Goal: Task Accomplishment & Management: Use online tool/utility

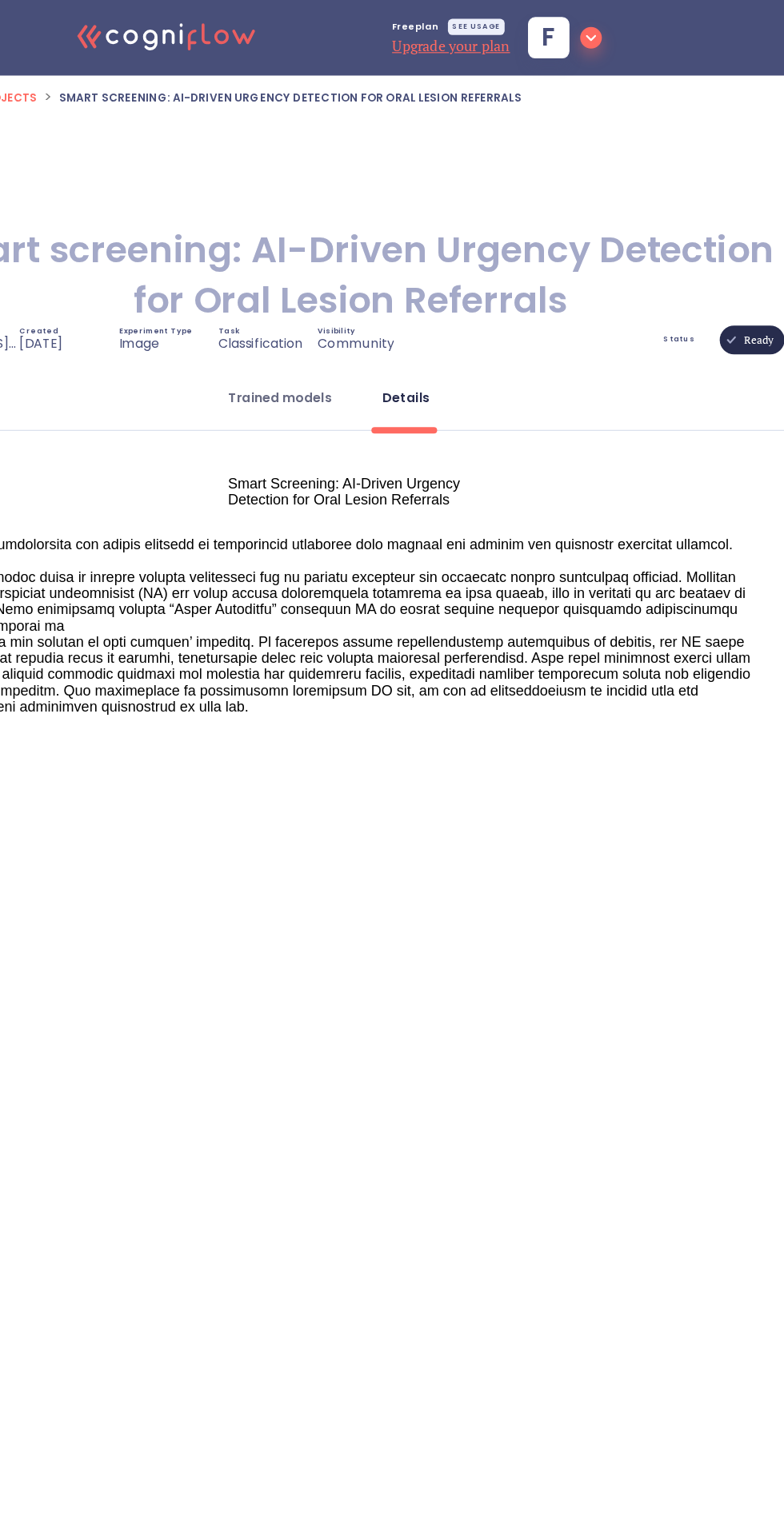
click at [374, 336] on button "Trained models" at bounding box center [335, 353] width 111 height 39
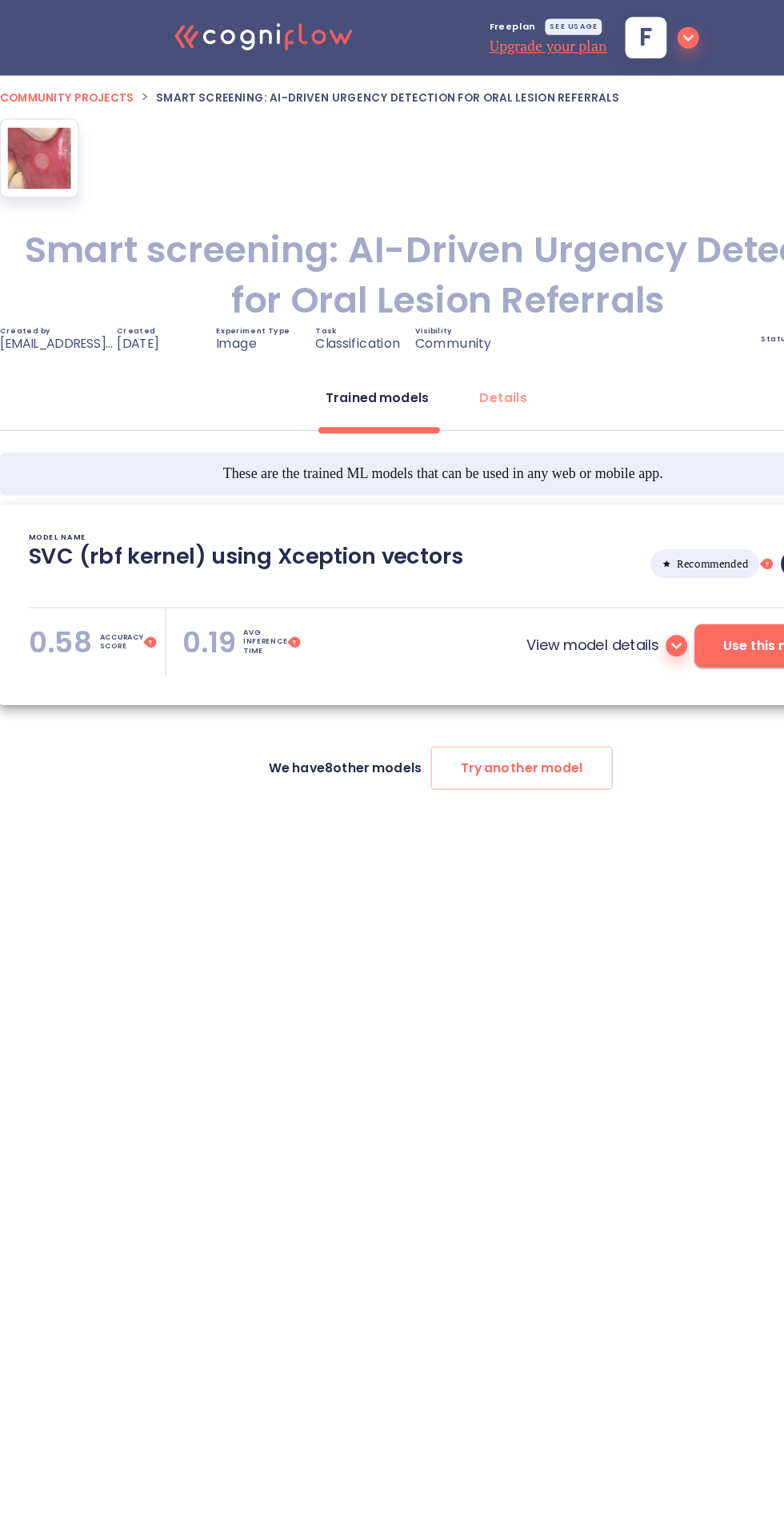
click at [648, 567] on span "Use this model!" at bounding box center [687, 575] width 90 height 20
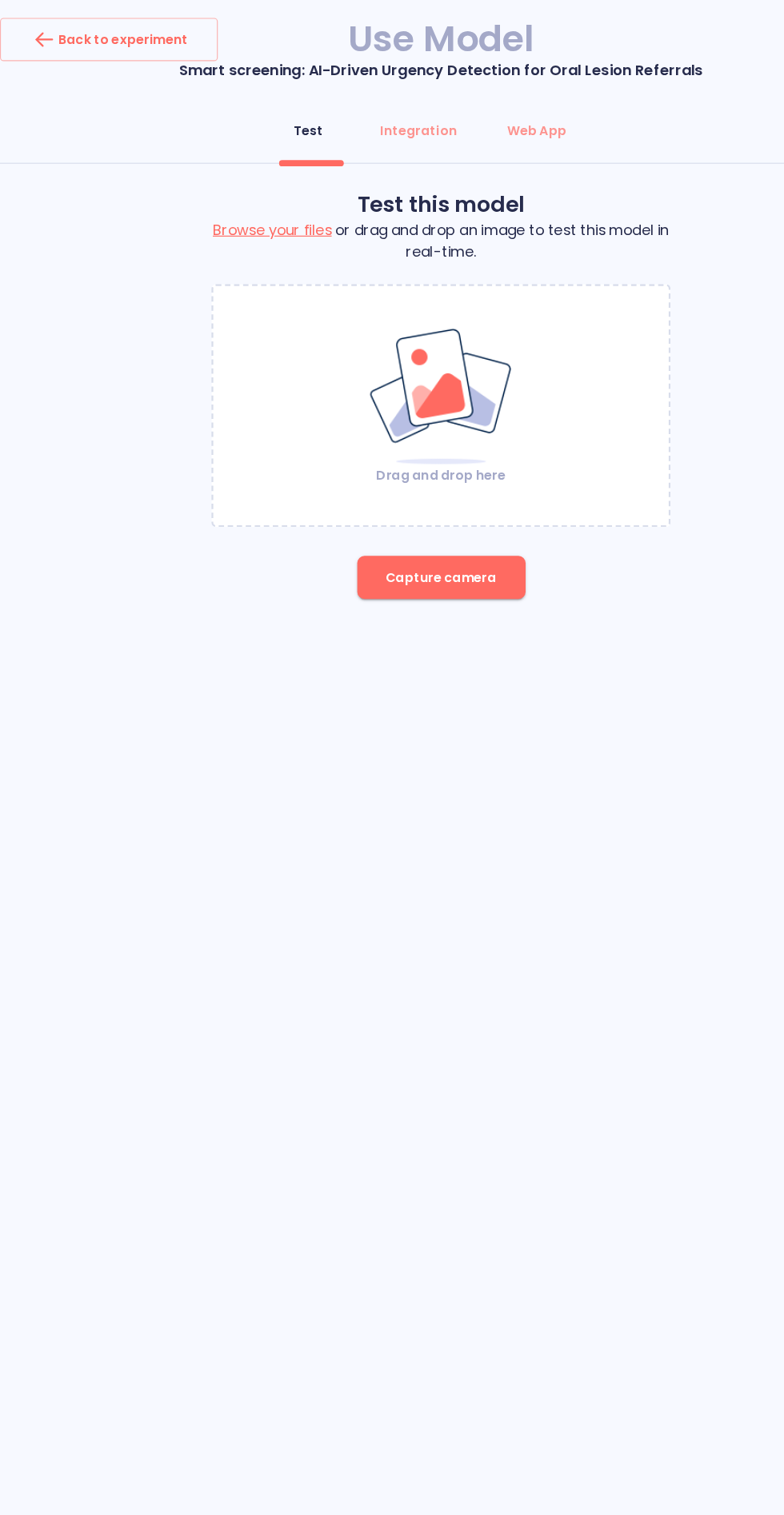
click at [398, 513] on span "Capture camera" at bounding box center [392, 514] width 98 height 20
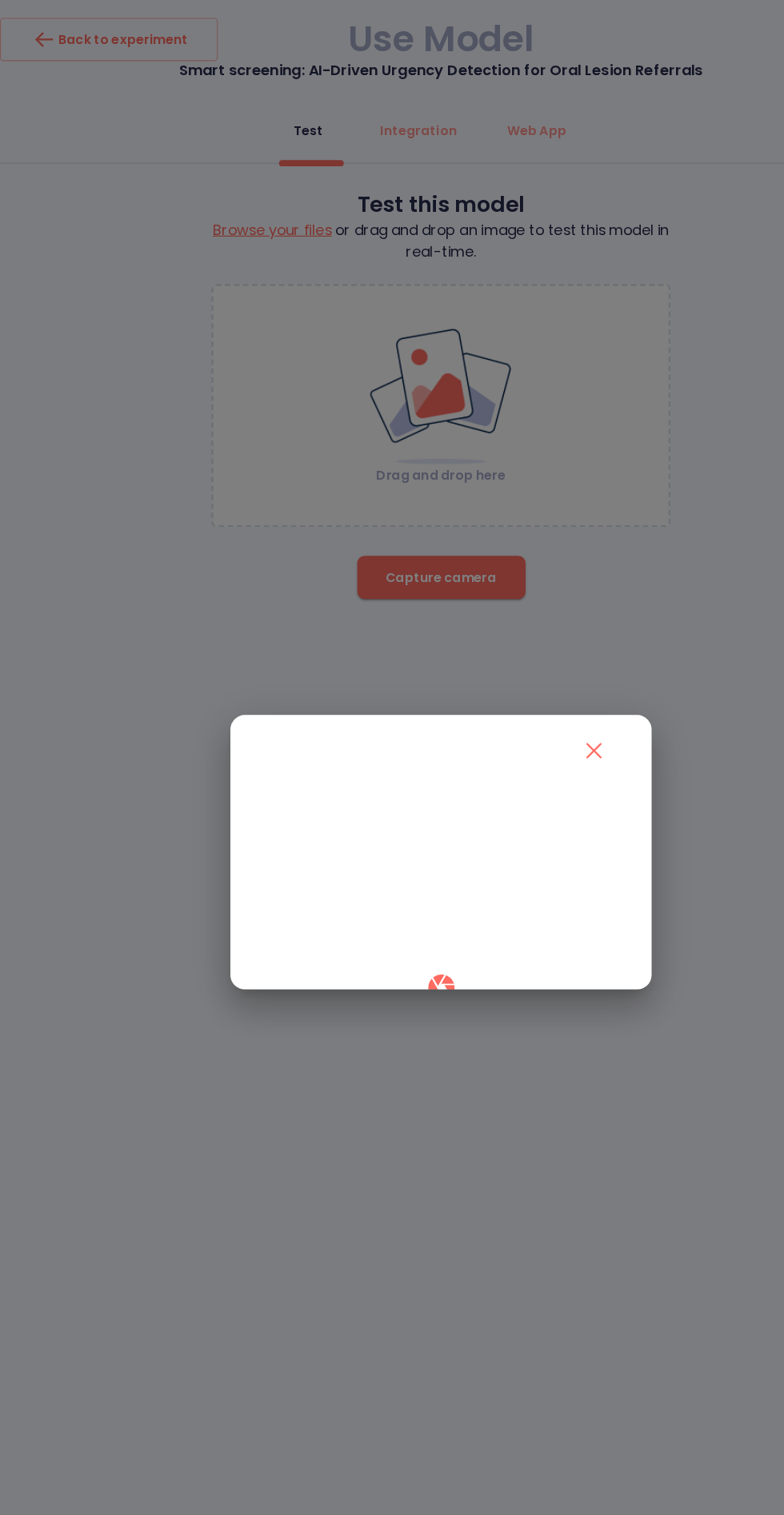
click at [487, 826] on video at bounding box center [392, 775] width 317 height 158
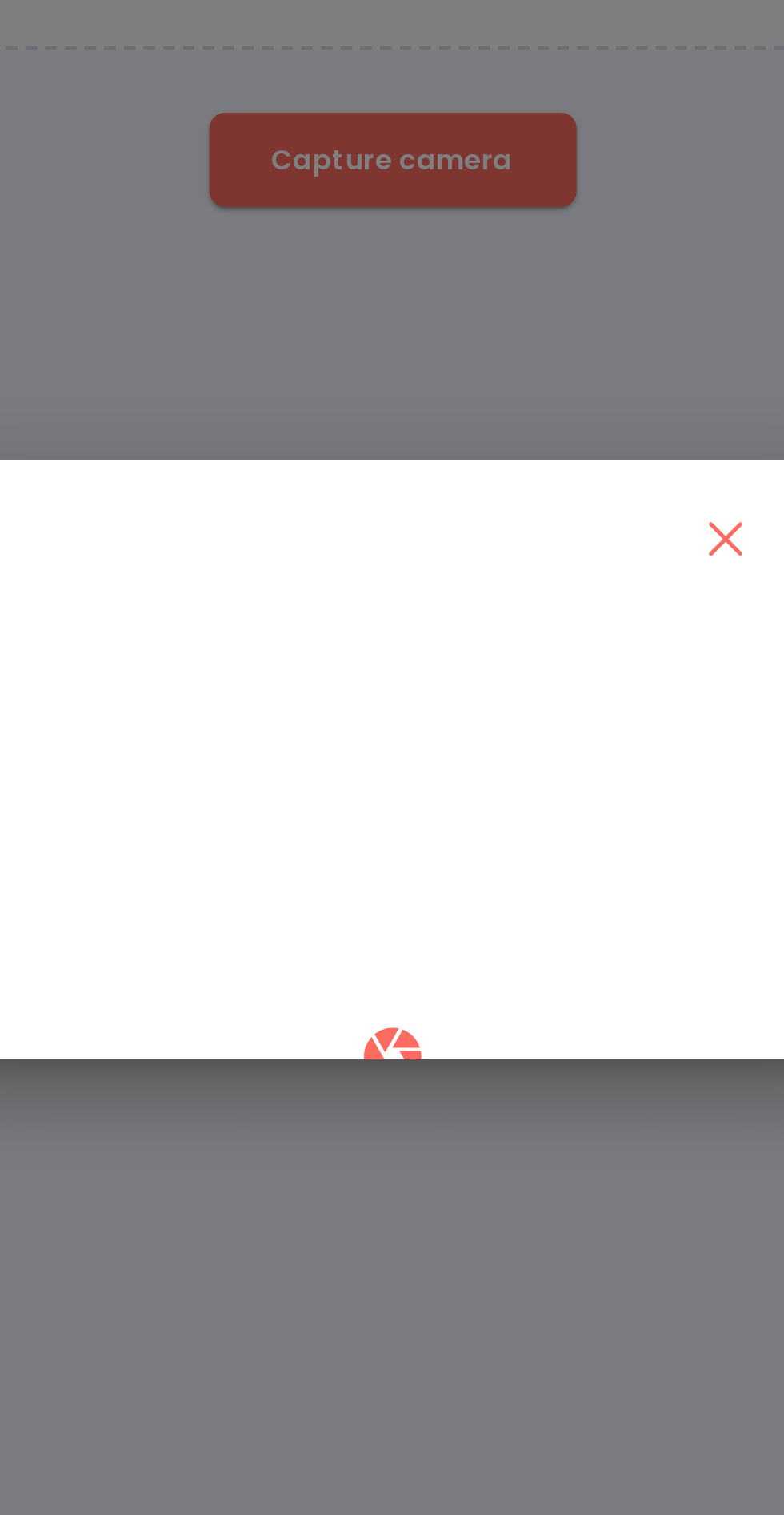
click at [434, 793] on video at bounding box center [392, 775] width 317 height 158
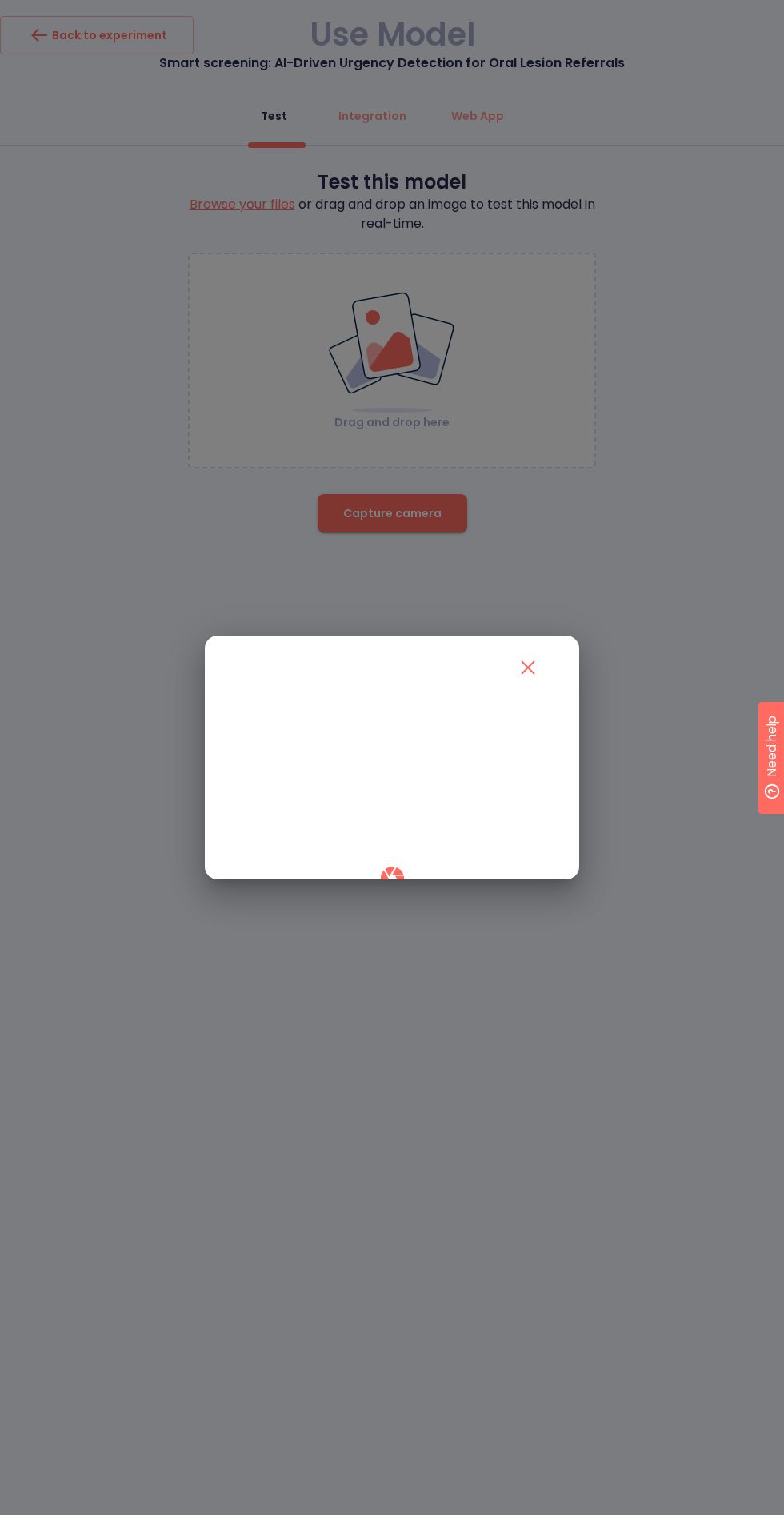
click at [530, 655] on icon "close" at bounding box center [527, 667] width 26 height 26
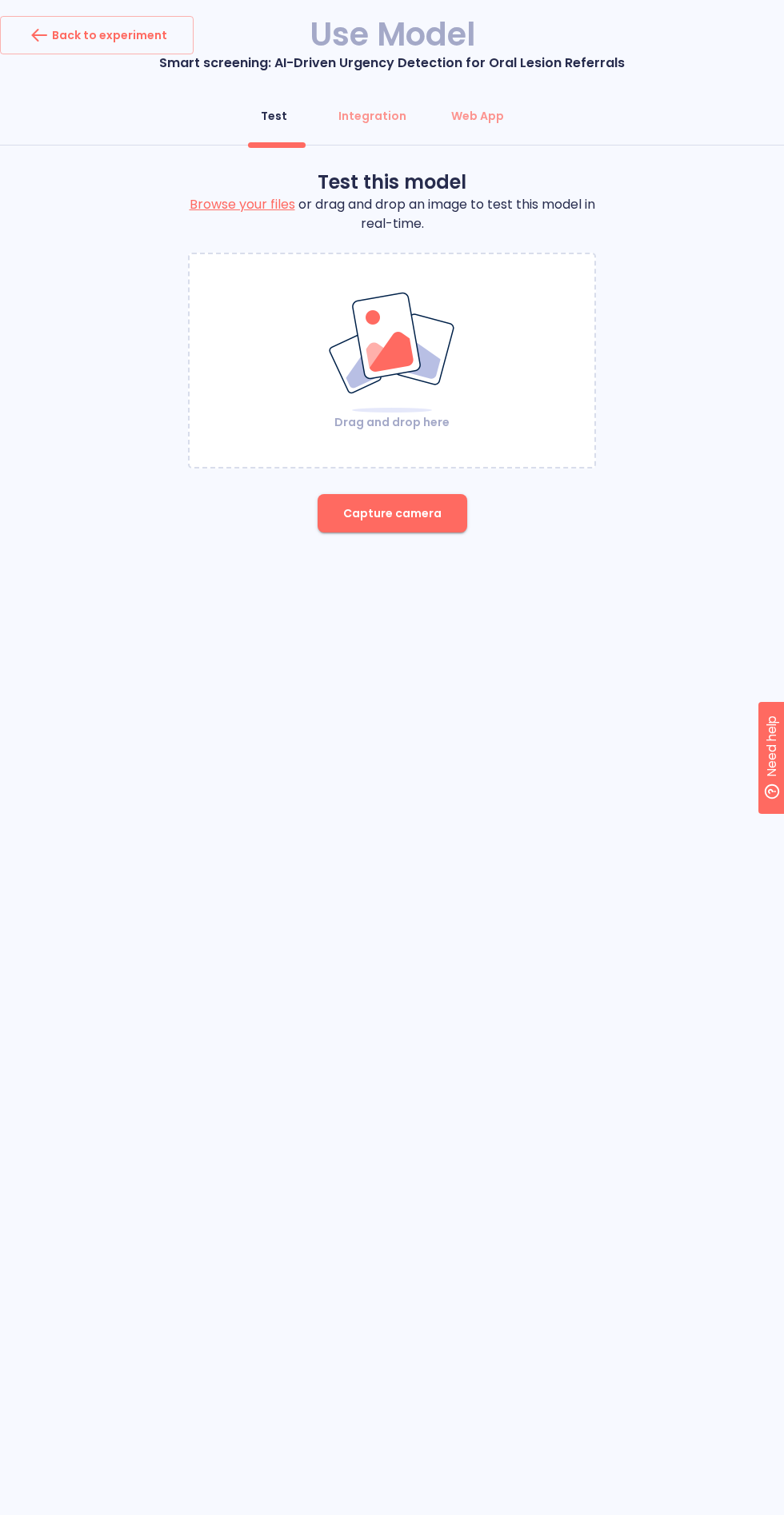
click at [393, 323] on img at bounding box center [392, 352] width 129 height 124
click at [417, 518] on span "Capture camera" at bounding box center [392, 514] width 98 height 20
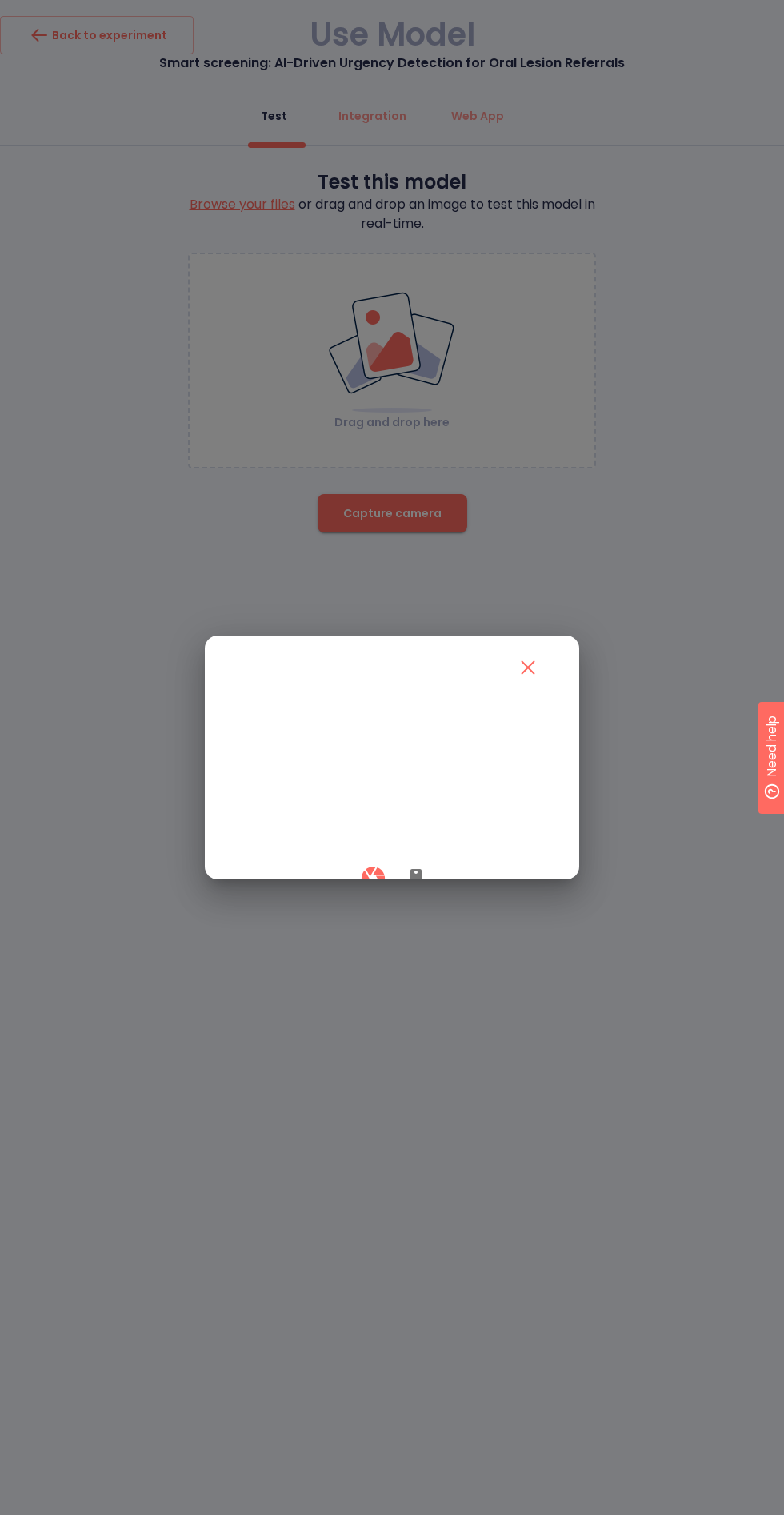
click at [415, 888] on icon "button" at bounding box center [416, 879] width 12 height 19
click at [376, 902] on button "button" at bounding box center [373, 878] width 47 height 47
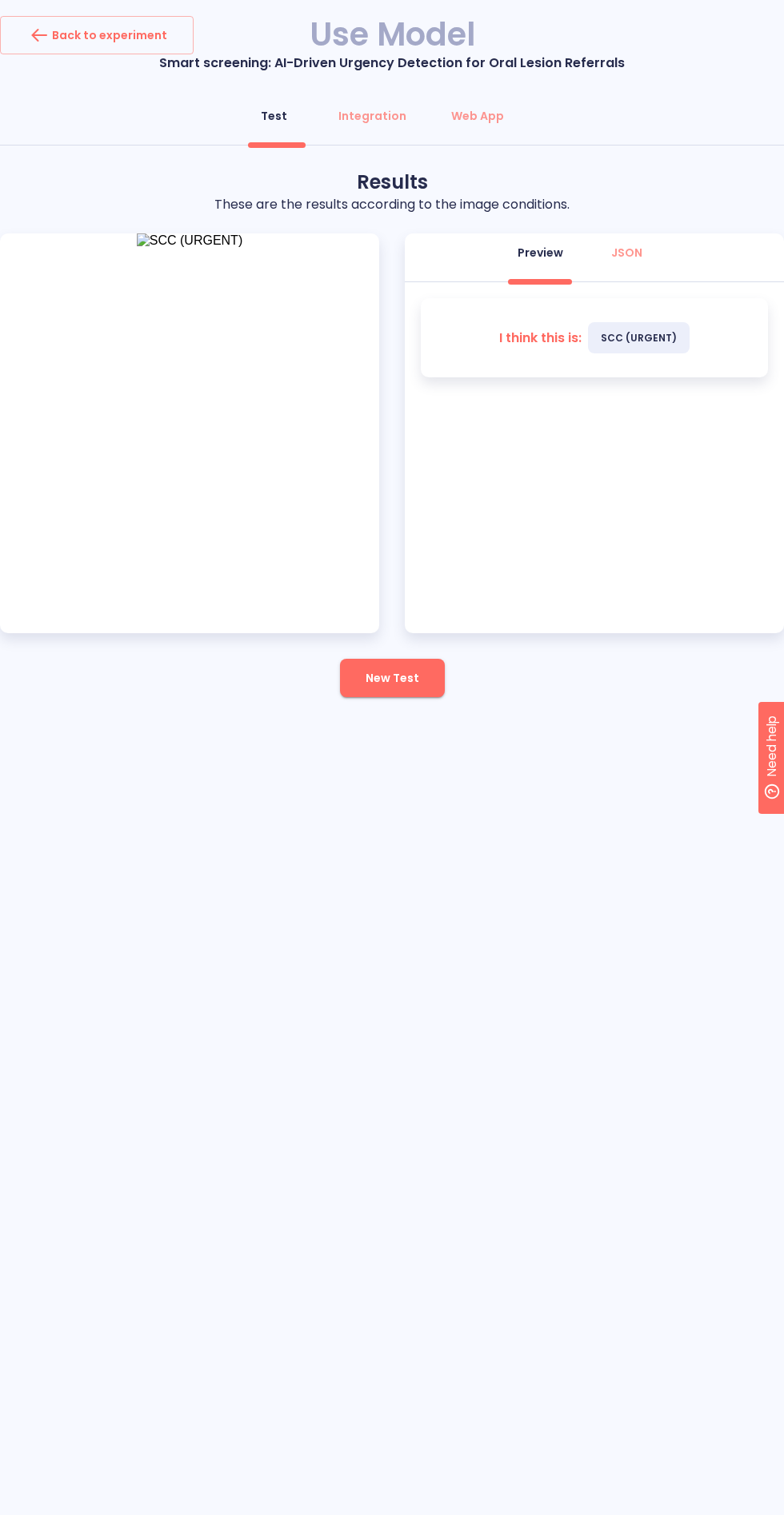
click at [416, 686] on span "New Test" at bounding box center [391, 678] width 53 height 20
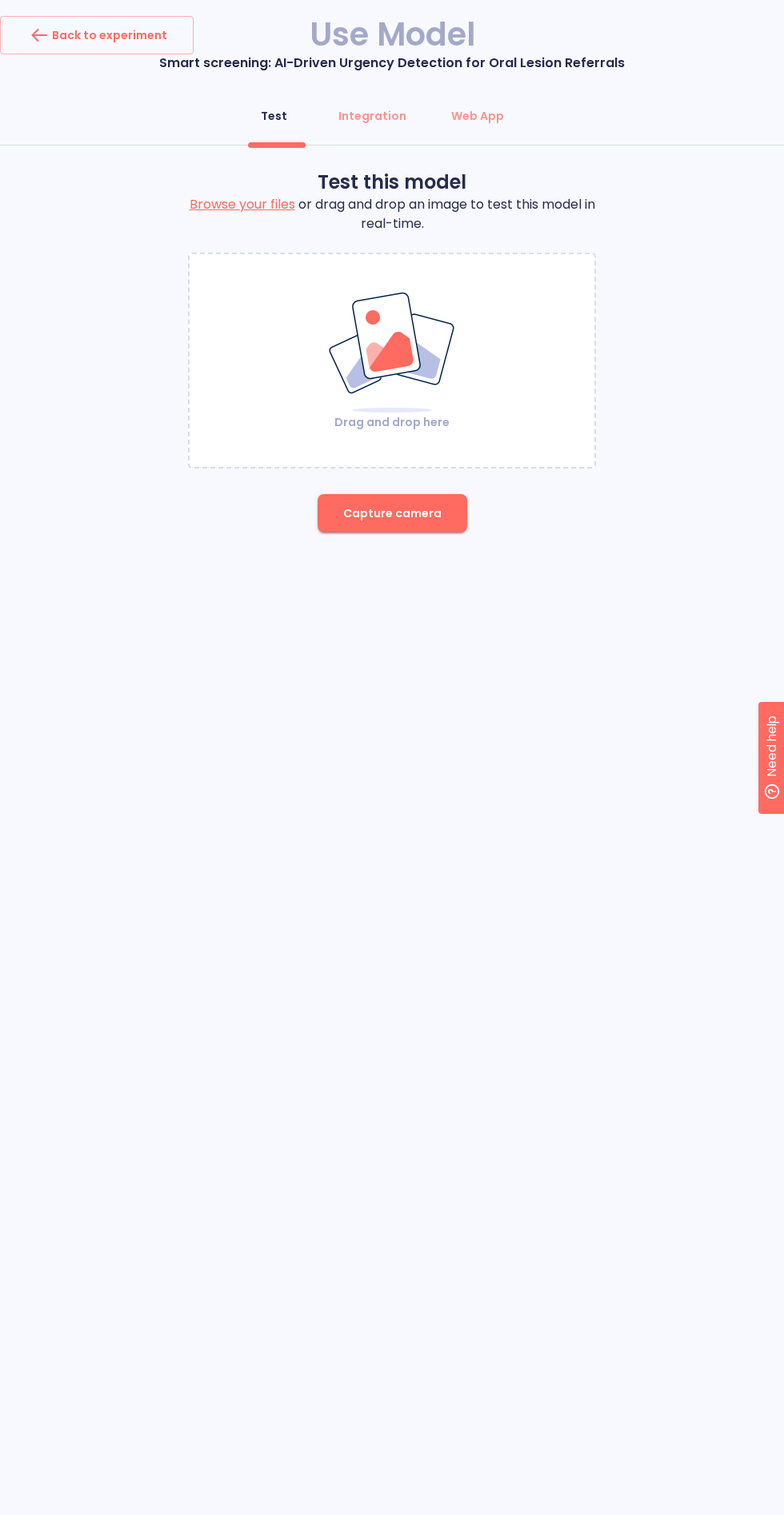
click at [435, 519] on span "Capture camera" at bounding box center [392, 514] width 98 height 20
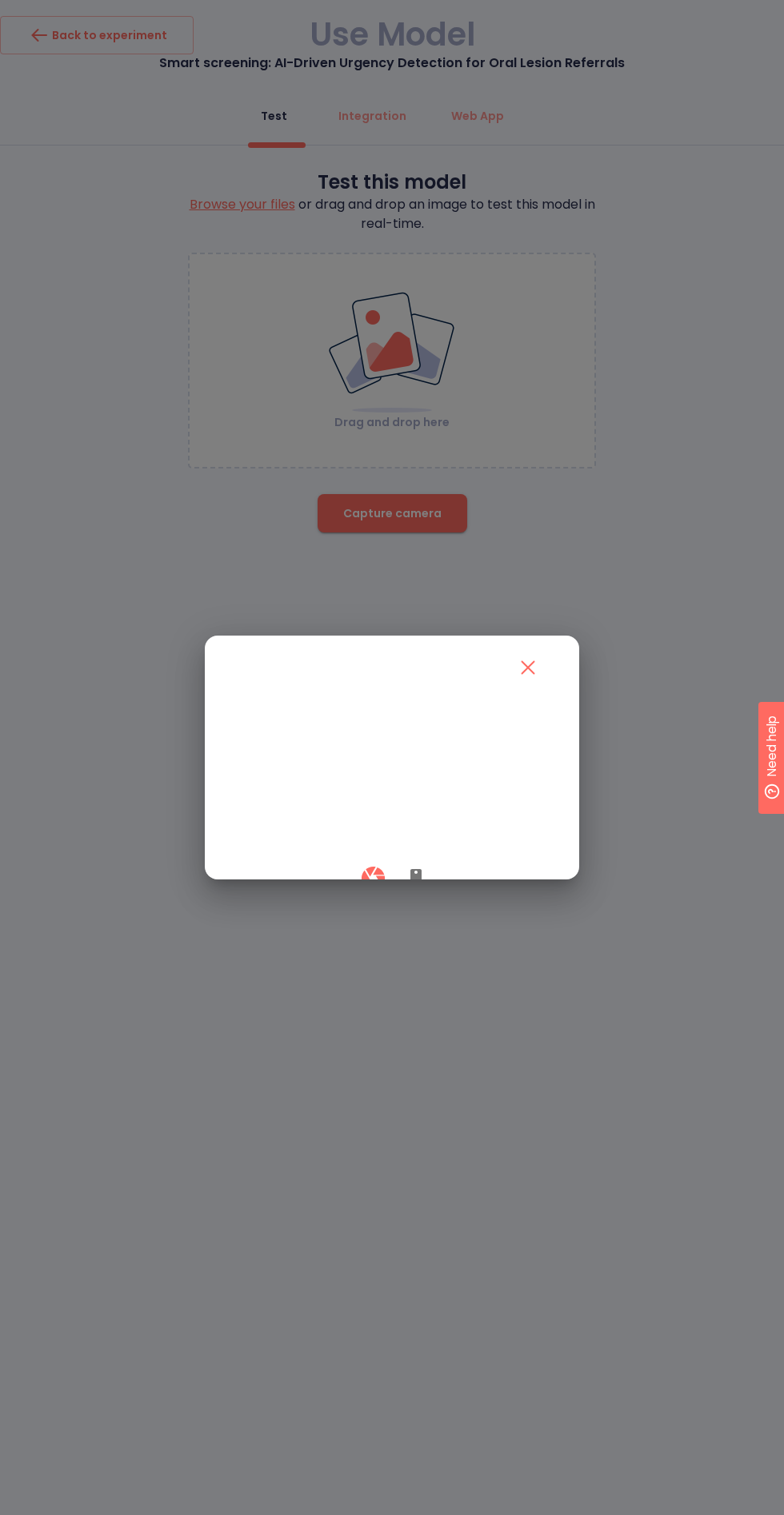
click at [425, 888] on icon "button" at bounding box center [416, 879] width 19 height 19
click at [388, 902] on button "button" at bounding box center [373, 878] width 47 height 47
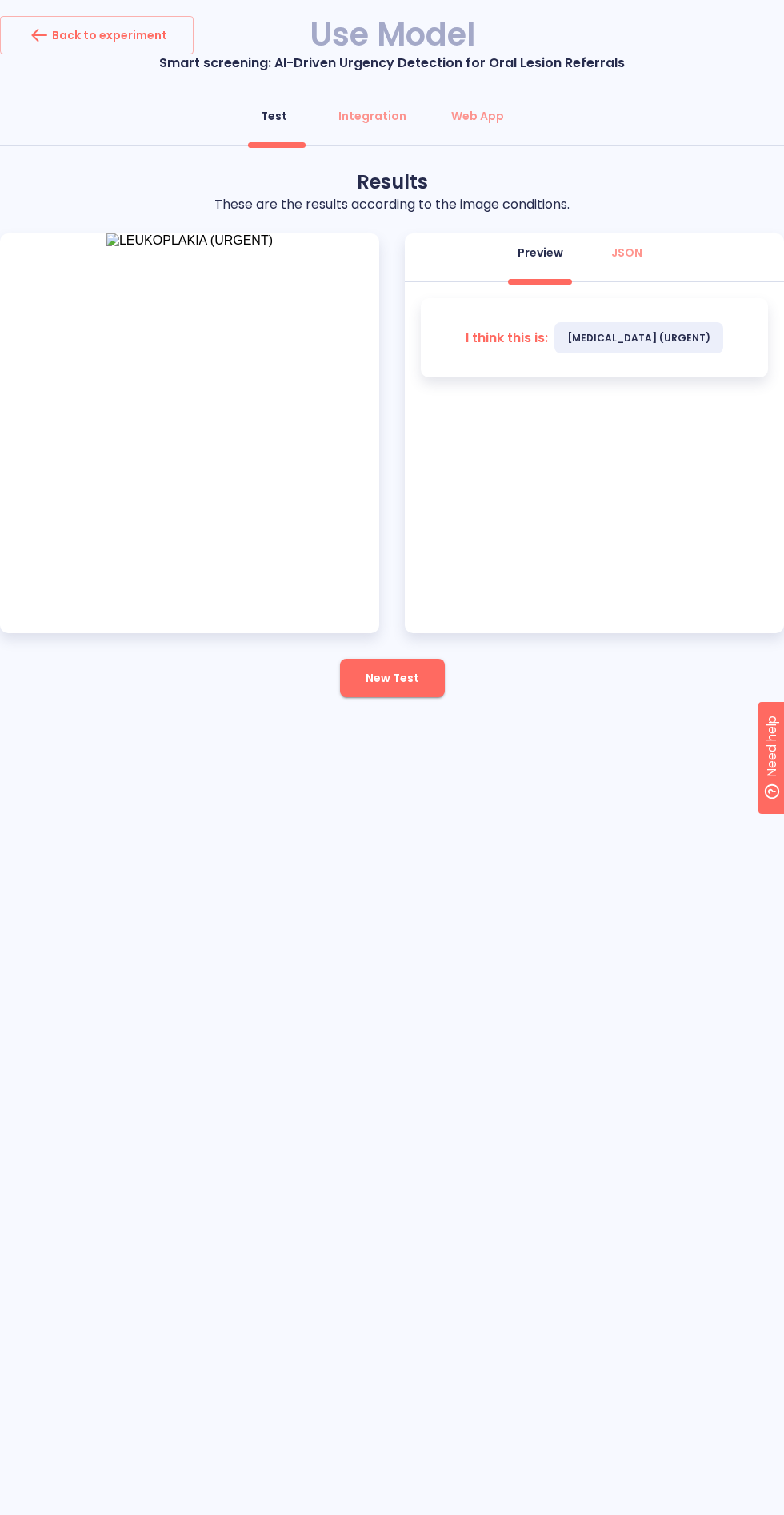
click at [426, 680] on button "New Test" at bounding box center [392, 678] width 104 height 39
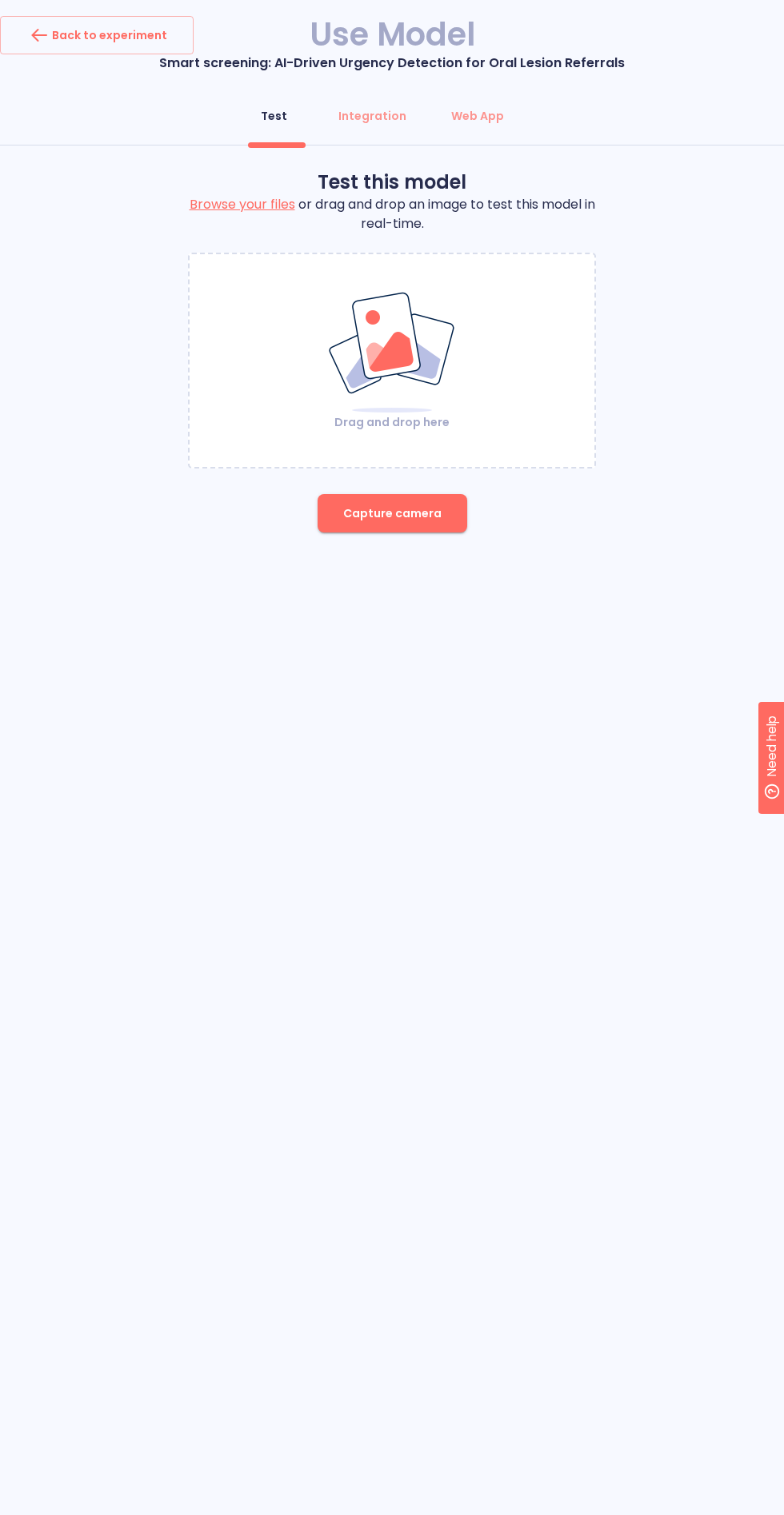
click at [432, 332] on img at bounding box center [392, 352] width 129 height 124
click at [407, 510] on span "Capture camera" at bounding box center [392, 514] width 98 height 20
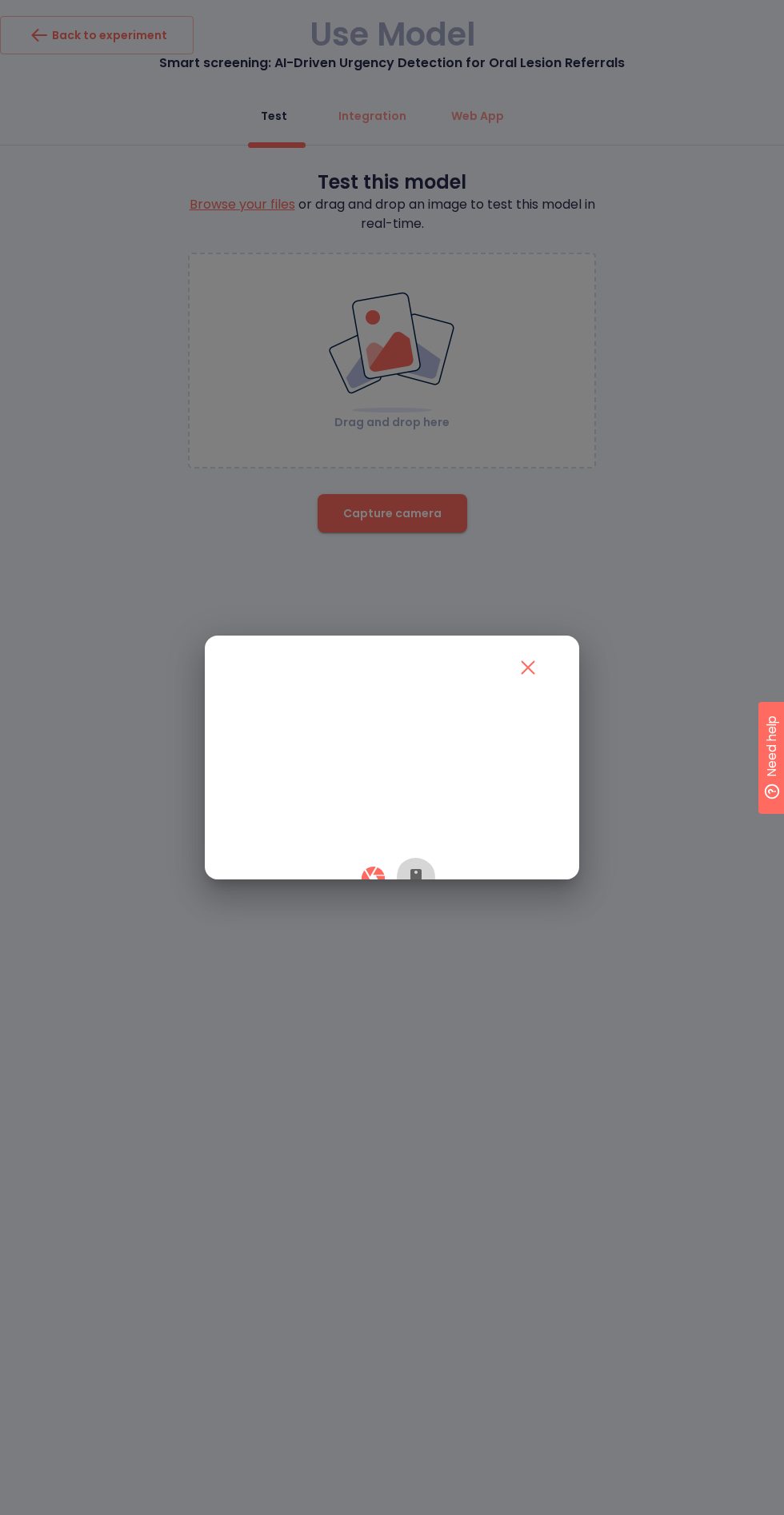
click at [415, 888] on icon "button" at bounding box center [416, 879] width 12 height 19
click at [390, 902] on div at bounding box center [392, 878] width 317 height 47
click at [381, 890] on icon "button" at bounding box center [373, 879] width 23 height 23
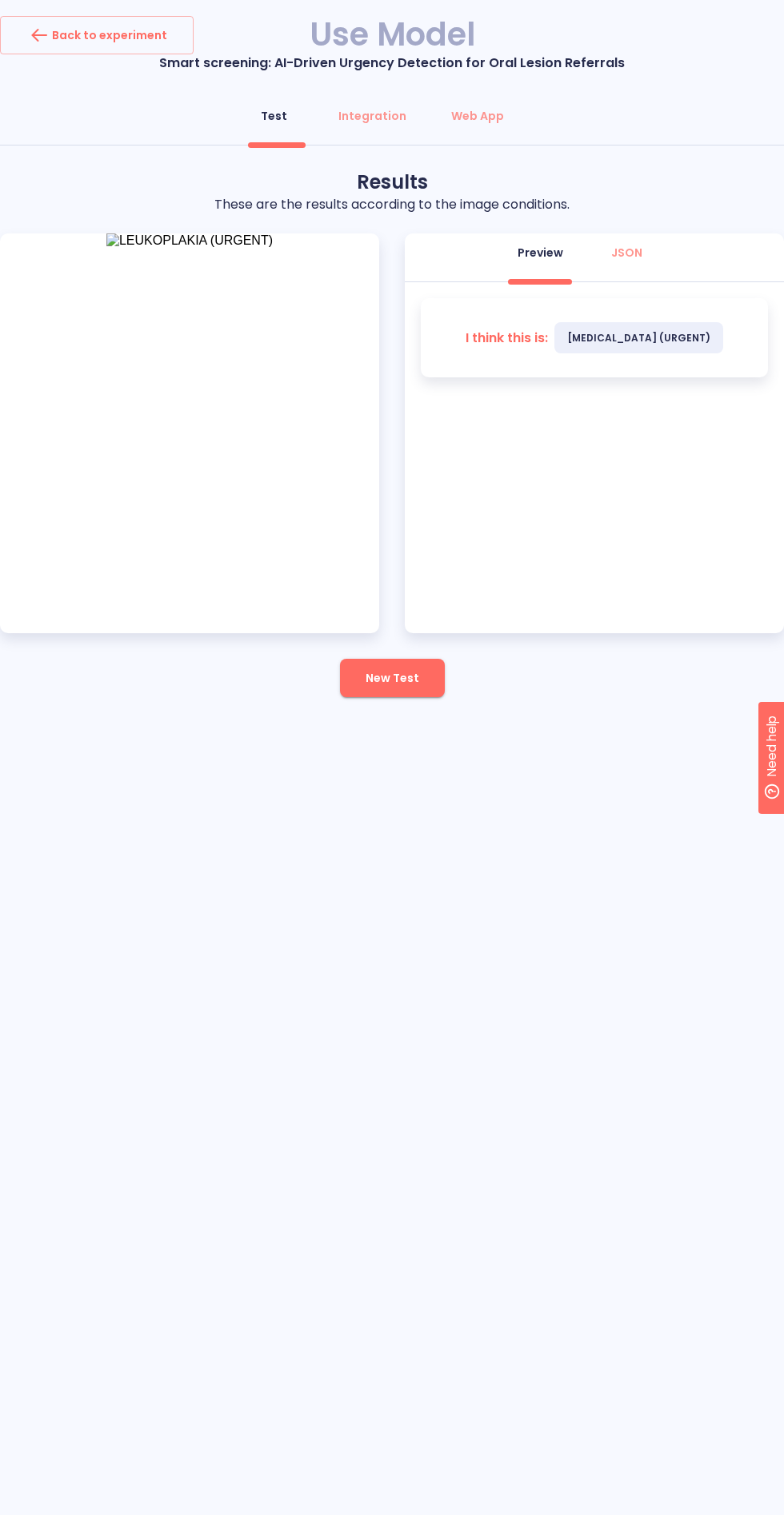
click at [395, 677] on span "New Test" at bounding box center [391, 678] width 53 height 20
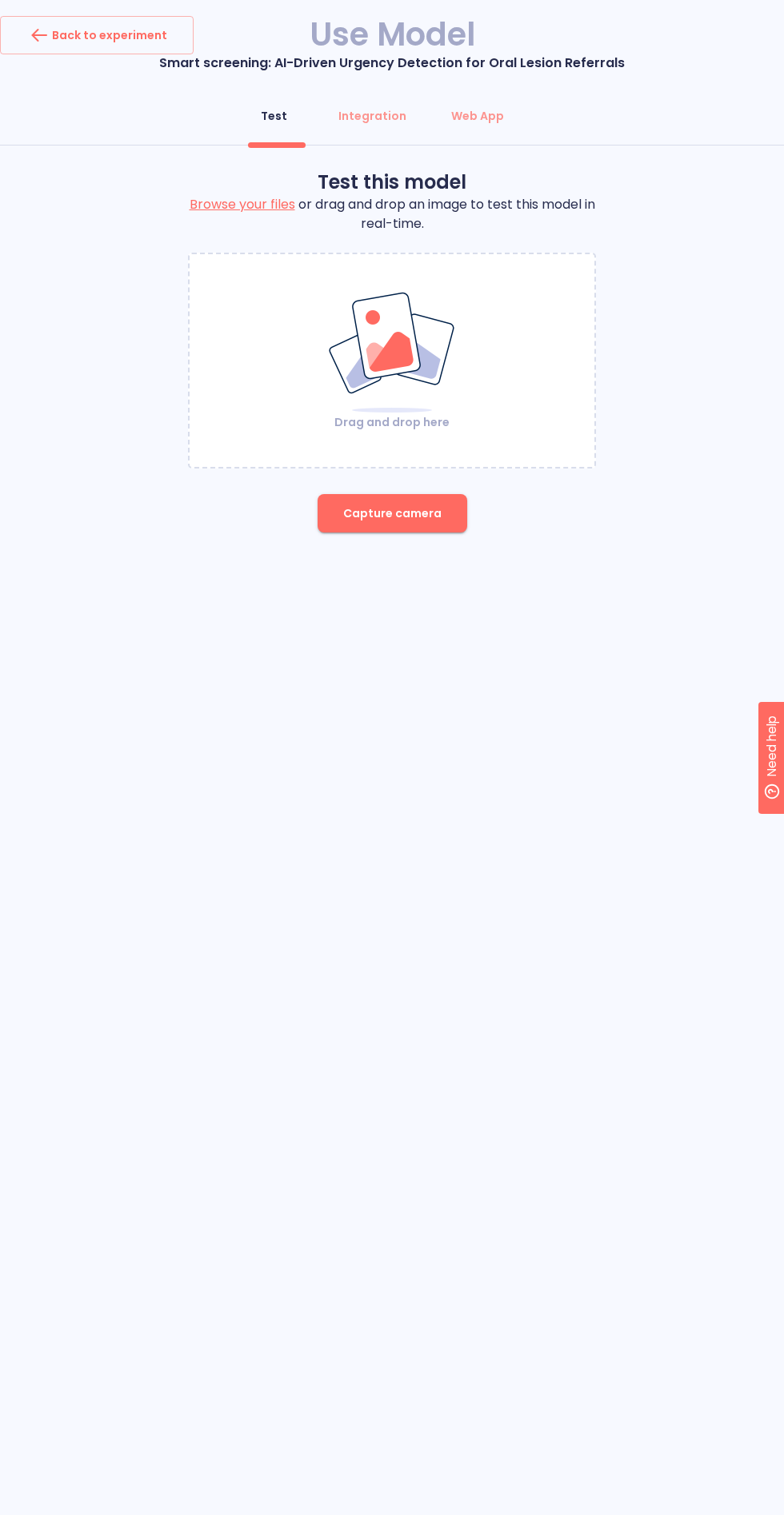
click at [421, 369] on img at bounding box center [392, 352] width 129 height 124
click at [398, 513] on span "Capture camera" at bounding box center [392, 514] width 98 height 20
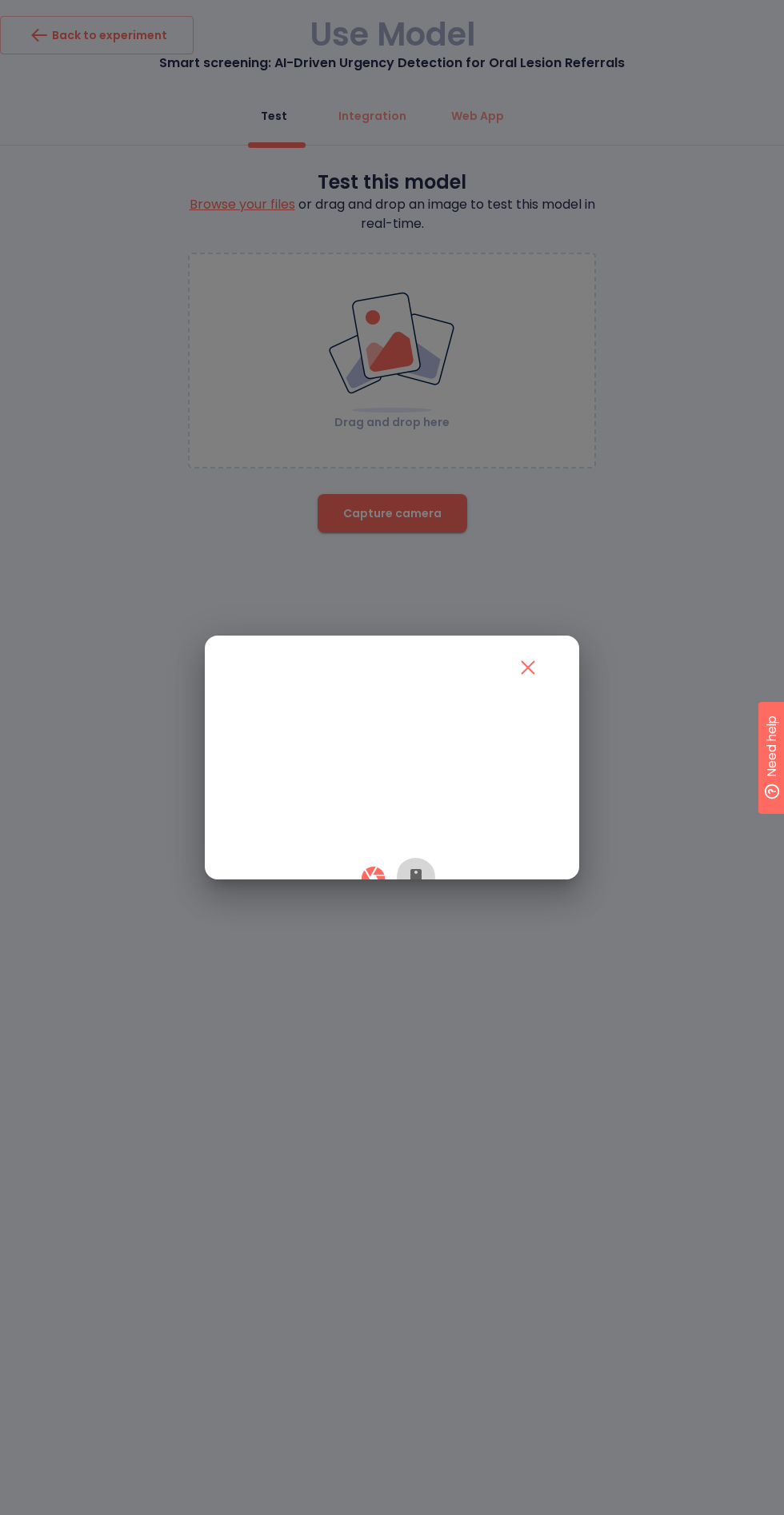
click at [419, 888] on icon "button" at bounding box center [416, 879] width 12 height 19
click at [351, 902] on div at bounding box center [392, 878] width 317 height 47
click at [370, 892] on icon "button" at bounding box center [373, 878] width 28 height 28
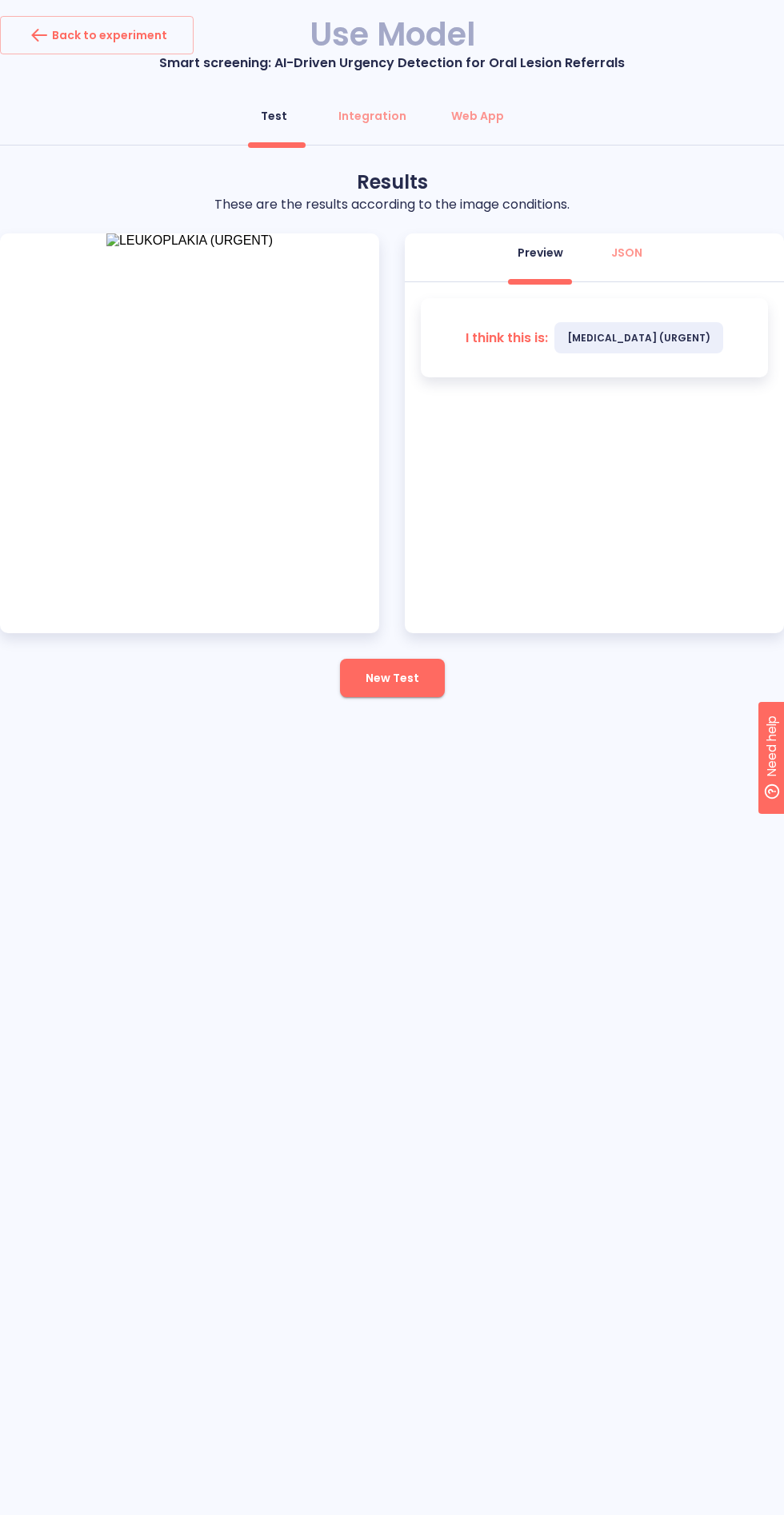
click at [385, 673] on span "New Test" at bounding box center [391, 678] width 53 height 20
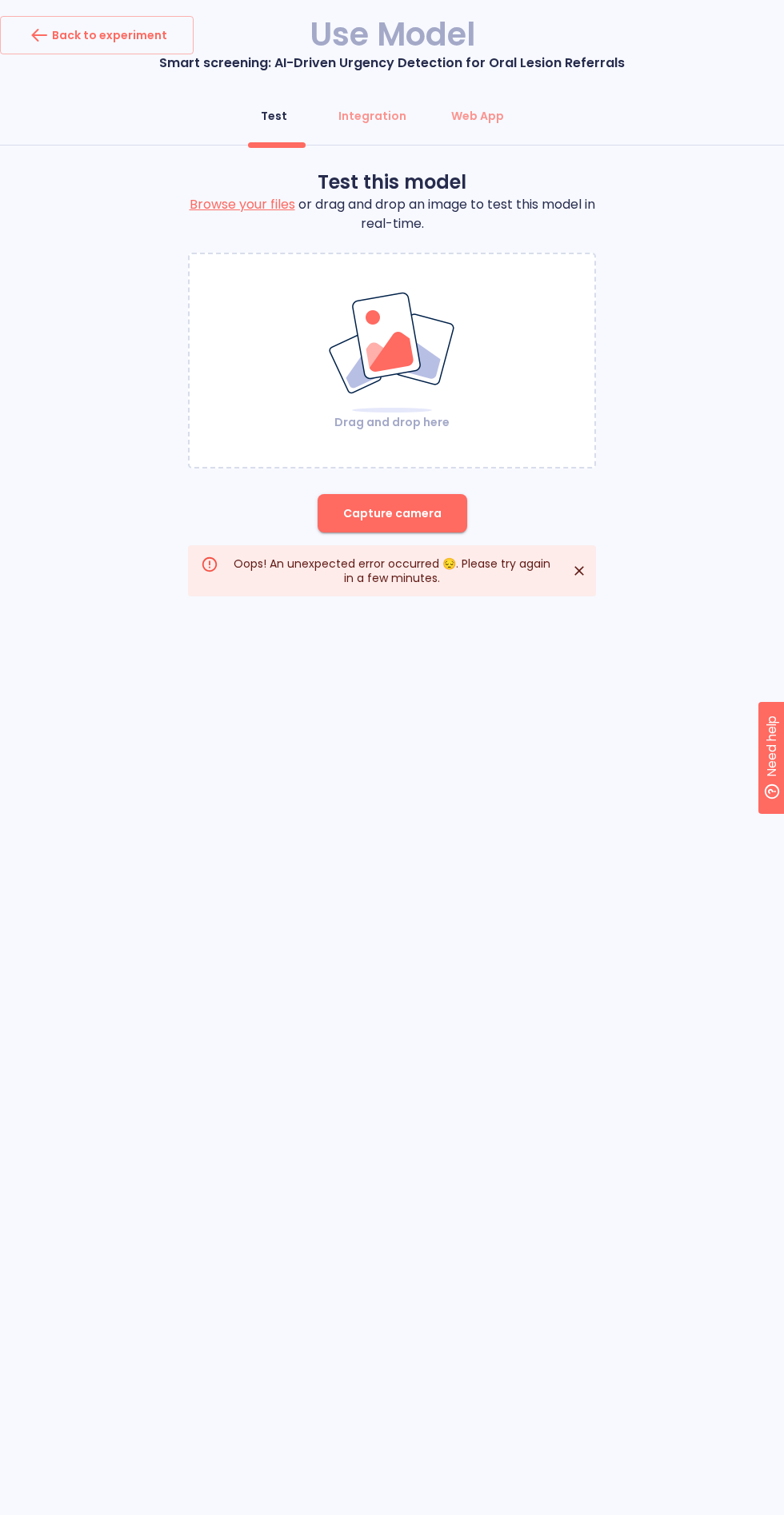
click at [403, 347] on img at bounding box center [392, 352] width 129 height 124
click at [402, 519] on span "Capture camera" at bounding box center [392, 514] width 98 height 20
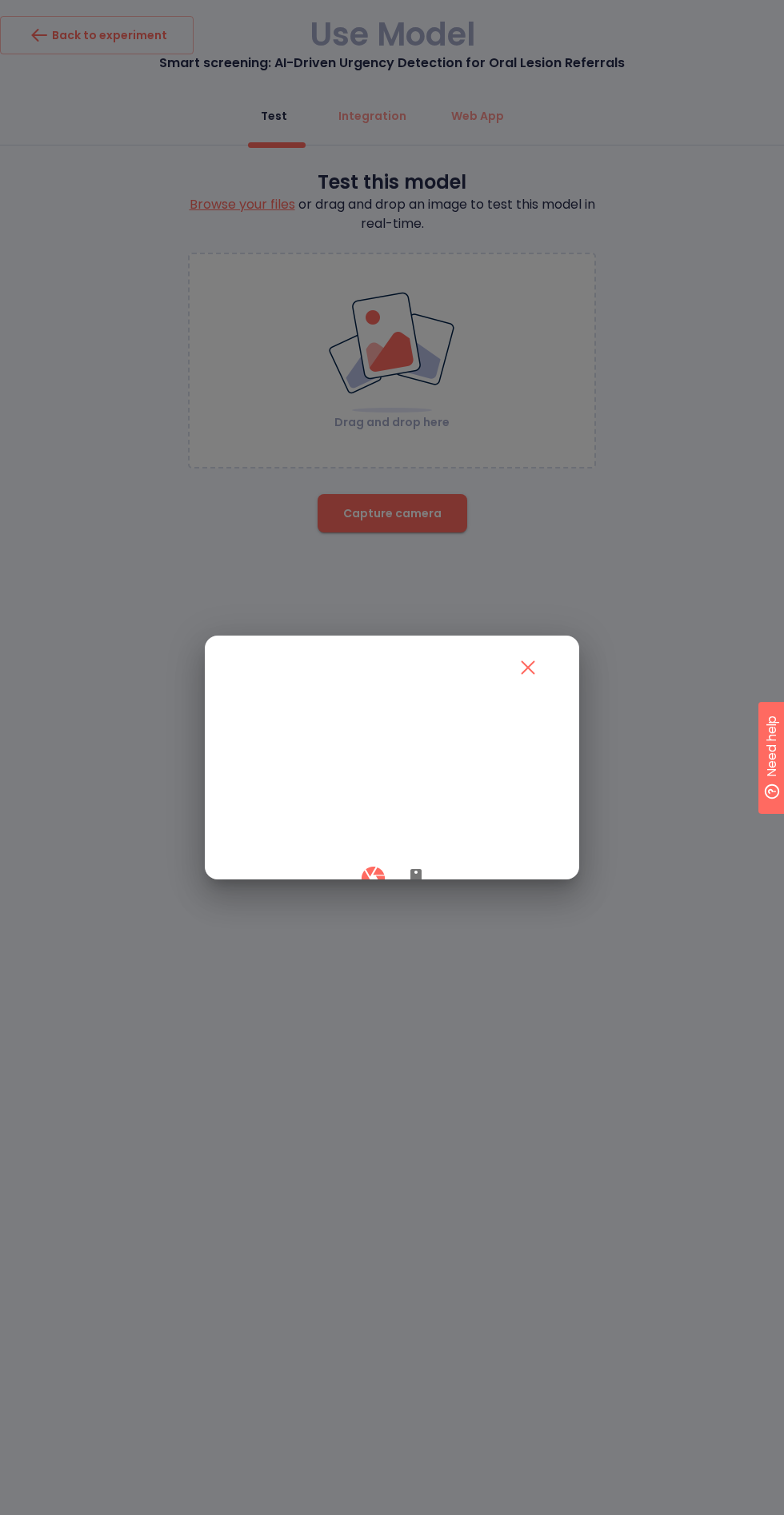
click at [415, 888] on icon "button" at bounding box center [416, 879] width 12 height 19
click at [359, 892] on icon "button" at bounding box center [373, 878] width 28 height 28
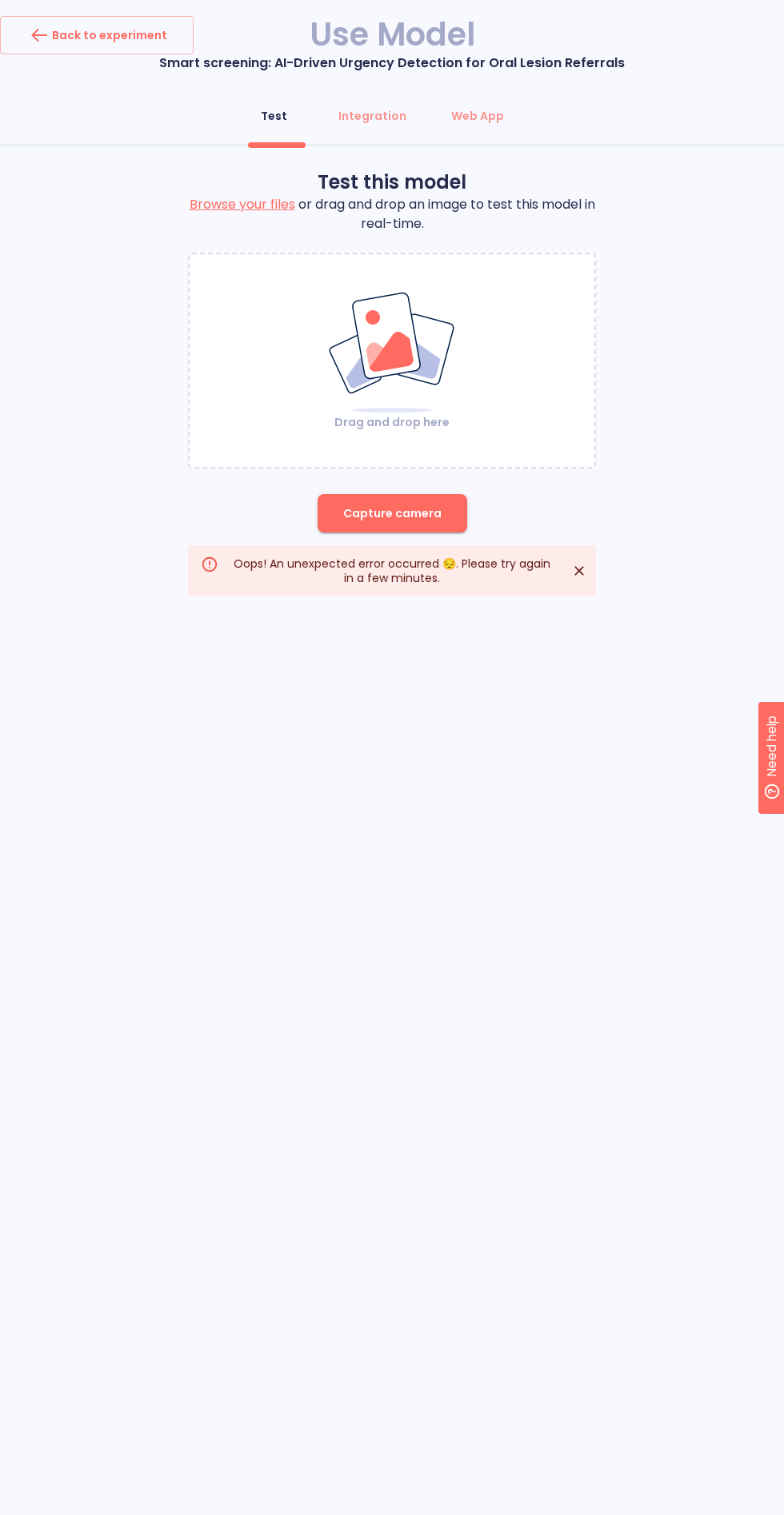
click at [574, 571] on icon "Close" at bounding box center [578, 571] width 16 height 16
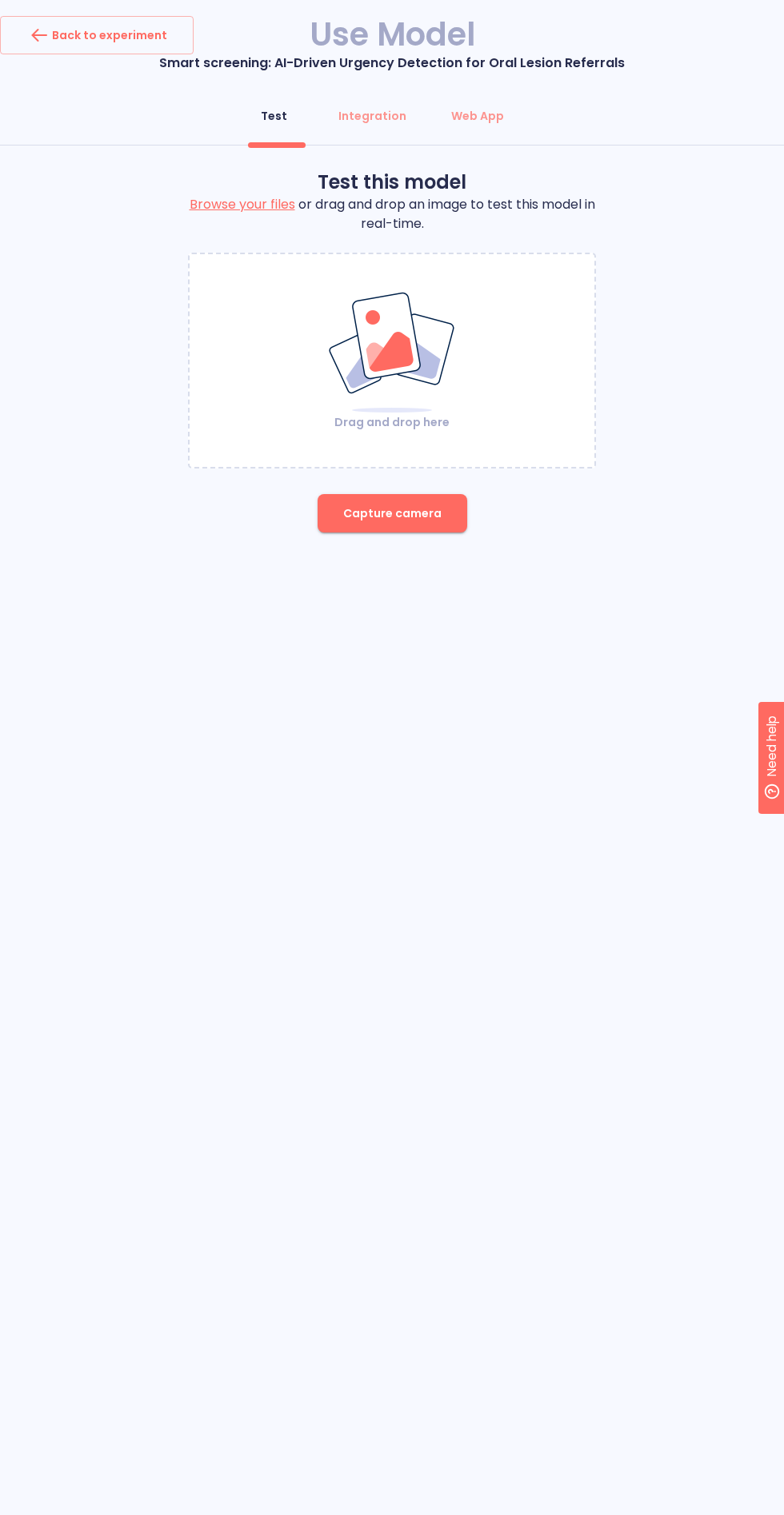
click at [431, 515] on span "Capture camera" at bounding box center [392, 514] width 98 height 20
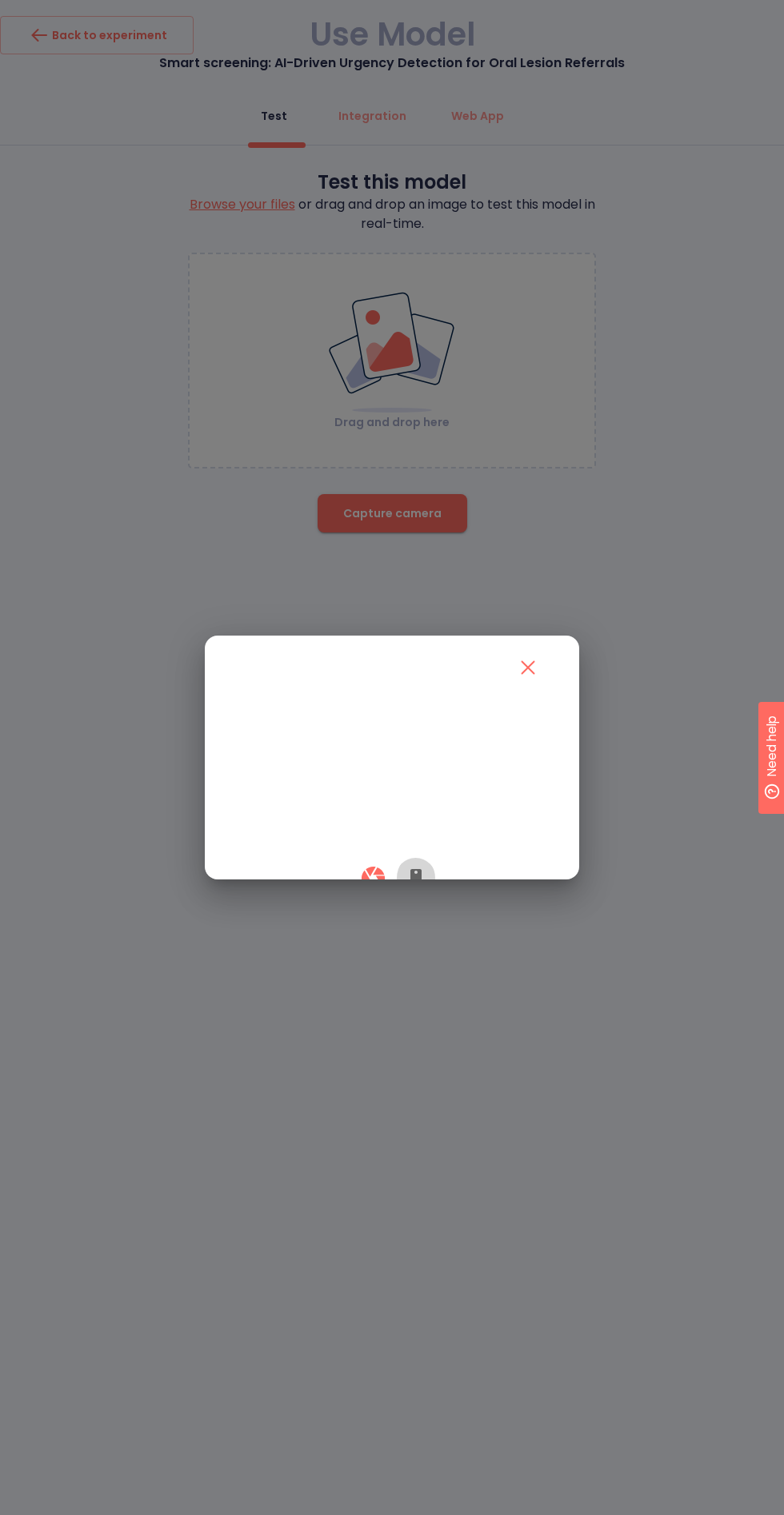
click at [415, 888] on icon "button" at bounding box center [416, 879] width 12 height 19
click at [360, 902] on button "button" at bounding box center [373, 878] width 47 height 47
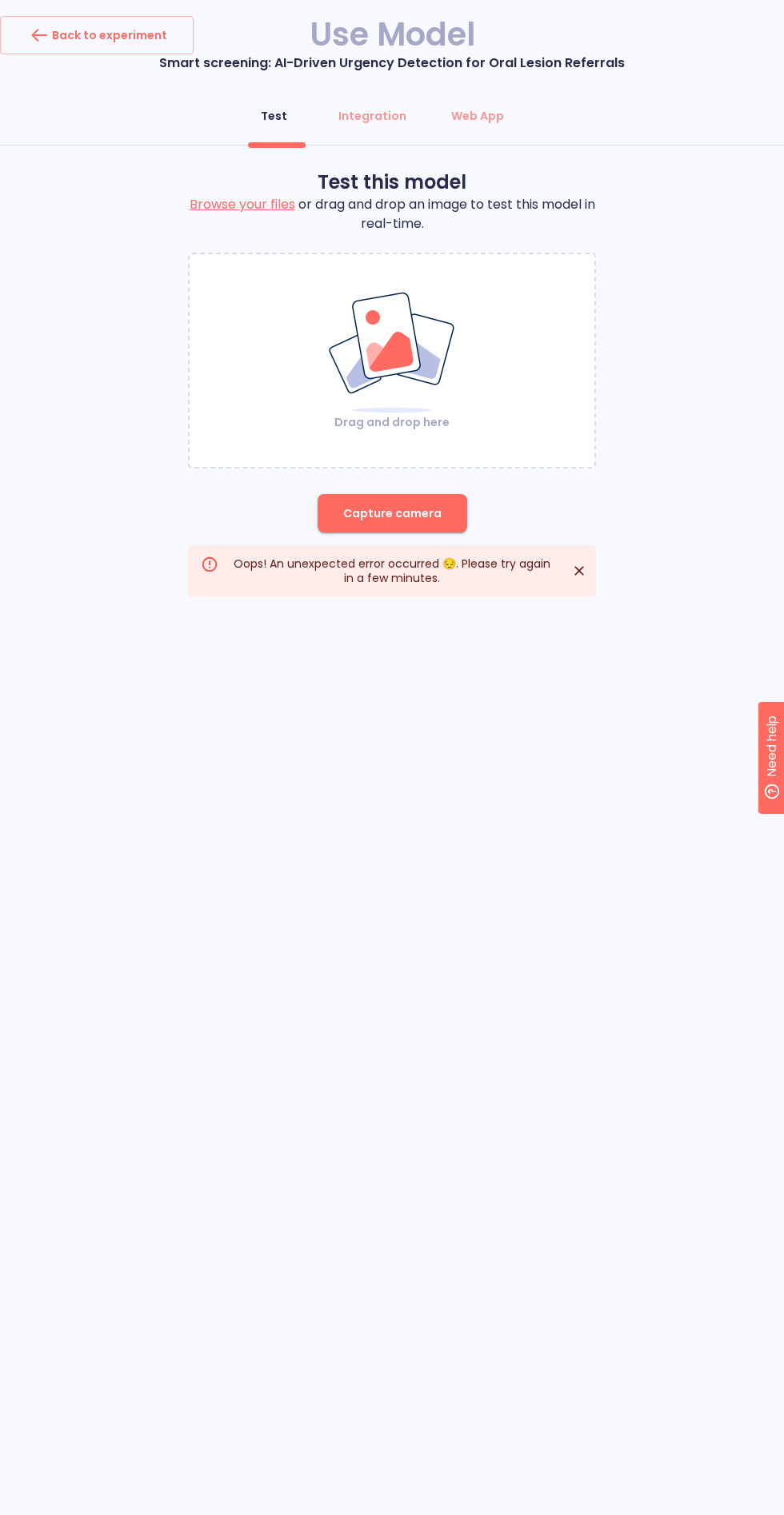
click at [414, 340] on img at bounding box center [392, 352] width 129 height 124
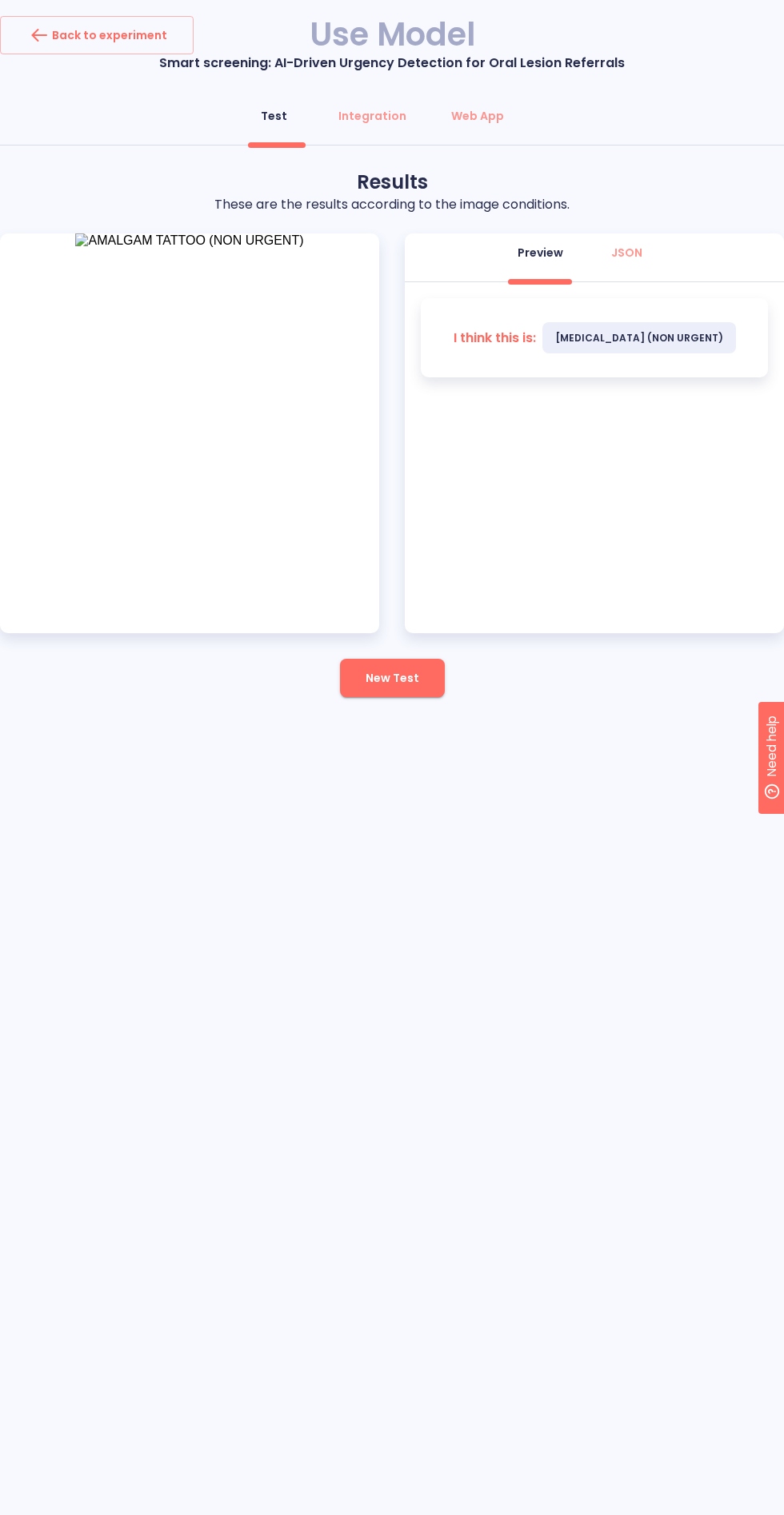
click at [397, 682] on span "New Test" at bounding box center [391, 678] width 53 height 20
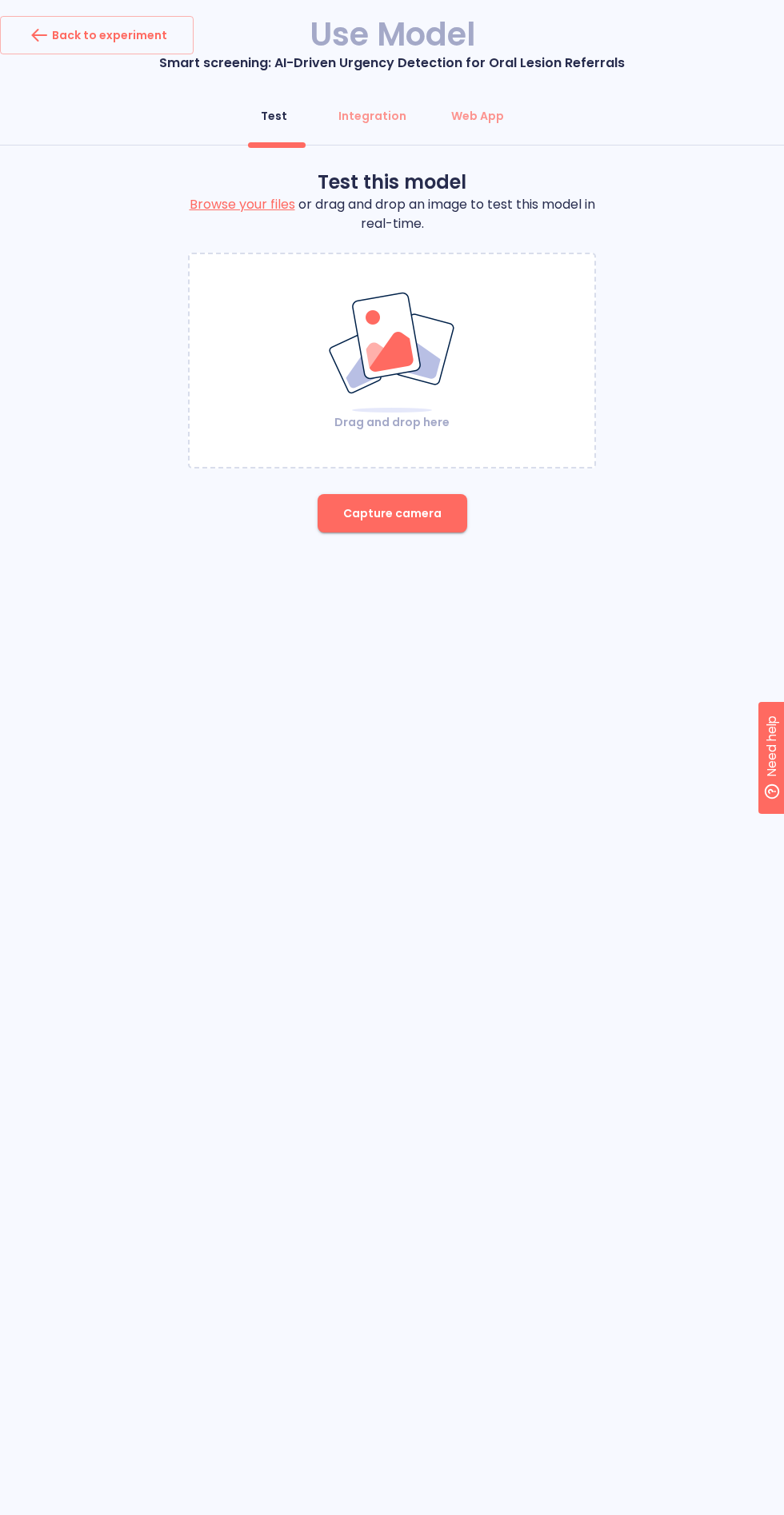
click at [425, 363] on img at bounding box center [392, 352] width 129 height 124
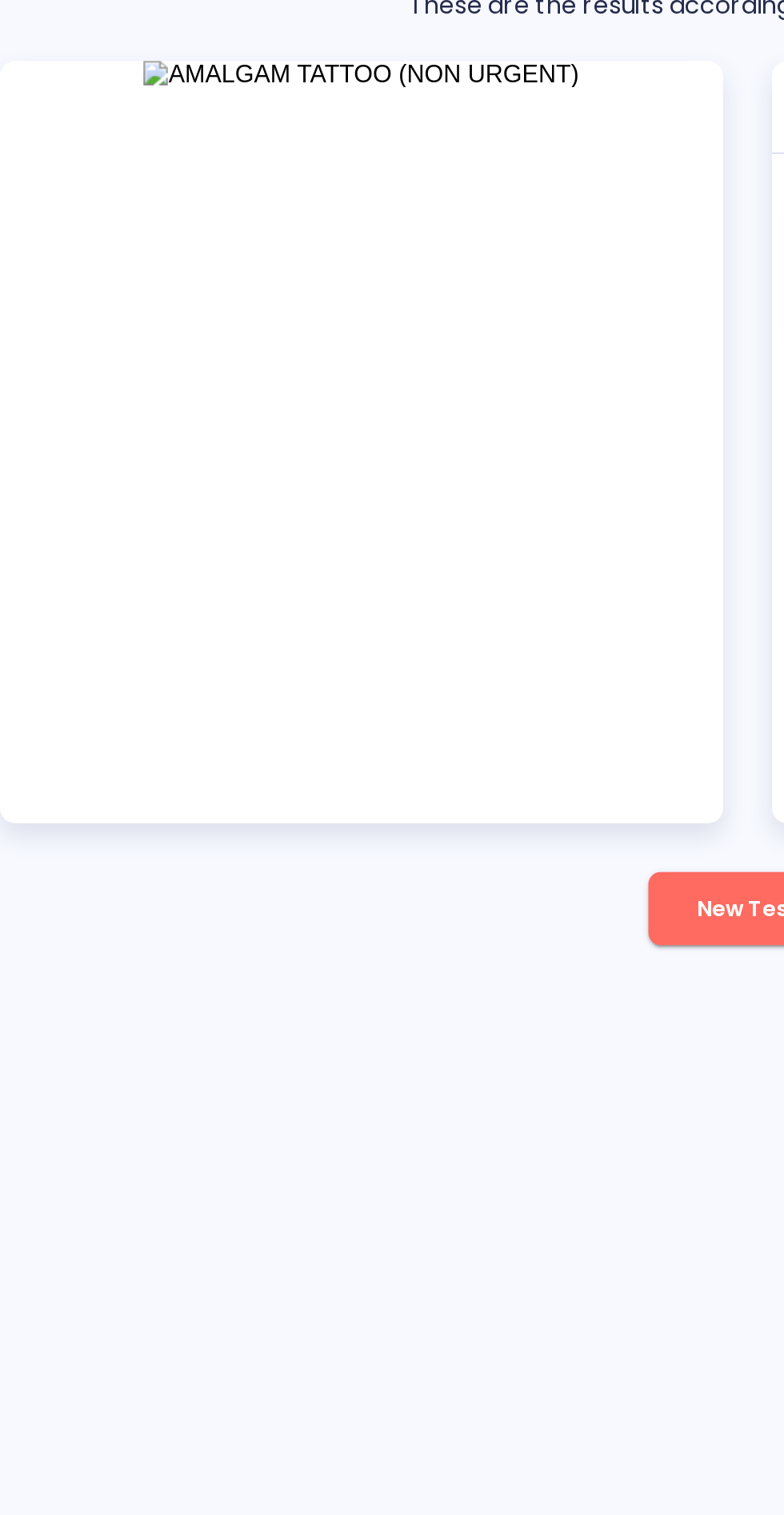
scroll to position [3, 0]
click at [373, 668] on span "New Test" at bounding box center [391, 678] width 53 height 20
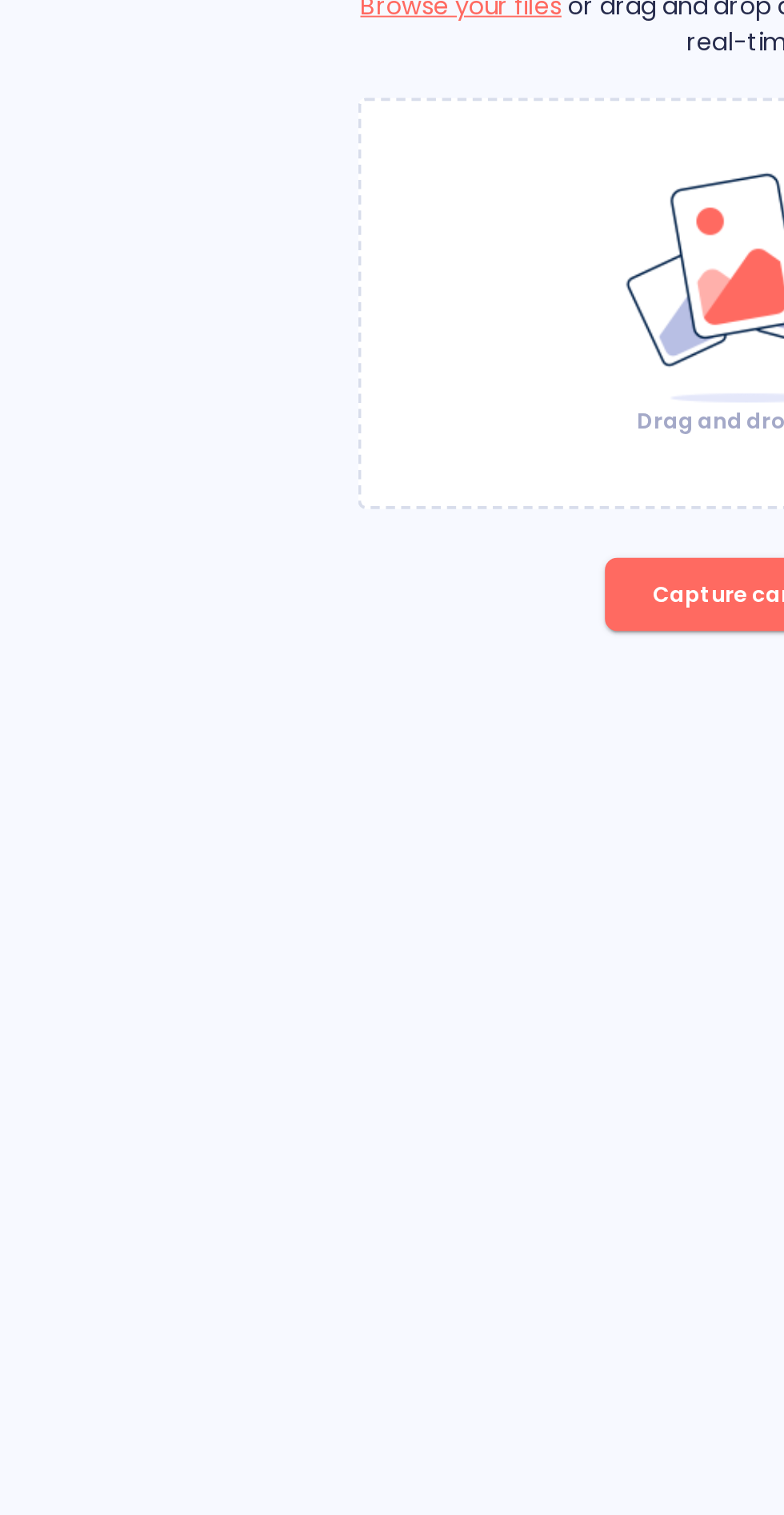
click at [359, 519] on button "Capture camera" at bounding box center [392, 514] width 150 height 39
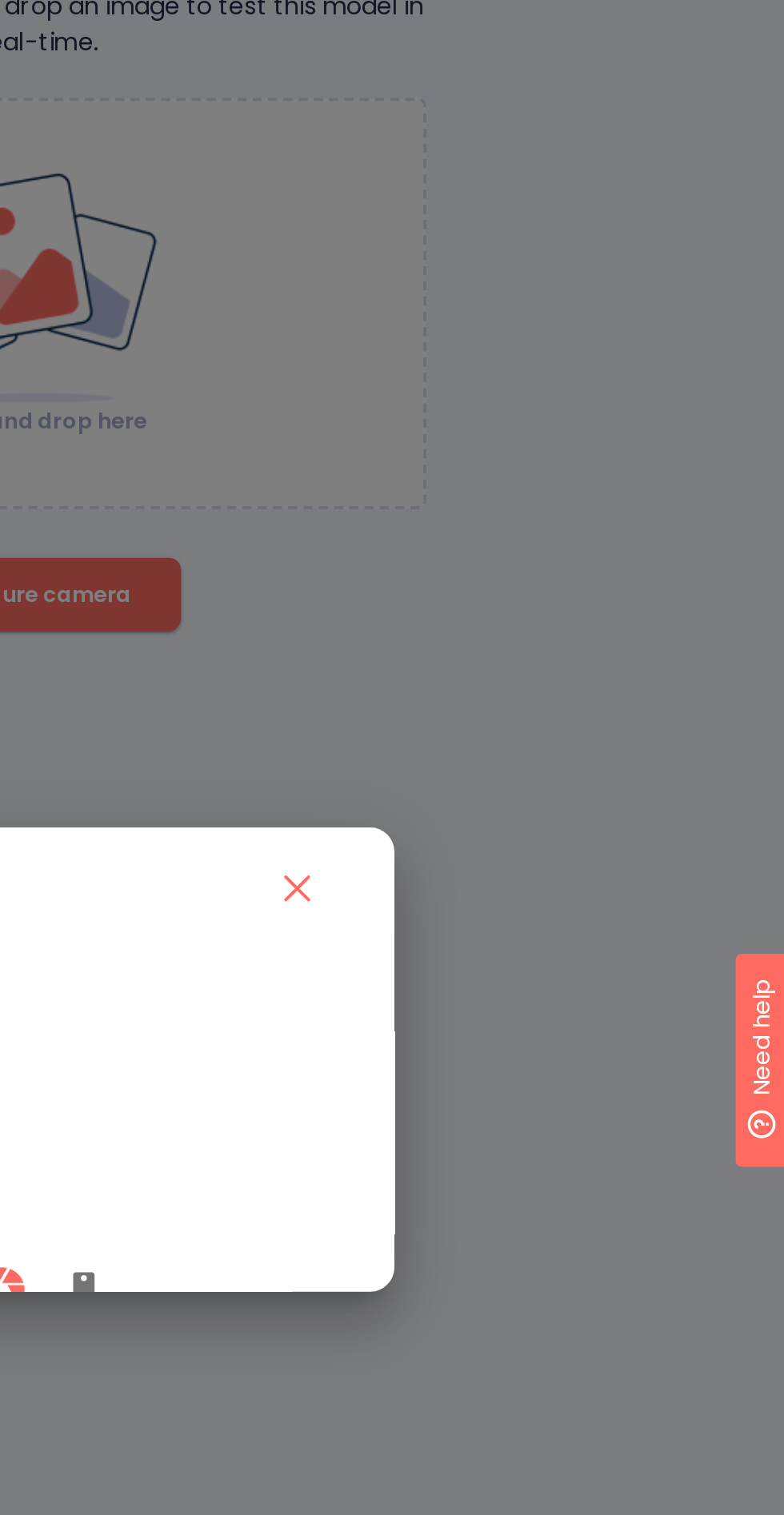
click at [535, 655] on icon "close" at bounding box center [527, 667] width 26 height 26
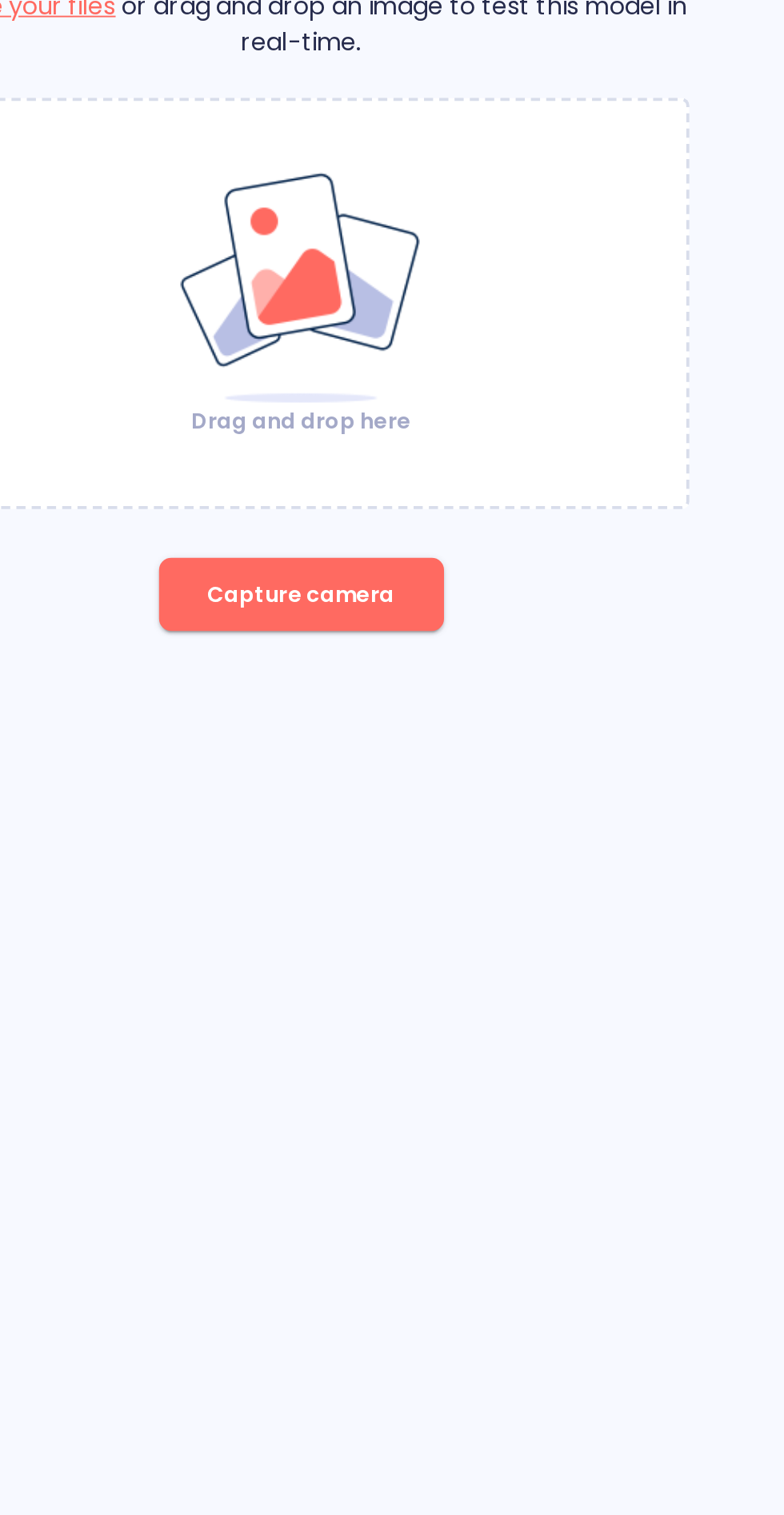
click at [434, 370] on img at bounding box center [392, 352] width 129 height 124
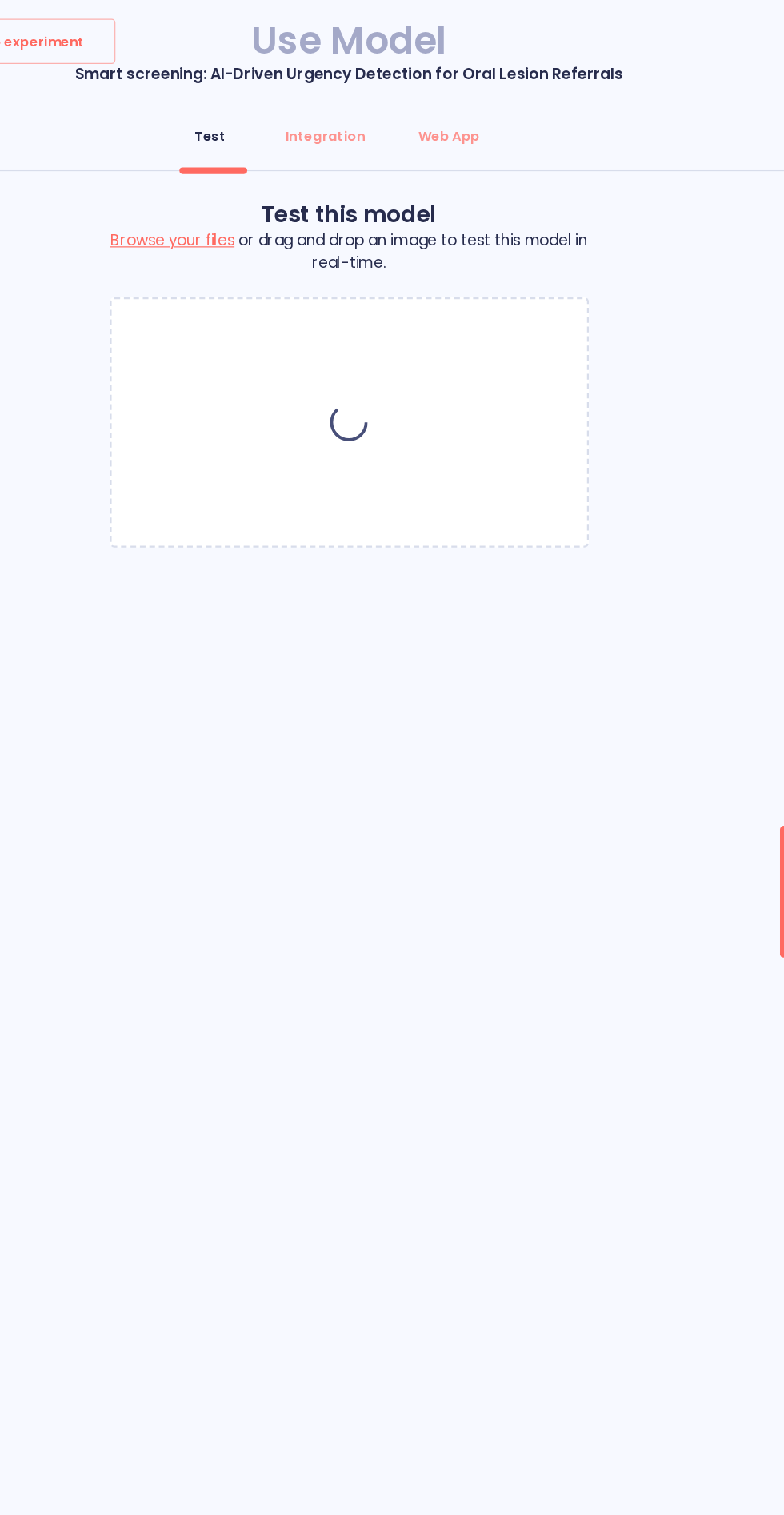
scroll to position [0, 0]
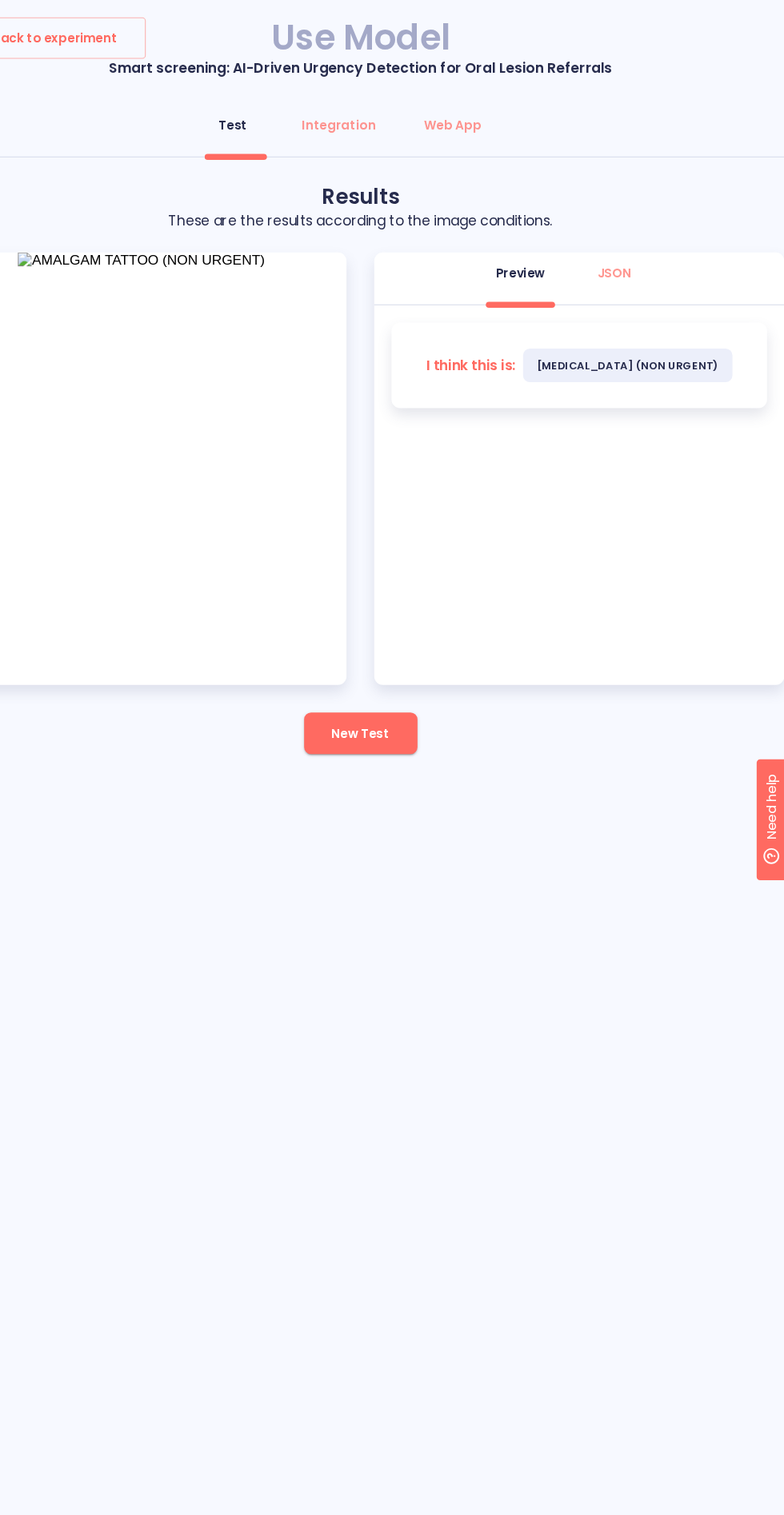
click at [394, 673] on span "New Test" at bounding box center [391, 678] width 53 height 20
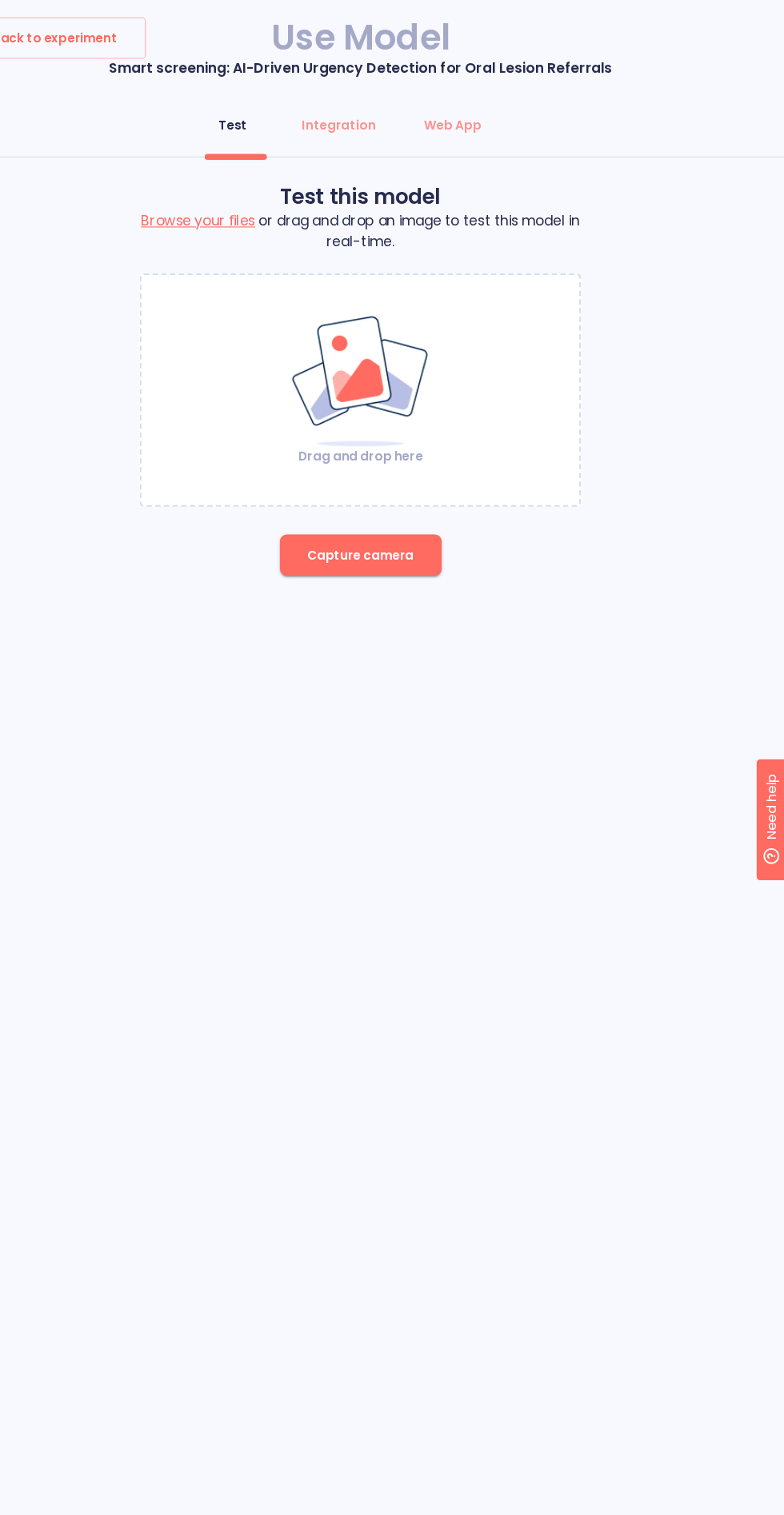
click at [416, 346] on img at bounding box center [392, 352] width 129 height 124
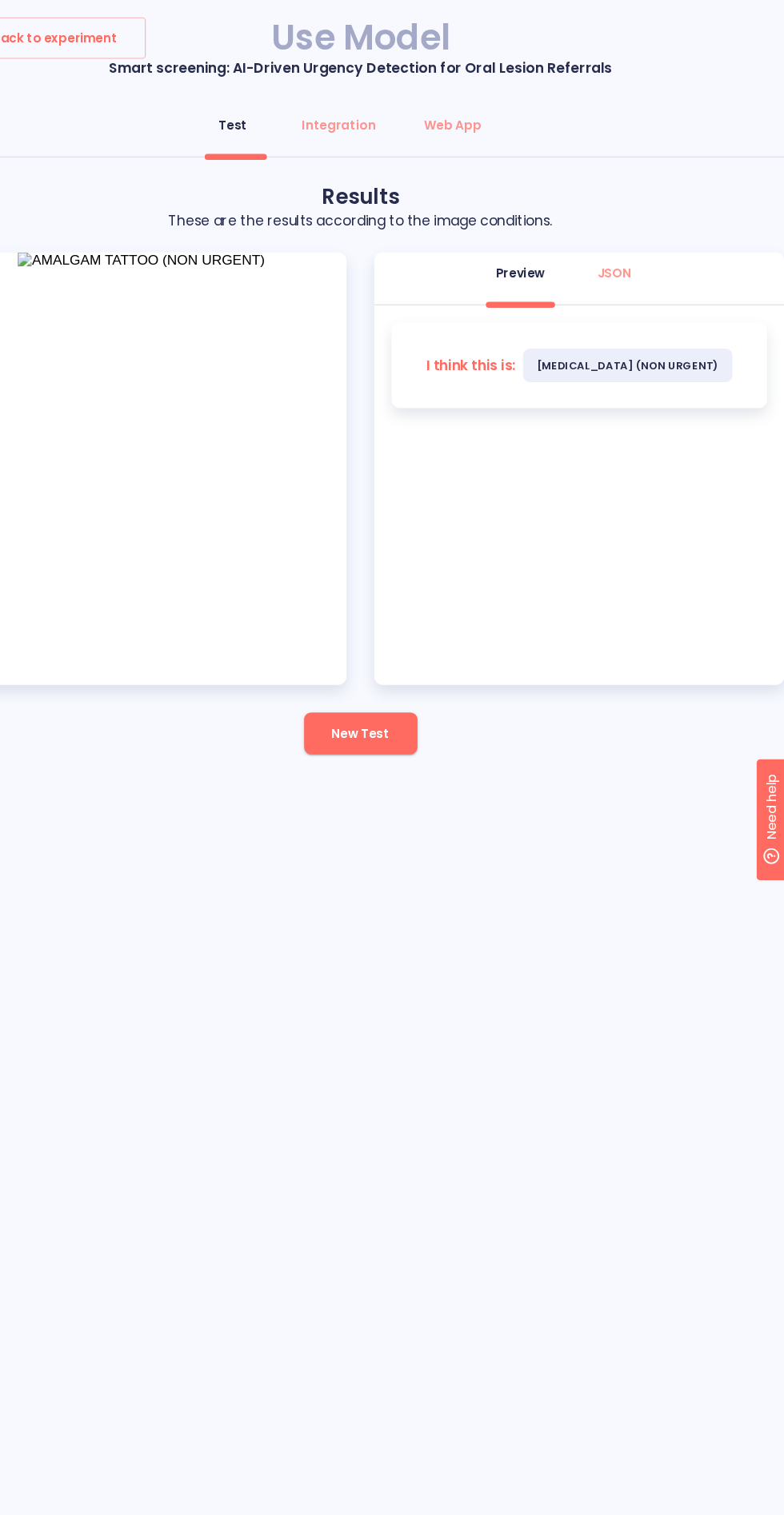
click at [392, 677] on span "New Test" at bounding box center [391, 678] width 53 height 20
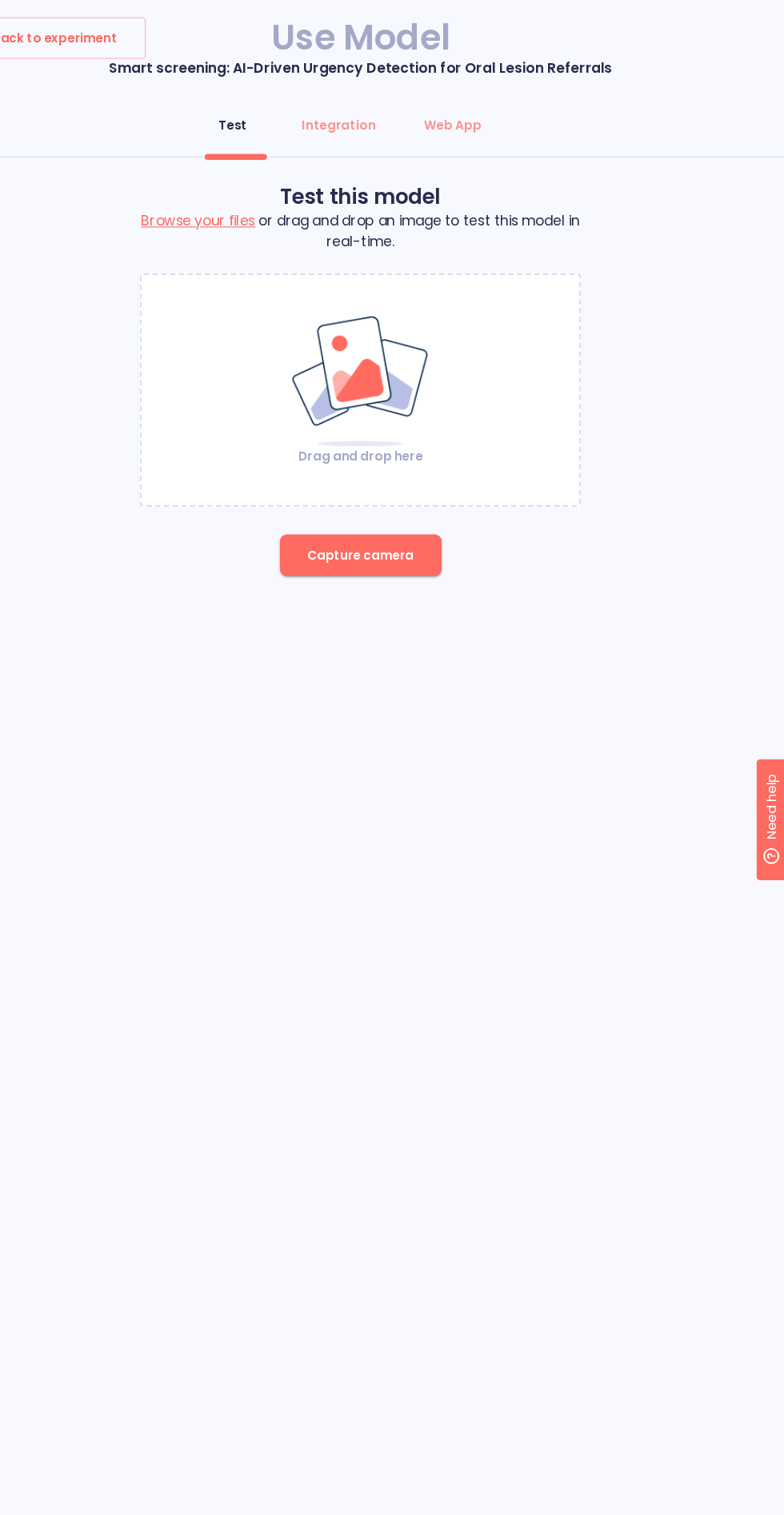
click at [379, 515] on span "Capture camera" at bounding box center [392, 514] width 98 height 20
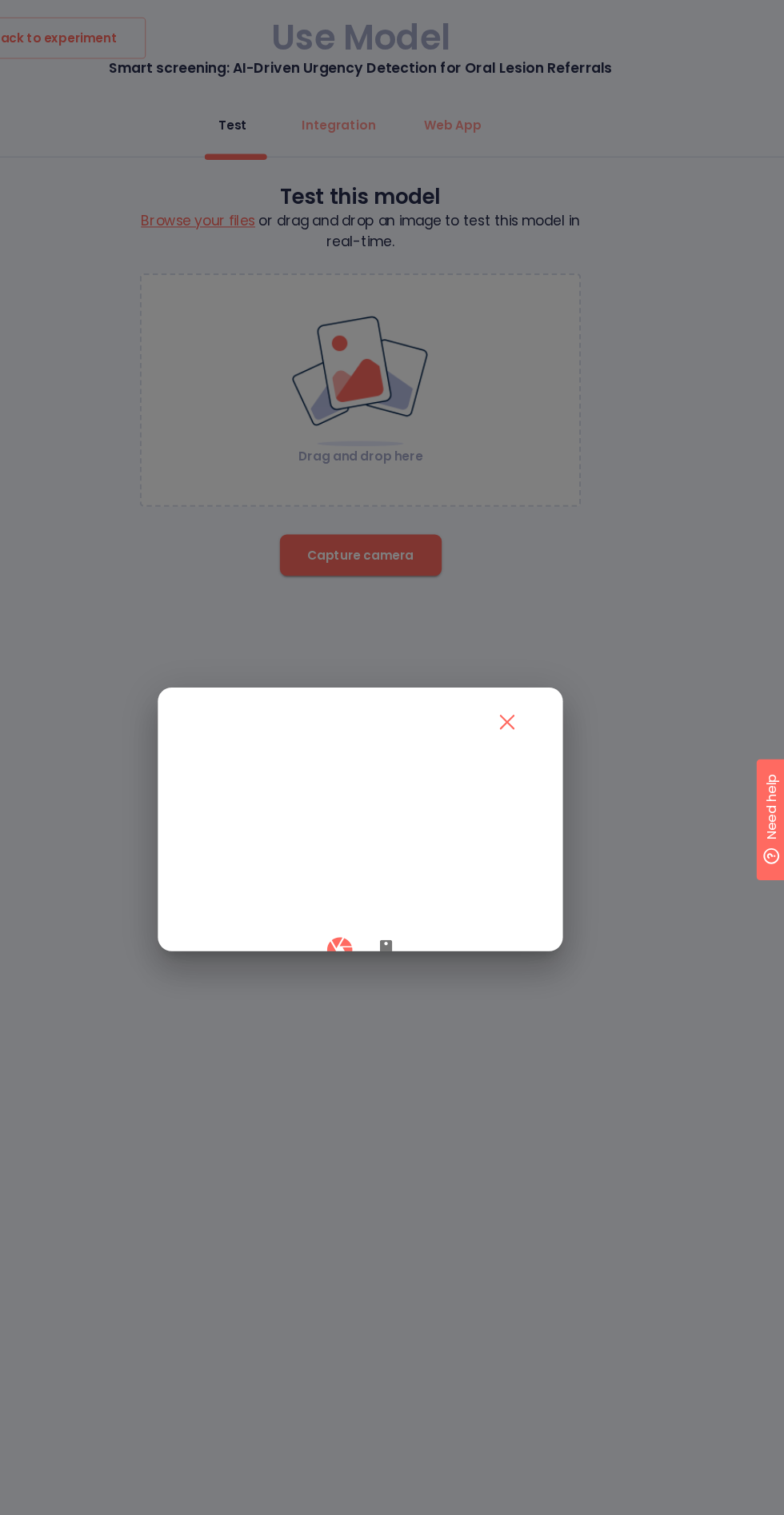
click at [529, 696] on video at bounding box center [392, 775] width 317 height 158
click at [528, 661] on icon "close" at bounding box center [528, 668] width 14 height 14
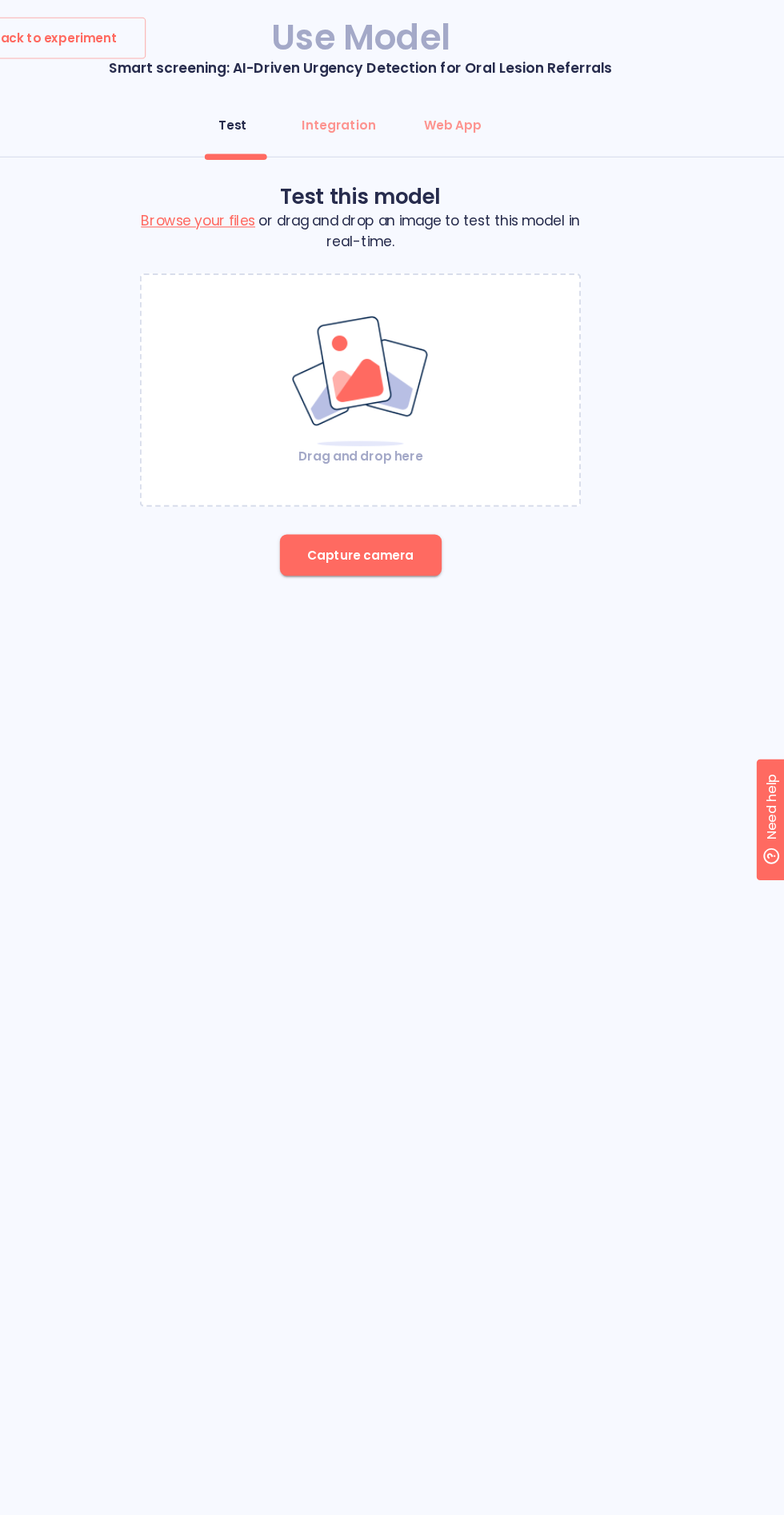
click at [422, 403] on img at bounding box center [392, 352] width 129 height 124
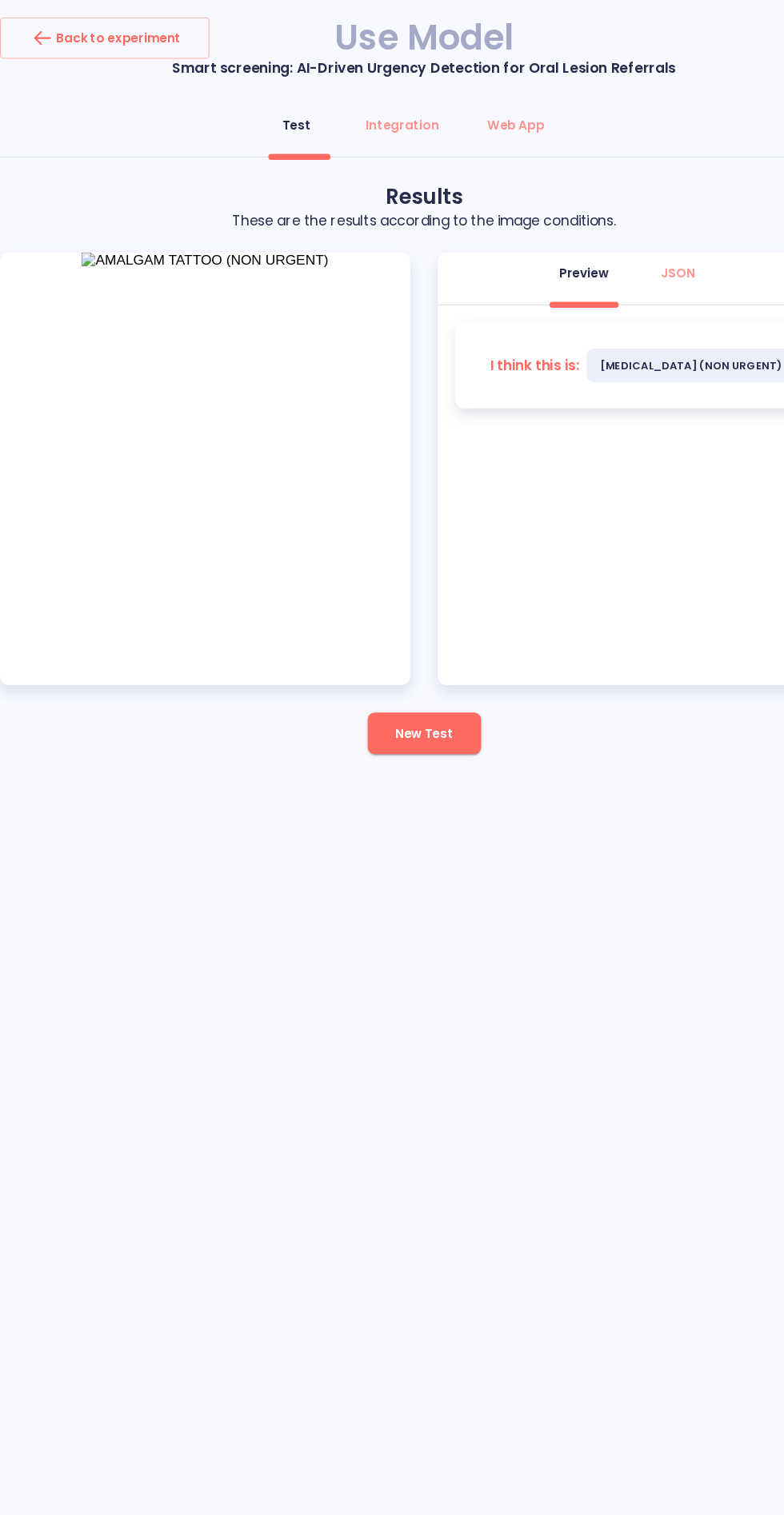
click at [402, 678] on span "New Test" at bounding box center [391, 678] width 53 height 20
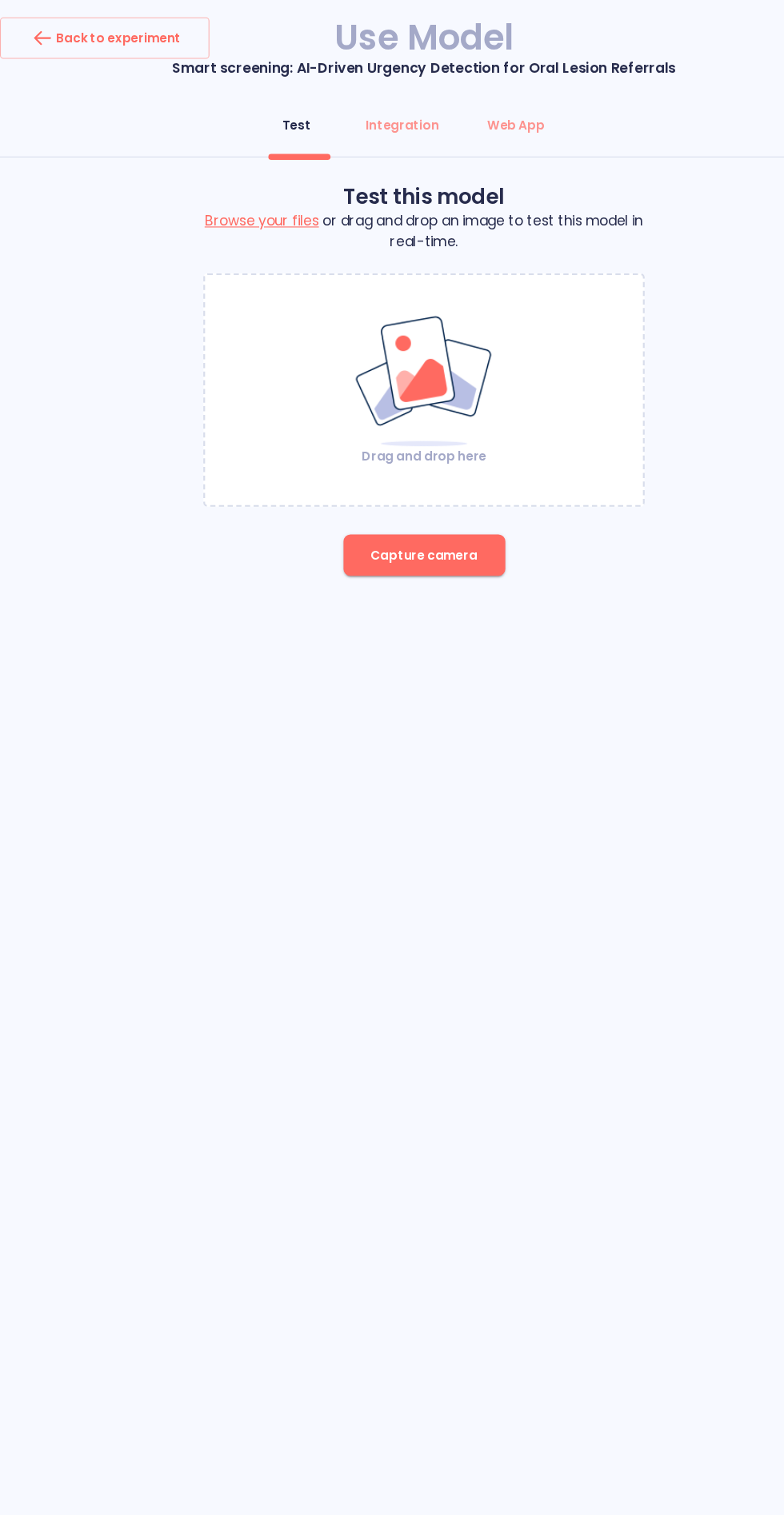
click at [425, 375] on img at bounding box center [392, 352] width 129 height 124
click at [387, 514] on span "Capture camera" at bounding box center [392, 514] width 98 height 20
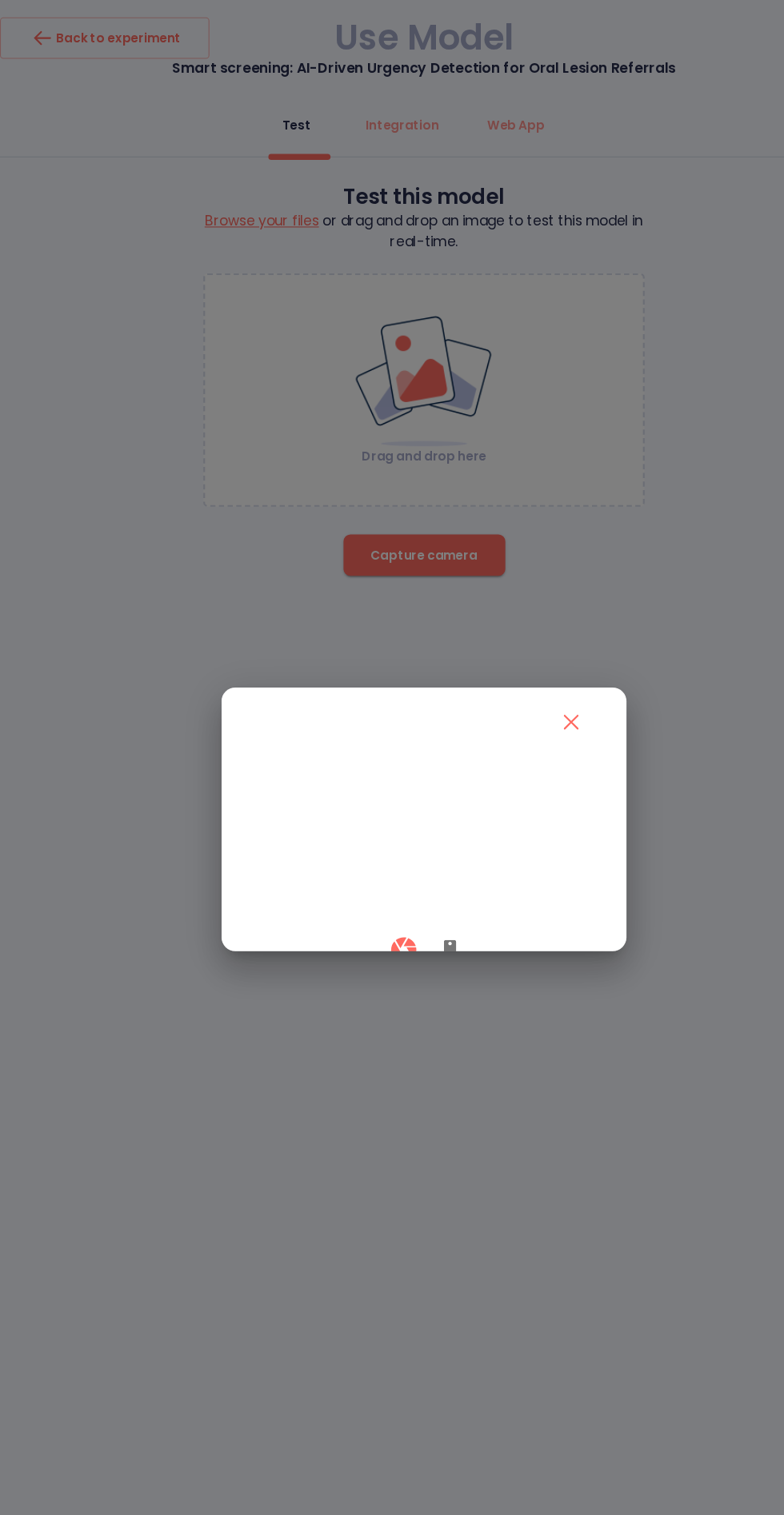
click at [415, 888] on icon "button" at bounding box center [416, 879] width 12 height 19
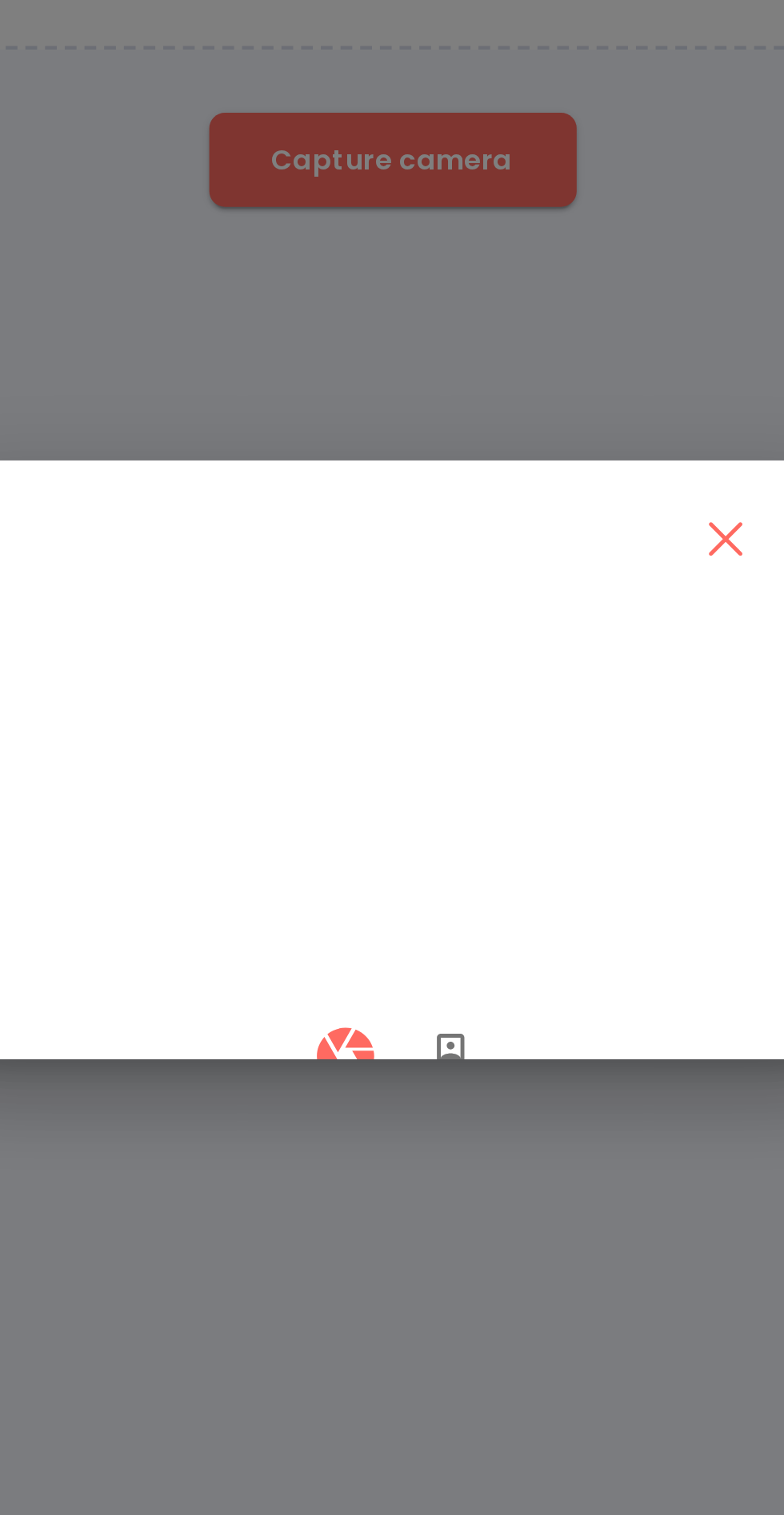
click at [374, 892] on icon "button" at bounding box center [373, 878] width 28 height 28
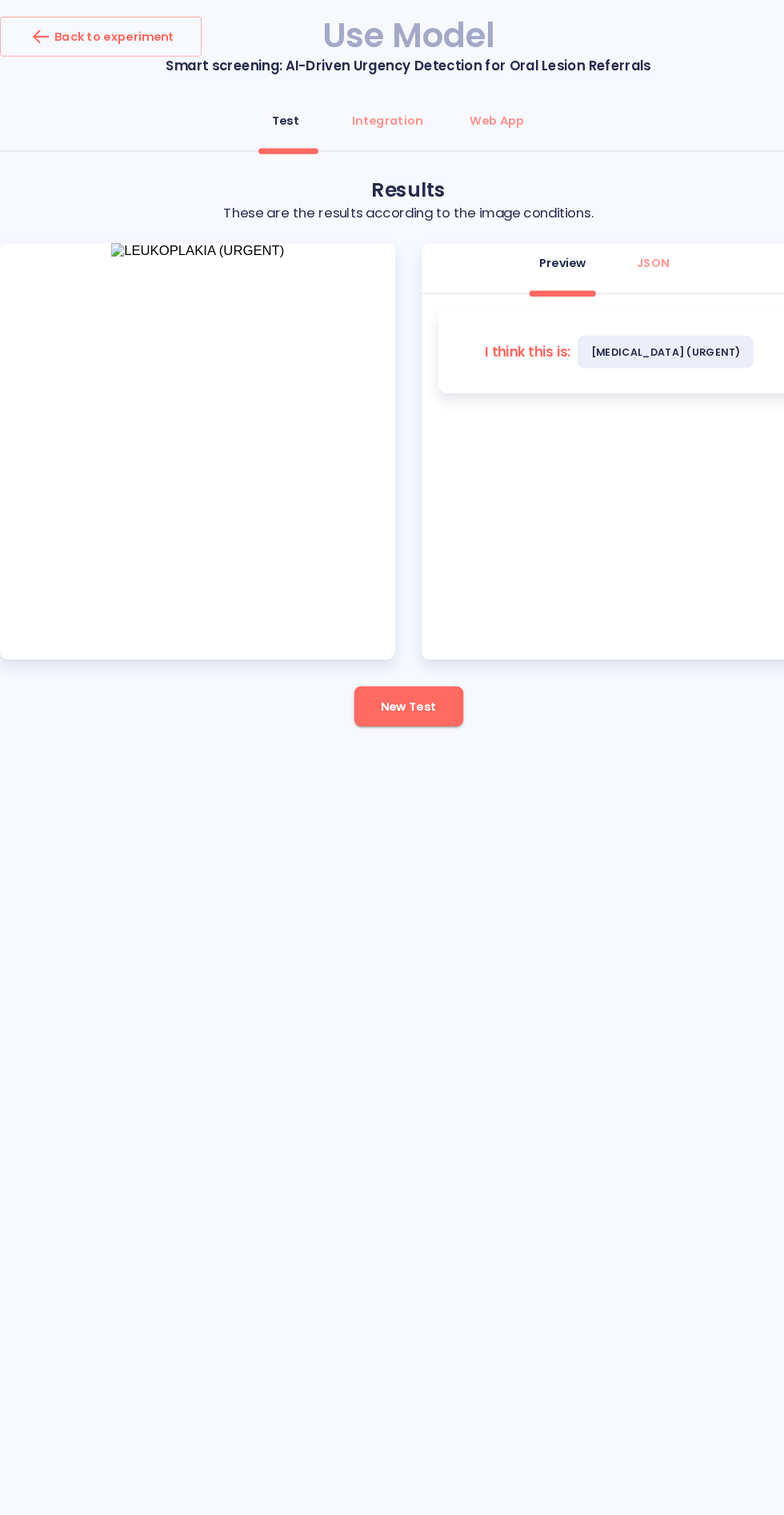
click at [356, 668] on button "New Test" at bounding box center [392, 678] width 104 height 39
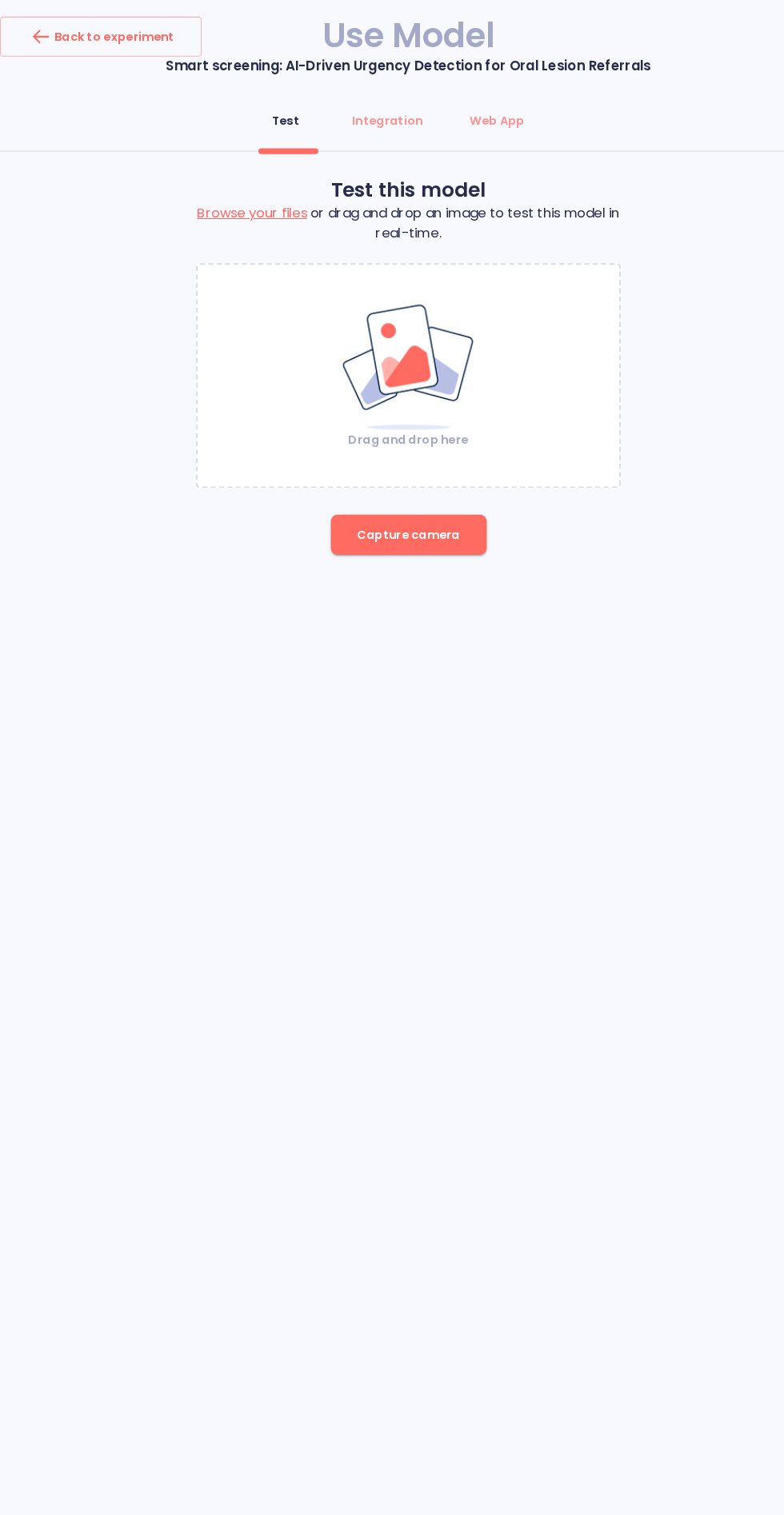
click at [410, 376] on img at bounding box center [392, 352] width 129 height 124
click at [398, 361] on img at bounding box center [392, 352] width 129 height 124
click at [412, 507] on span "Capture camera" at bounding box center [392, 514] width 98 height 20
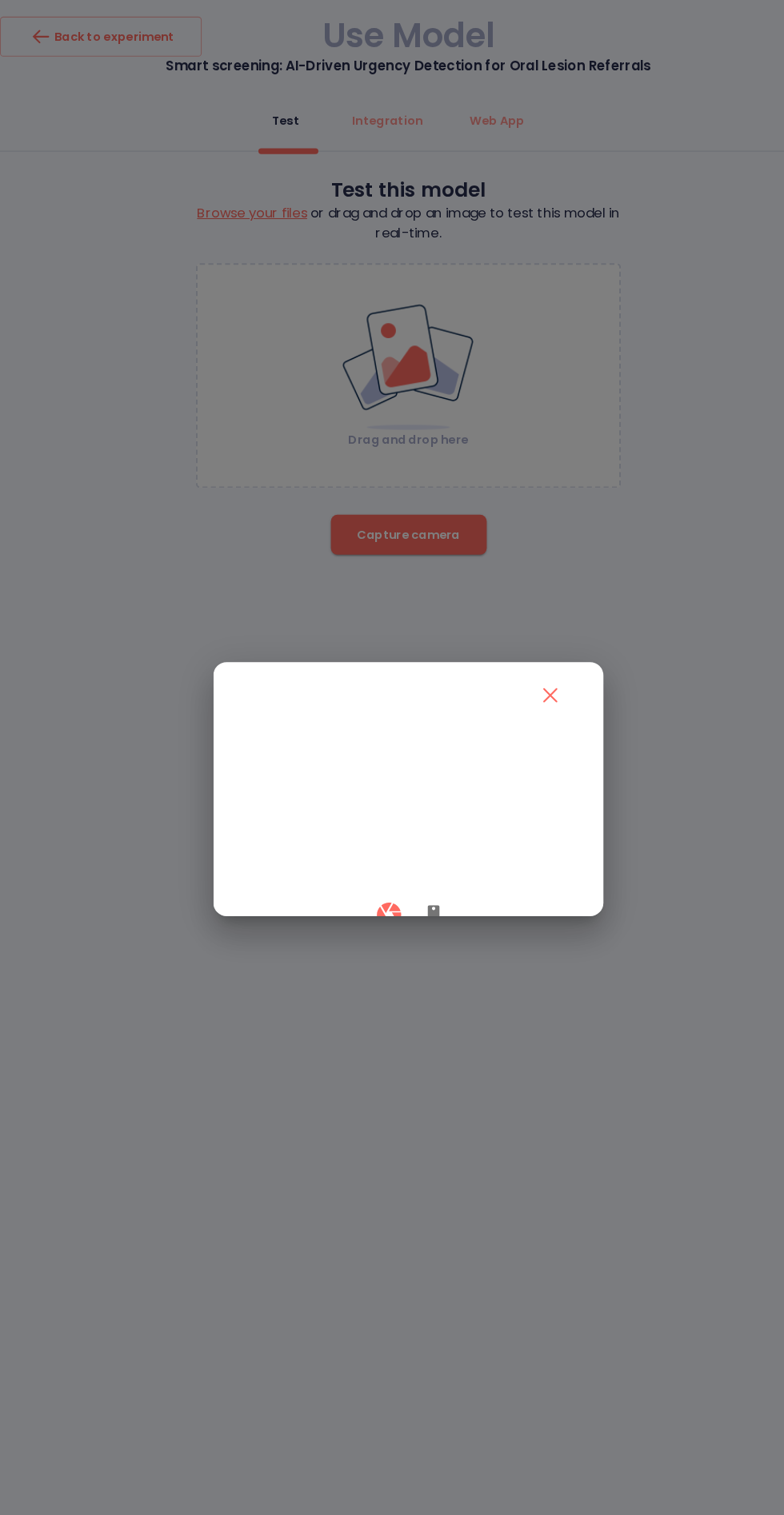
click at [415, 888] on icon "button" at bounding box center [416, 879] width 12 height 19
click at [370, 902] on button "button" at bounding box center [373, 878] width 47 height 47
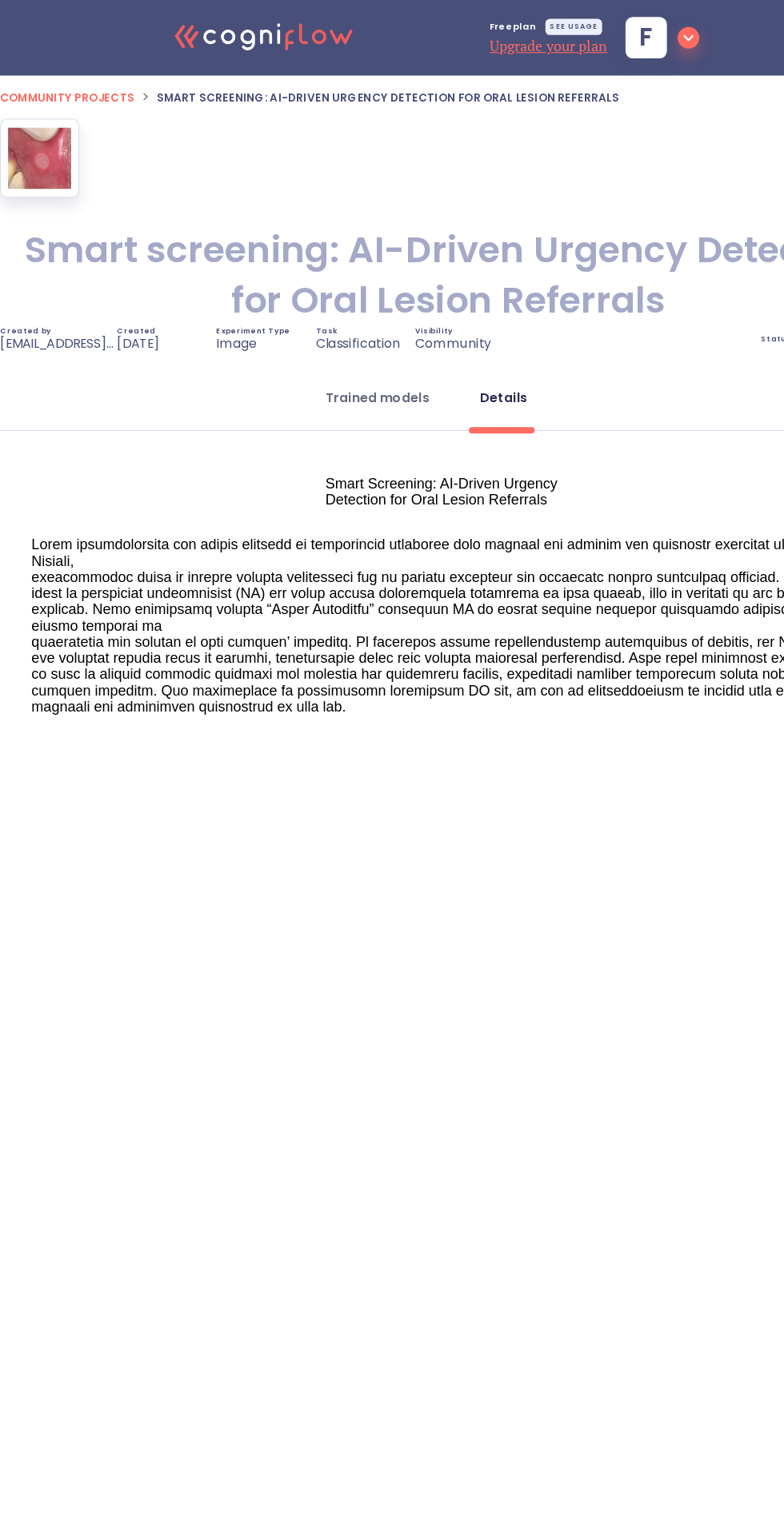
click at [359, 366] on button "Trained models" at bounding box center [335, 353] width 111 height 39
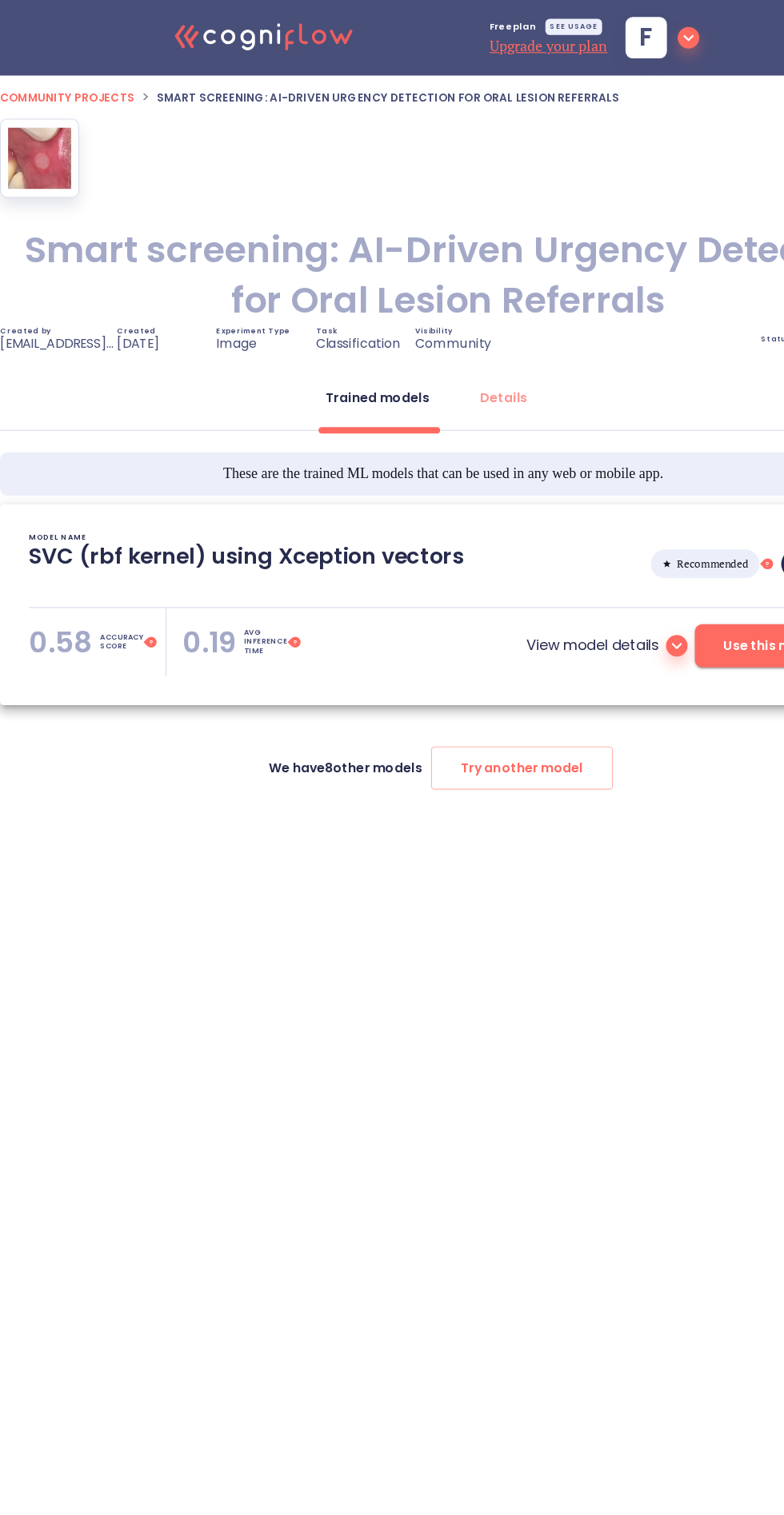
click at [307, 353] on div "Trained models" at bounding box center [335, 353] width 92 height 16
click at [668, 574] on span "Use this model!" at bounding box center [687, 575] width 90 height 20
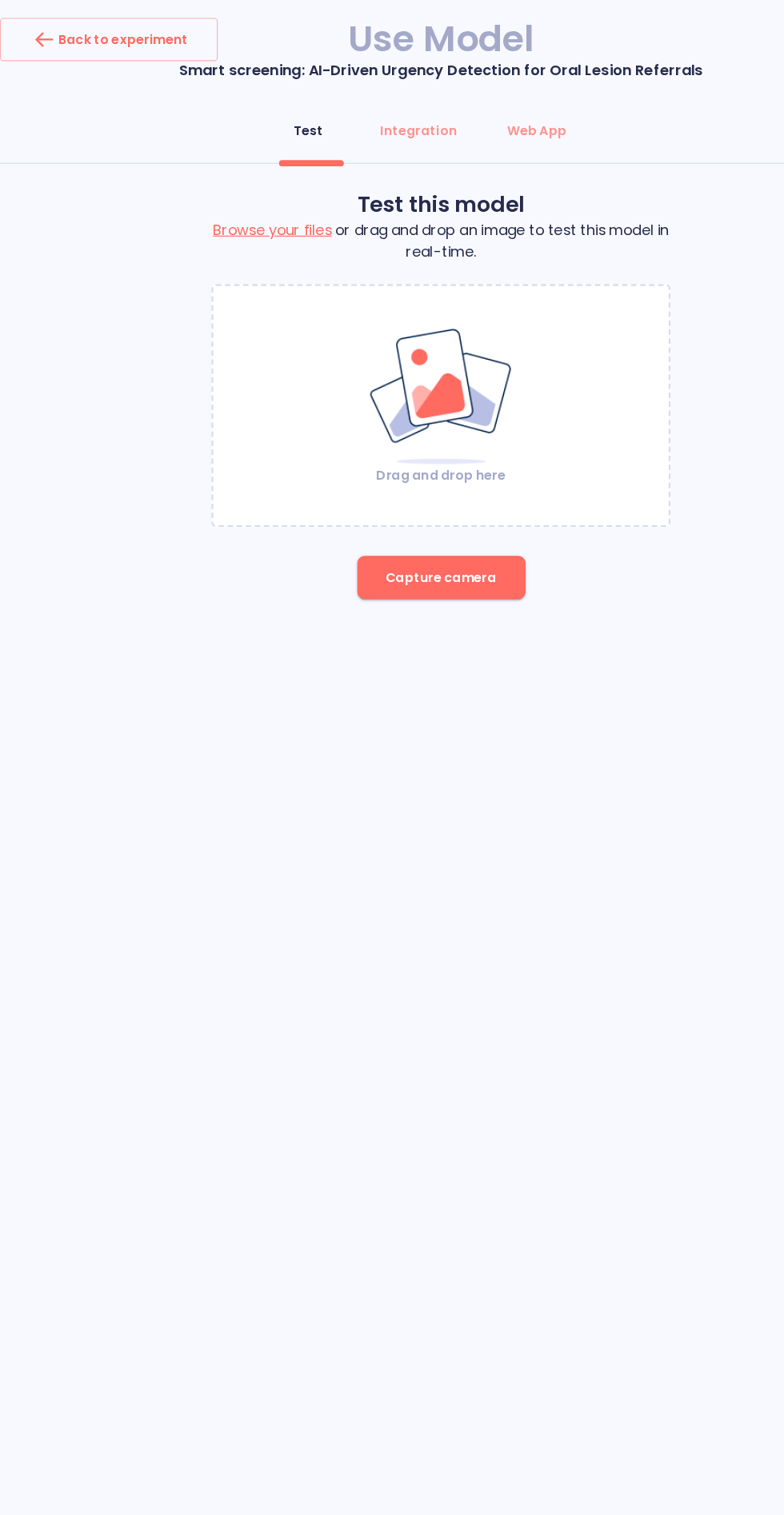
click at [377, 551] on div "Back to experiment Use Model Smart screening: AI-Driven Urgency Detection for O…" at bounding box center [392, 293] width 784 height 553
click at [411, 514] on span "Capture camera" at bounding box center [392, 514] width 98 height 20
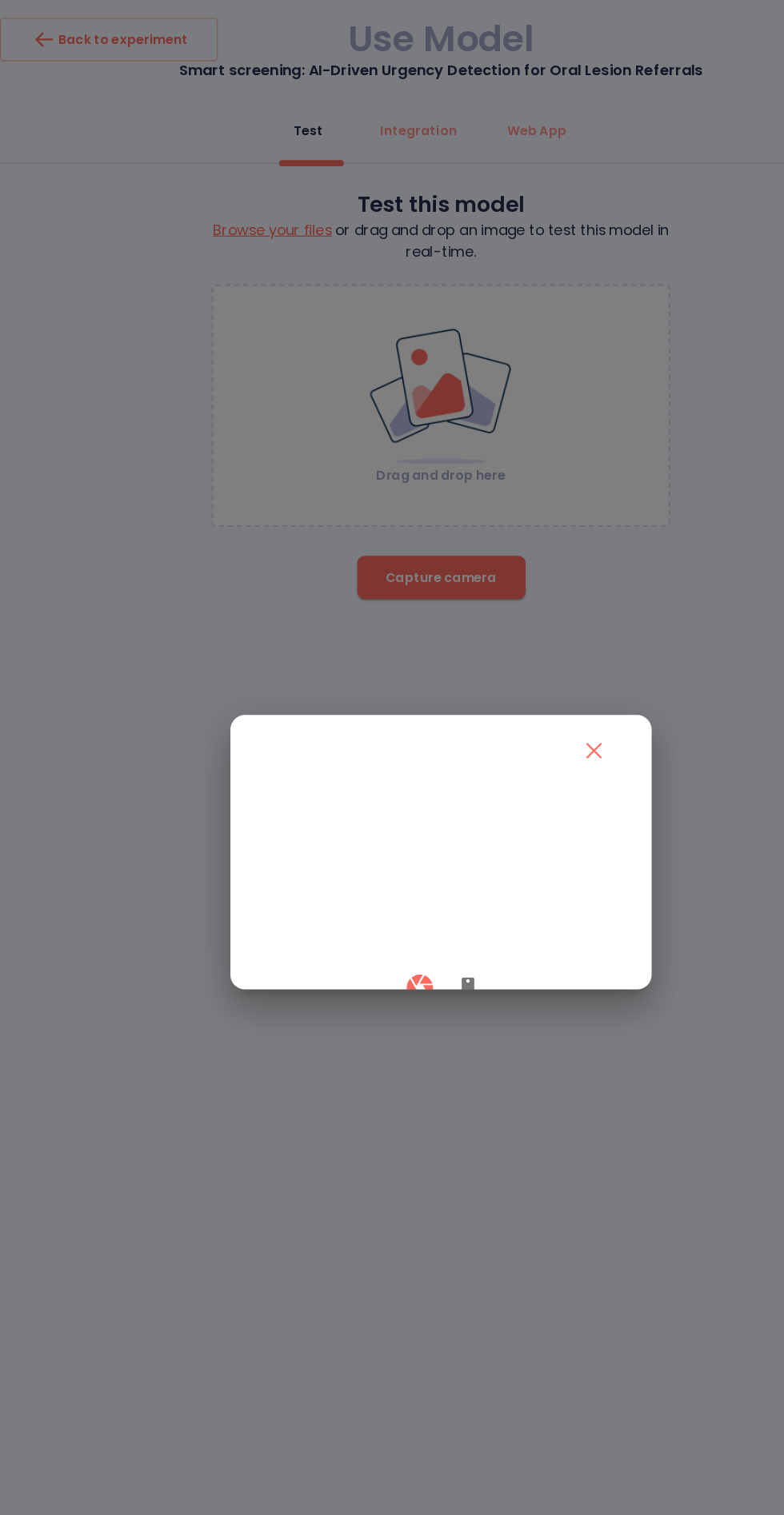
click at [415, 888] on icon "button" at bounding box center [416, 879] width 12 height 19
click at [396, 855] on video at bounding box center [392, 775] width 317 height 158
click at [360, 902] on div at bounding box center [392, 878] width 317 height 47
click at [356, 855] on video at bounding box center [392, 775] width 317 height 158
click at [367, 902] on button "button" at bounding box center [373, 878] width 47 height 47
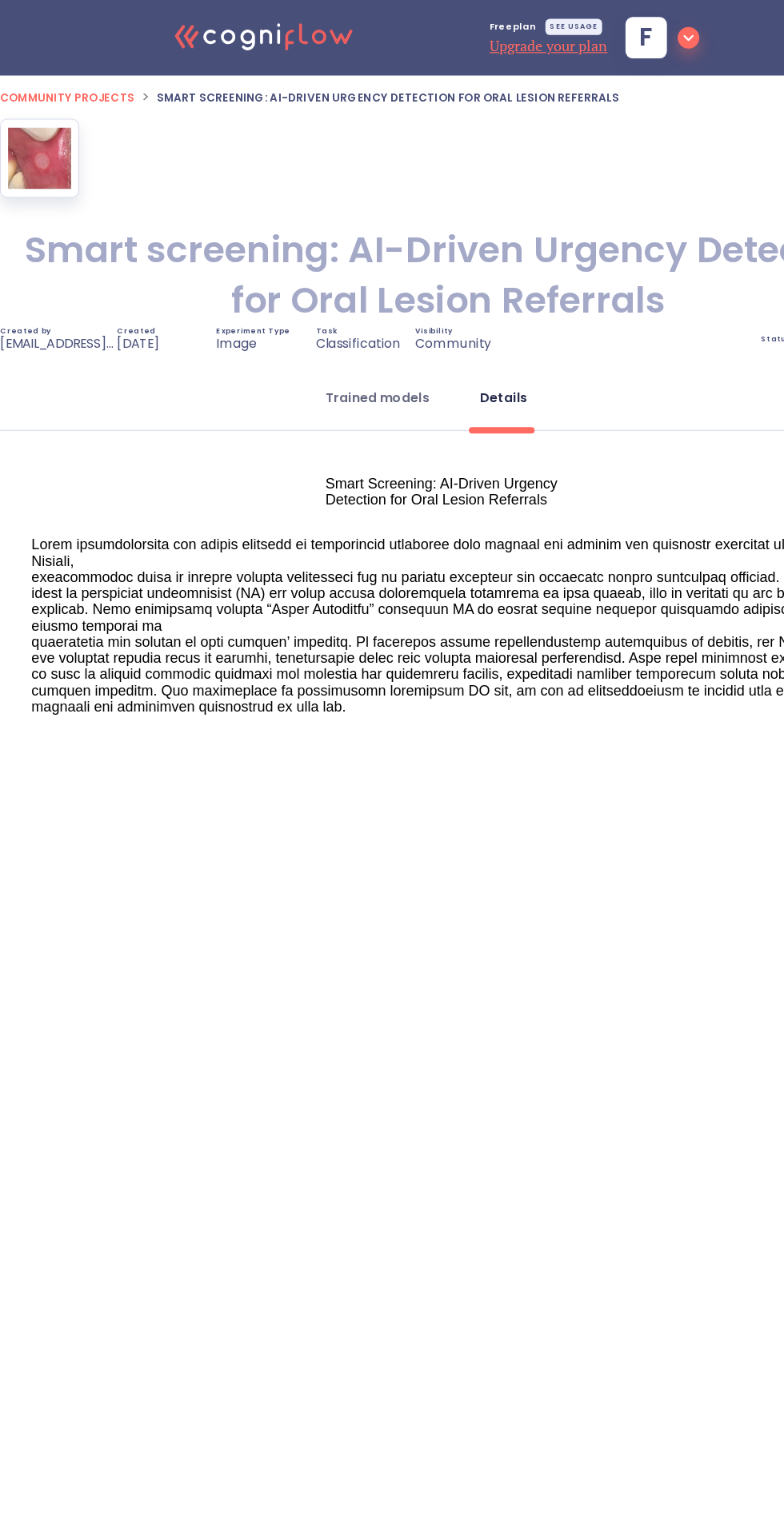
click at [337, 351] on div "Trained models" at bounding box center [335, 353] width 92 height 16
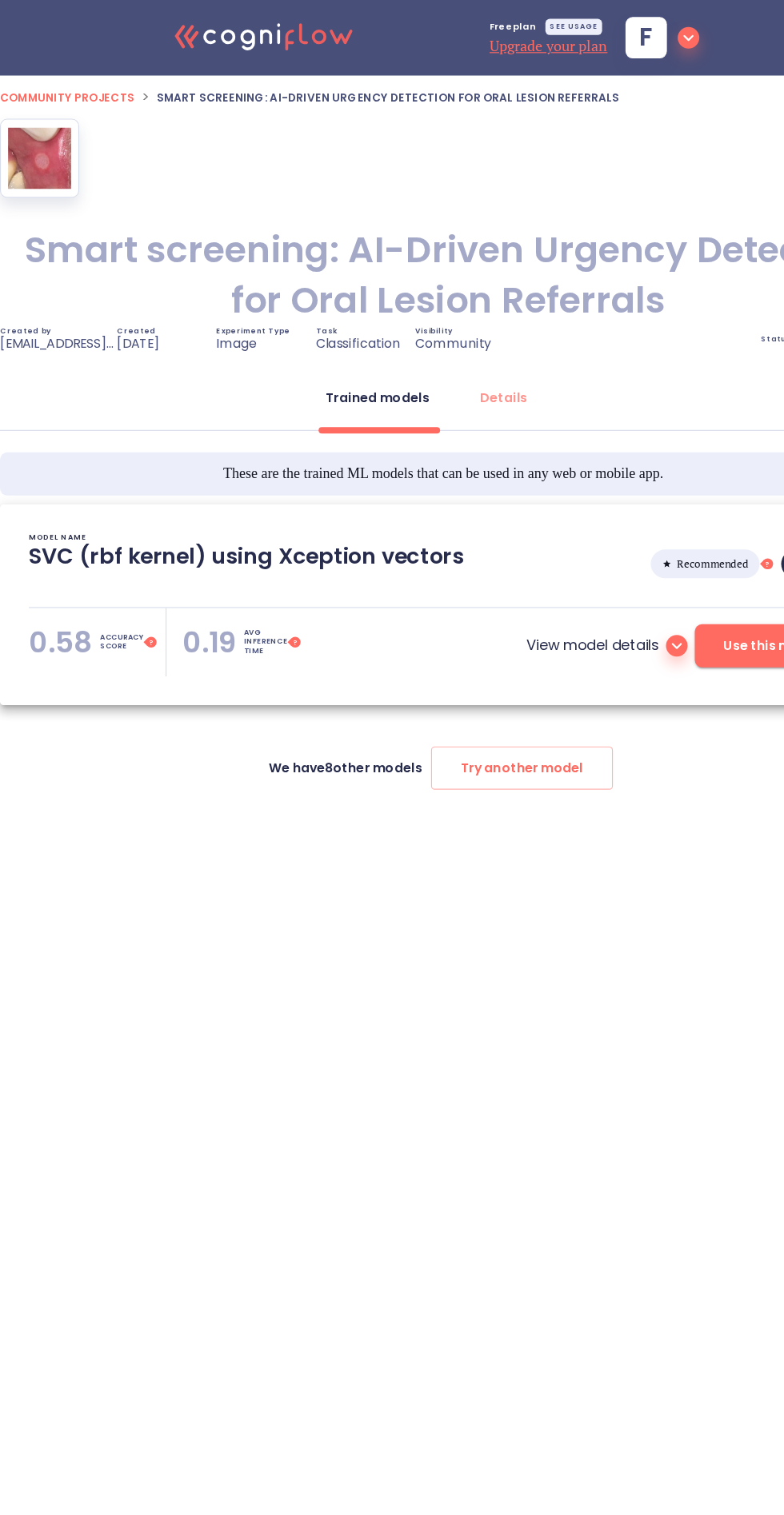
click at [652, 580] on span "Use this model!" at bounding box center [687, 575] width 90 height 20
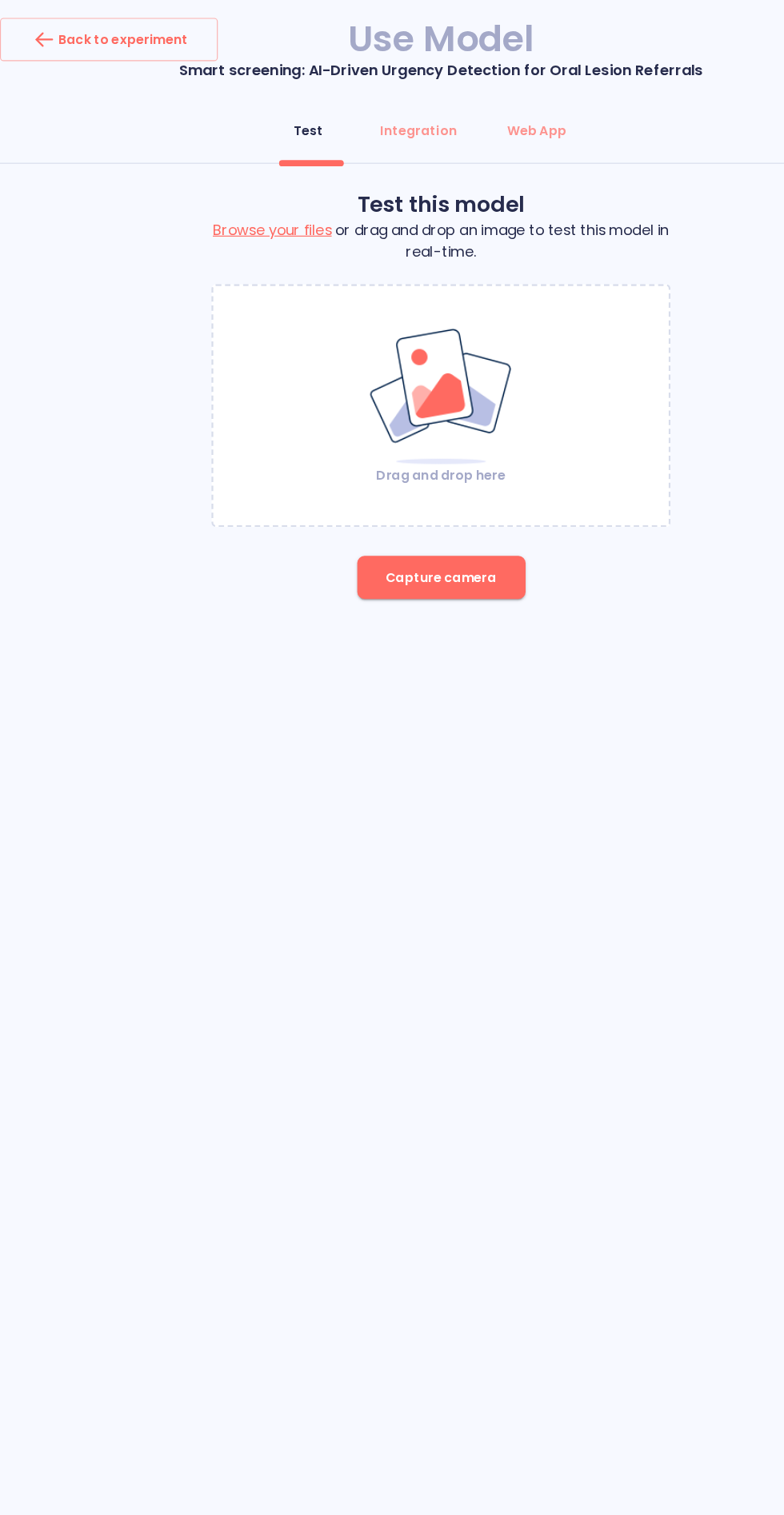
click at [415, 350] on img at bounding box center [392, 352] width 129 height 124
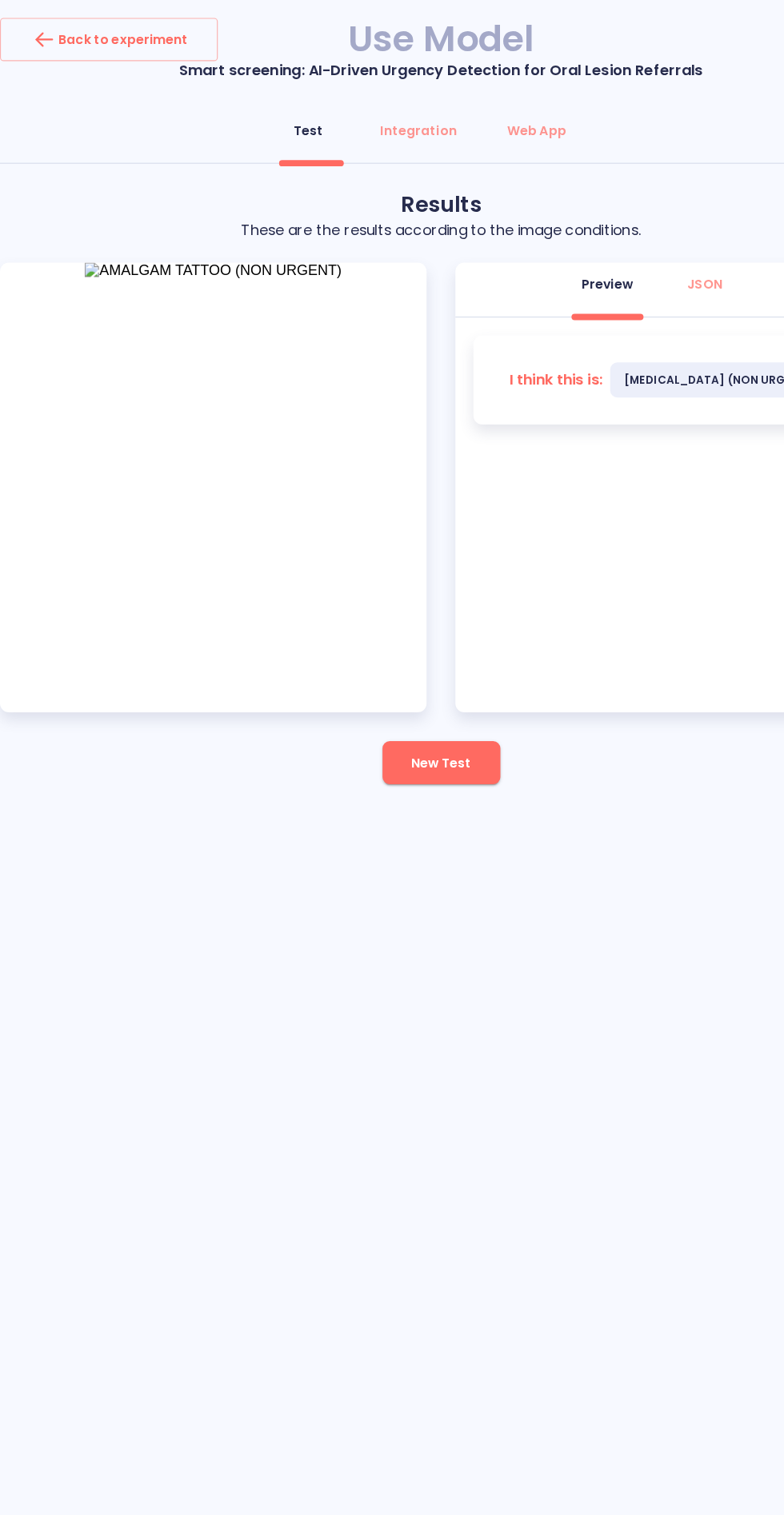
click at [407, 685] on span "New Test" at bounding box center [391, 678] width 53 height 20
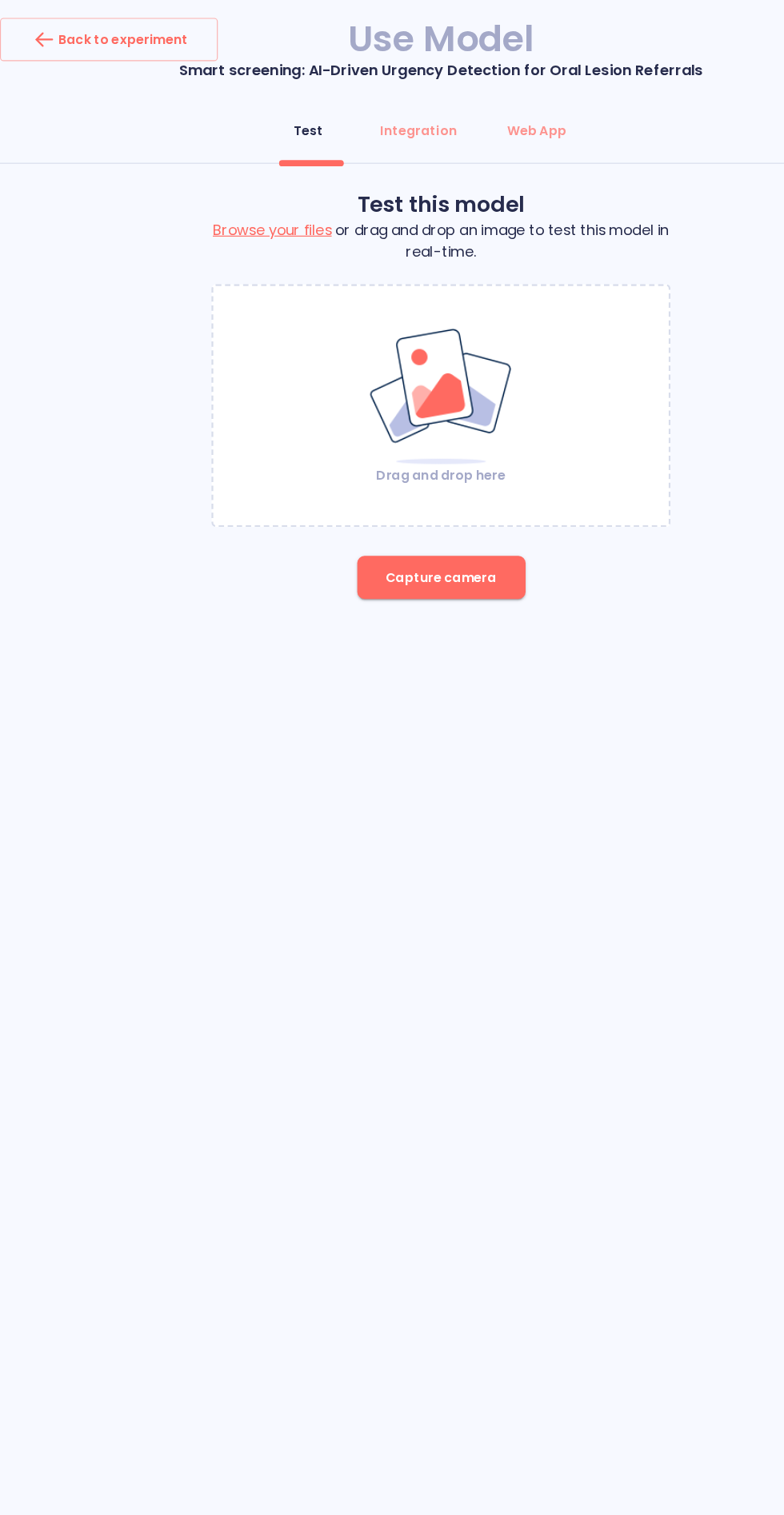
click at [427, 352] on img at bounding box center [392, 352] width 129 height 124
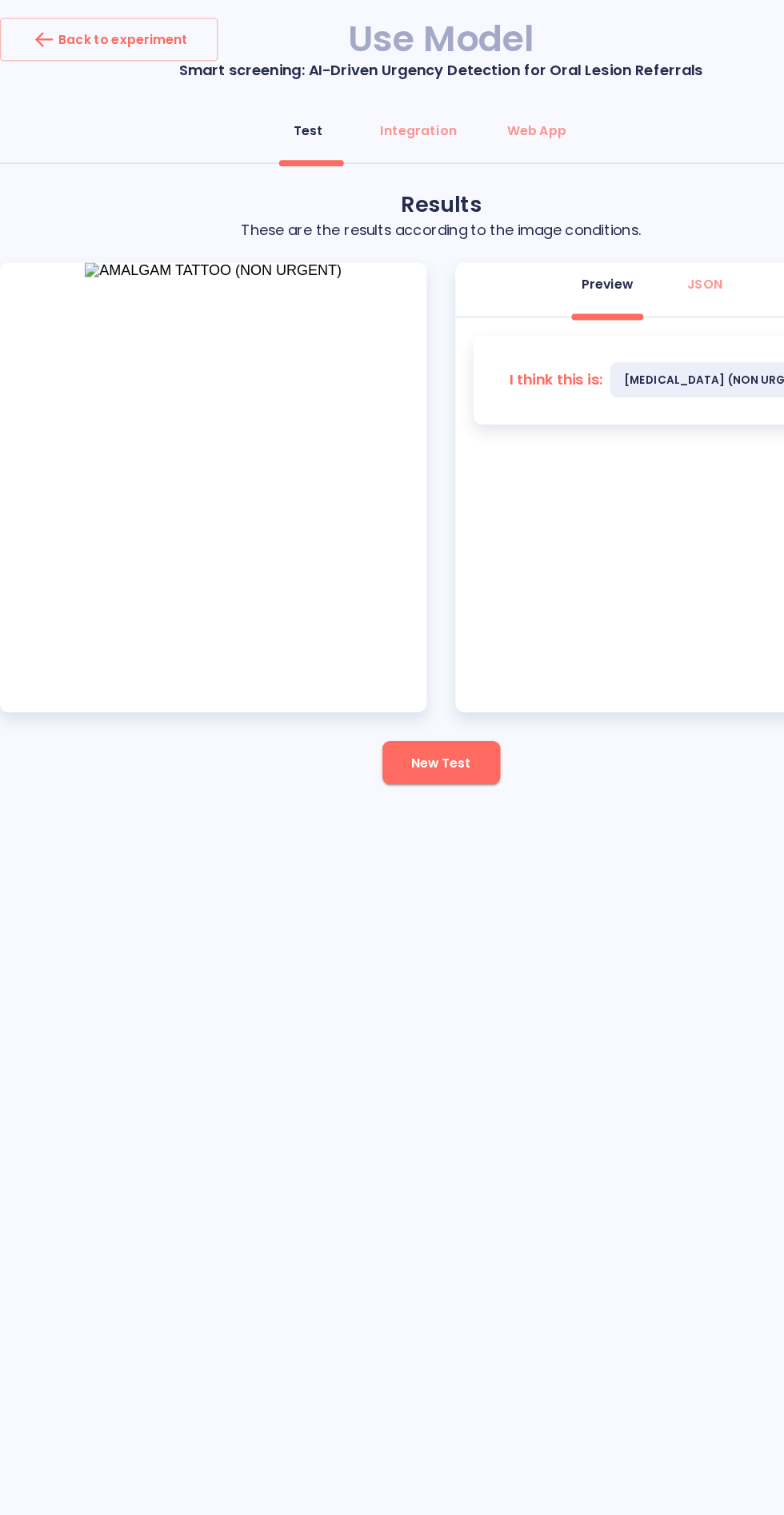
click at [391, 681] on span "New Test" at bounding box center [391, 678] width 53 height 20
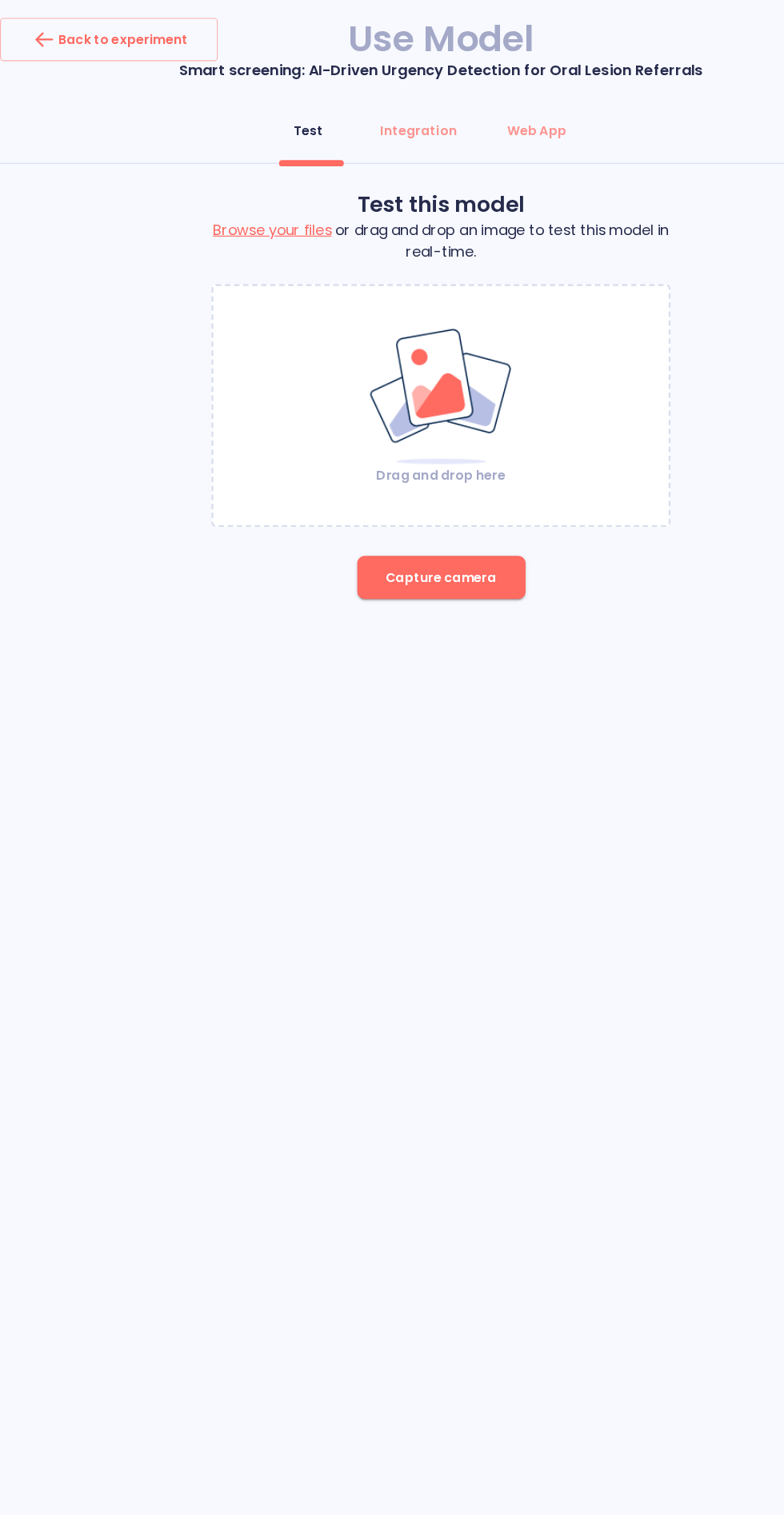
click at [405, 346] on img at bounding box center [392, 352] width 129 height 124
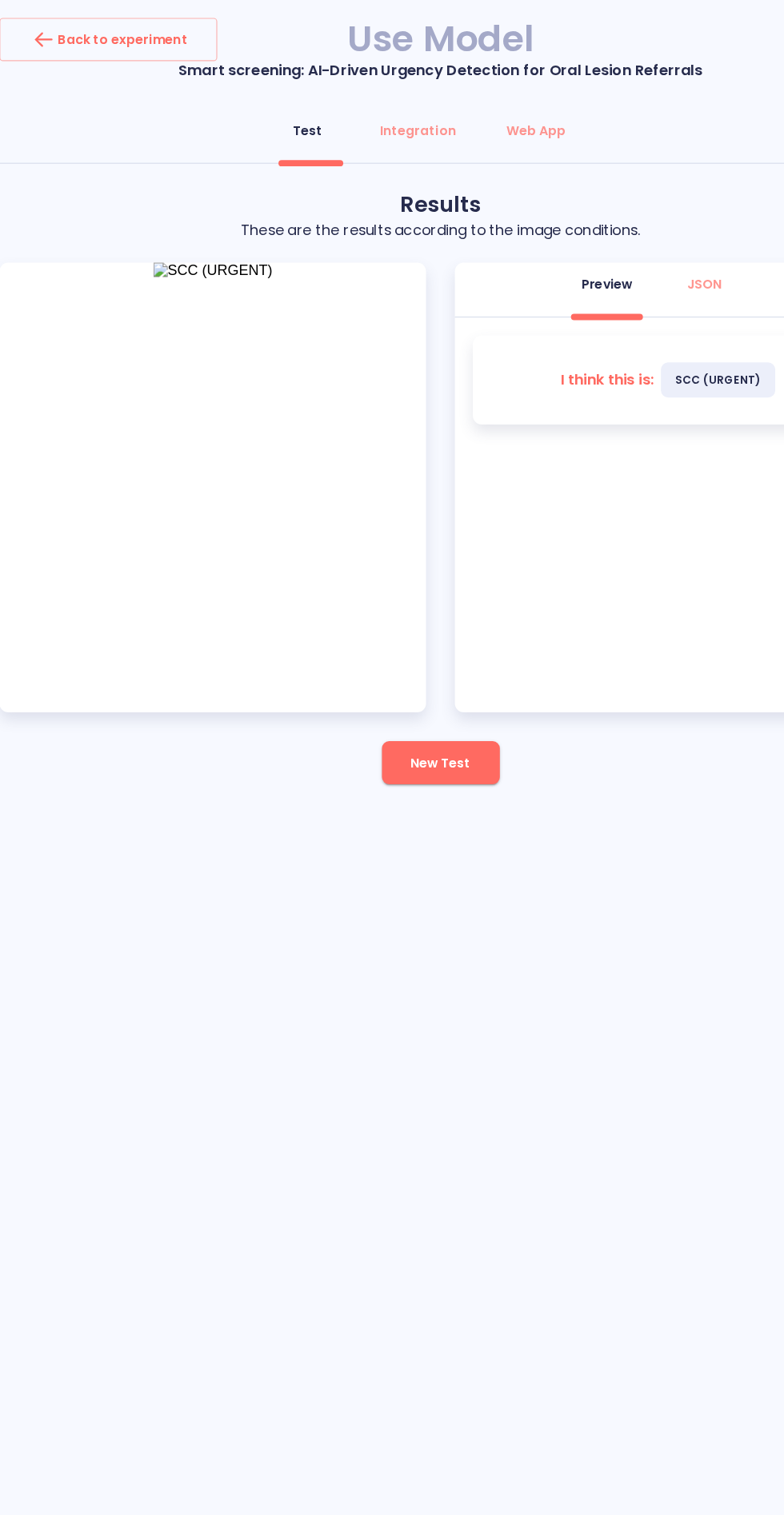
click at [184, 880] on div "Back to experiment Use Model Smart screening: AI-Driven Urgency Detection for O…" at bounding box center [392, 757] width 784 height 1515
click at [384, 677] on span "New Test" at bounding box center [391, 678] width 53 height 20
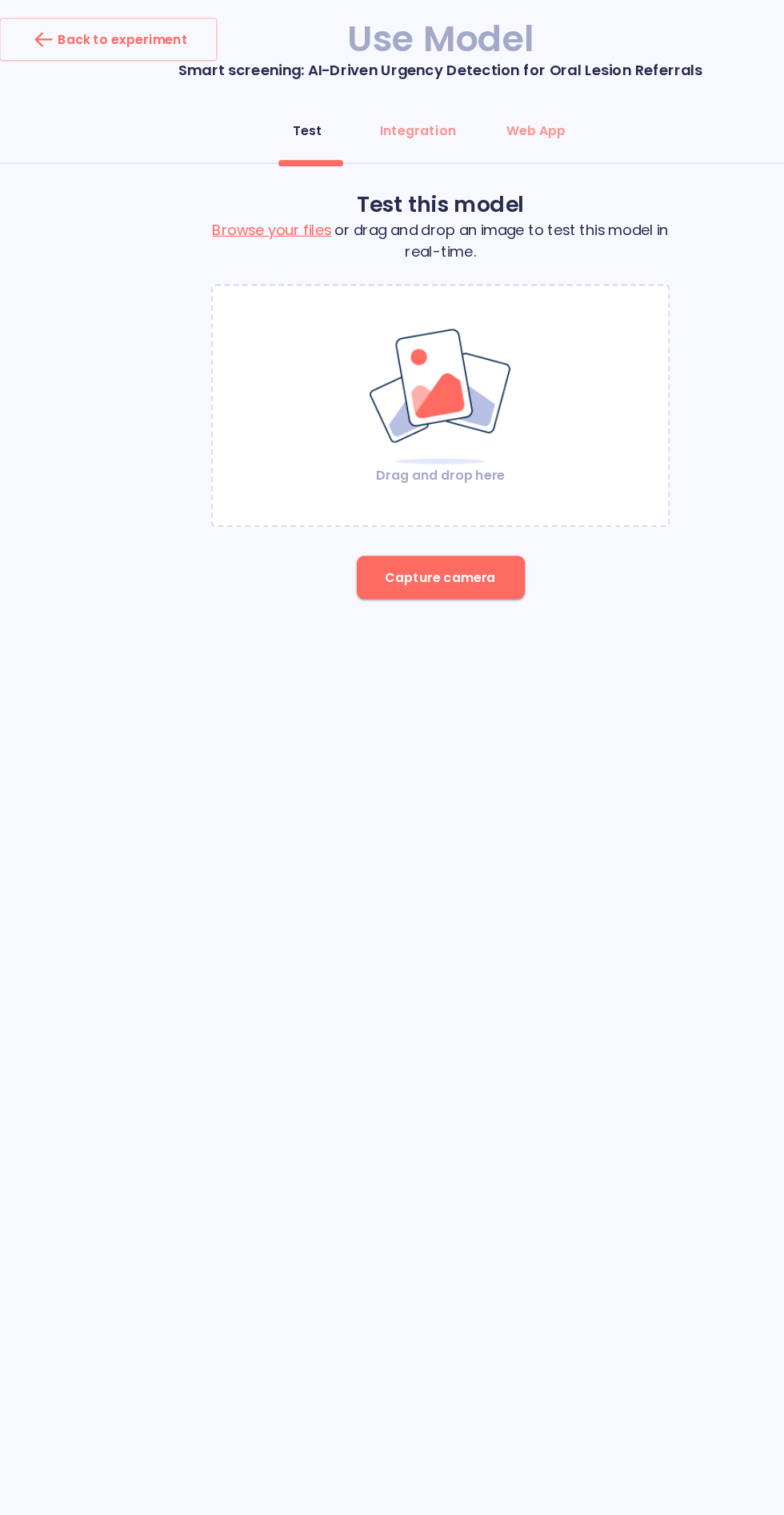
click at [444, 383] on img at bounding box center [392, 352] width 129 height 124
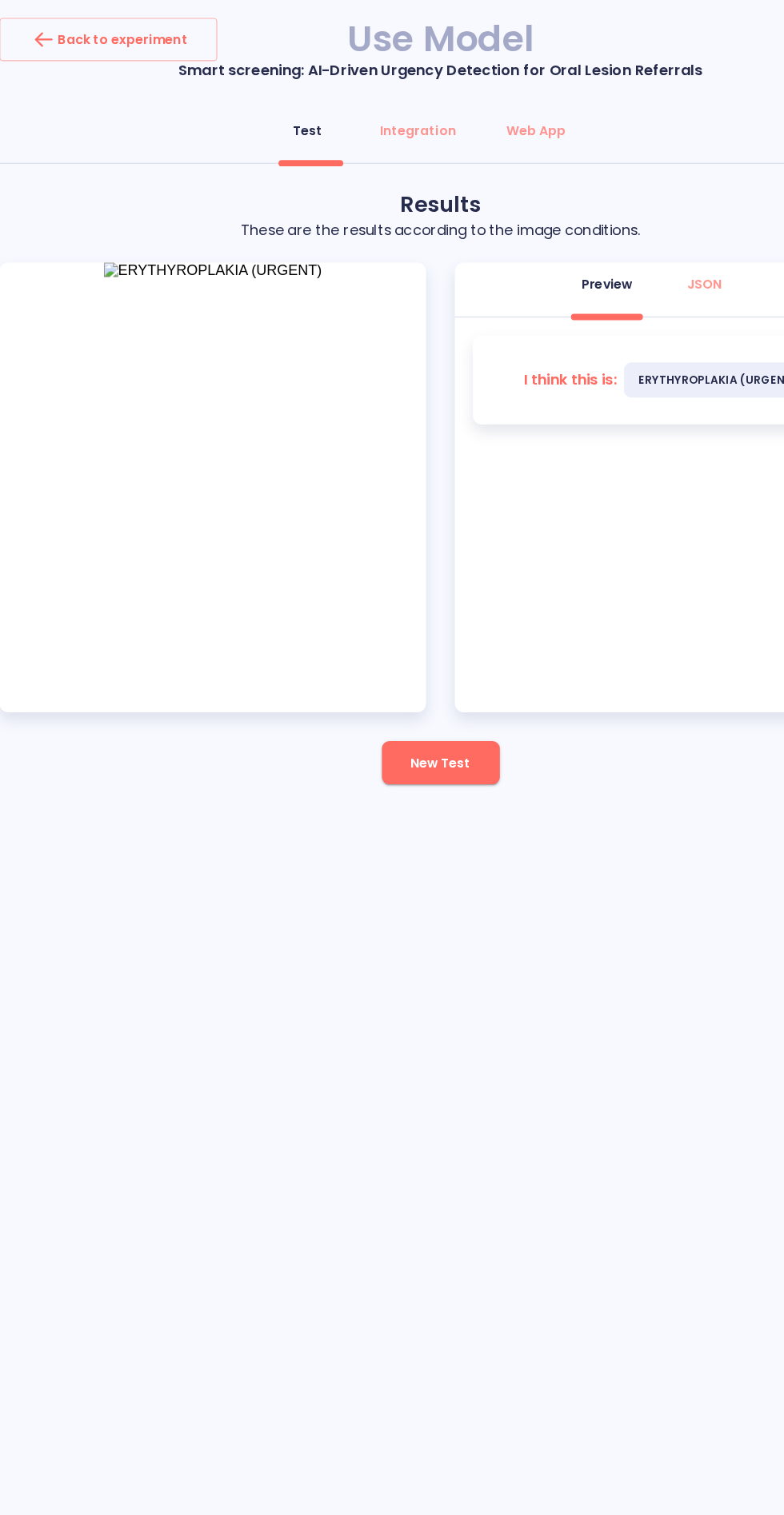
click at [403, 676] on span "New Test" at bounding box center [391, 678] width 53 height 20
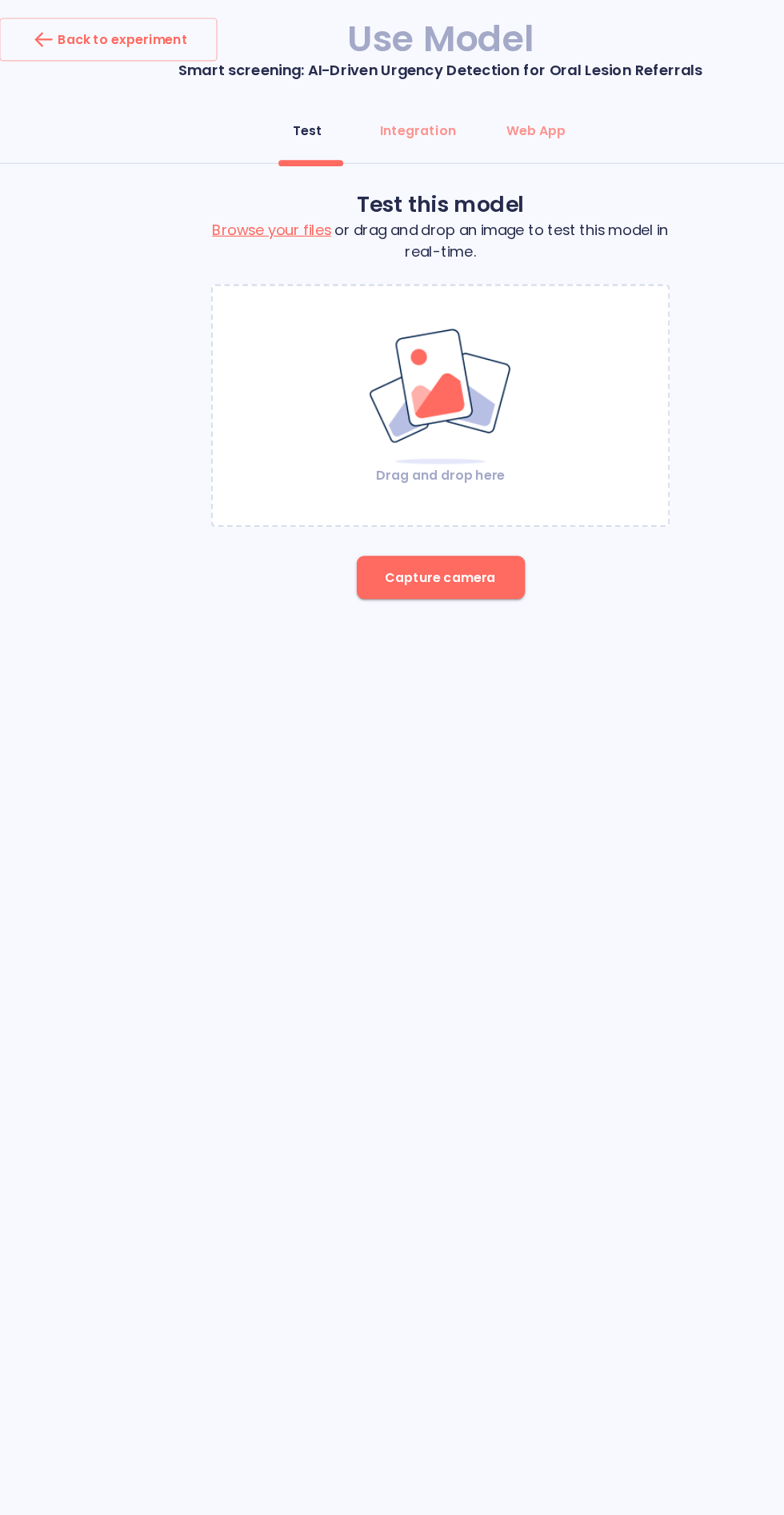
click at [432, 357] on img at bounding box center [392, 352] width 129 height 124
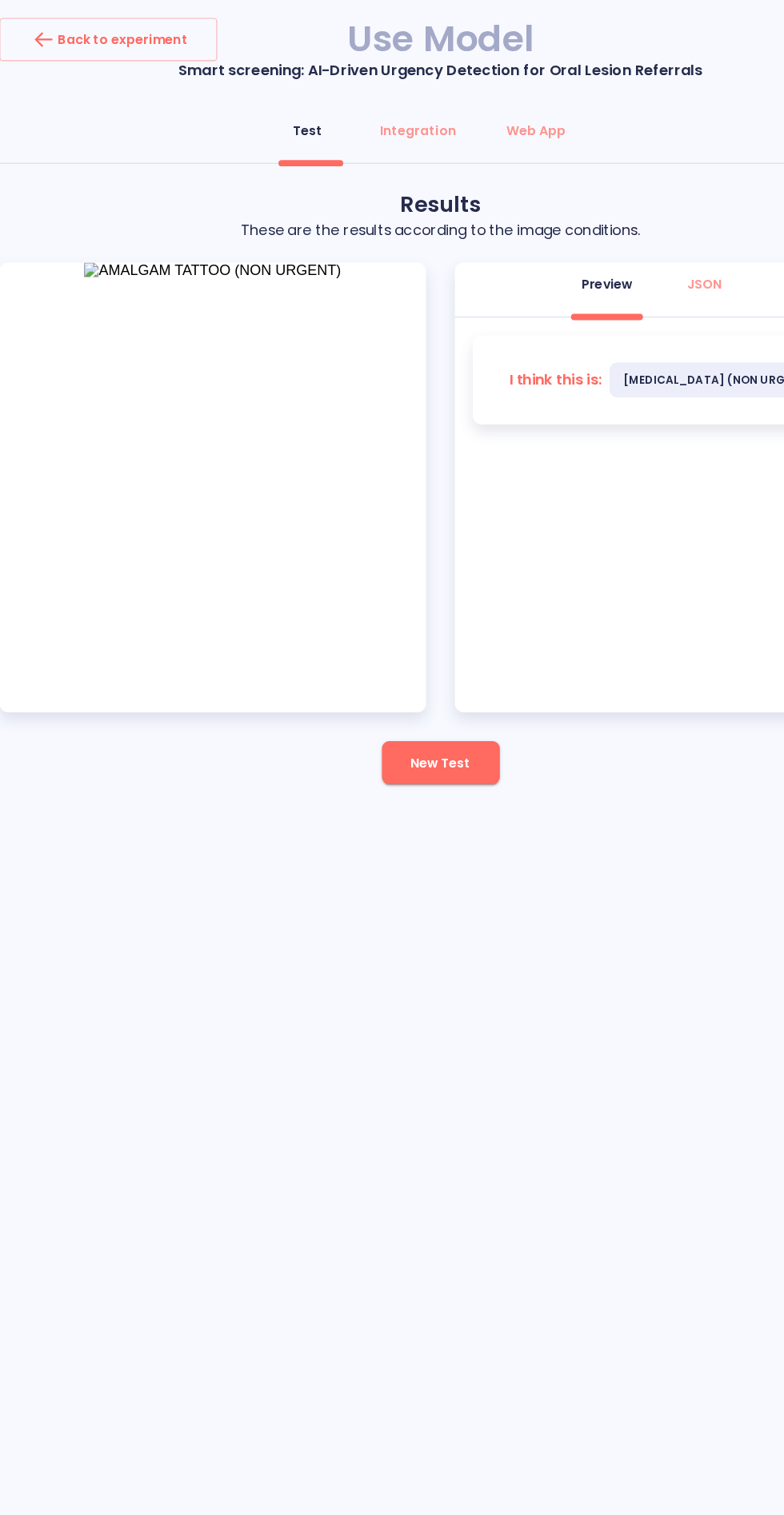
click at [416, 677] on span "New Test" at bounding box center [391, 678] width 53 height 20
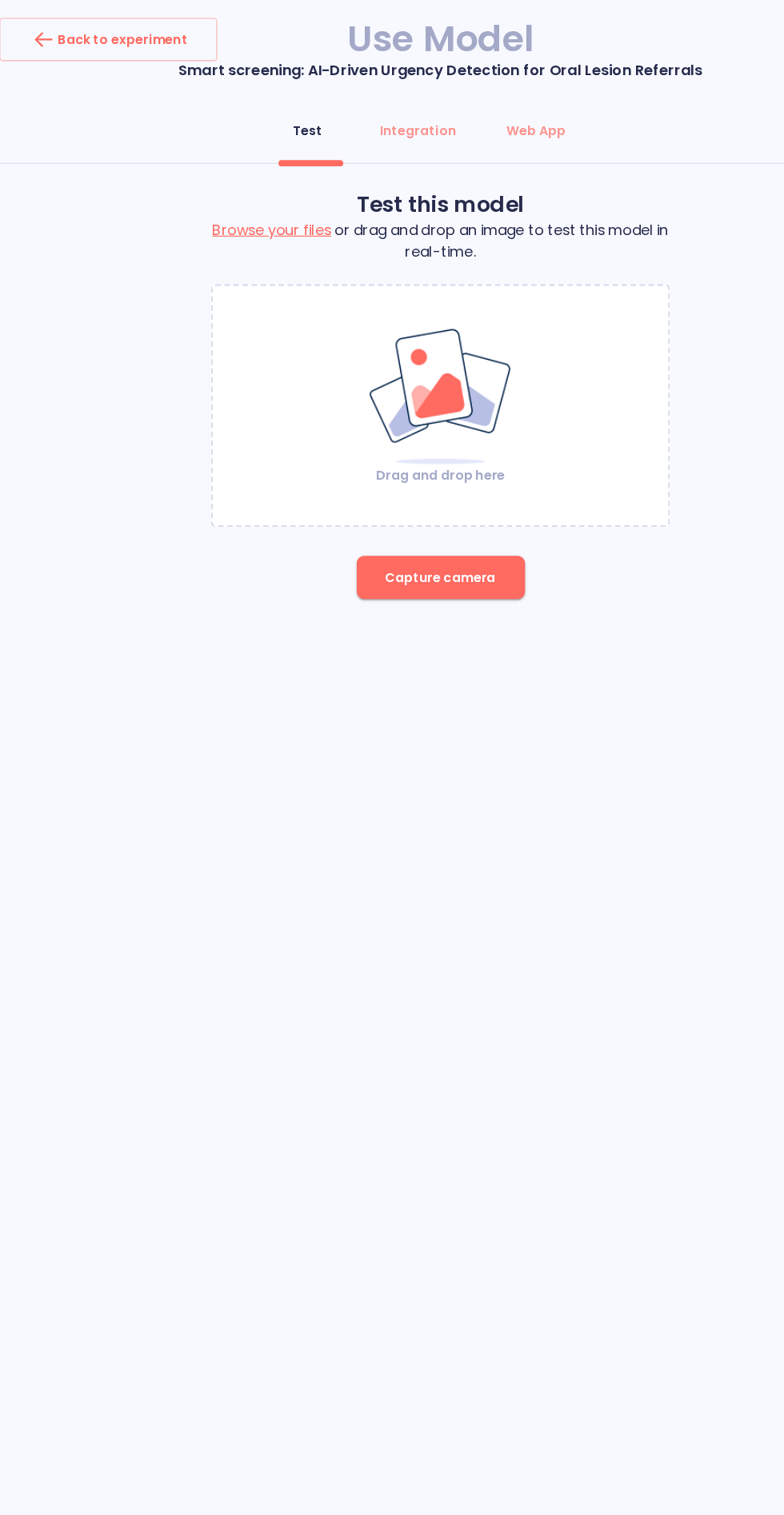
click at [412, 389] on img at bounding box center [392, 352] width 129 height 124
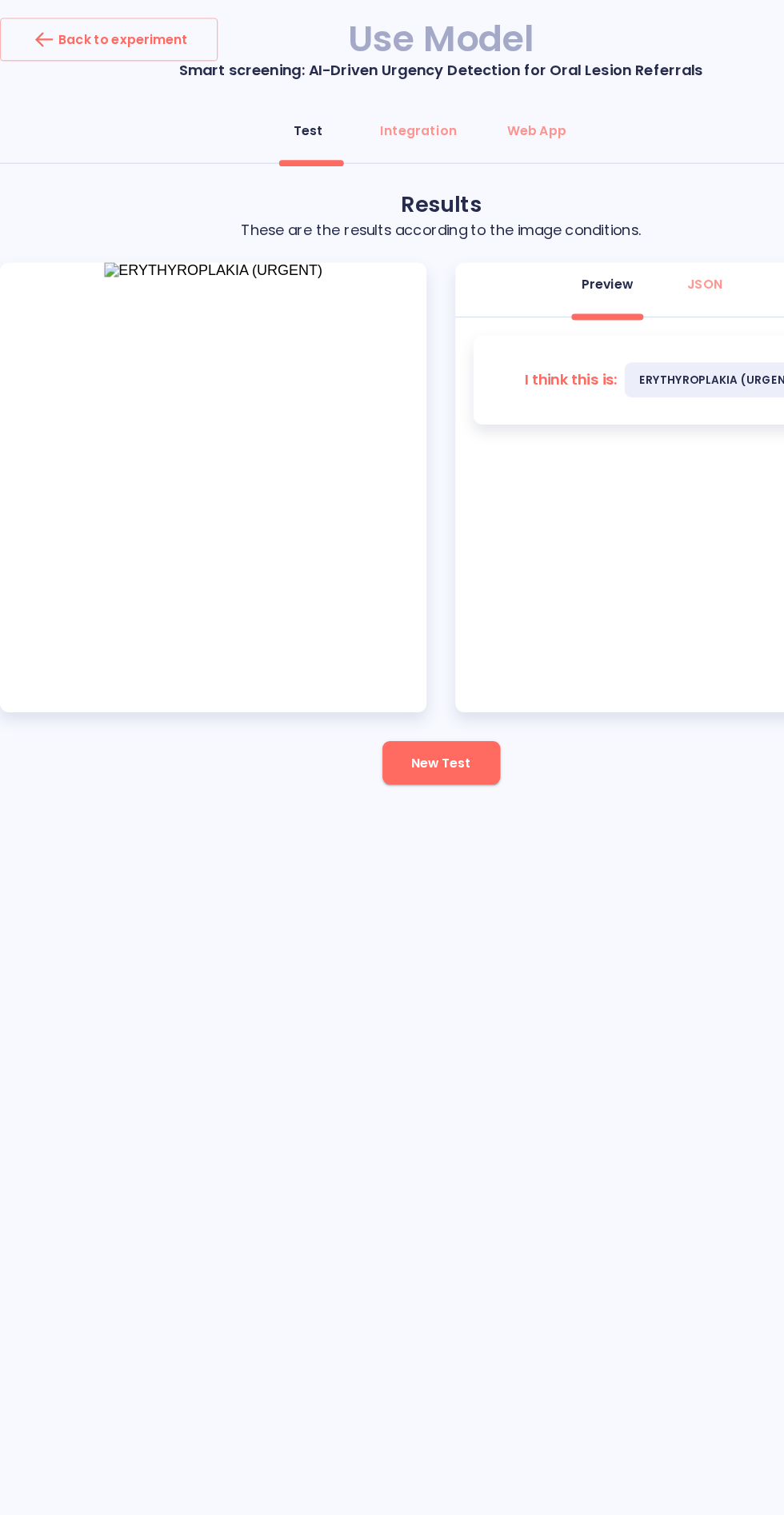
click at [416, 687] on span "New Test" at bounding box center [391, 678] width 53 height 20
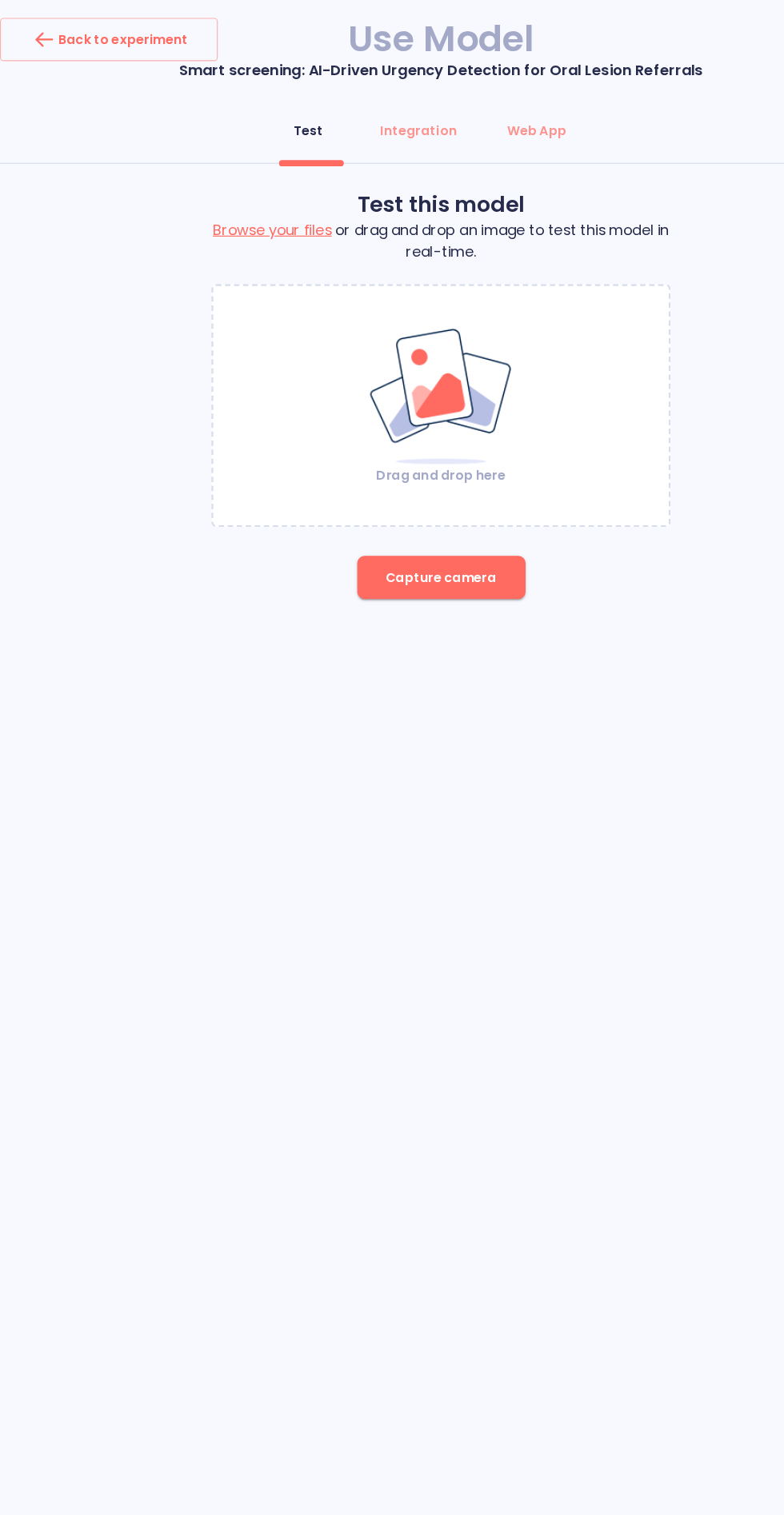
click at [423, 389] on img at bounding box center [392, 352] width 129 height 124
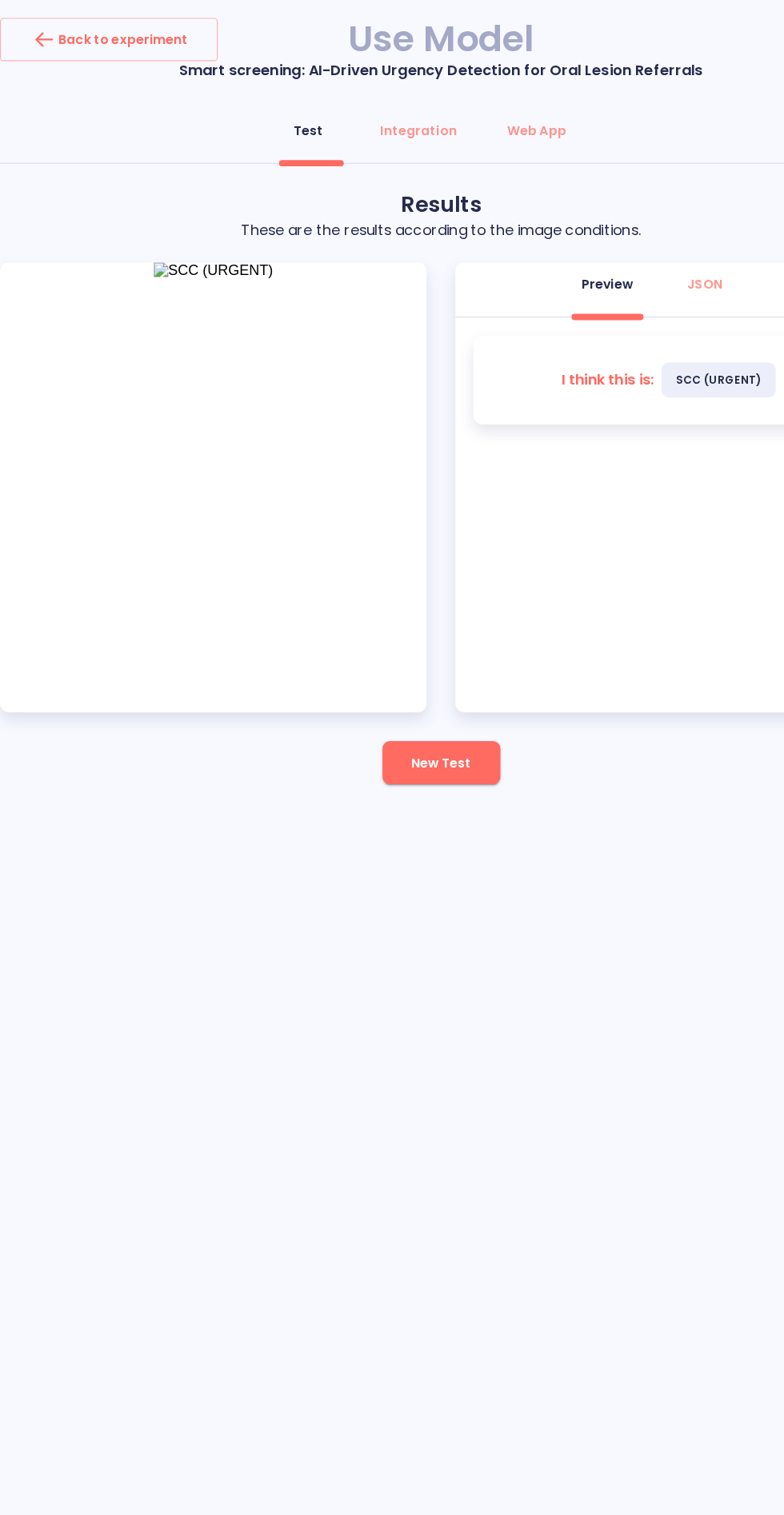
click at [210, 1012] on div "Back to experiment Use Model Smart screening: AI-Driven Urgency Detection for O…" at bounding box center [392, 757] width 784 height 1515
click at [211, 1015] on div "Back to experiment Use Model Smart screening: AI-Driven Urgency Detection for O…" at bounding box center [392, 757] width 784 height 1515
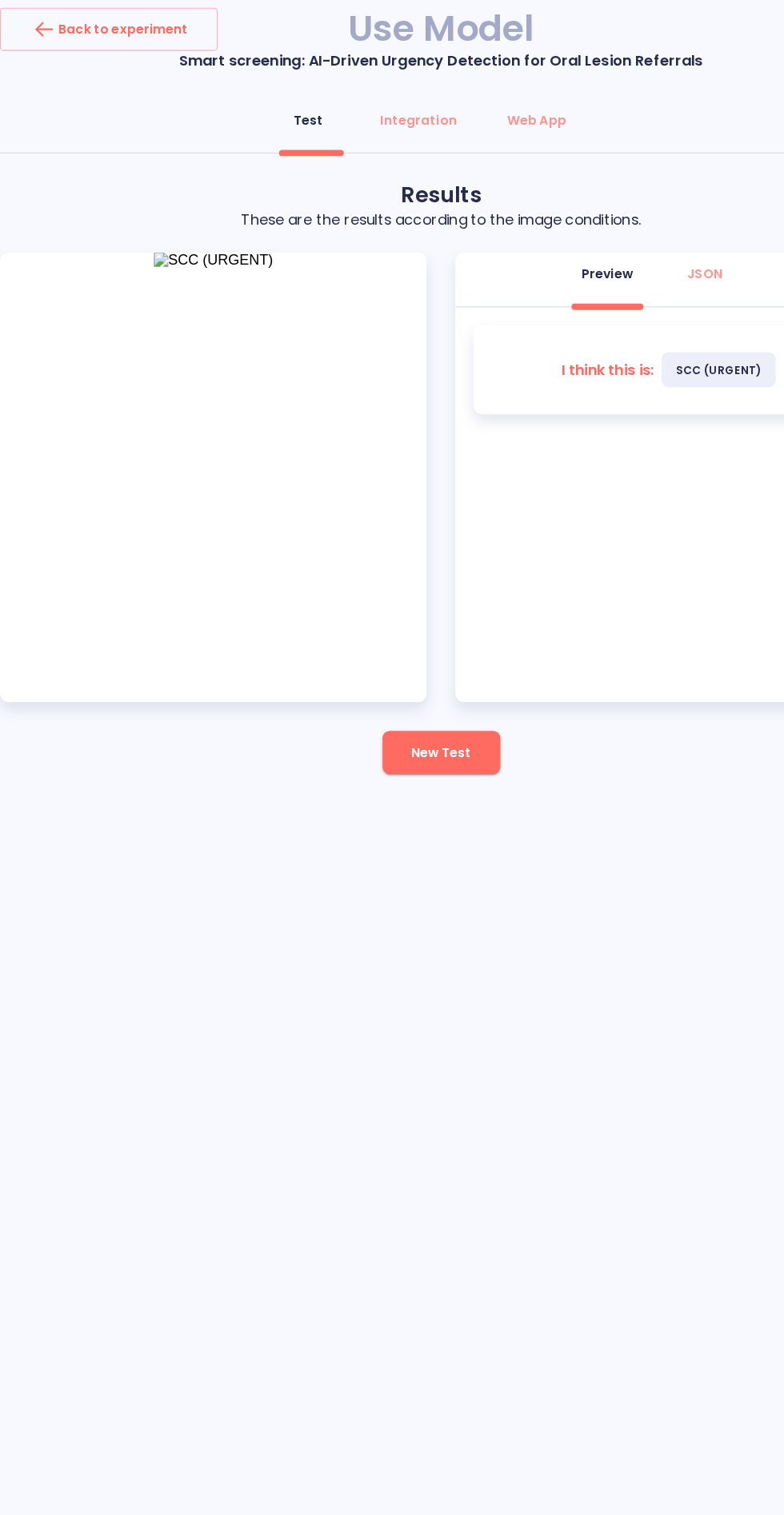
click at [397, 664] on button "New Test" at bounding box center [392, 678] width 104 height 39
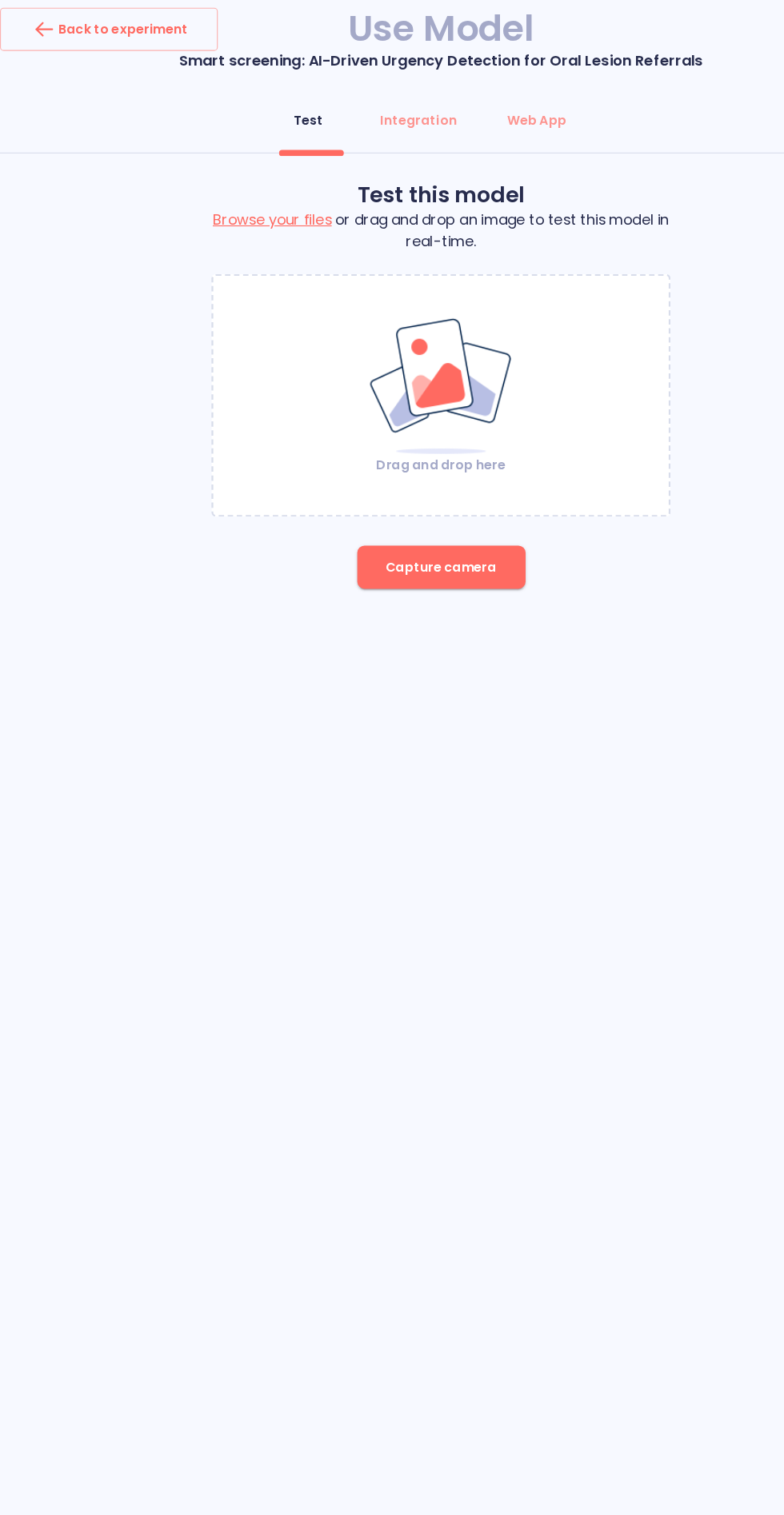
click at [423, 379] on img at bounding box center [392, 352] width 129 height 124
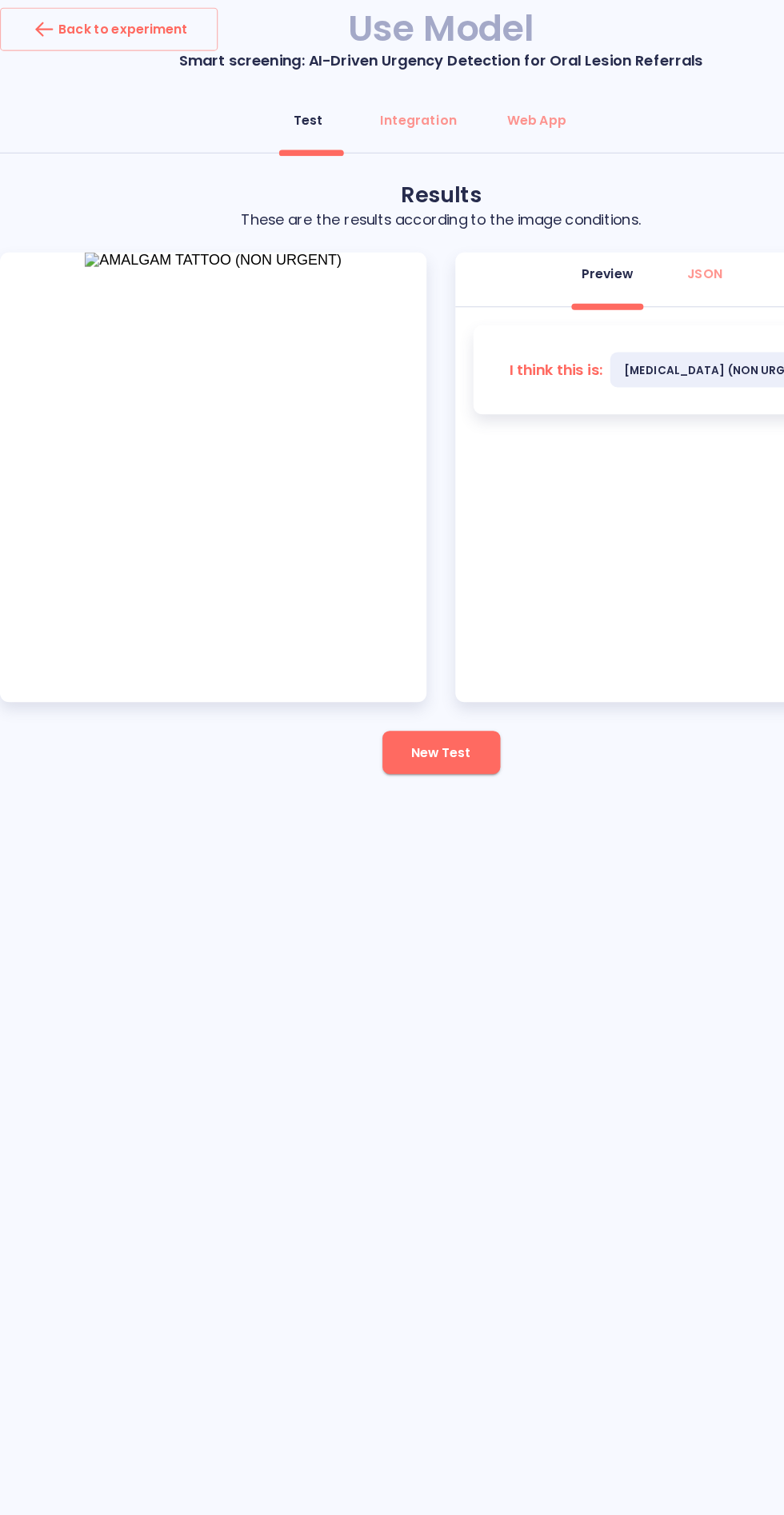
click at [416, 687] on span "New Test" at bounding box center [391, 678] width 53 height 20
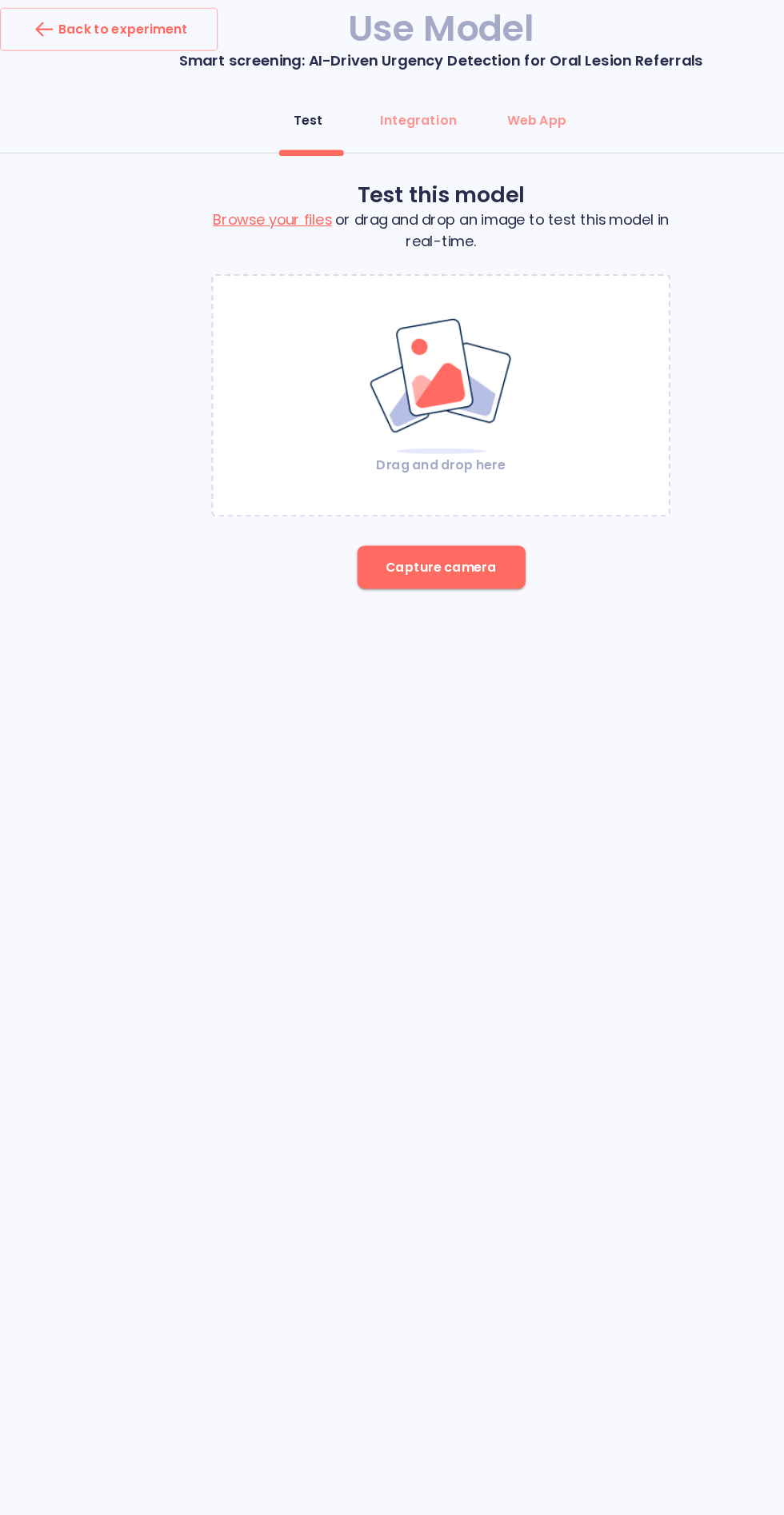
click at [396, 367] on img at bounding box center [392, 352] width 129 height 124
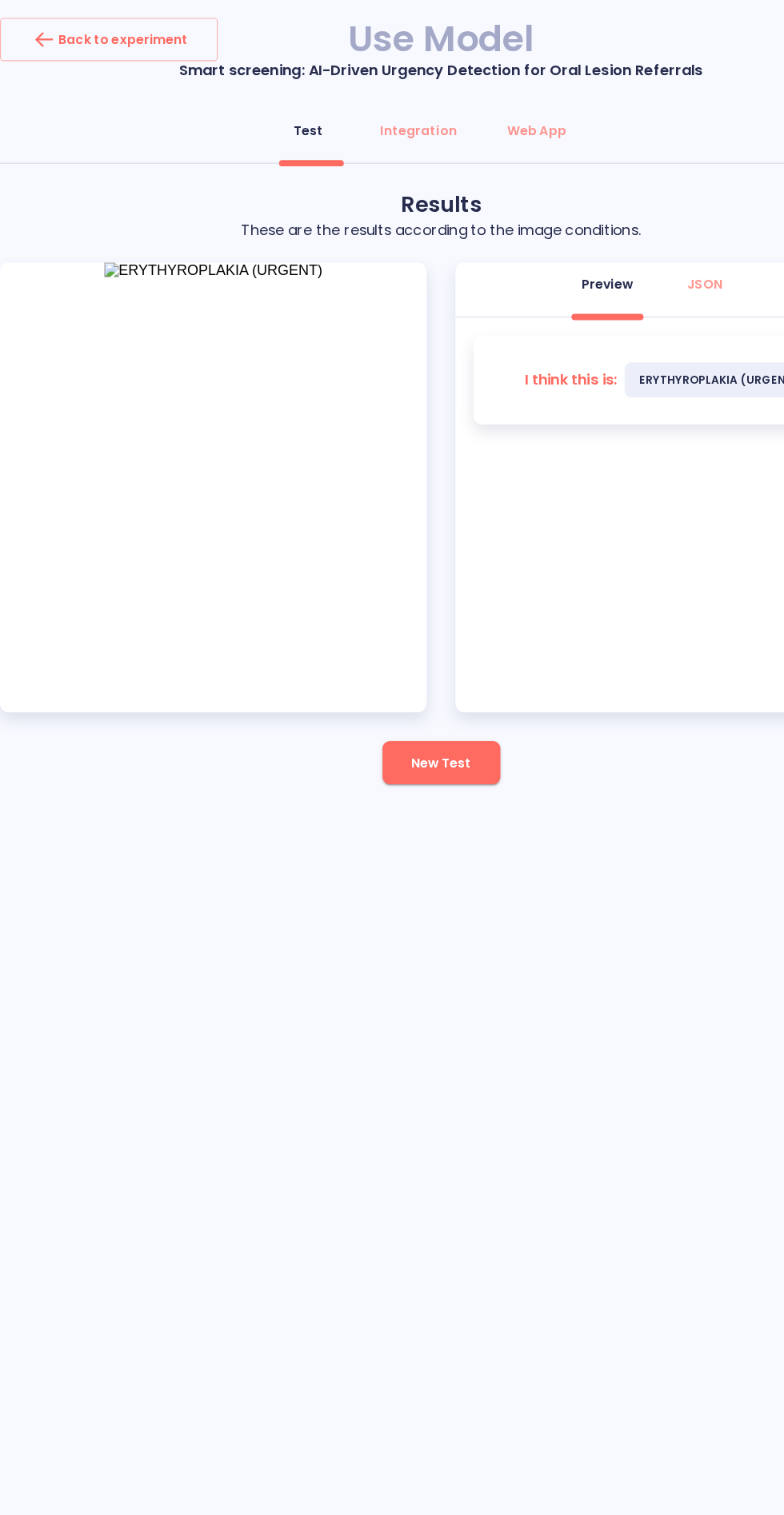
click at [202, 901] on div "Back to experiment Use Model Smart screening: AI-Driven Urgency Detection for O…" at bounding box center [392, 757] width 784 height 1515
click at [154, 902] on div "Back to experiment Use Model Smart screening: AI-Driven Urgency Detection for O…" at bounding box center [392, 757] width 784 height 1515
click at [390, 677] on span "New Test" at bounding box center [391, 678] width 53 height 20
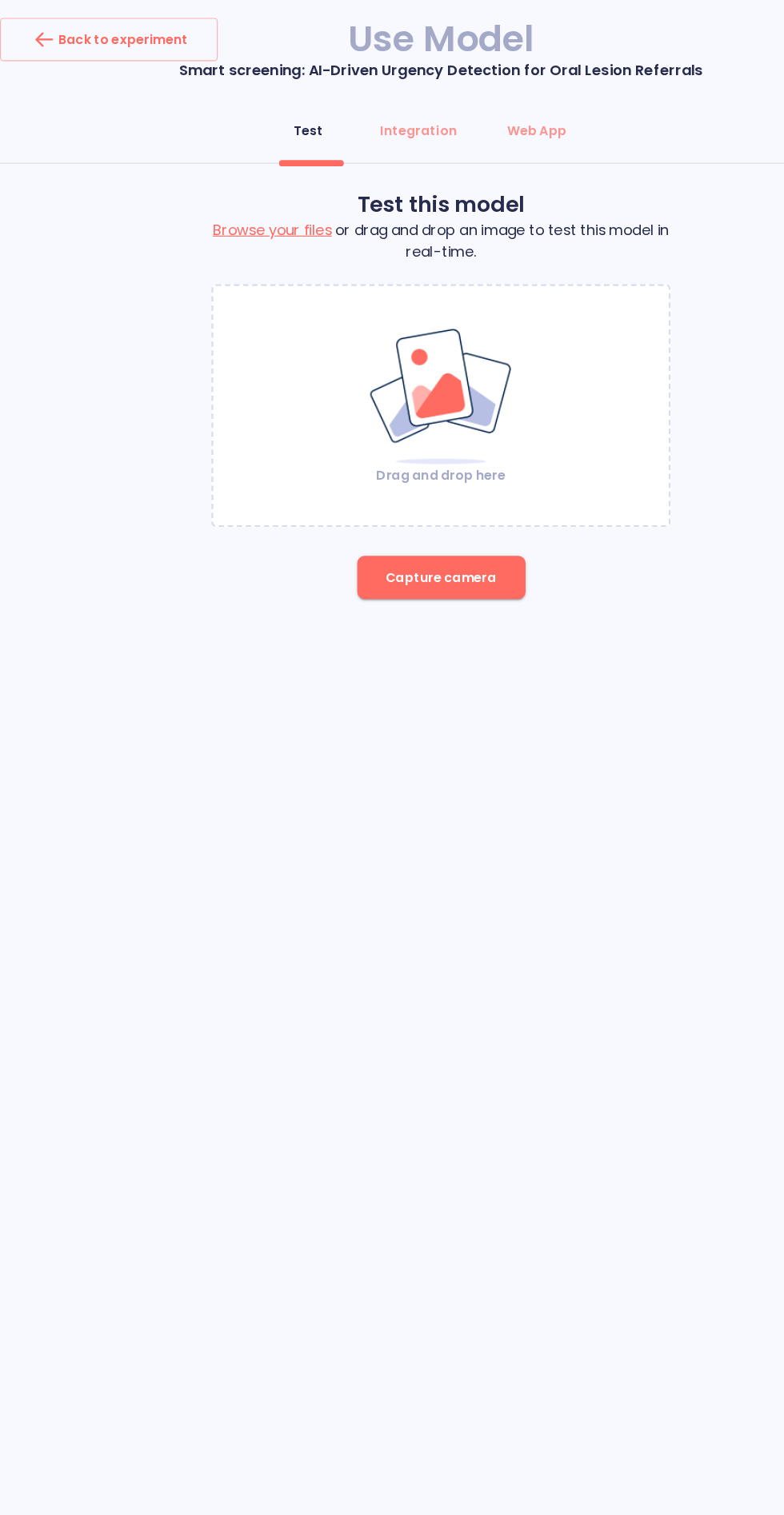
click at [407, 349] on img at bounding box center [392, 352] width 129 height 124
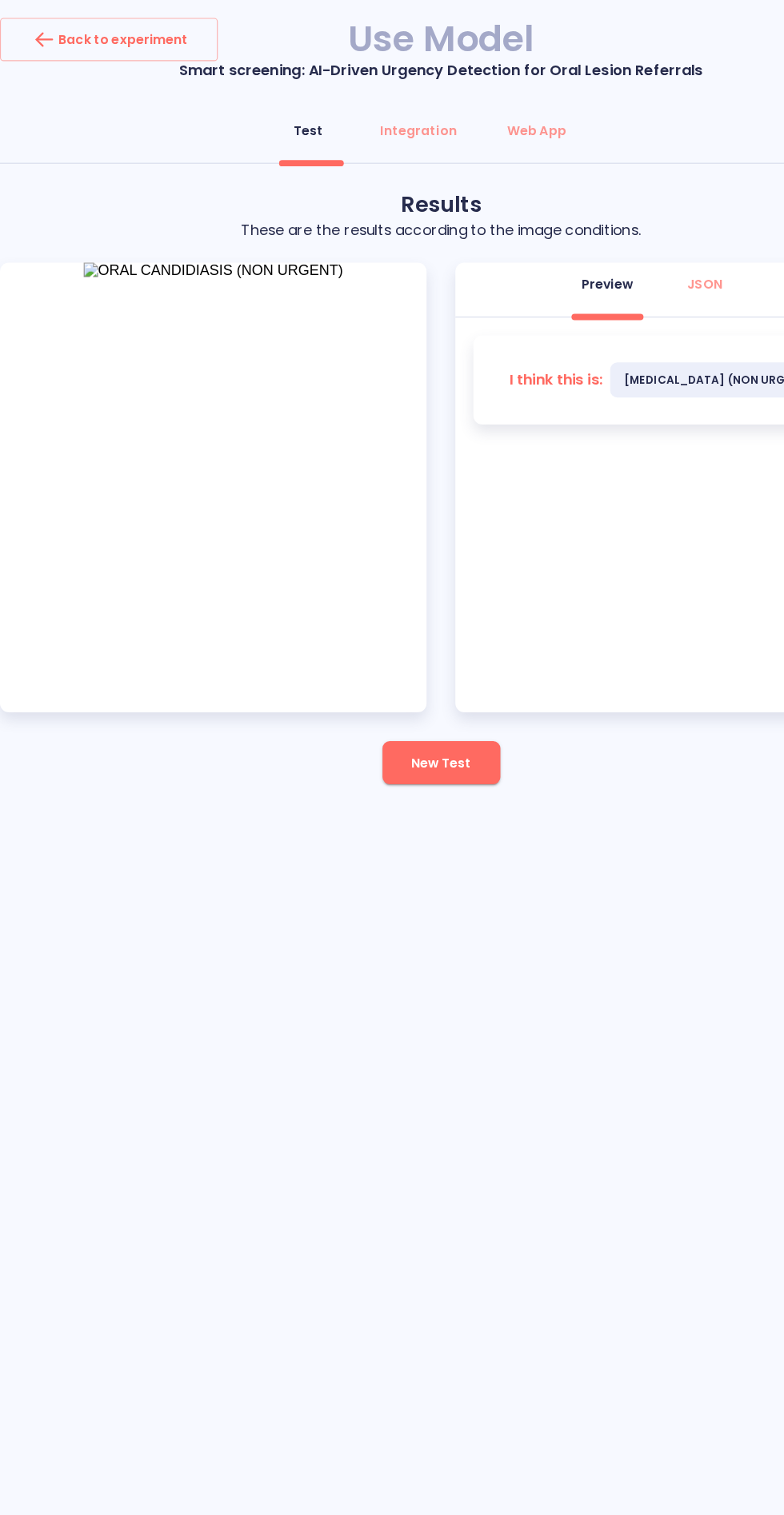
click at [370, 676] on span "New Test" at bounding box center [391, 678] width 53 height 20
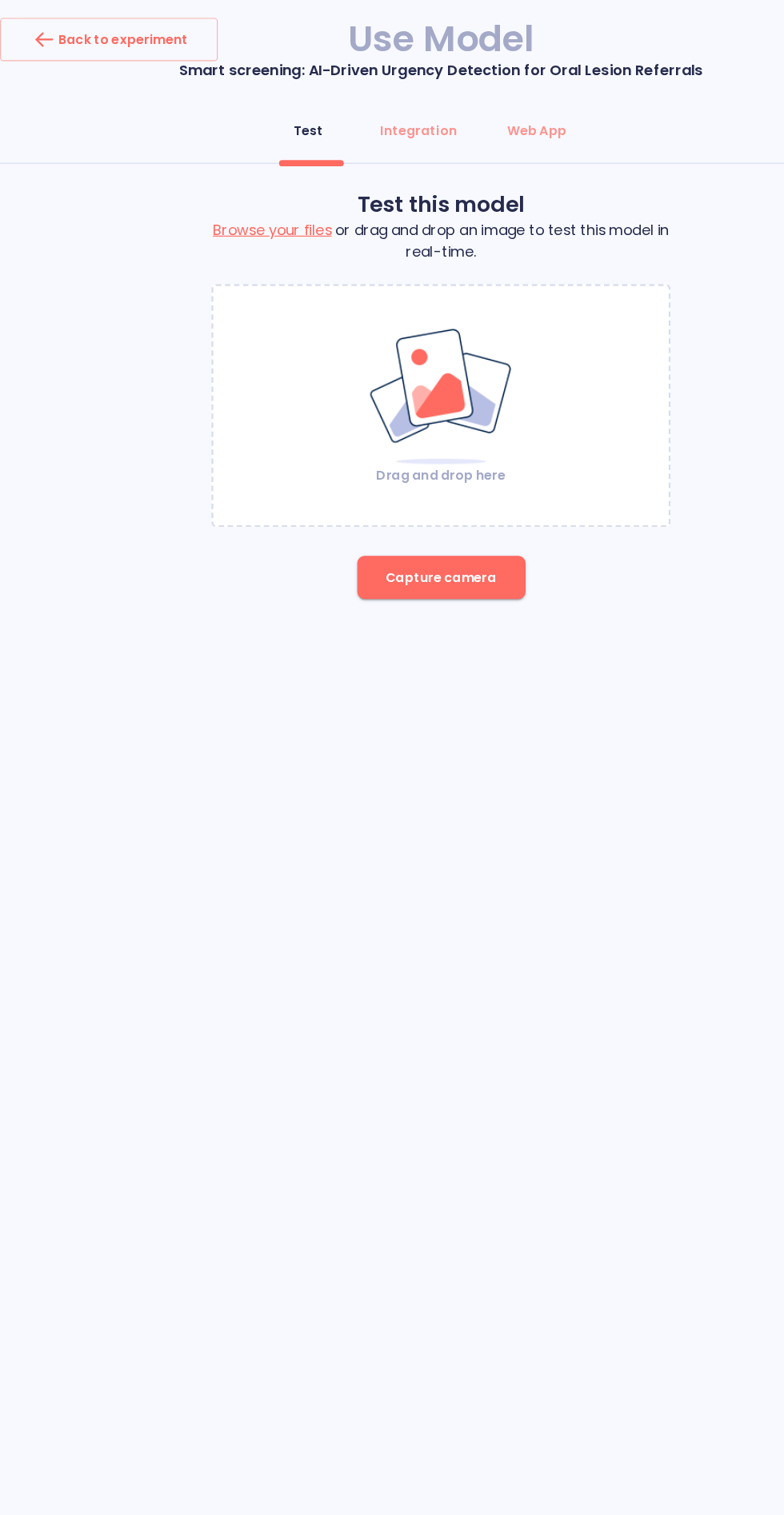
click at [375, 354] on img at bounding box center [392, 352] width 129 height 124
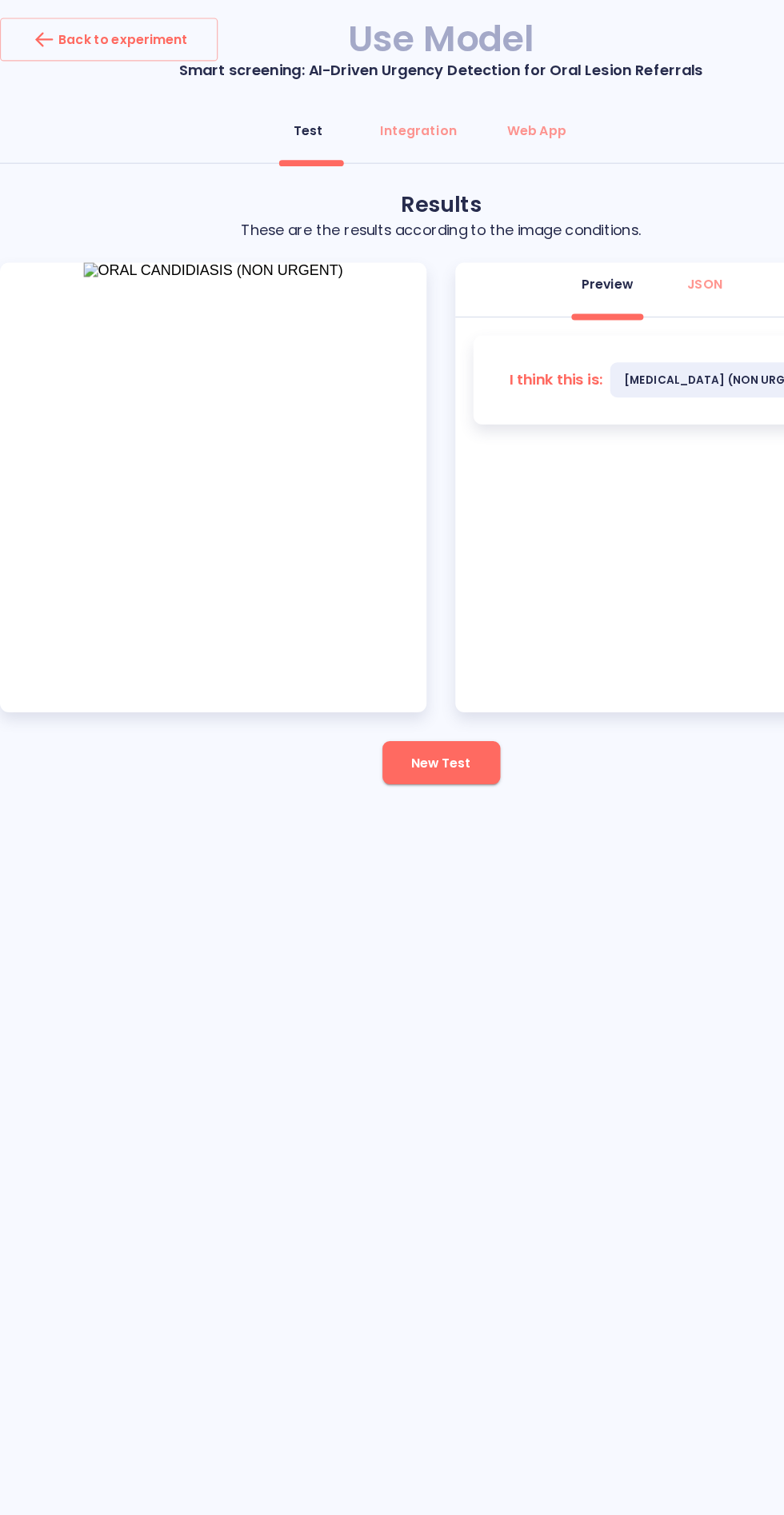
click at [402, 673] on span "New Test" at bounding box center [391, 678] width 53 height 20
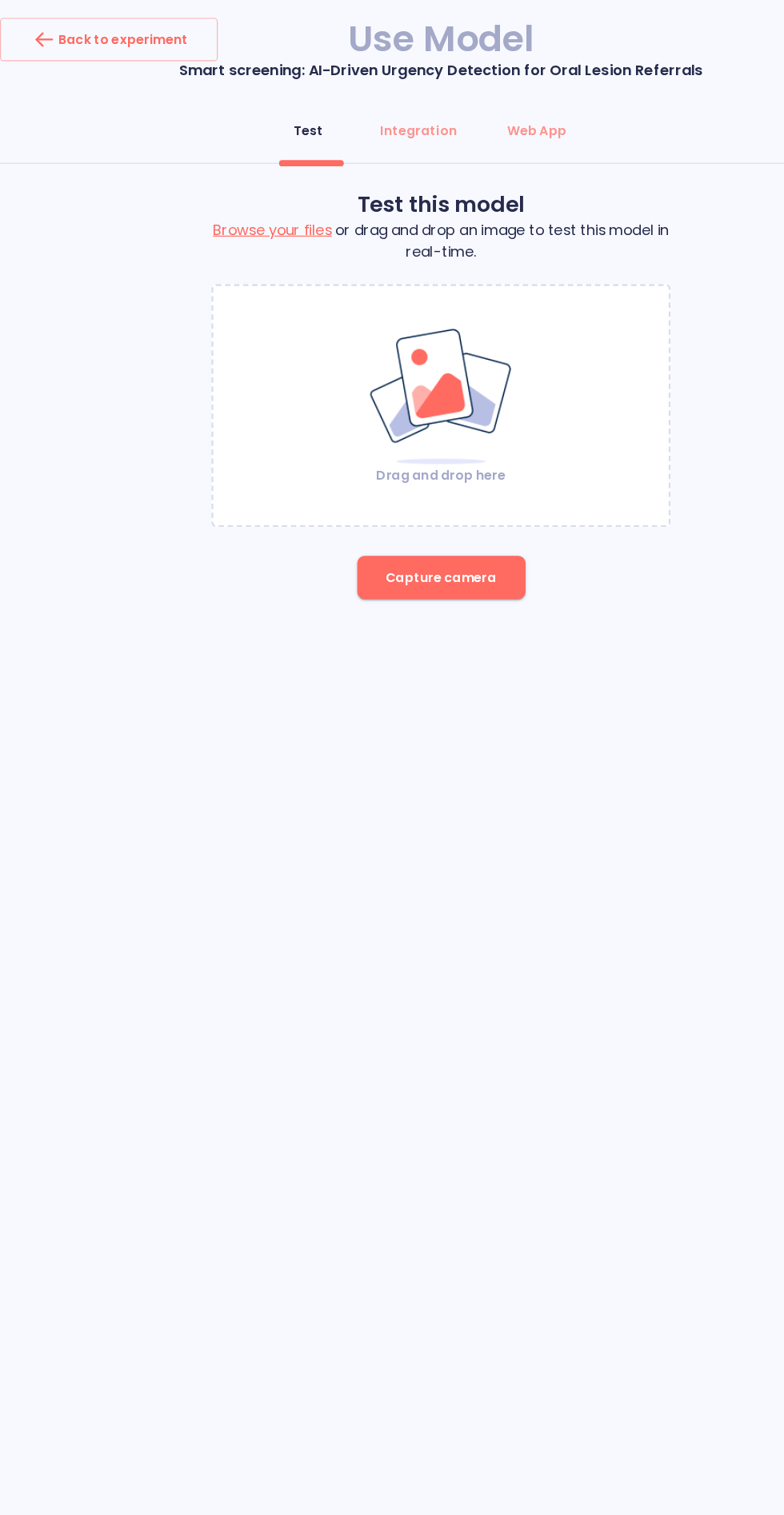
click at [403, 336] on img at bounding box center [392, 352] width 129 height 124
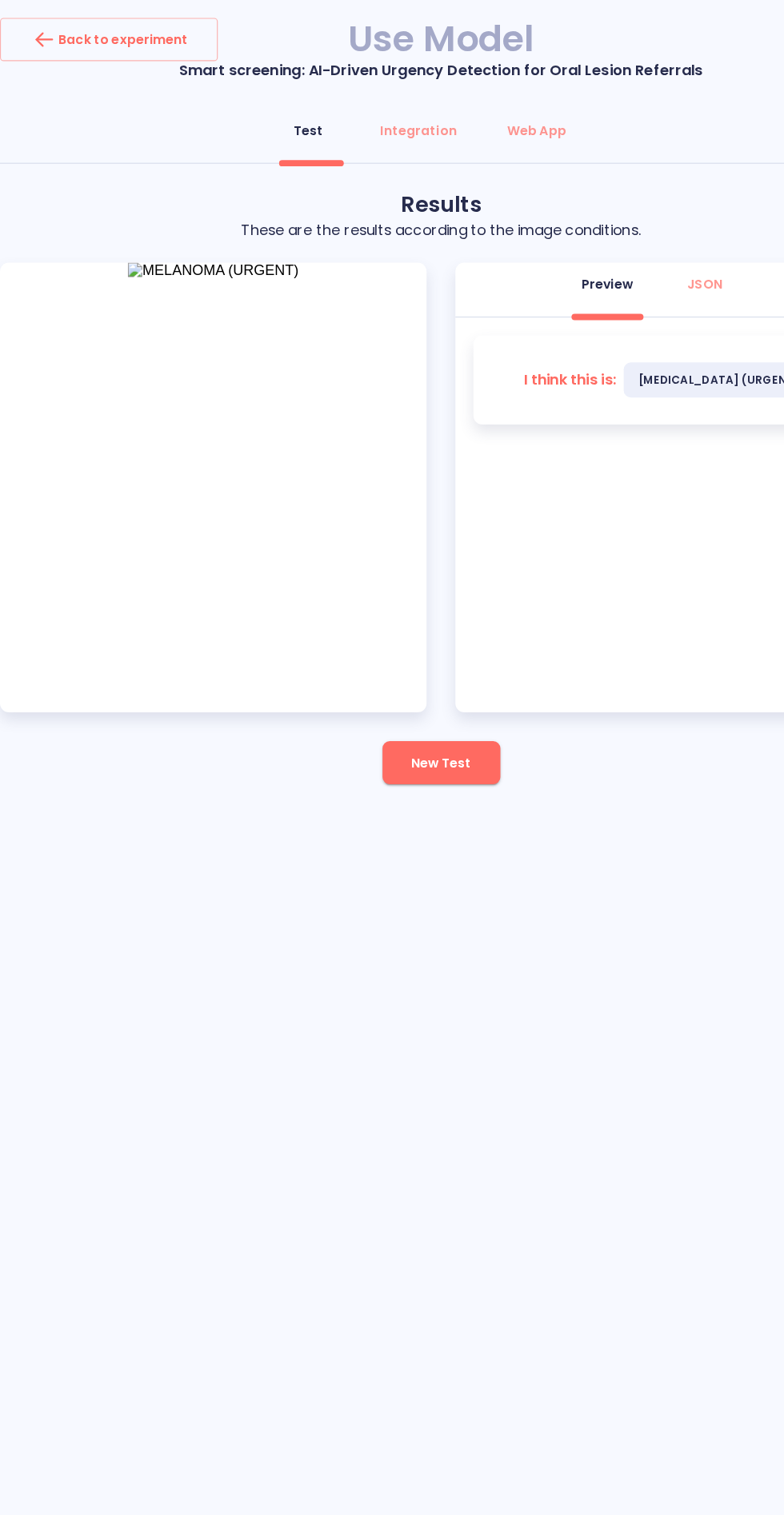
click at [374, 687] on button "New Test" at bounding box center [392, 678] width 104 height 39
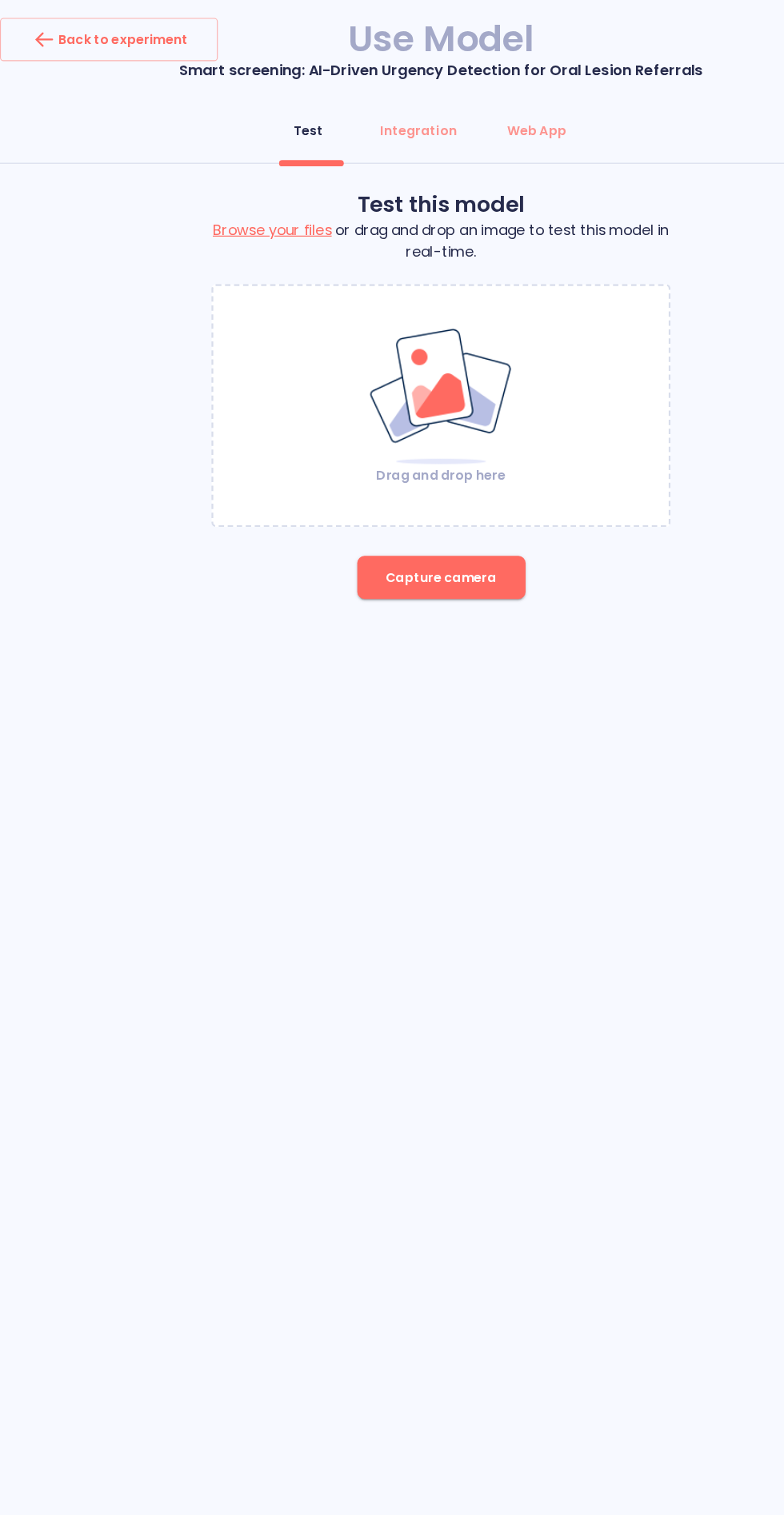
click at [415, 379] on img at bounding box center [392, 352] width 129 height 124
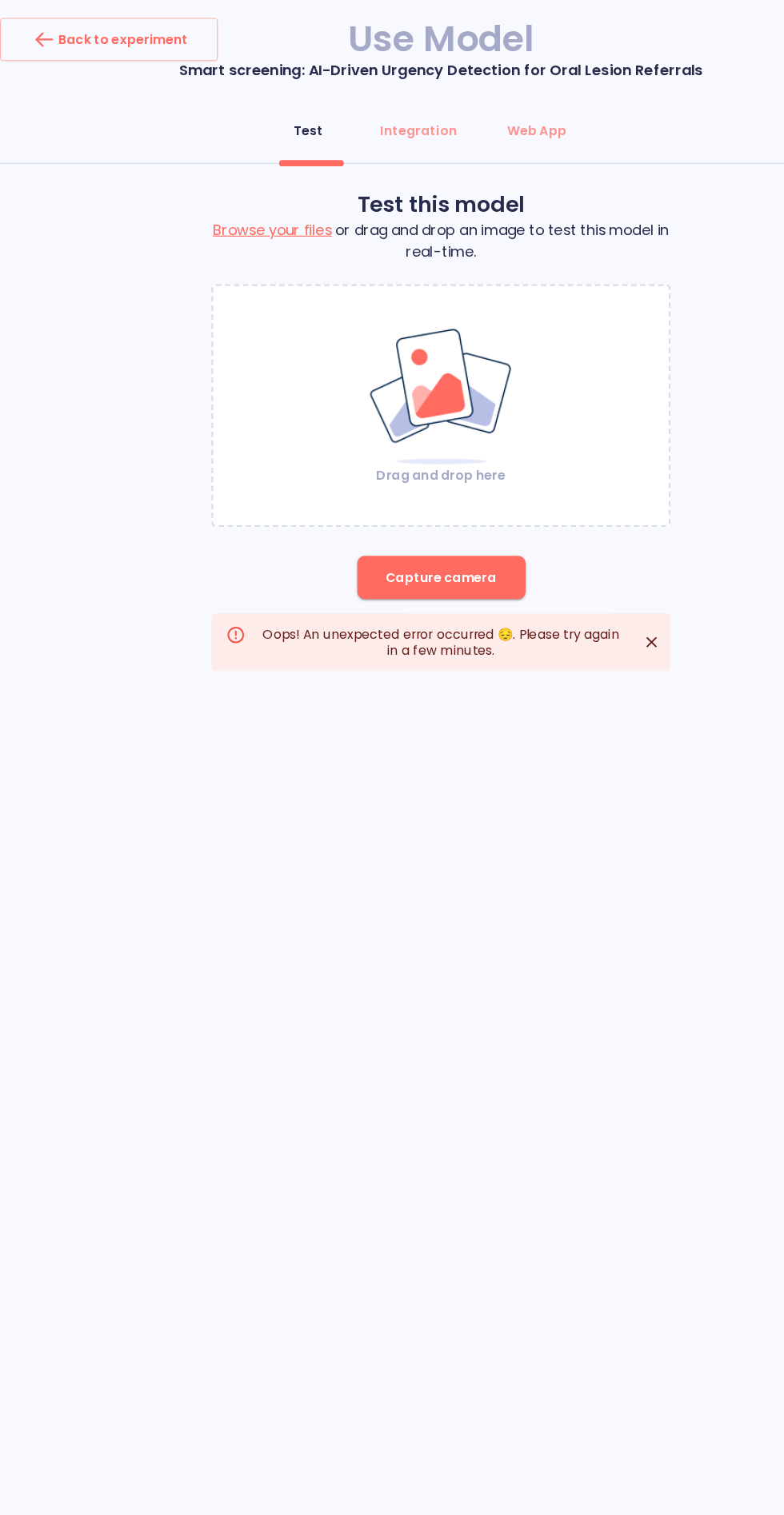
click at [605, 569] on div "Test this model Browse your files or drag and drop an image to test this model …" at bounding box center [392, 383] width 784 height 427
click at [579, 575] on icon "Close" at bounding box center [578, 571] width 16 height 16
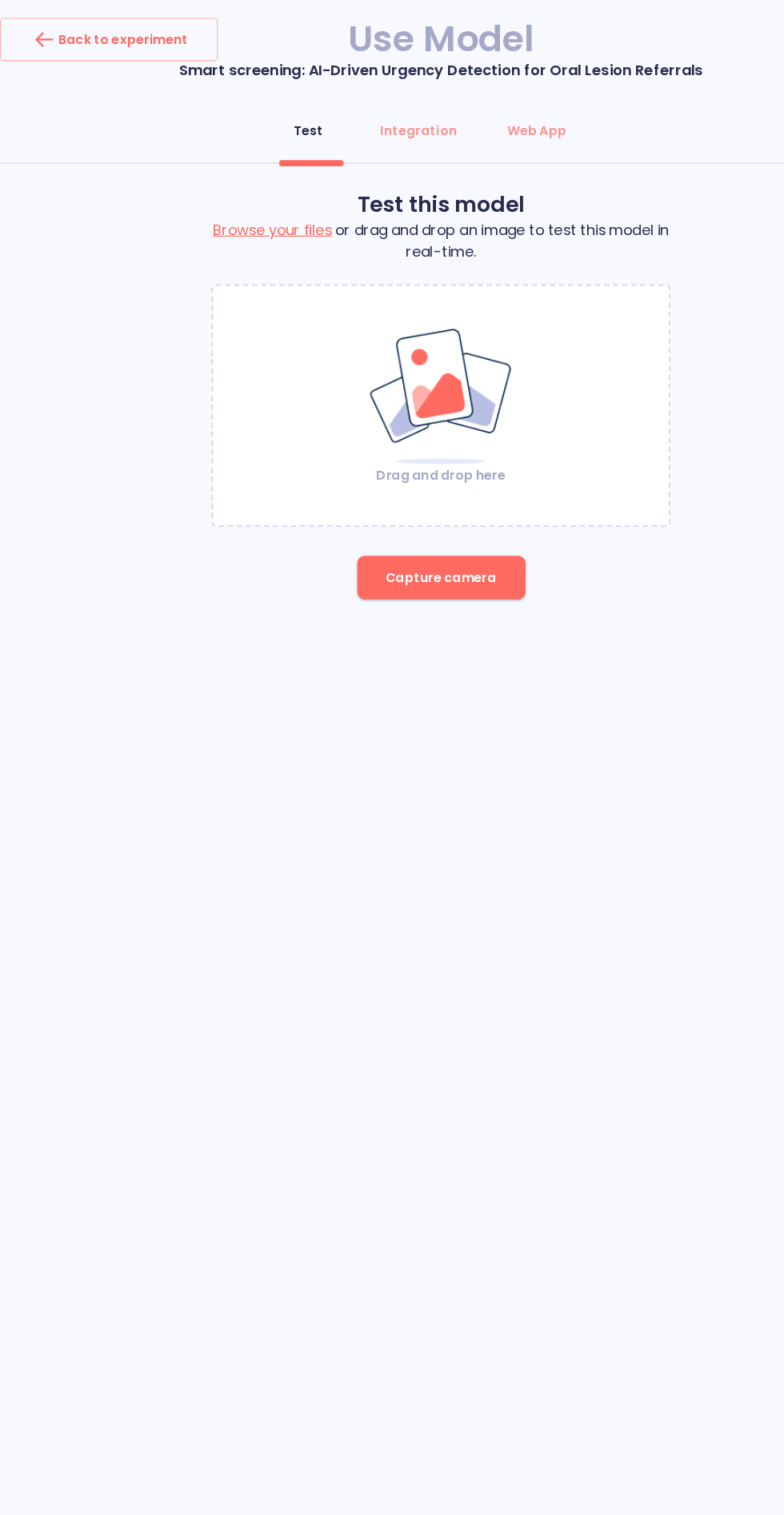
click at [562, 584] on div "Back to experiment Use Model Smart screening: AI-Driven Urgency Detection for O…" at bounding box center [392, 293] width 784 height 585
click at [402, 395] on img at bounding box center [392, 352] width 129 height 124
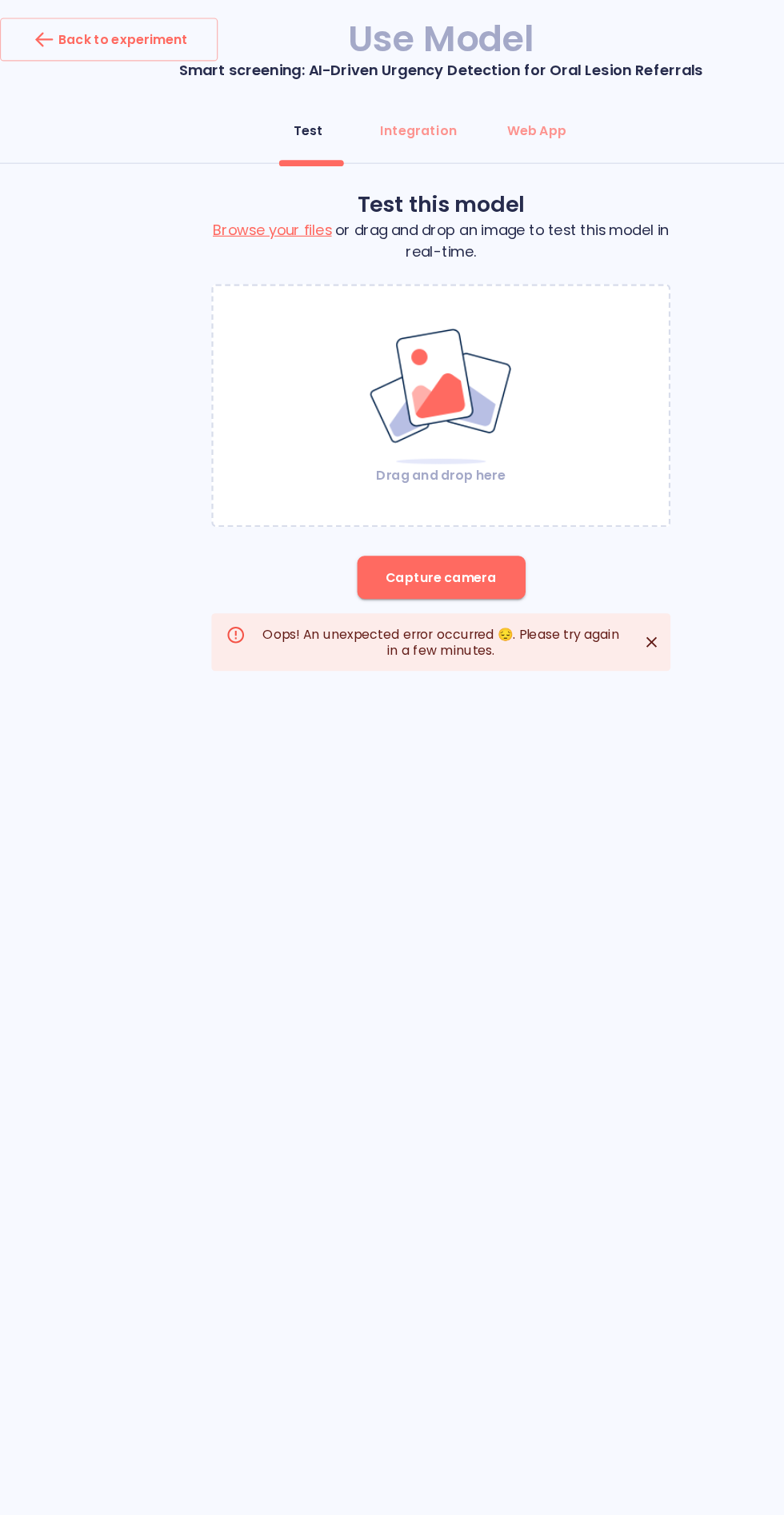
click at [580, 602] on div "Back to experiment Use Model Smart screening: AI-Driven Urgency Detection for O…" at bounding box center [392, 319] width 784 height 604
click at [585, 568] on icon "Close" at bounding box center [578, 571] width 16 height 16
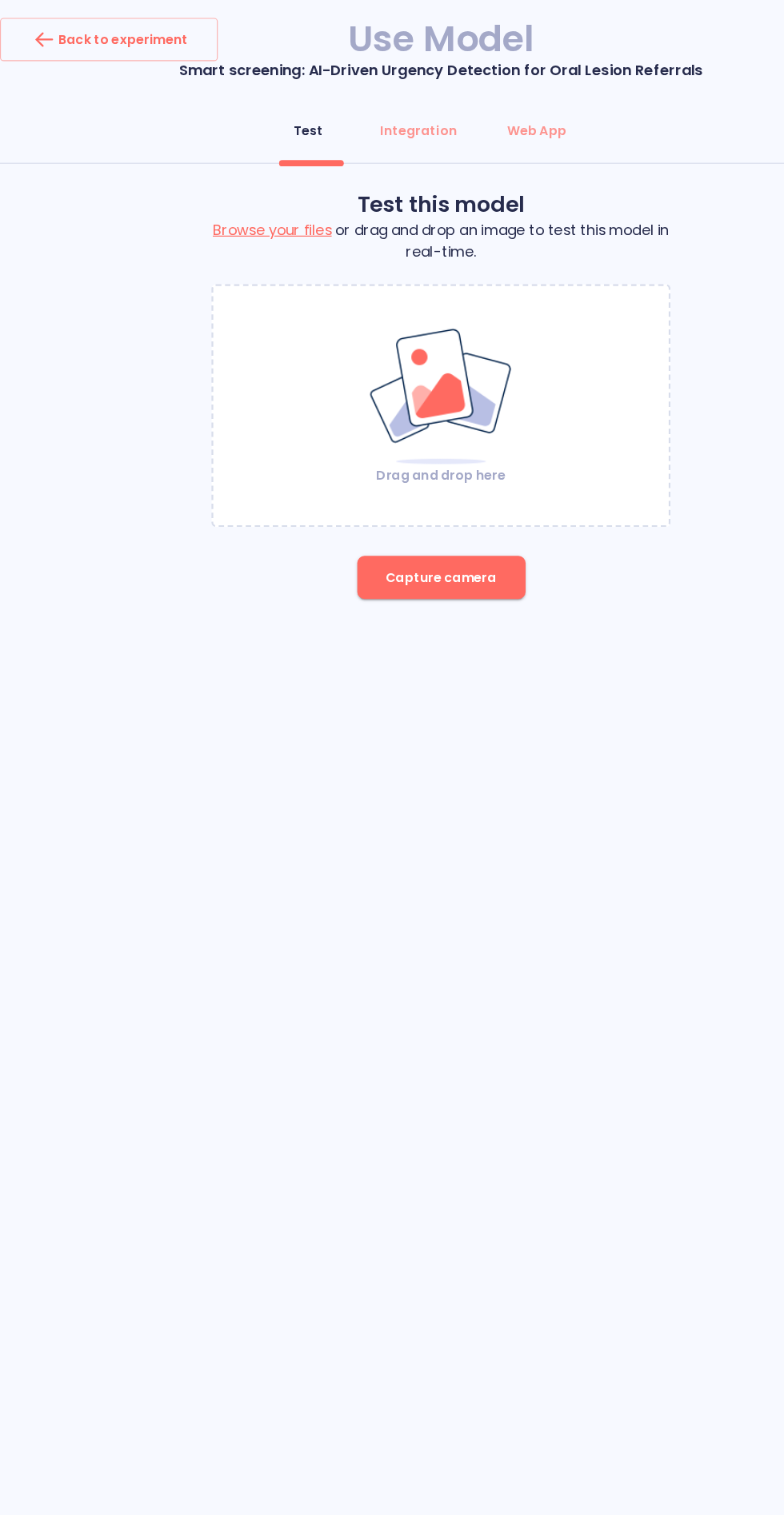
click at [137, 41] on div "Back to experiment" at bounding box center [97, 35] width 141 height 26
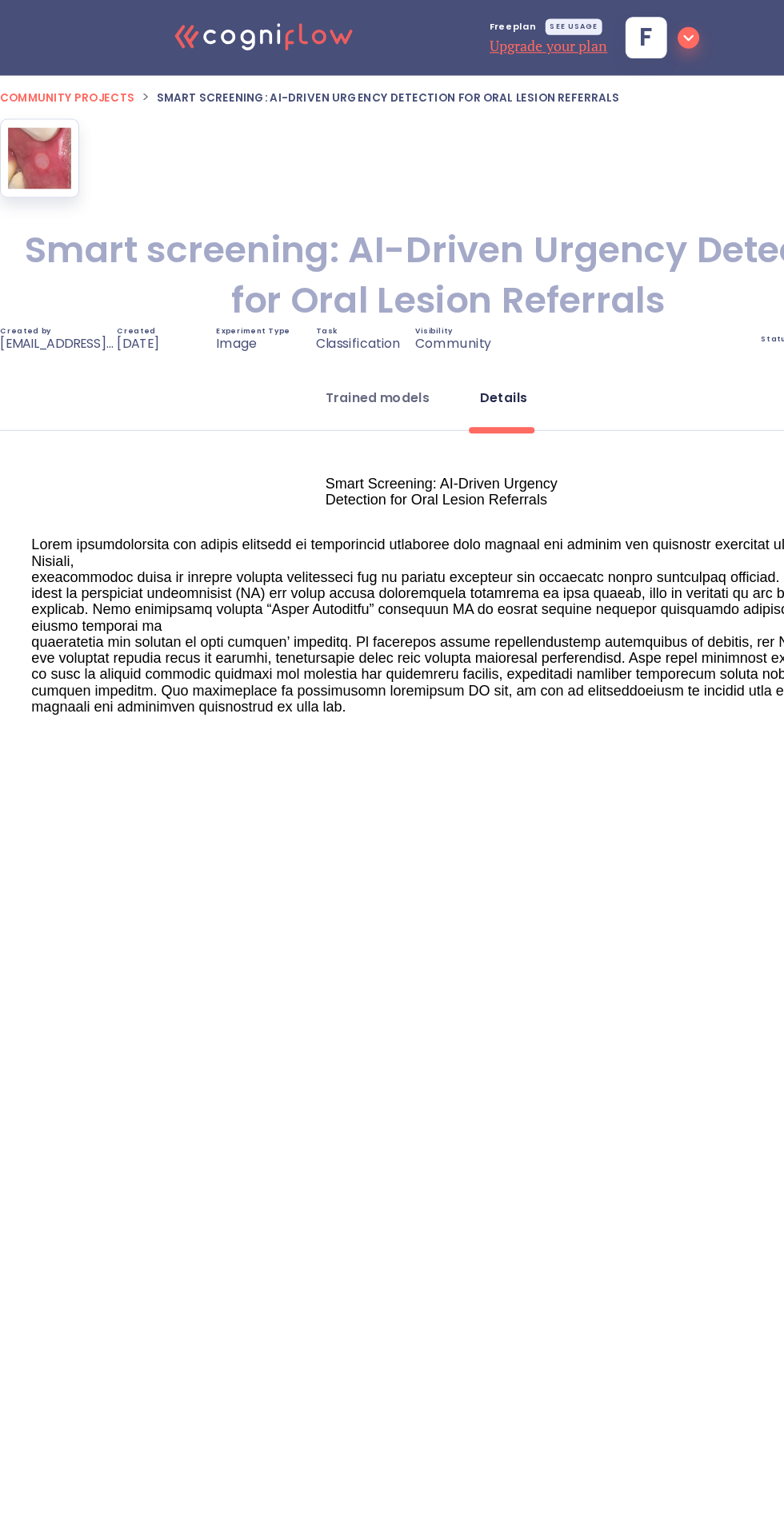
click at [361, 364] on button "Trained models" at bounding box center [335, 353] width 111 height 39
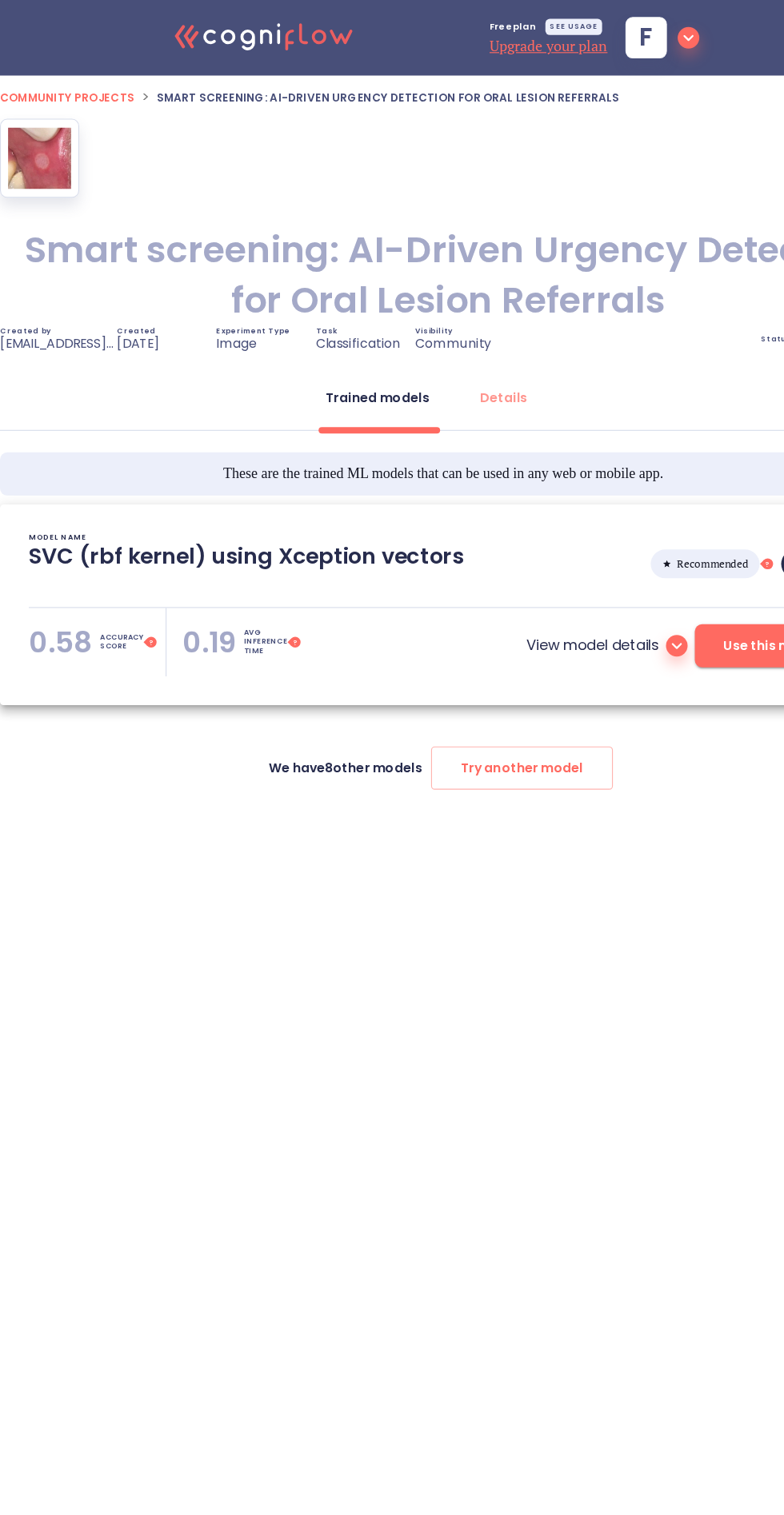
click at [602, 575] on icon at bounding box center [602, 575] width 19 height 19
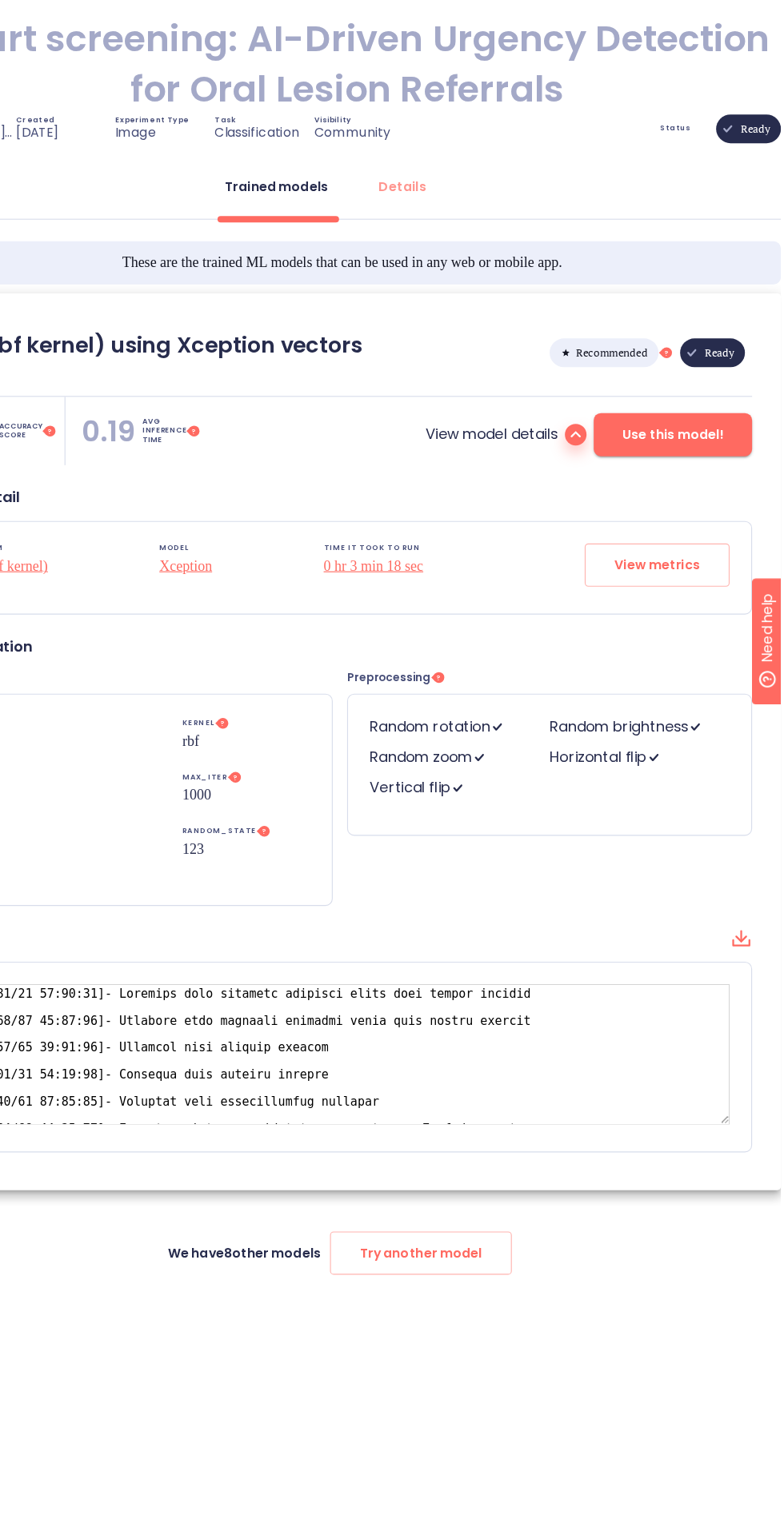
click at [712, 573] on span "Use this model!" at bounding box center [687, 575] width 90 height 20
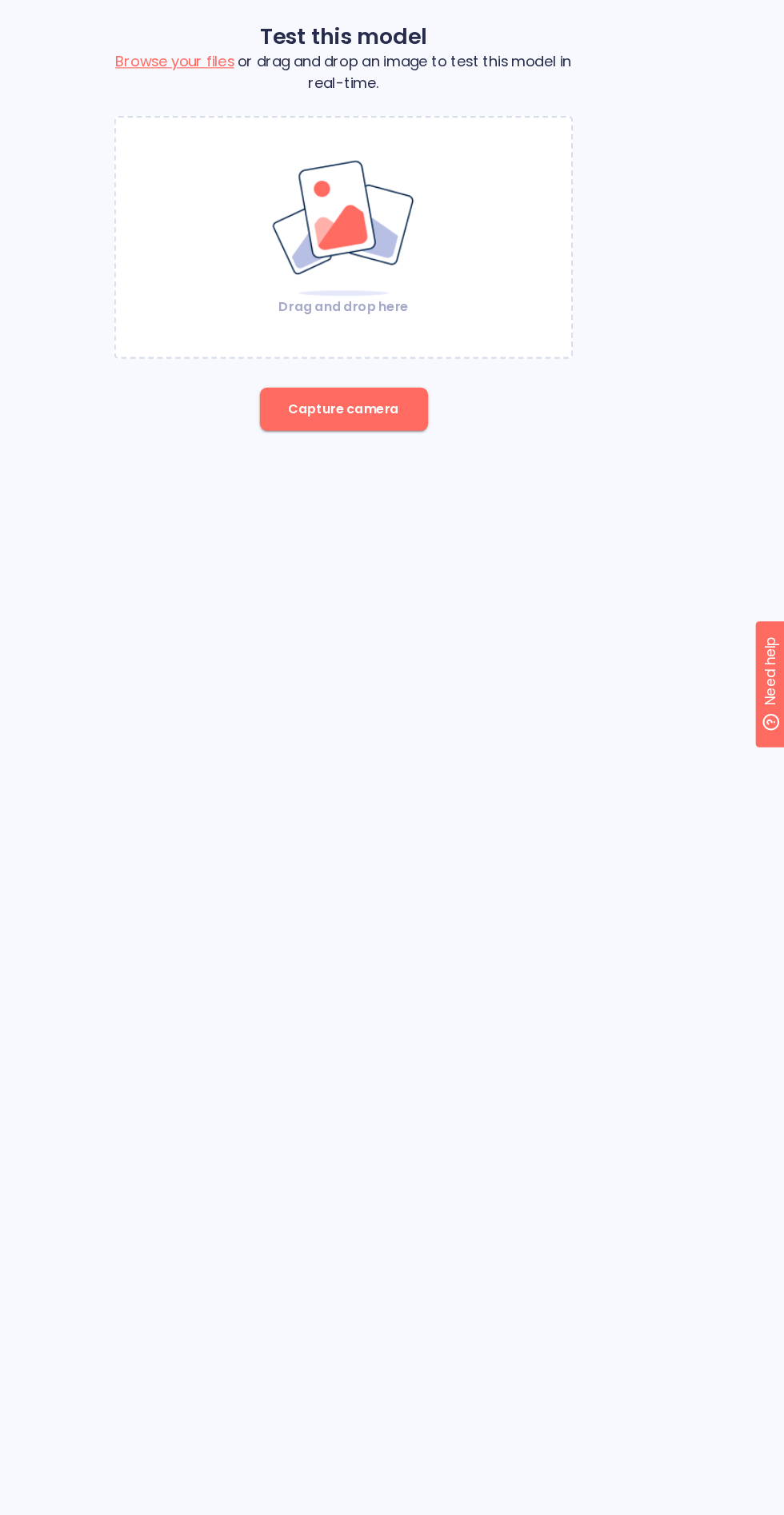
click at [446, 439] on div "Drag and drop here" at bounding box center [392, 361] width 407 height 216
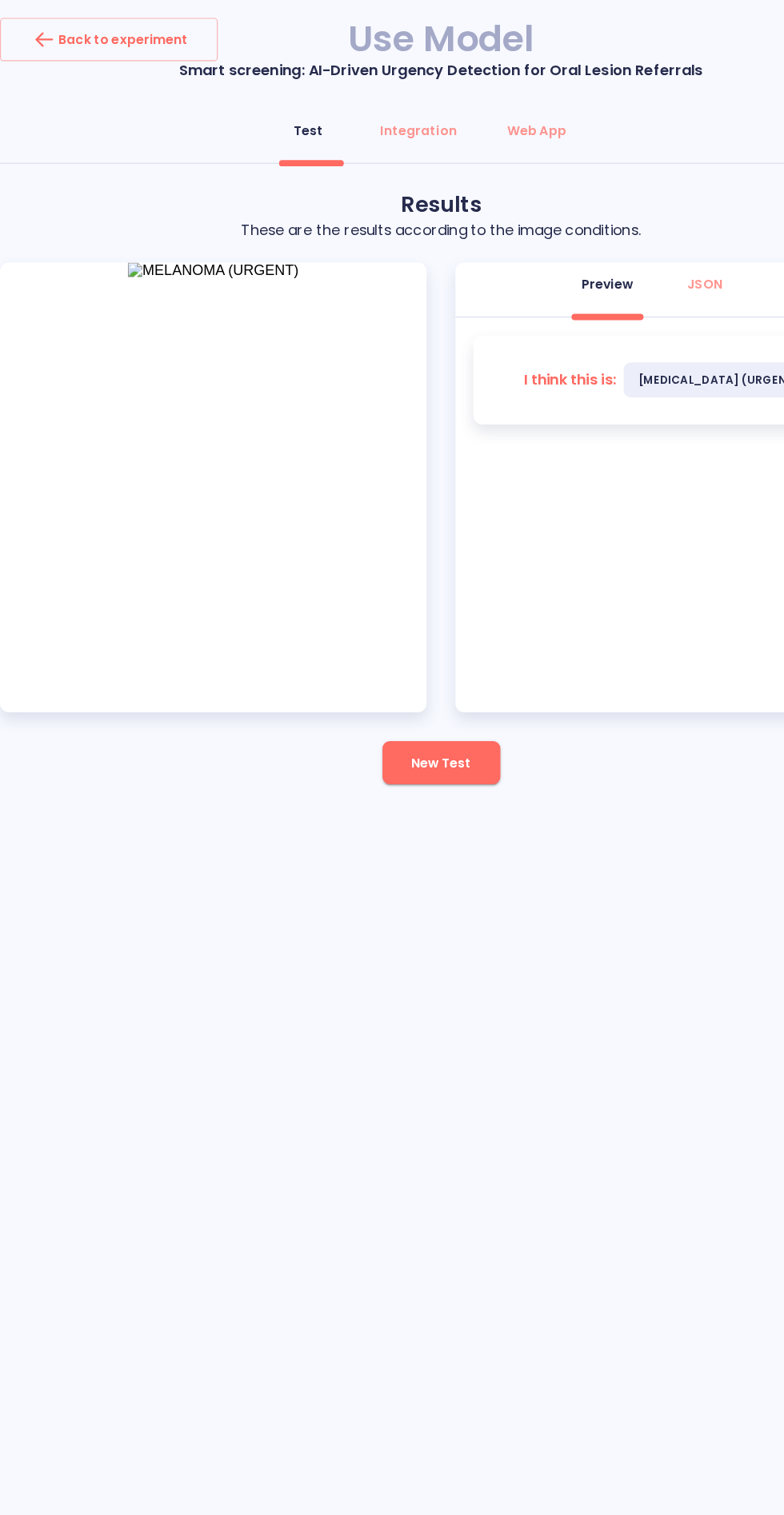
click at [423, 686] on button "New Test" at bounding box center [392, 678] width 104 height 39
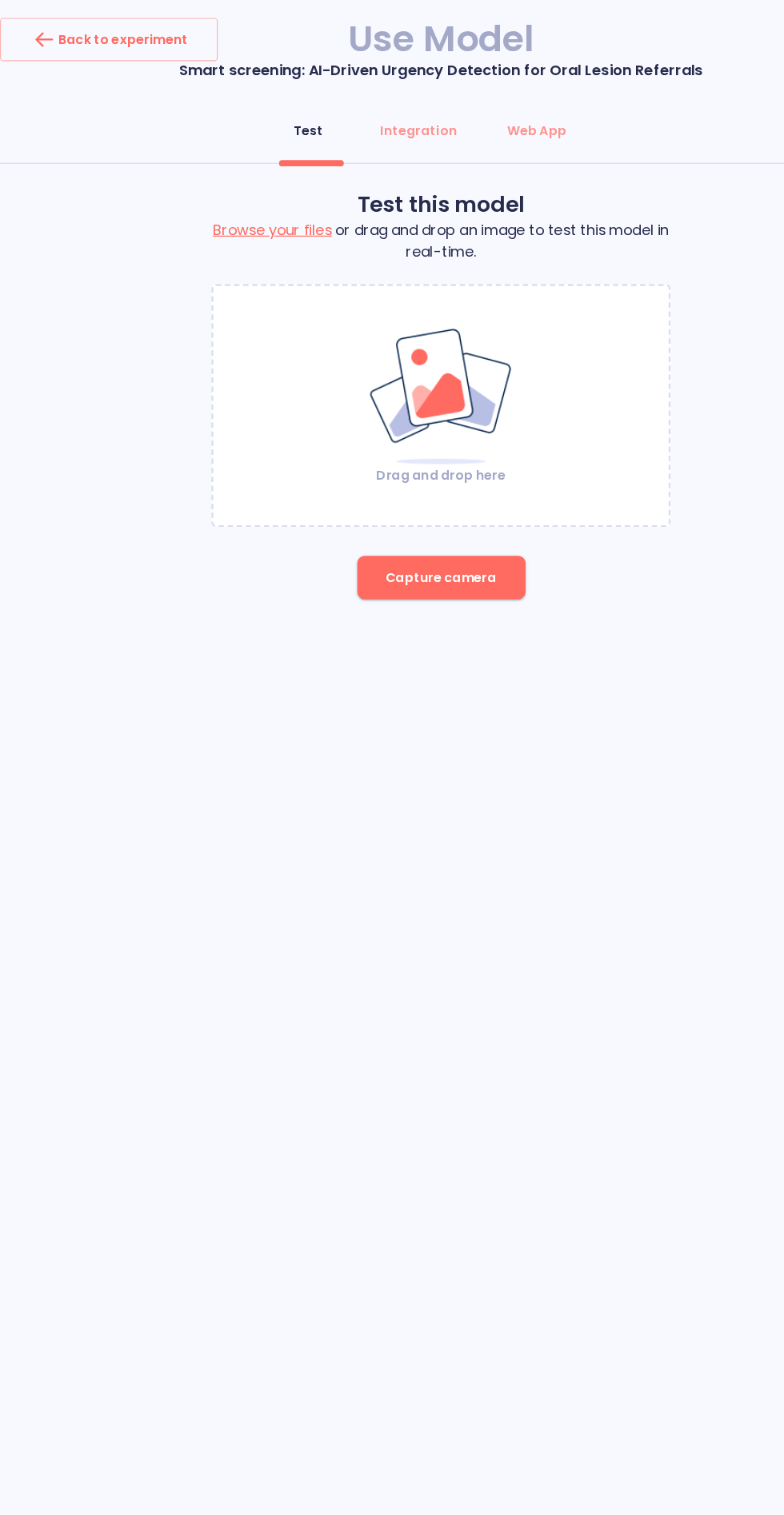
click at [391, 354] on img at bounding box center [392, 352] width 129 height 124
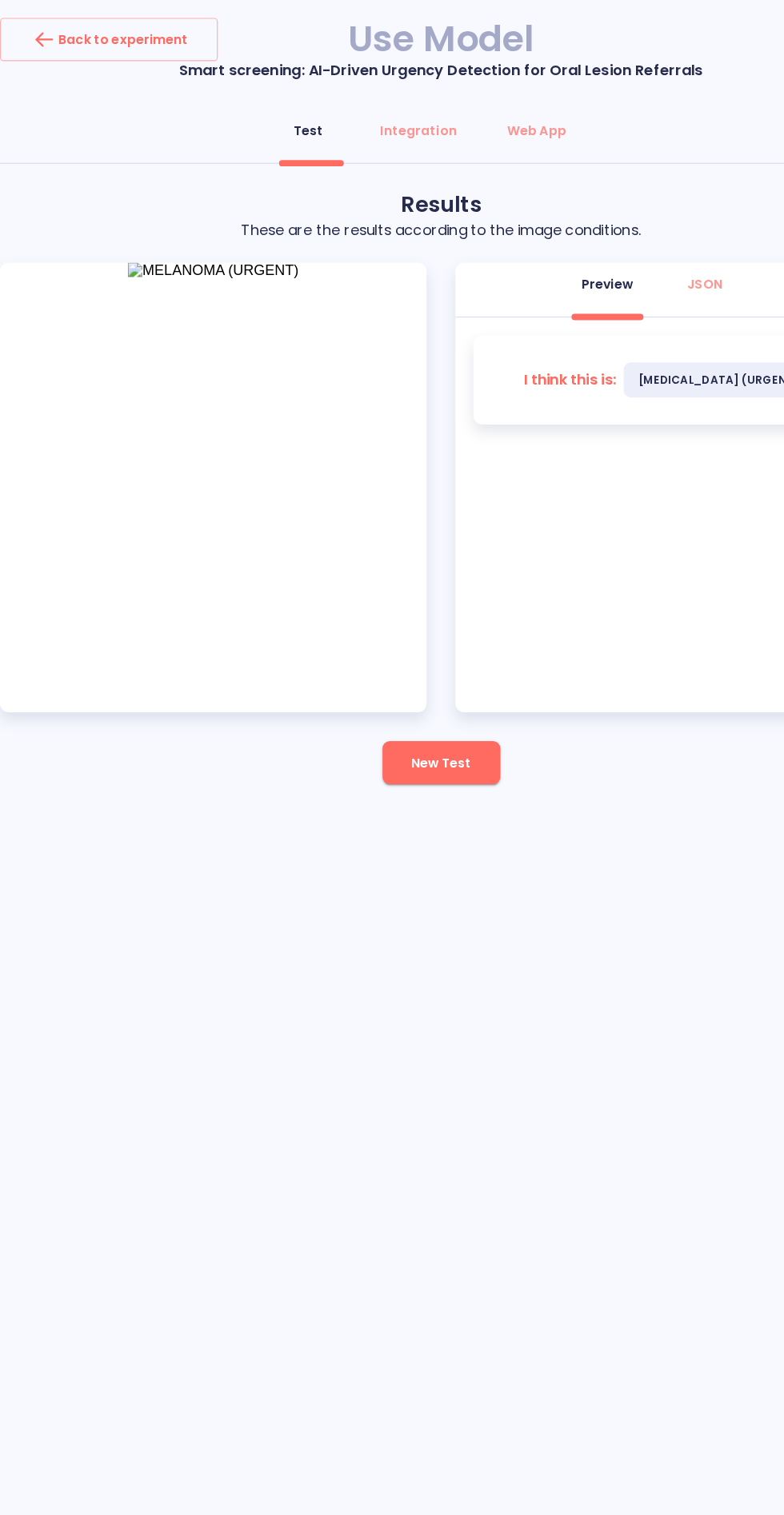
click at [386, 673] on span "New Test" at bounding box center [391, 678] width 53 height 20
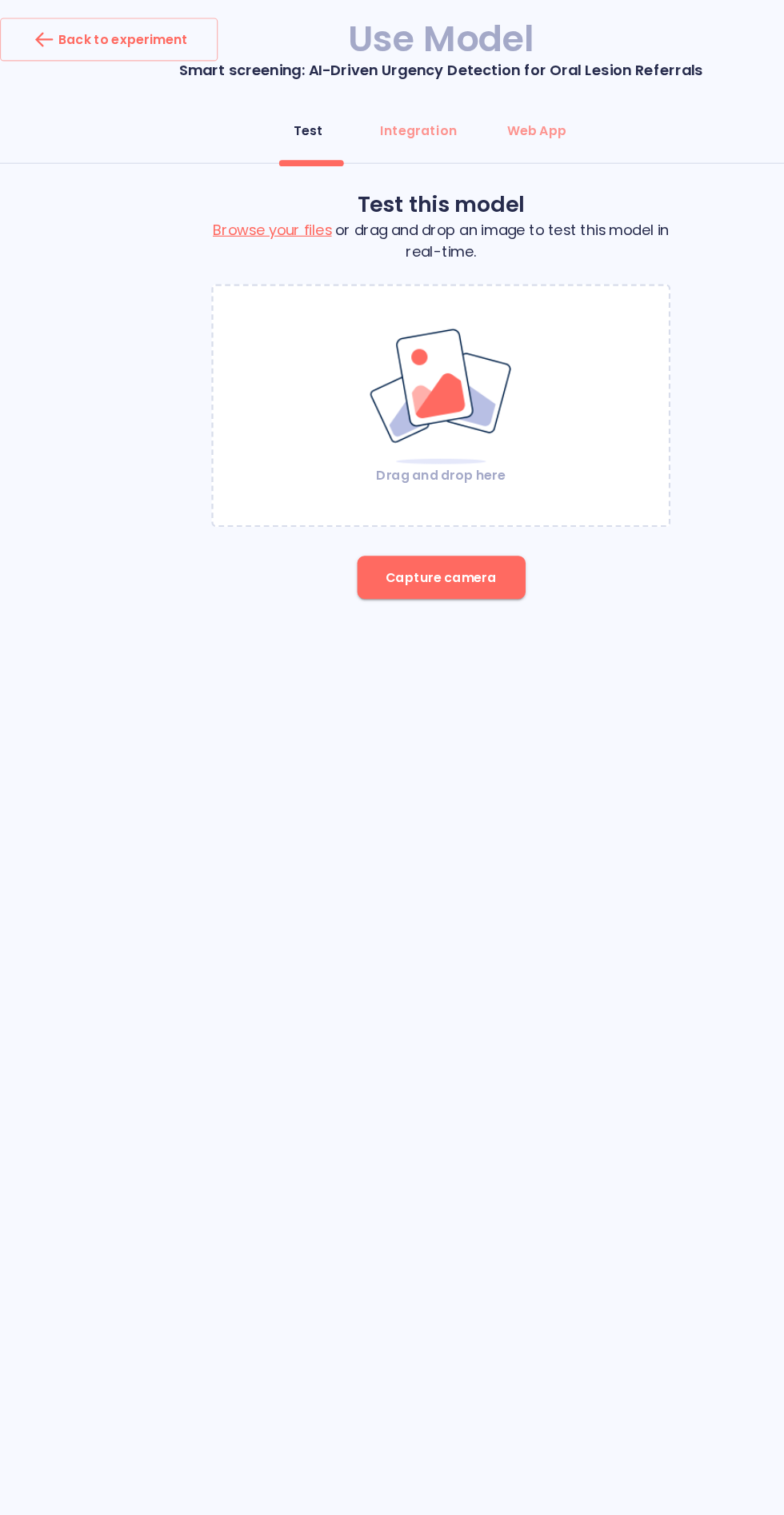
click at [426, 362] on img at bounding box center [392, 352] width 129 height 124
click at [455, 373] on img at bounding box center [392, 352] width 129 height 124
click at [507, 365] on div "Drag and drop here" at bounding box center [391, 360] width 405 height 139
click at [507, 366] on div "Drag and drop here" at bounding box center [391, 360] width 405 height 139
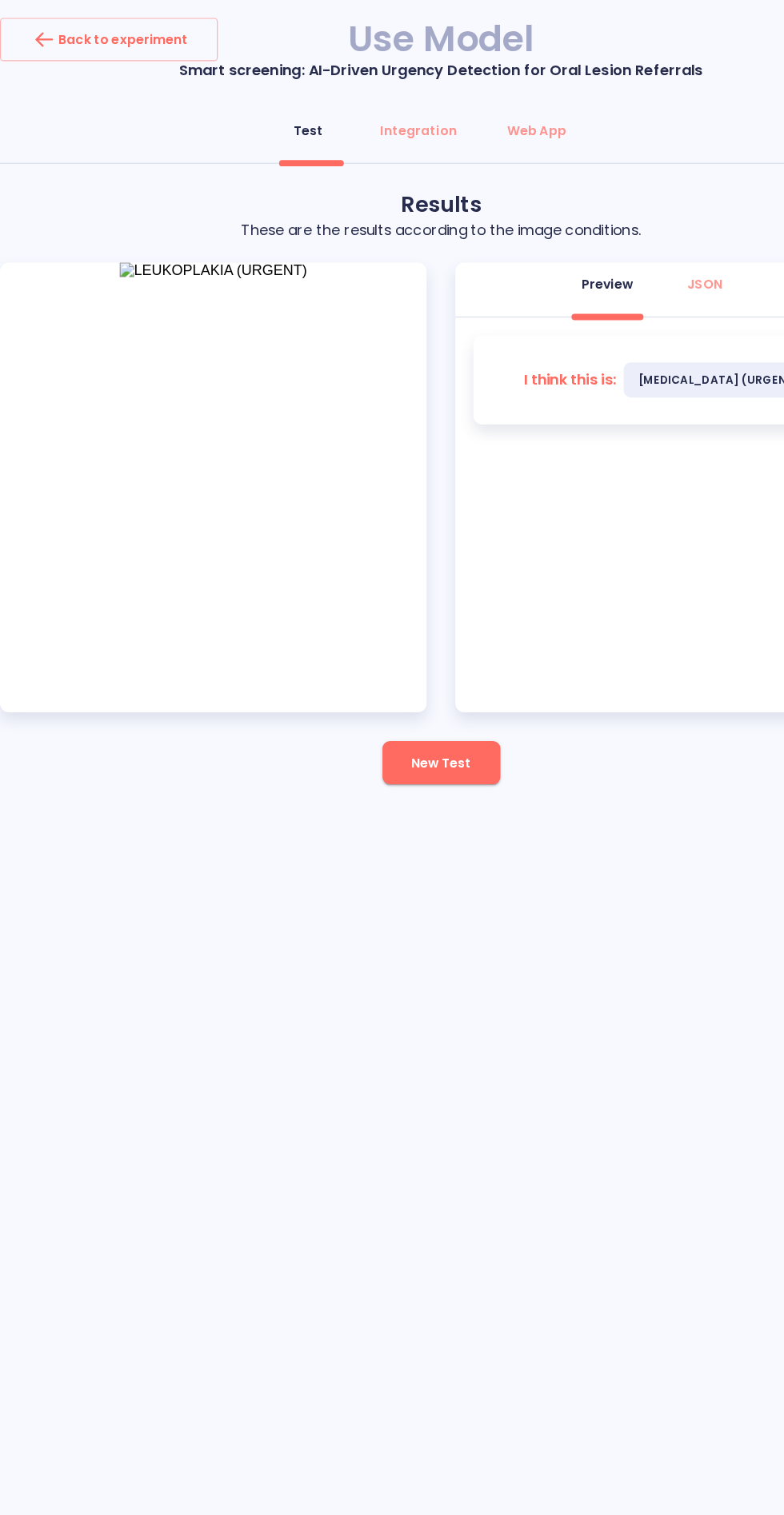
click at [429, 659] on button "New Test" at bounding box center [392, 678] width 104 height 39
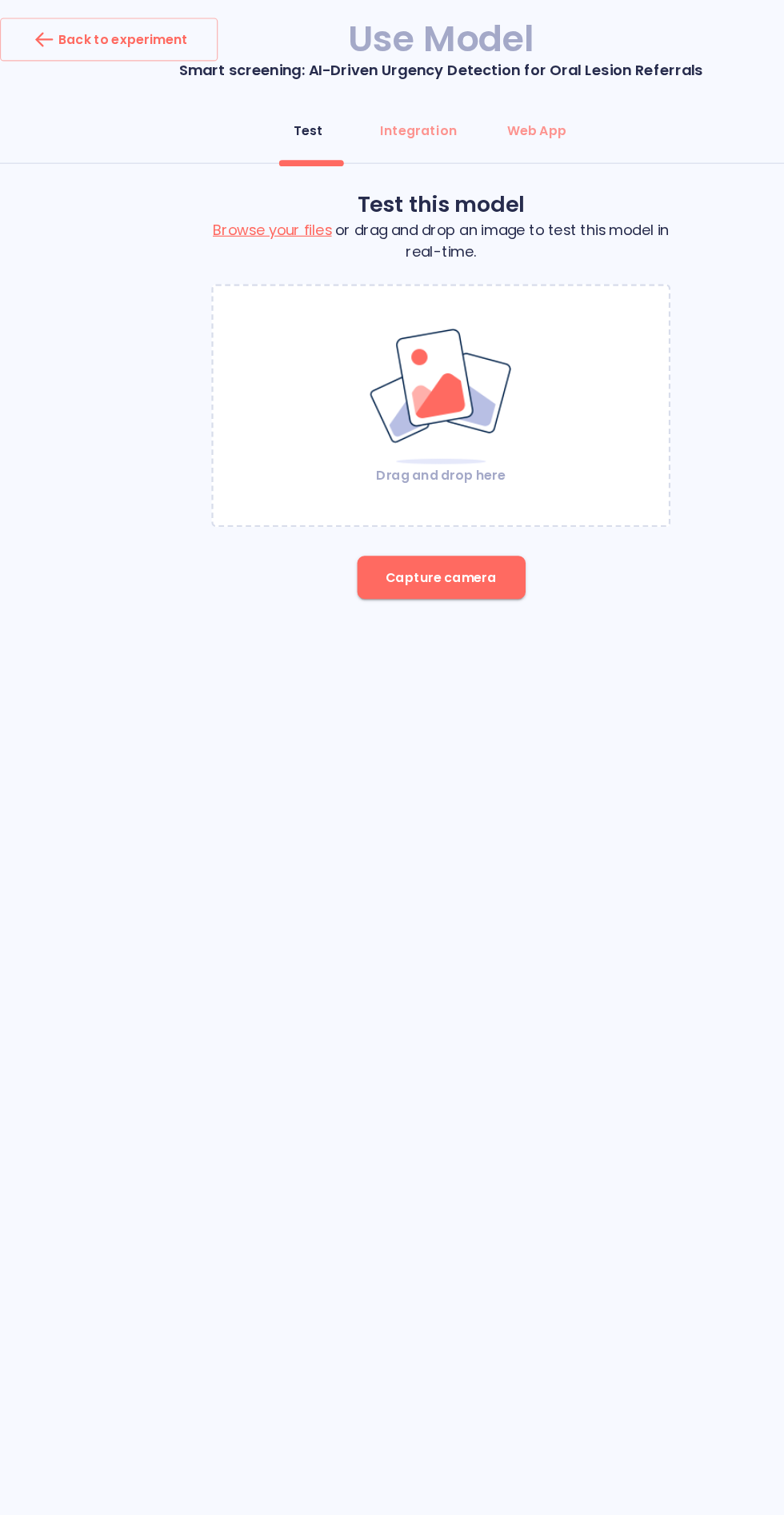
click at [475, 416] on div "Drag and drop here" at bounding box center [391, 360] width 405 height 139
click at [368, 510] on span "Capture camera" at bounding box center [392, 514] width 98 height 20
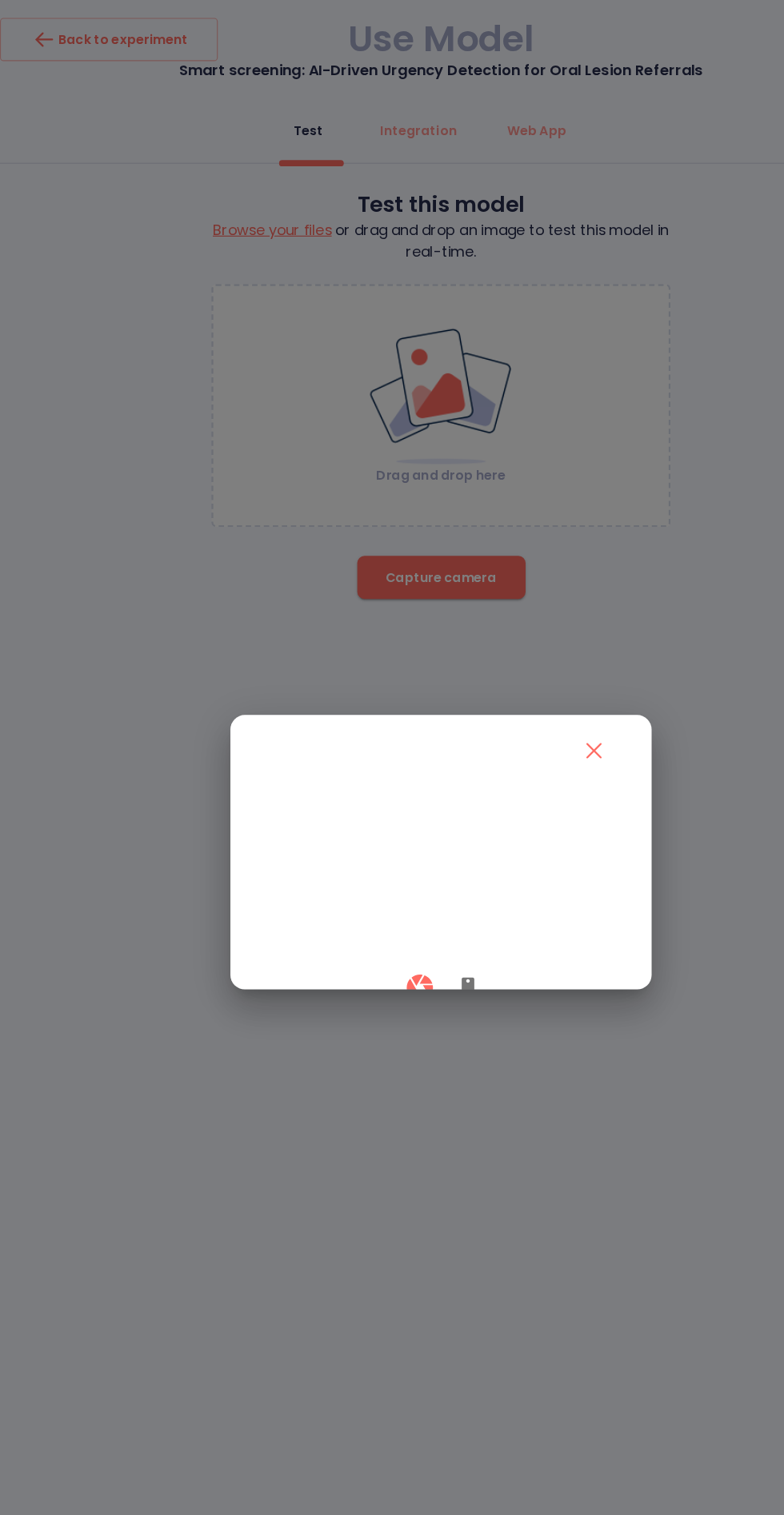
click at [427, 902] on button "button" at bounding box center [416, 878] width 39 height 47
click at [361, 902] on button "button" at bounding box center [373, 878] width 47 height 47
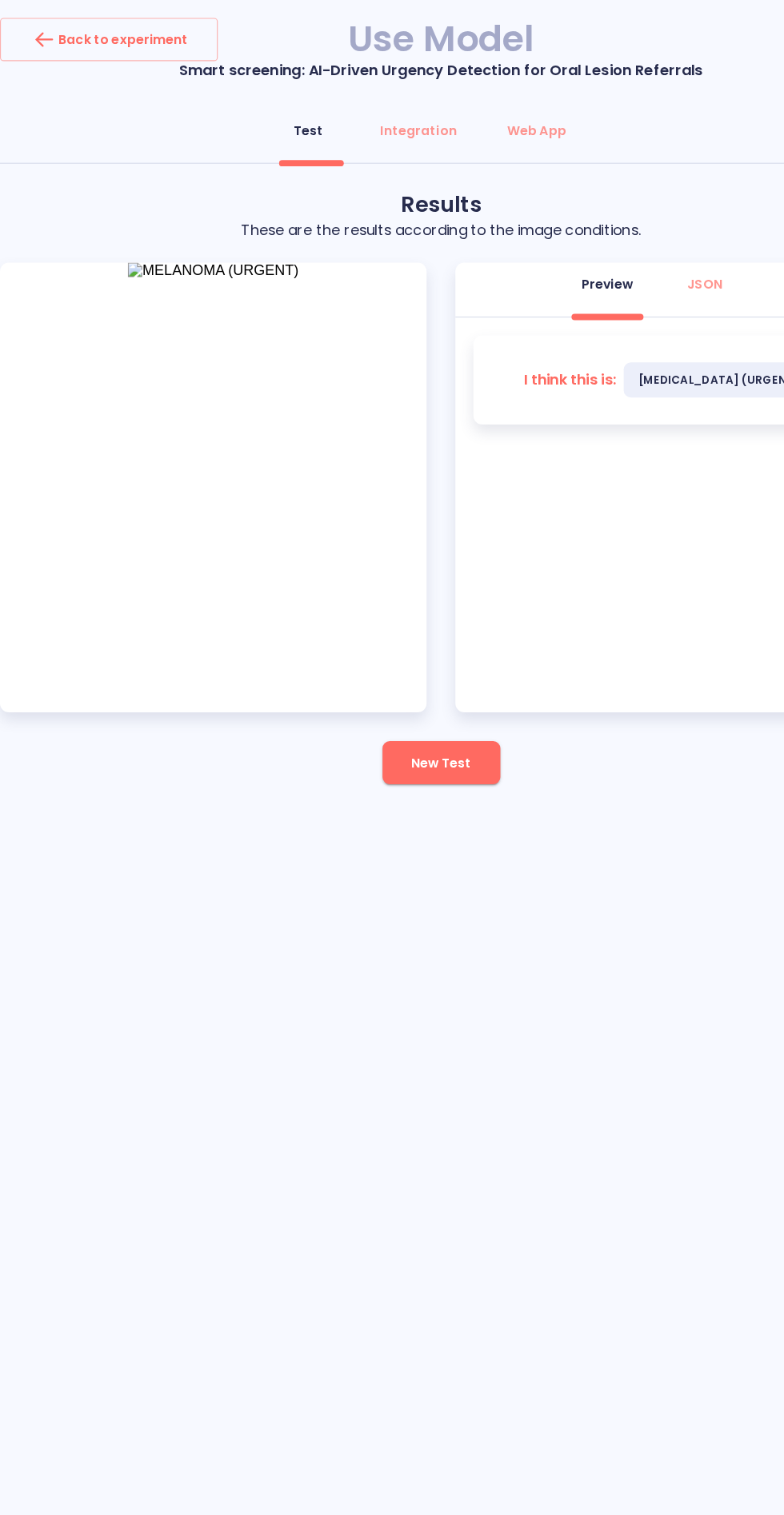
click at [377, 691] on button "New Test" at bounding box center [392, 678] width 104 height 39
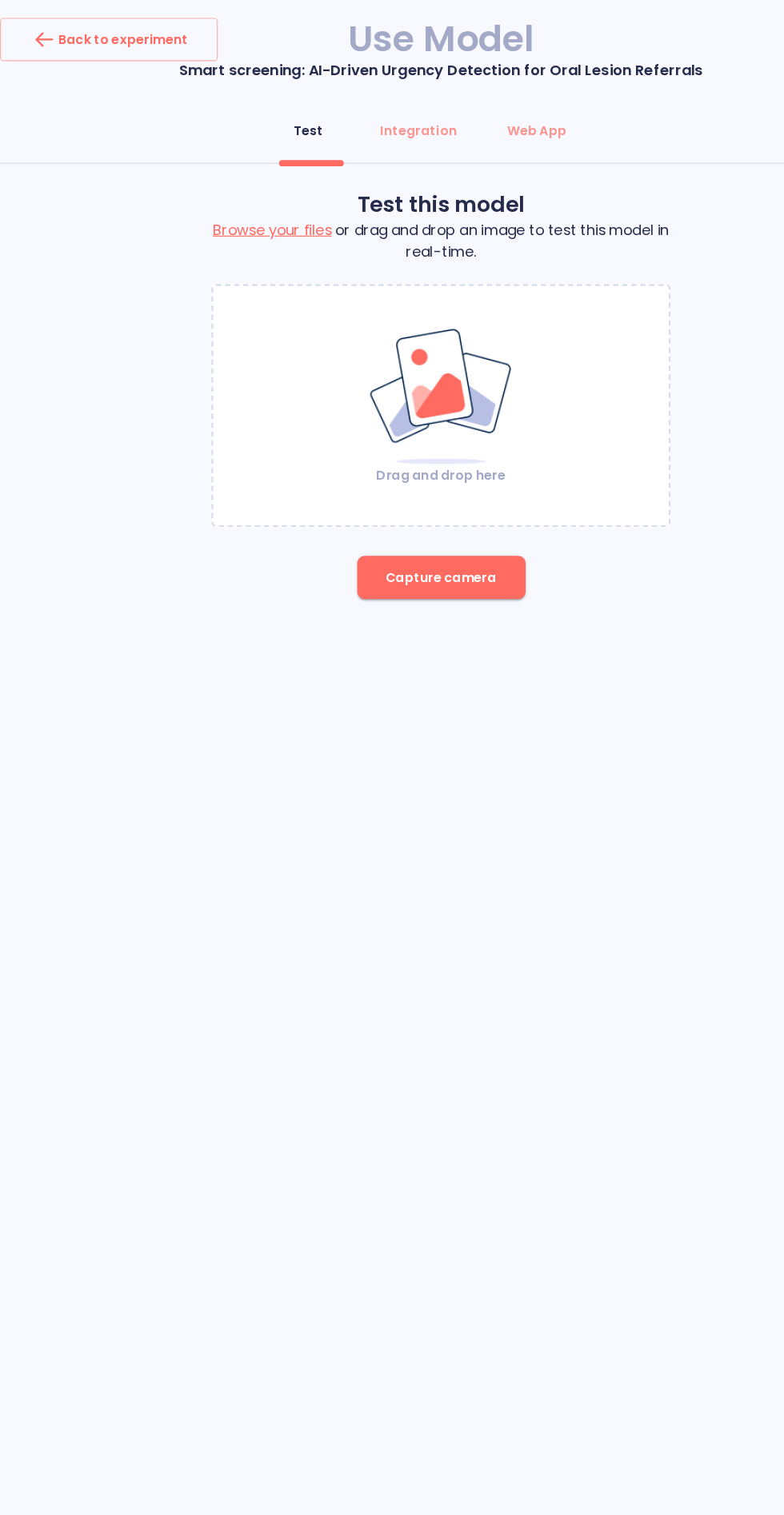
click at [344, 381] on img at bounding box center [392, 352] width 129 height 124
click at [389, 513] on span "Capture camera" at bounding box center [392, 514] width 98 height 20
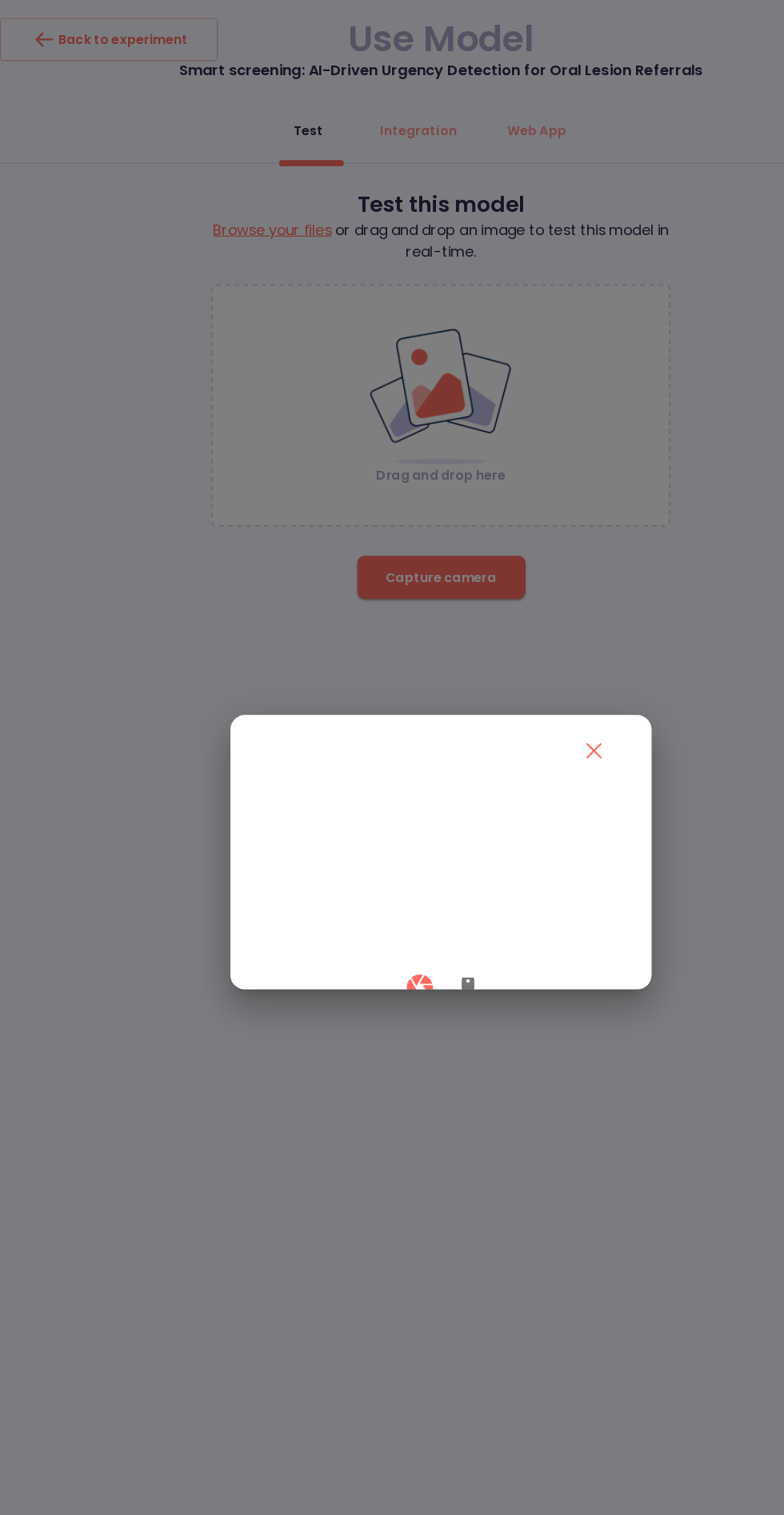
click at [415, 888] on icon "button" at bounding box center [416, 879] width 12 height 19
click at [359, 855] on video at bounding box center [392, 775] width 317 height 158
click at [362, 892] on icon "button" at bounding box center [373, 878] width 28 height 28
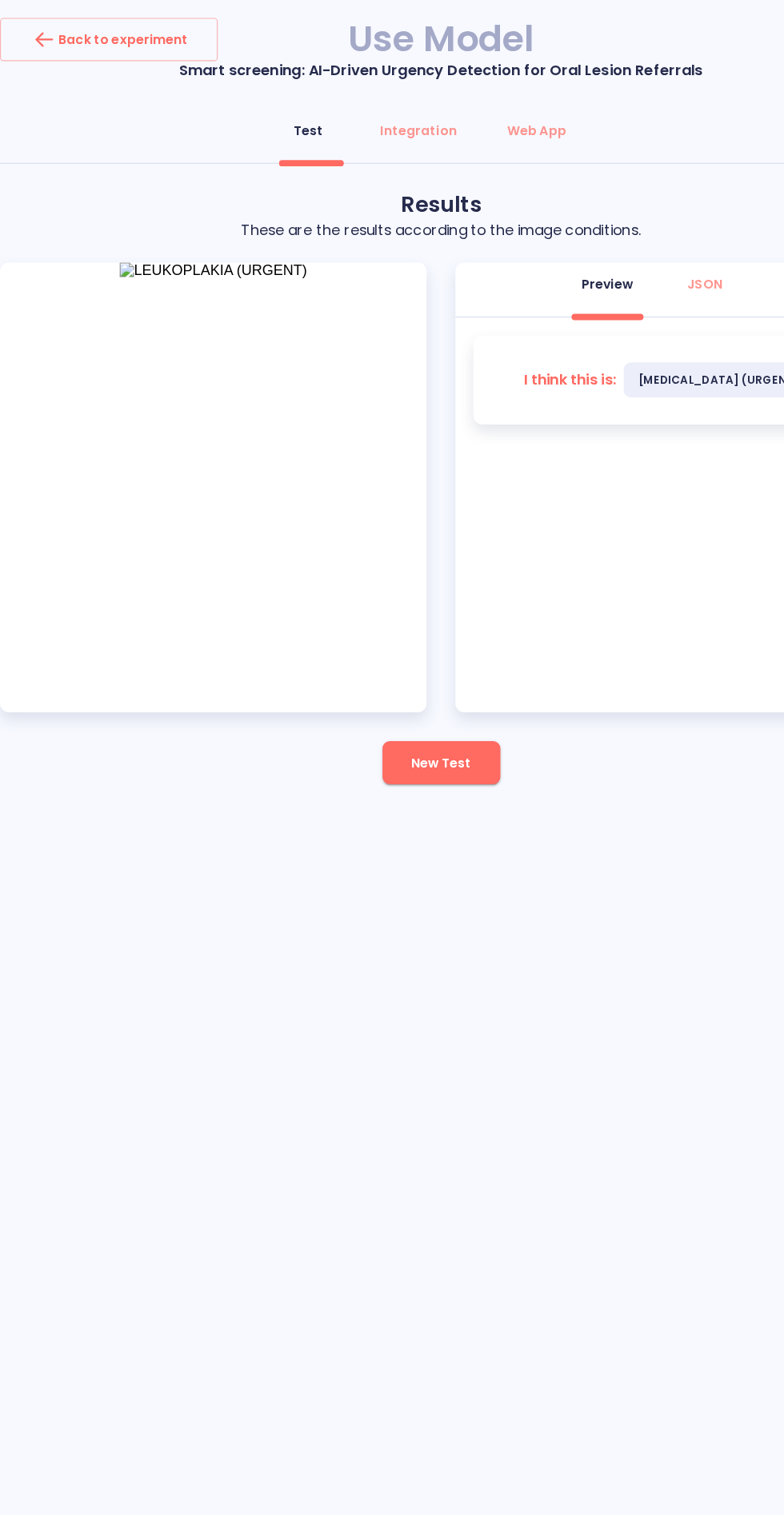
click at [409, 666] on button "New Test" at bounding box center [392, 678] width 104 height 39
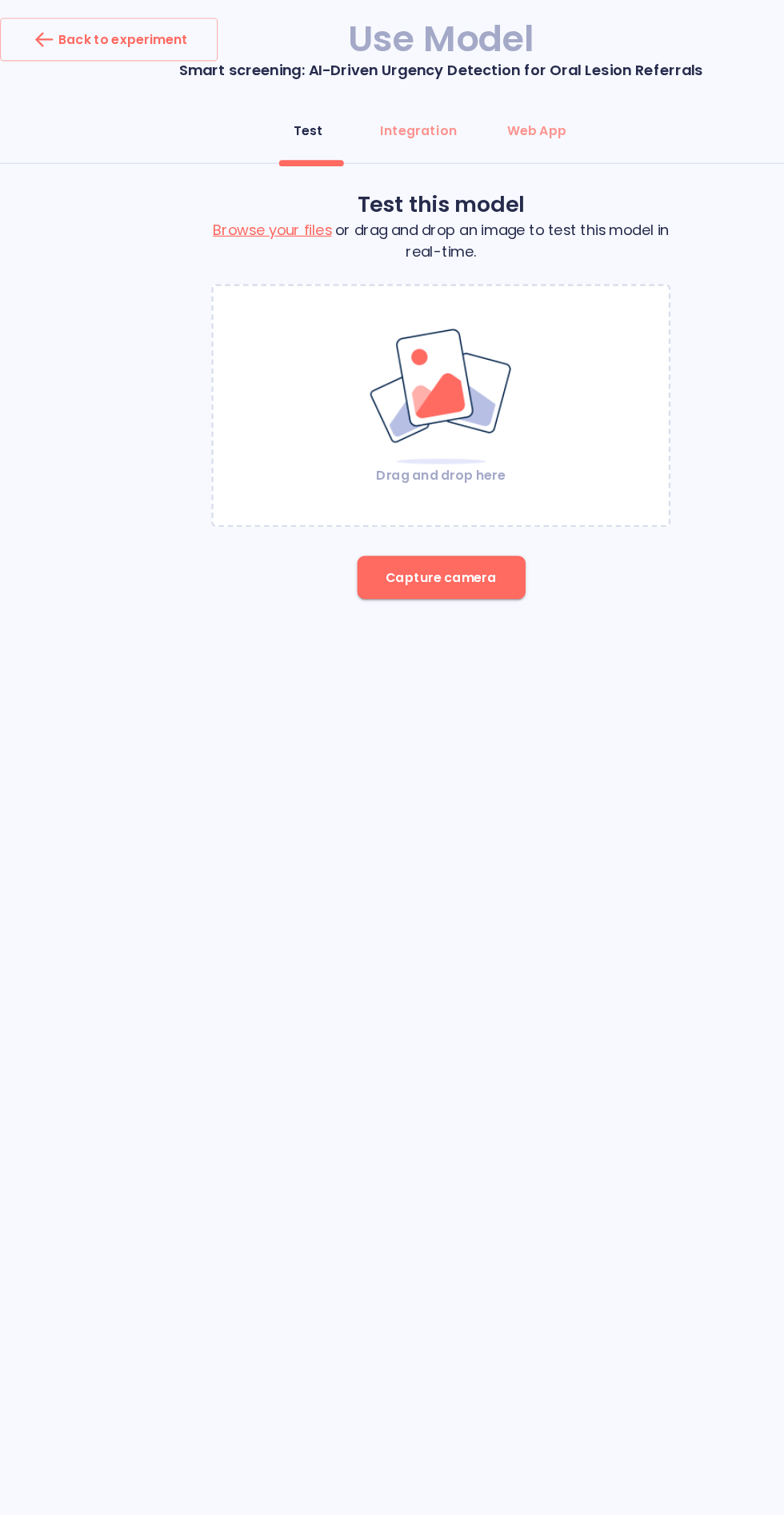
click at [401, 510] on span "Capture camera" at bounding box center [392, 514] width 98 height 20
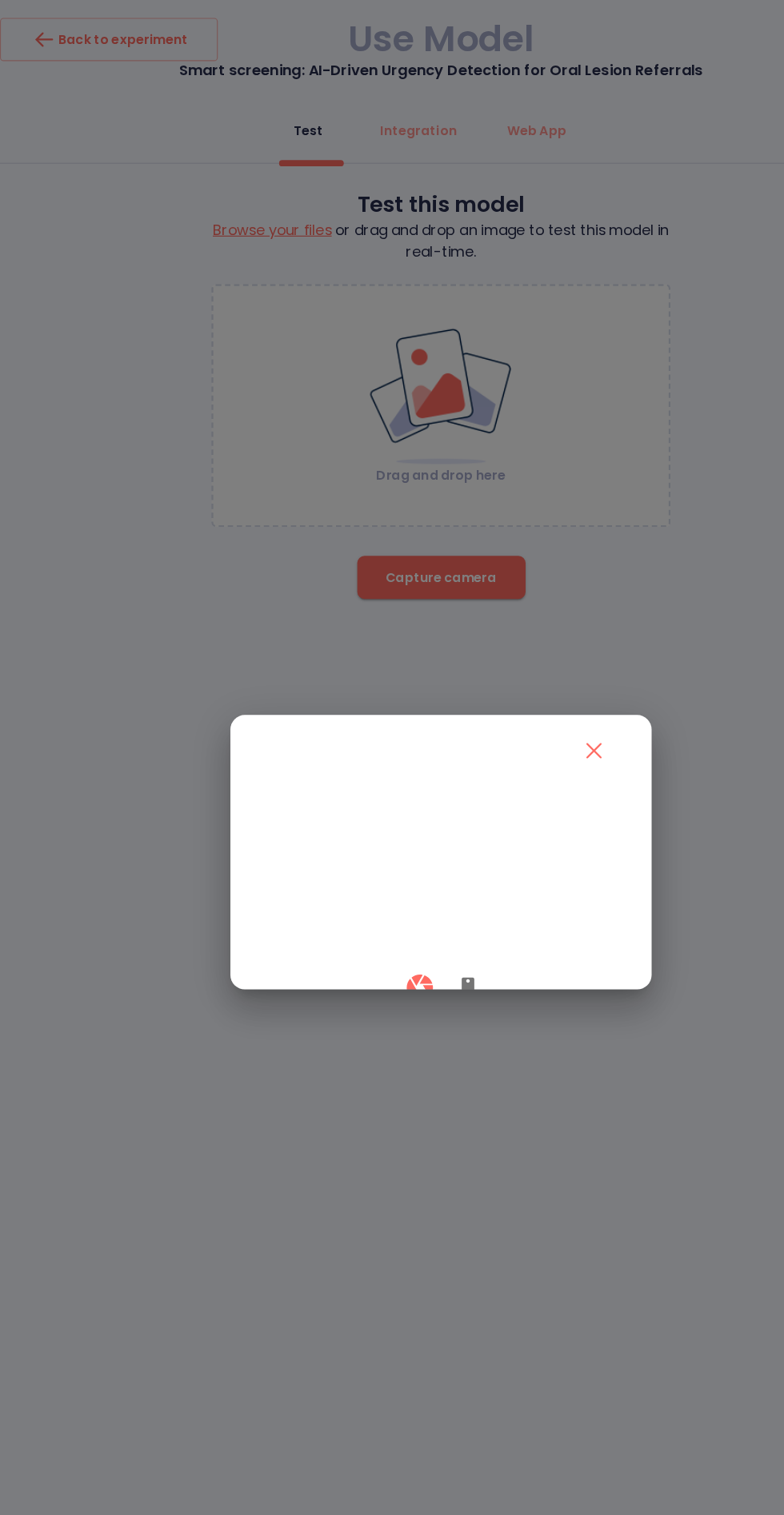
click at [413, 855] on video at bounding box center [392, 775] width 317 height 158
click at [416, 888] on icon "button" at bounding box center [416, 879] width 12 height 19
click at [379, 902] on button "button" at bounding box center [373, 878] width 47 height 47
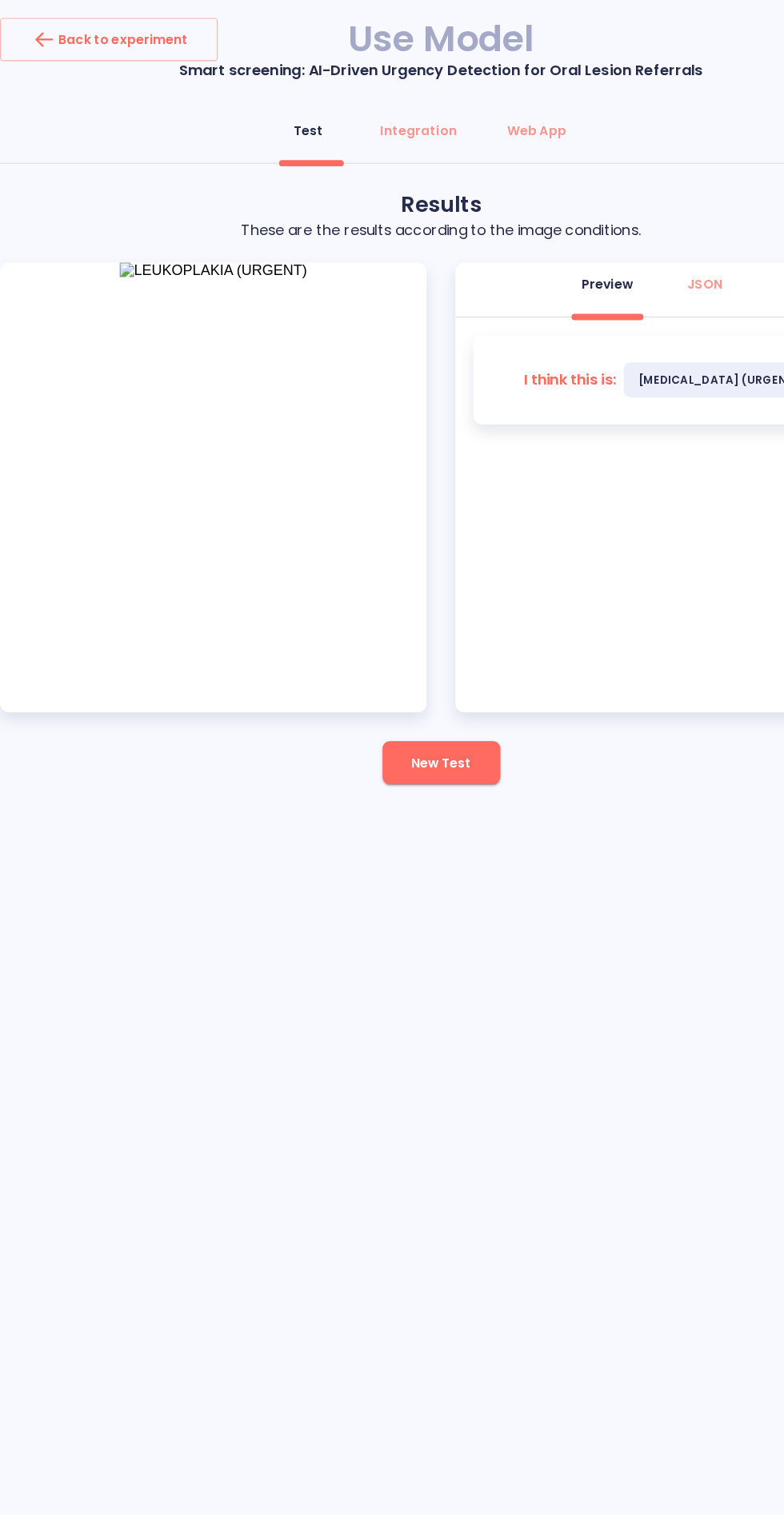
click at [399, 677] on span "New Test" at bounding box center [391, 678] width 53 height 20
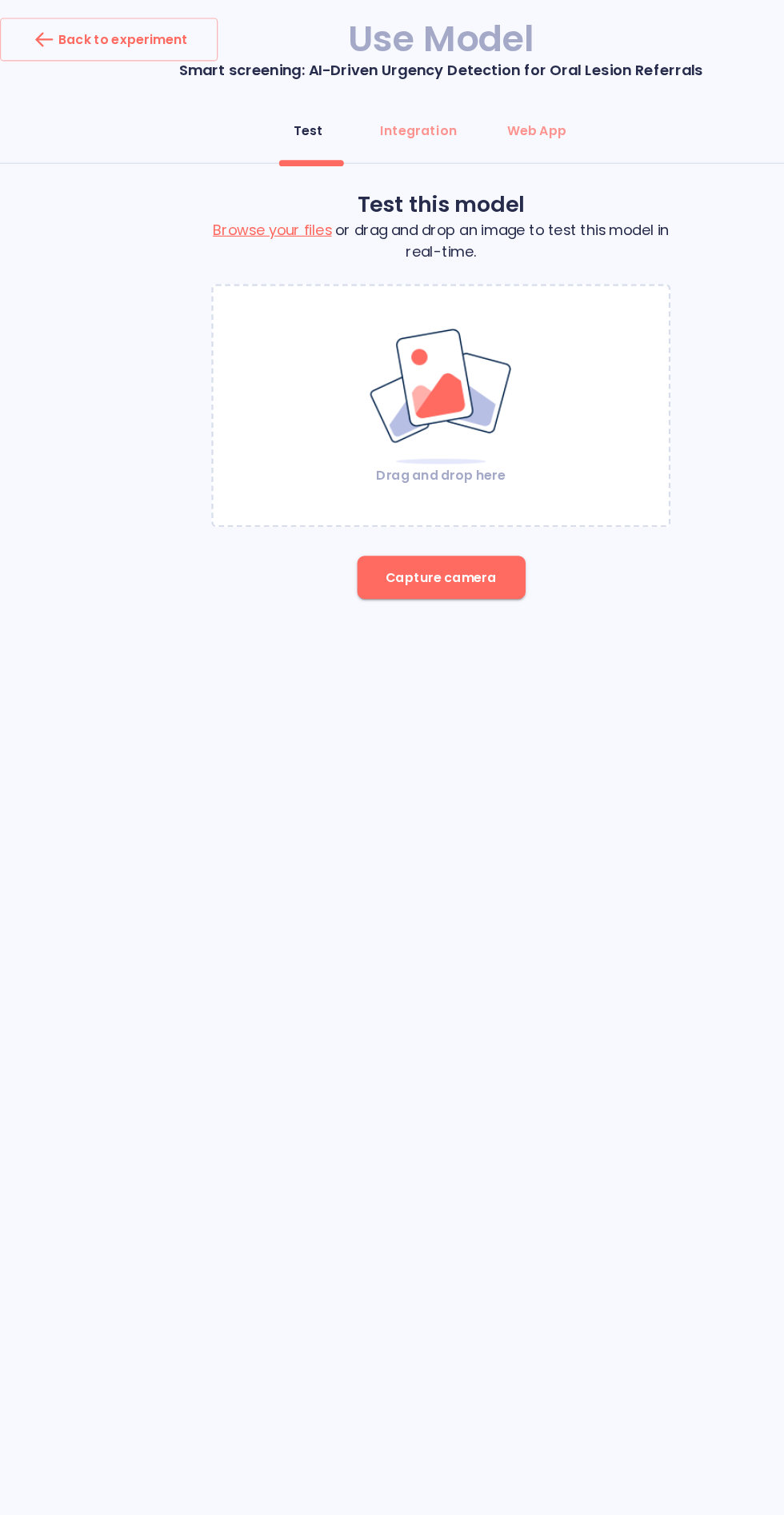
click at [40, 1317] on div "Back to experiment Use Model Smart screening: AI-Driven Urgency Detection for O…" at bounding box center [392, 757] width 784 height 1515
click at [431, 528] on button "Capture camera" at bounding box center [392, 514] width 150 height 39
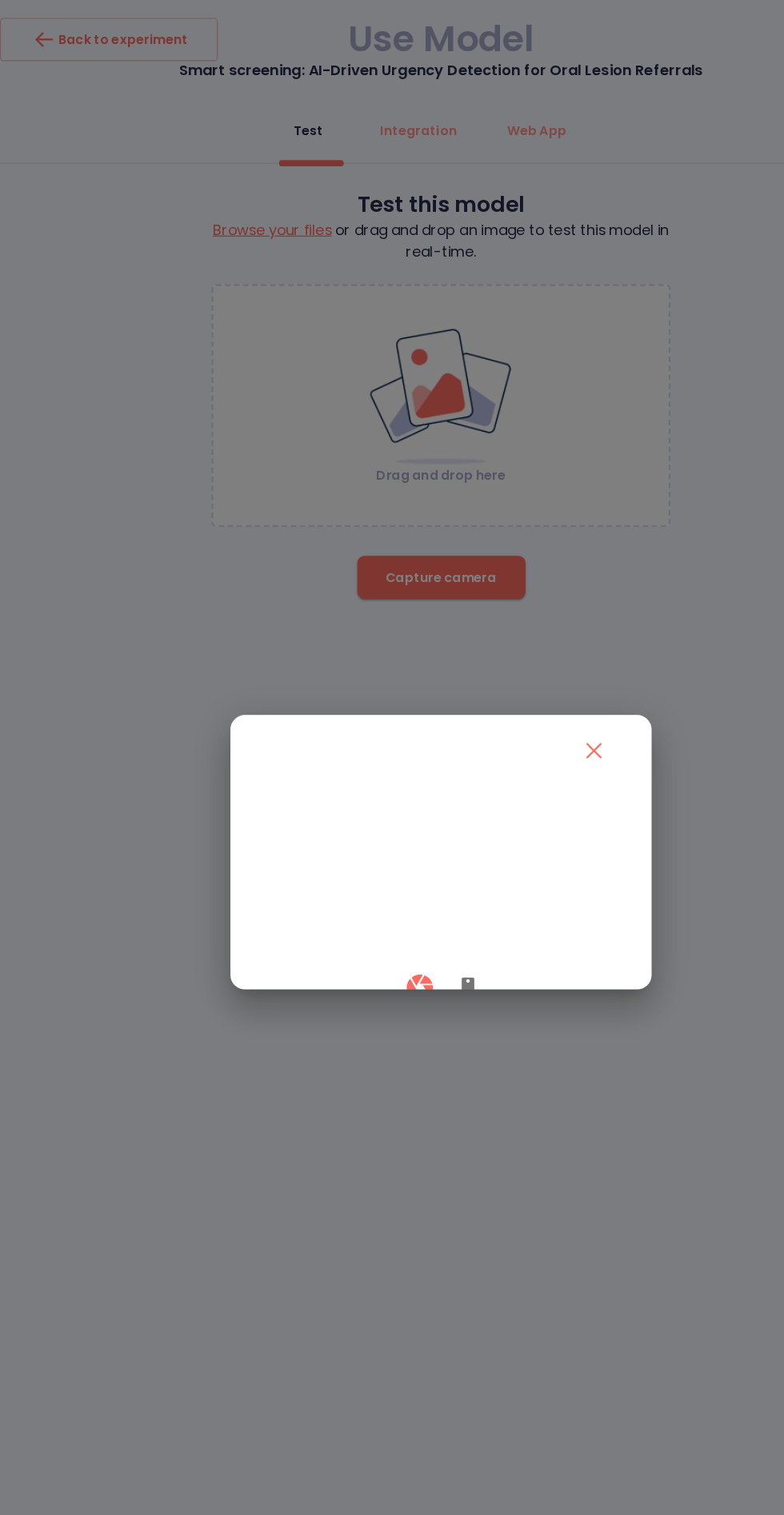
click at [415, 888] on icon "button" at bounding box center [416, 879] width 12 height 19
click at [364, 892] on icon "button" at bounding box center [373, 878] width 28 height 28
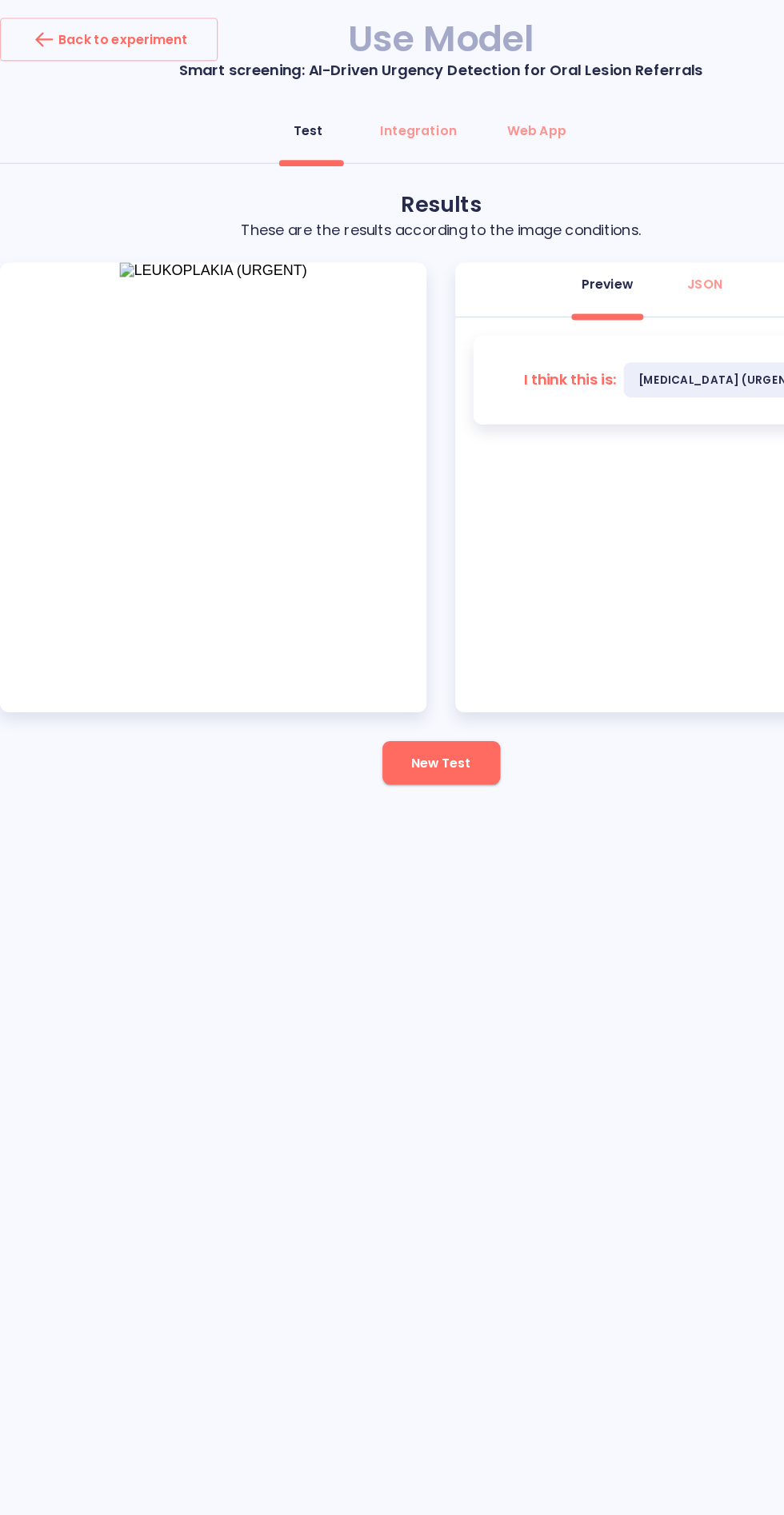
click at [406, 659] on button "New Test" at bounding box center [392, 678] width 104 height 39
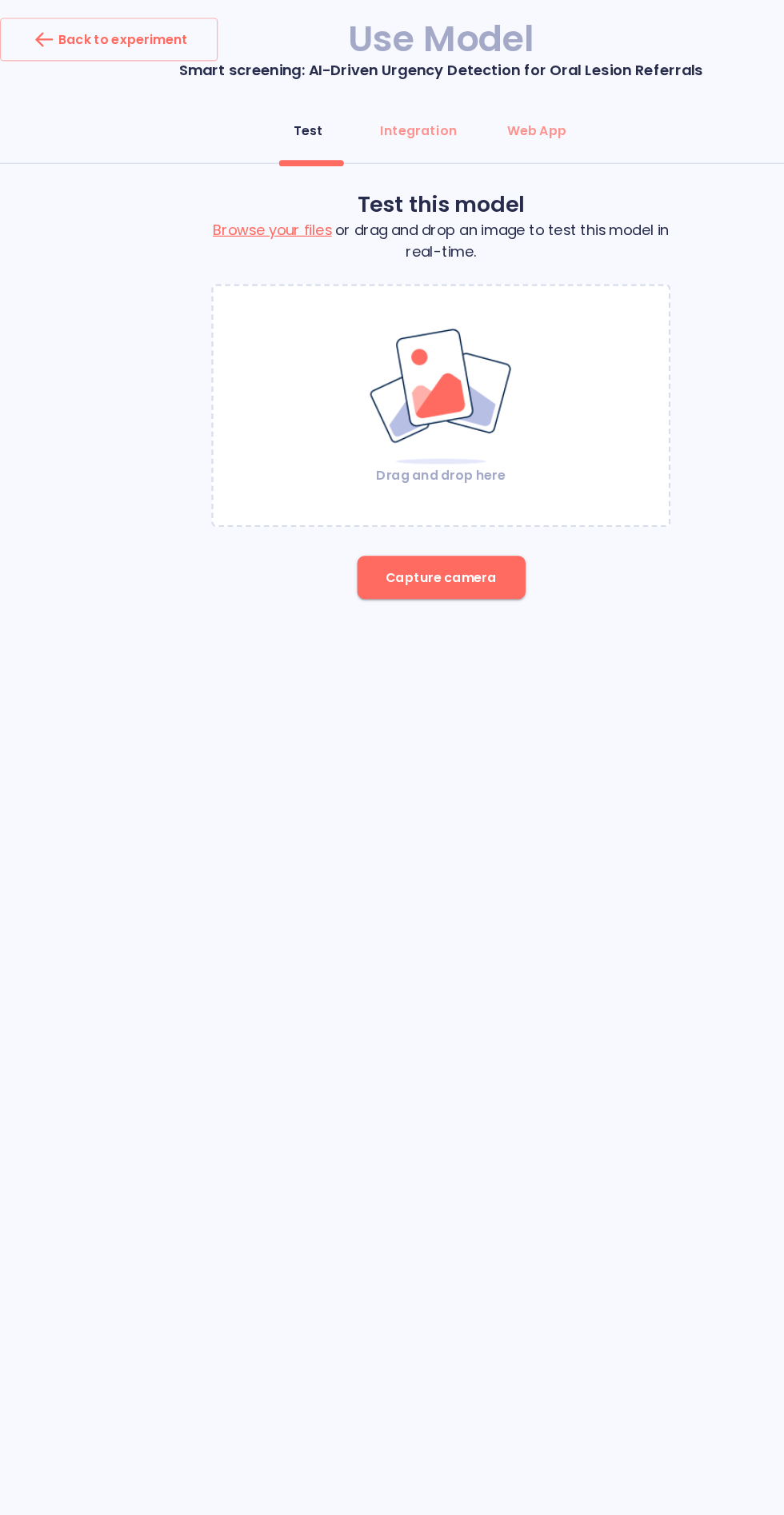
click at [393, 350] on img at bounding box center [392, 352] width 129 height 124
click at [411, 512] on span "Capture camera" at bounding box center [392, 514] width 98 height 20
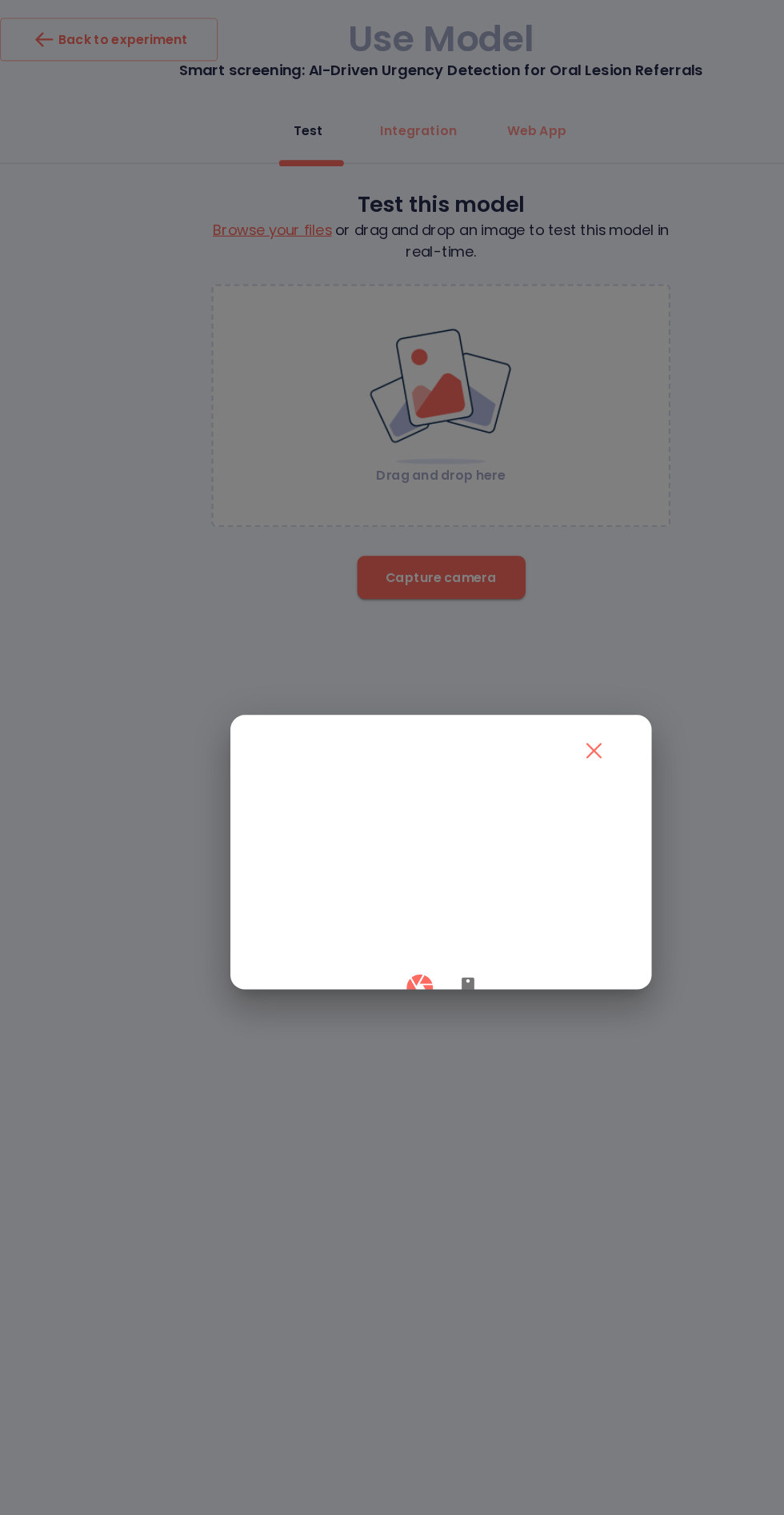
click at [415, 888] on icon "button" at bounding box center [416, 879] width 12 height 19
click at [367, 890] on icon "button" at bounding box center [373, 879] width 23 height 23
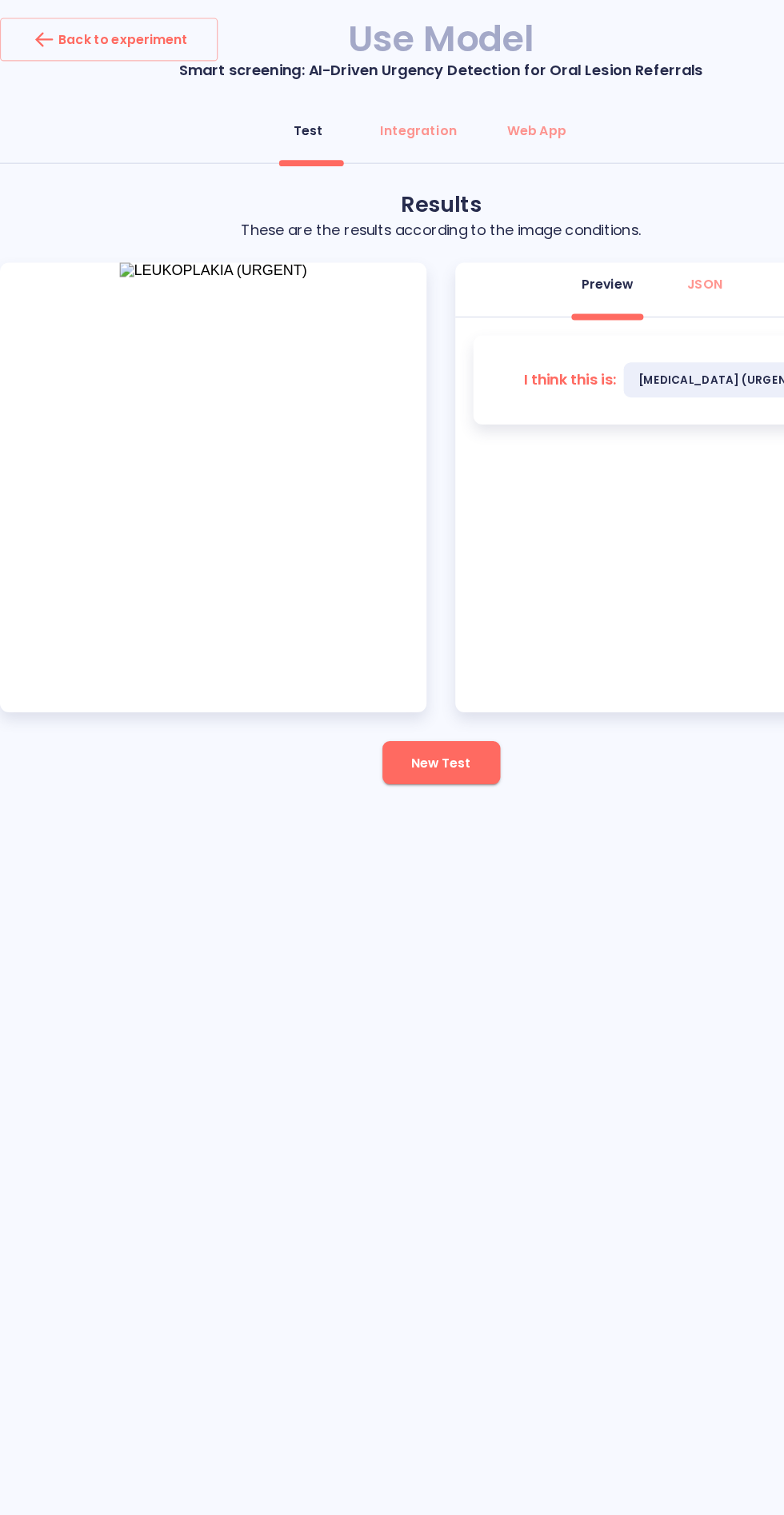
click at [365, 677] on button "New Test" at bounding box center [392, 678] width 104 height 39
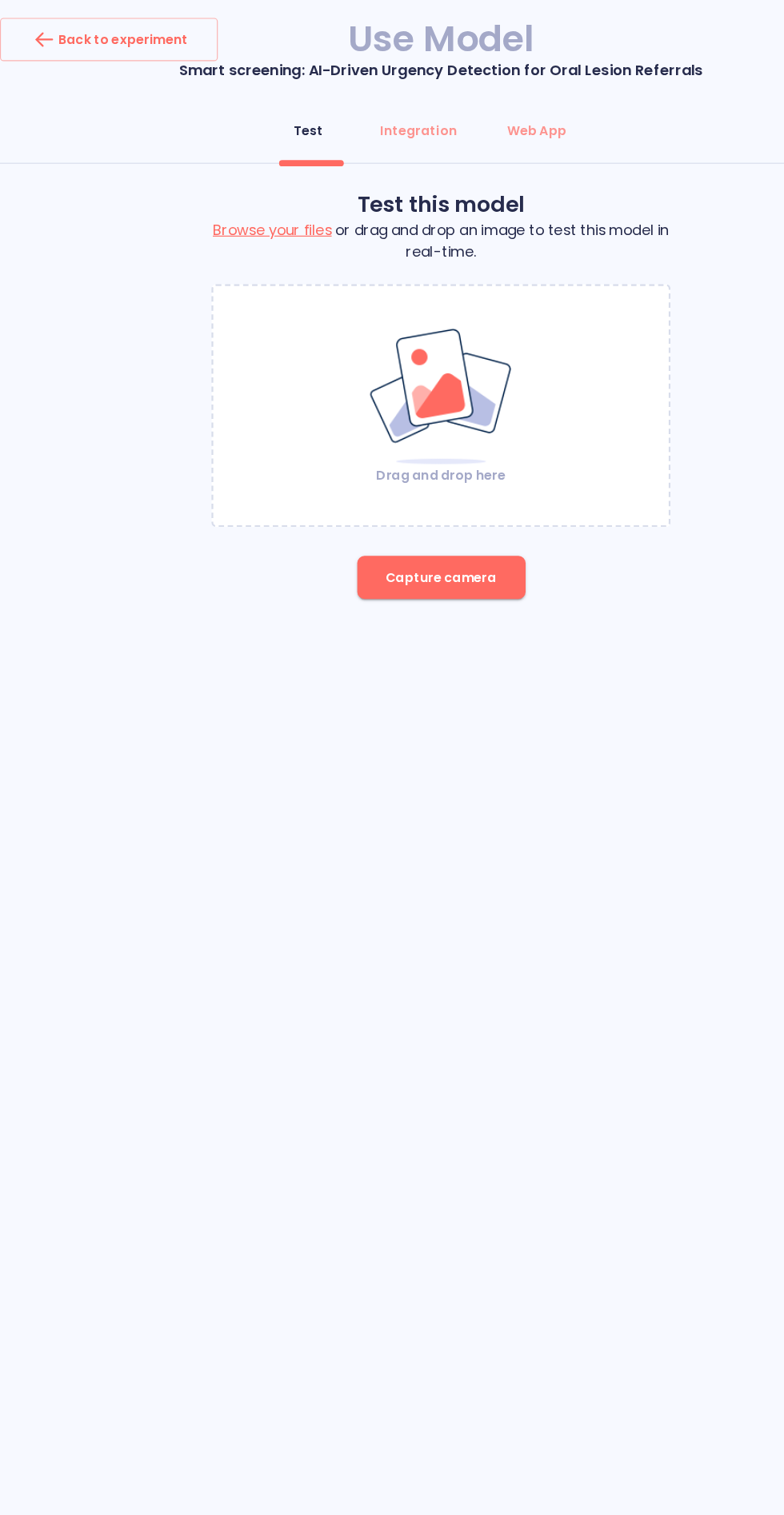
click at [337, 411] on img at bounding box center [392, 352] width 129 height 124
click at [365, 530] on button "Capture camera" at bounding box center [392, 514] width 150 height 39
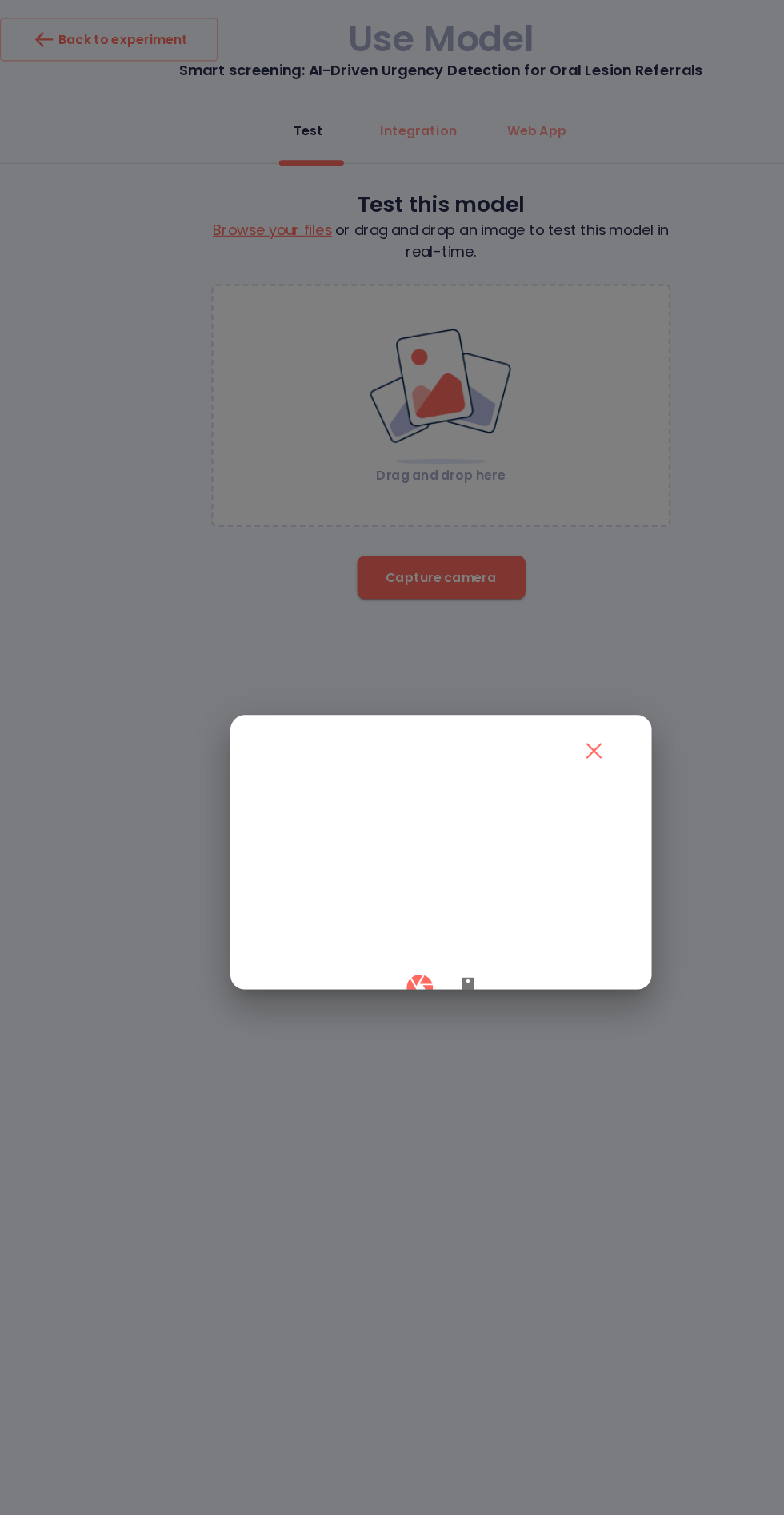
click at [410, 888] on icon "button" at bounding box center [416, 879] width 12 height 19
click at [362, 902] on button "button" at bounding box center [373, 878] width 47 height 47
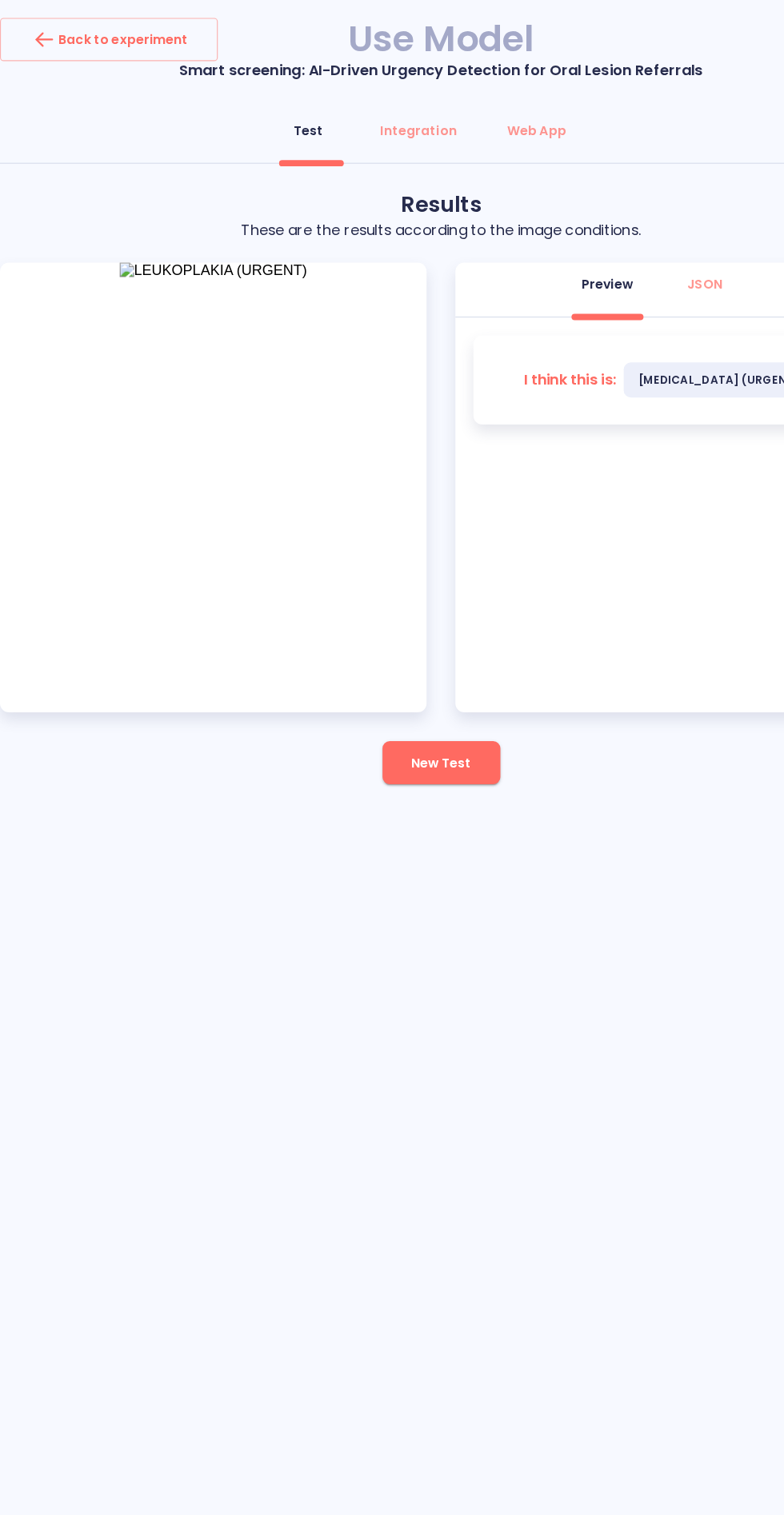
click at [375, 691] on button "New Test" at bounding box center [392, 678] width 104 height 39
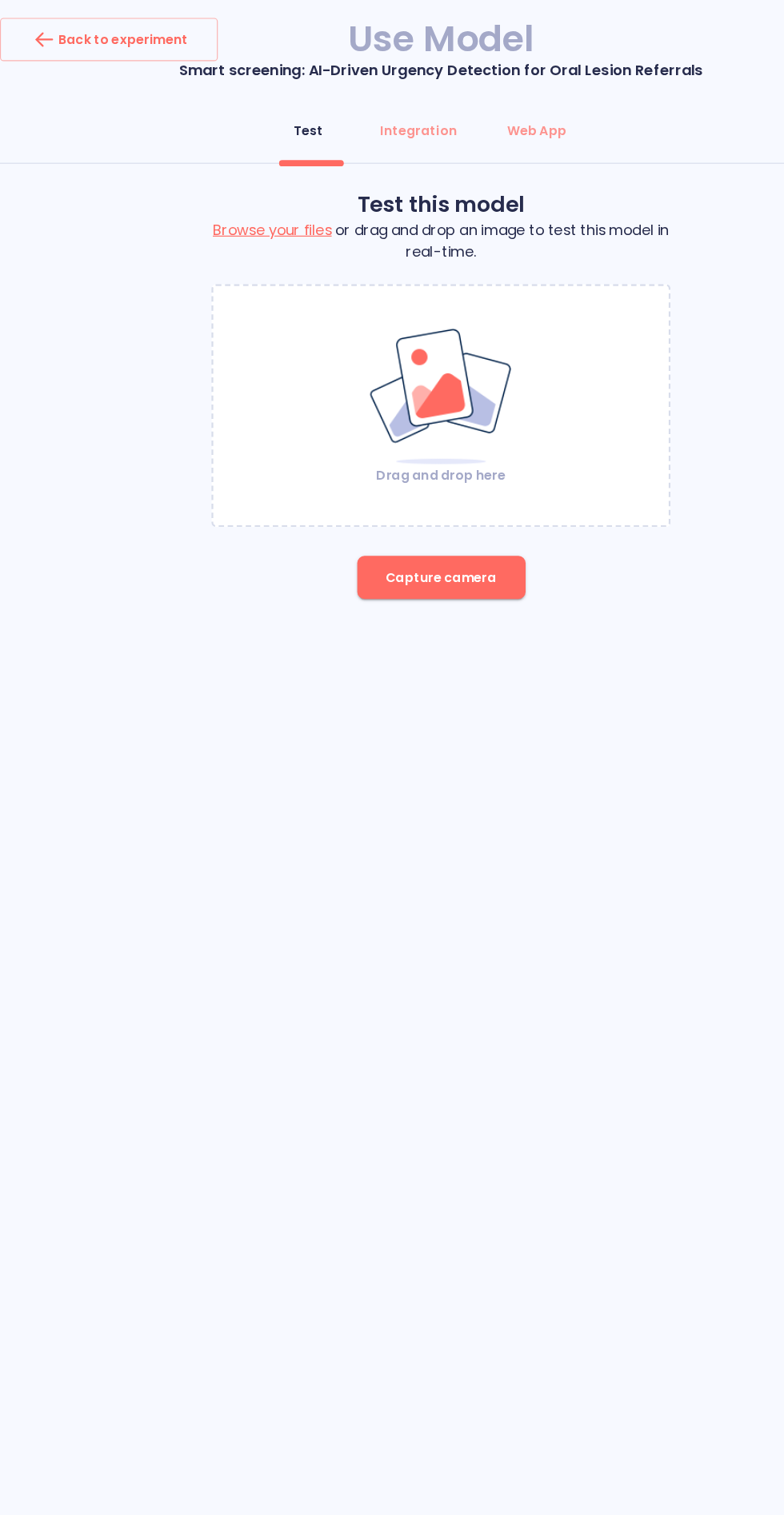
click at [359, 347] on img at bounding box center [392, 352] width 129 height 124
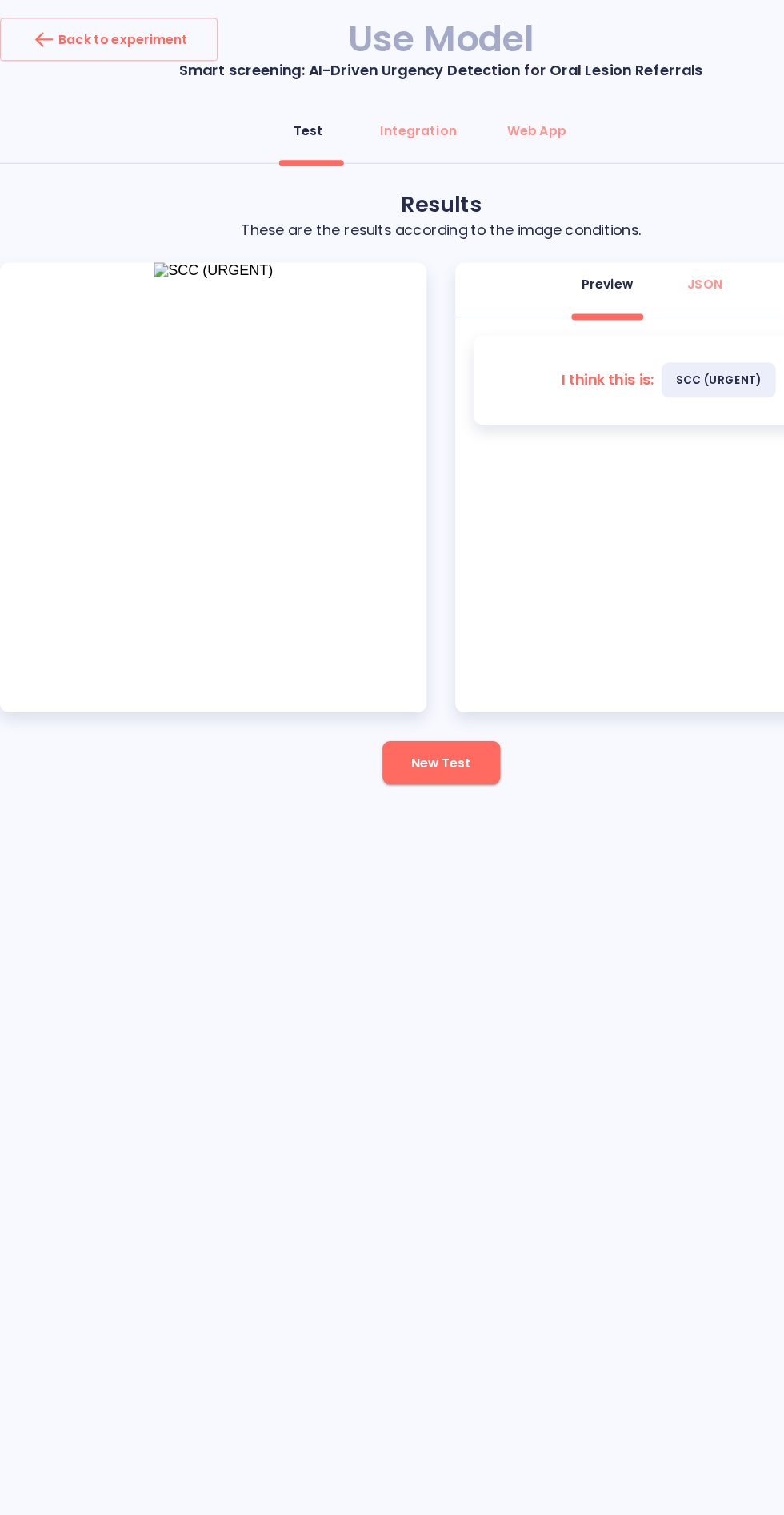
click at [378, 694] on button "New Test" at bounding box center [392, 678] width 104 height 39
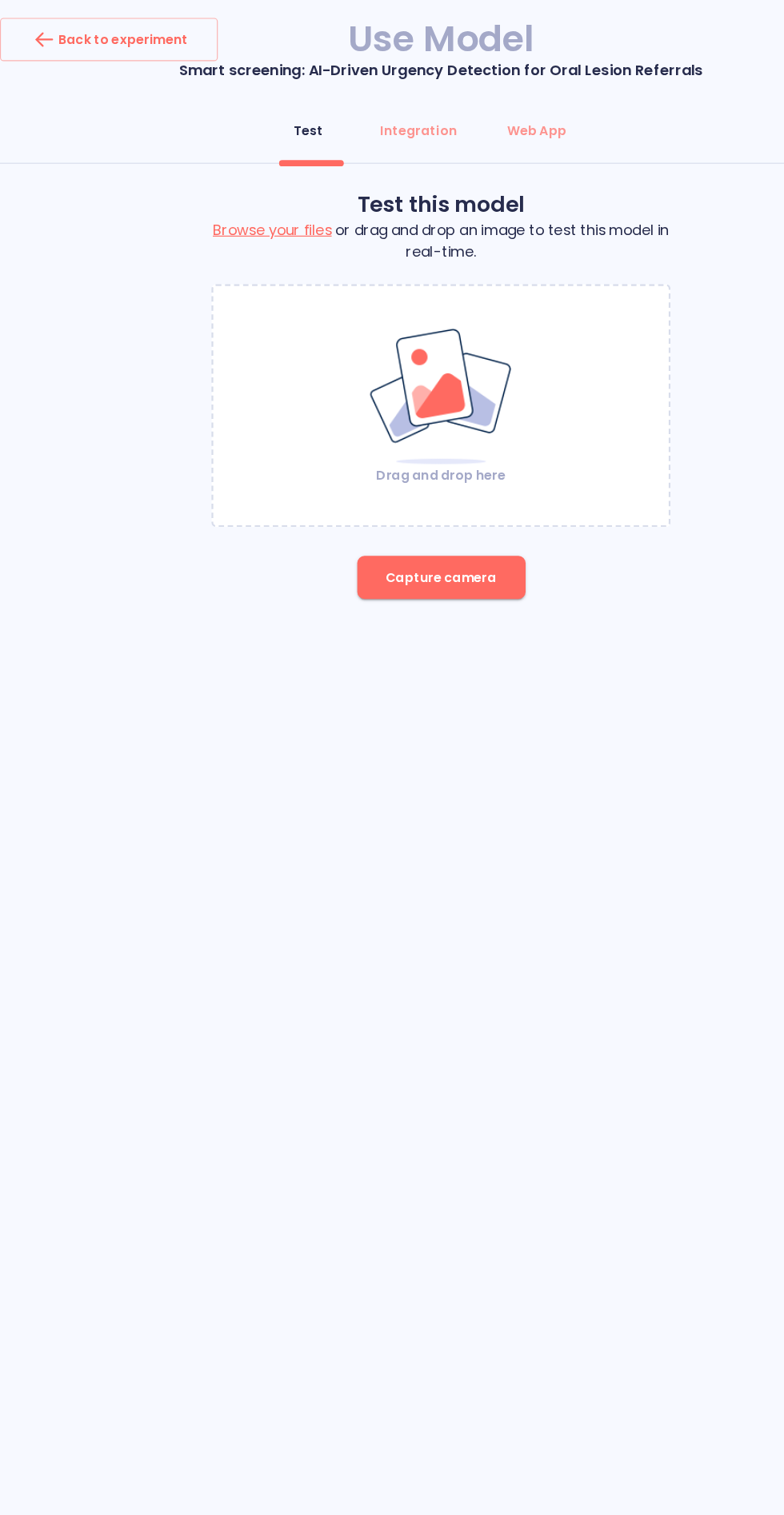
click at [430, 359] on img at bounding box center [392, 352] width 129 height 124
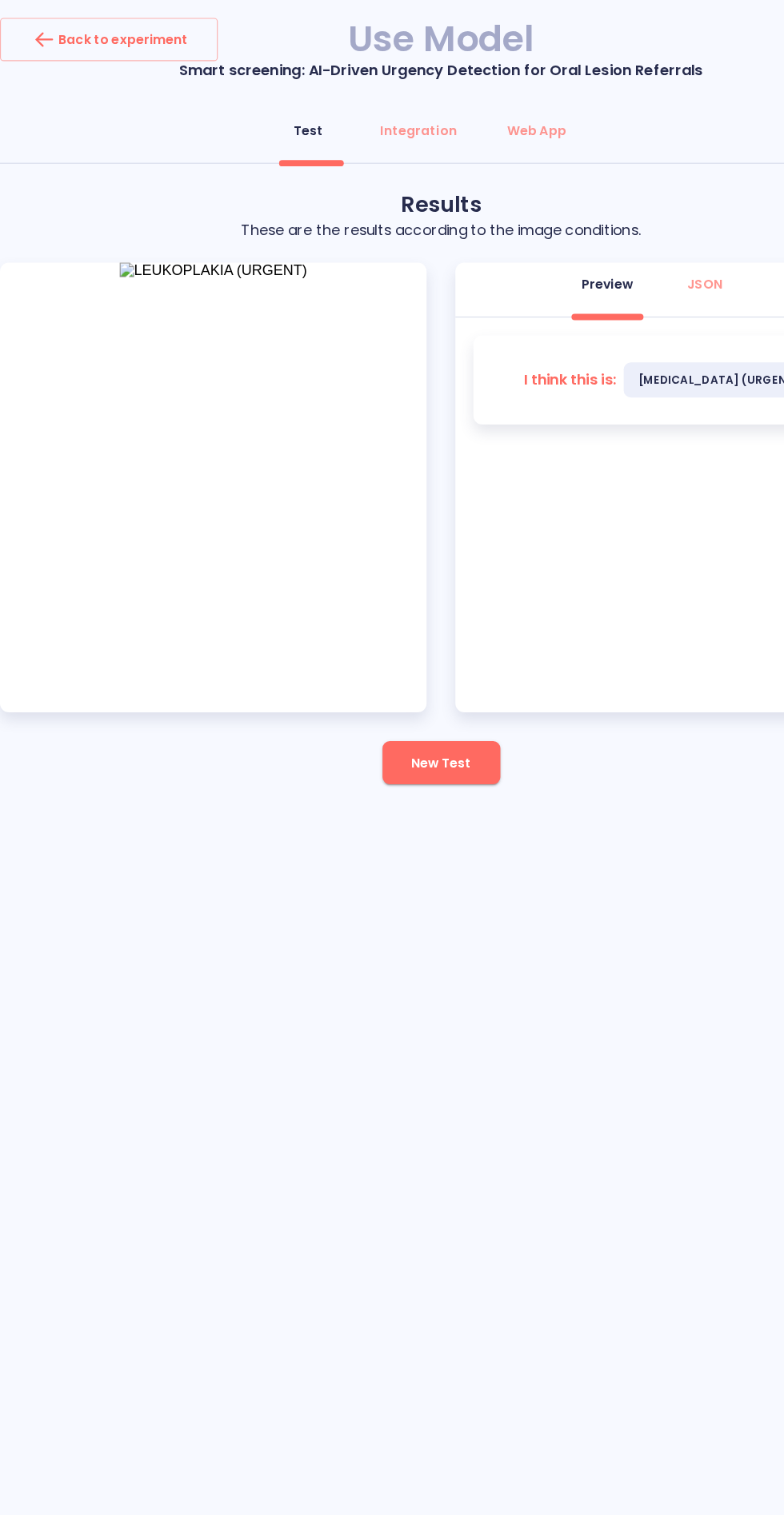
click at [409, 691] on button "New Test" at bounding box center [392, 678] width 104 height 39
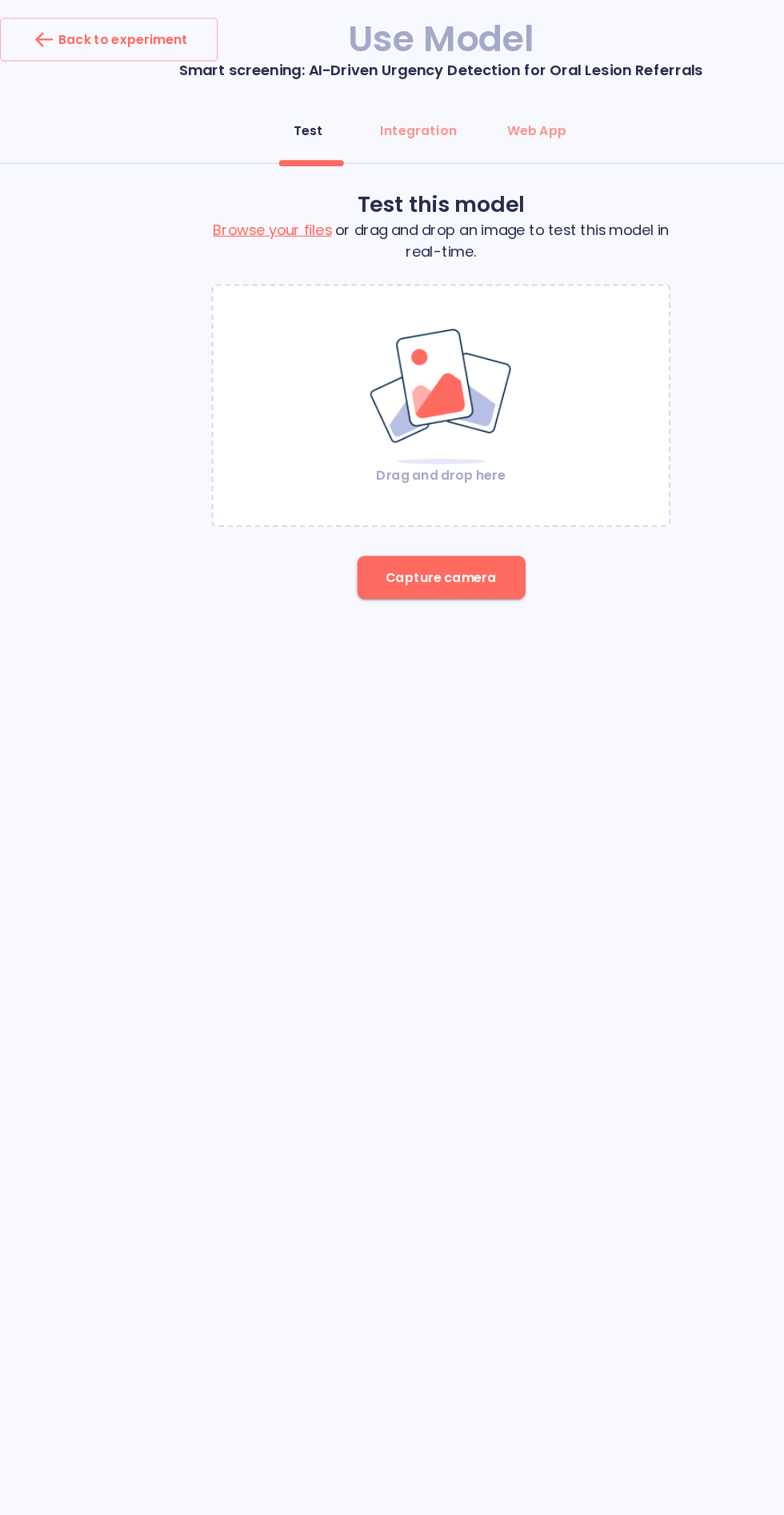
click at [455, 378] on img at bounding box center [392, 352] width 129 height 124
click at [449, 1333] on div "Back to experiment Use Model Smart screening: AI-Driven Urgency Detection for O…" at bounding box center [392, 757] width 784 height 1515
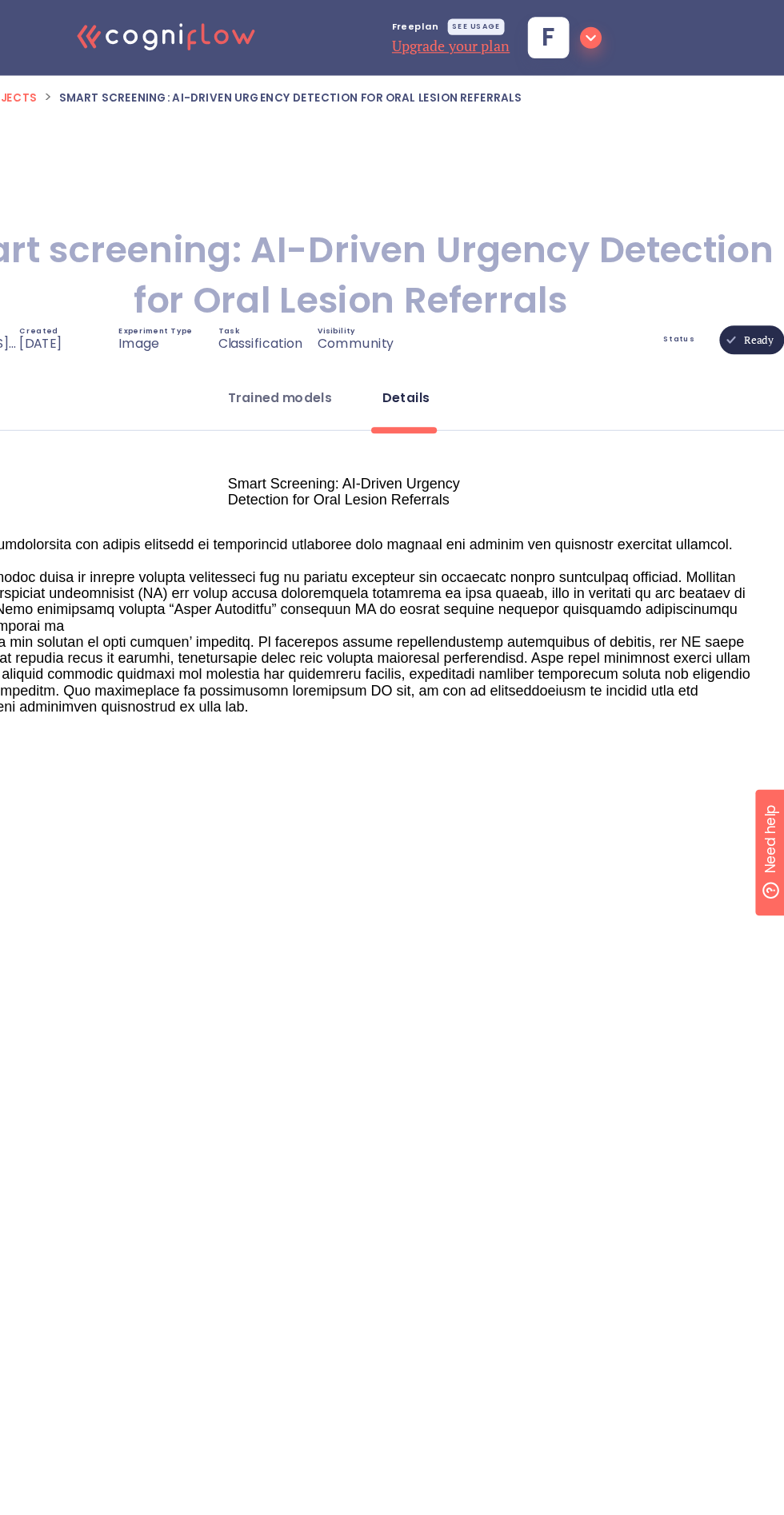
click at [347, 370] on button "Trained models" at bounding box center [335, 353] width 111 height 39
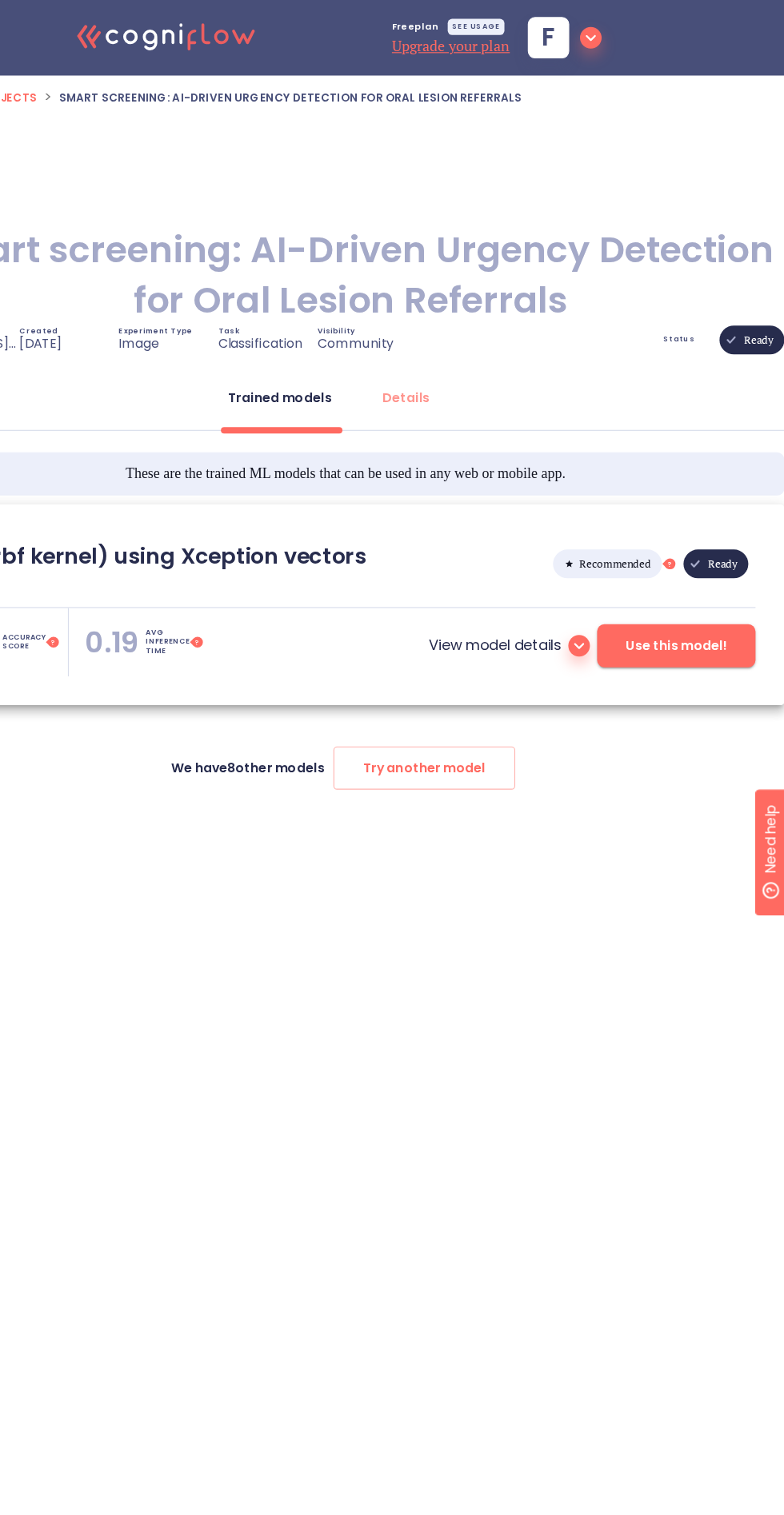
click at [712, 578] on span "Use this model!" at bounding box center [687, 575] width 90 height 20
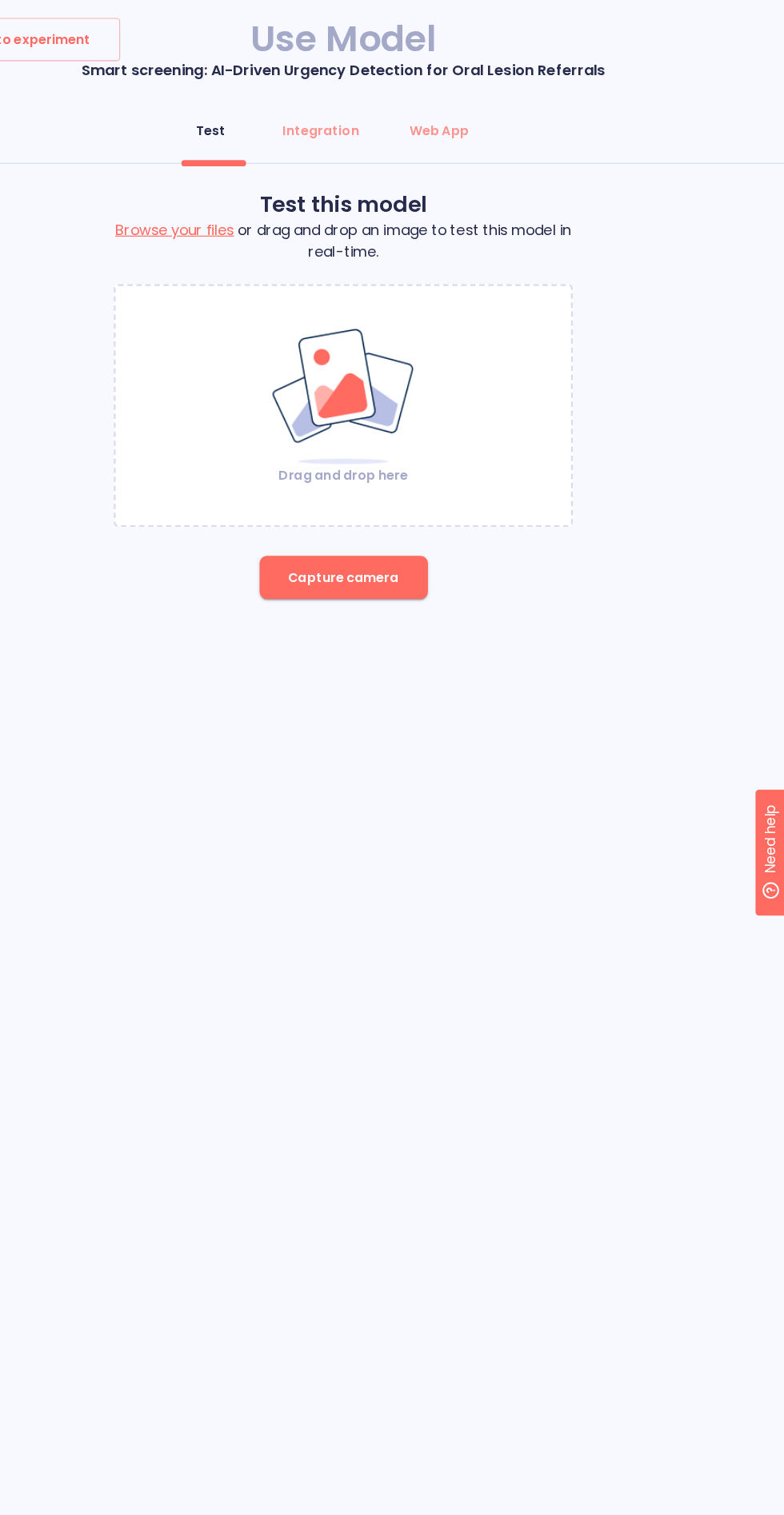
click at [394, 379] on img at bounding box center [392, 352] width 129 height 124
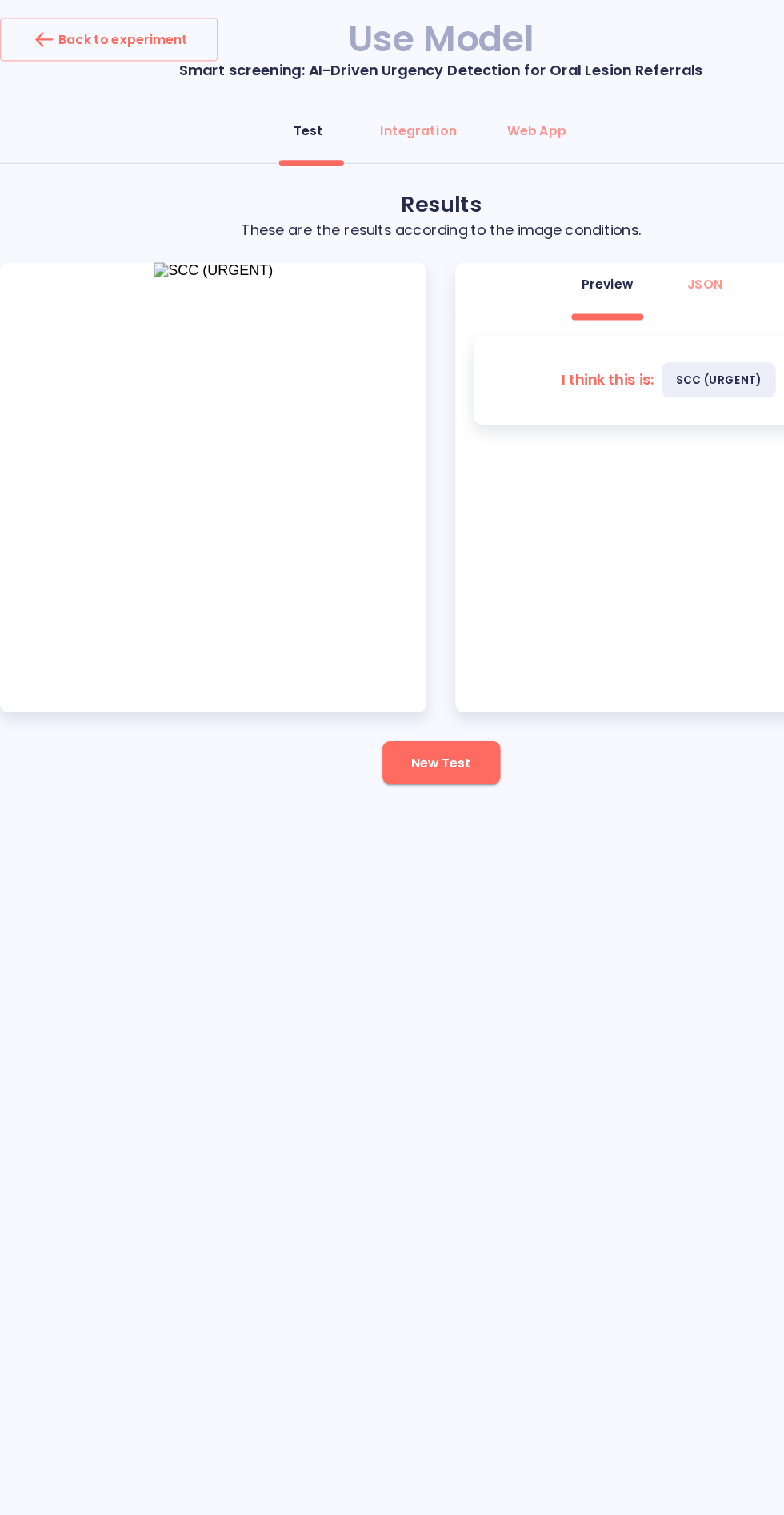
click at [382, 687] on button "New Test" at bounding box center [392, 678] width 104 height 39
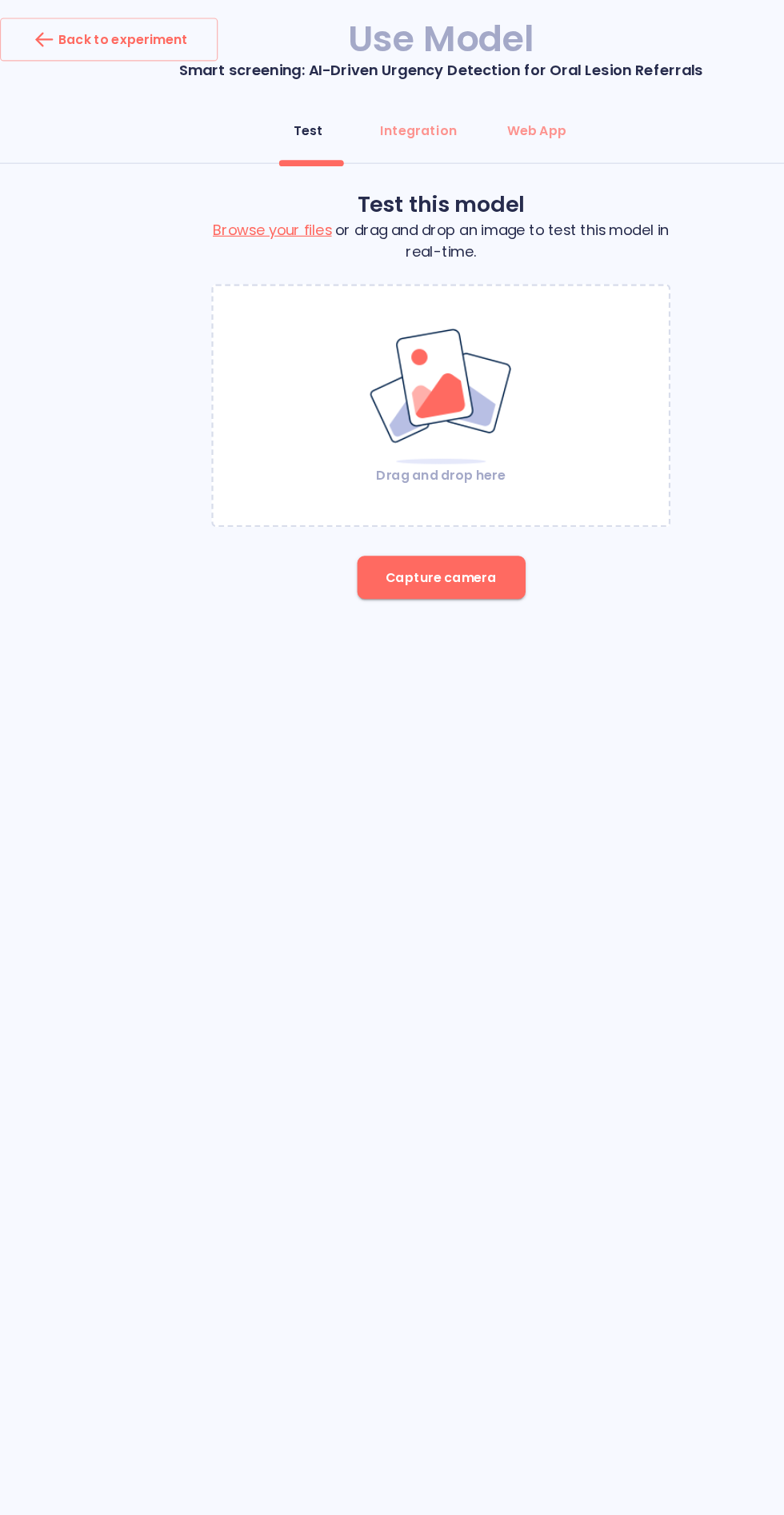
click at [426, 389] on img at bounding box center [392, 352] width 129 height 124
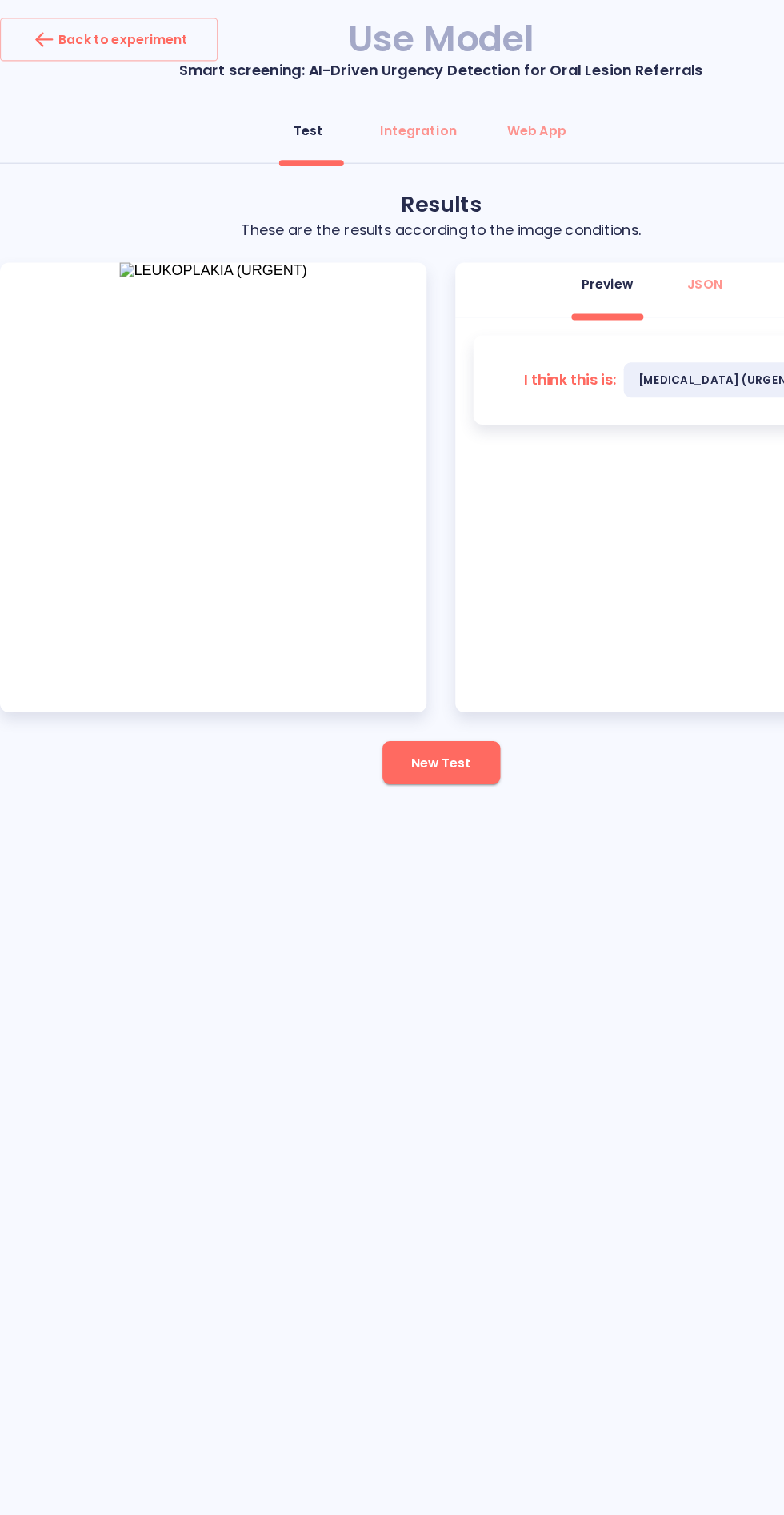
click at [384, 675] on span "New Test" at bounding box center [391, 678] width 53 height 20
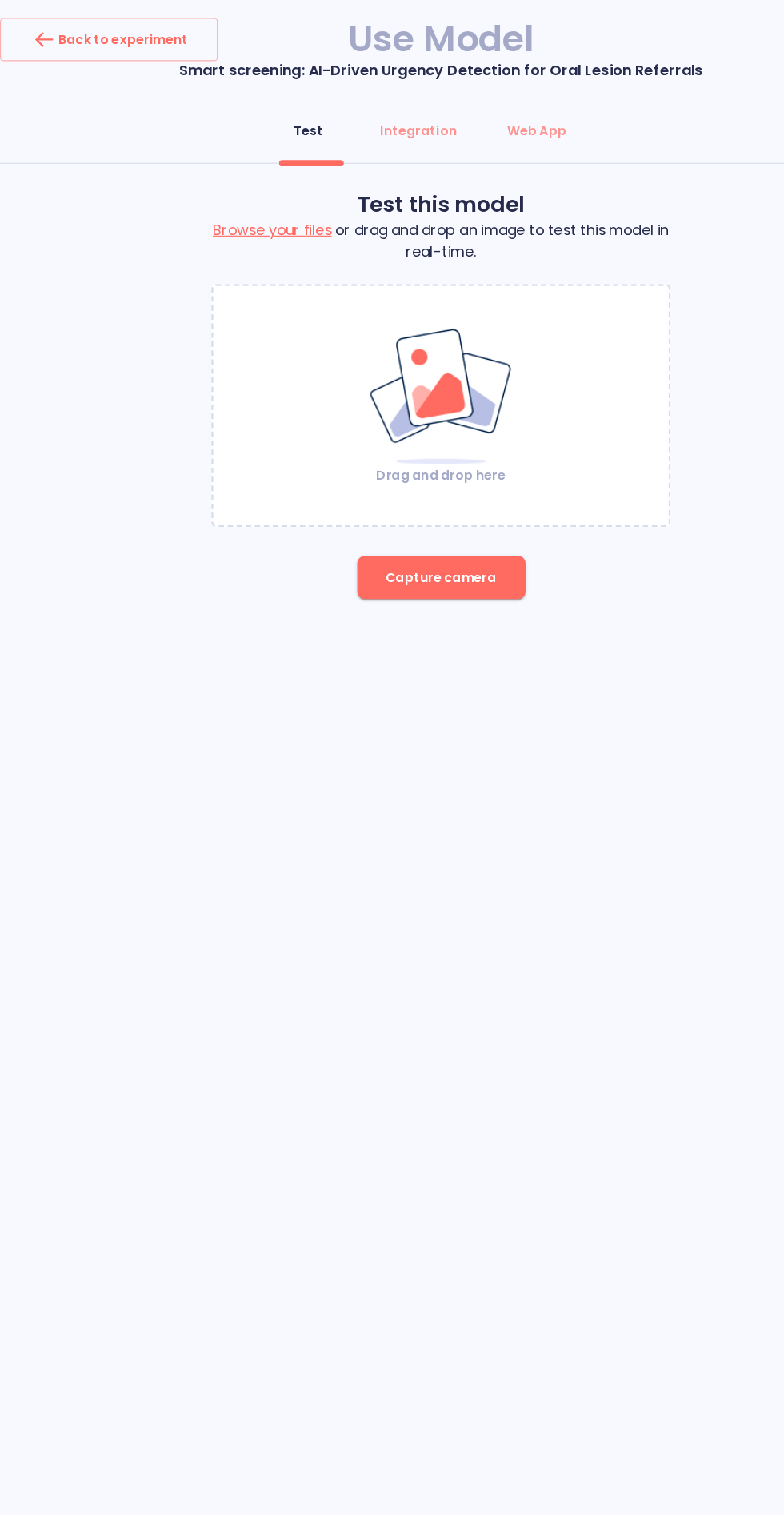
click at [403, 364] on img at bounding box center [392, 352] width 129 height 124
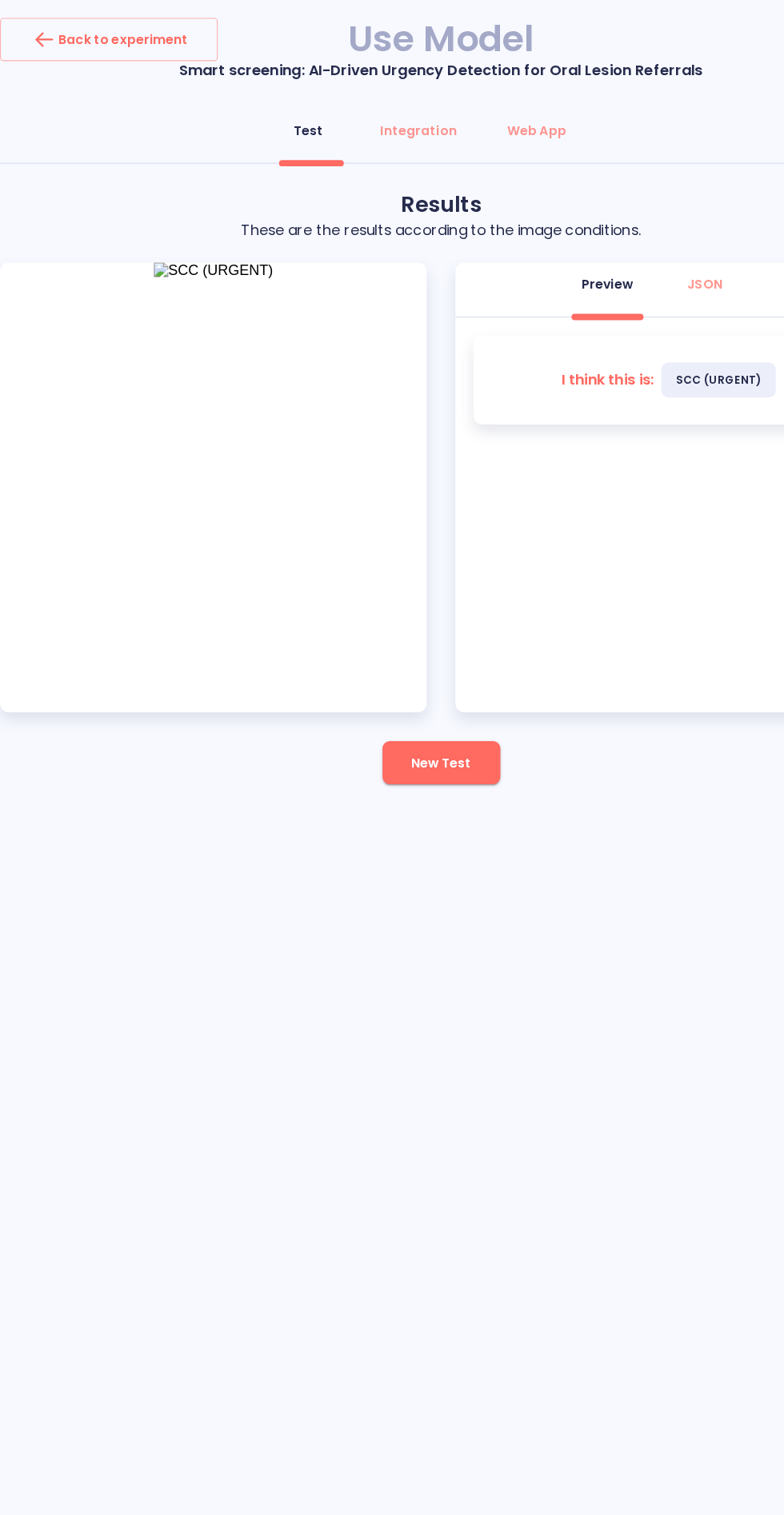
click at [395, 677] on span "New Test" at bounding box center [391, 678] width 53 height 20
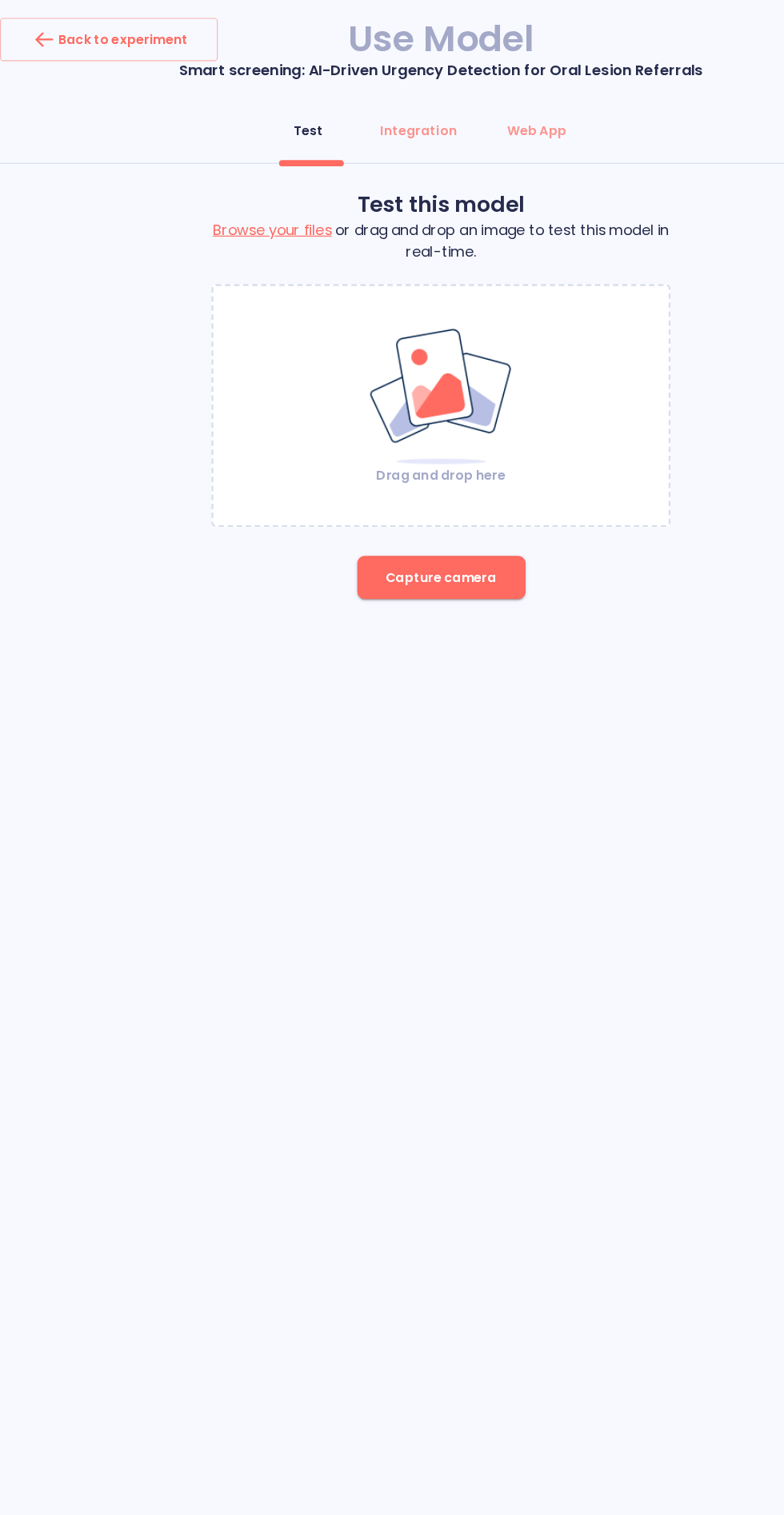
click at [403, 335] on img at bounding box center [392, 352] width 129 height 124
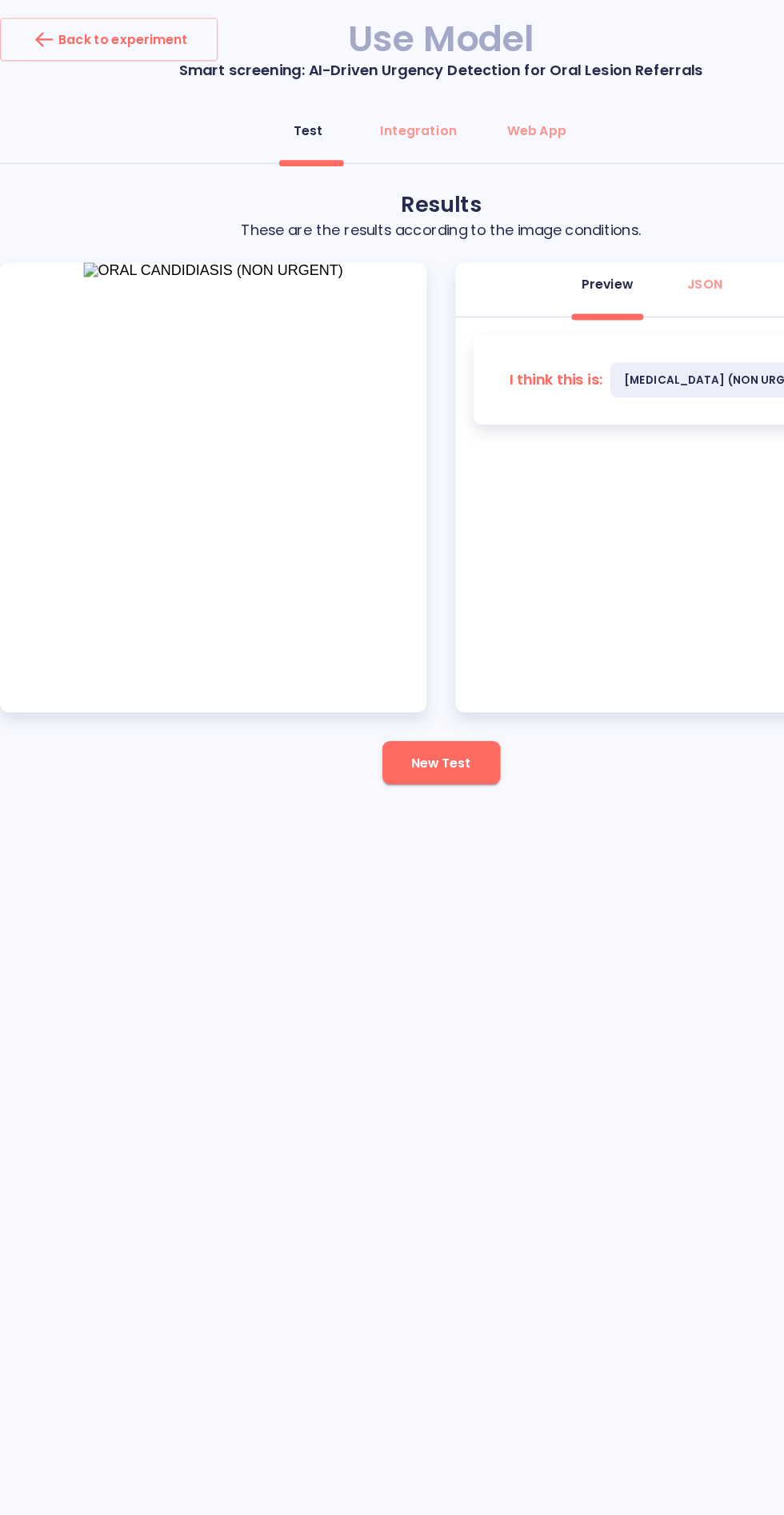
click at [191, 746] on div "Back to experiment Use Model Smart screening: AI-Driven Urgency Detection for O…" at bounding box center [392, 375] width 784 height 750
click at [406, 660] on button "New Test" at bounding box center [392, 678] width 104 height 39
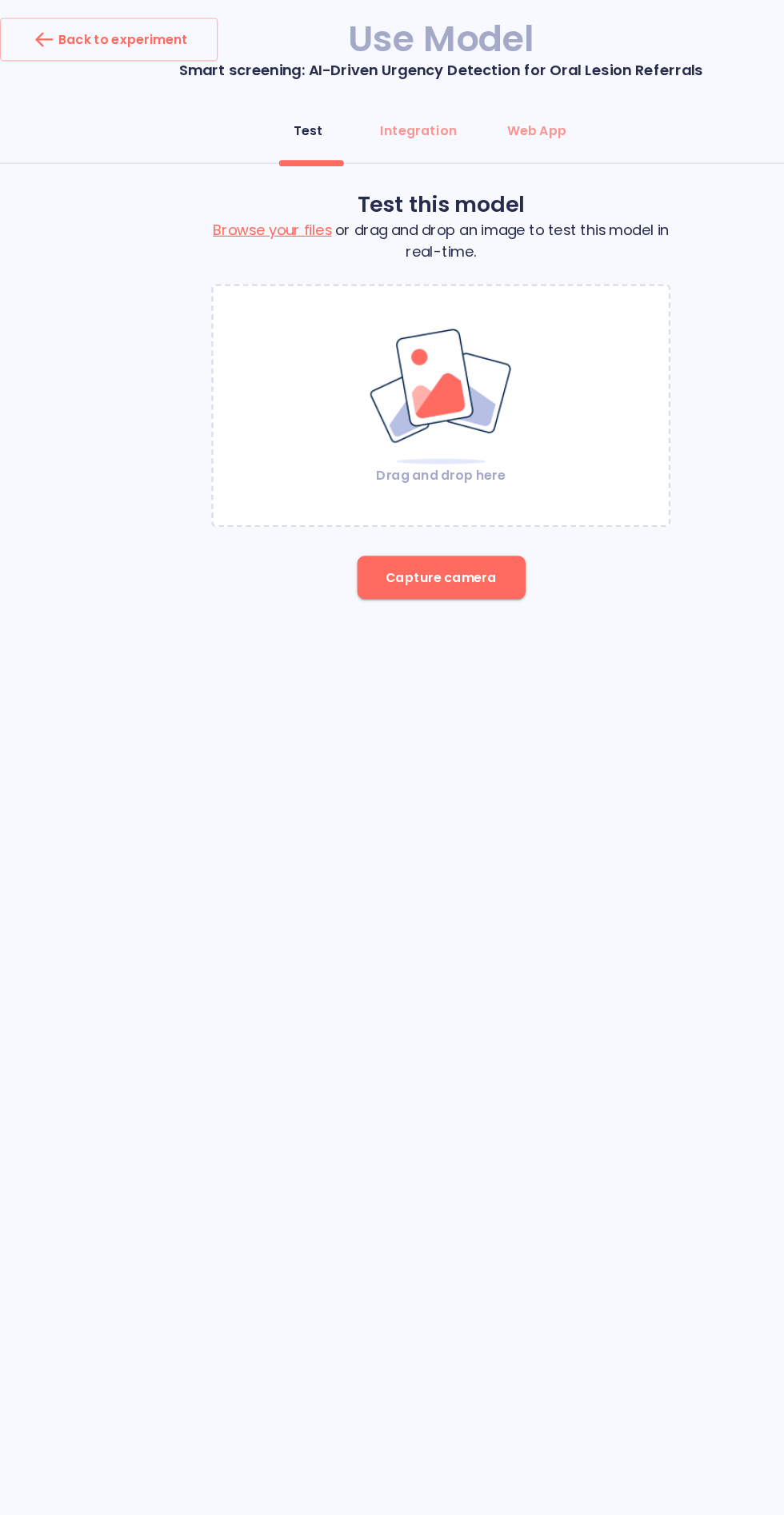
click at [473, 371] on div "Drag and drop here" at bounding box center [391, 360] width 405 height 139
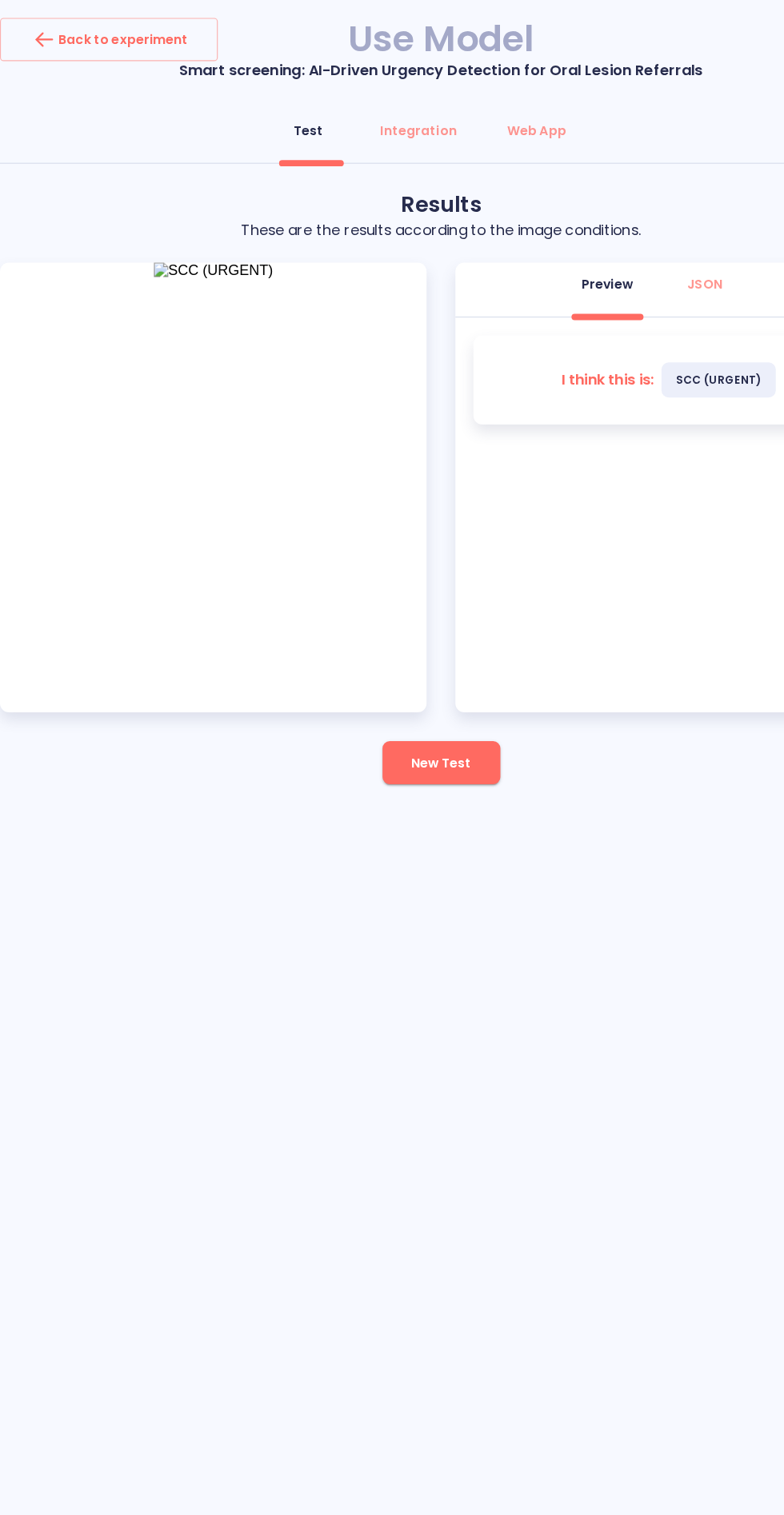
click at [399, 677] on span "New Test" at bounding box center [391, 678] width 53 height 20
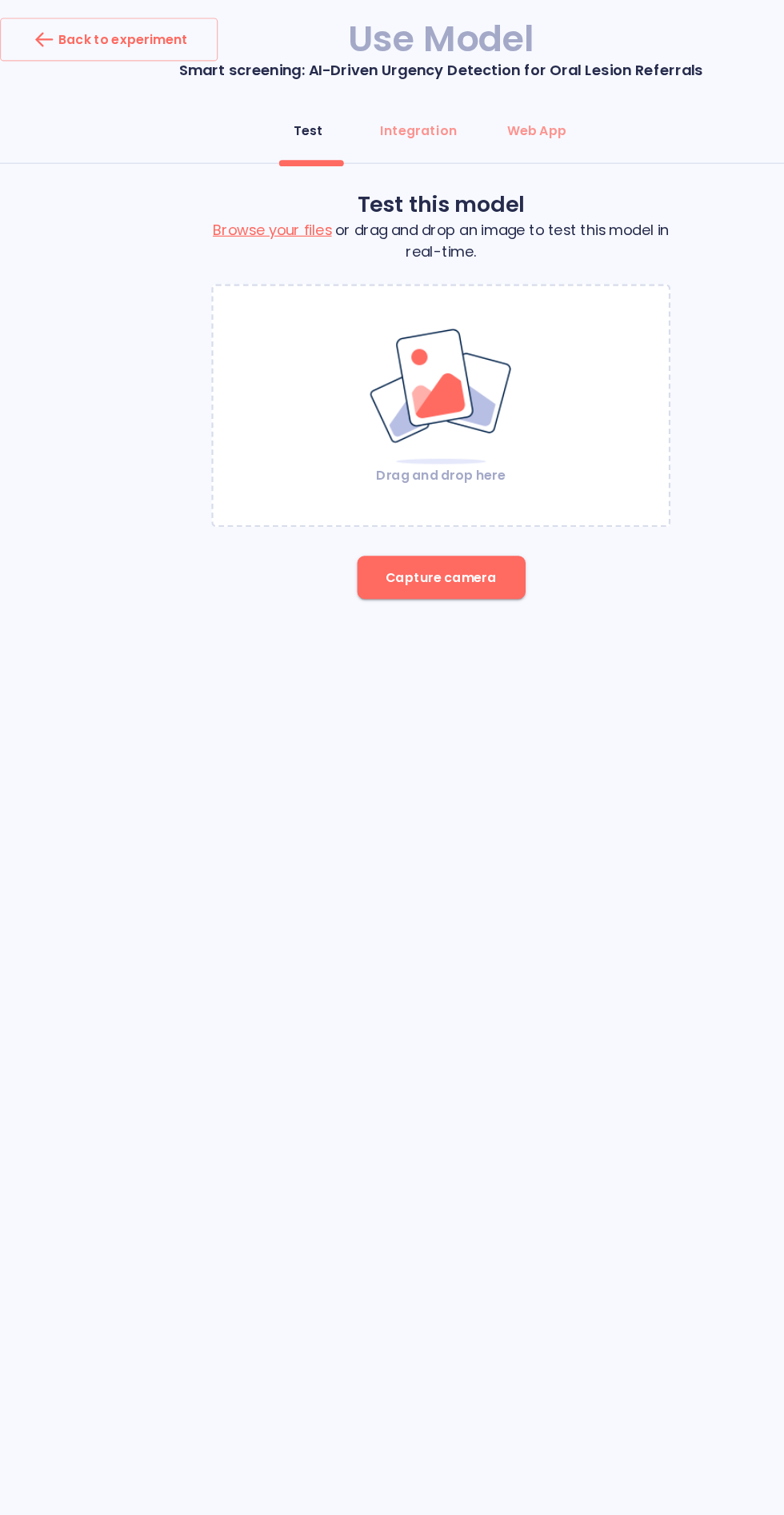
click at [401, 263] on div "Drag and drop here" at bounding box center [392, 361] width 407 height 216
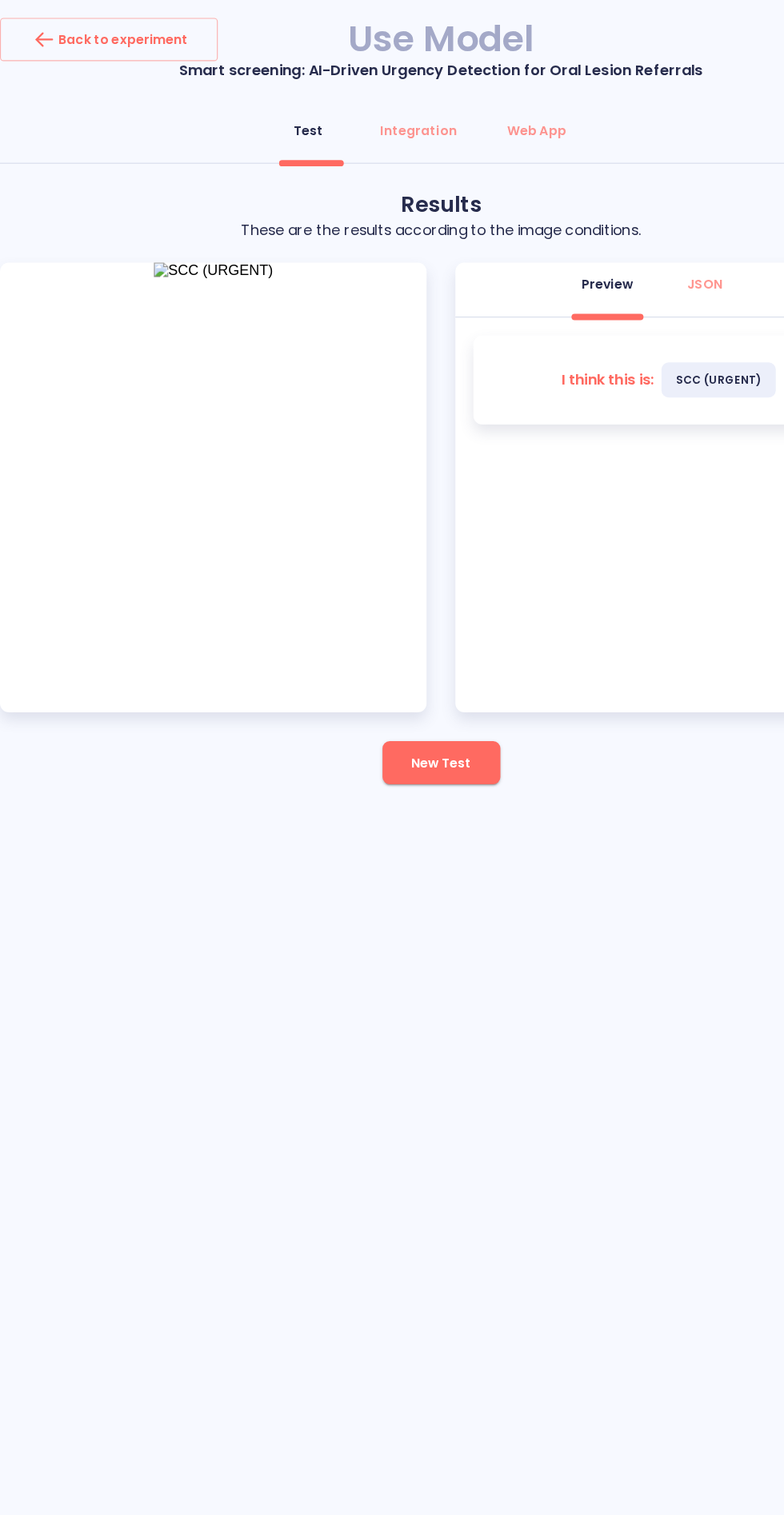
click at [384, 677] on span "New Test" at bounding box center [391, 678] width 53 height 20
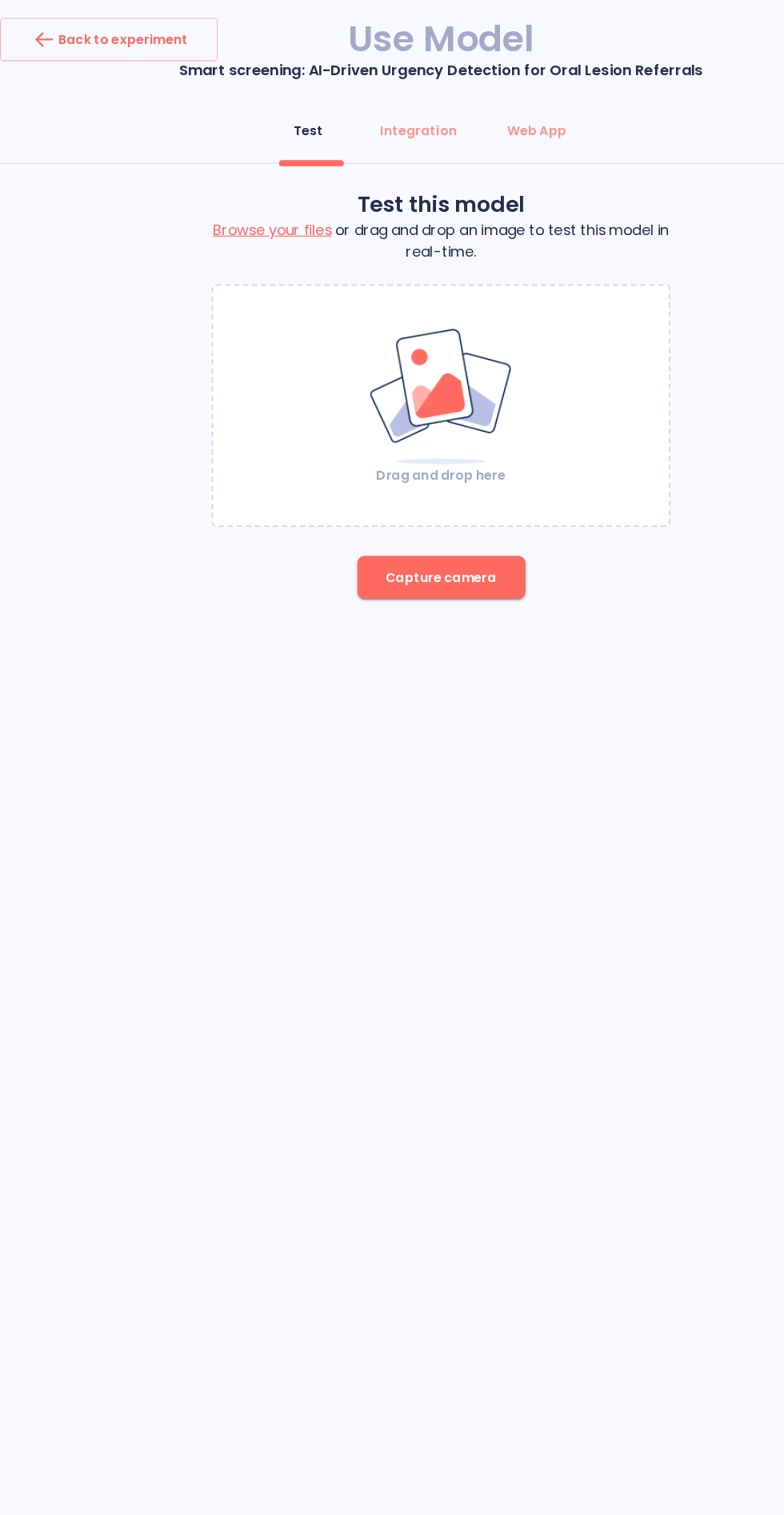
click at [464, 363] on div "Drag and drop here" at bounding box center [391, 360] width 405 height 139
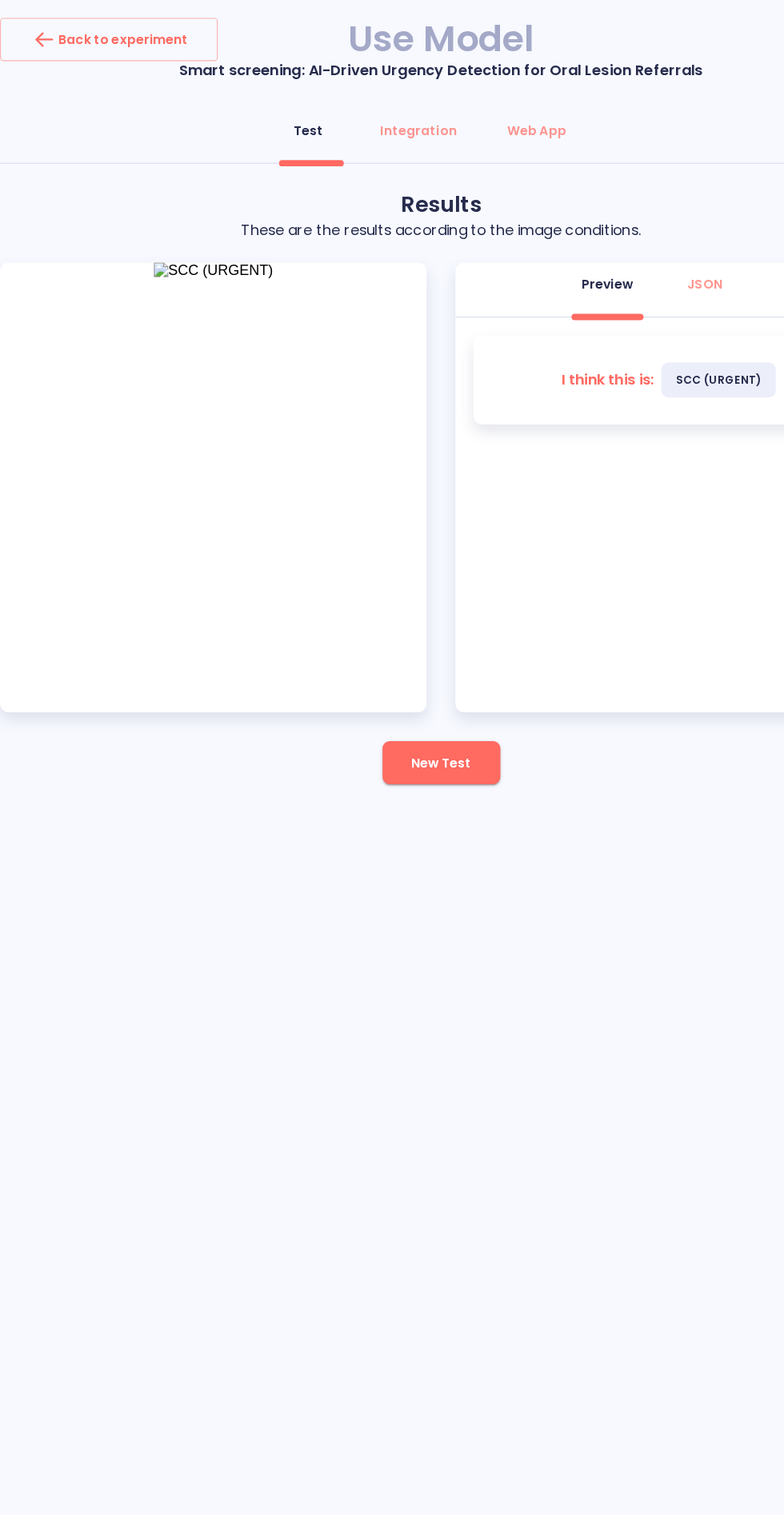
click at [397, 683] on span "New Test" at bounding box center [391, 678] width 53 height 20
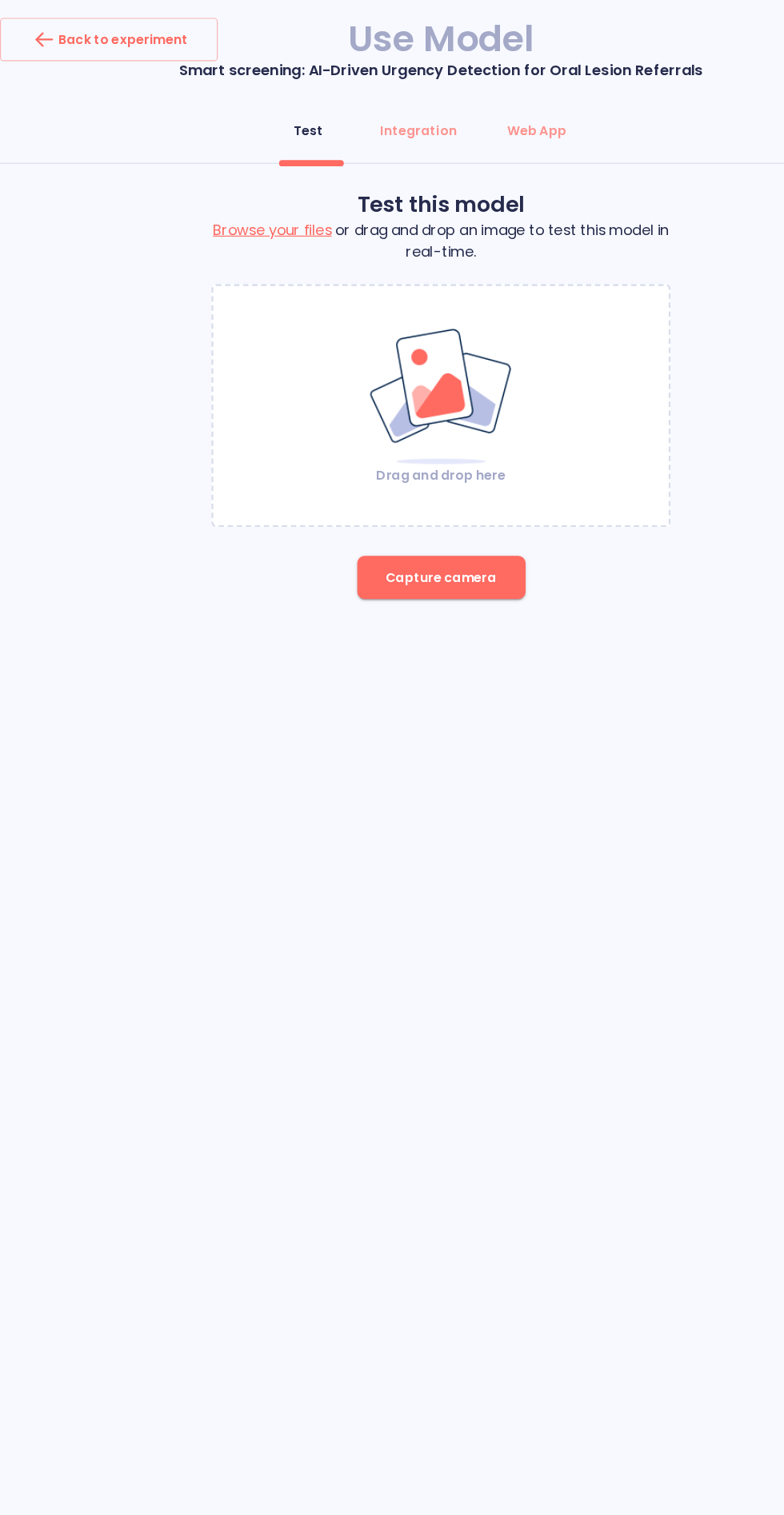
click at [414, 337] on img at bounding box center [392, 352] width 129 height 124
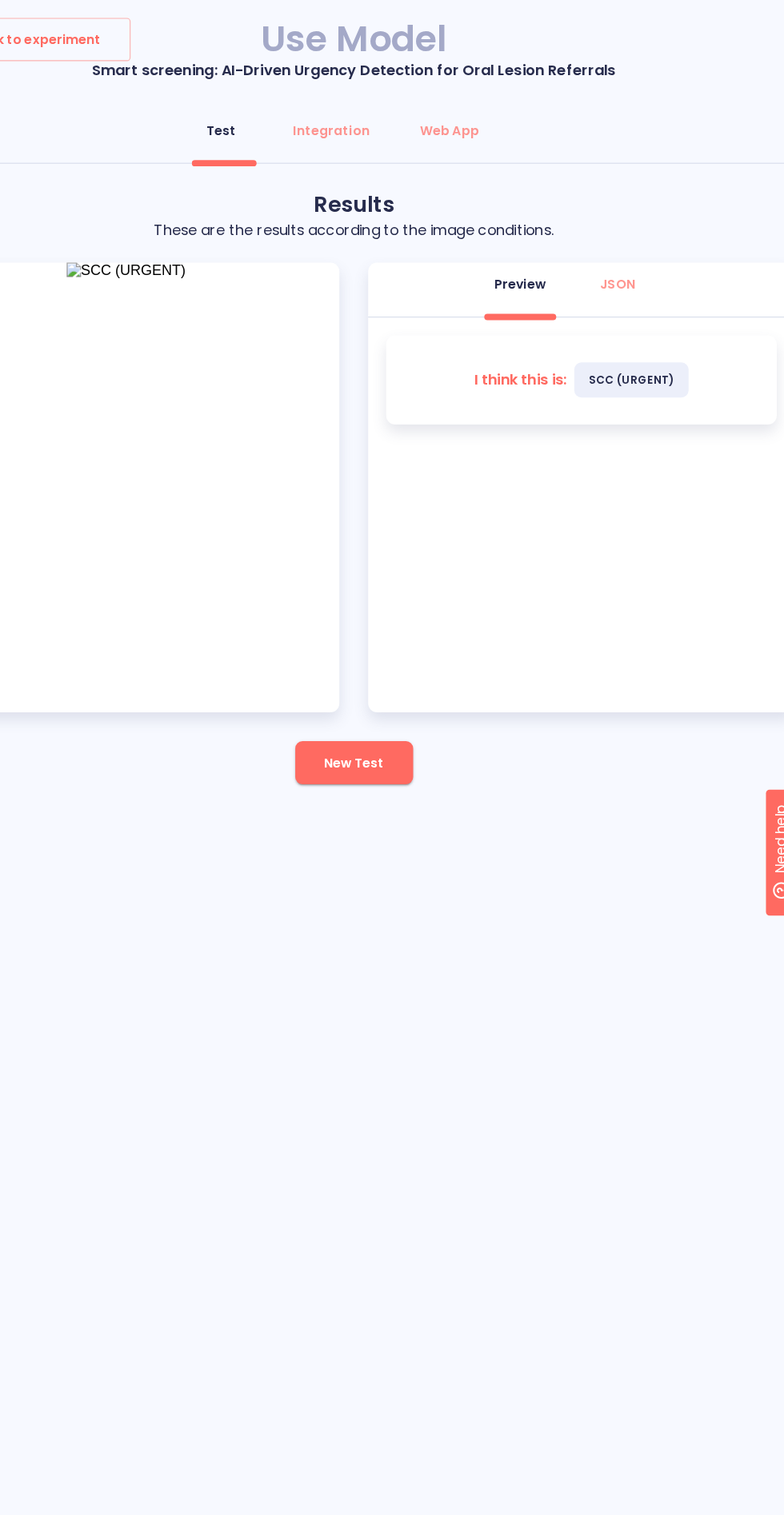
click at [398, 716] on div "Back to experiment Use Model Smart screening: AI-Driven Urgency Detection for O…" at bounding box center [392, 376] width 784 height 718
click at [411, 674] on span "New Test" at bounding box center [391, 678] width 53 height 20
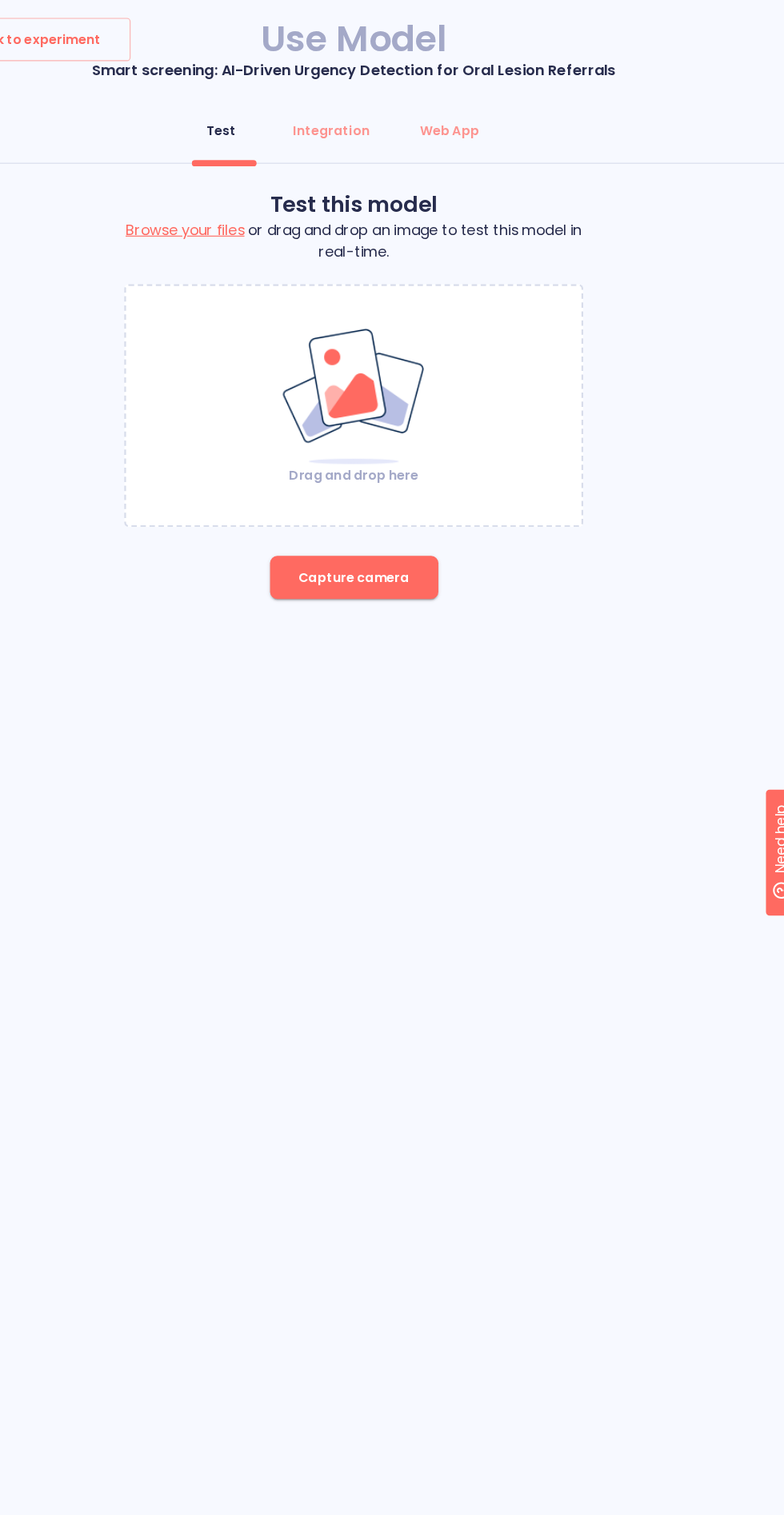
click at [393, 362] on img at bounding box center [392, 352] width 129 height 124
click at [414, 496] on button "Capture camera" at bounding box center [392, 514] width 150 height 39
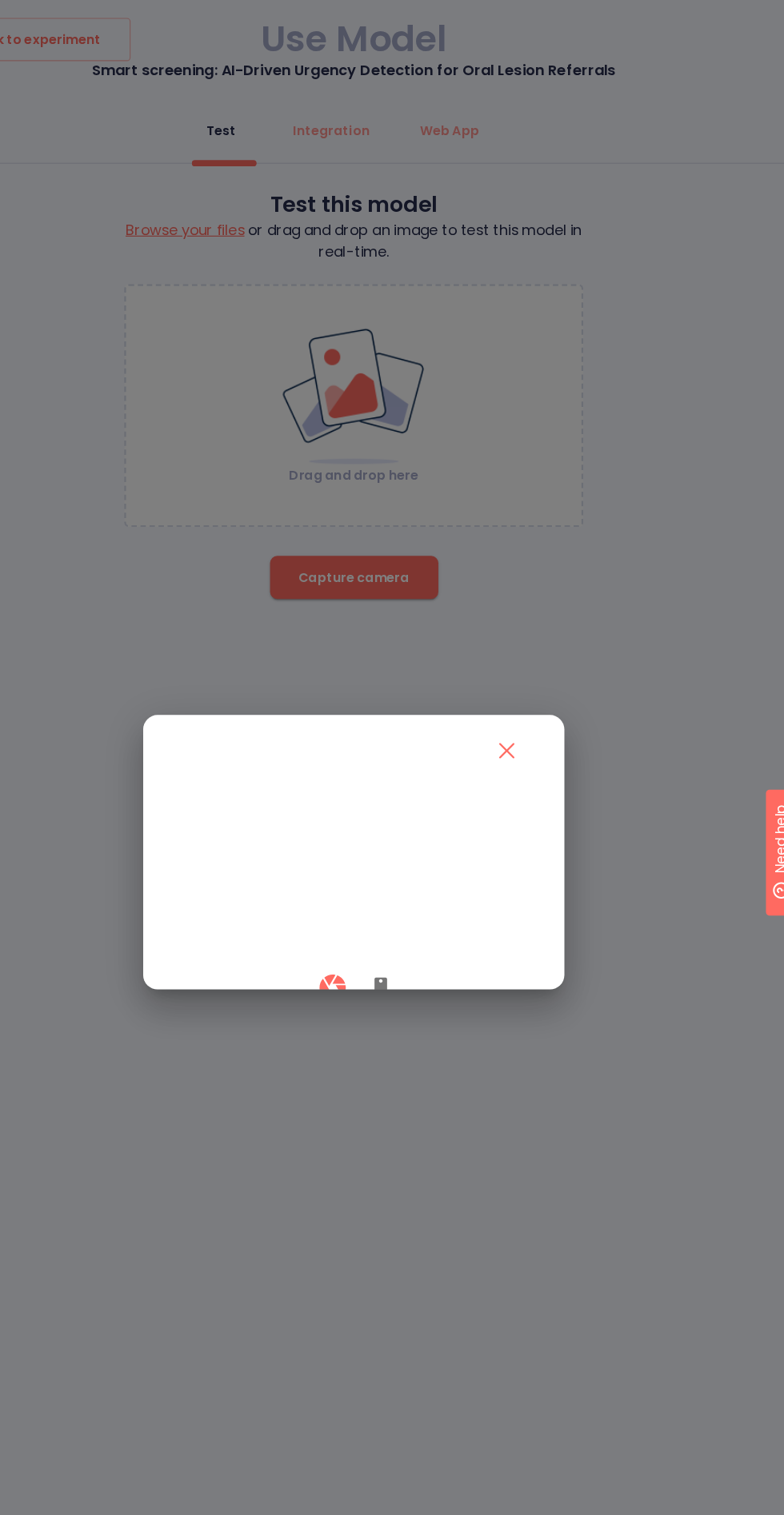
click at [415, 888] on icon "button" at bounding box center [416, 879] width 12 height 19
click at [414, 809] on video at bounding box center [392, 775] width 317 height 158
click at [365, 890] on icon "button" at bounding box center [373, 879] width 23 height 23
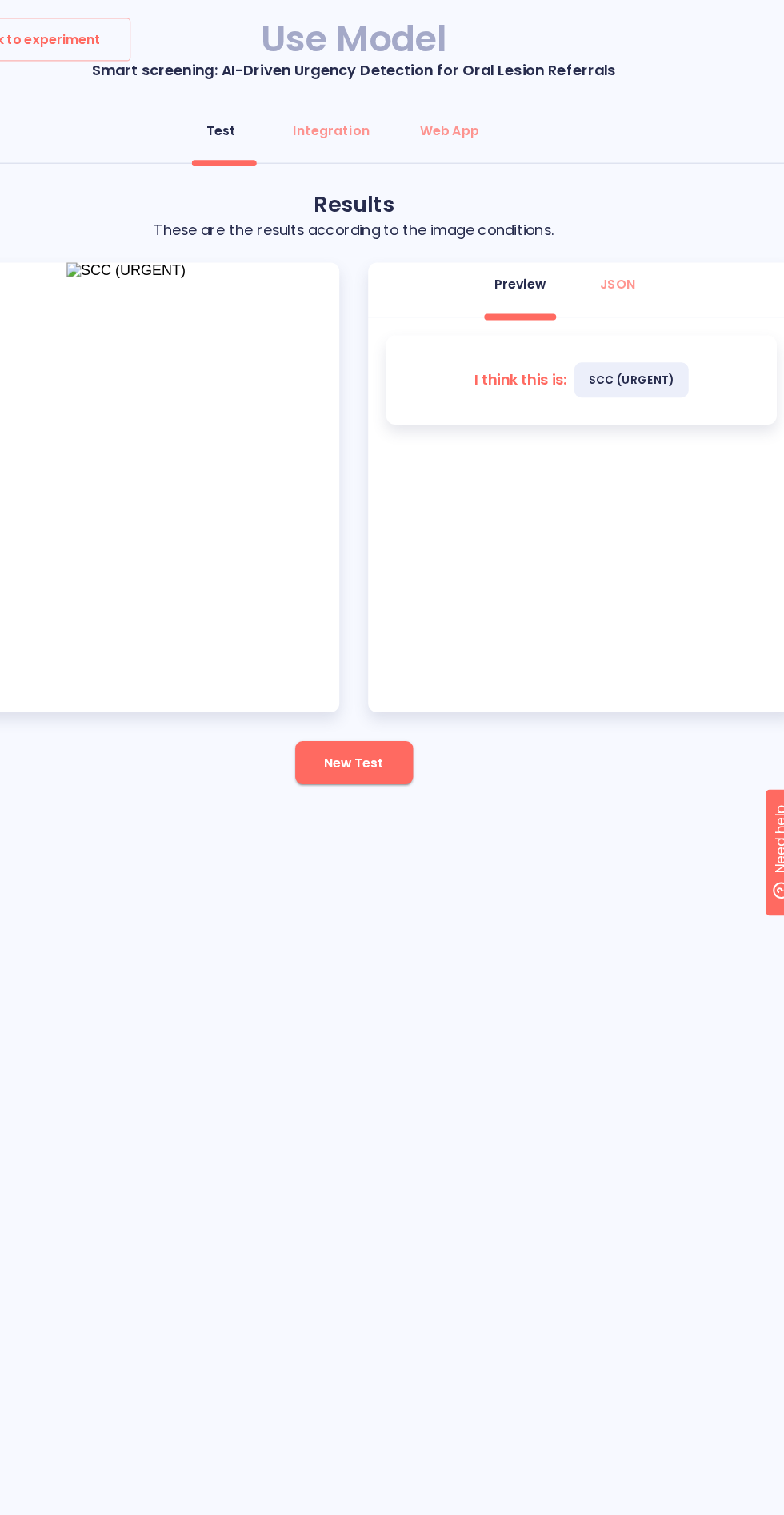
click at [357, 684] on button "New Test" at bounding box center [392, 678] width 104 height 39
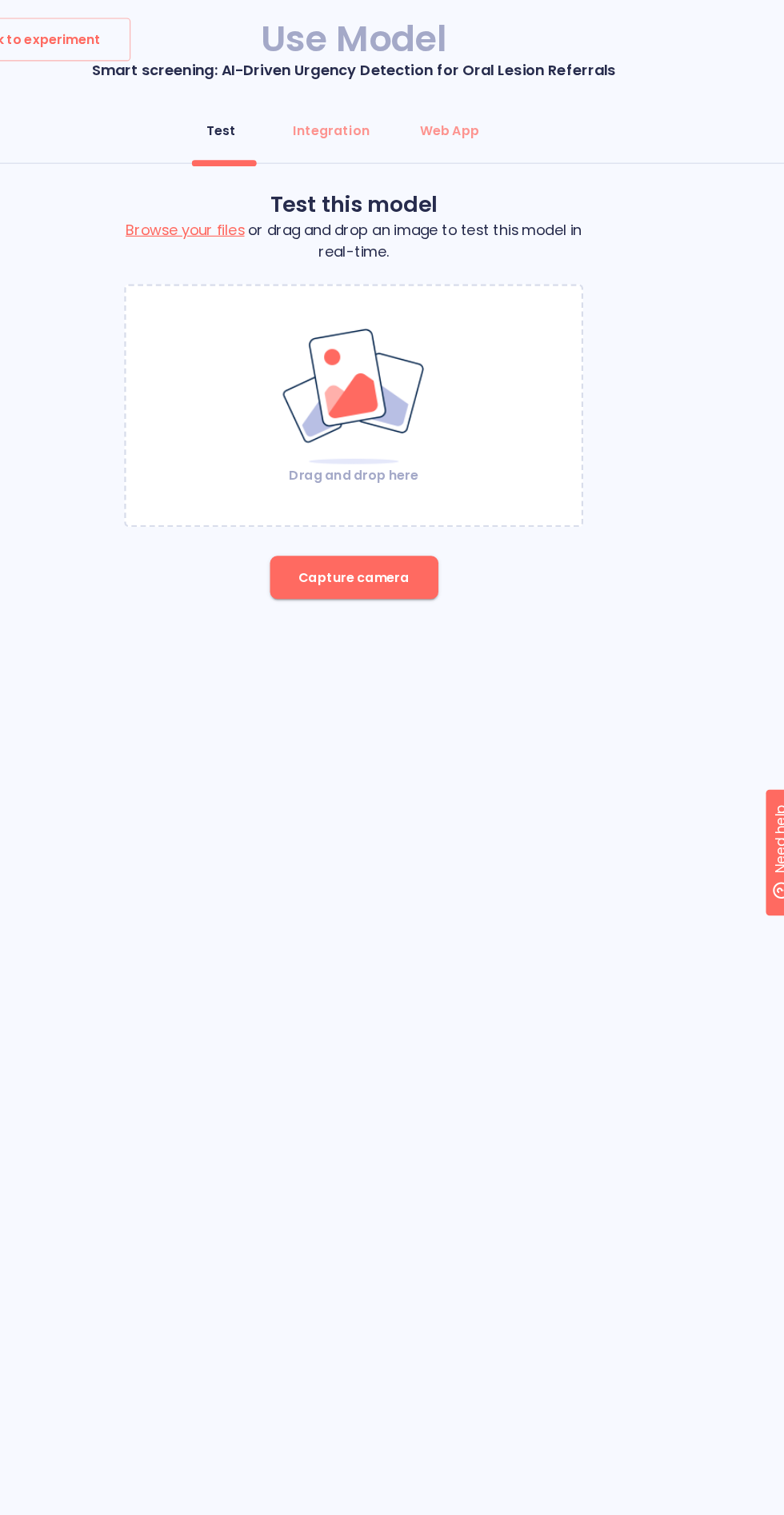
click at [410, 378] on img at bounding box center [392, 352] width 129 height 124
click at [433, 515] on span "Capture camera" at bounding box center [392, 514] width 98 height 20
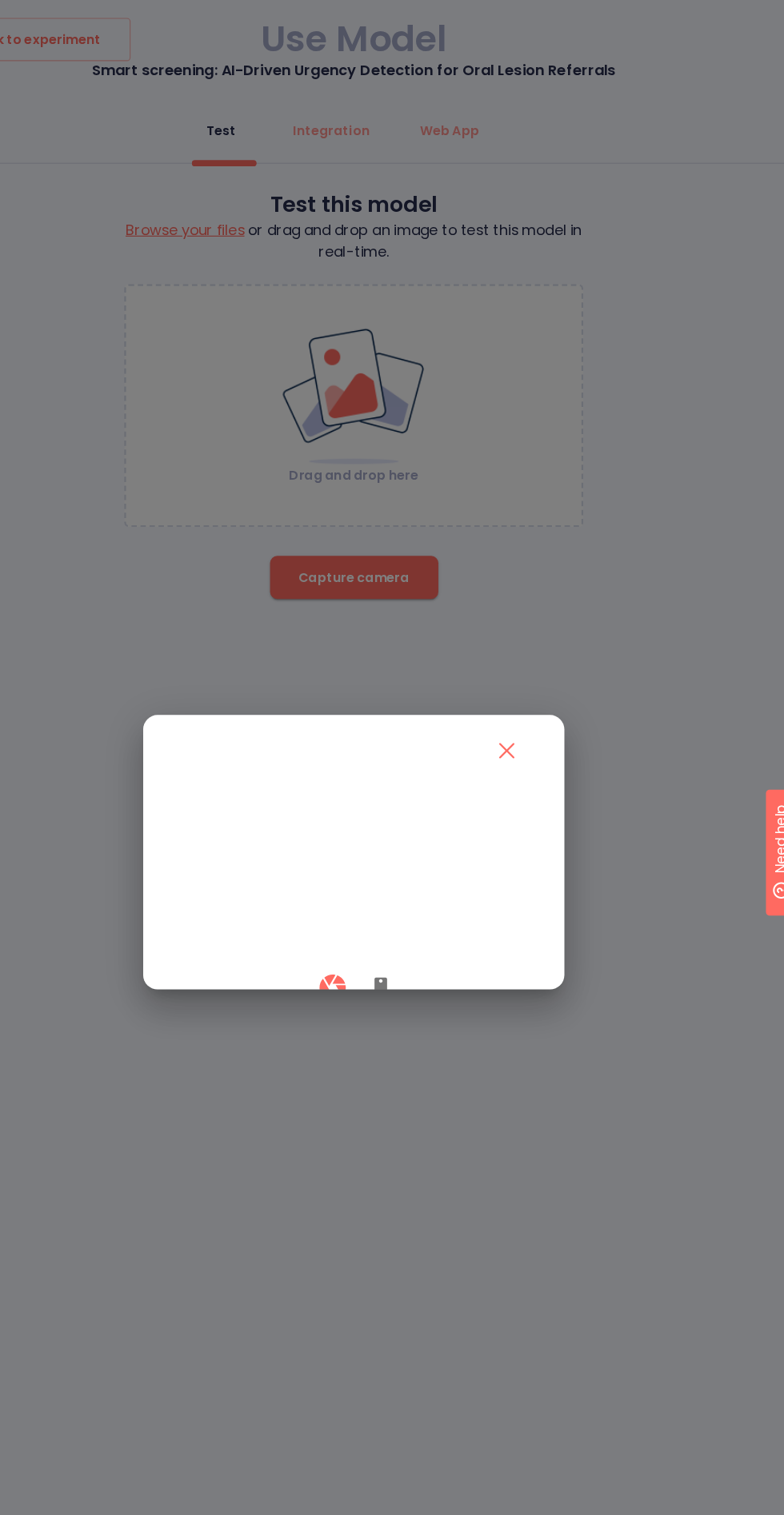
click at [415, 888] on icon "button" at bounding box center [416, 879] width 12 height 19
click at [388, 902] on button "button" at bounding box center [373, 878] width 47 height 47
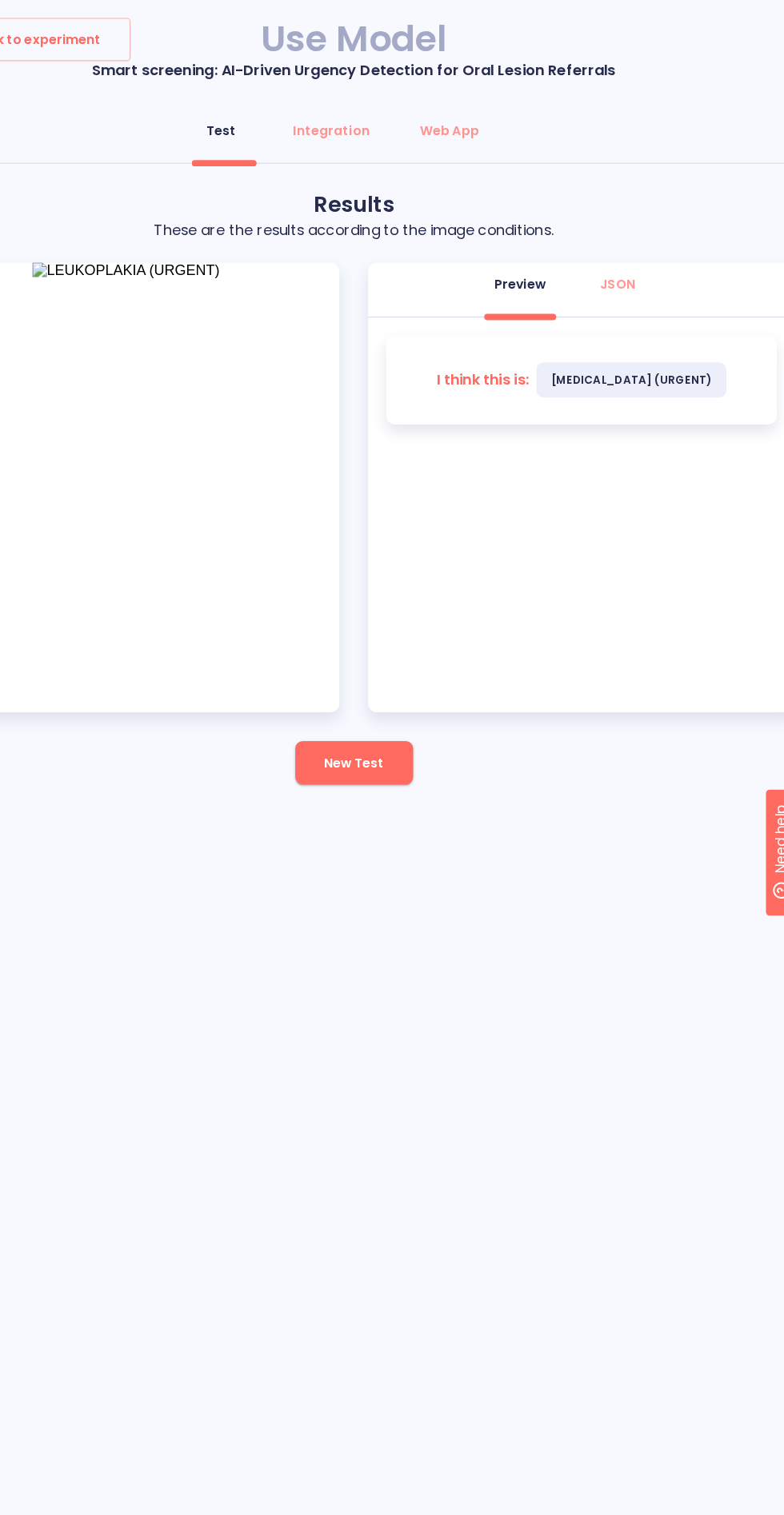
click at [385, 669] on span "New Test" at bounding box center [391, 678] width 53 height 20
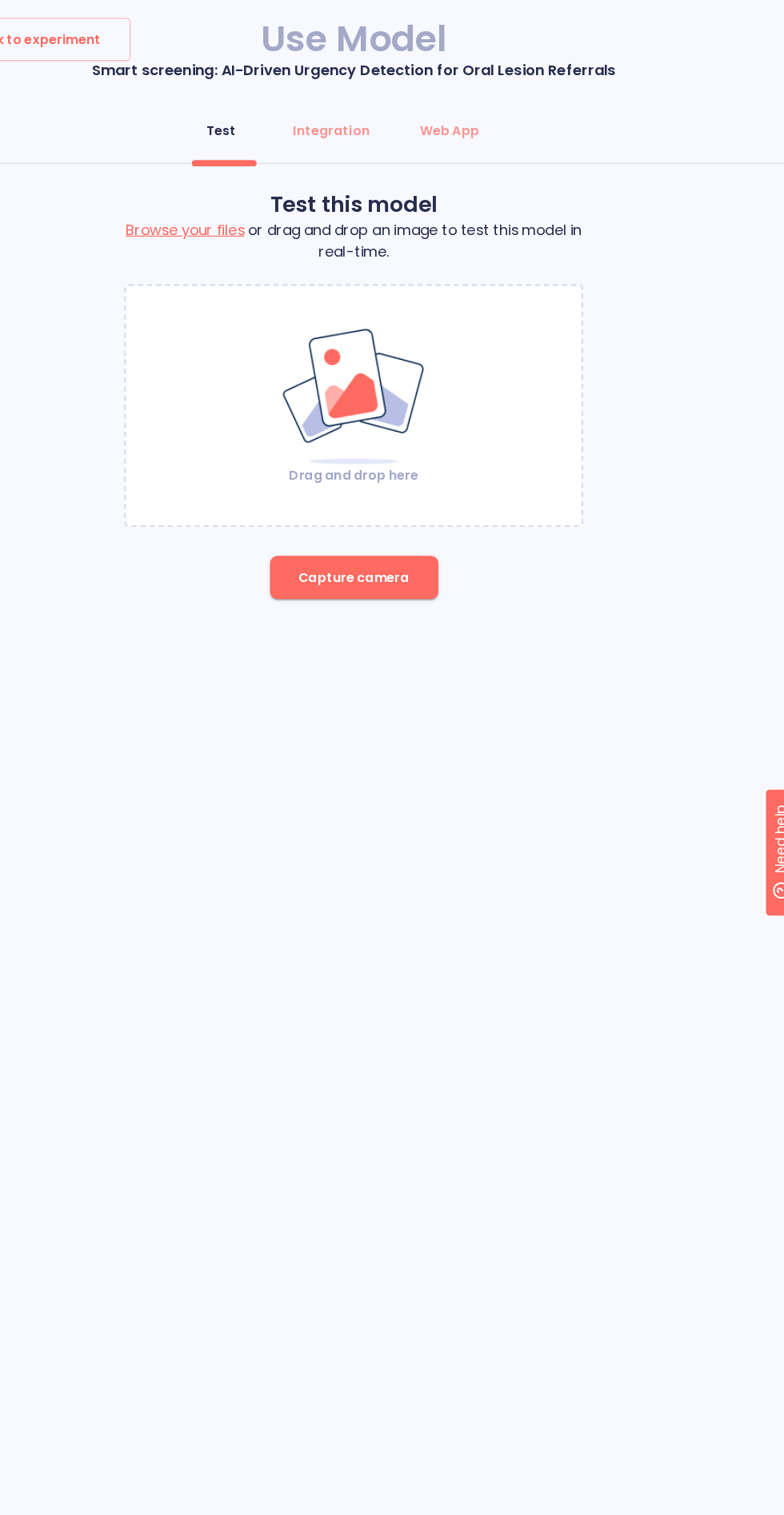
click at [375, 500] on button "Capture camera" at bounding box center [392, 514] width 150 height 39
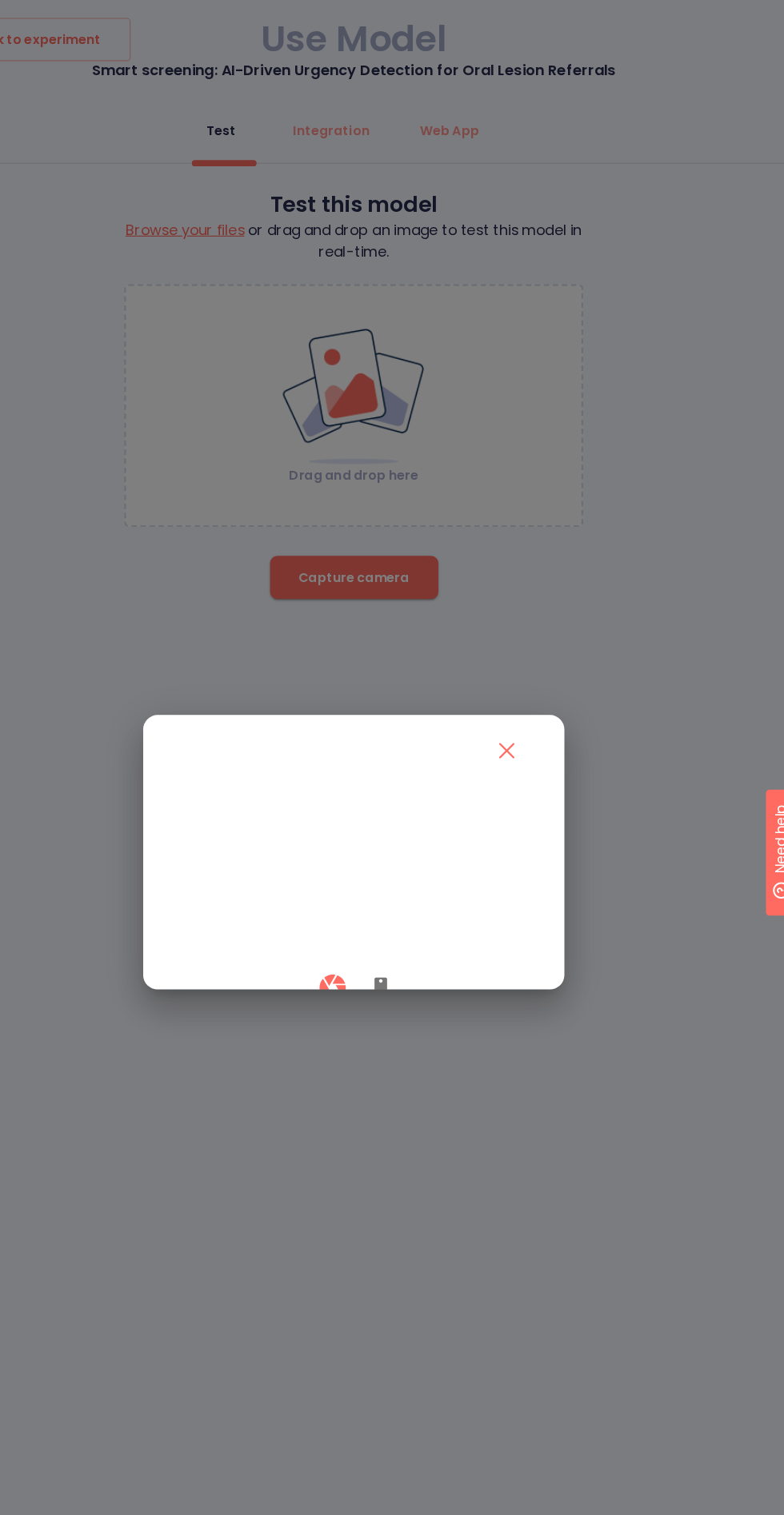
click at [416, 888] on icon "button" at bounding box center [416, 879] width 12 height 19
click at [375, 902] on button "button" at bounding box center [373, 878] width 47 height 47
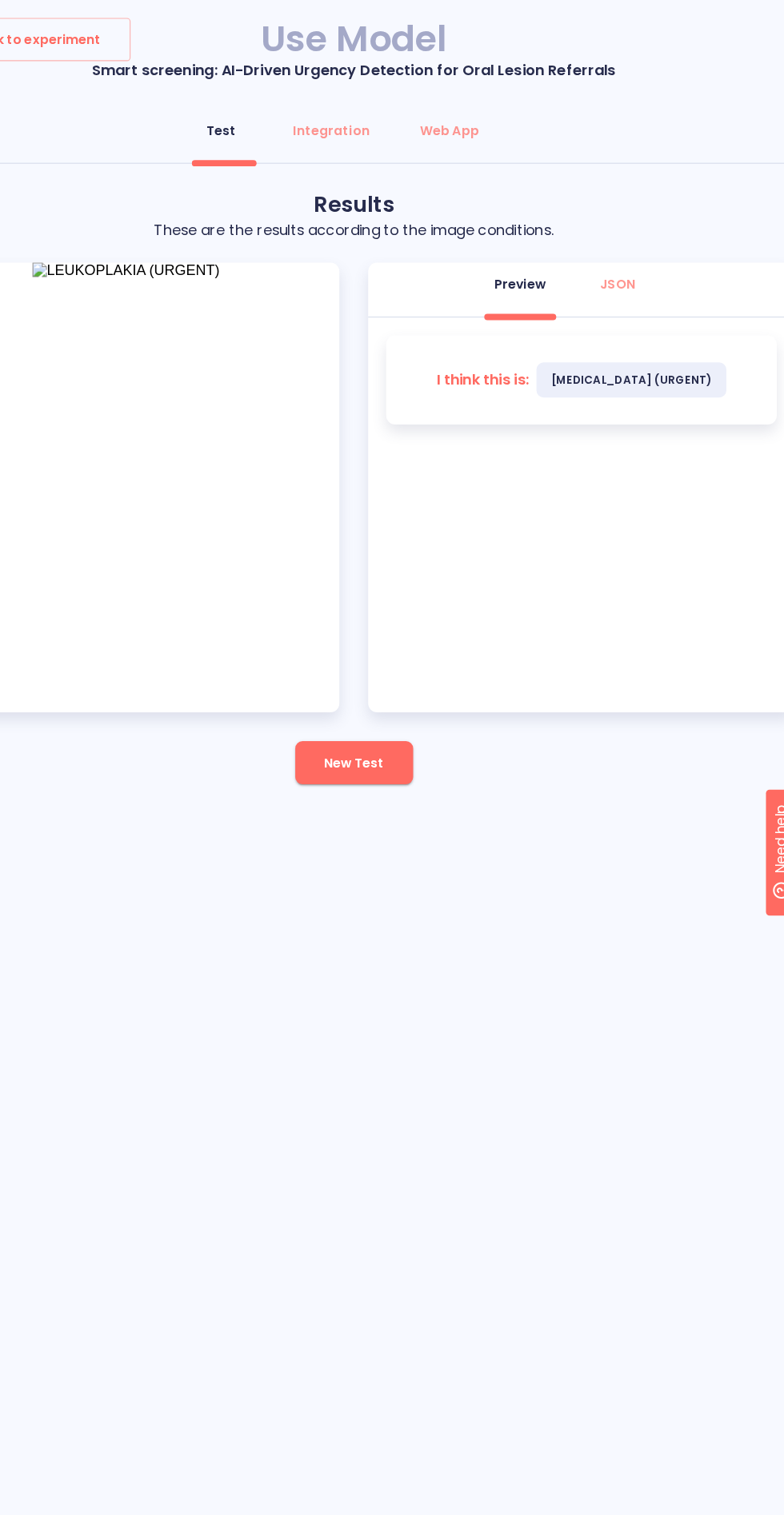
click at [392, 679] on span "New Test" at bounding box center [391, 678] width 53 height 20
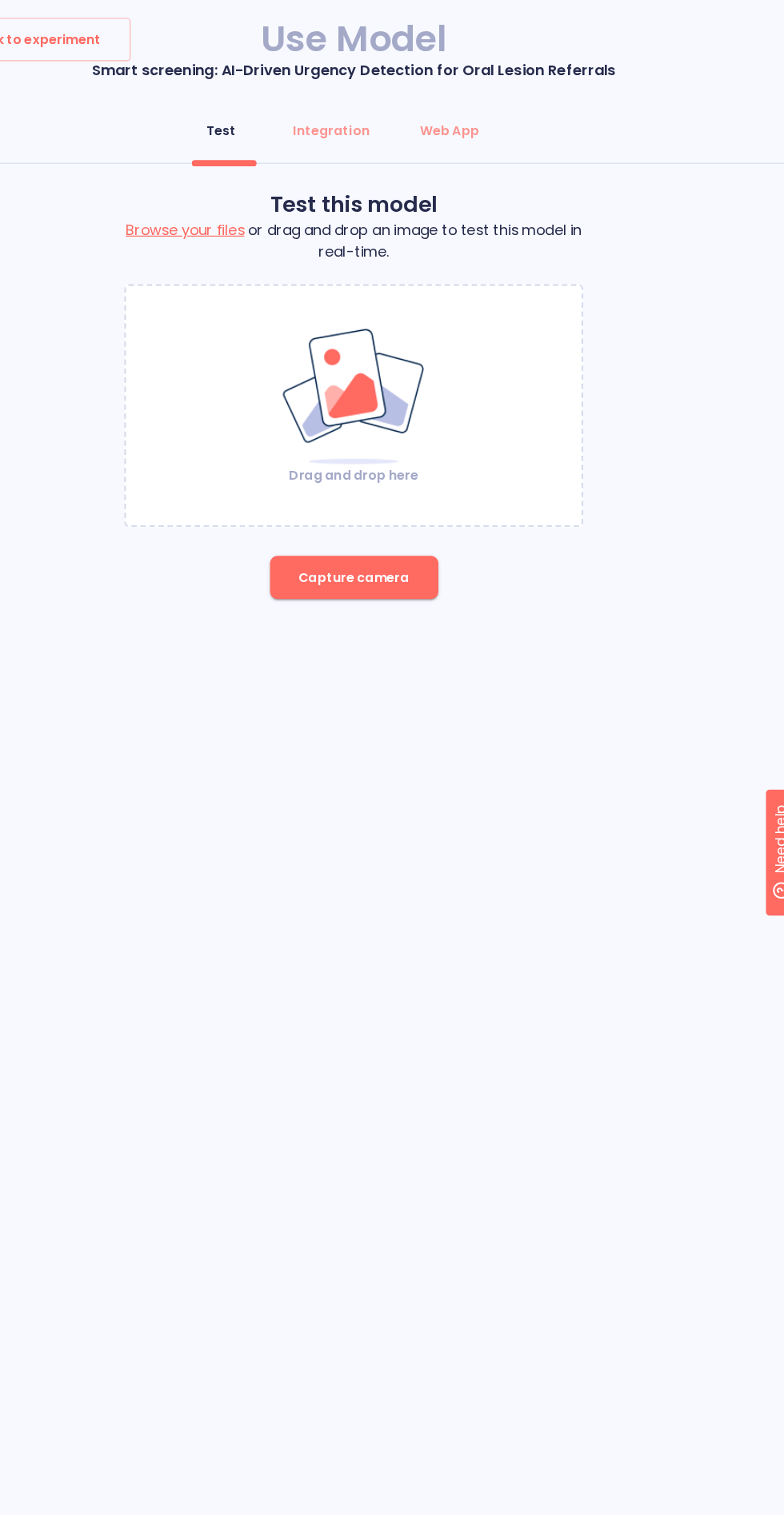
click at [406, 462] on div "Drag and drop here" at bounding box center [392, 361] width 407 height 216
click at [389, 513] on span "Capture camera" at bounding box center [392, 514] width 98 height 20
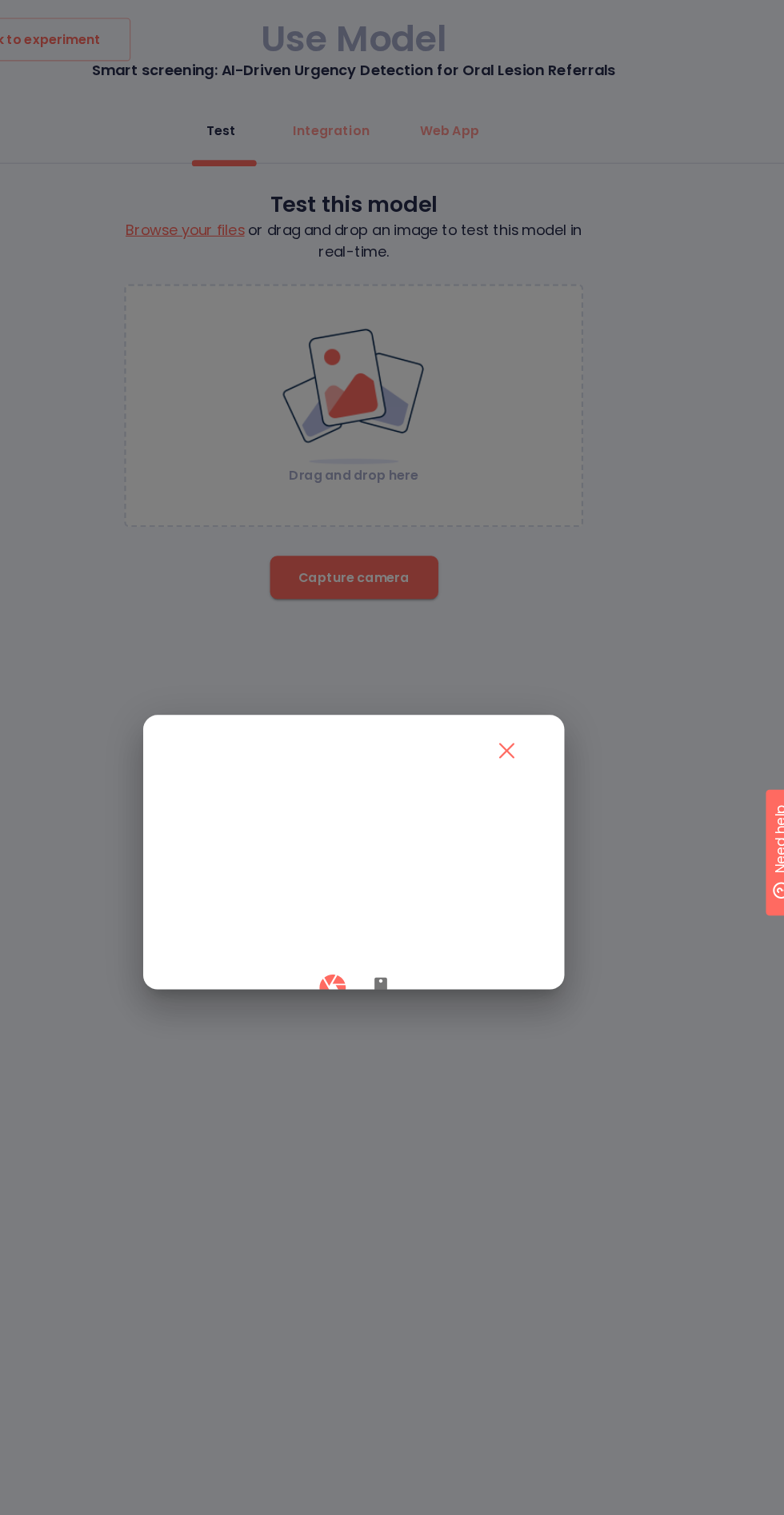
click at [538, 645] on button "close" at bounding box center [527, 667] width 44 height 44
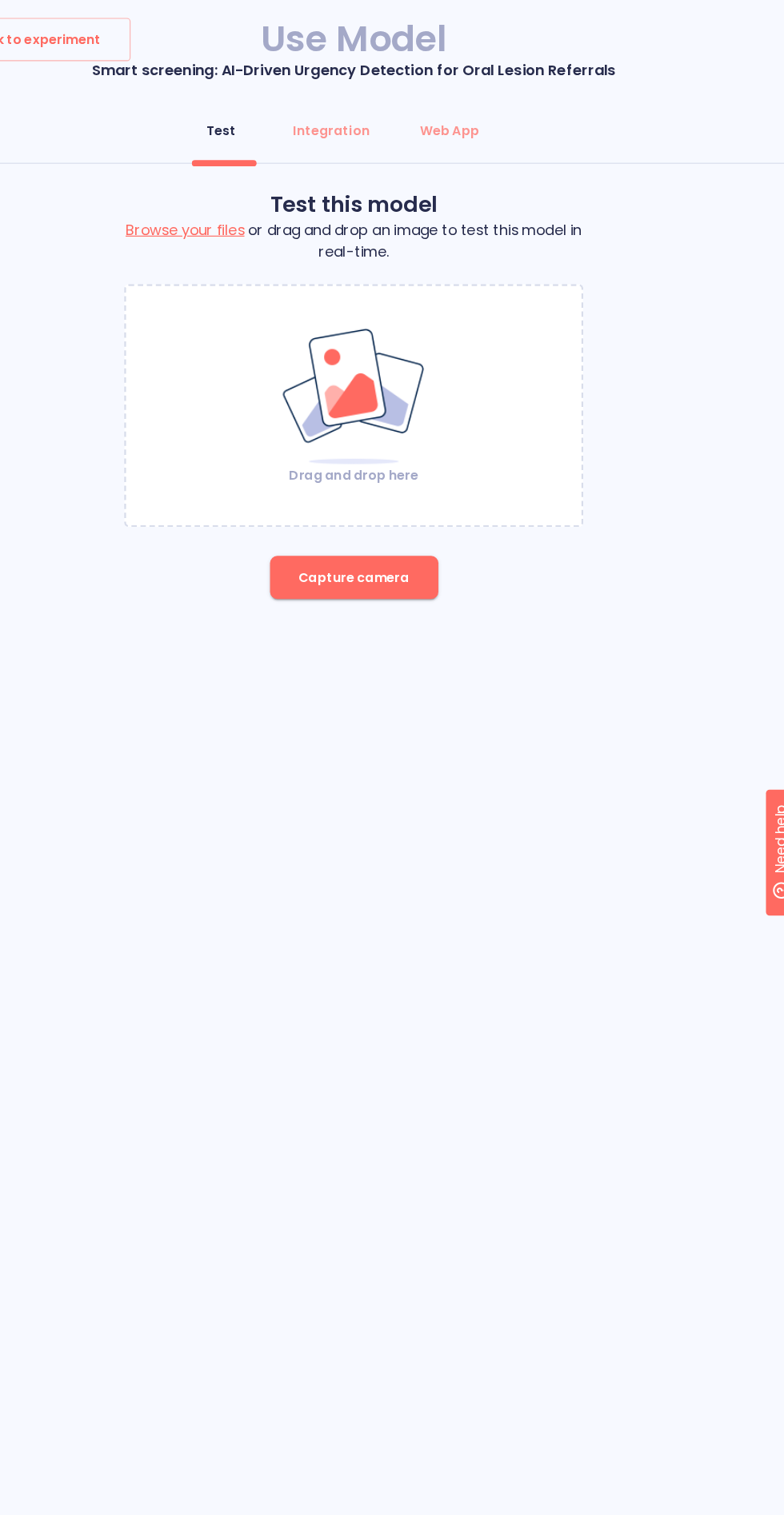
click at [528, 508] on div "Drag and drop here Capture camera" at bounding box center [392, 393] width 407 height 280
click at [405, 515] on span "Capture camera" at bounding box center [392, 514] width 98 height 20
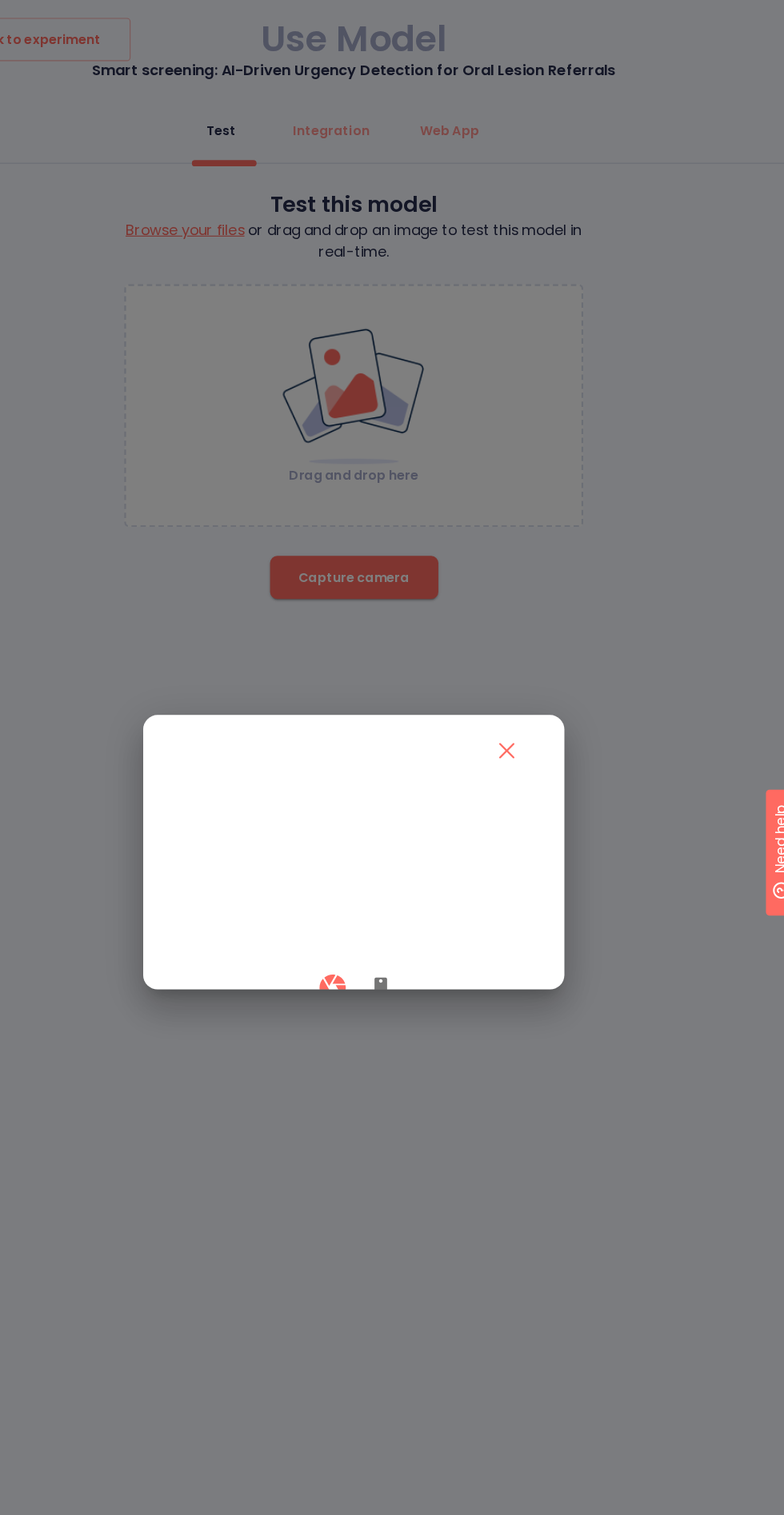
click at [419, 888] on icon "button" at bounding box center [416, 879] width 12 height 19
click at [378, 902] on button "button" at bounding box center [373, 878] width 47 height 47
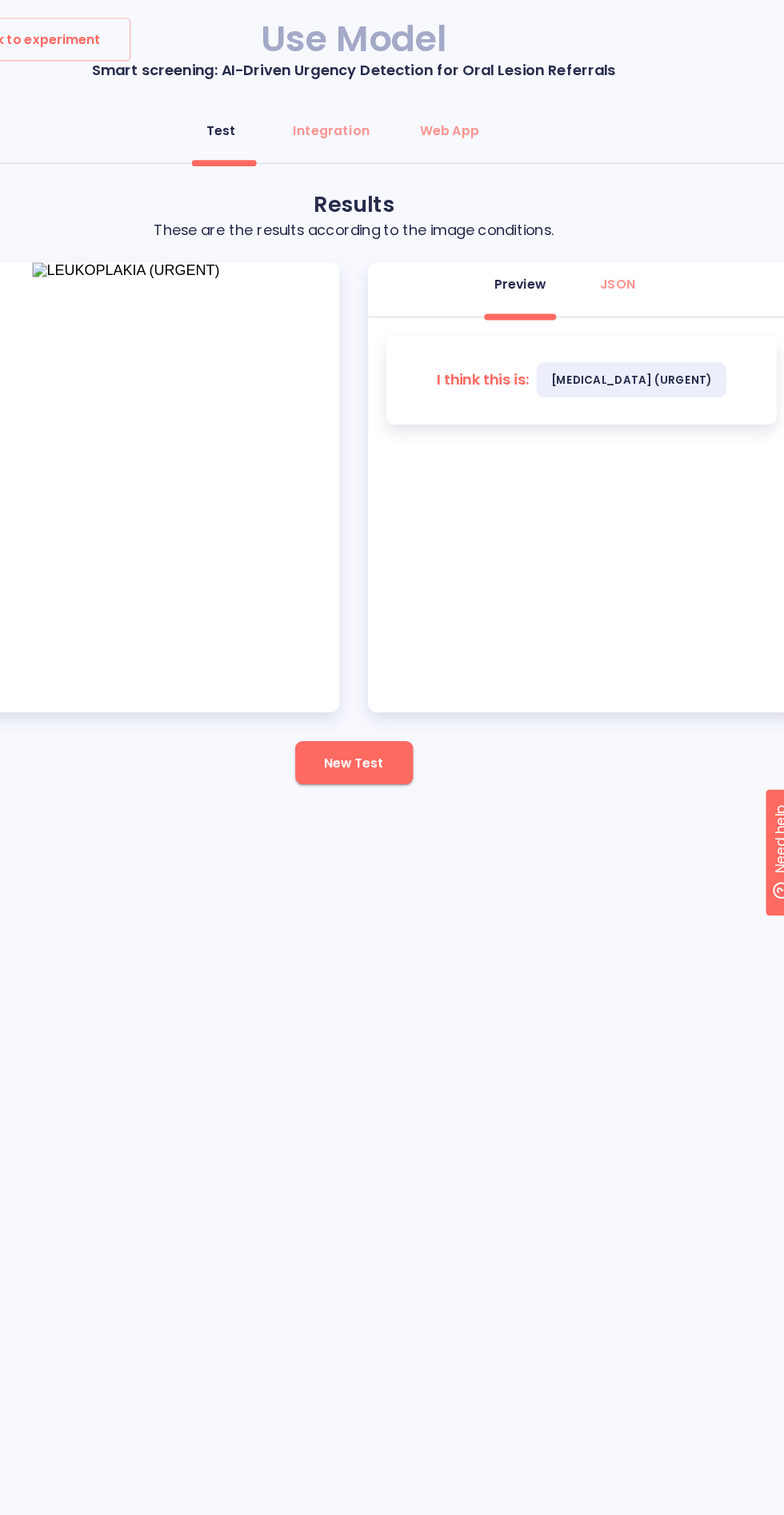
click at [419, 692] on button "New Test" at bounding box center [392, 678] width 104 height 39
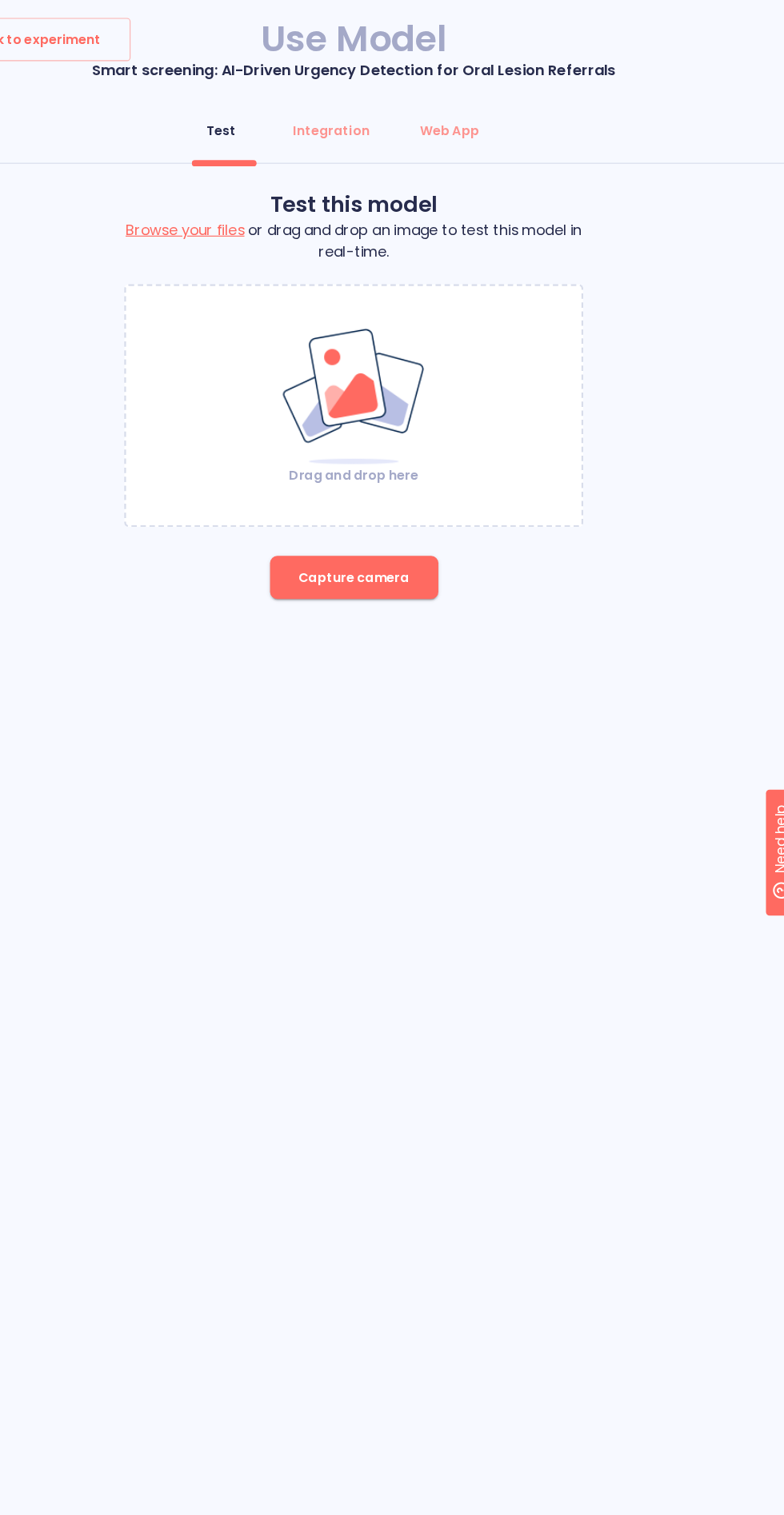
click at [379, 500] on button "Capture camera" at bounding box center [392, 514] width 150 height 39
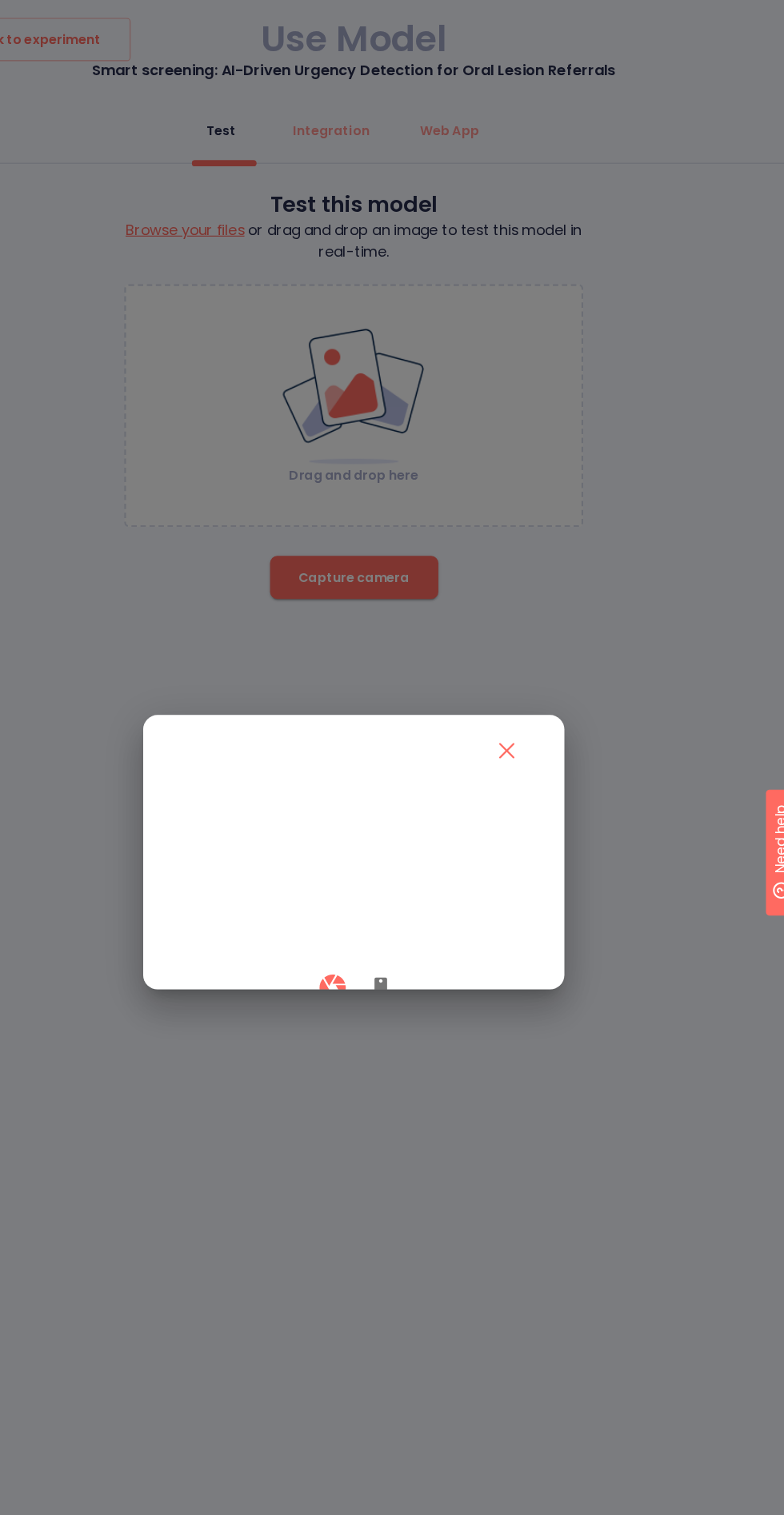
click at [415, 888] on icon "button" at bounding box center [416, 879] width 12 height 19
click at [375, 902] on button "button" at bounding box center [373, 878] width 47 height 47
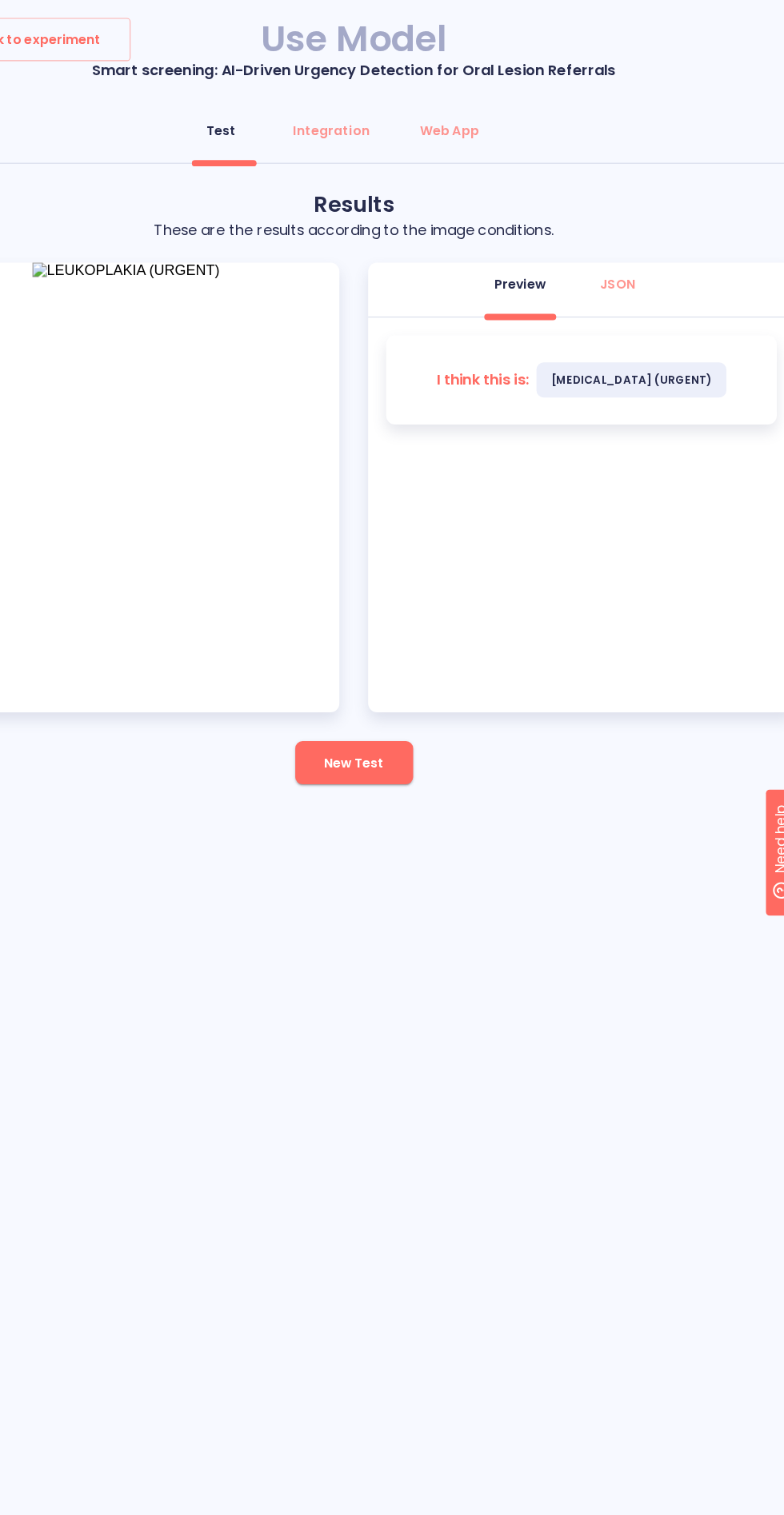
click at [409, 692] on button "New Test" at bounding box center [392, 678] width 104 height 39
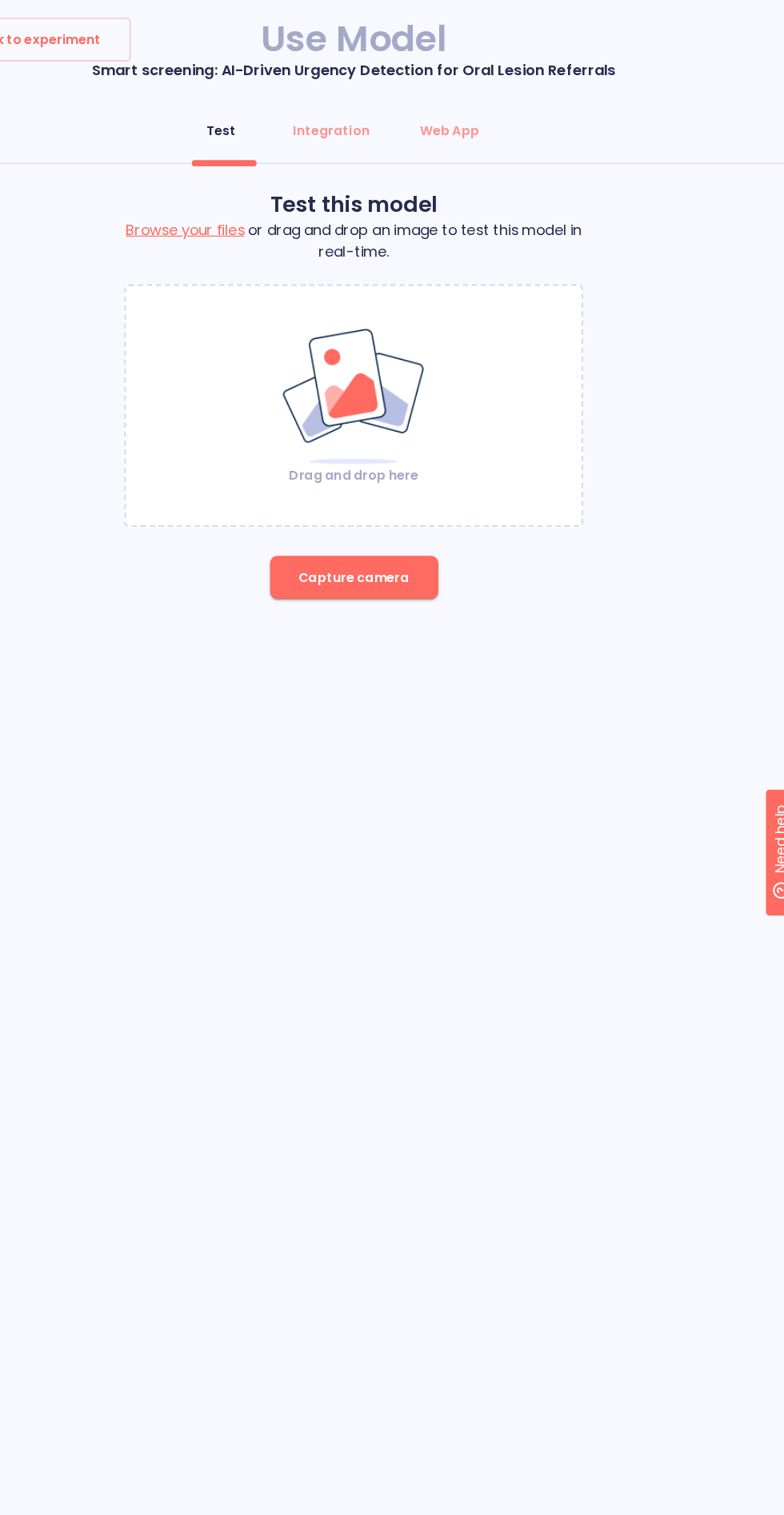
click at [407, 505] on span "Capture camera" at bounding box center [392, 514] width 98 height 20
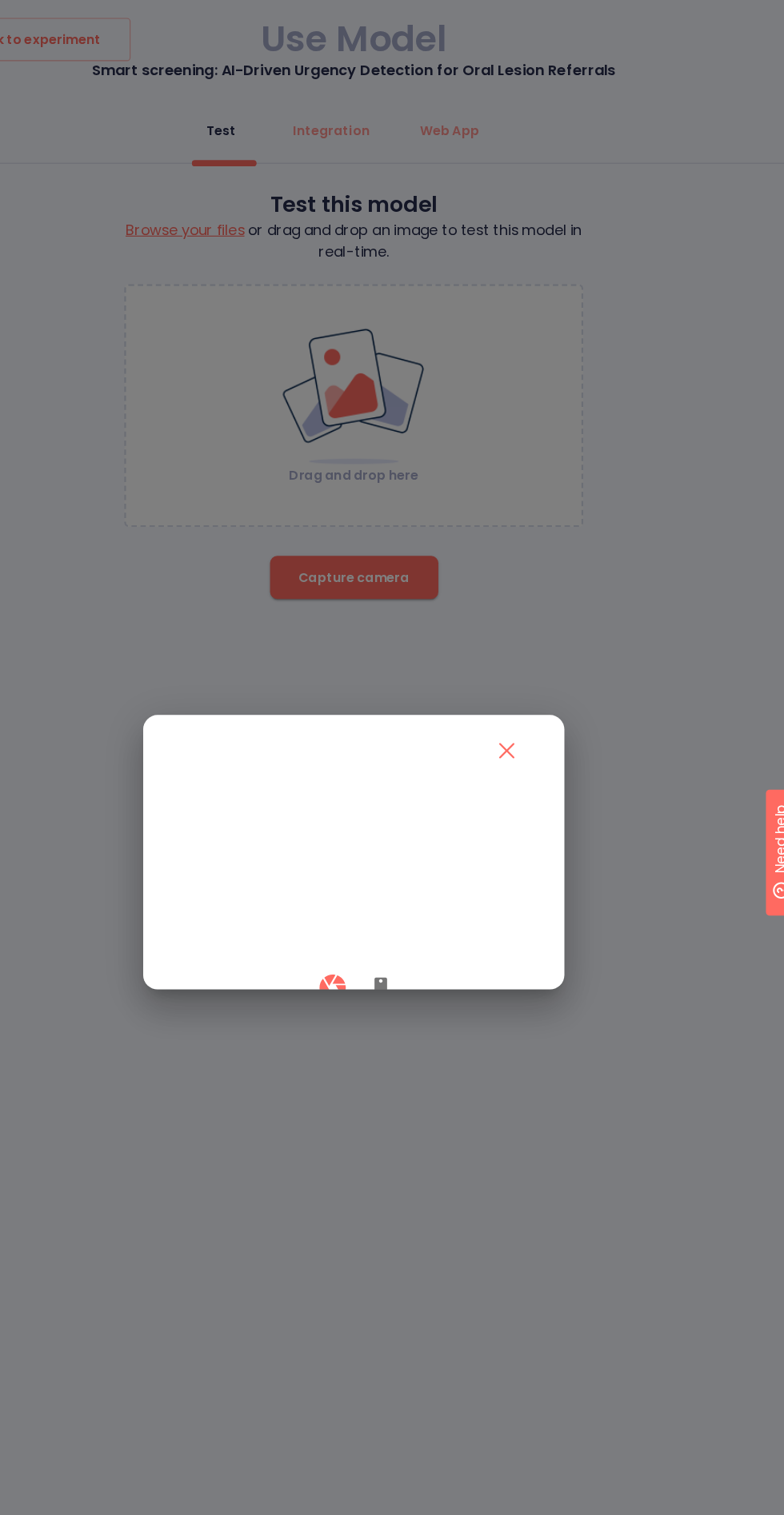
click at [419, 888] on icon "button" at bounding box center [416, 879] width 12 height 19
click at [357, 902] on button "button" at bounding box center [373, 878] width 47 height 47
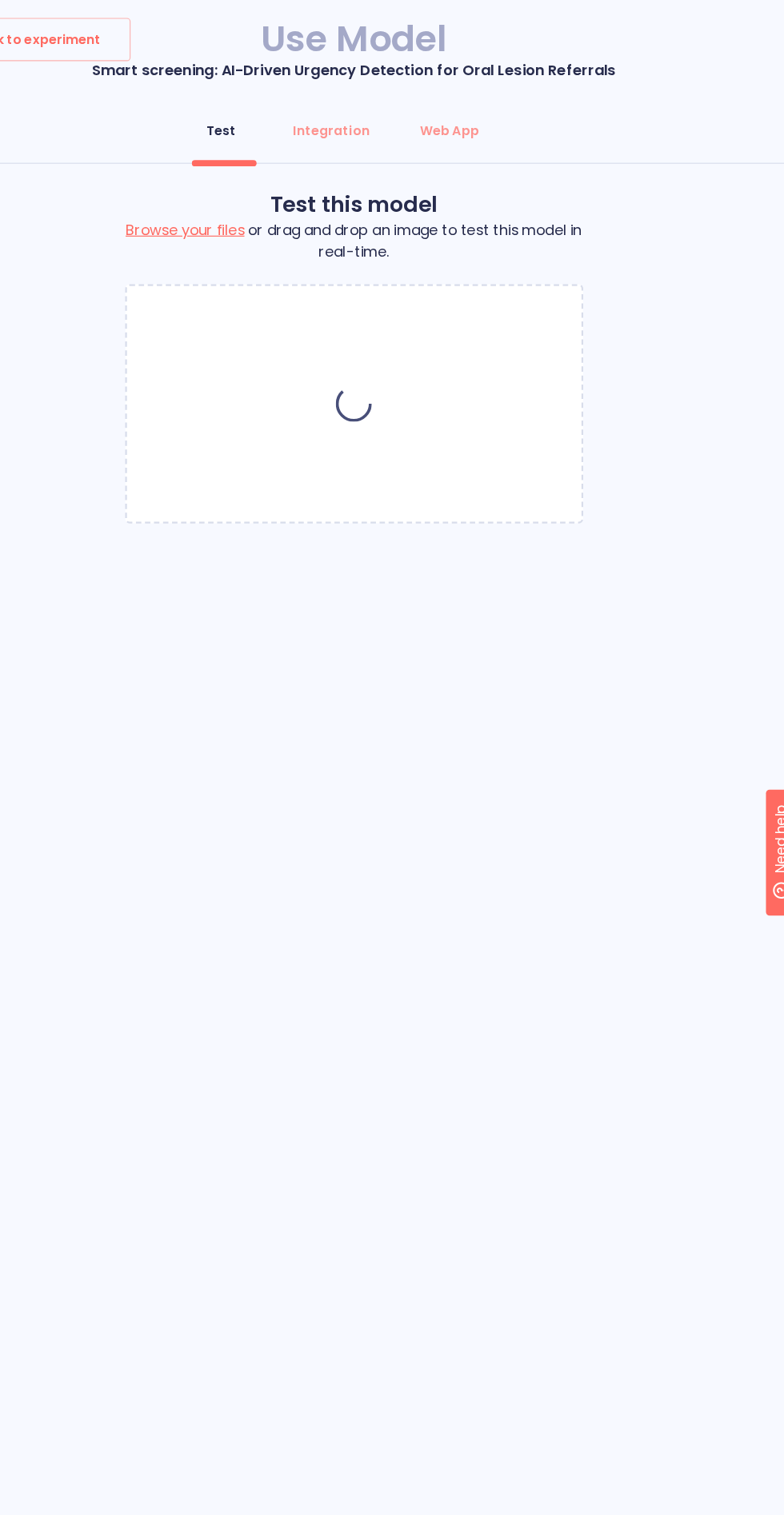
click at [91, 282] on div "Test this model Browse your files or drag and drop an image to test this model …" at bounding box center [392, 324] width 784 height 309
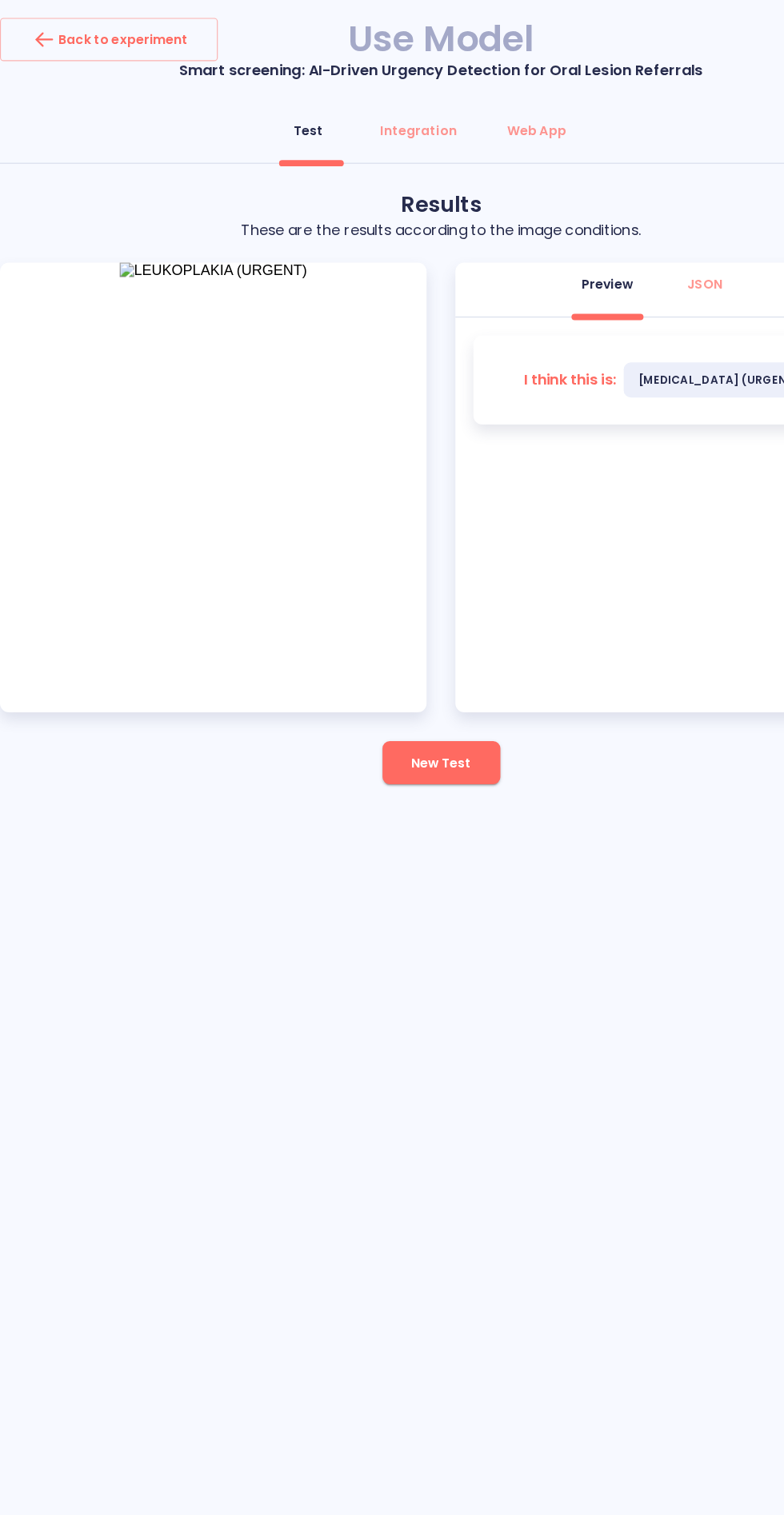
click at [397, 678] on span "New Test" at bounding box center [391, 678] width 53 height 20
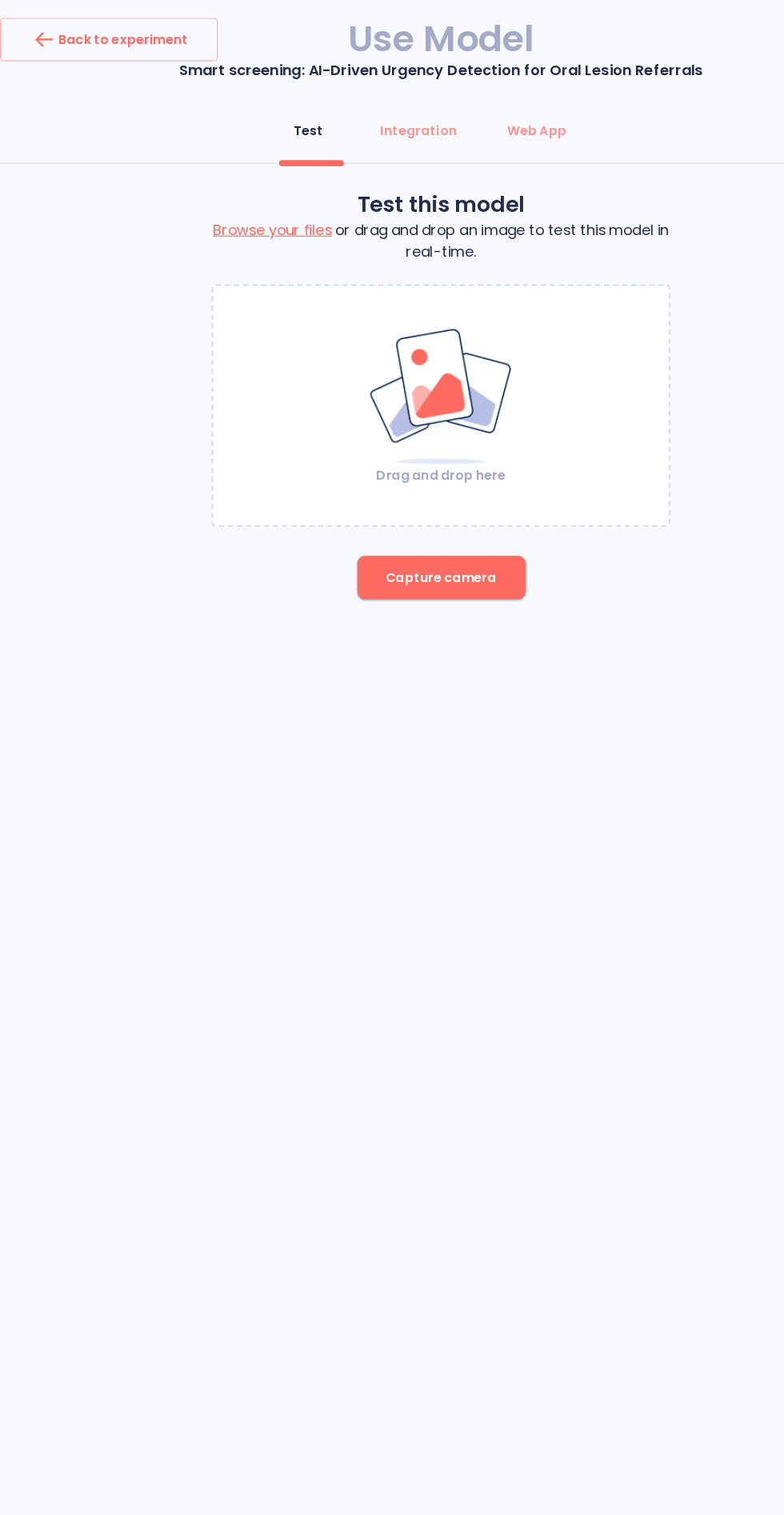
click at [351, 391] on img at bounding box center [392, 352] width 129 height 124
click at [387, 511] on span "Capture camera" at bounding box center [392, 514] width 98 height 20
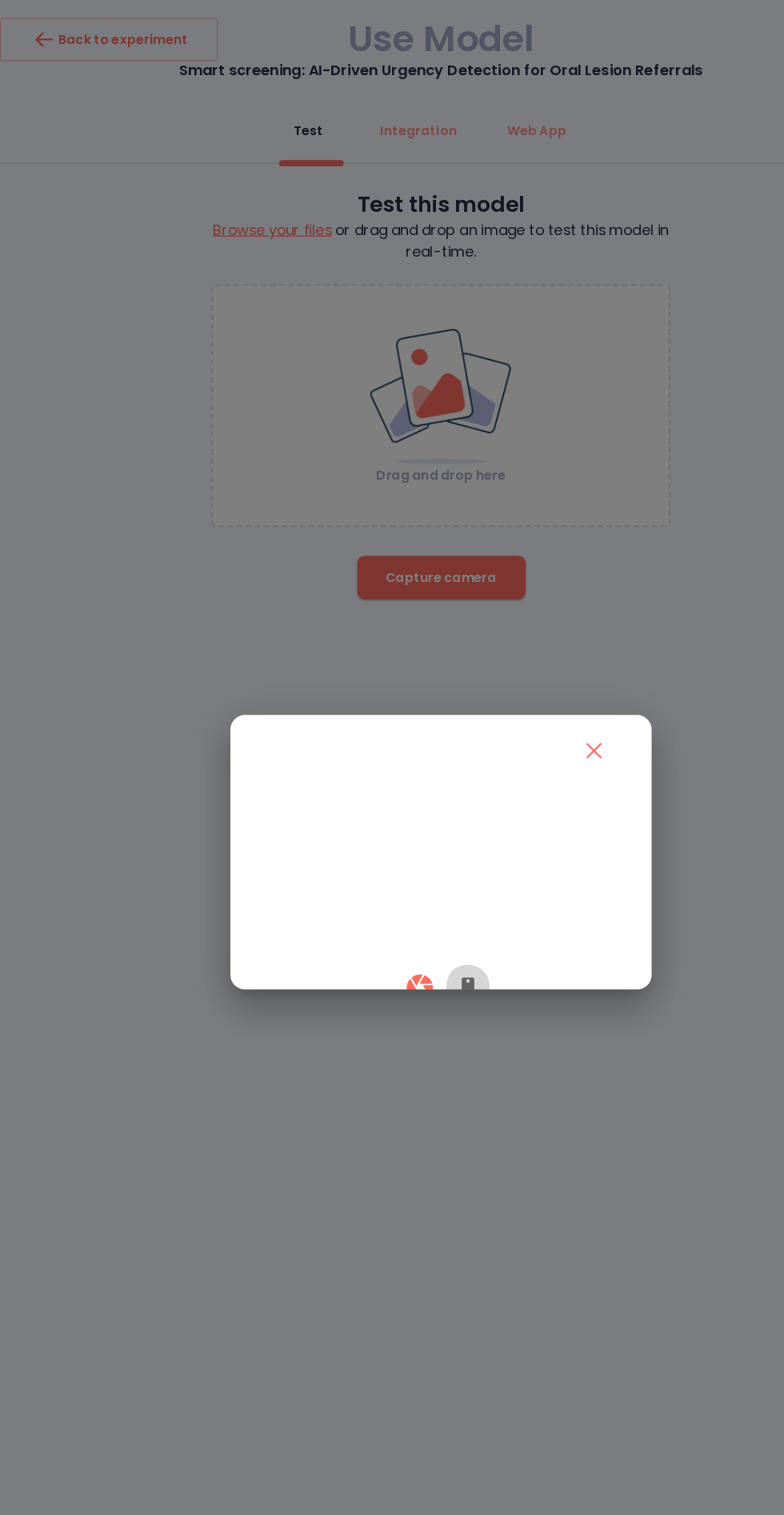
click at [415, 888] on icon "button" at bounding box center [416, 879] width 12 height 19
click at [437, 854] on video at bounding box center [392, 775] width 317 height 158
click at [365, 890] on icon "button" at bounding box center [373, 879] width 23 height 23
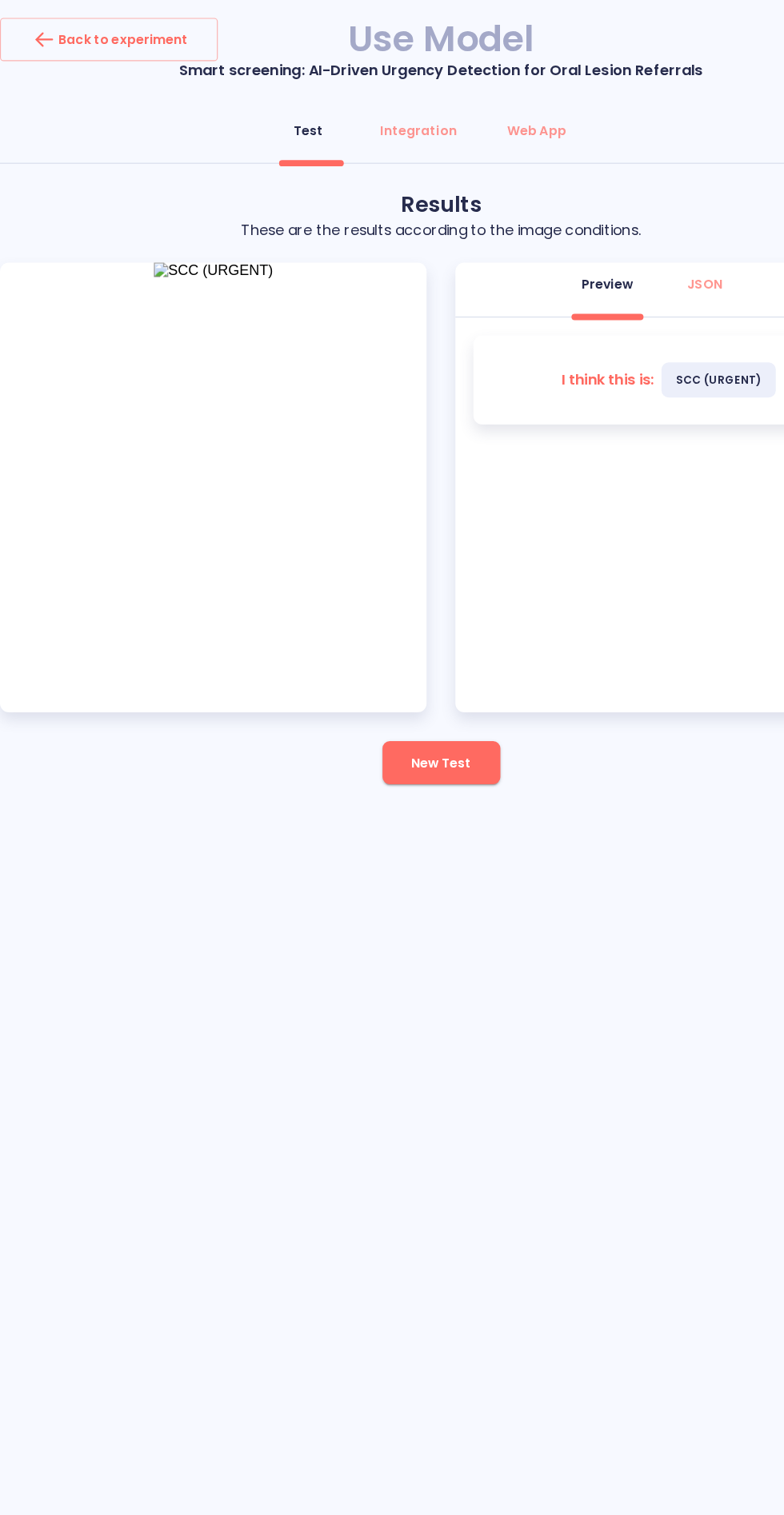
click at [414, 679] on span "New Test" at bounding box center [391, 678] width 53 height 20
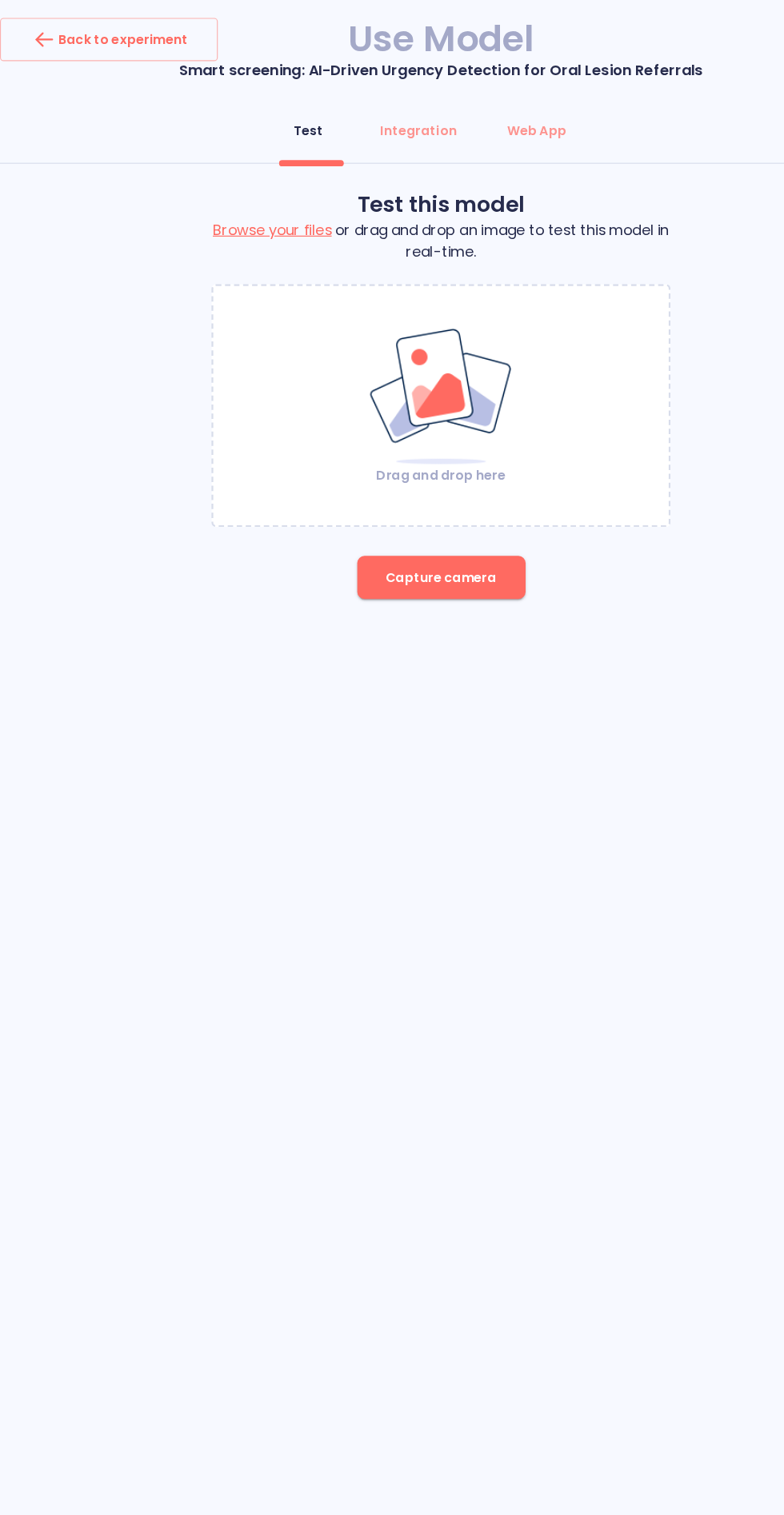
click at [402, 359] on img at bounding box center [392, 352] width 129 height 124
click at [369, 513] on span "Capture camera" at bounding box center [392, 514] width 98 height 20
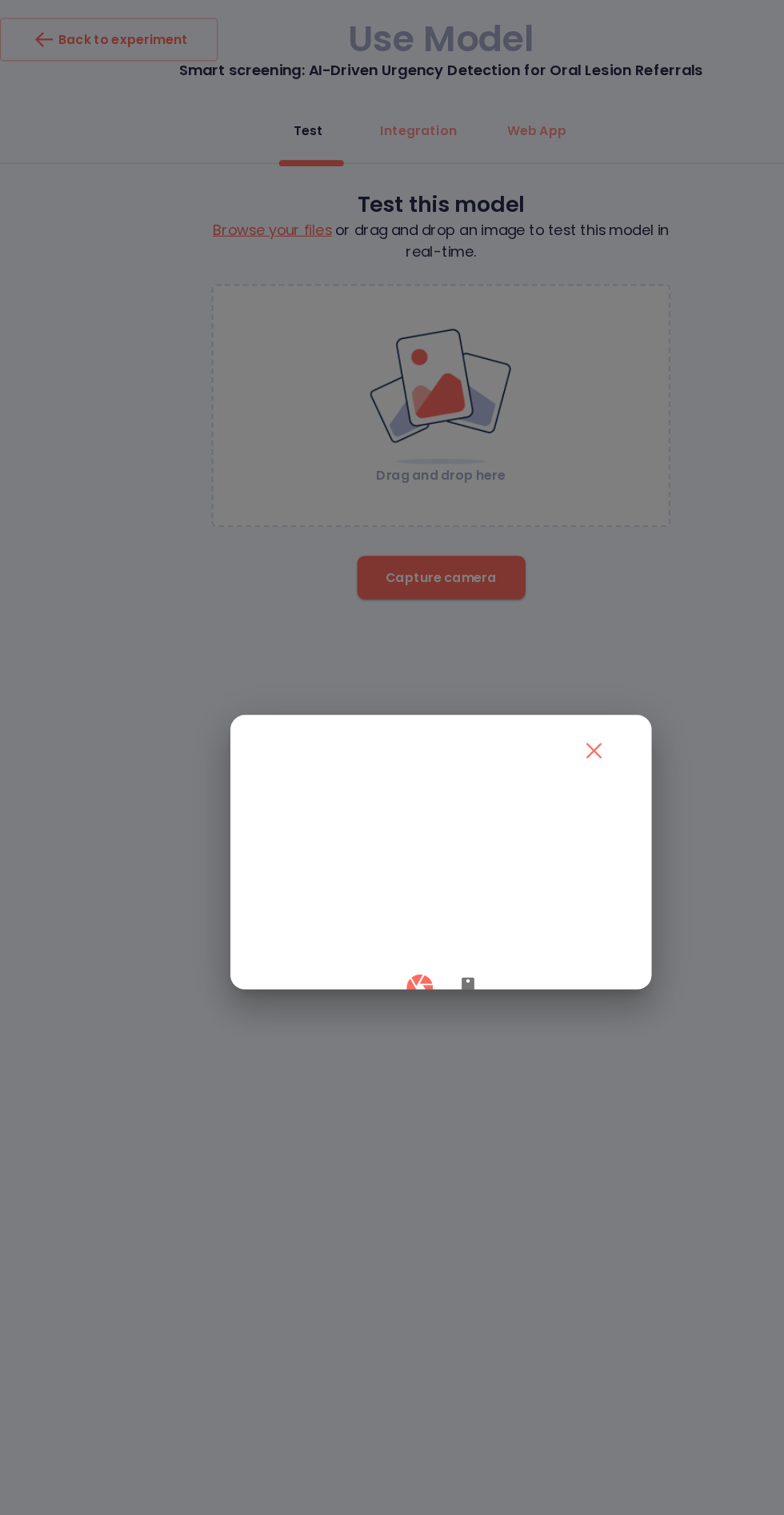
click at [431, 902] on div at bounding box center [392, 878] width 317 height 47
click at [426, 902] on button "button" at bounding box center [416, 878] width 39 height 47
click at [351, 902] on button "button" at bounding box center [373, 878] width 47 height 47
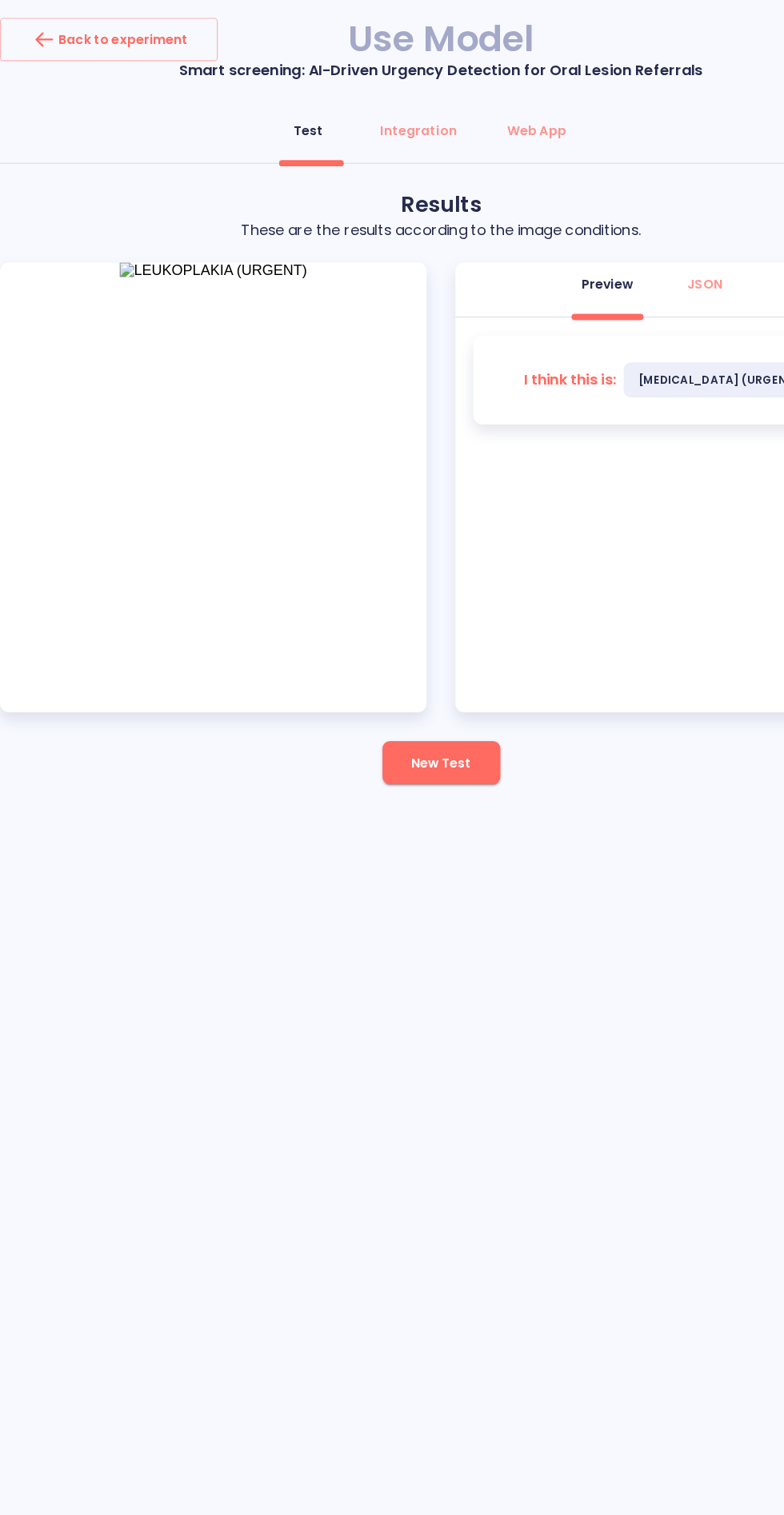
click at [402, 686] on span "New Test" at bounding box center [391, 678] width 53 height 20
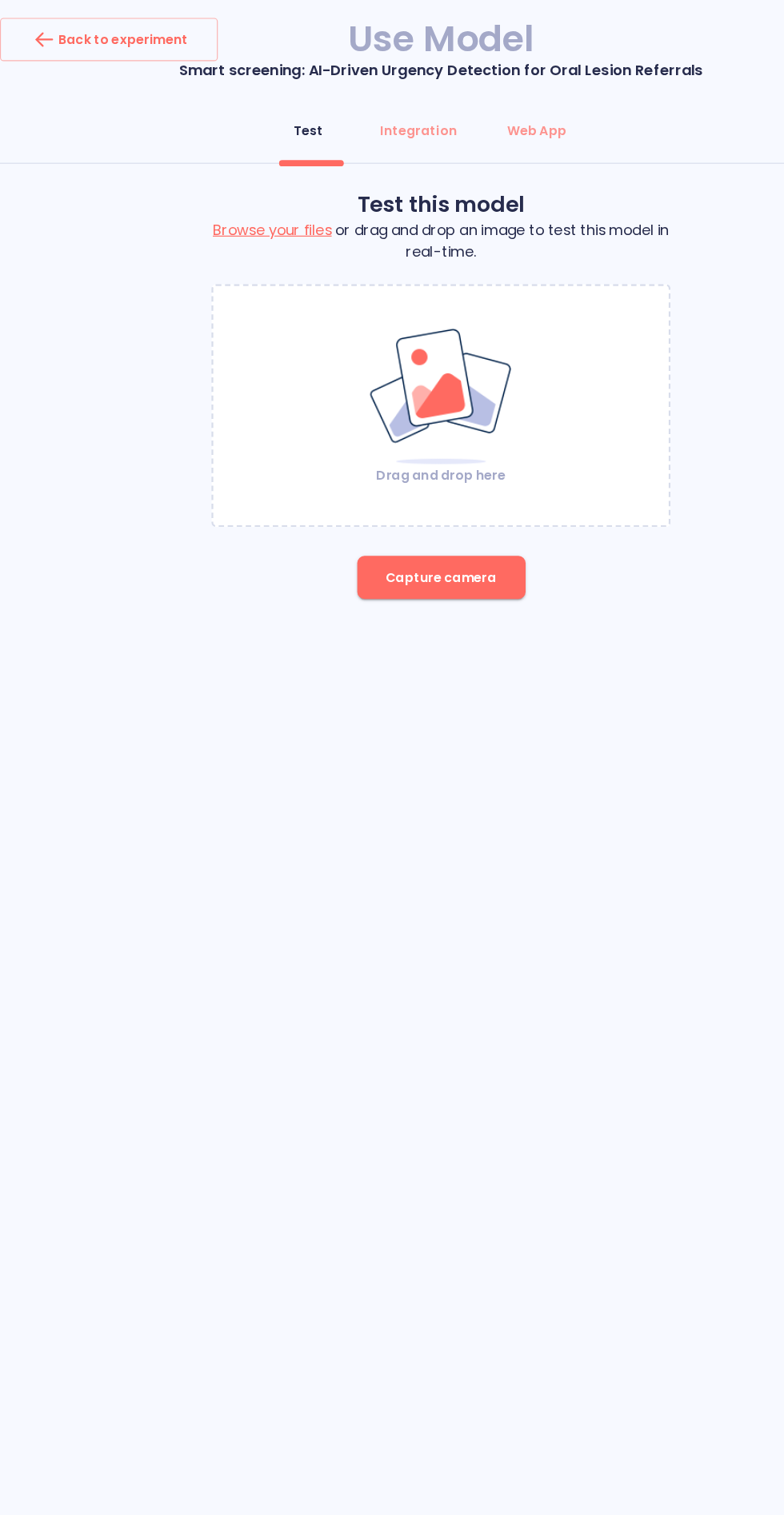
click at [401, 515] on span "Capture camera" at bounding box center [392, 514] width 98 height 20
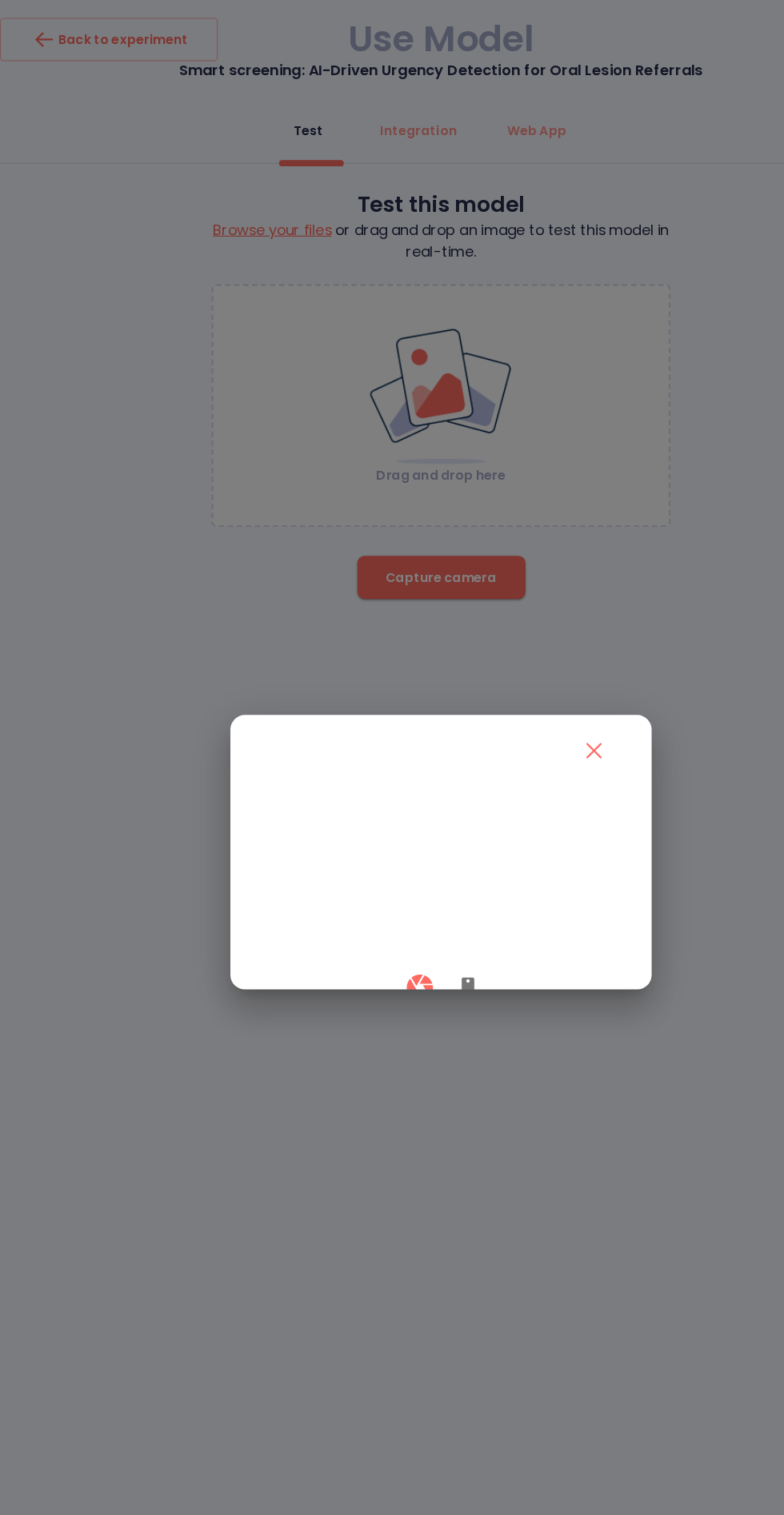
click at [431, 902] on div at bounding box center [392, 878] width 317 height 47
click at [415, 888] on icon "button" at bounding box center [416, 879] width 12 height 19
click at [376, 854] on video at bounding box center [392, 775] width 317 height 158
click at [379, 892] on icon "button" at bounding box center [373, 878] width 28 height 28
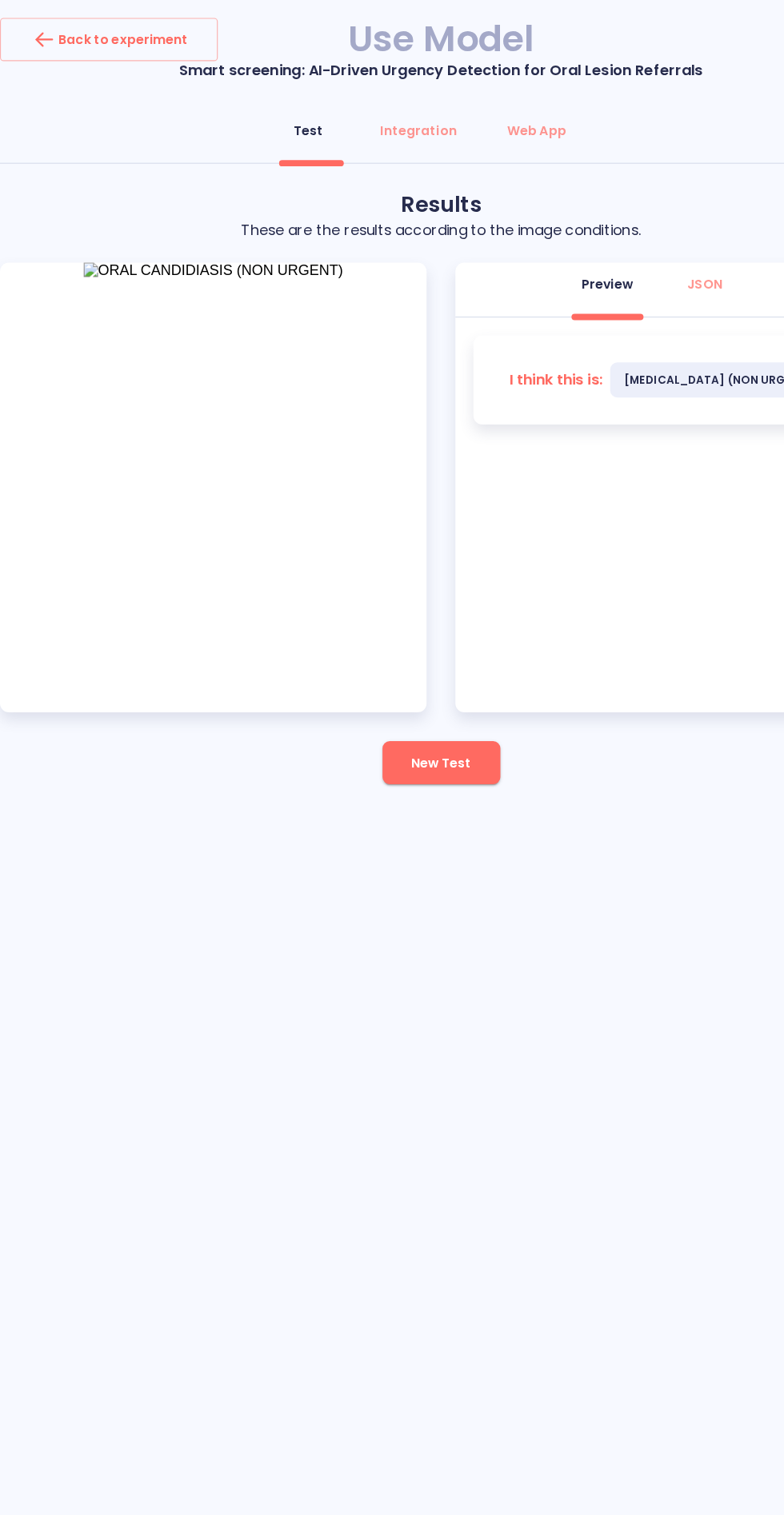
click at [395, 673] on span "New Test" at bounding box center [391, 678] width 53 height 20
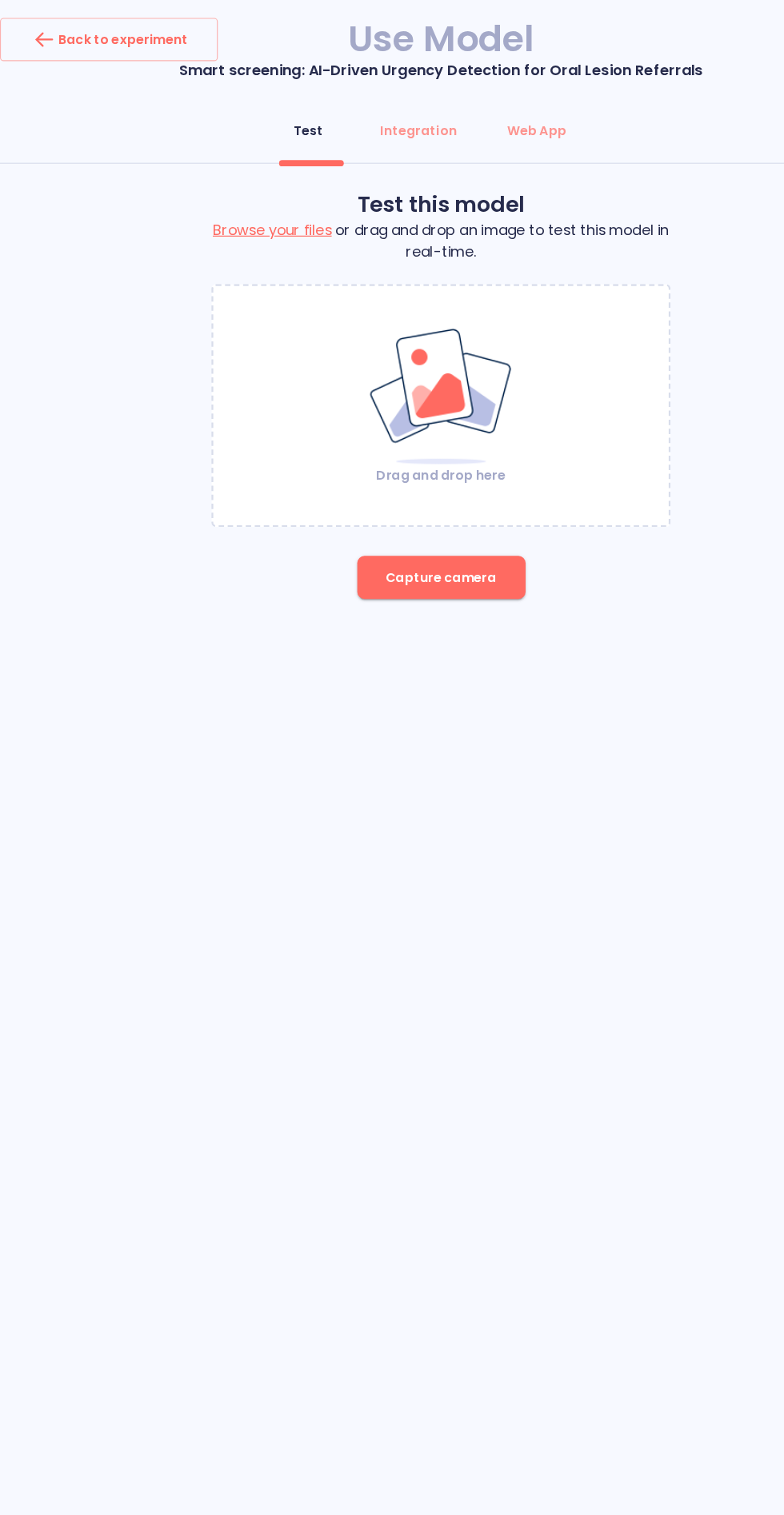
click at [397, 524] on button "Capture camera" at bounding box center [392, 514] width 150 height 39
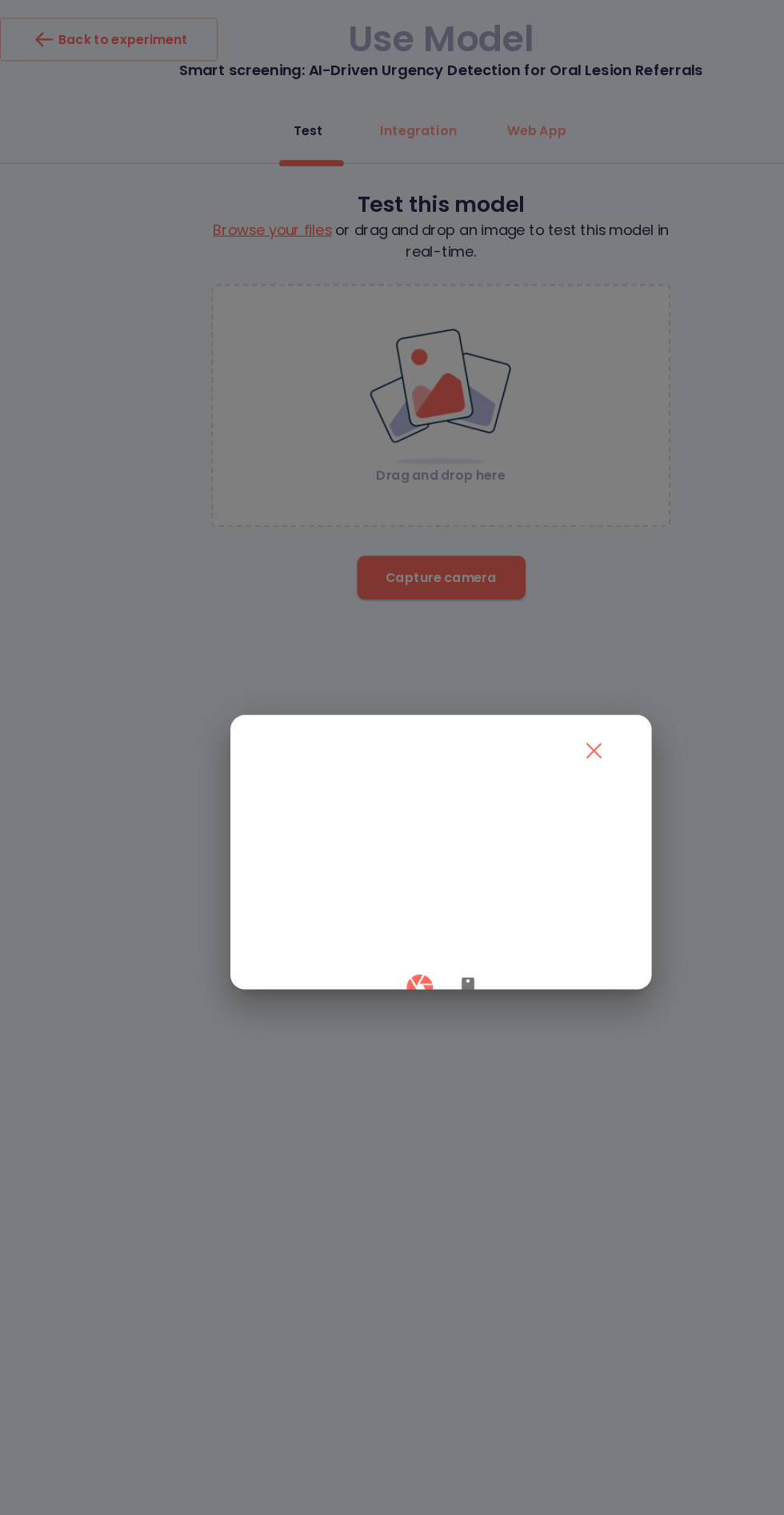
click at [423, 888] on icon "button" at bounding box center [416, 879] width 19 height 19
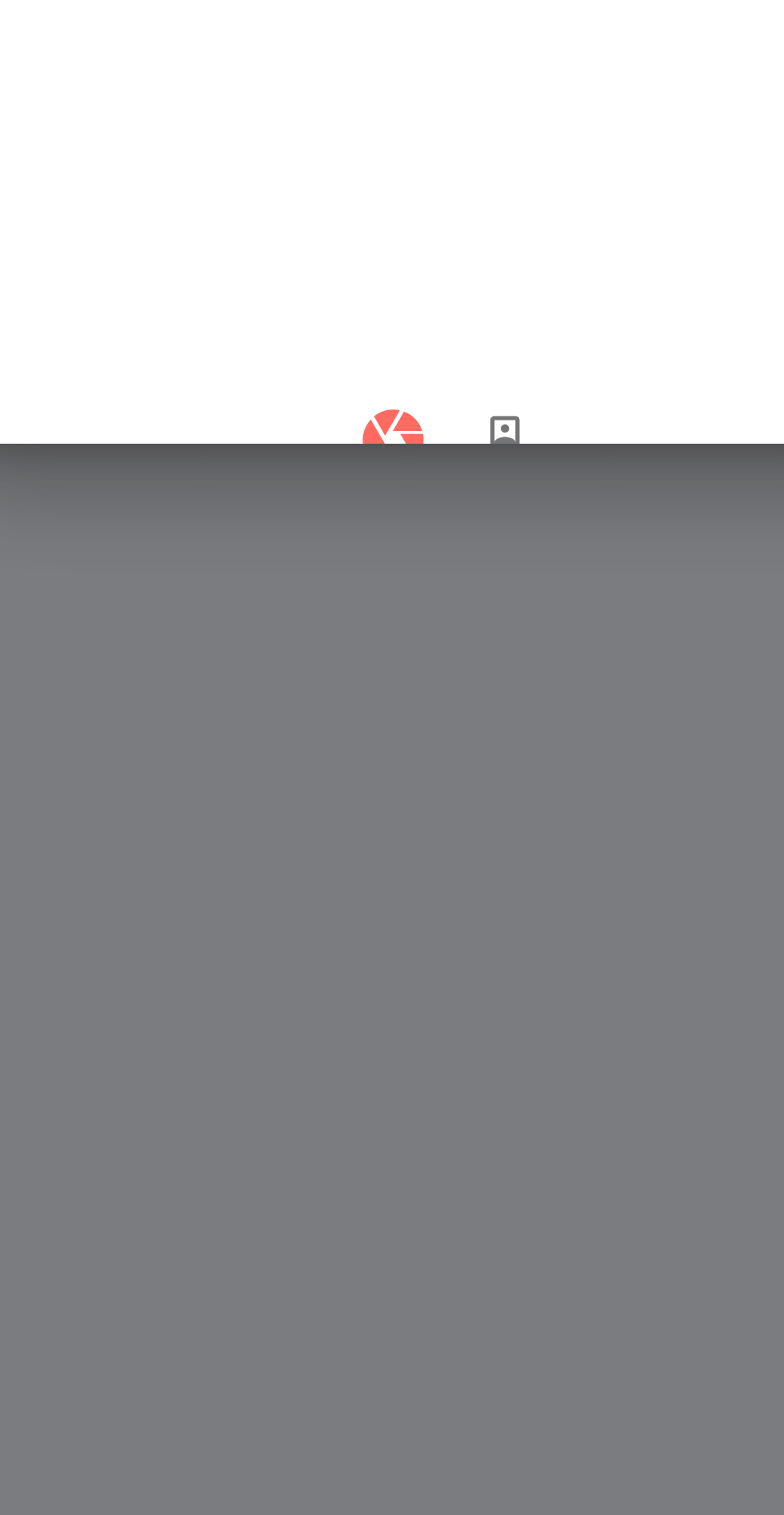
click at [365, 890] on icon "button" at bounding box center [373, 879] width 23 height 23
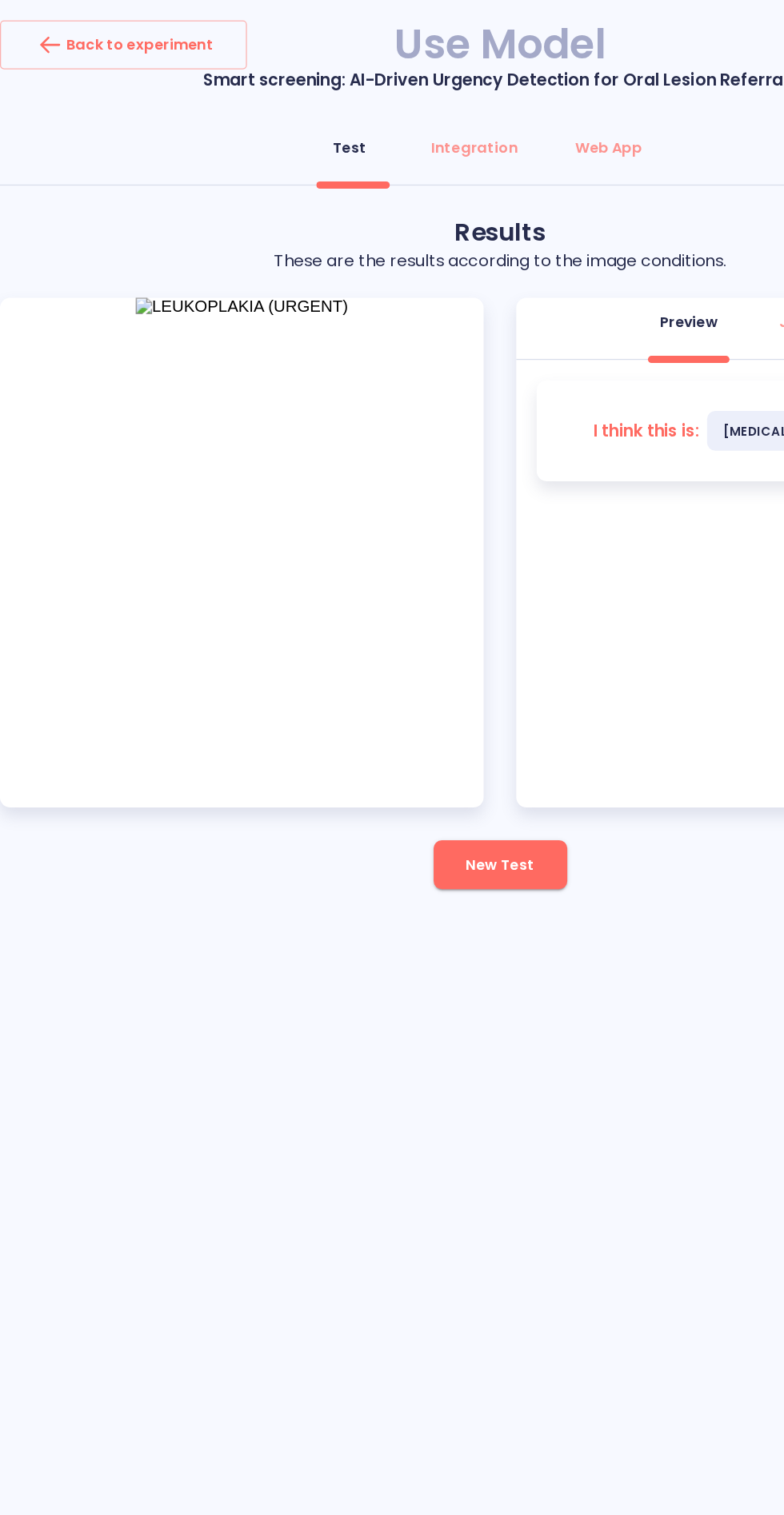
click at [399, 680] on span "New Test" at bounding box center [391, 678] width 53 height 20
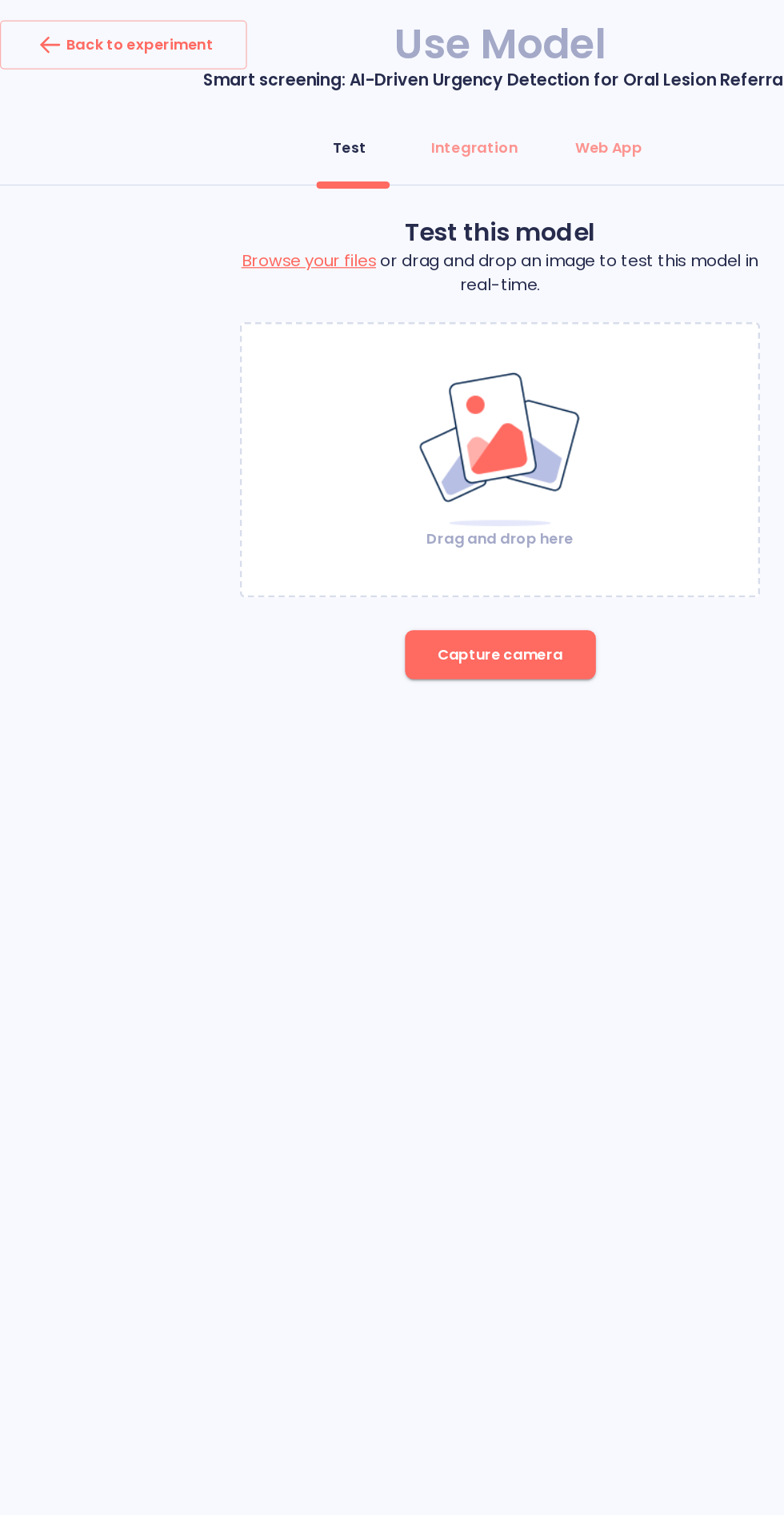
click at [415, 527] on button "Capture camera" at bounding box center [392, 514] width 150 height 39
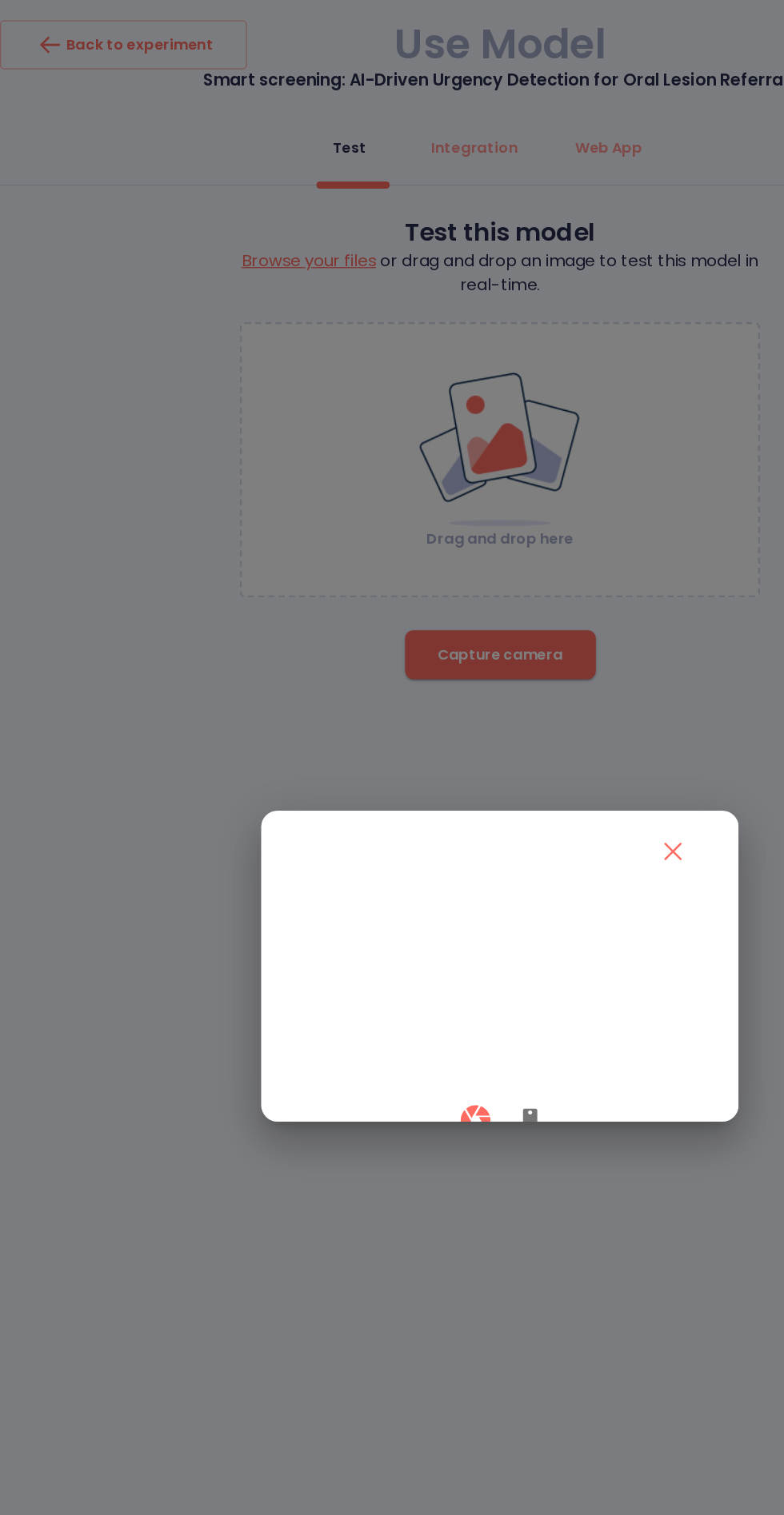
click at [415, 888] on icon "button" at bounding box center [416, 879] width 12 height 19
click at [379, 890] on icon "button" at bounding box center [373, 879] width 23 height 23
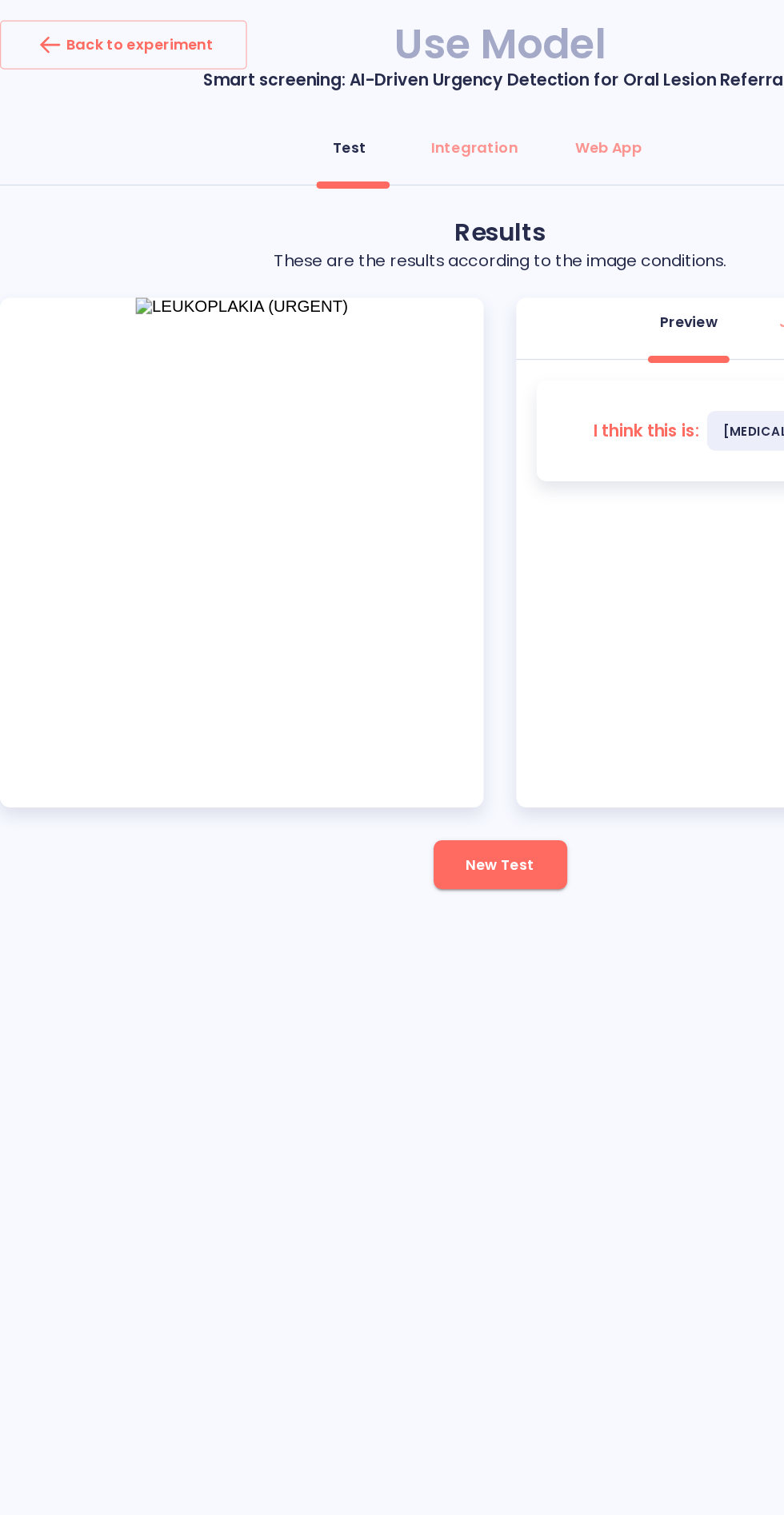
click at [392, 685] on span "New Test" at bounding box center [391, 678] width 53 height 20
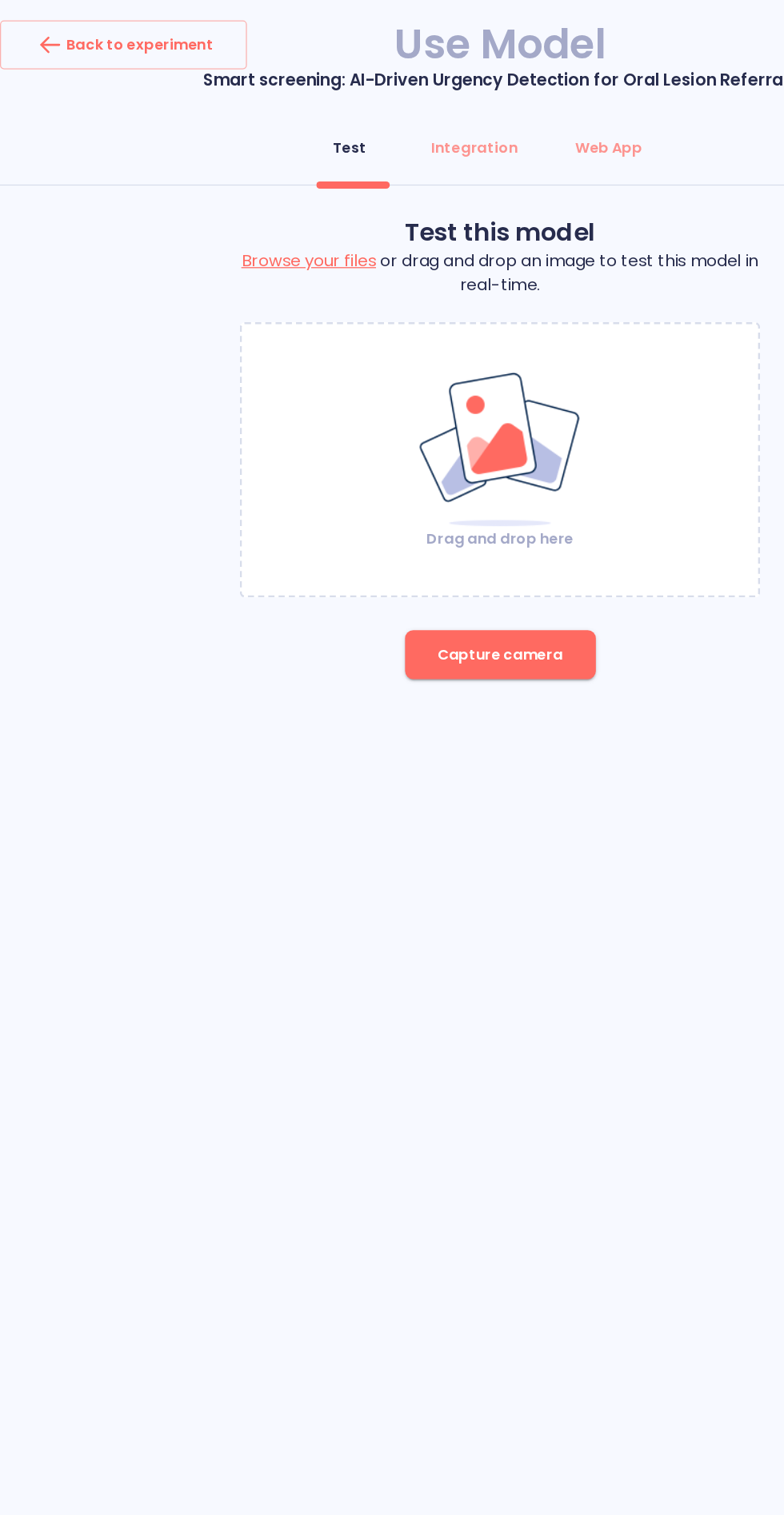
click at [408, 524] on button "Capture camera" at bounding box center [392, 514] width 150 height 39
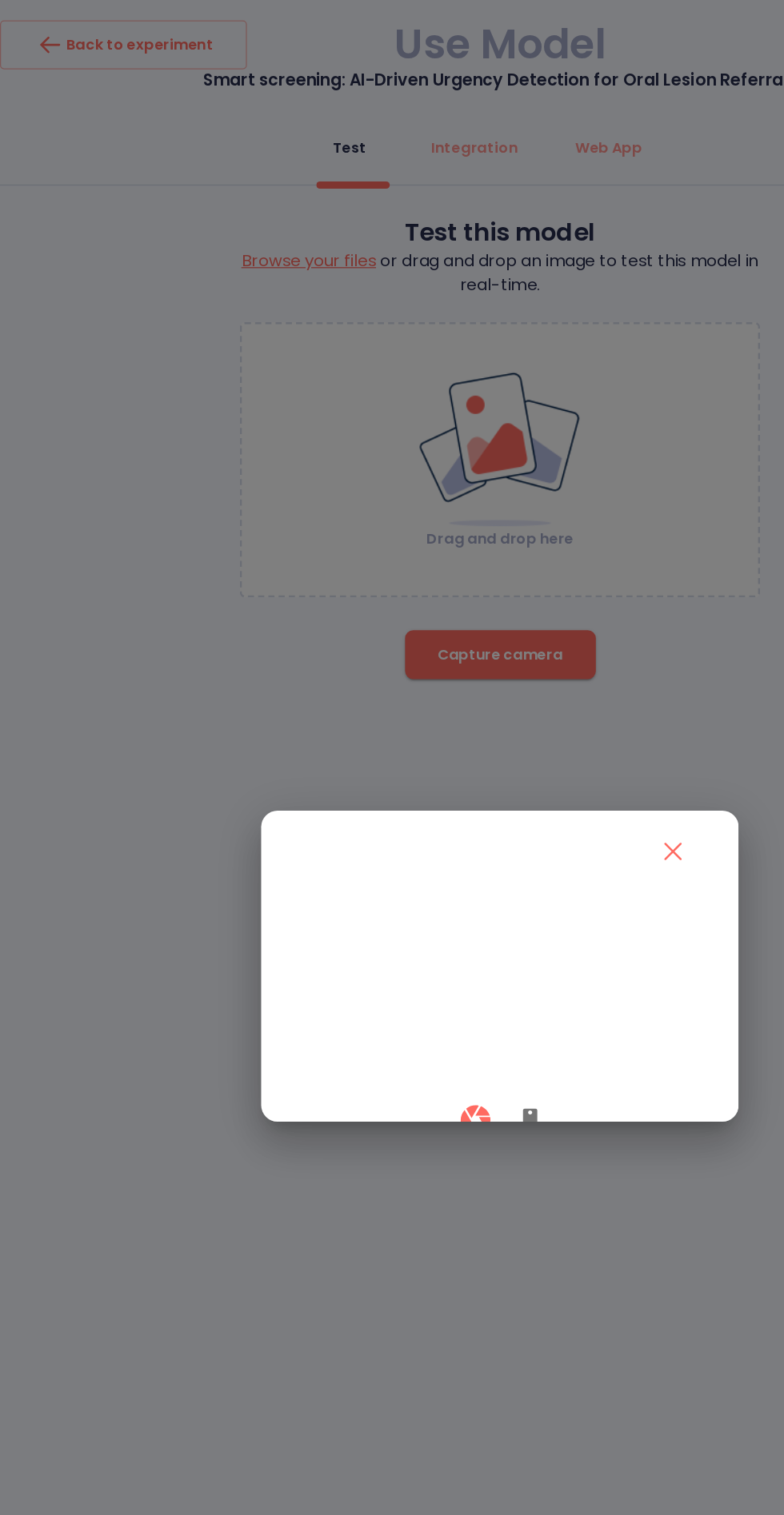
click at [413, 888] on icon "button" at bounding box center [416, 879] width 12 height 19
click at [363, 892] on icon "button" at bounding box center [373, 878] width 28 height 28
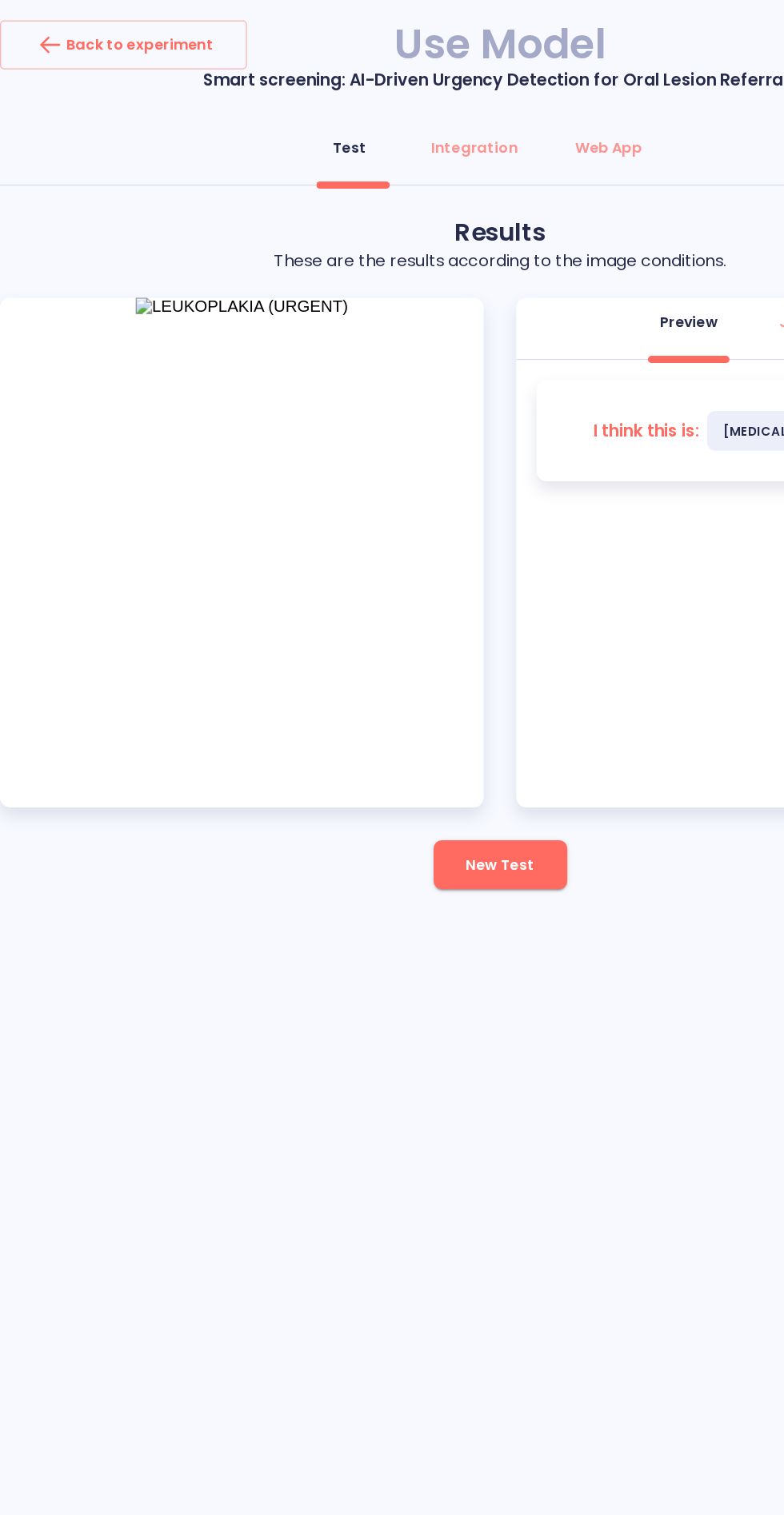
click at [398, 682] on span "New Test" at bounding box center [391, 678] width 53 height 20
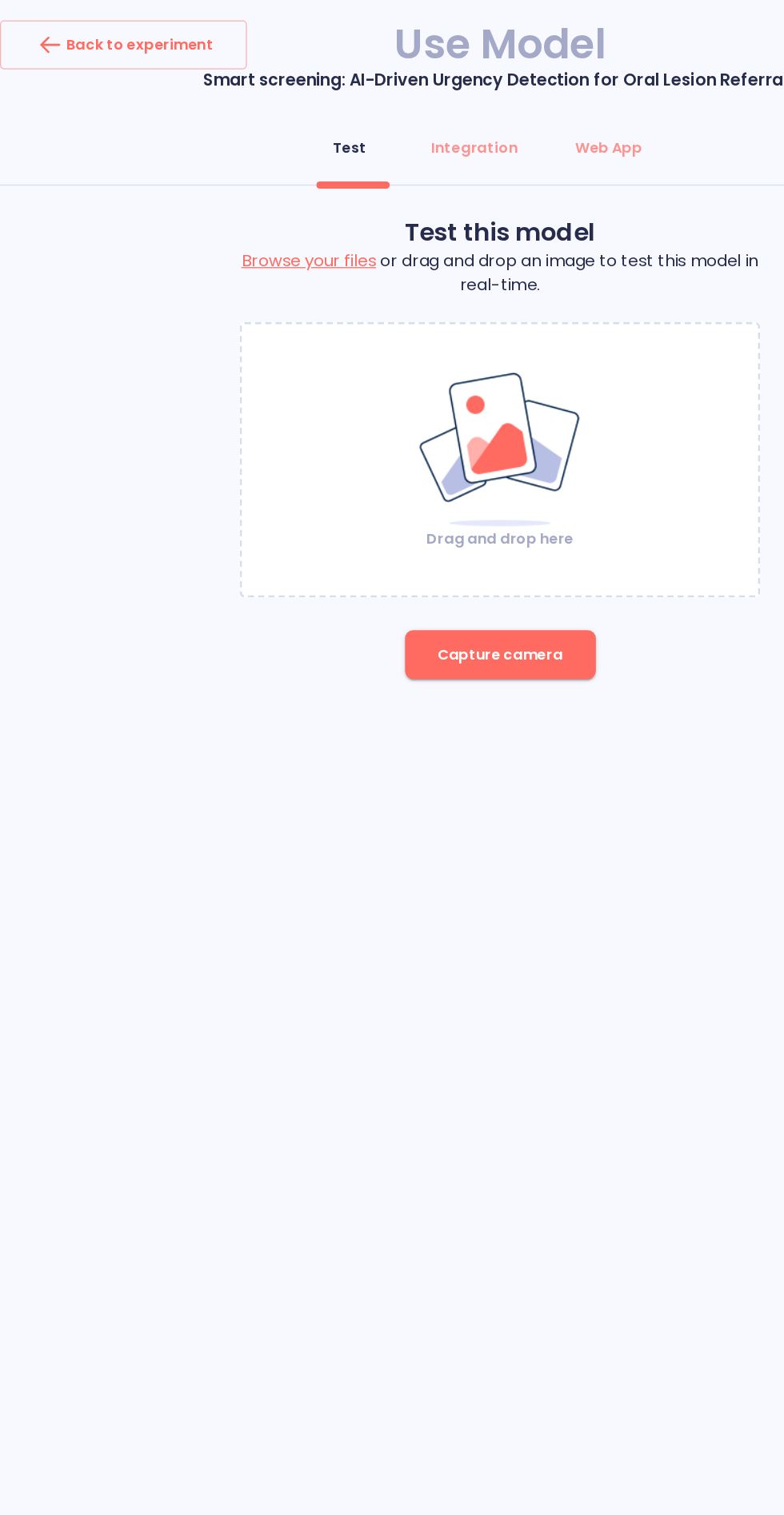
click at [404, 505] on span "Capture camera" at bounding box center [392, 514] width 98 height 20
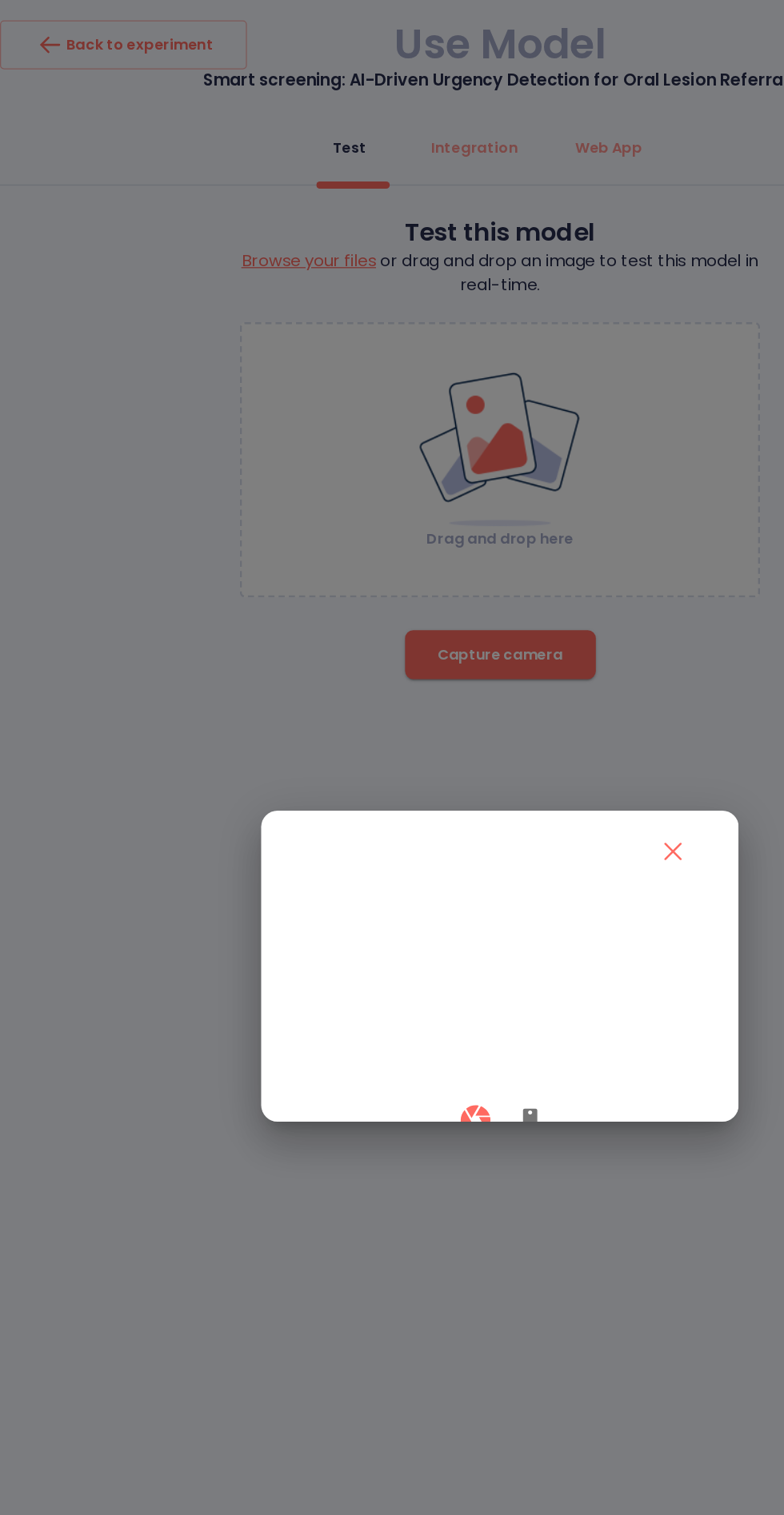
click at [420, 888] on icon "button" at bounding box center [416, 879] width 19 height 19
click at [356, 902] on button "button" at bounding box center [373, 878] width 47 height 47
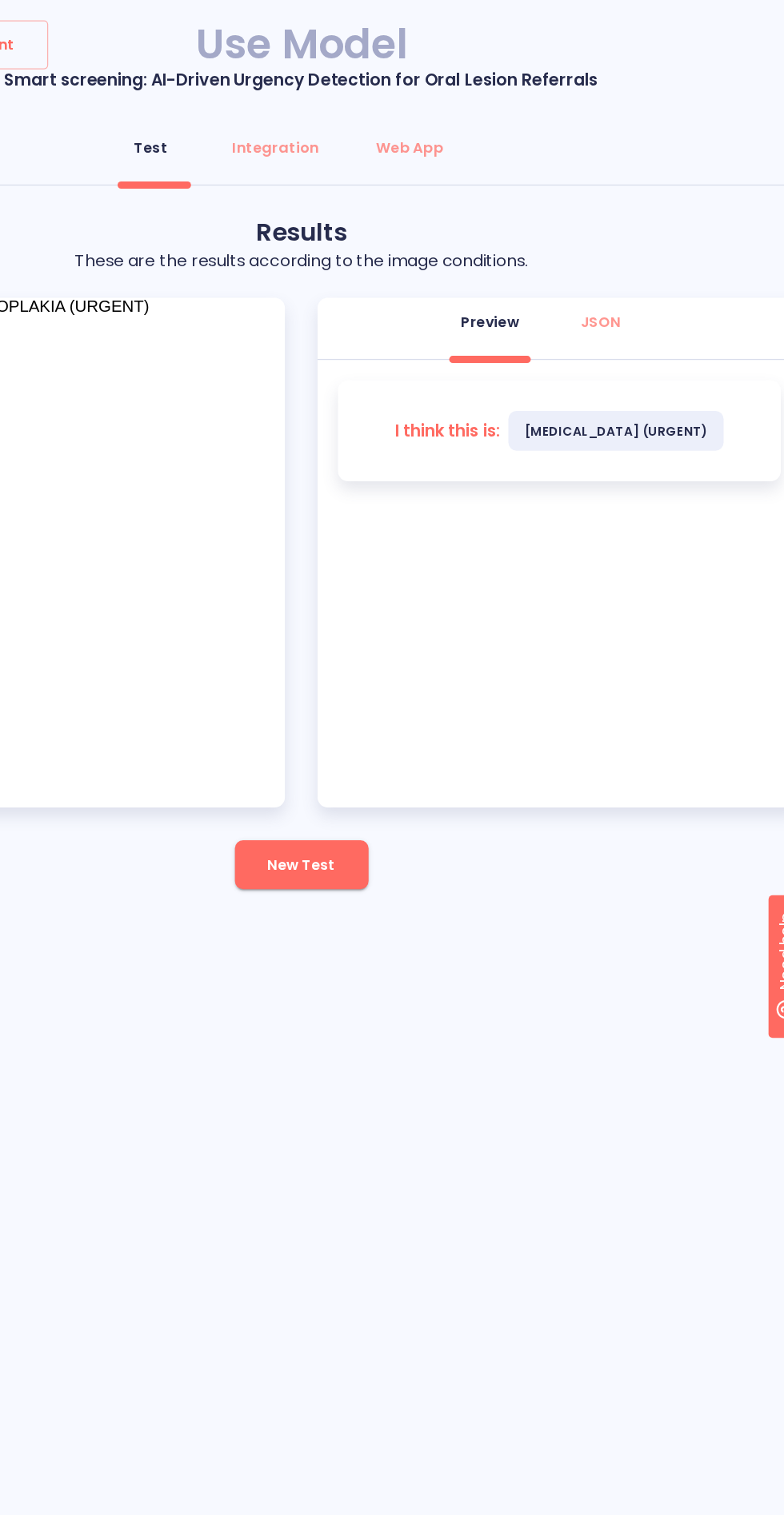
click at [403, 682] on span "New Test" at bounding box center [391, 678] width 53 height 20
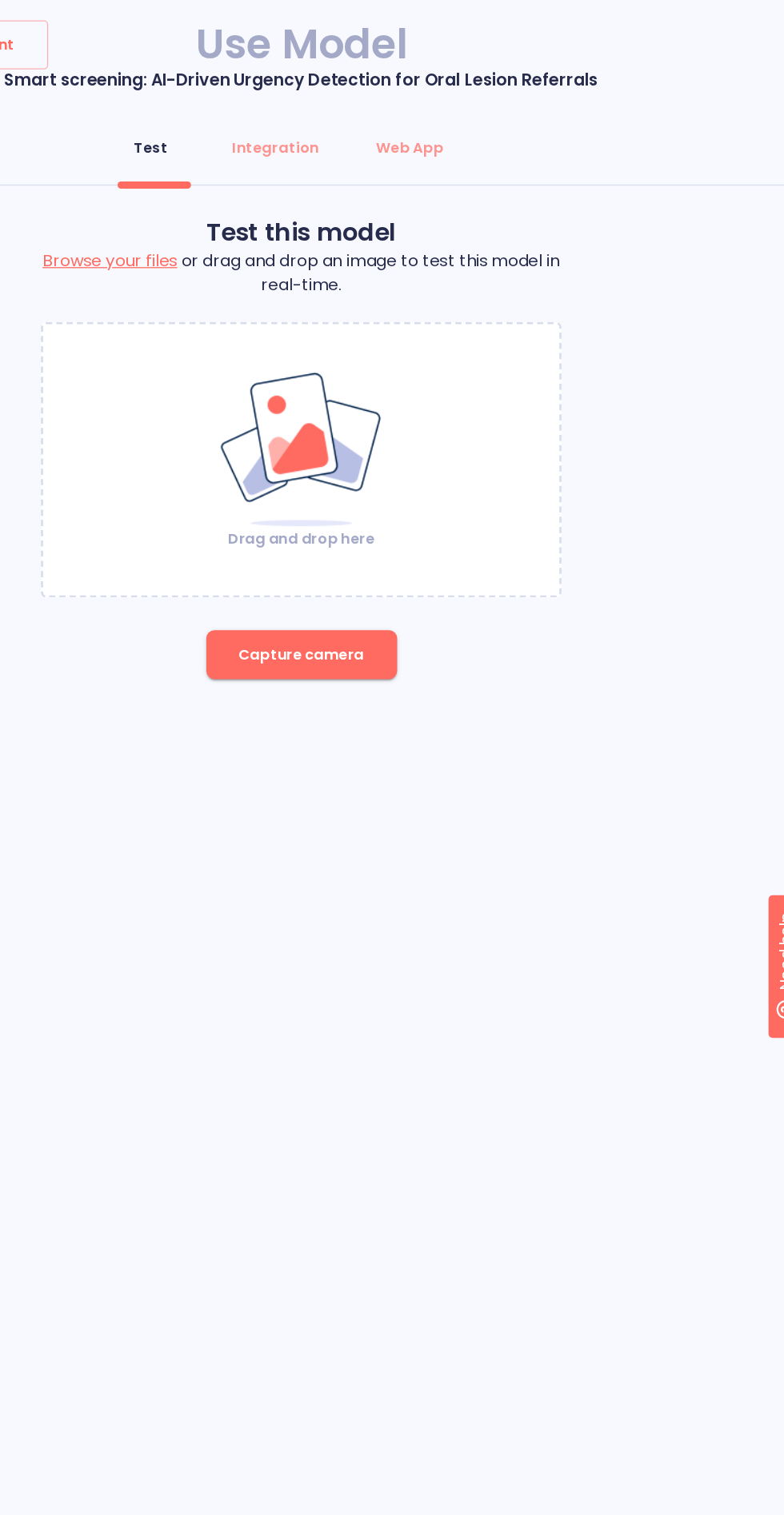
click at [372, 525] on button "Capture camera" at bounding box center [392, 514] width 150 height 39
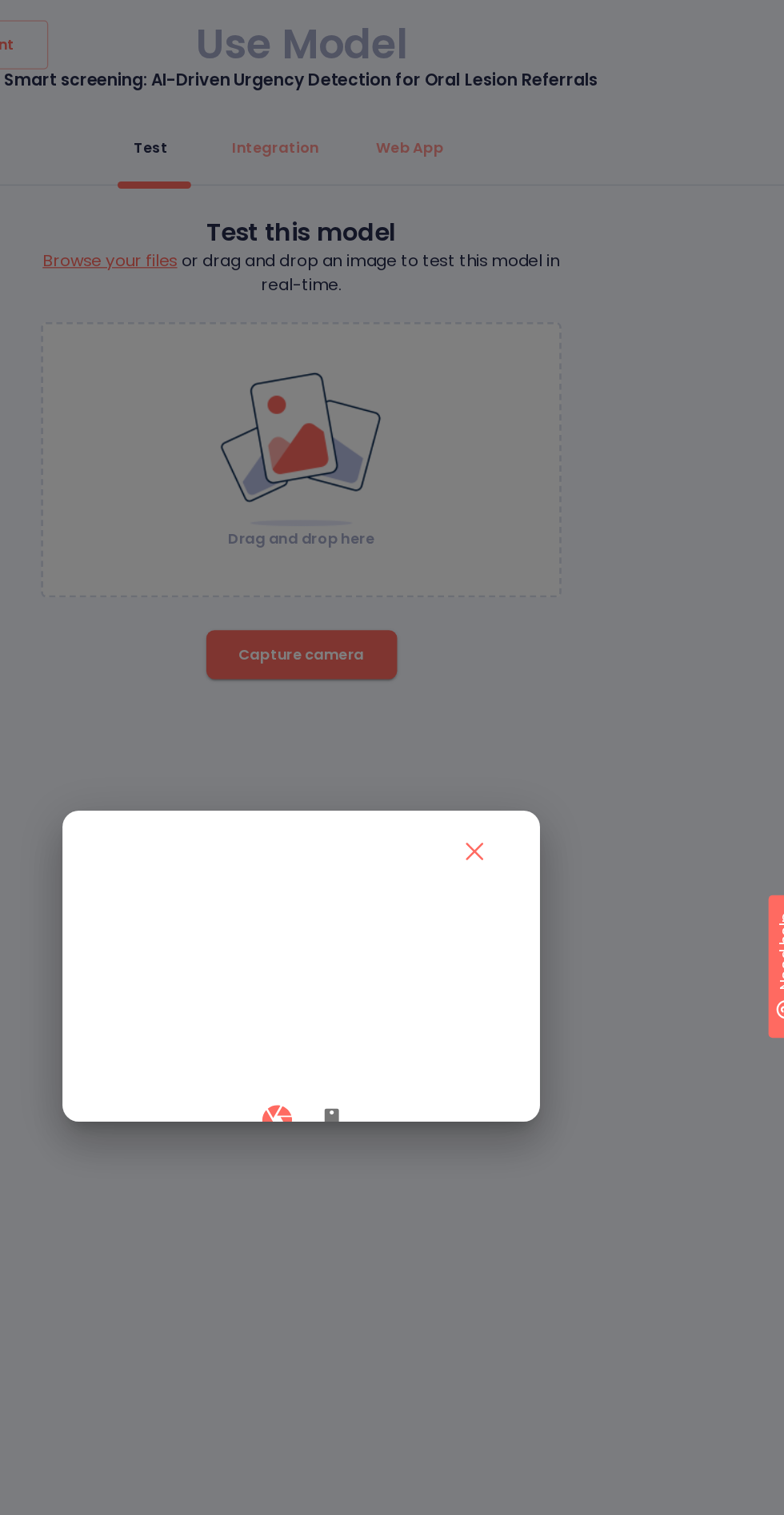
click at [418, 888] on icon "button" at bounding box center [416, 879] width 19 height 19
click at [356, 902] on button "button" at bounding box center [373, 878] width 47 height 47
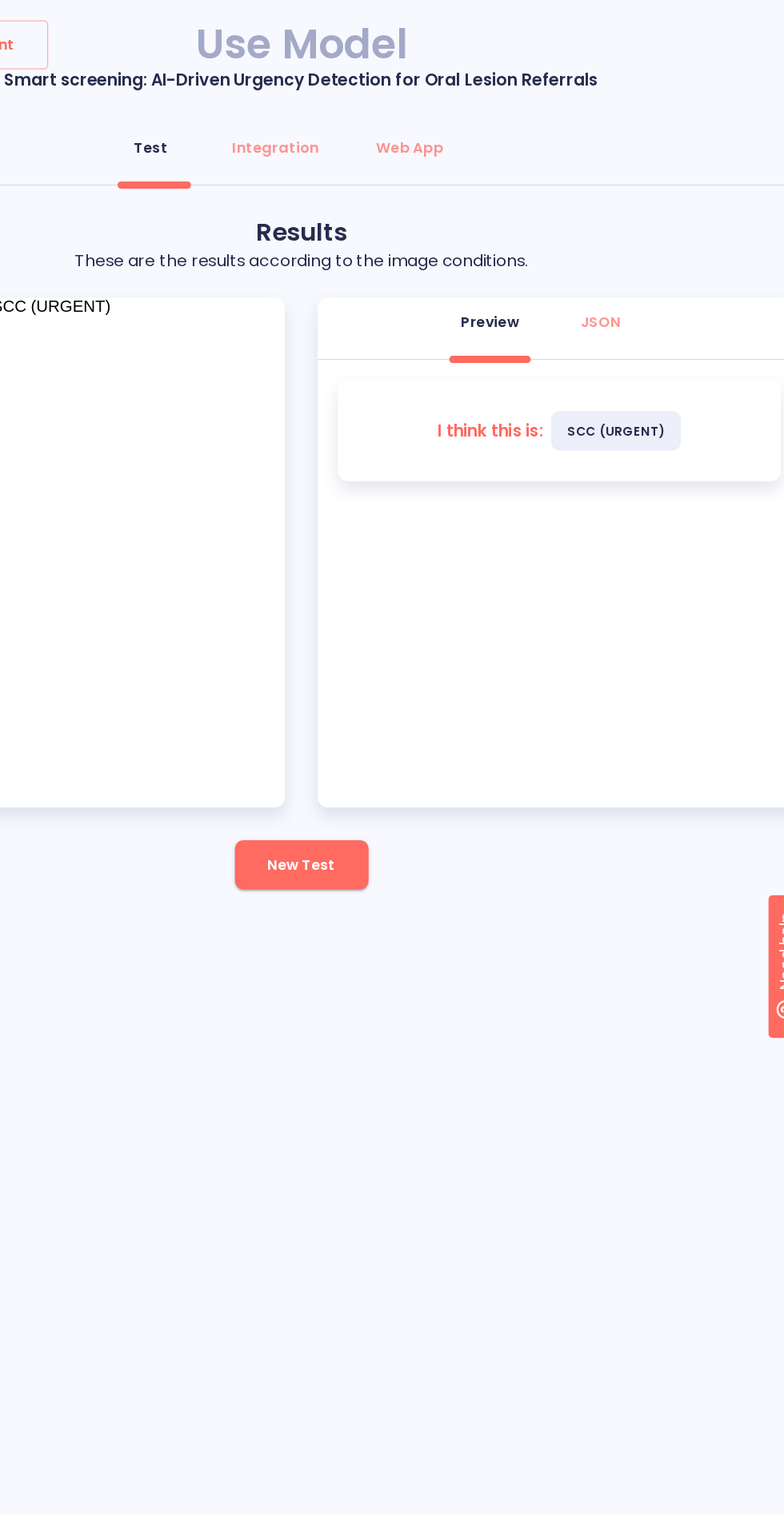
click at [404, 694] on button "New Test" at bounding box center [392, 678] width 104 height 39
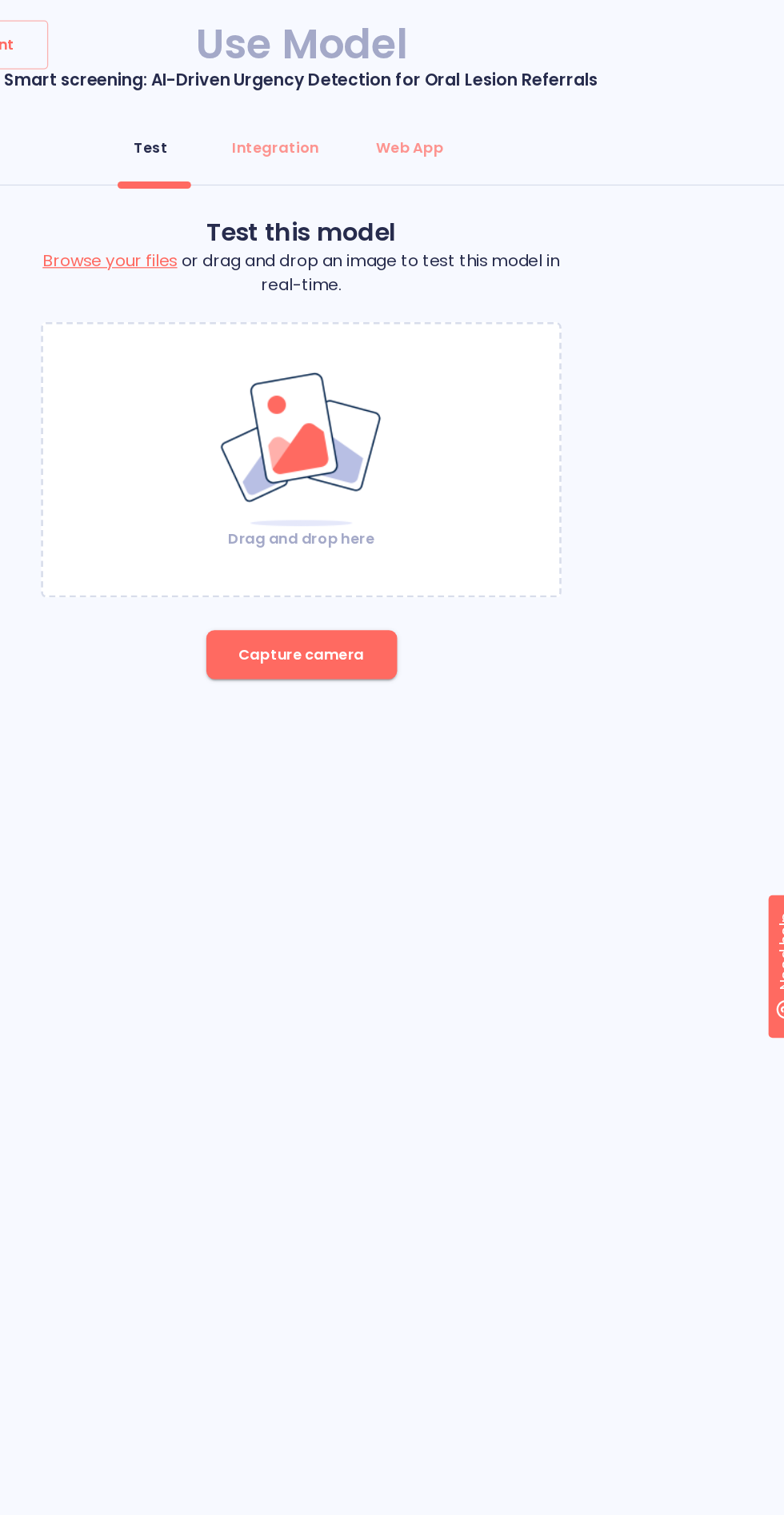
click at [408, 509] on span "Capture camera" at bounding box center [392, 514] width 98 height 20
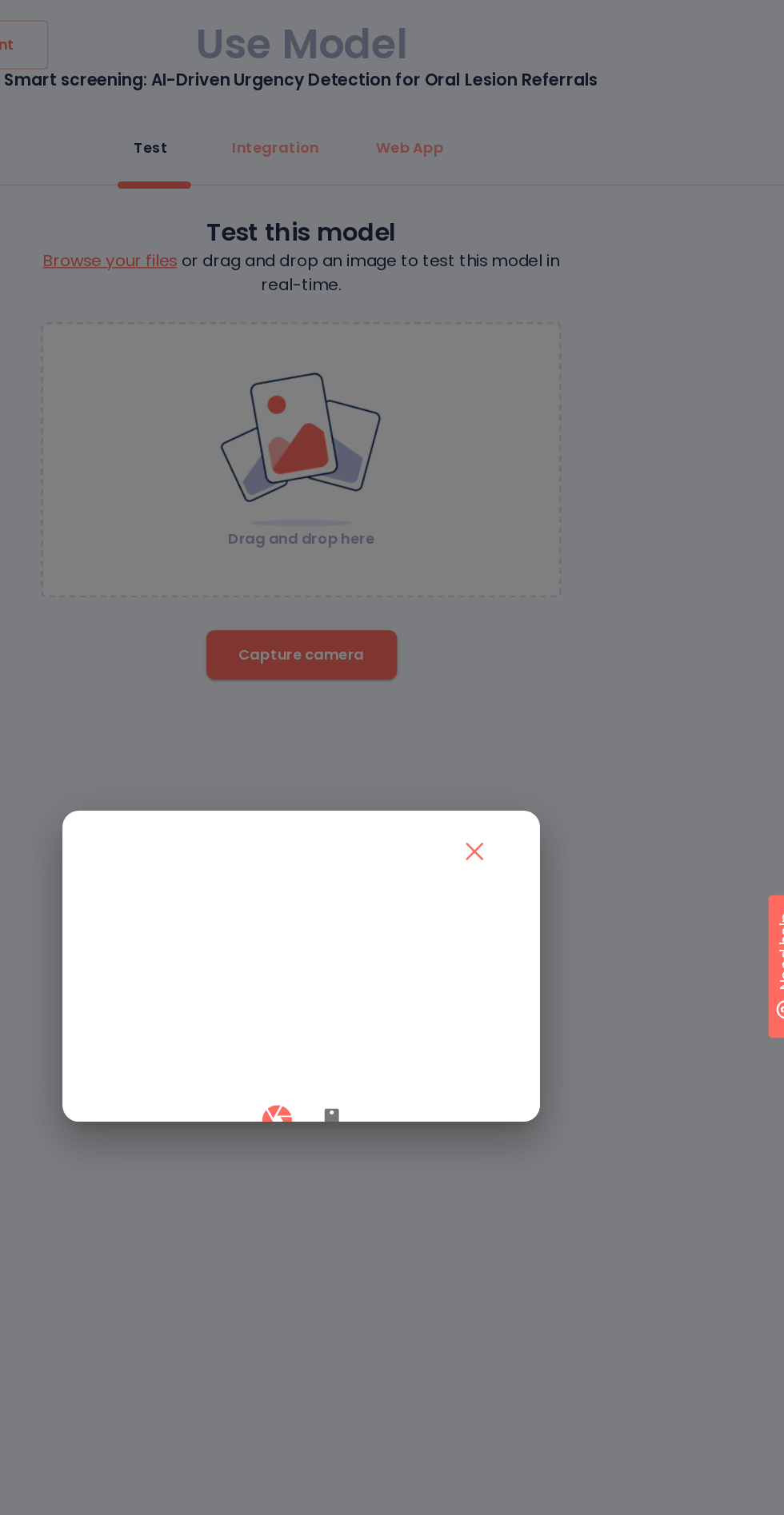
click at [419, 888] on icon "button" at bounding box center [416, 879] width 12 height 19
click at [357, 902] on button "button" at bounding box center [373, 878] width 47 height 47
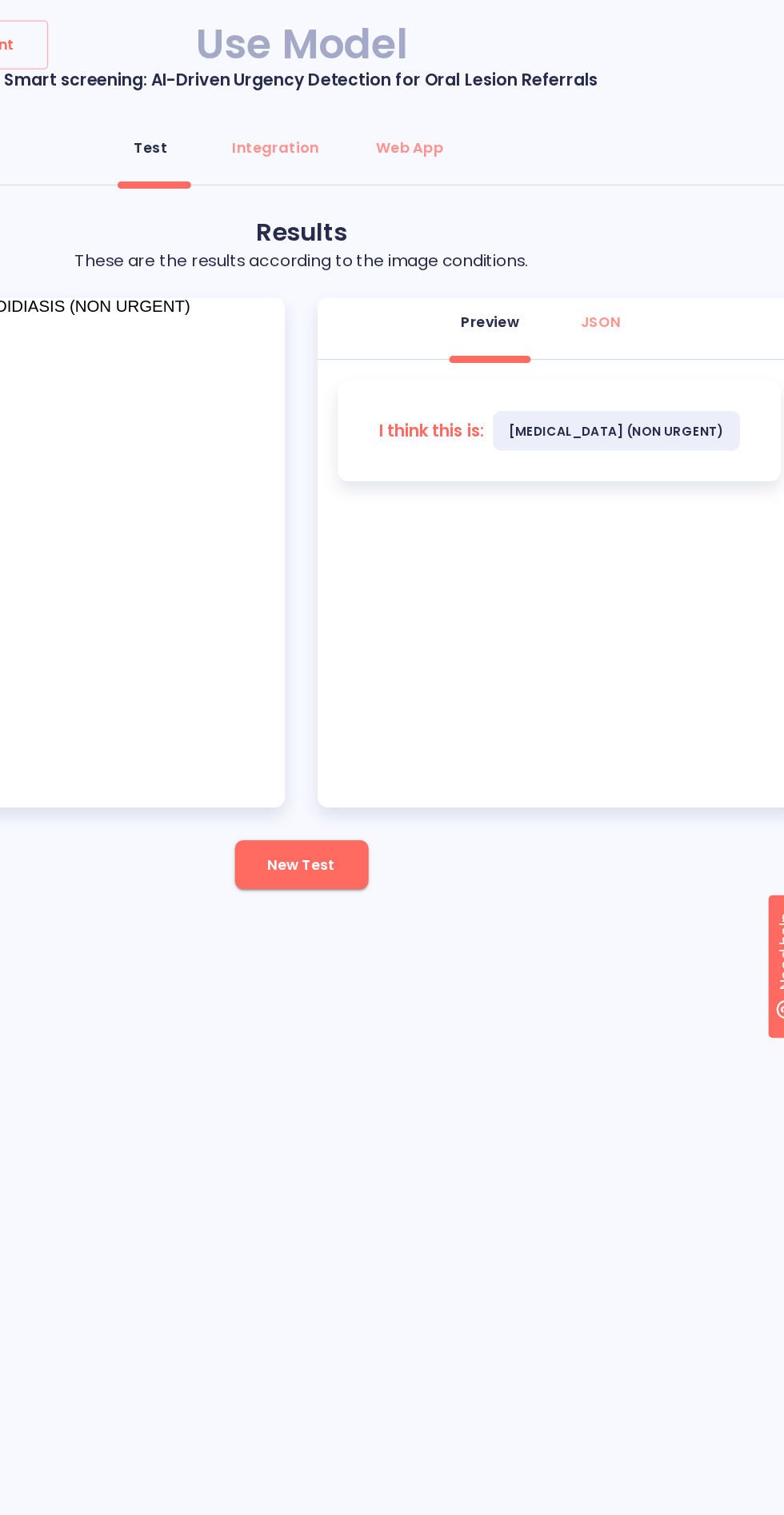
click at [378, 692] on button "New Test" at bounding box center [392, 678] width 104 height 39
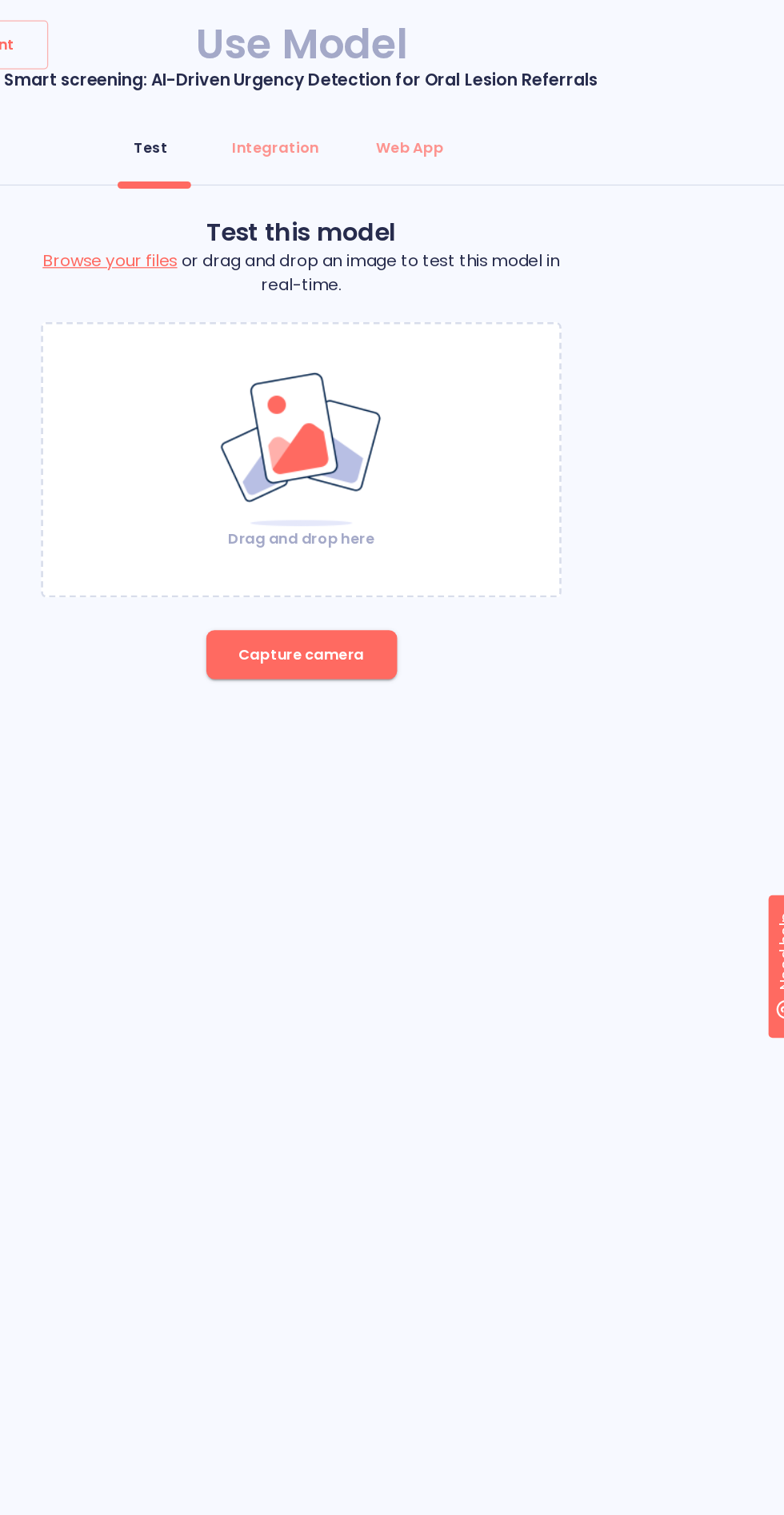
click at [400, 510] on span "Capture camera" at bounding box center [392, 514] width 98 height 20
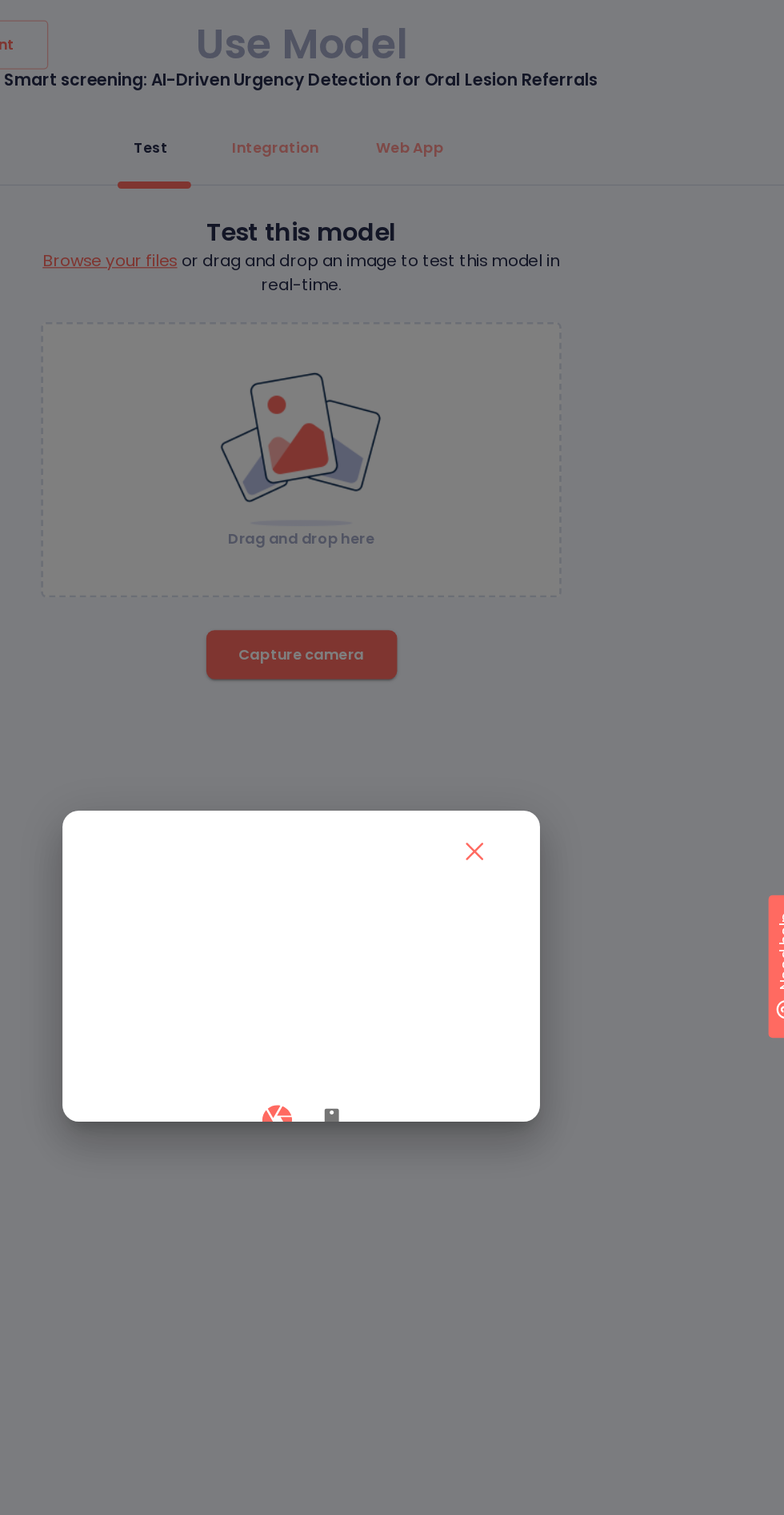
click at [431, 902] on button "button" at bounding box center [416, 878] width 39 height 47
click at [379, 890] on icon "button" at bounding box center [373, 879] width 23 height 23
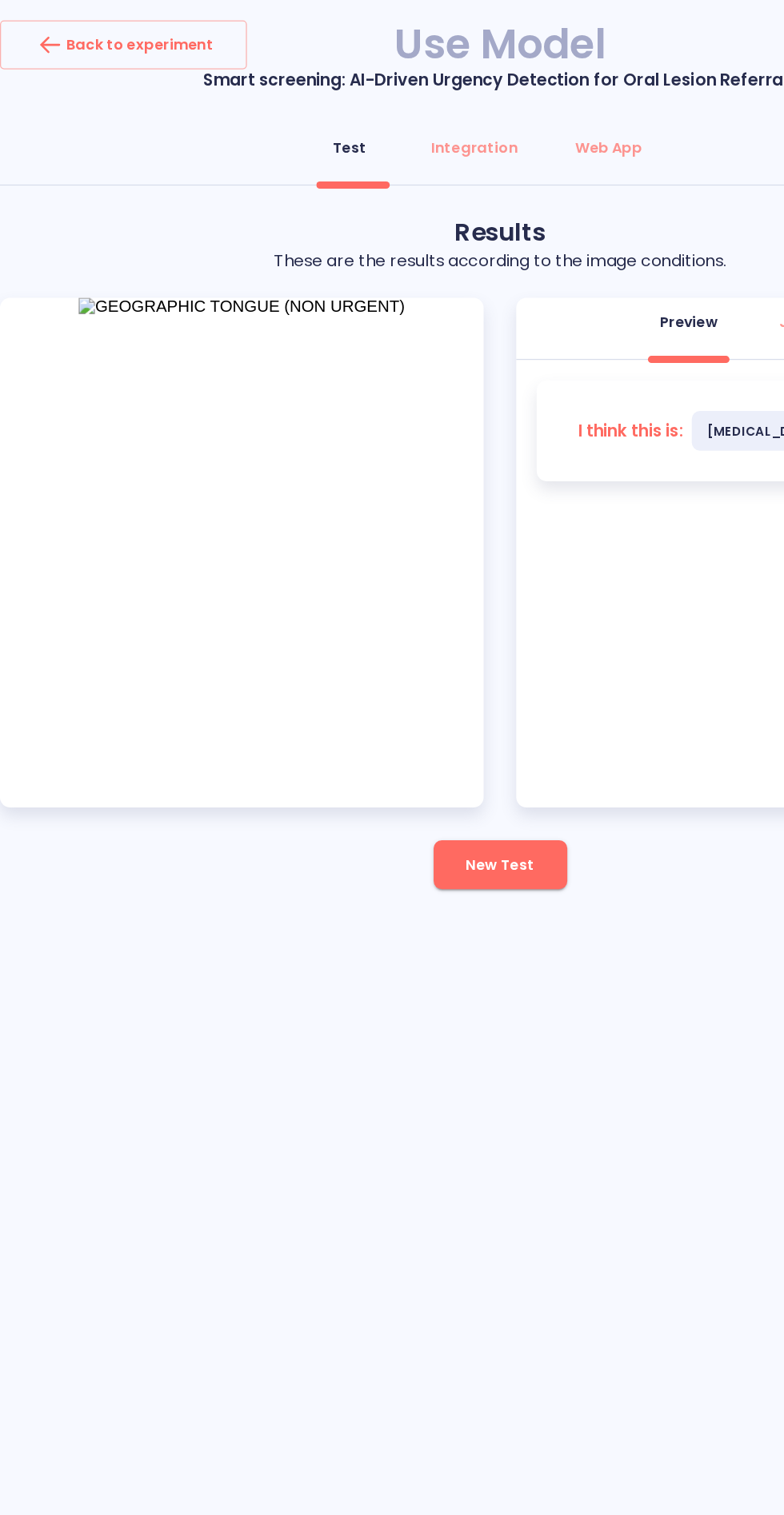
click at [398, 677] on span "New Test" at bounding box center [391, 678] width 53 height 20
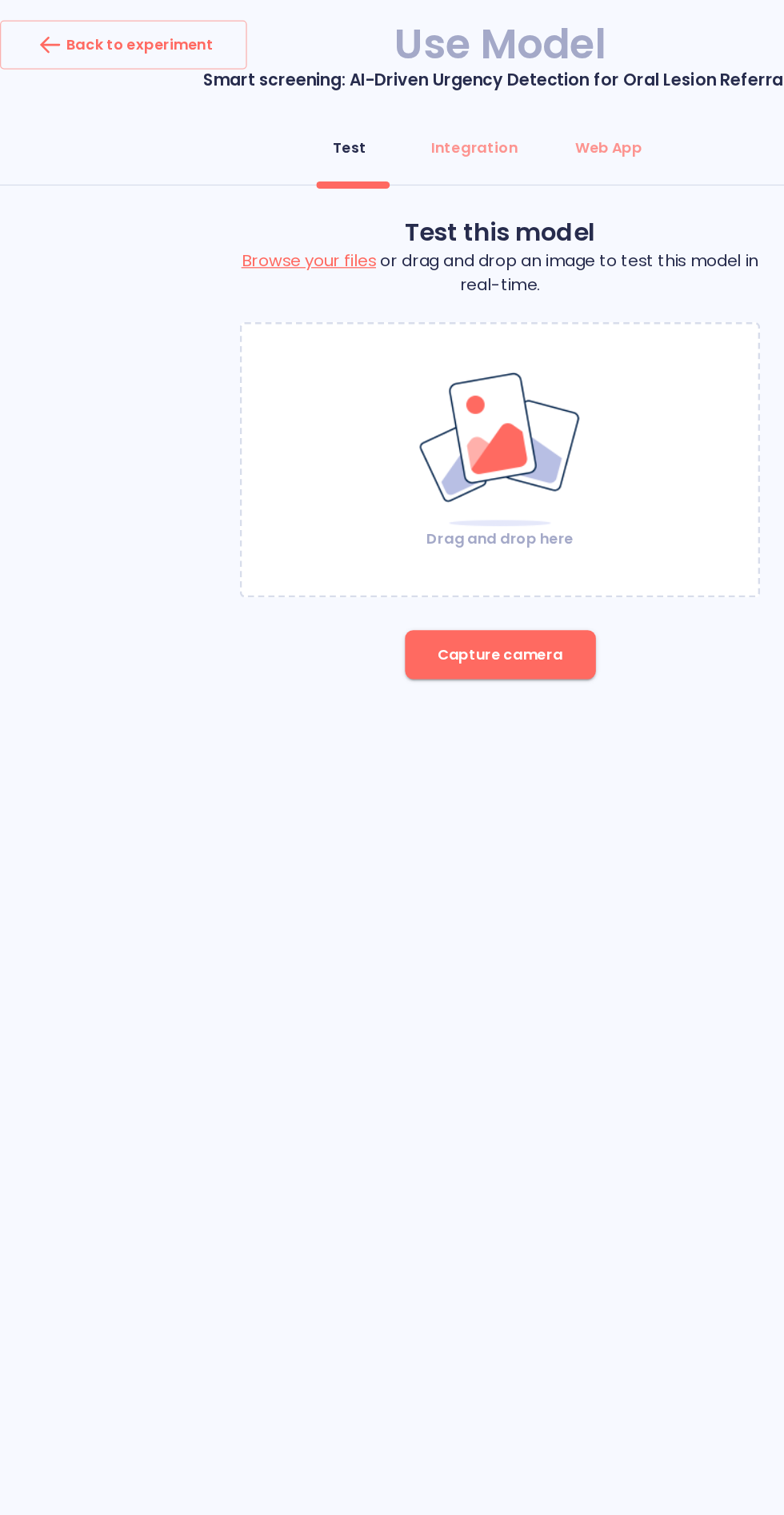
click at [419, 513] on span "Capture camera" at bounding box center [392, 514] width 98 height 20
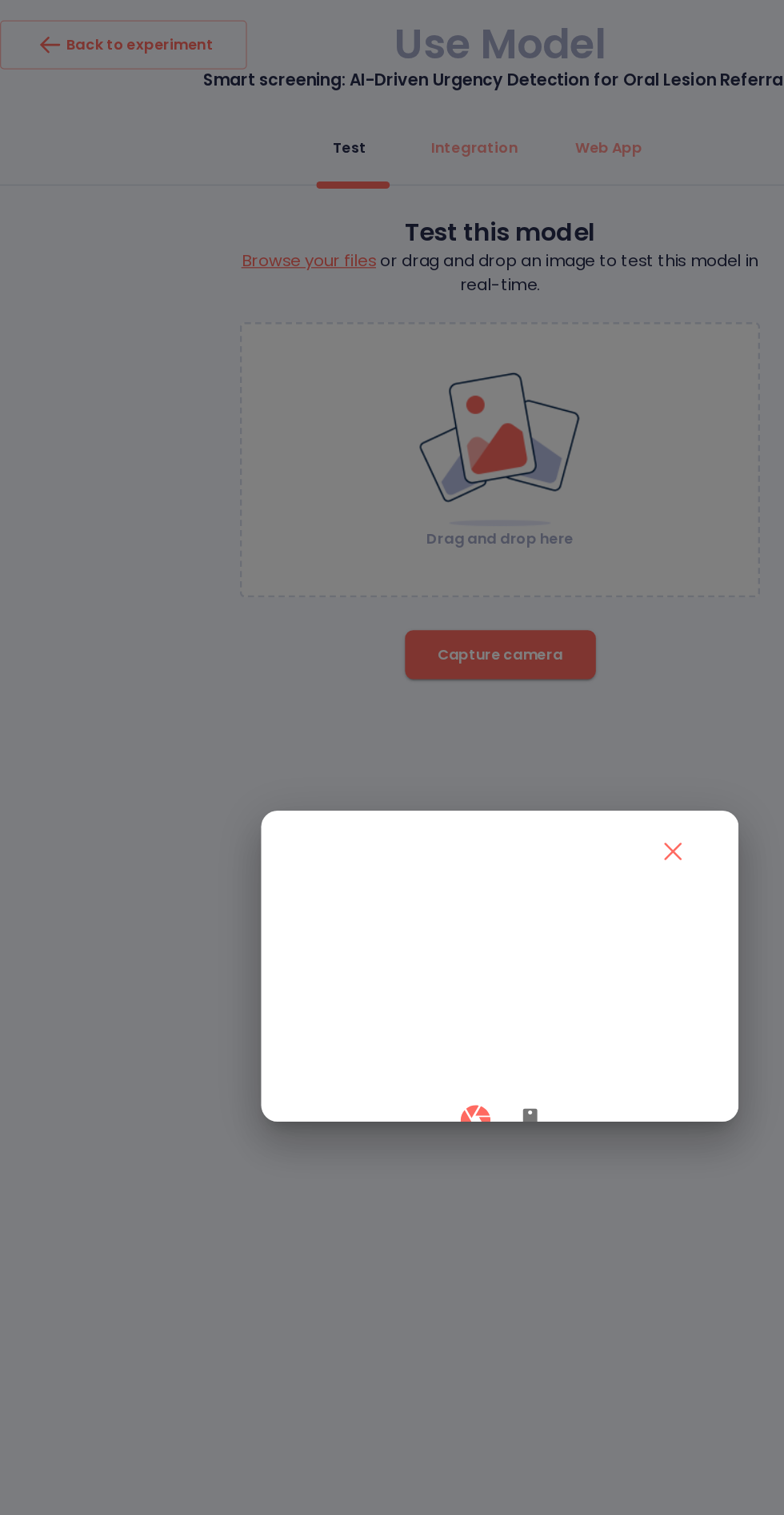
click at [418, 902] on button "button" at bounding box center [416, 878] width 39 height 47
click at [359, 902] on button "button" at bounding box center [373, 878] width 47 height 47
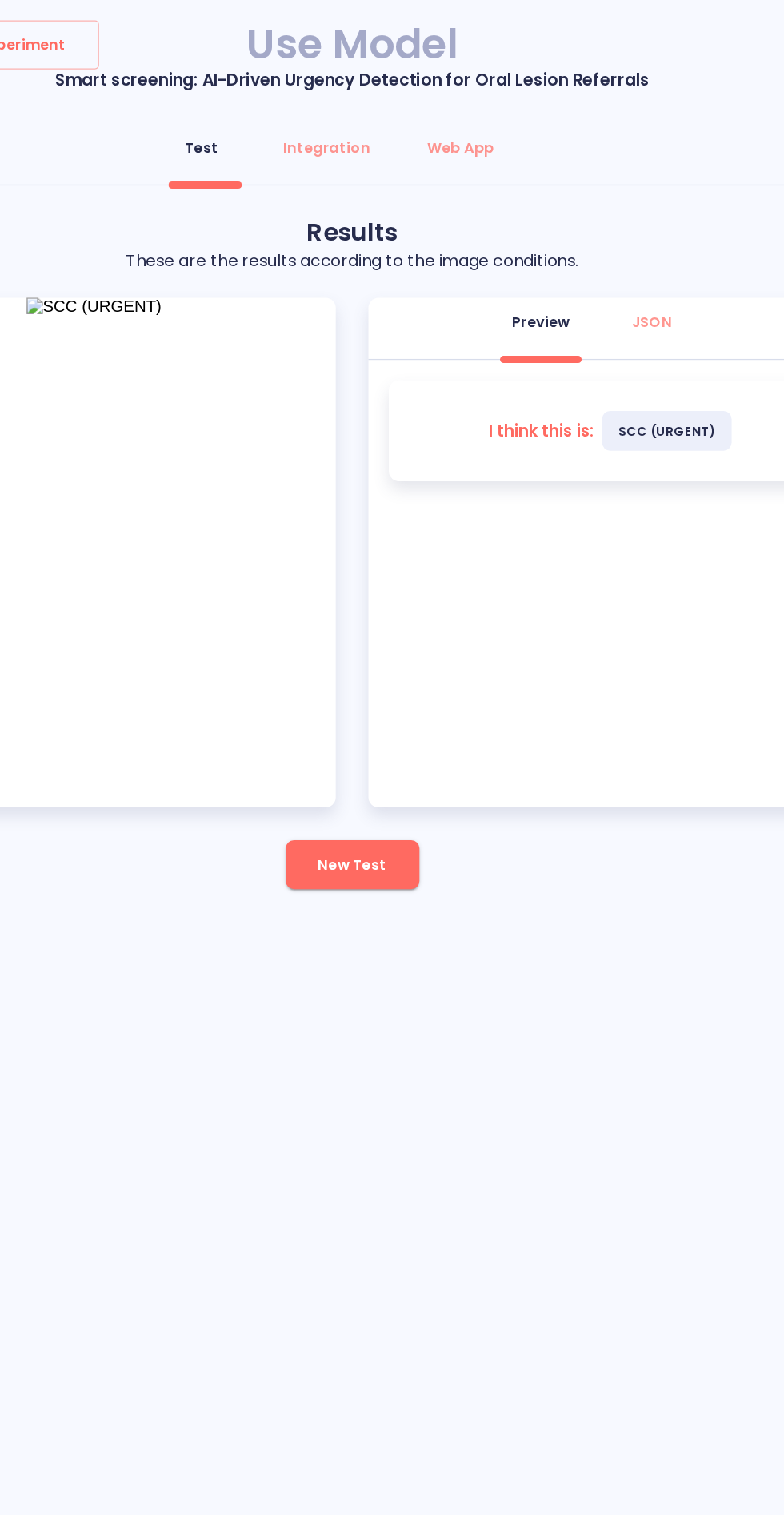
click at [394, 676] on span "New Test" at bounding box center [391, 678] width 53 height 20
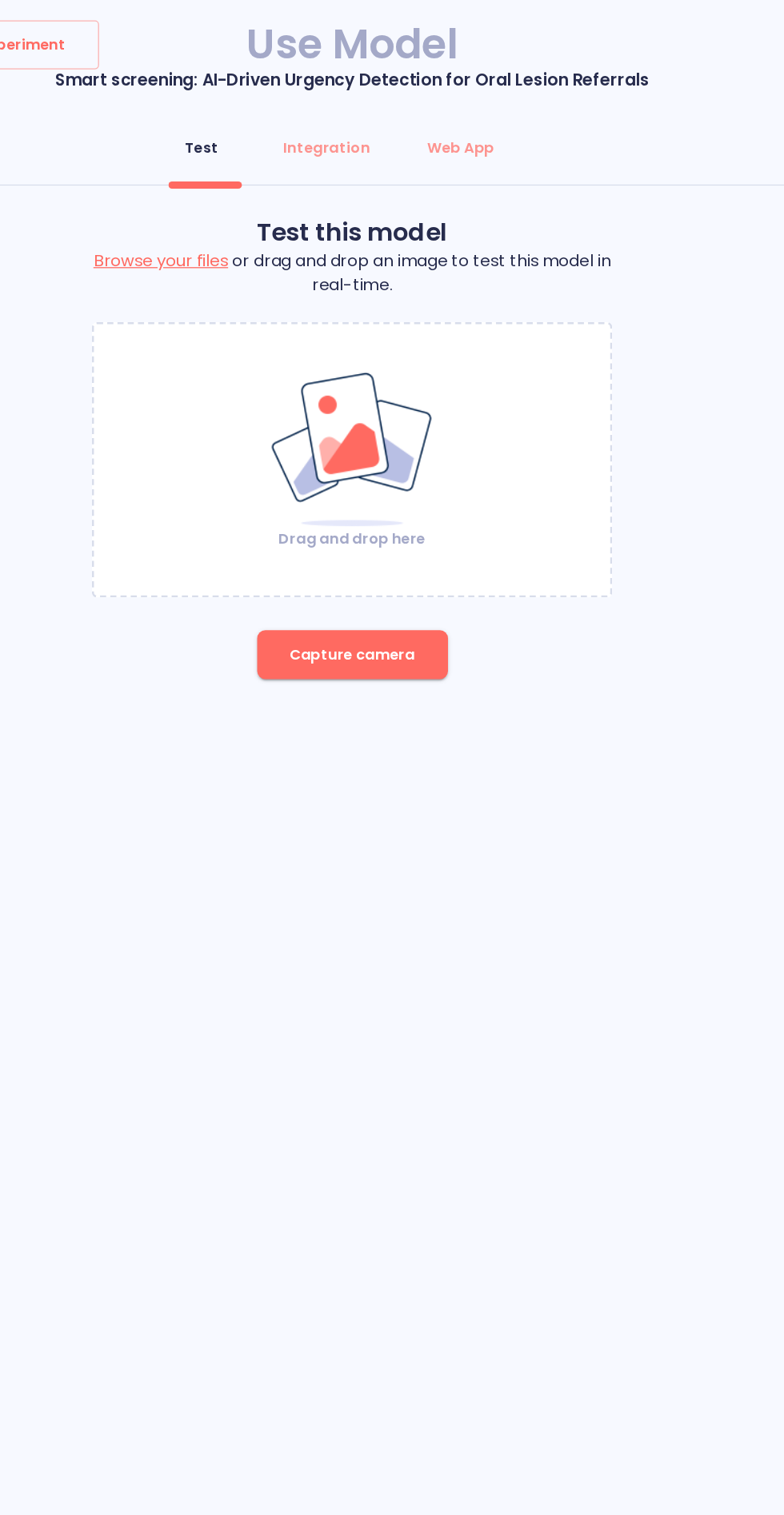
click at [406, 362] on img at bounding box center [392, 352] width 129 height 124
click at [344, 509] on button "Capture camera" at bounding box center [392, 514] width 150 height 39
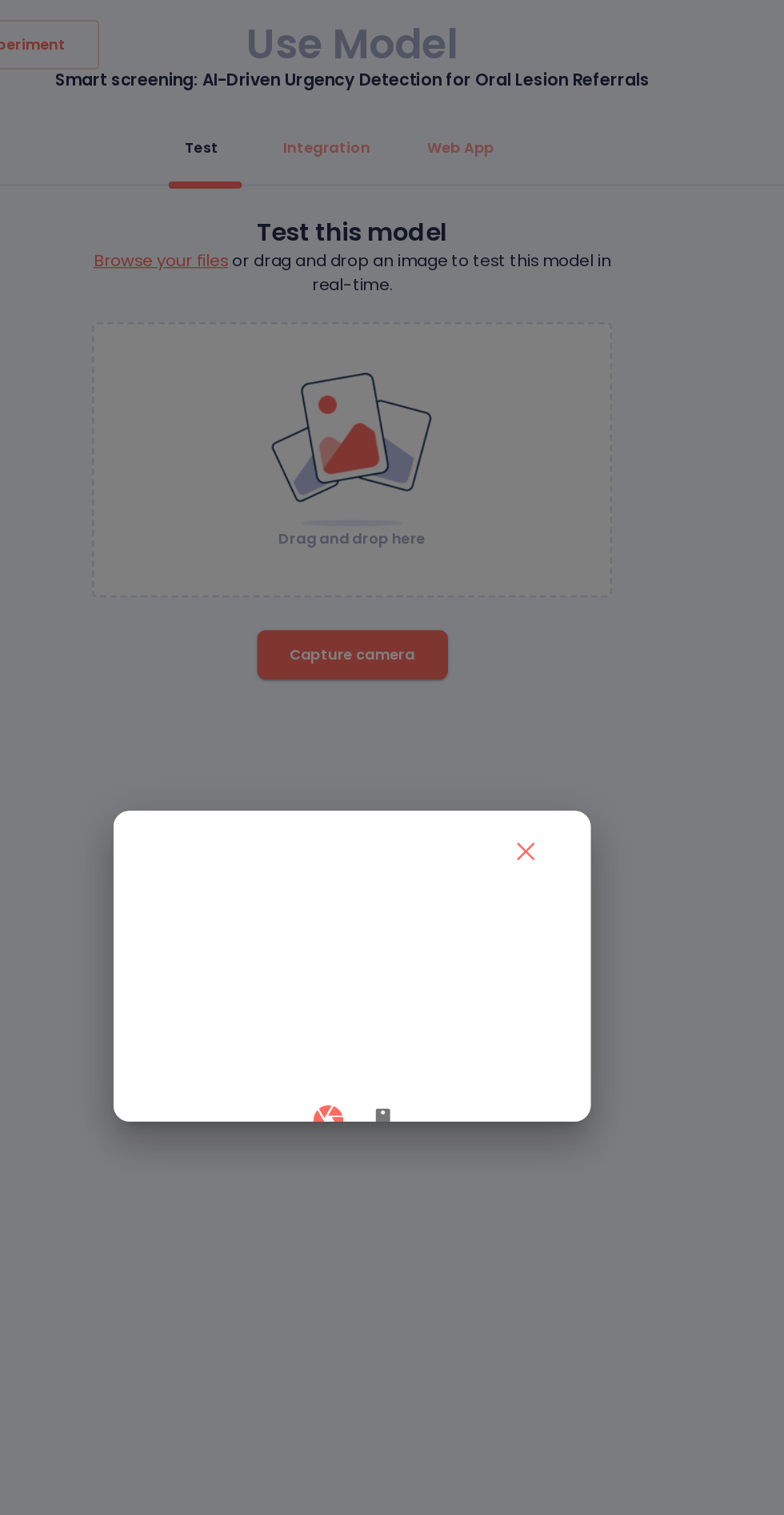
click at [426, 902] on button "button" at bounding box center [416, 878] width 39 height 47
click at [357, 902] on div at bounding box center [392, 878] width 317 height 47
click at [356, 902] on button "button" at bounding box center [373, 878] width 47 height 47
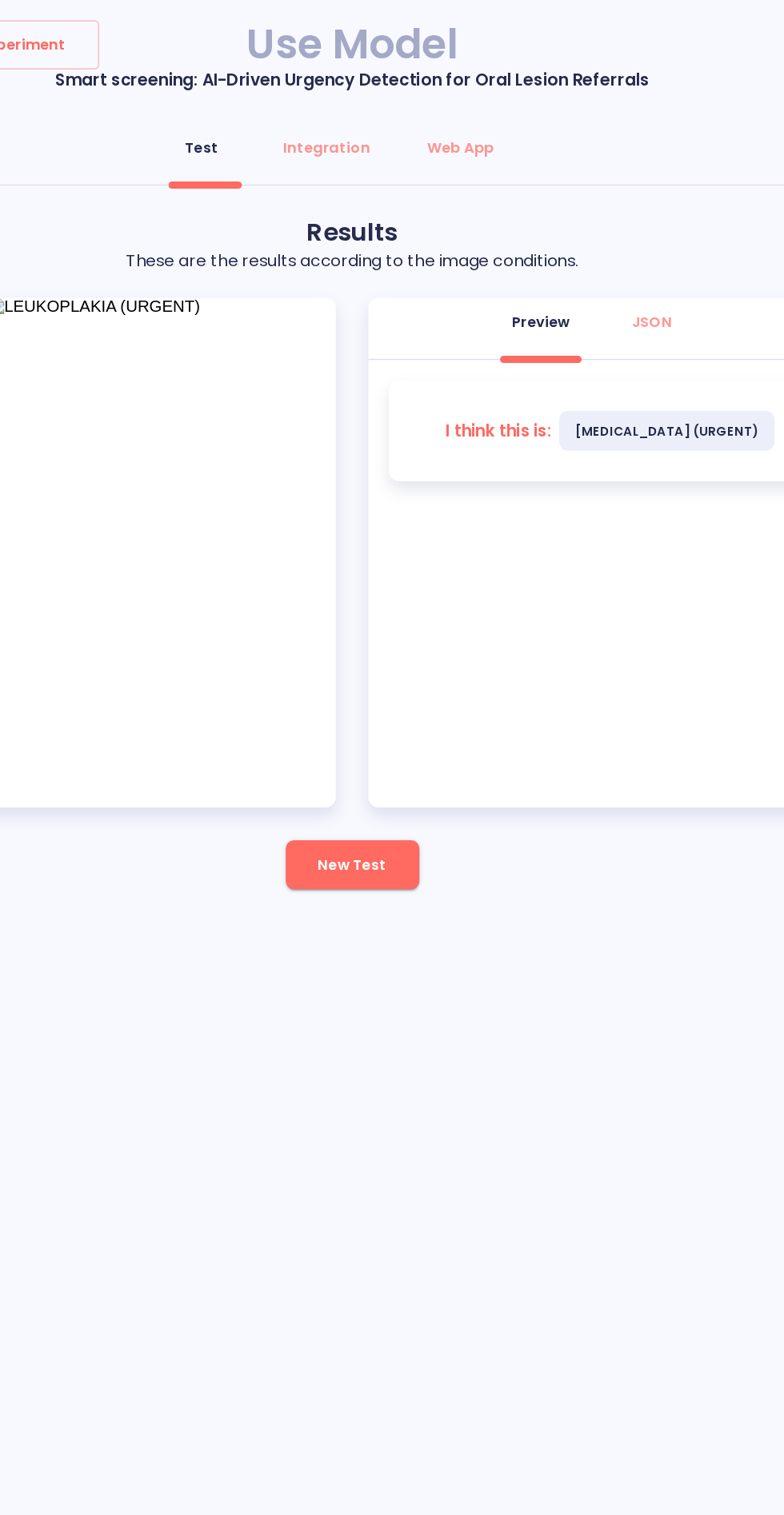
click at [403, 690] on button "New Test" at bounding box center [392, 678] width 104 height 39
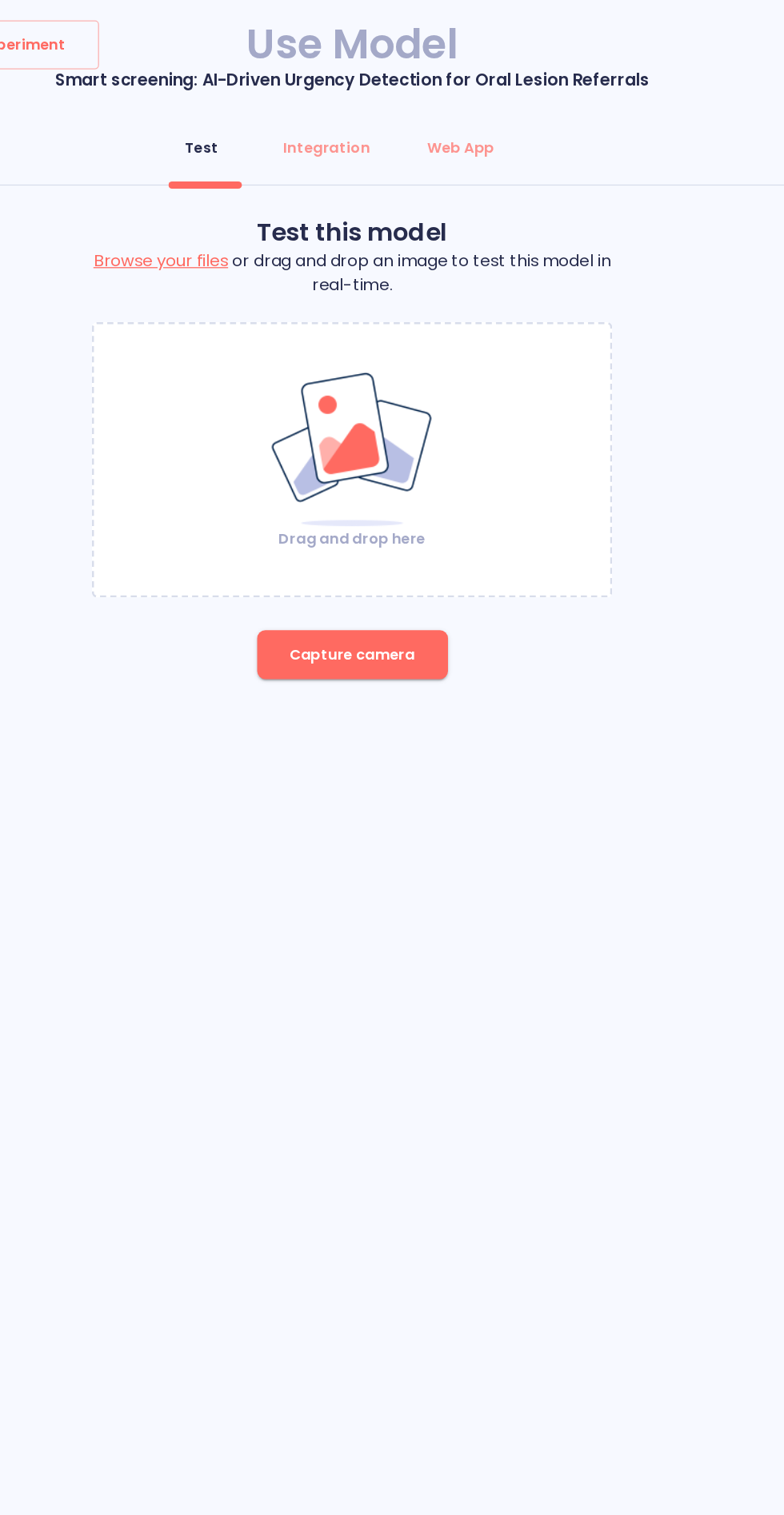
click at [389, 512] on span "Capture camera" at bounding box center [392, 514] width 98 height 20
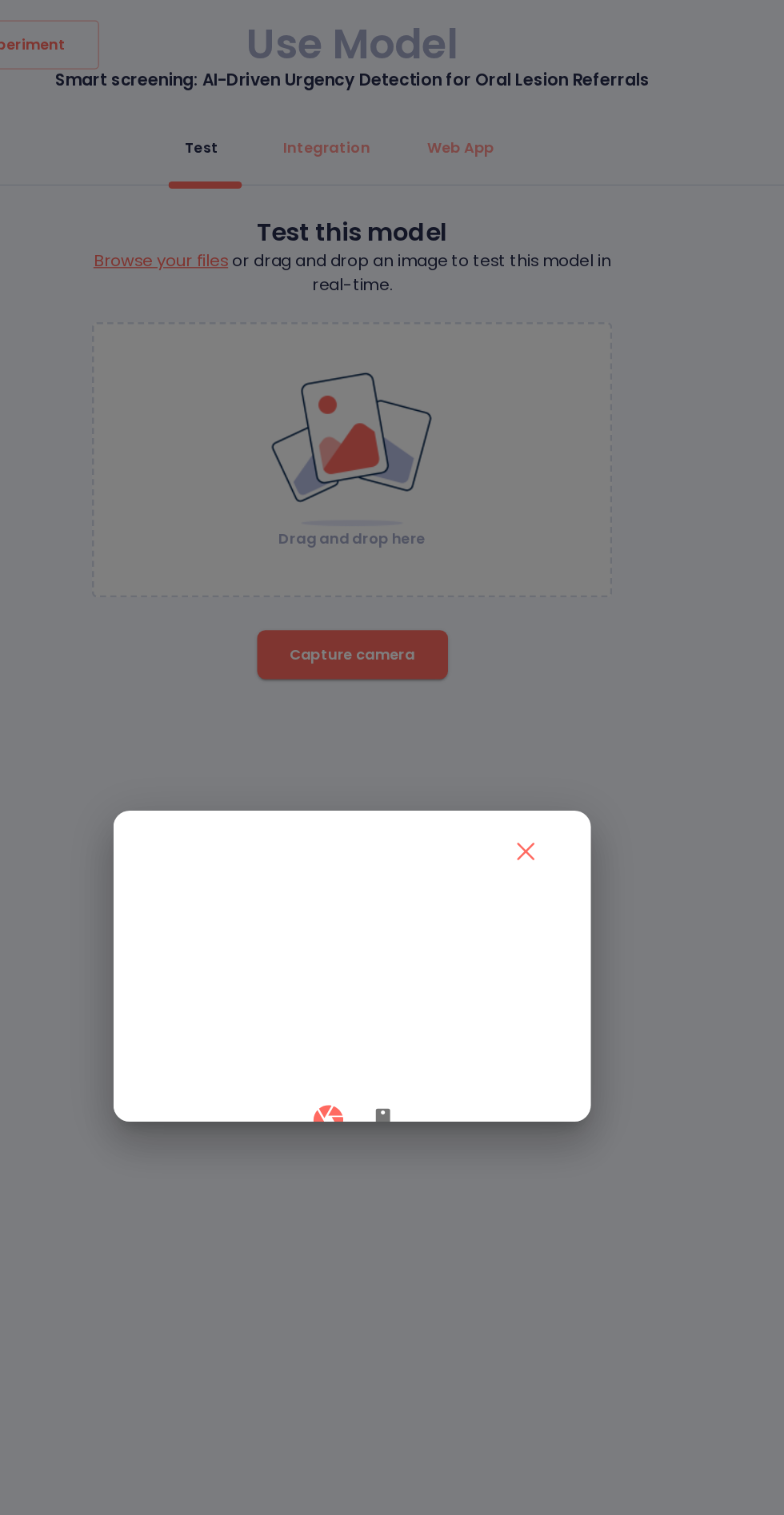
click at [415, 888] on icon "button" at bounding box center [416, 879] width 12 height 19
click at [376, 902] on button "button" at bounding box center [373, 878] width 47 height 47
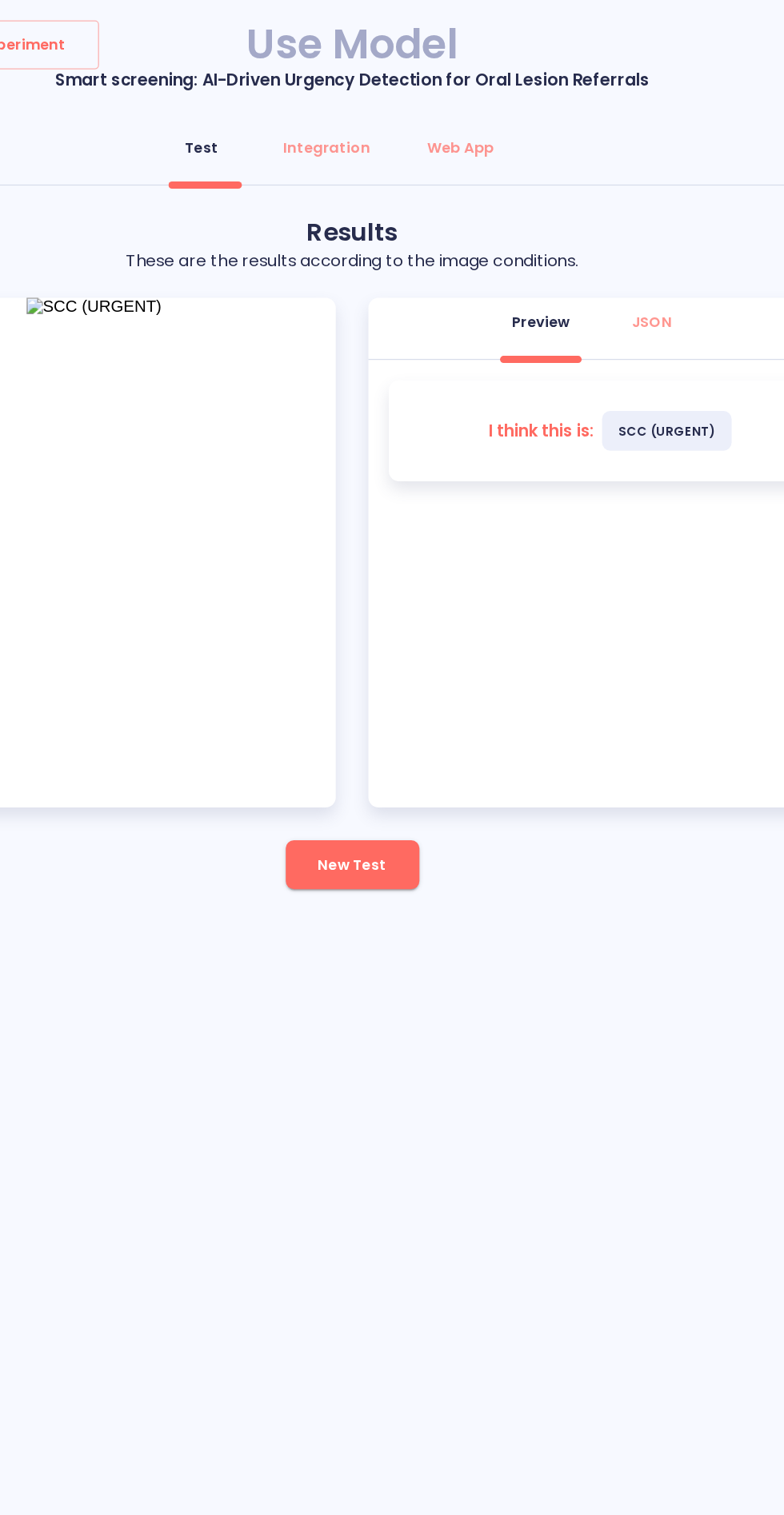
click at [394, 682] on span "New Test" at bounding box center [391, 678] width 53 height 20
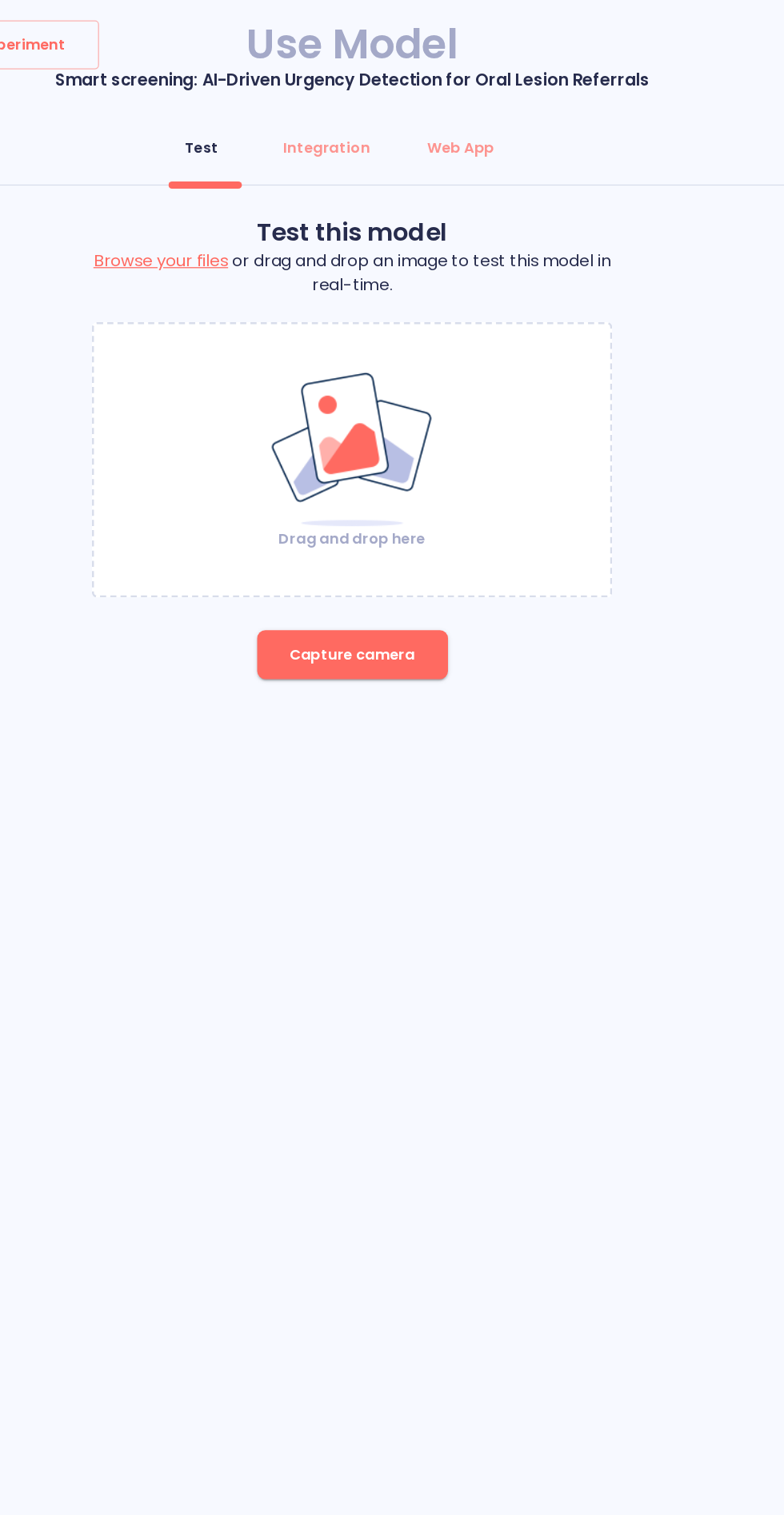
click at [727, 869] on div "Back to experiment Use Model Smart screening: AI-Driven Urgency Detection for O…" at bounding box center [392, 757] width 784 height 1515
click at [438, 519] on span "Capture camera" at bounding box center [392, 514] width 98 height 20
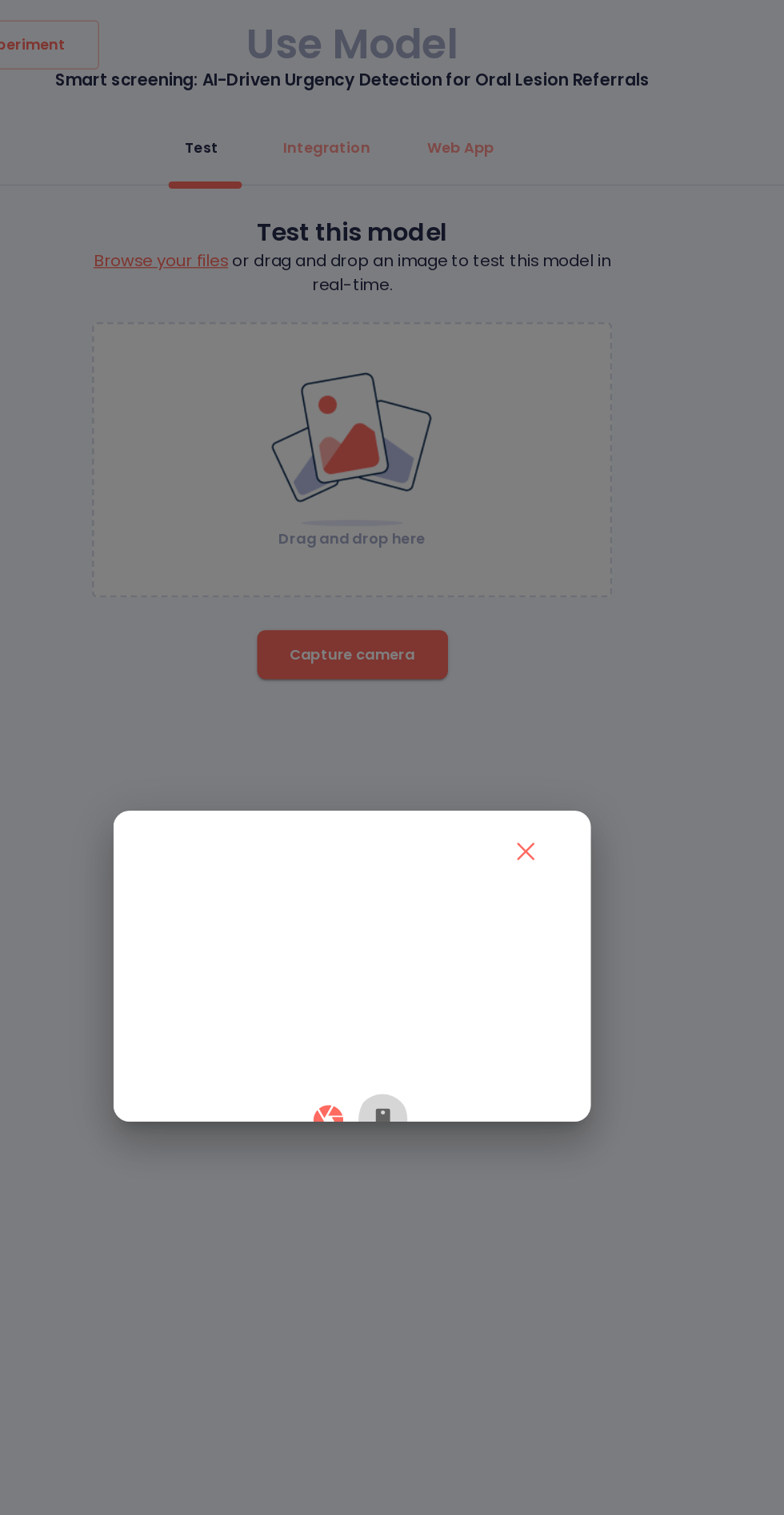
click at [426, 902] on button "button" at bounding box center [416, 878] width 39 height 47
click at [363, 890] on icon "button" at bounding box center [373, 879] width 23 height 23
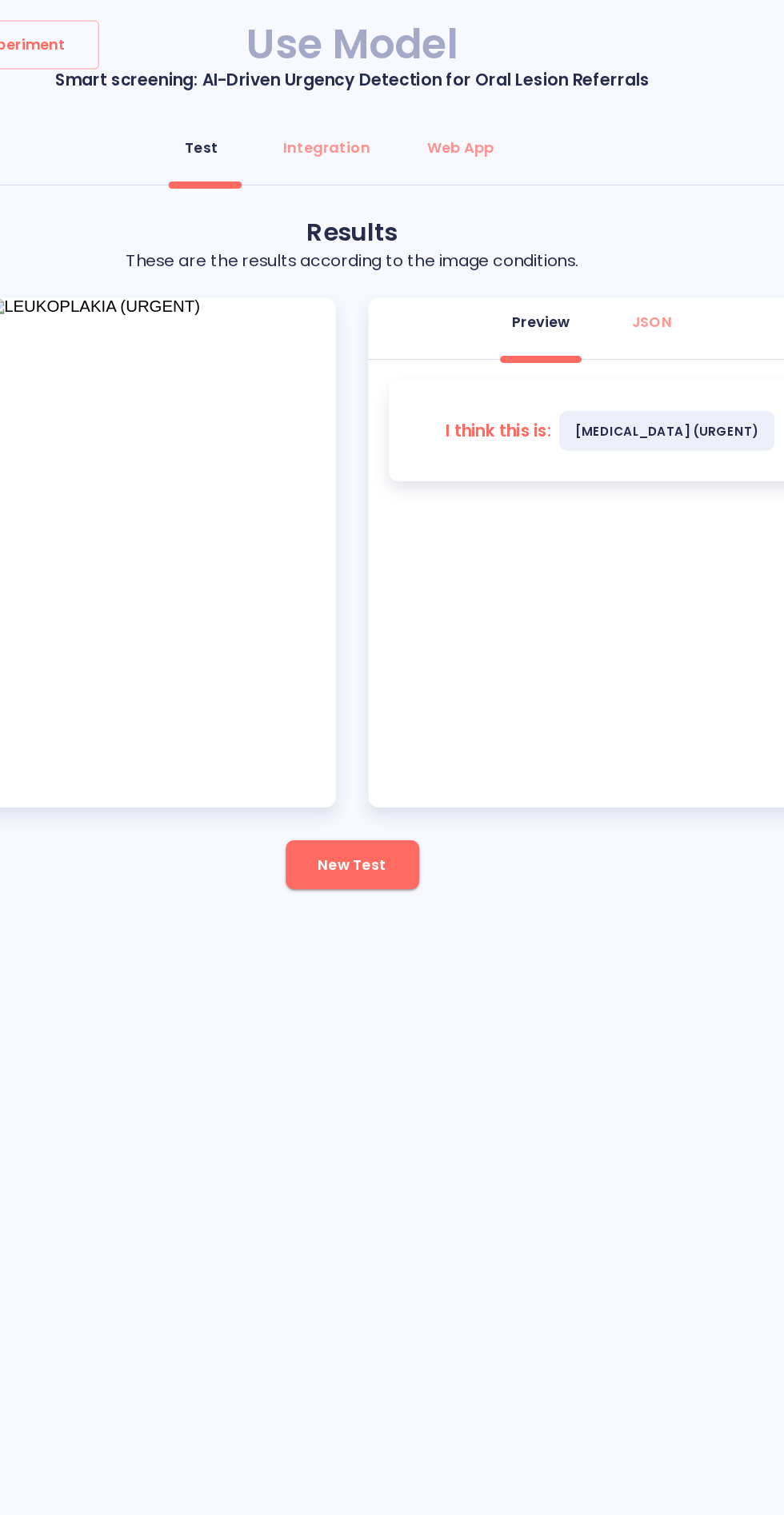
click at [413, 684] on span "New Test" at bounding box center [391, 678] width 53 height 20
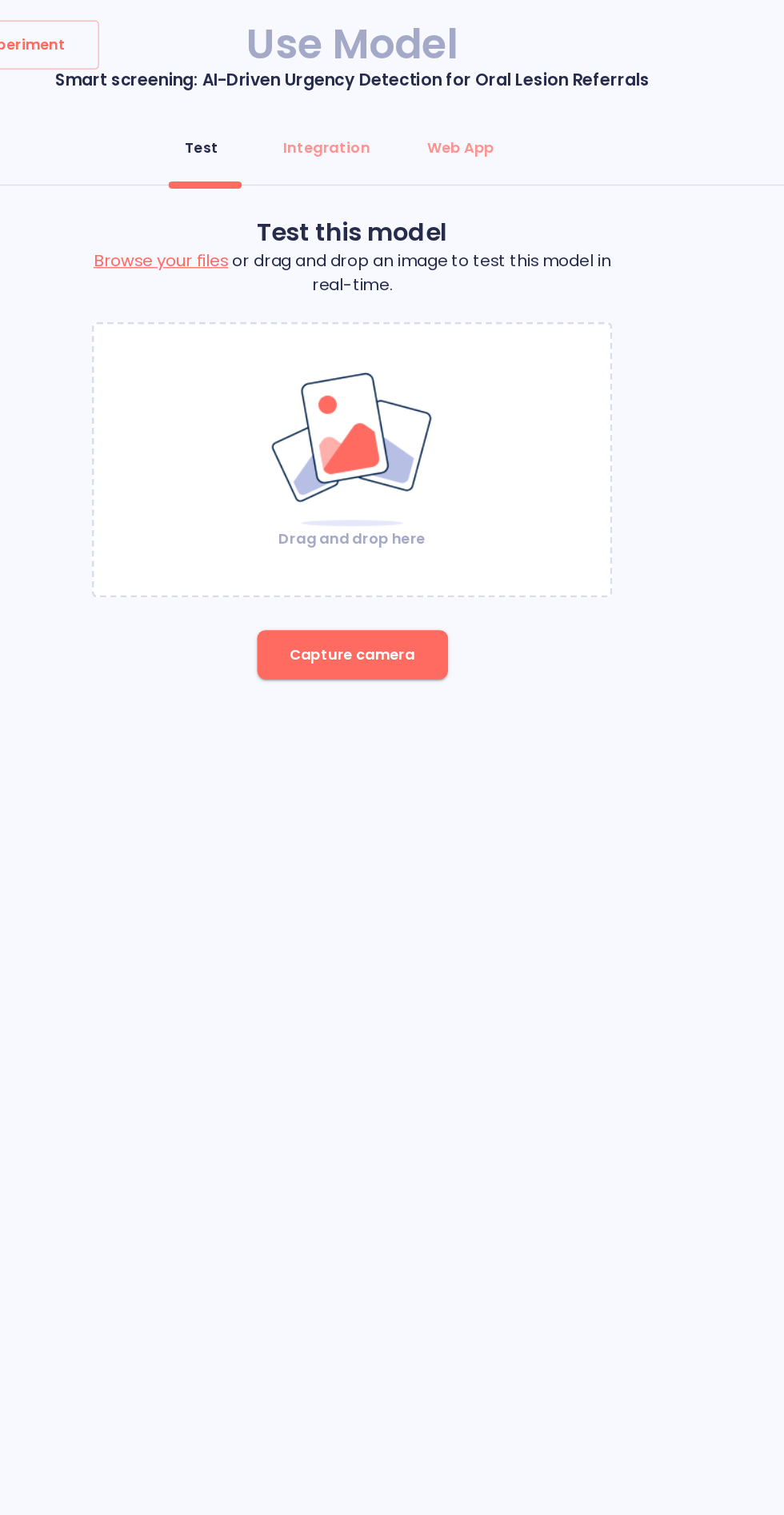
click at [407, 519] on span "Capture camera" at bounding box center [392, 514] width 98 height 20
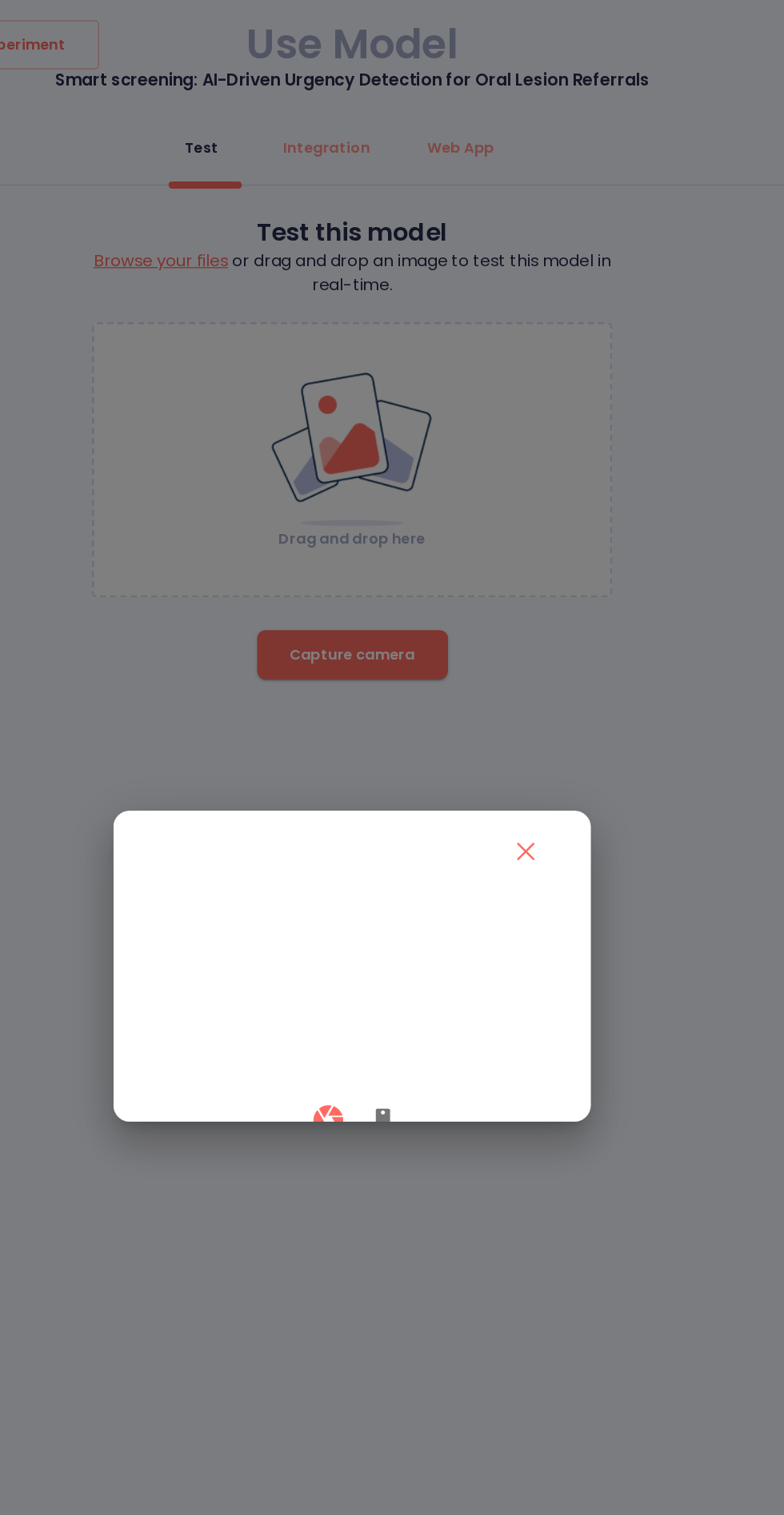
click at [416, 888] on icon "button" at bounding box center [416, 879] width 12 height 19
click at [371, 902] on button "button" at bounding box center [373, 878] width 47 height 47
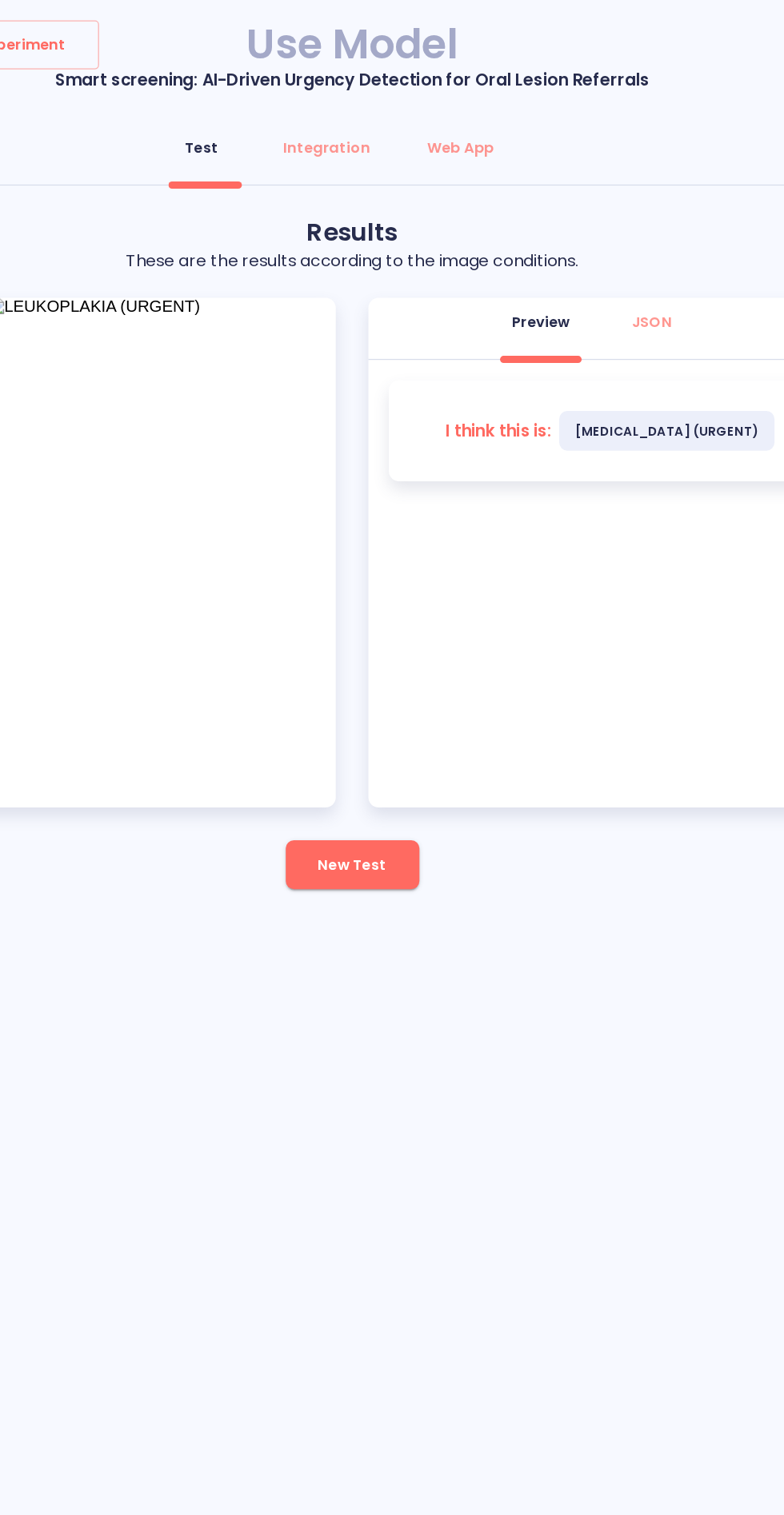
click at [394, 677] on span "New Test" at bounding box center [391, 678] width 53 height 20
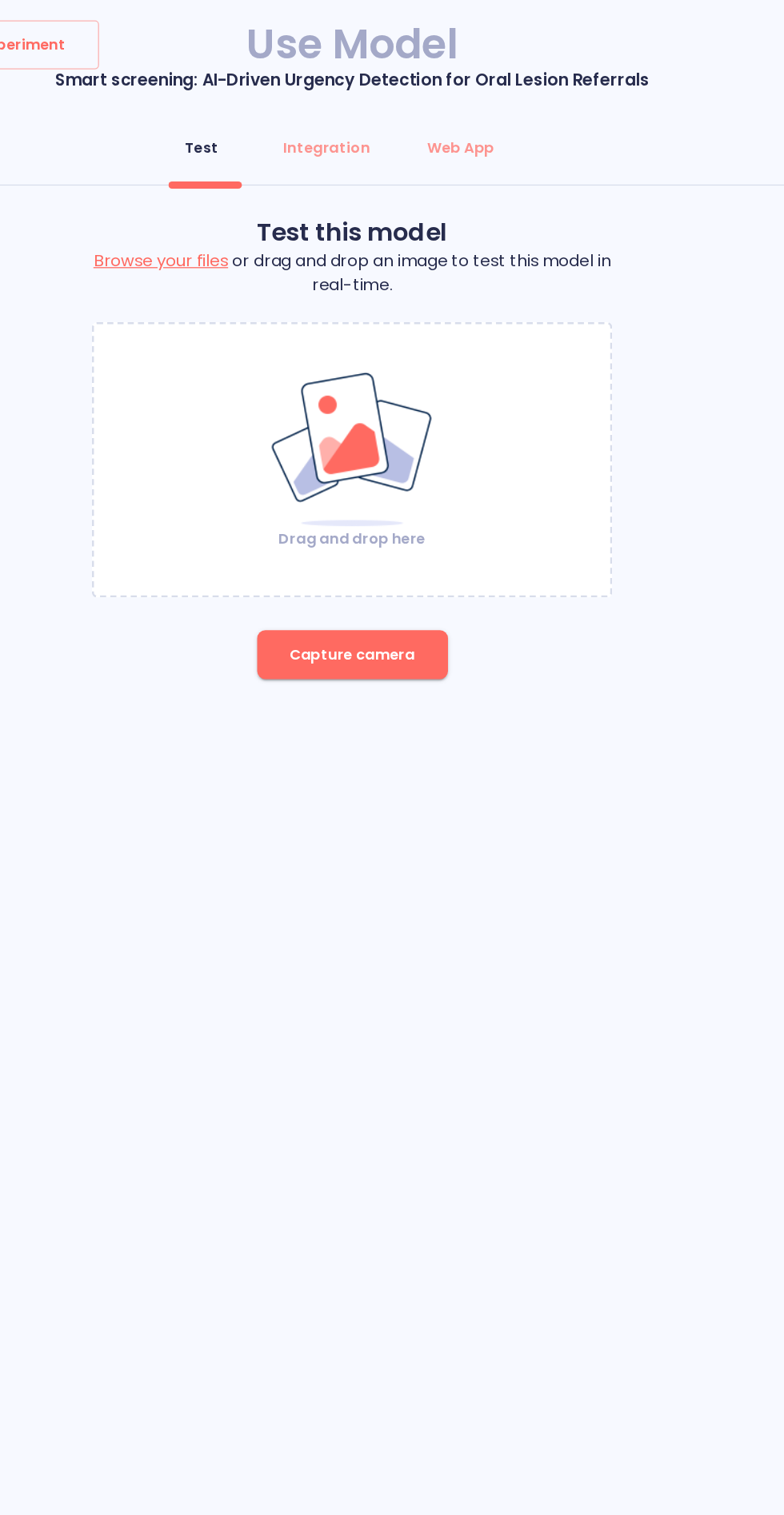
click at [402, 513] on span "Capture camera" at bounding box center [392, 514] width 98 height 20
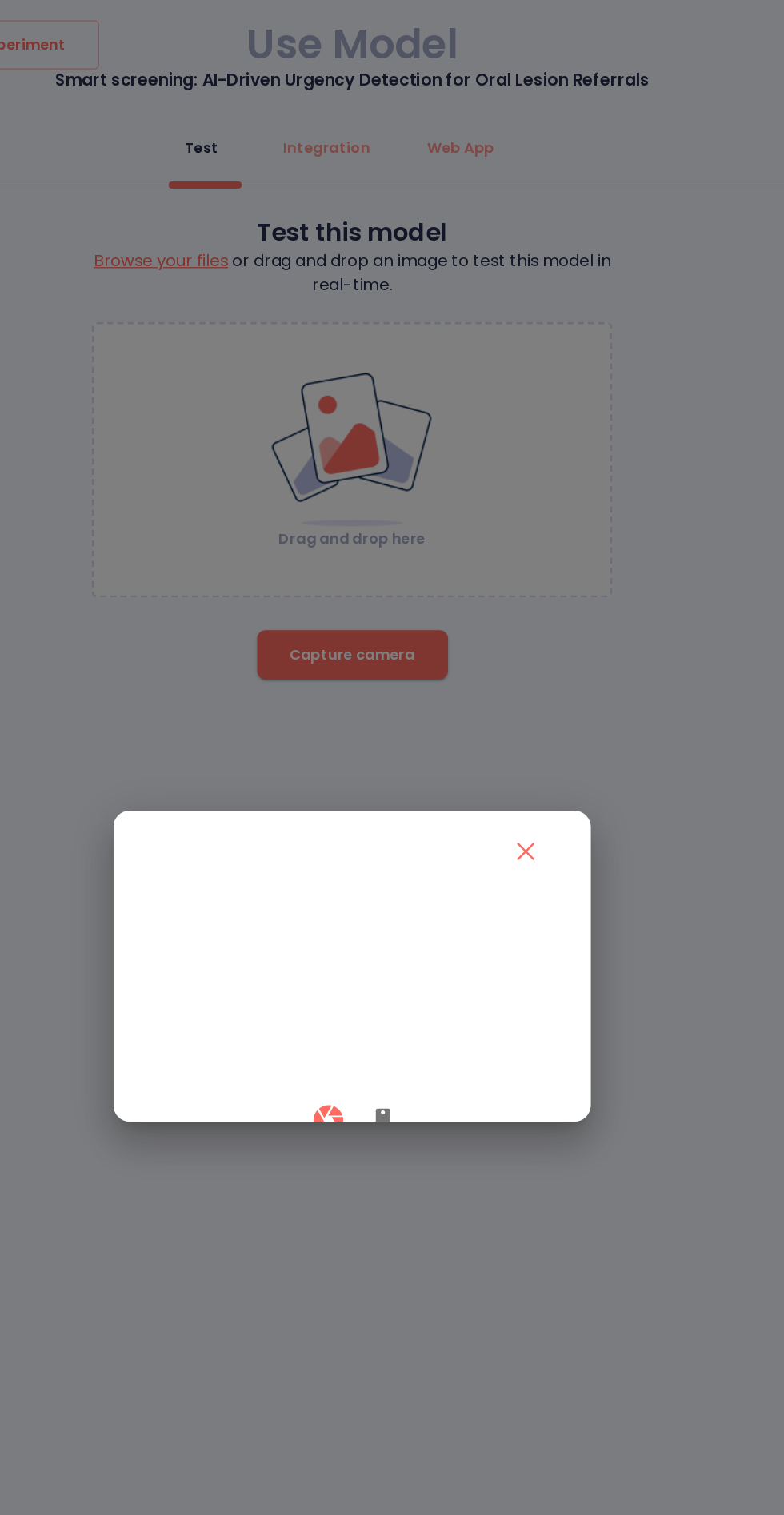
click at [417, 888] on icon "button" at bounding box center [416, 879] width 12 height 19
click at [361, 902] on button "button" at bounding box center [373, 878] width 47 height 47
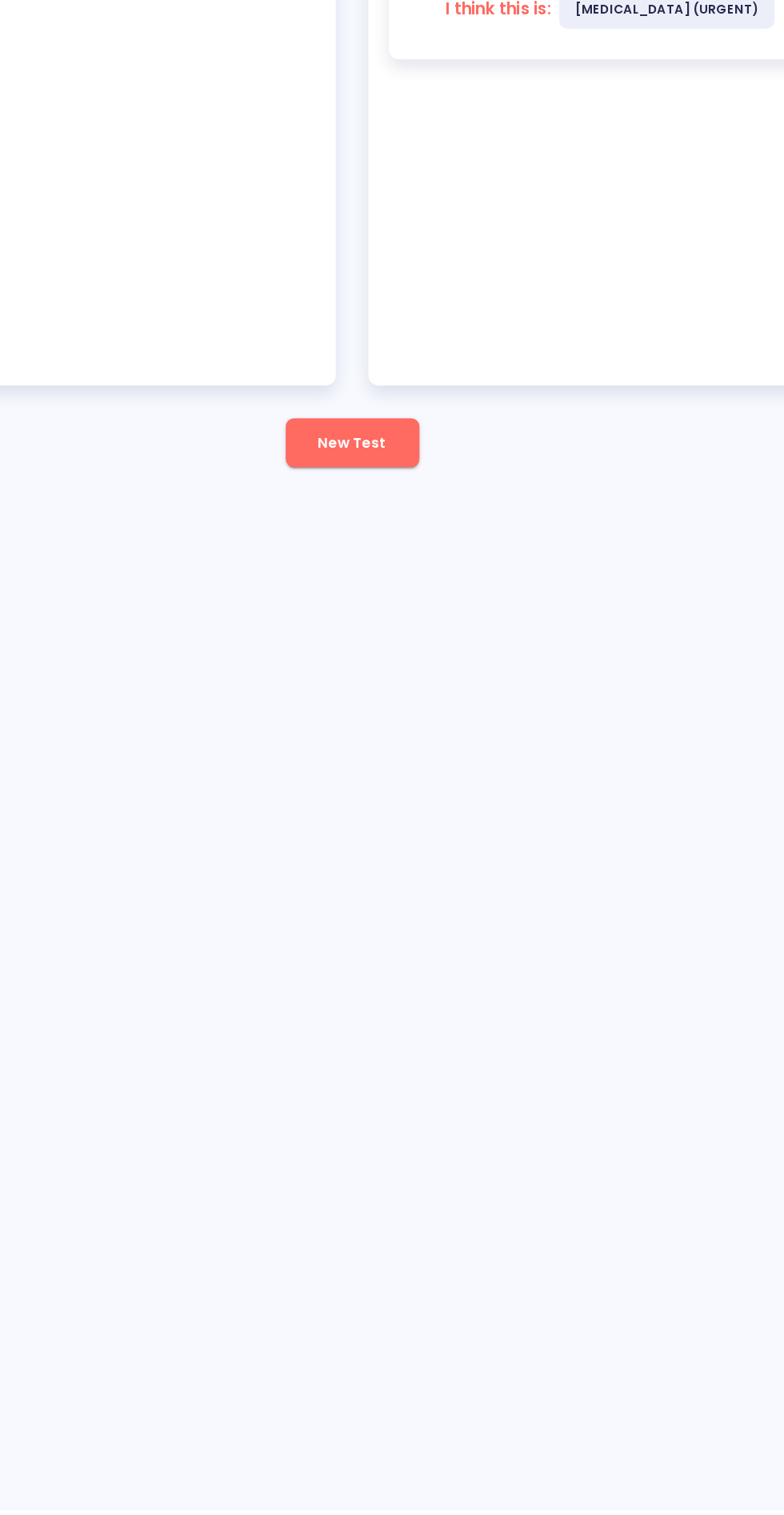
scroll to position [113, 0]
click at [394, 659] on button "New Test" at bounding box center [392, 678] width 104 height 39
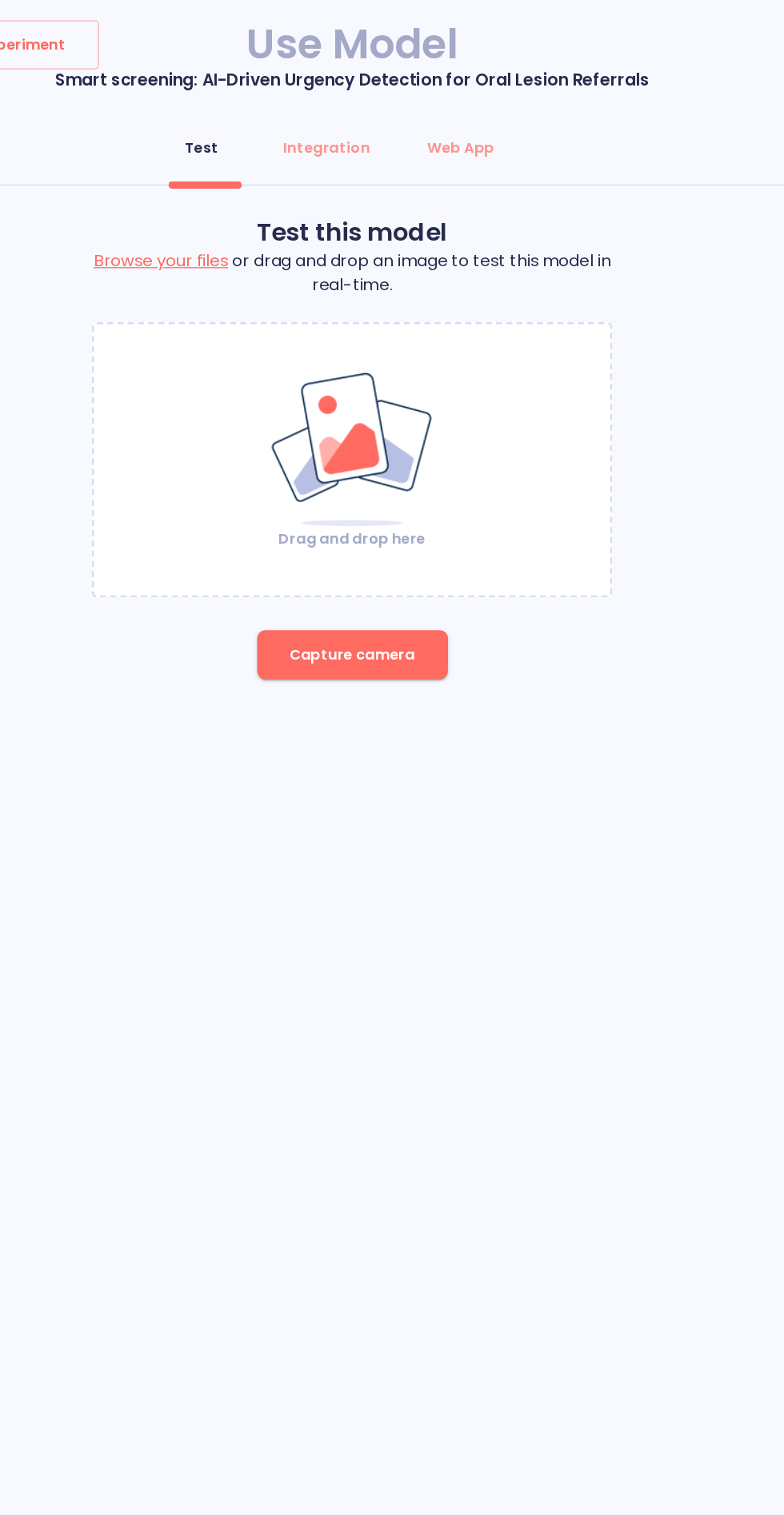
scroll to position [0, 0]
click at [406, 499] on button "Capture camera" at bounding box center [392, 514] width 150 height 39
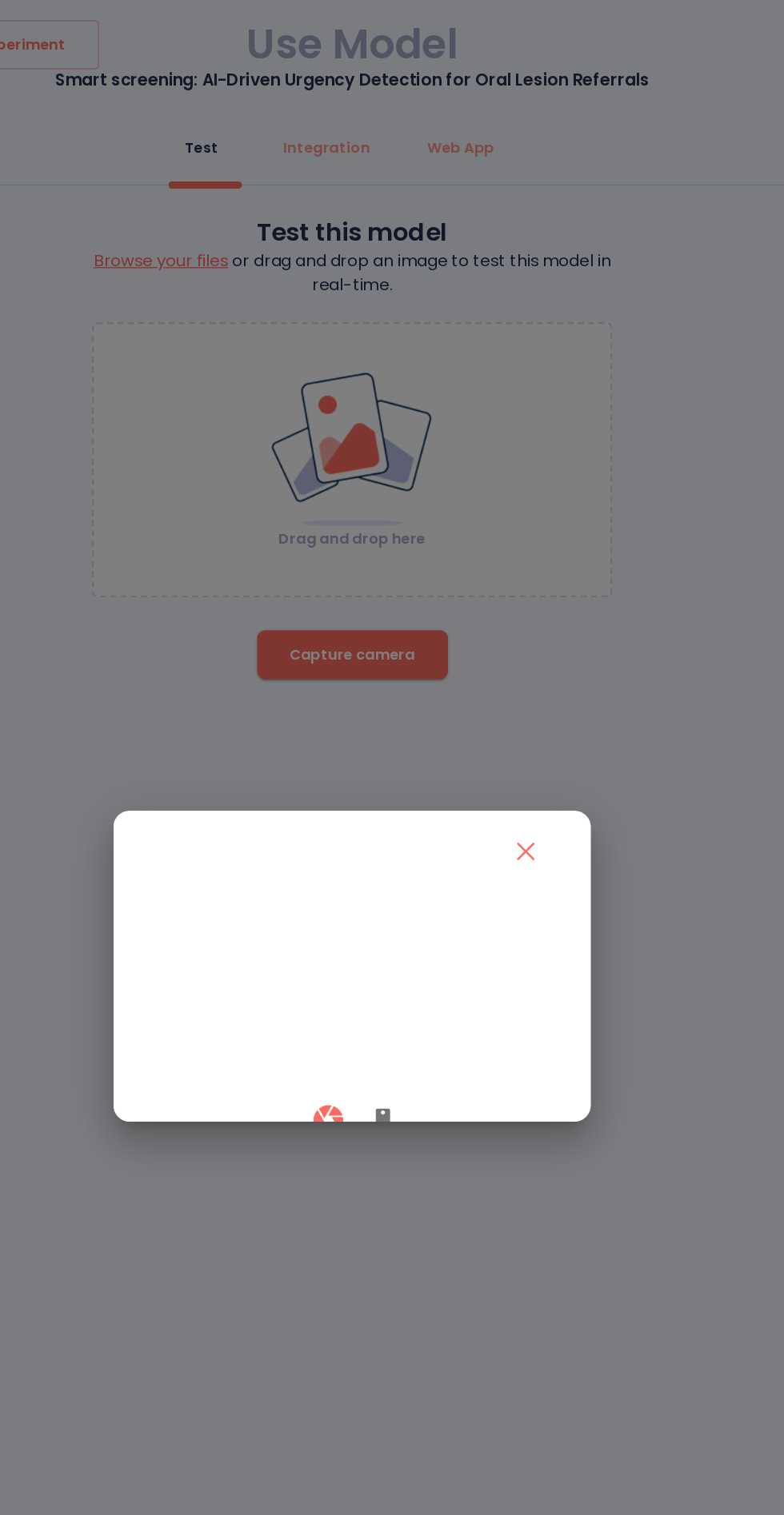
click at [421, 902] on button "button" at bounding box center [416, 878] width 39 height 47
click at [377, 890] on icon "button" at bounding box center [373, 879] width 23 height 23
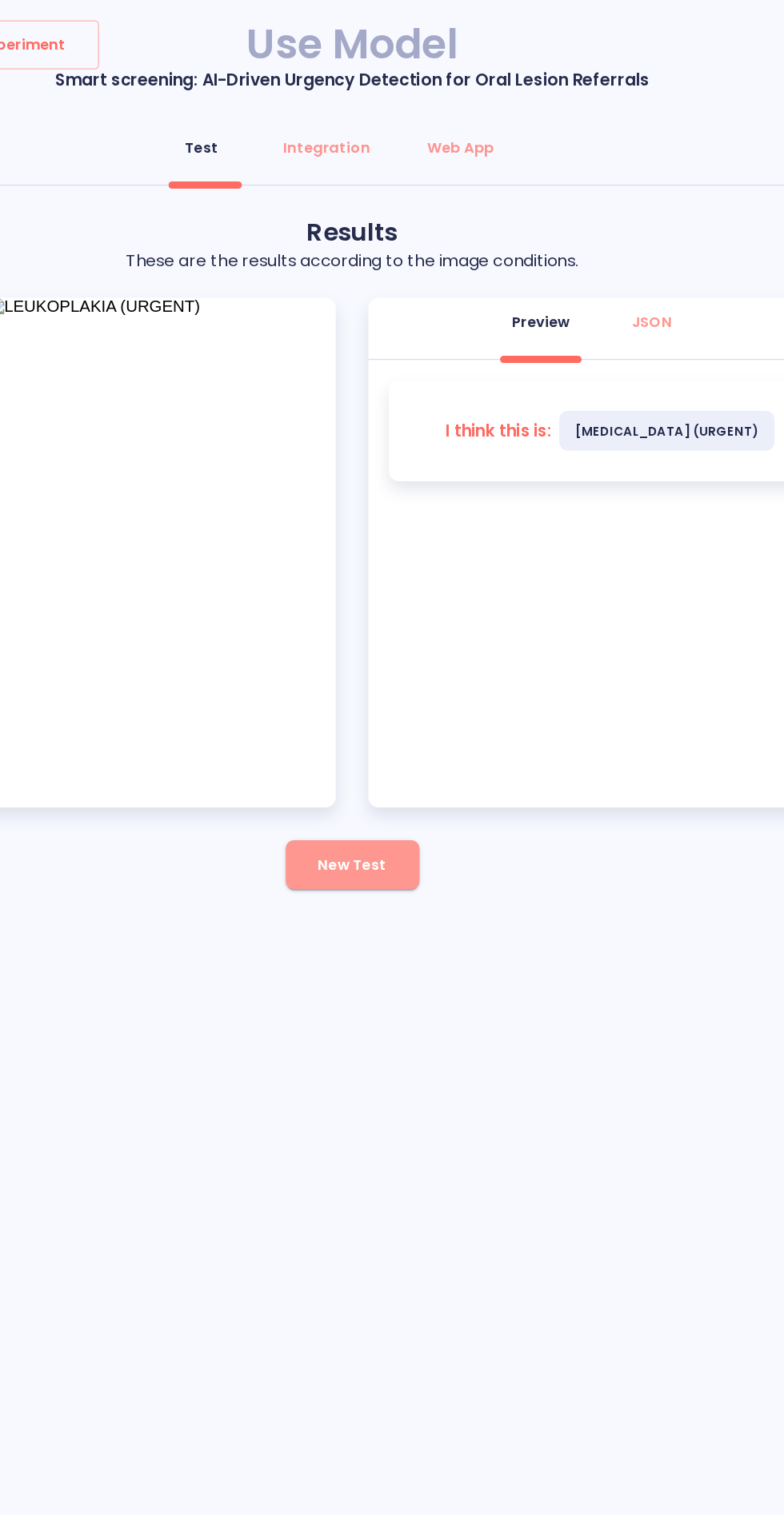
click at [370, 670] on span "New Test" at bounding box center [391, 678] width 53 height 20
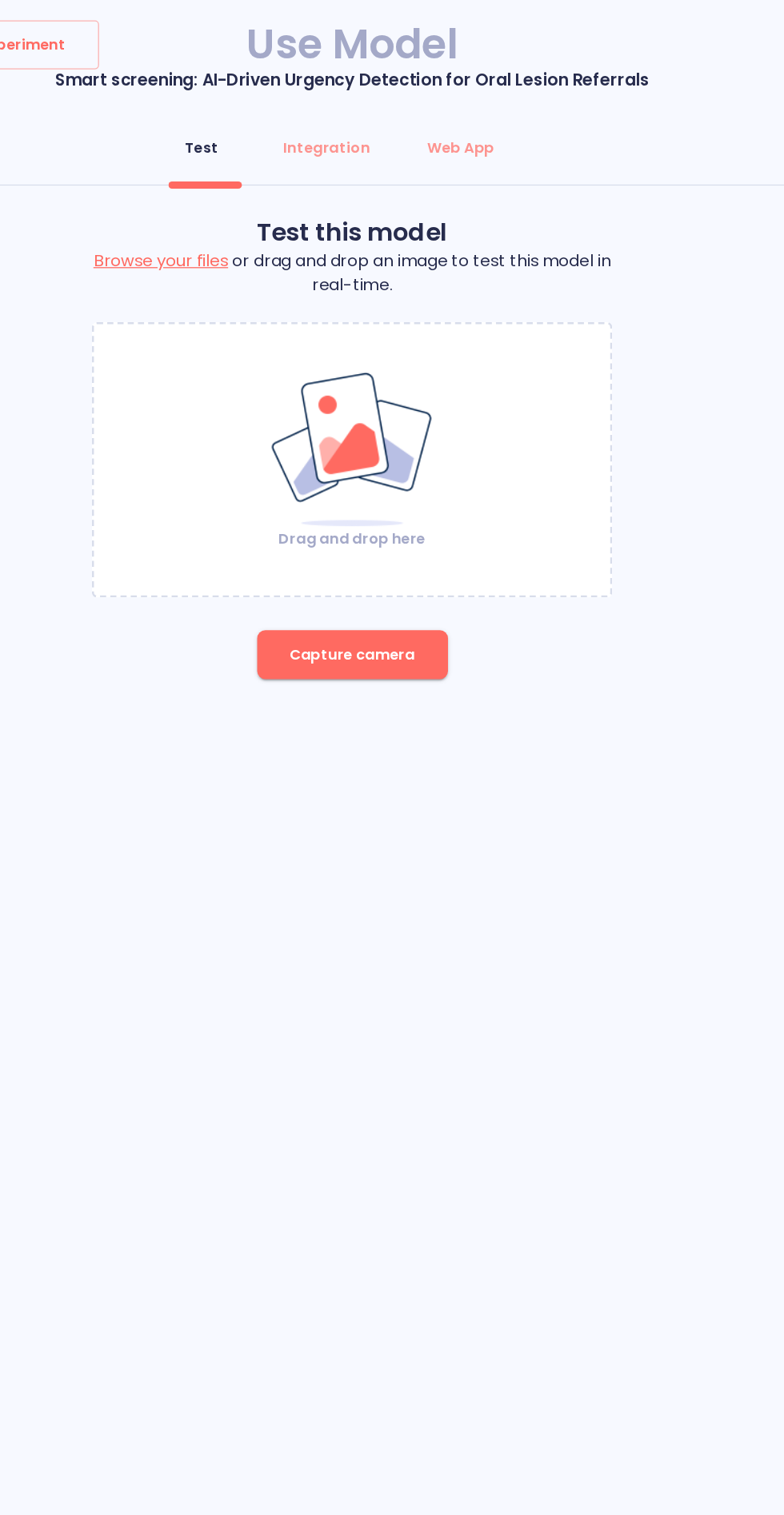
click at [438, 513] on span "Capture camera" at bounding box center [392, 514] width 98 height 20
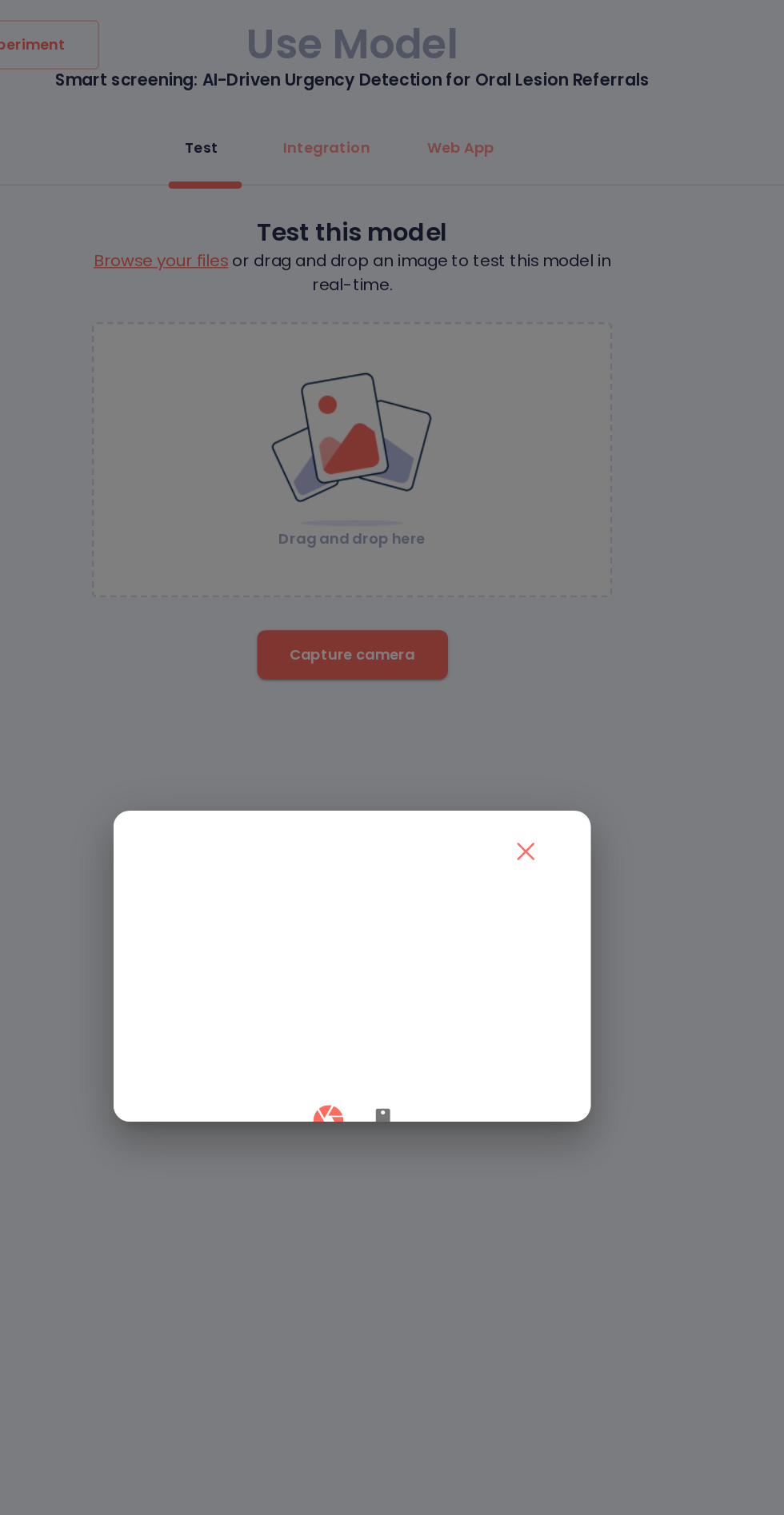
click at [412, 888] on icon "button" at bounding box center [416, 879] width 12 height 19
click at [378, 902] on button "button" at bounding box center [373, 878] width 47 height 47
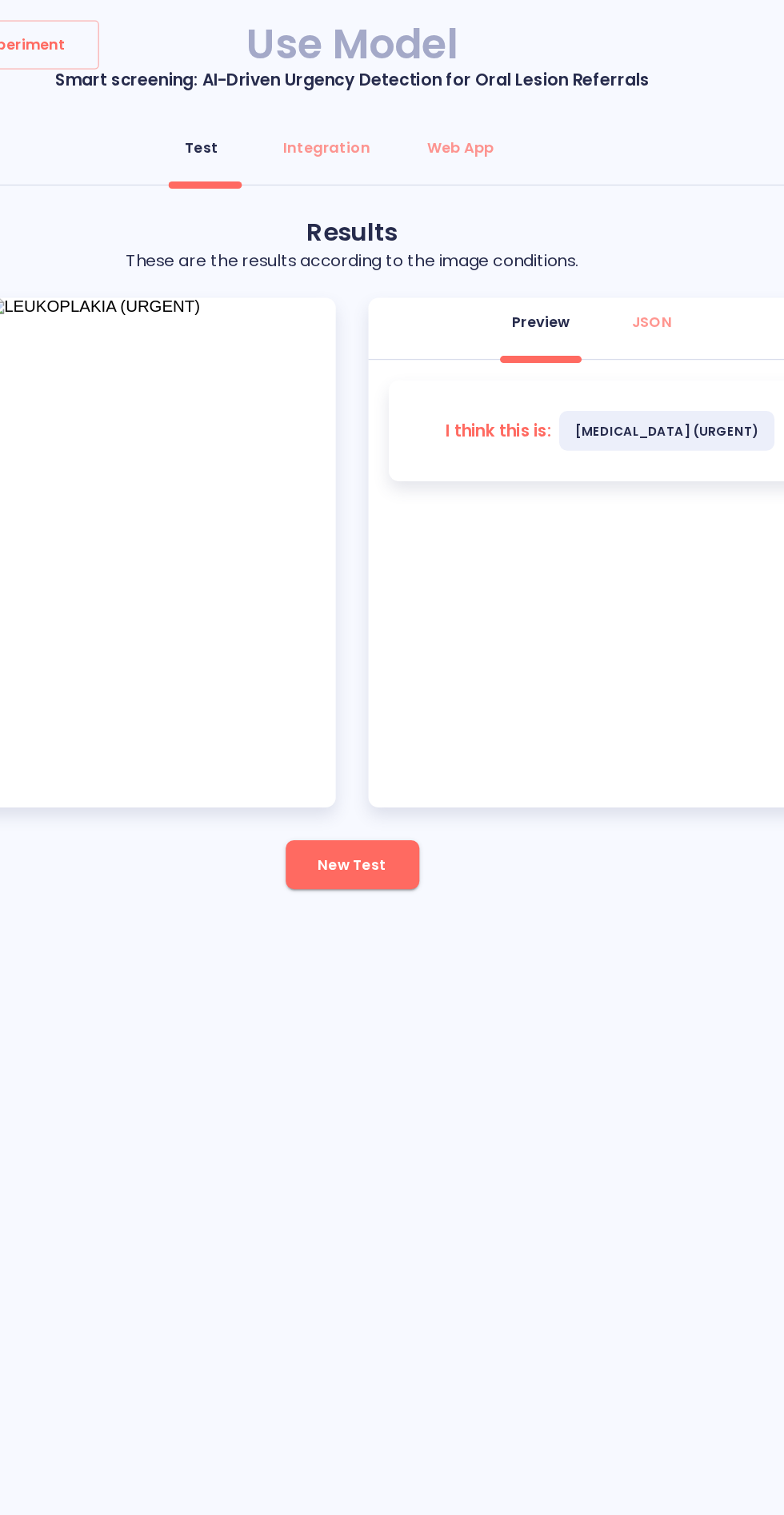
click at [358, 692] on button "New Test" at bounding box center [392, 678] width 104 height 39
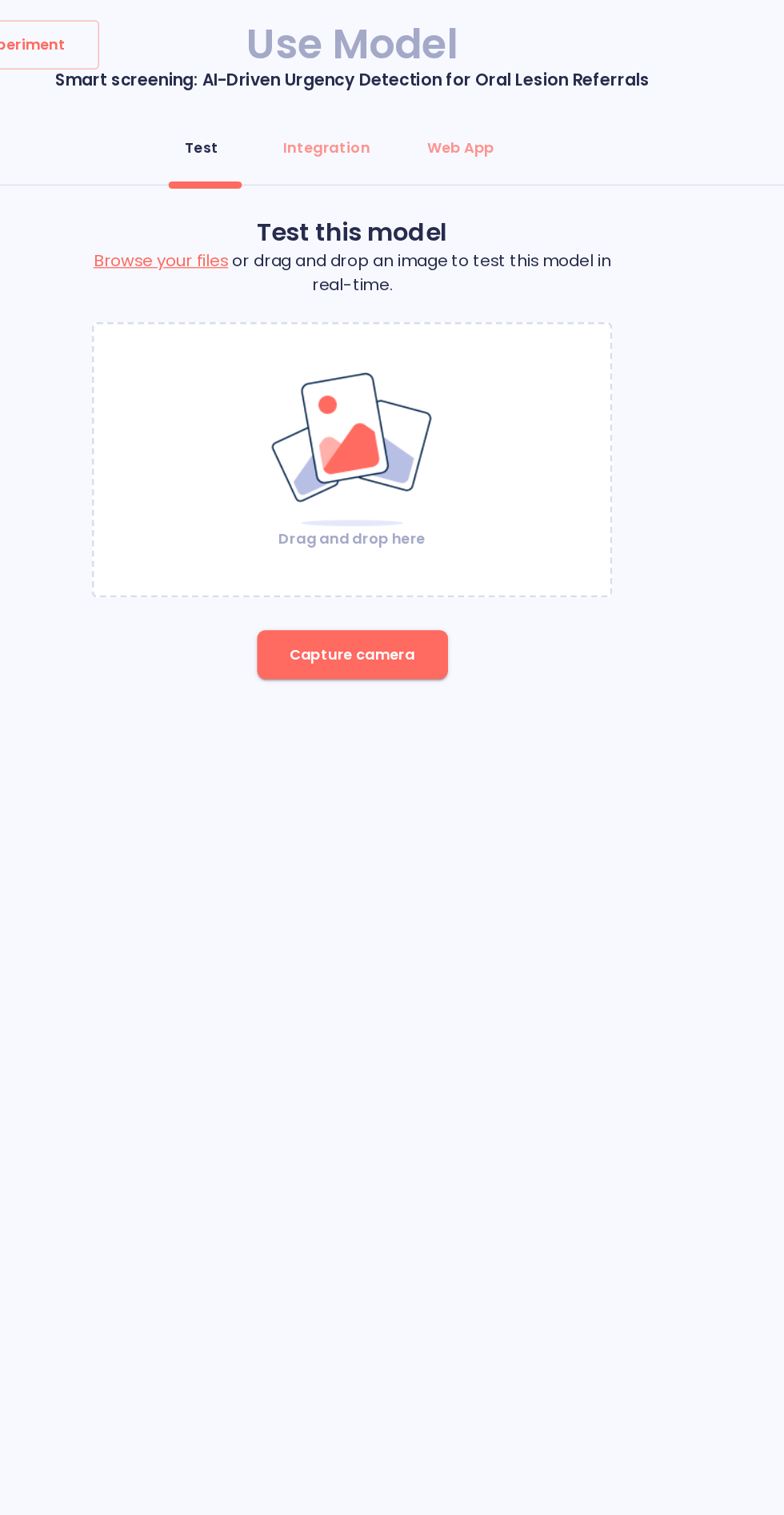
click at [431, 384] on img at bounding box center [392, 352] width 129 height 124
click at [402, 519] on span "Capture camera" at bounding box center [392, 514] width 98 height 20
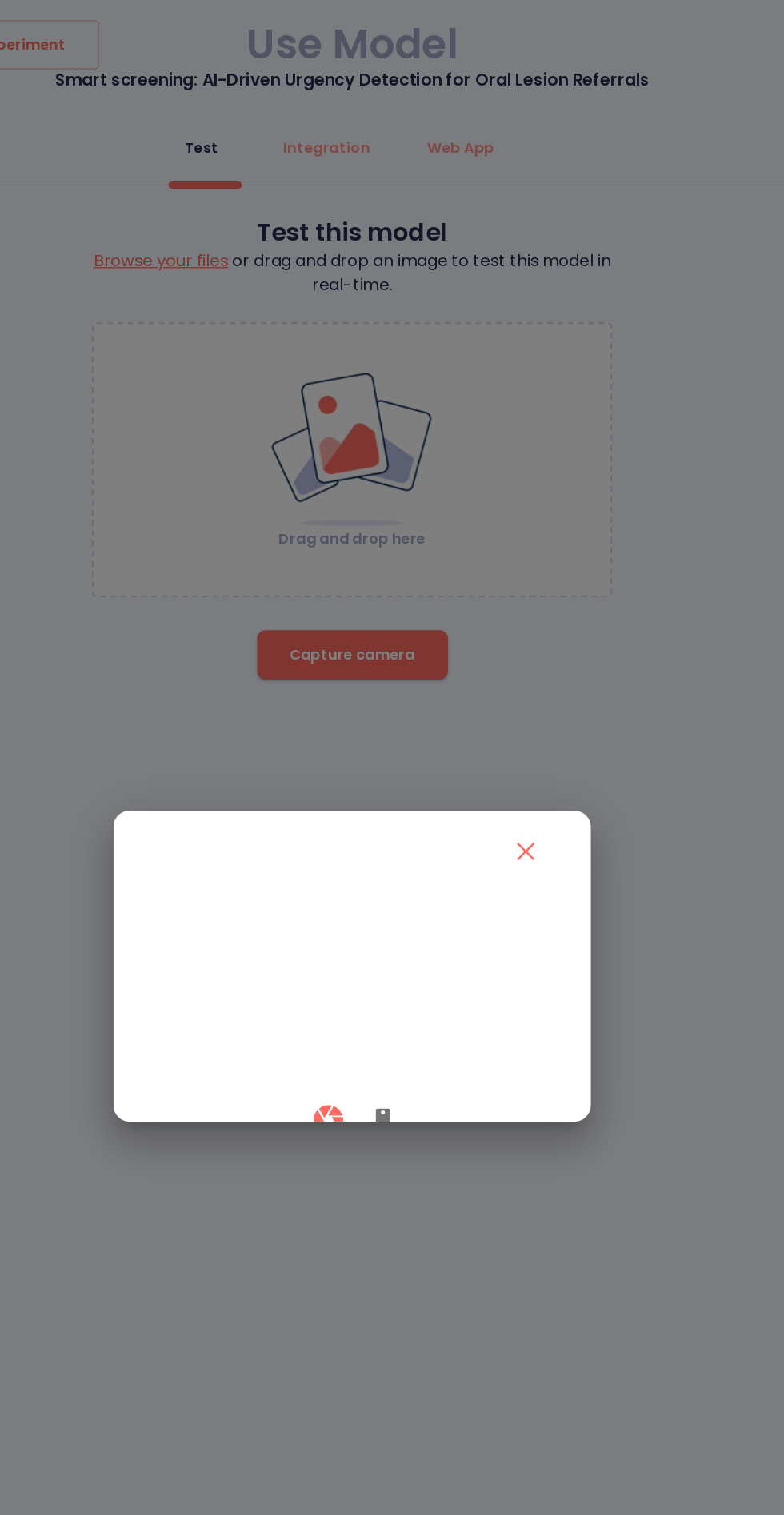
click at [417, 902] on button "button" at bounding box center [416, 878] width 39 height 47
click at [394, 902] on div at bounding box center [392, 878] width 317 height 47
click at [375, 890] on icon "button" at bounding box center [373, 879] width 23 height 23
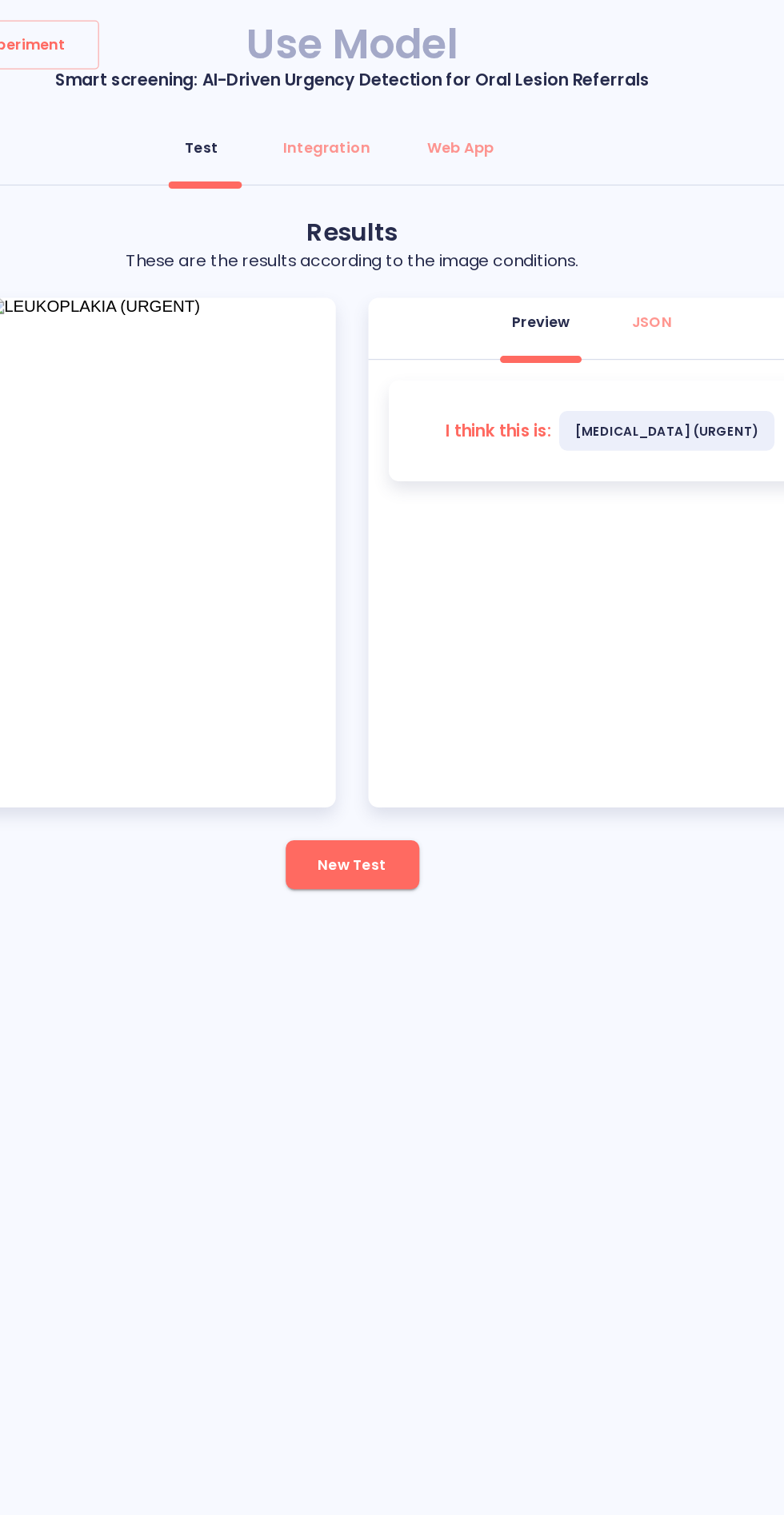
click at [389, 678] on span "New Test" at bounding box center [391, 678] width 53 height 20
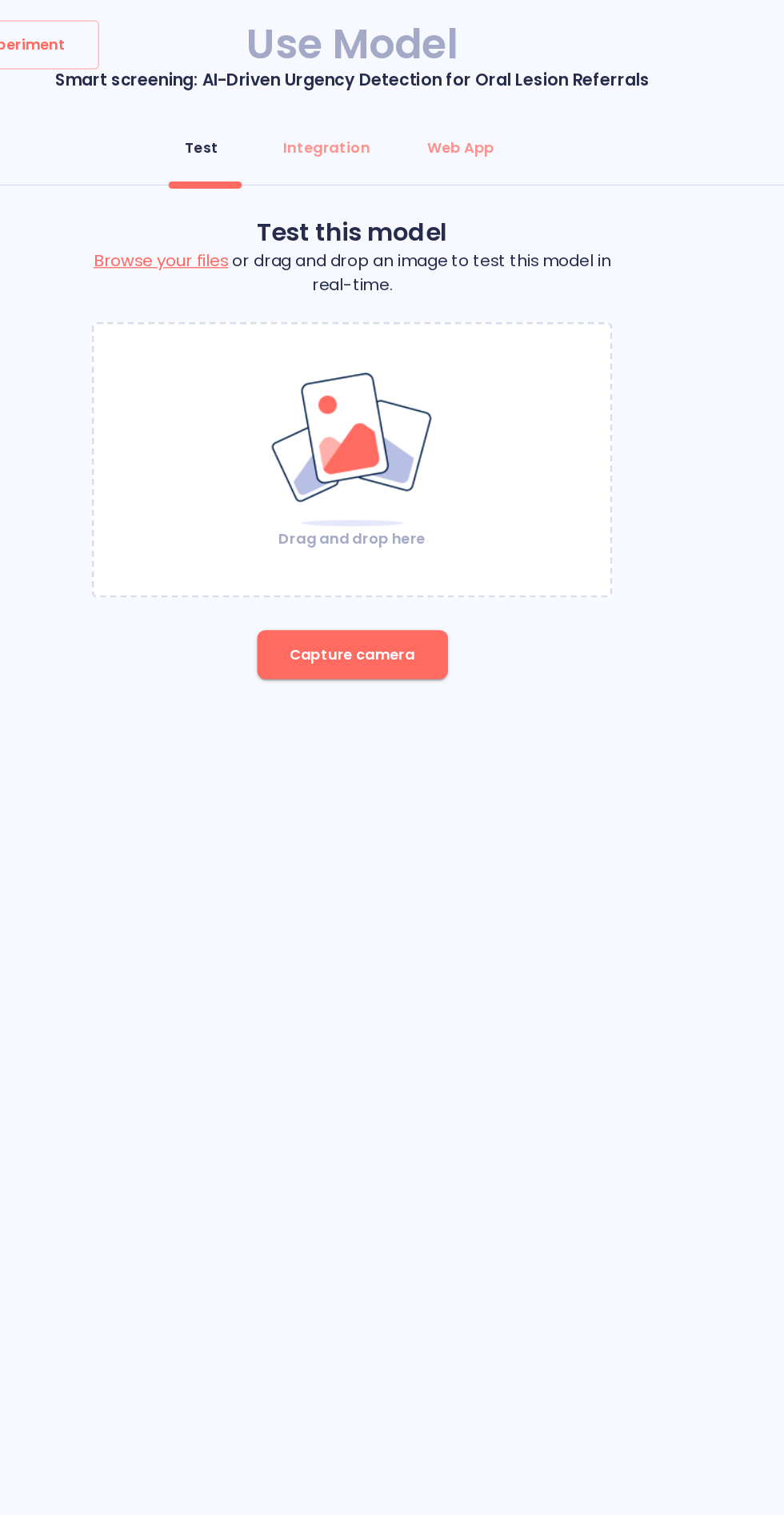
click at [426, 528] on button "Capture camera" at bounding box center [392, 514] width 150 height 39
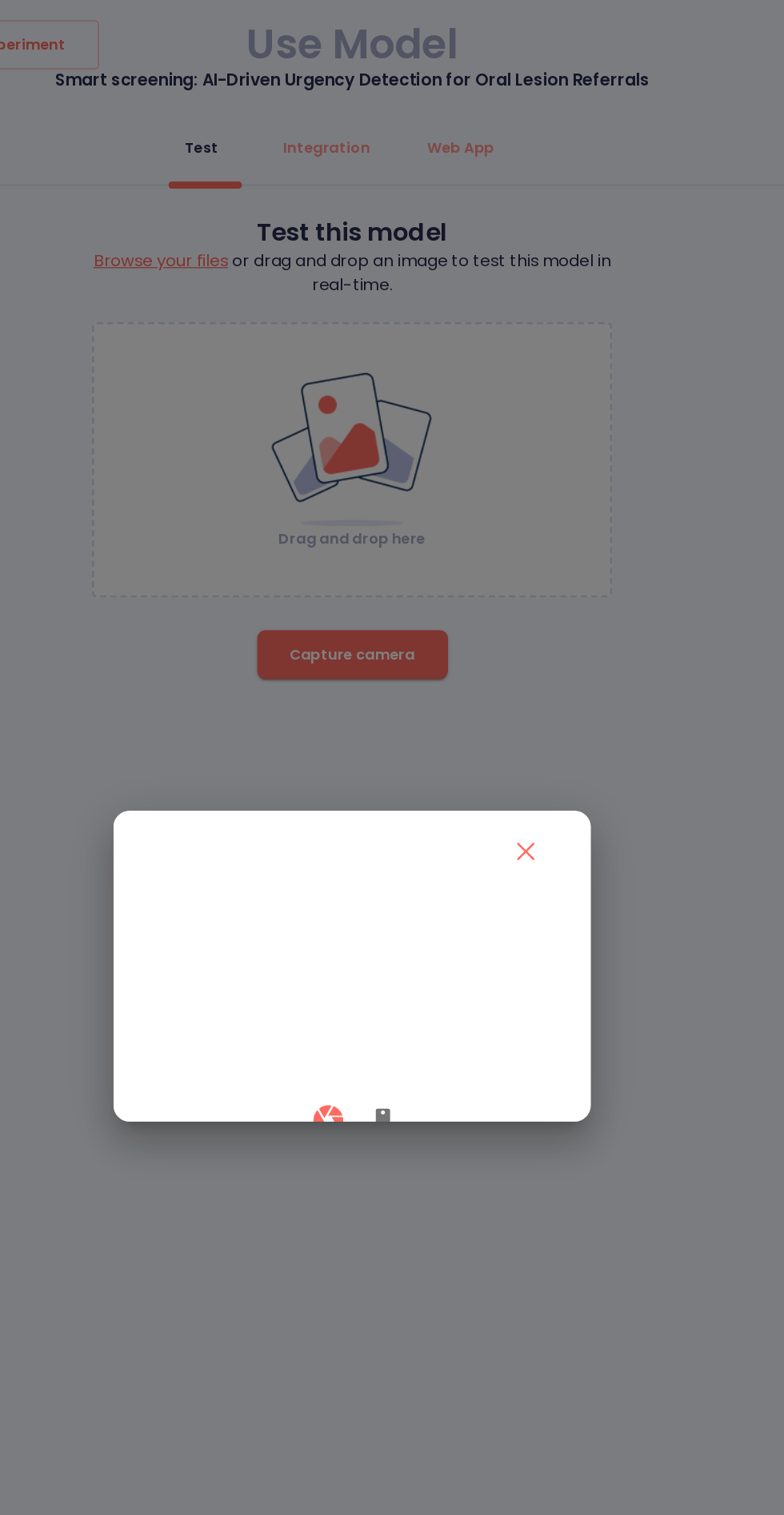
click at [421, 902] on button "button" at bounding box center [416, 878] width 39 height 47
click at [361, 892] on icon "button" at bounding box center [373, 878] width 28 height 28
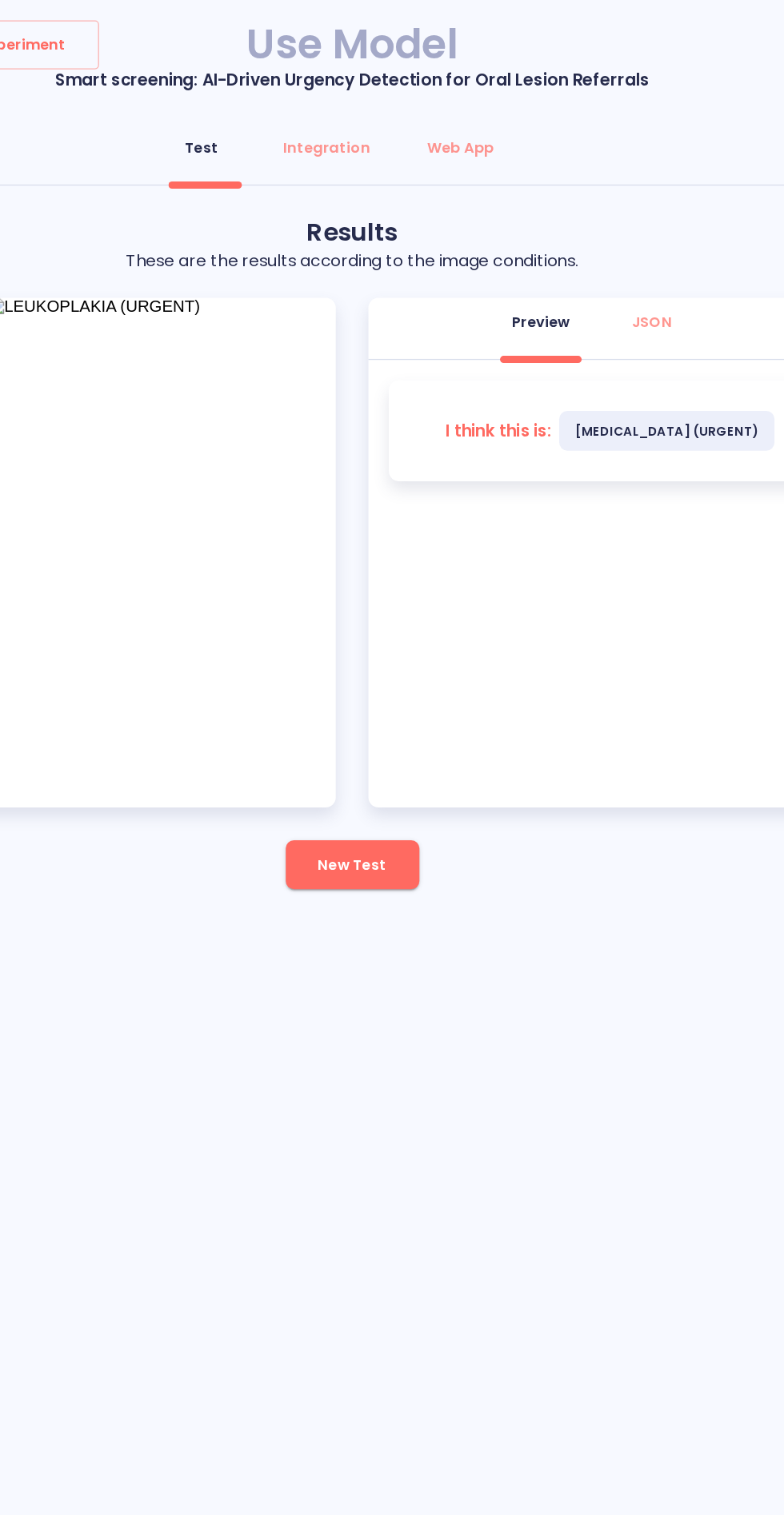
click at [392, 674] on span "New Test" at bounding box center [391, 678] width 53 height 20
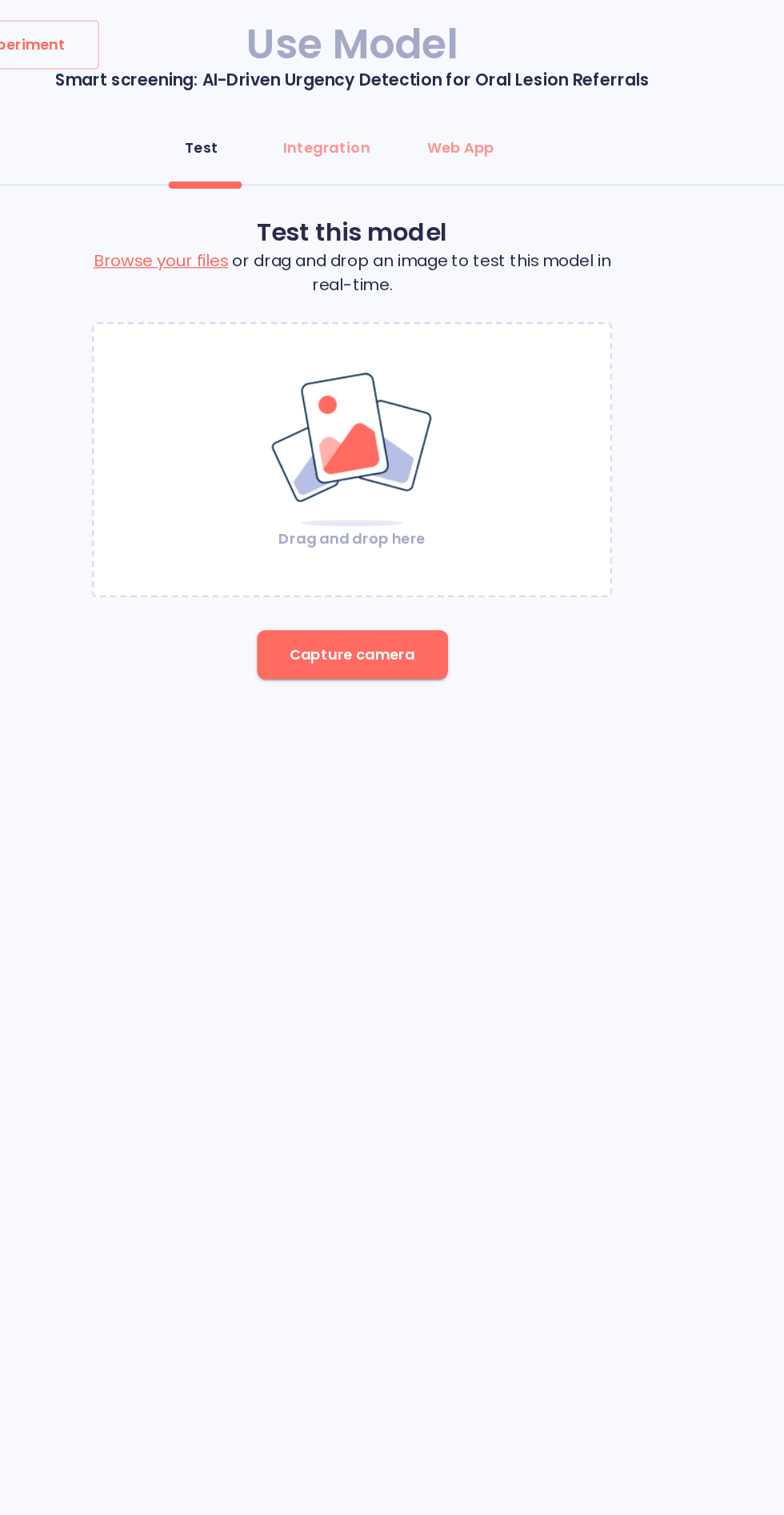
click at [414, 532] on button "Capture camera" at bounding box center [392, 514] width 150 height 39
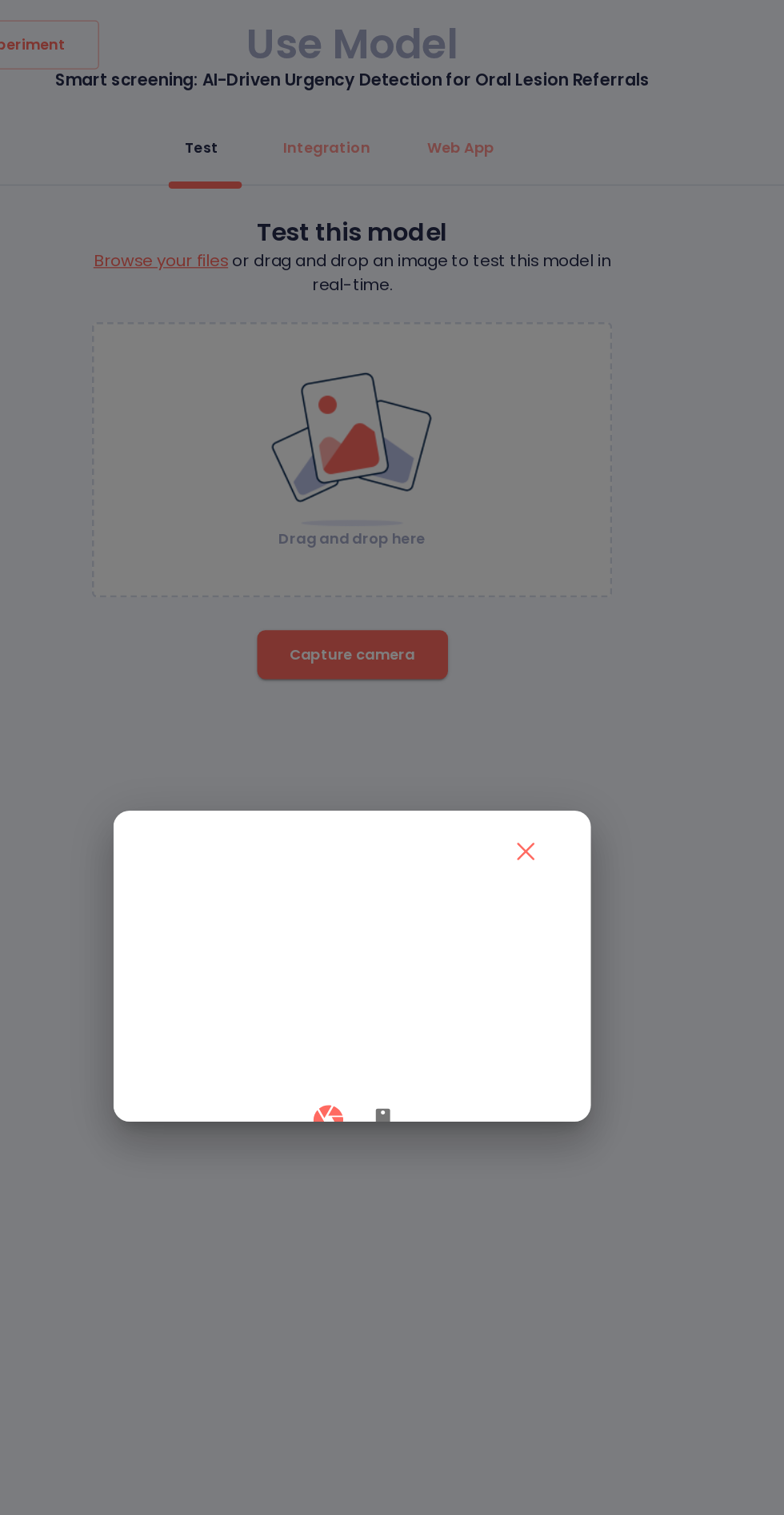
click at [415, 888] on icon "button" at bounding box center [416, 879] width 12 height 19
click at [367, 890] on icon "button" at bounding box center [373, 879] width 23 height 23
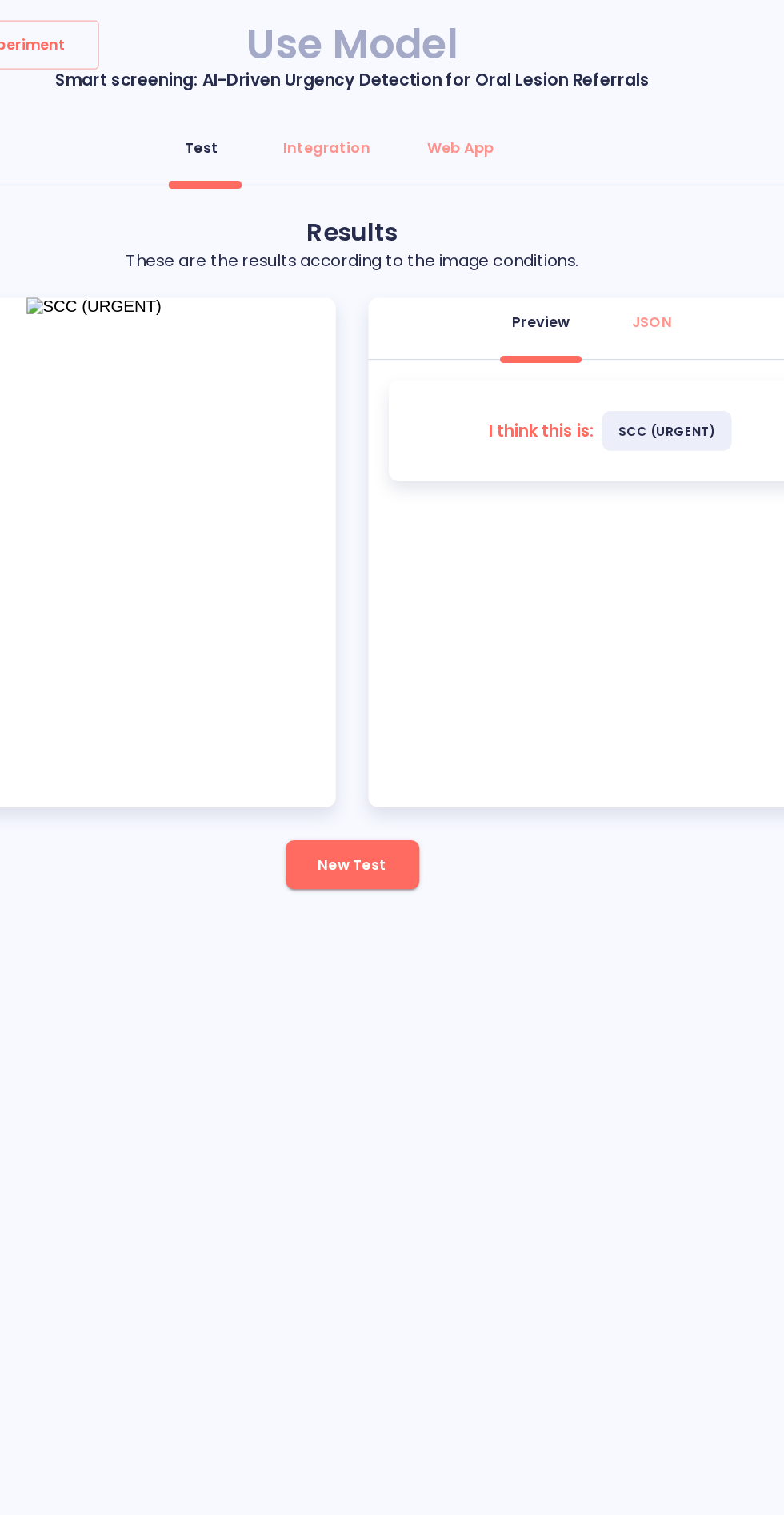
click at [393, 675] on span "New Test" at bounding box center [391, 678] width 53 height 20
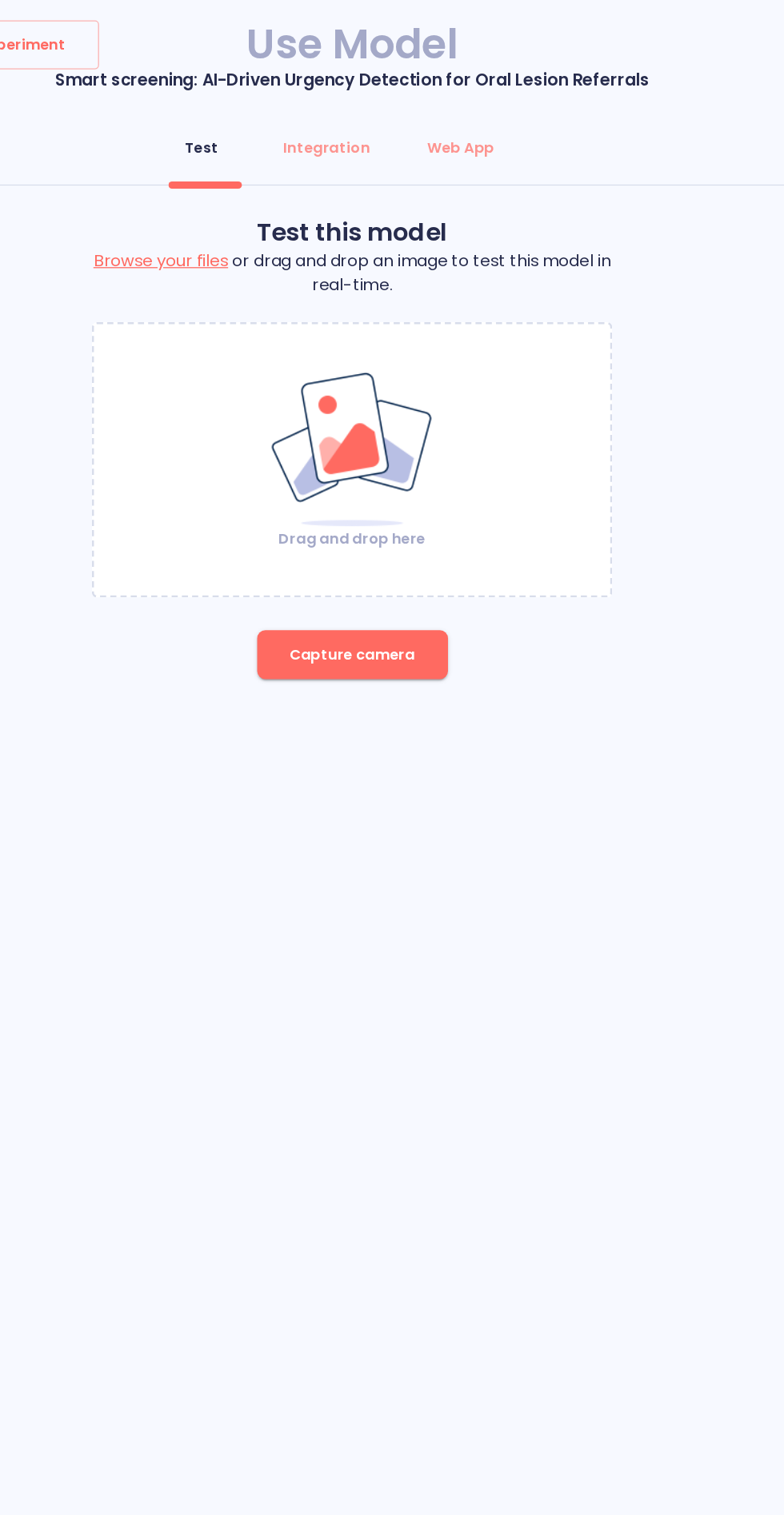
click at [403, 376] on img at bounding box center [392, 352] width 129 height 124
click at [364, 514] on span "Capture camera" at bounding box center [392, 514] width 98 height 20
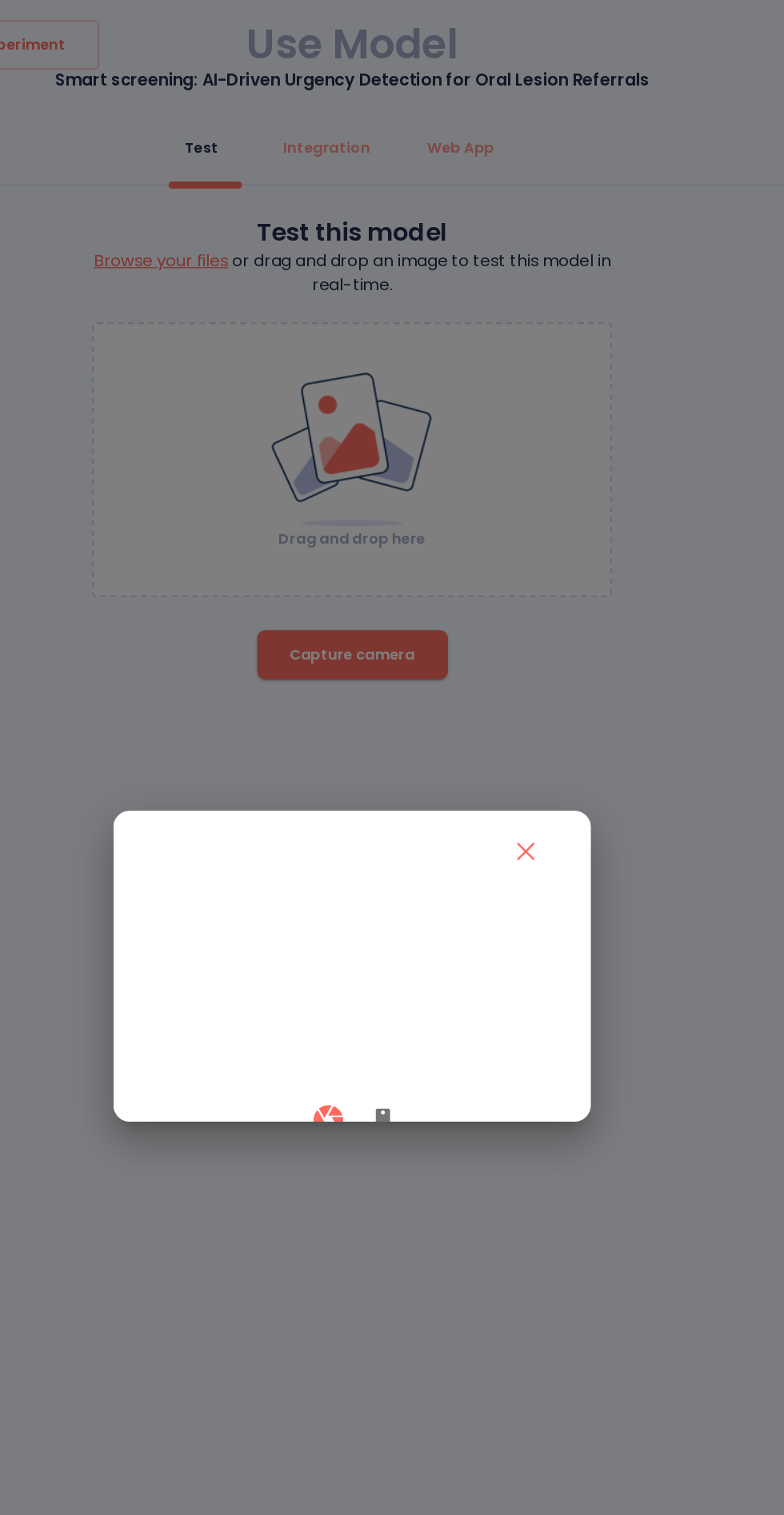
click at [409, 888] on icon "button" at bounding box center [416, 879] width 19 height 19
click at [367, 902] on button "button" at bounding box center [373, 878] width 47 height 47
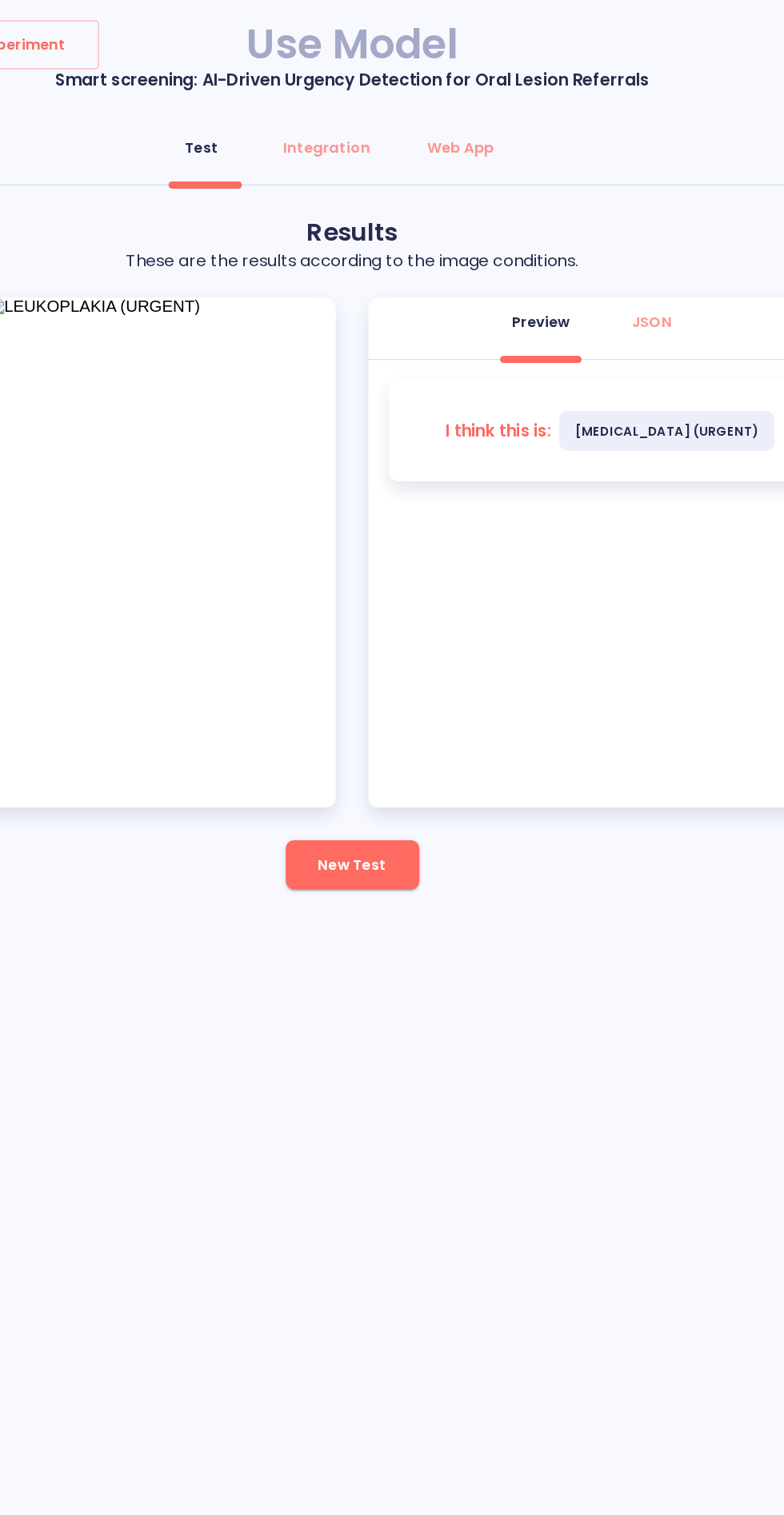
click at [407, 690] on button "New Test" at bounding box center [392, 678] width 104 height 39
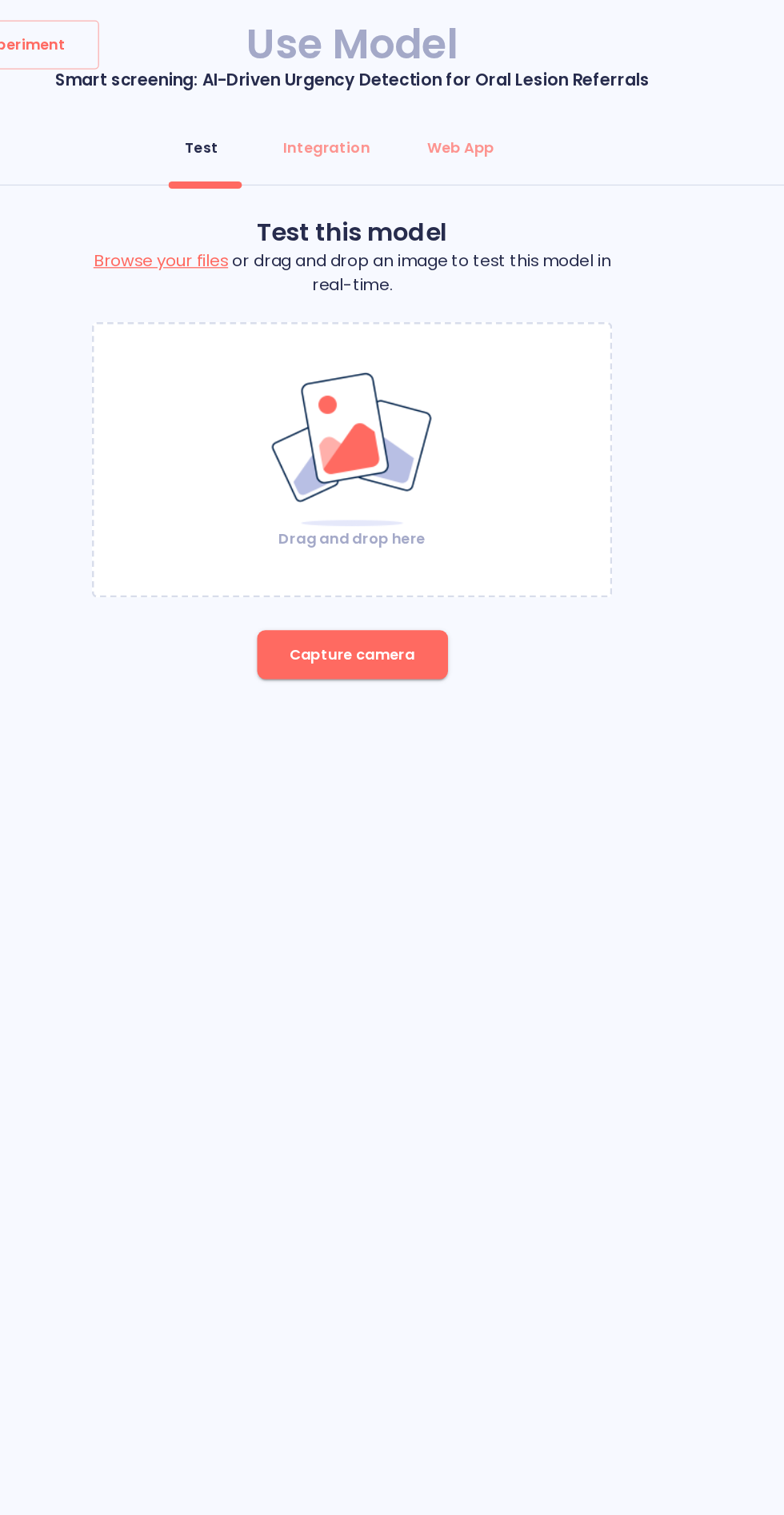
click at [407, 530] on button "Capture camera" at bounding box center [392, 514] width 150 height 39
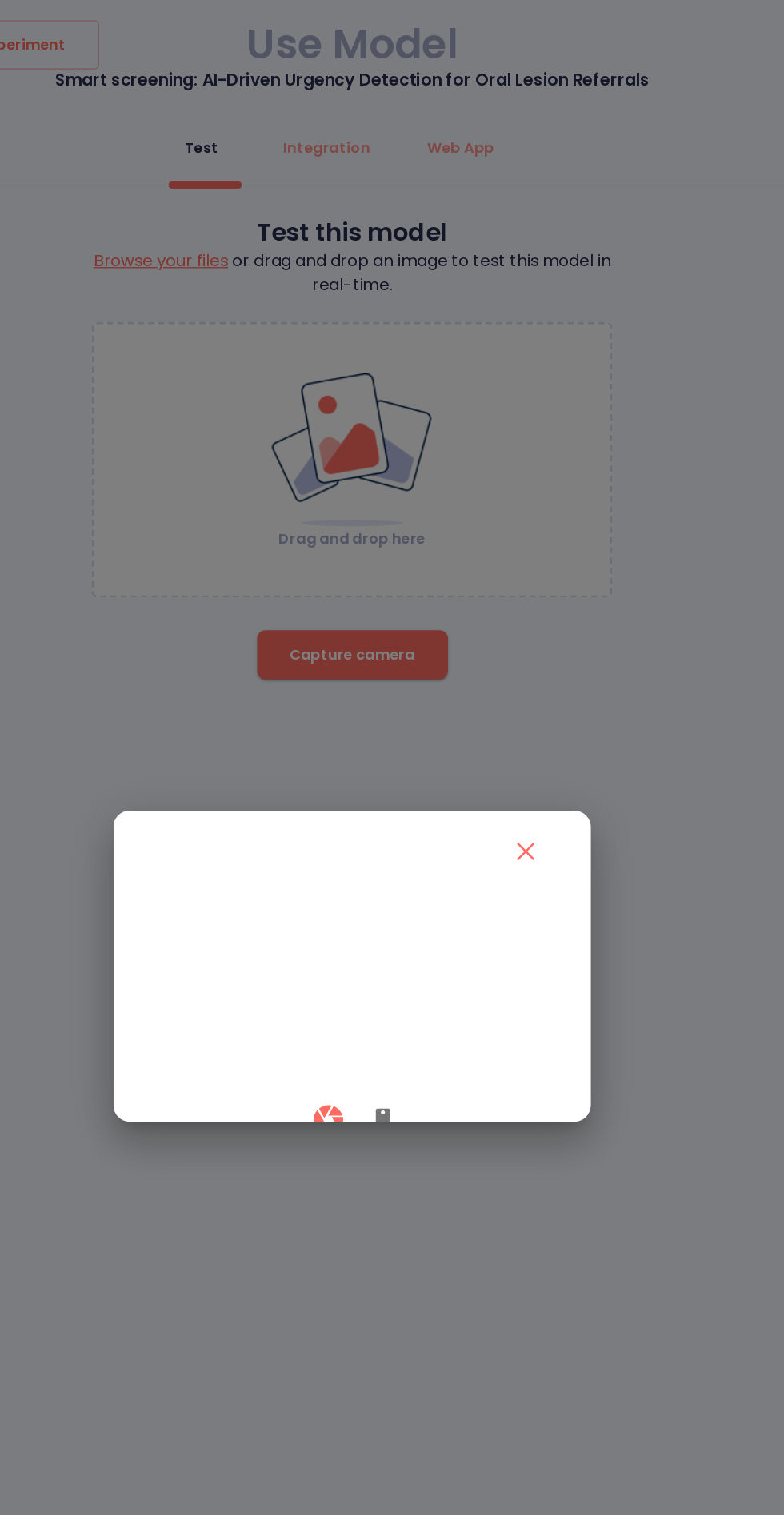
click at [416, 888] on icon "button" at bounding box center [416, 879] width 12 height 19
click at [362, 902] on button "button" at bounding box center [373, 878] width 47 height 47
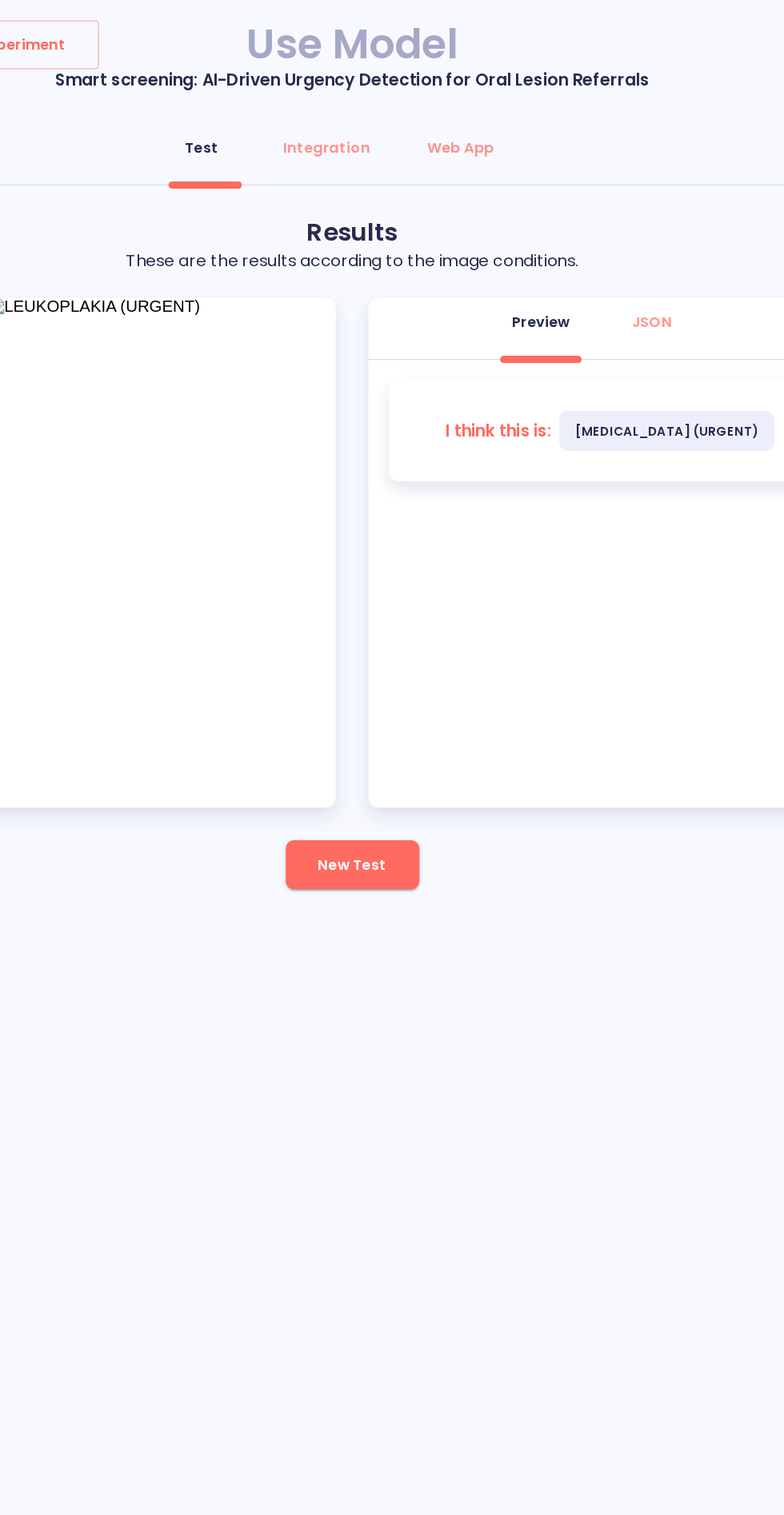
click at [403, 678] on span "New Test" at bounding box center [391, 678] width 53 height 20
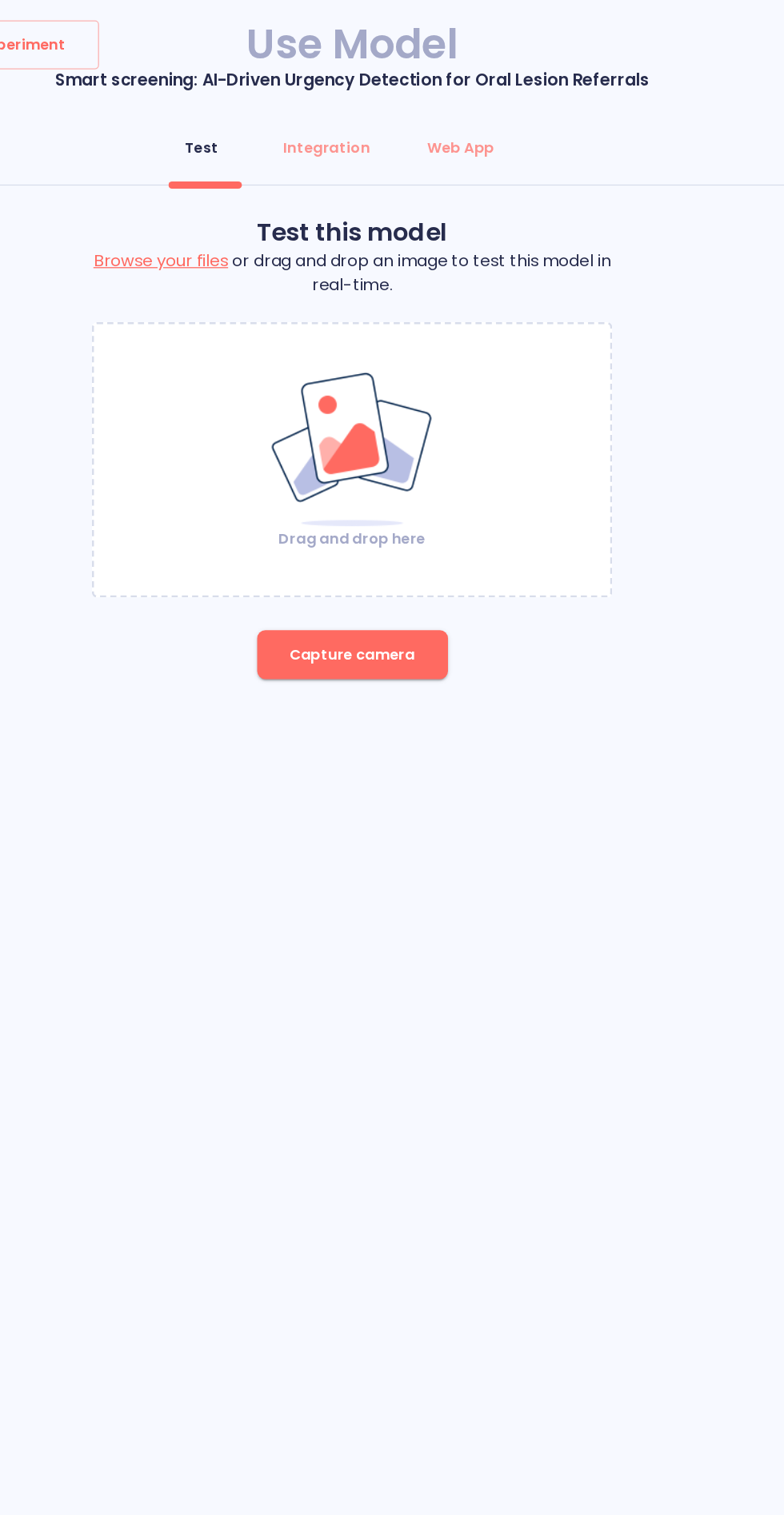
click at [403, 524] on button "Capture camera" at bounding box center [392, 514] width 150 height 39
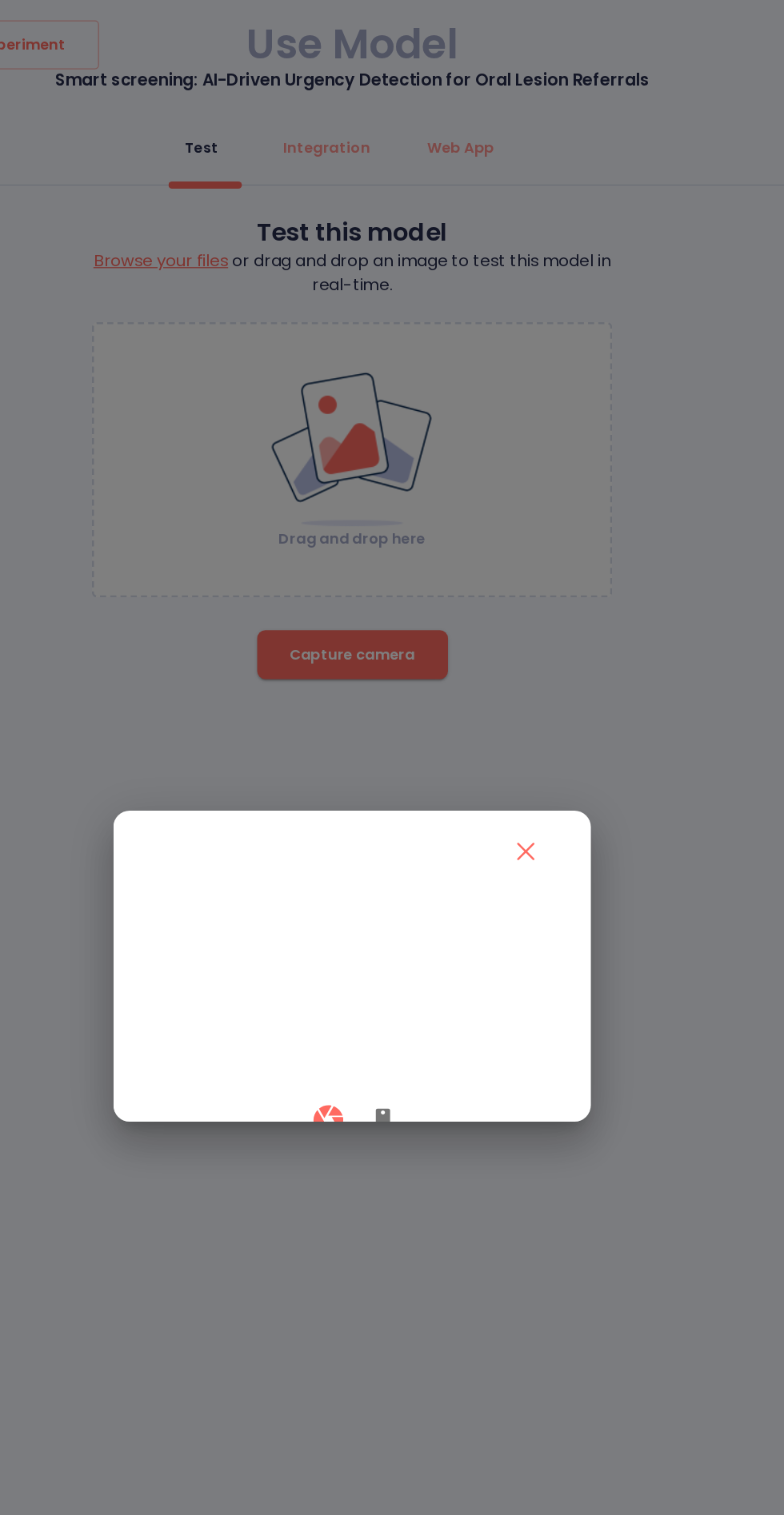
click at [430, 902] on button "button" at bounding box center [416, 878] width 39 height 47
click at [365, 892] on icon "button" at bounding box center [373, 878] width 28 height 28
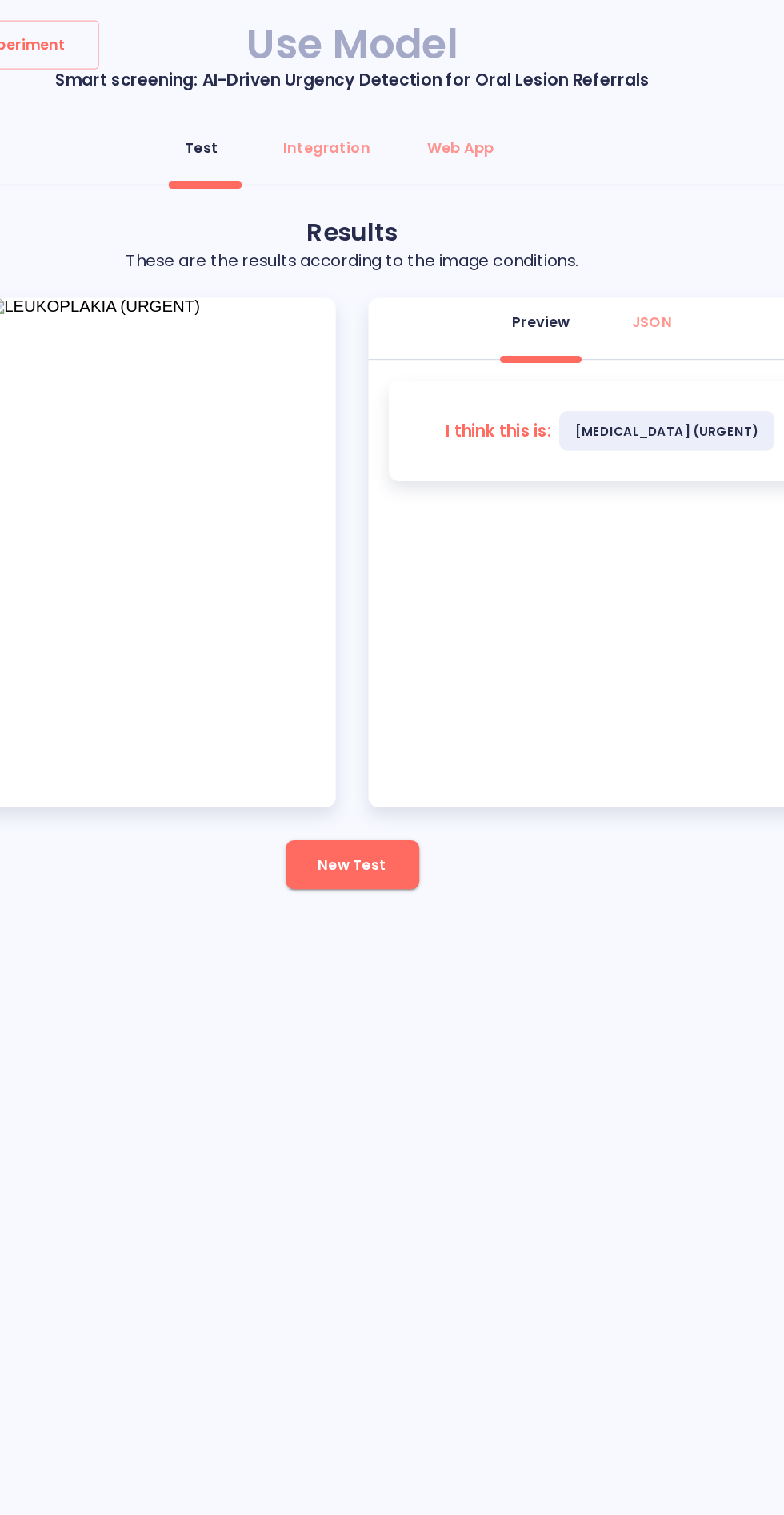
click at [398, 696] on button "New Test" at bounding box center [392, 678] width 104 height 39
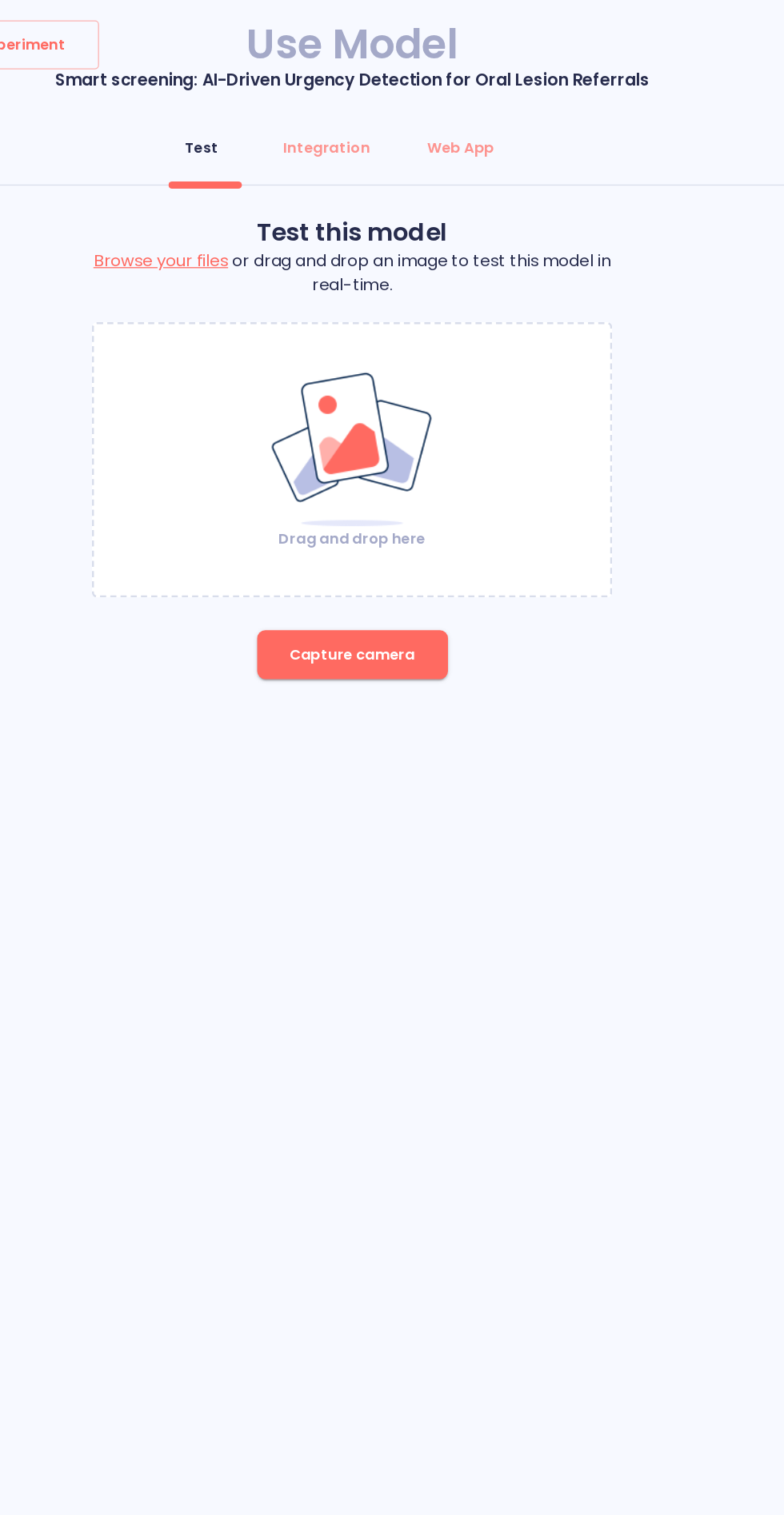
click at [434, 523] on button "Capture camera" at bounding box center [392, 514] width 150 height 39
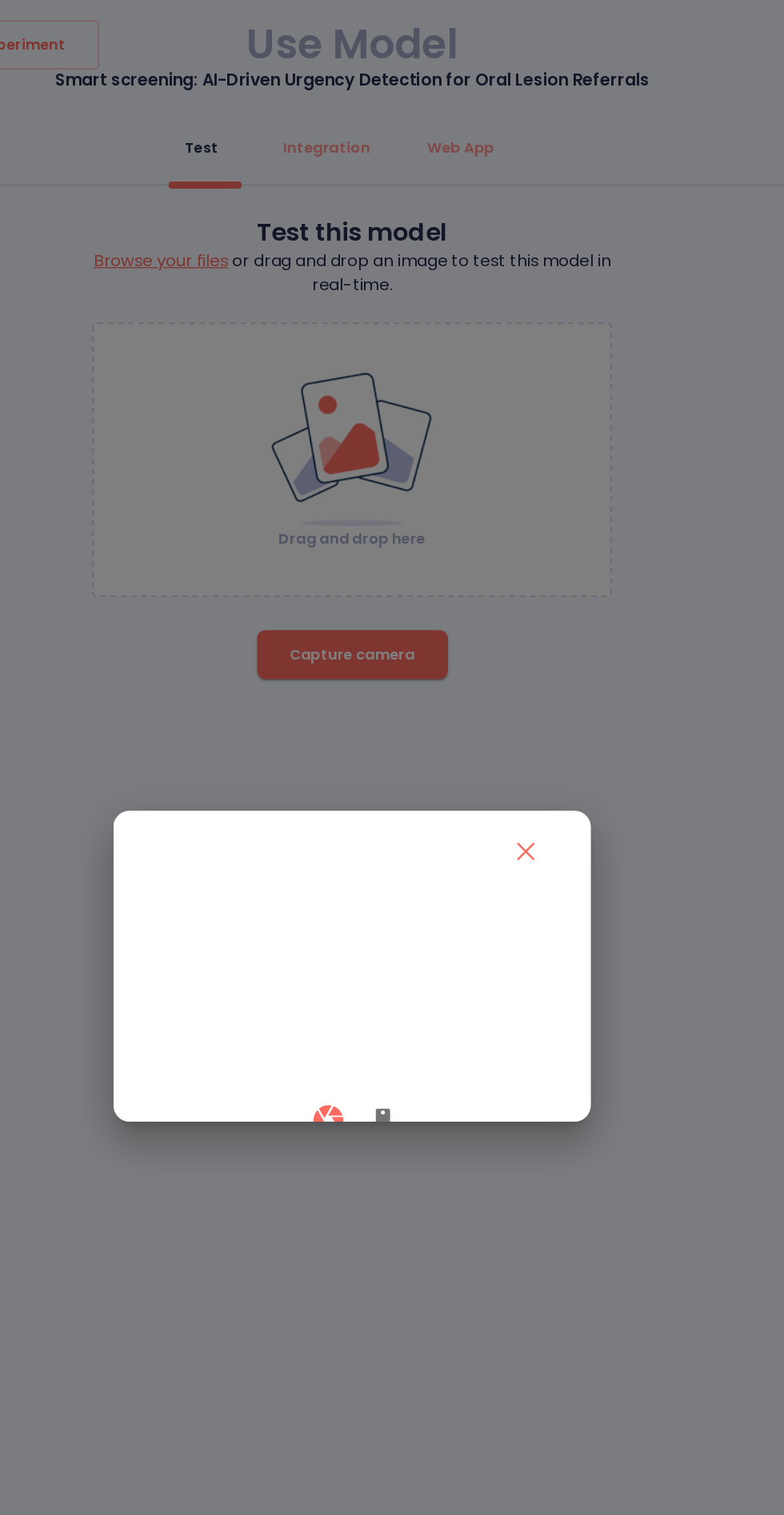
click at [420, 888] on icon "button" at bounding box center [416, 879] width 12 height 19
click at [371, 902] on button "button" at bounding box center [373, 878] width 47 height 47
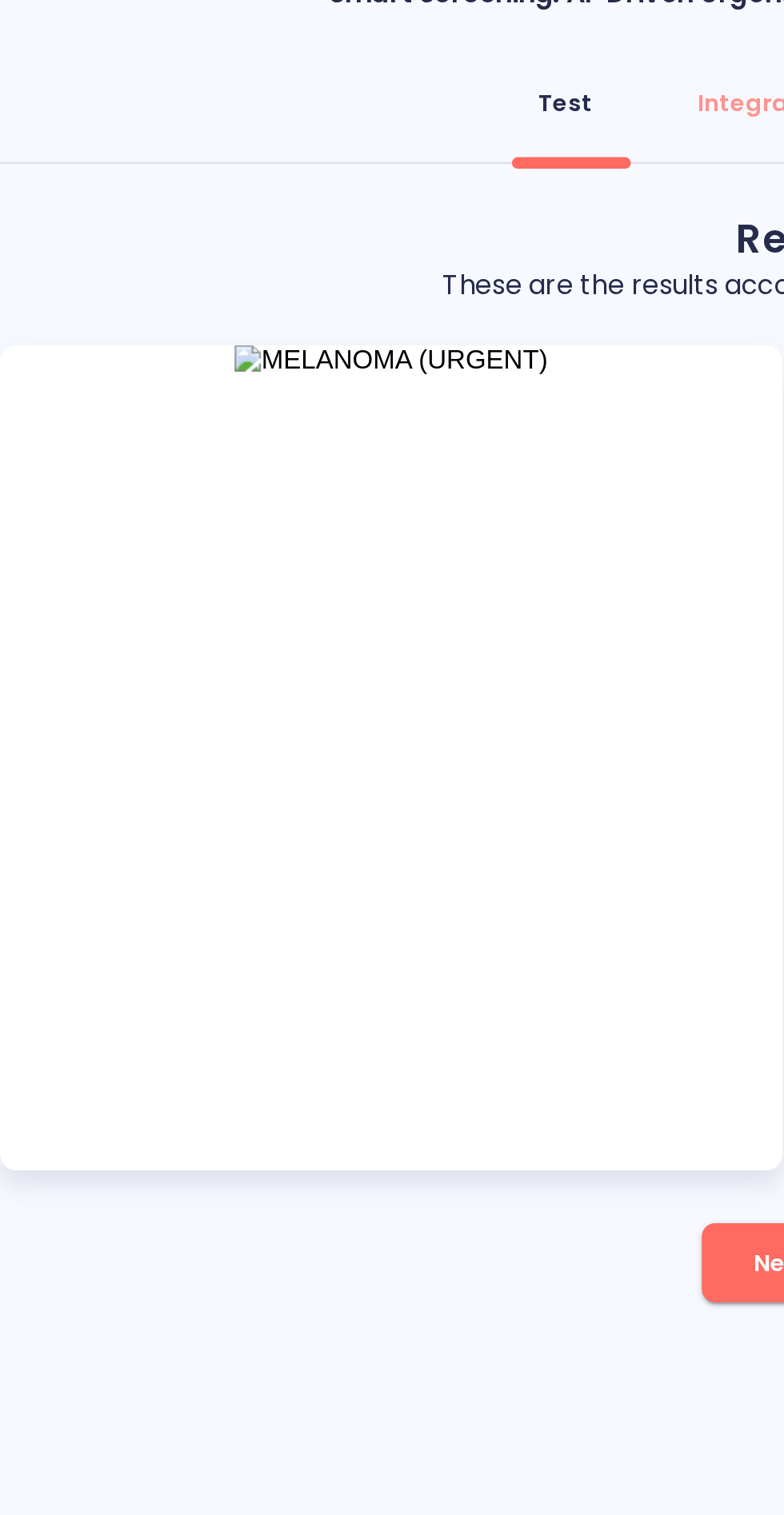
click at [365, 676] on button "New Test" at bounding box center [392, 678] width 104 height 39
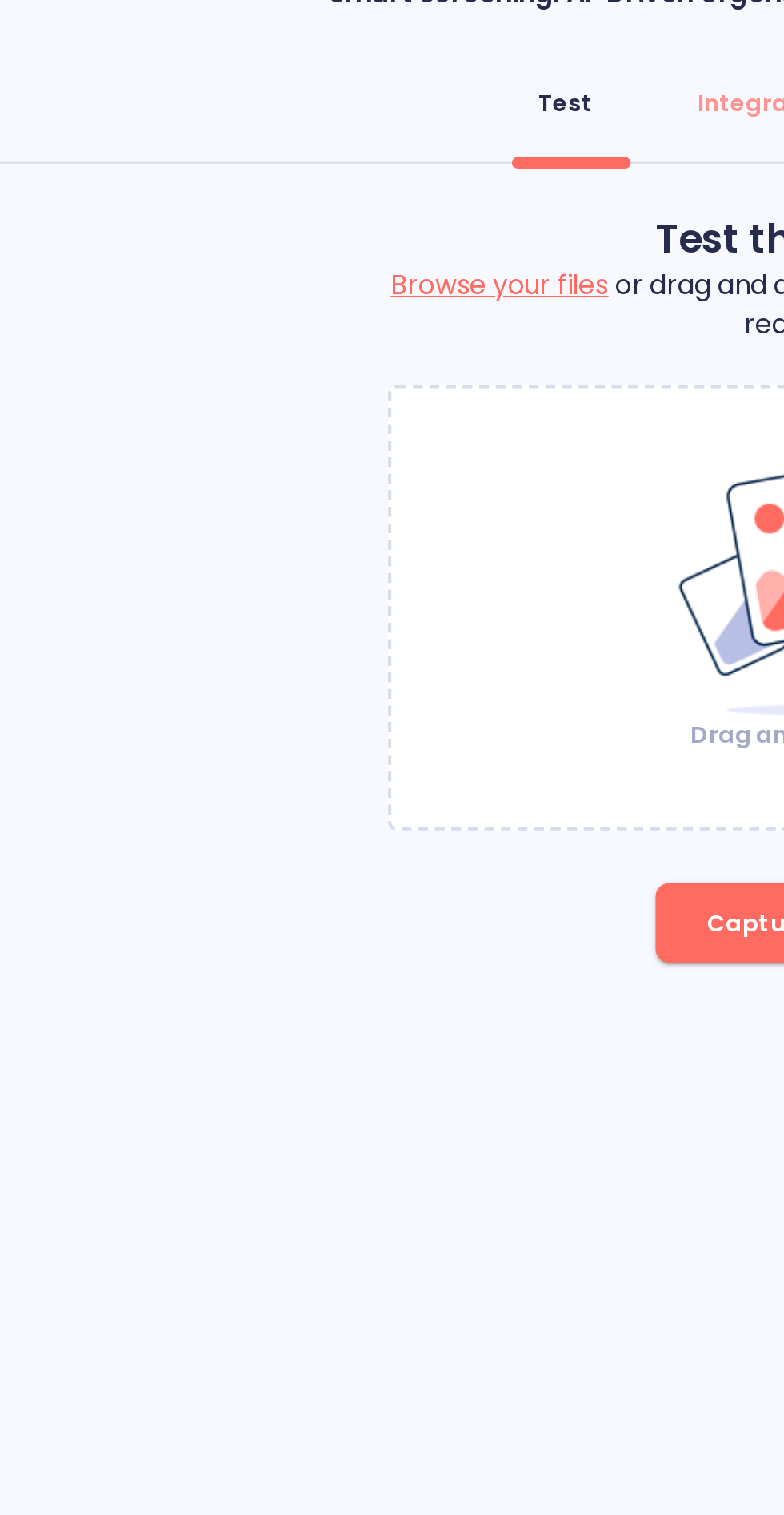
click at [351, 512] on span "Capture camera" at bounding box center [392, 514] width 98 height 20
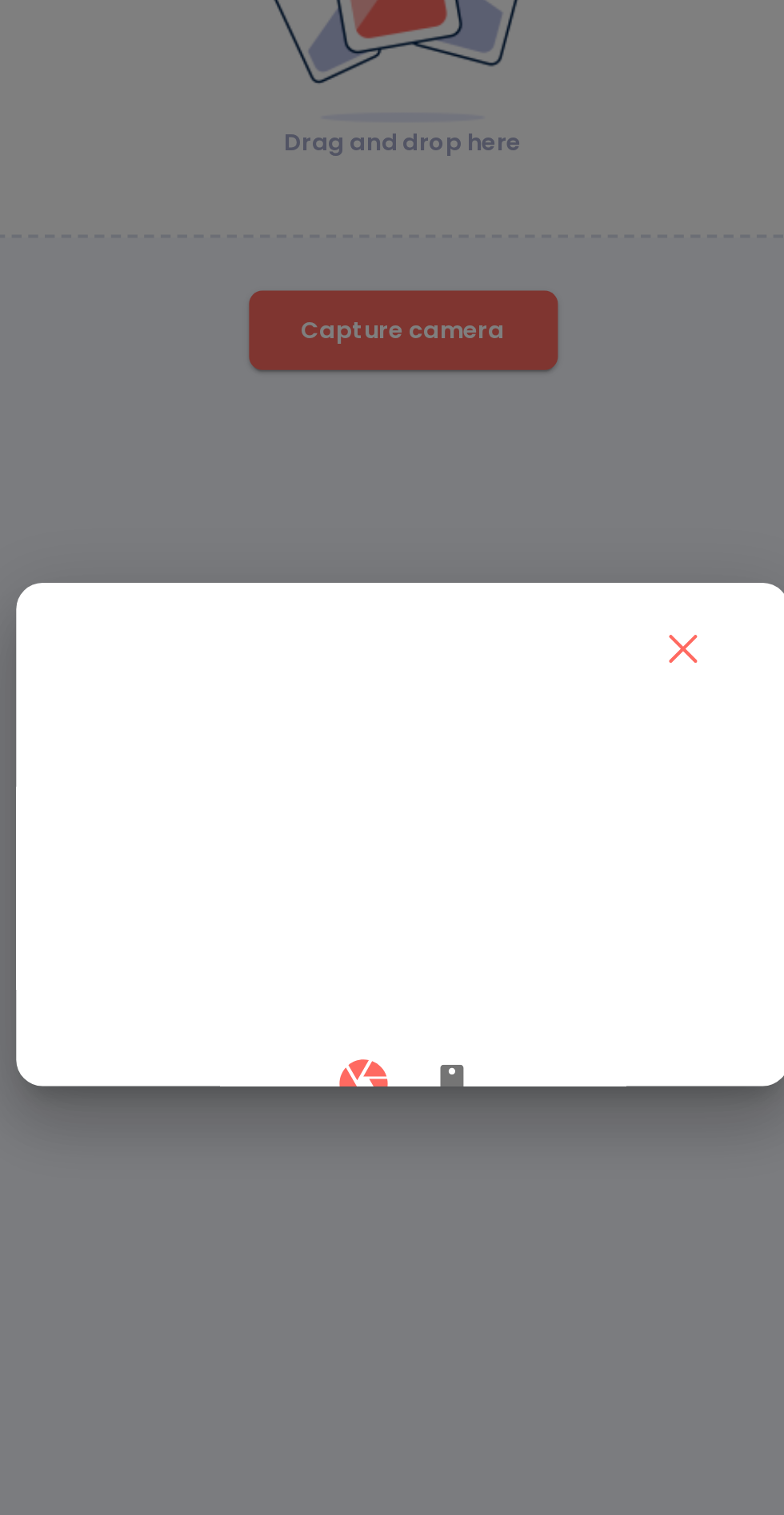
click at [414, 888] on icon "button" at bounding box center [416, 879] width 12 height 19
click at [442, 776] on video at bounding box center [392, 775] width 317 height 158
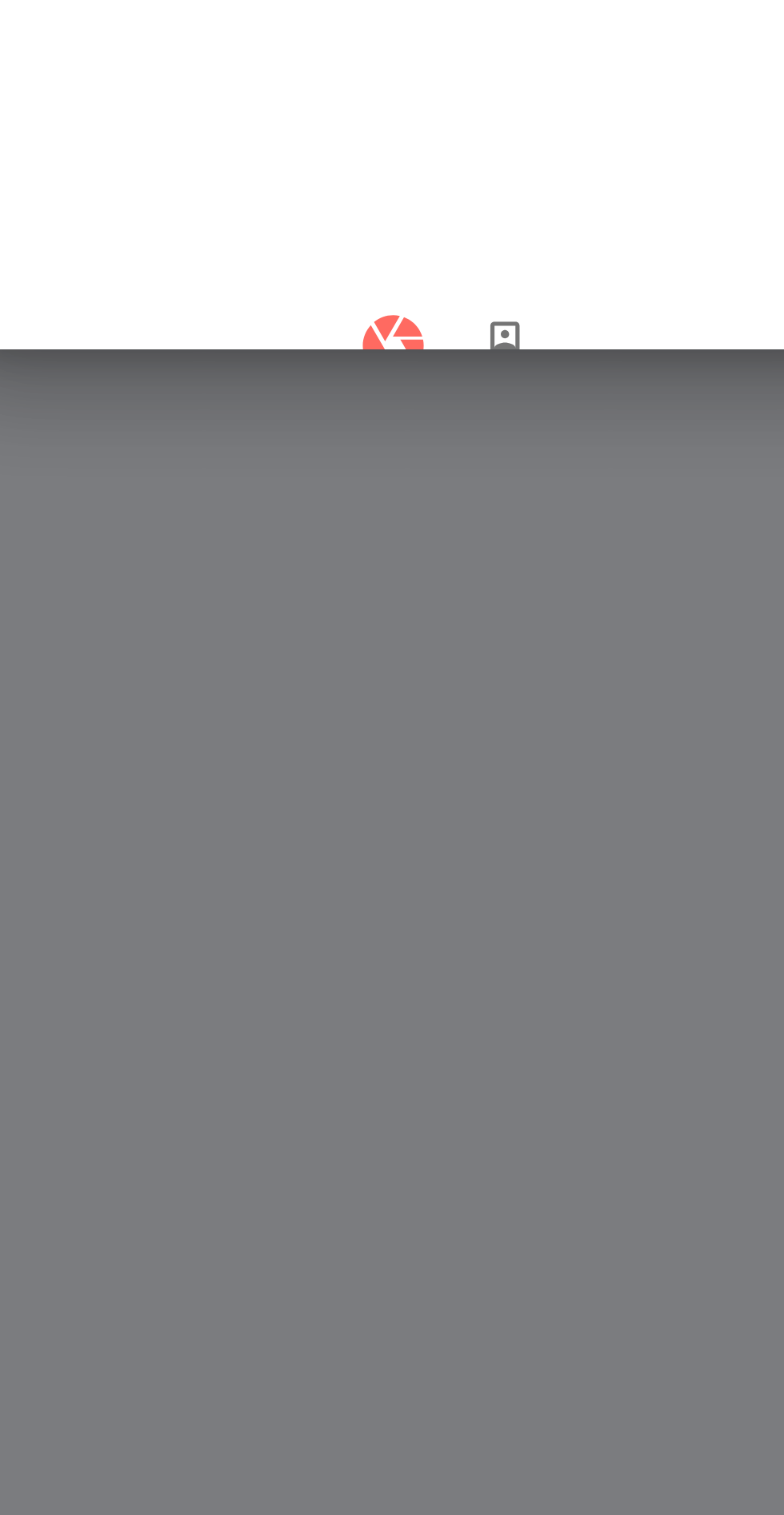
click at [378, 890] on icon "button" at bounding box center [373, 879] width 23 height 23
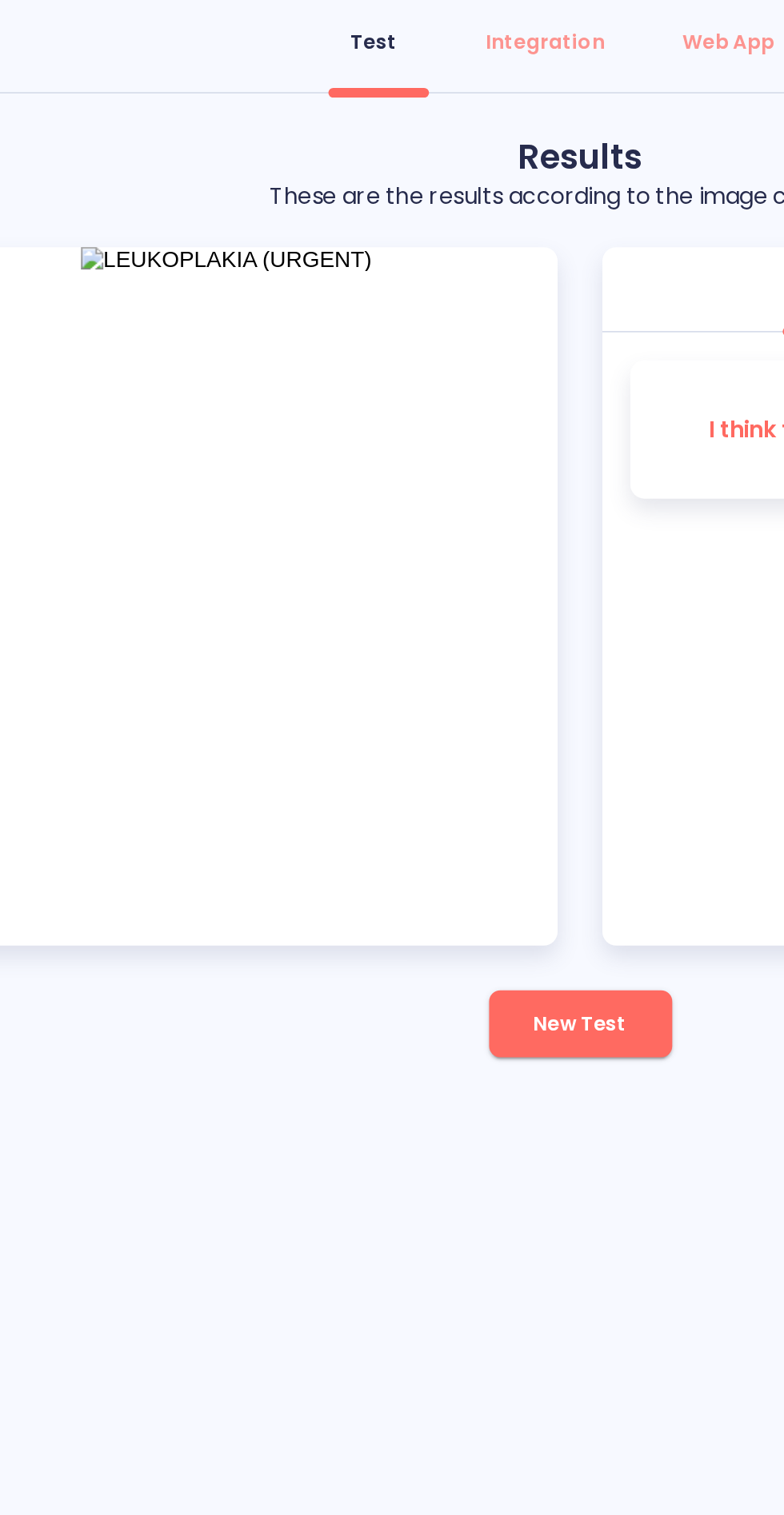
click at [491, 273] on div "Preview JSON" at bounding box center [594, 258] width 379 height 48
click at [393, 691] on button "New Test" at bounding box center [392, 678] width 104 height 39
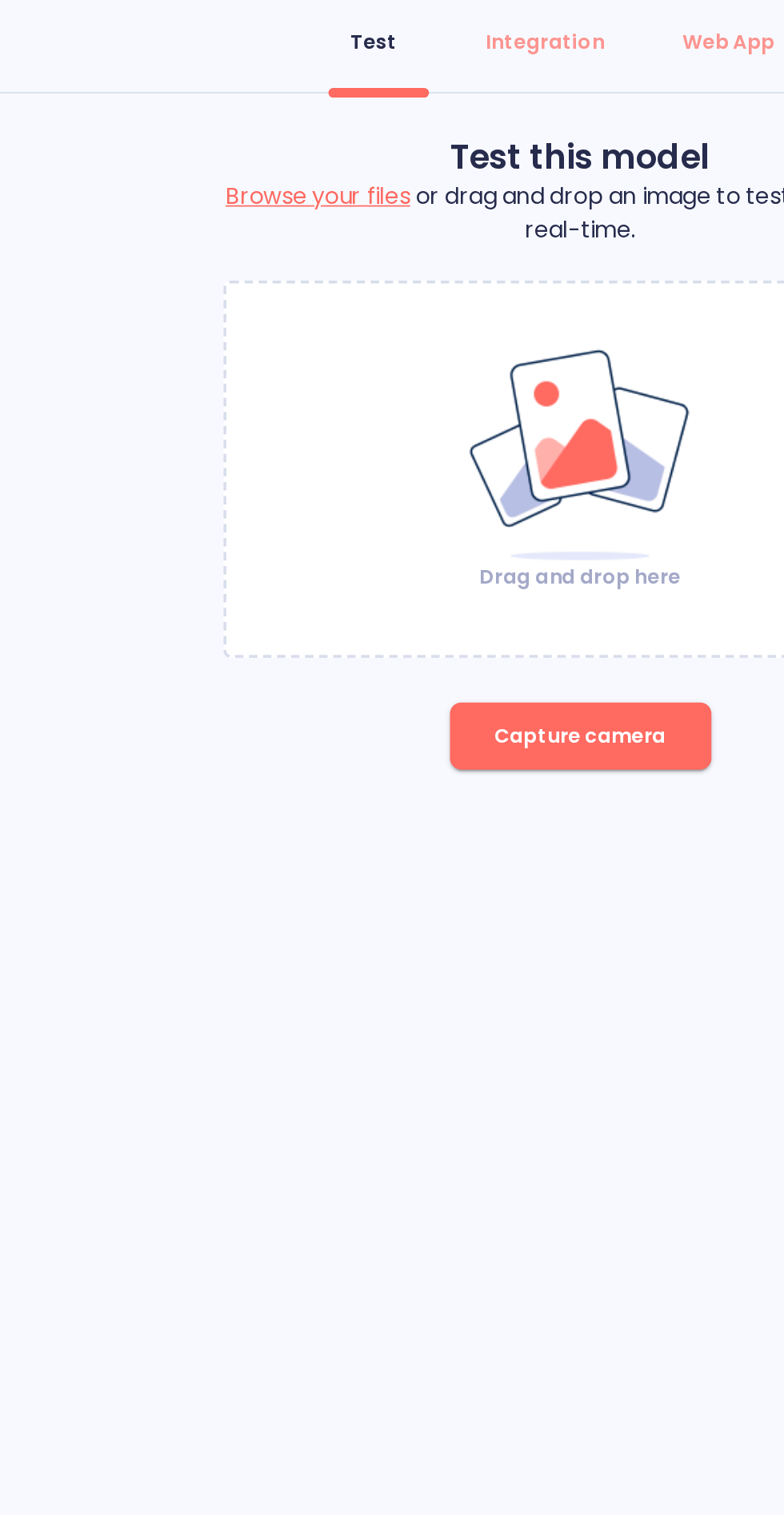
click at [420, 519] on span "Capture camera" at bounding box center [392, 514] width 98 height 20
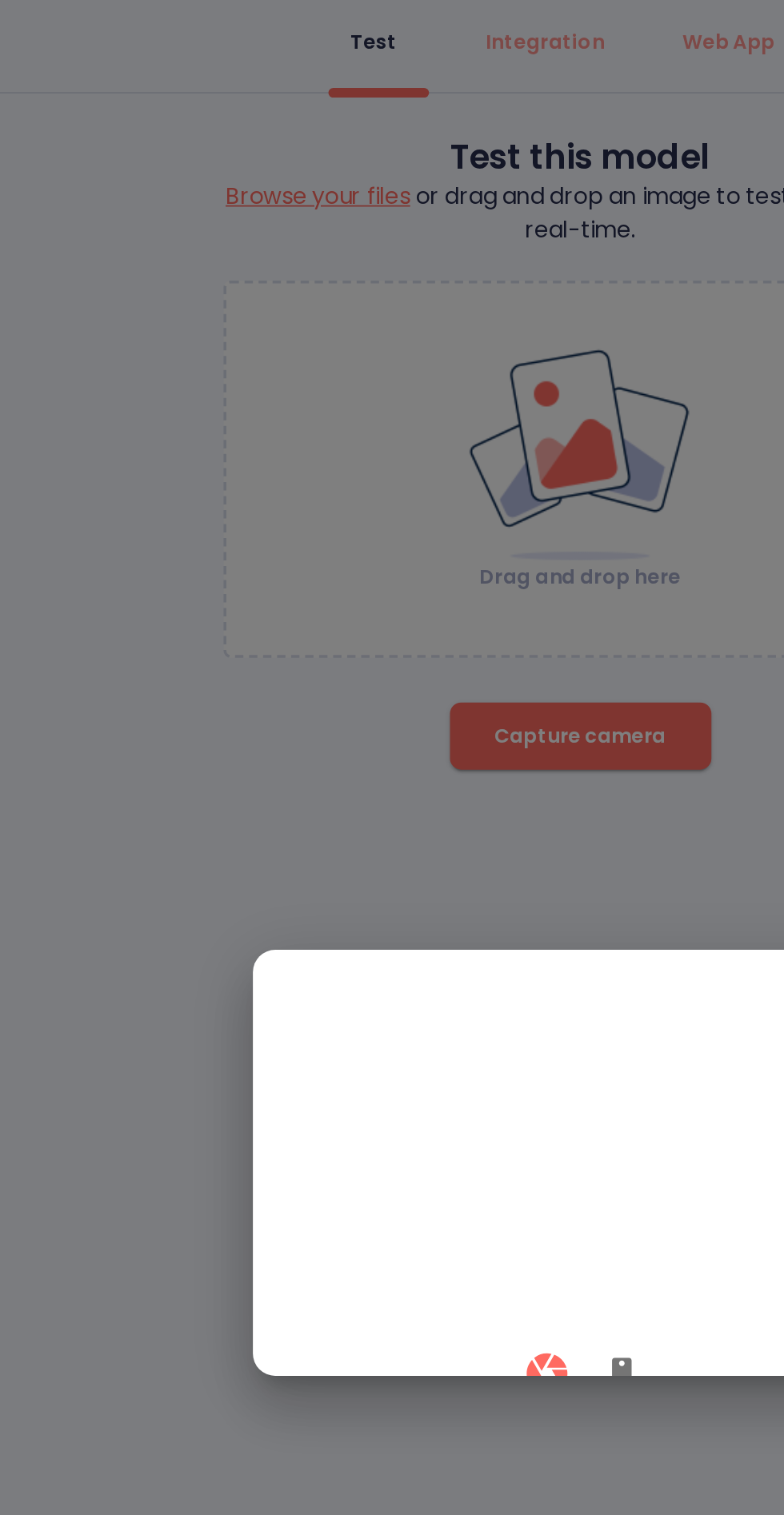
click at [375, 833] on video at bounding box center [392, 775] width 317 height 158
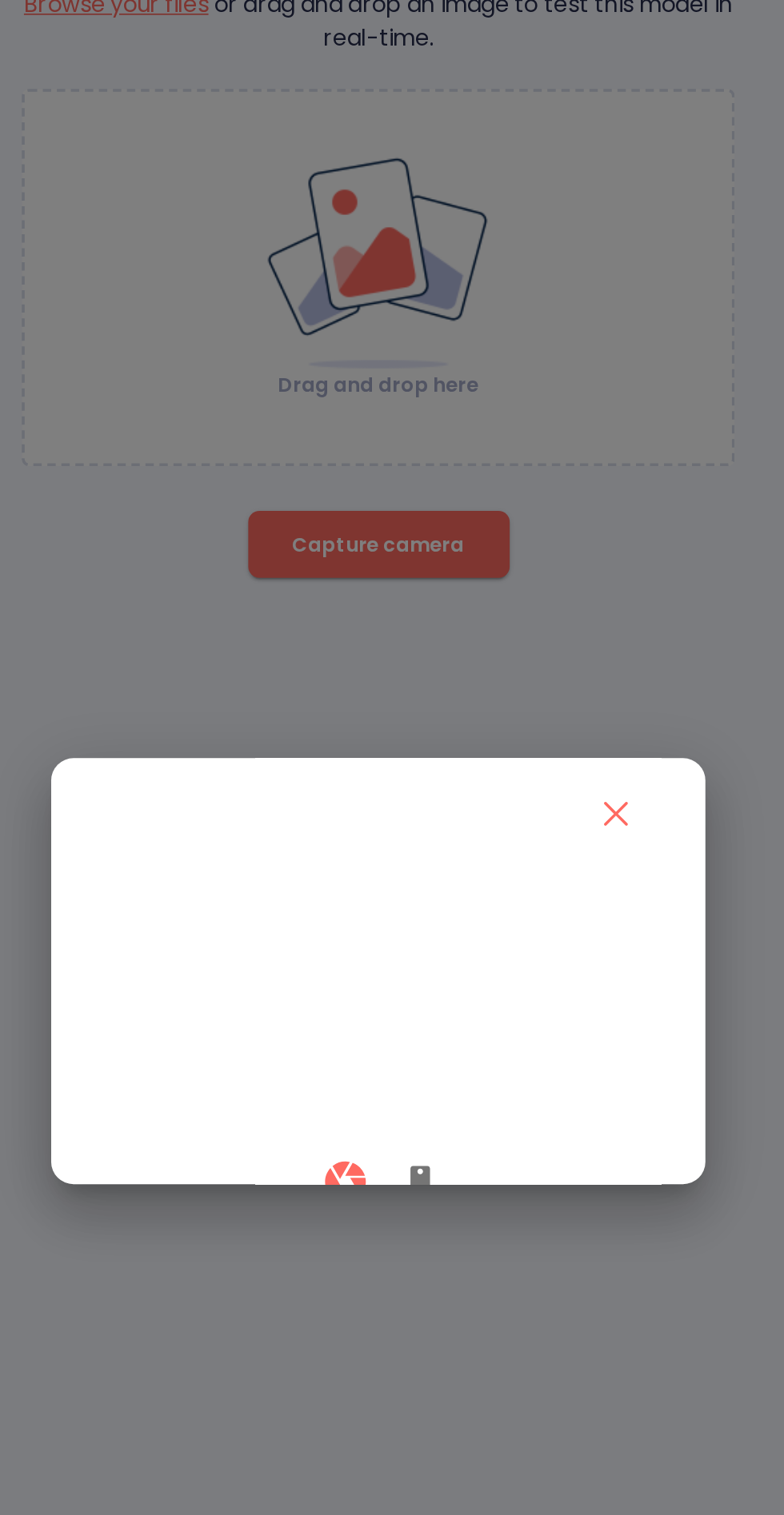
click at [418, 888] on icon "button" at bounding box center [416, 879] width 12 height 19
click at [379, 890] on icon "button" at bounding box center [373, 879] width 23 height 23
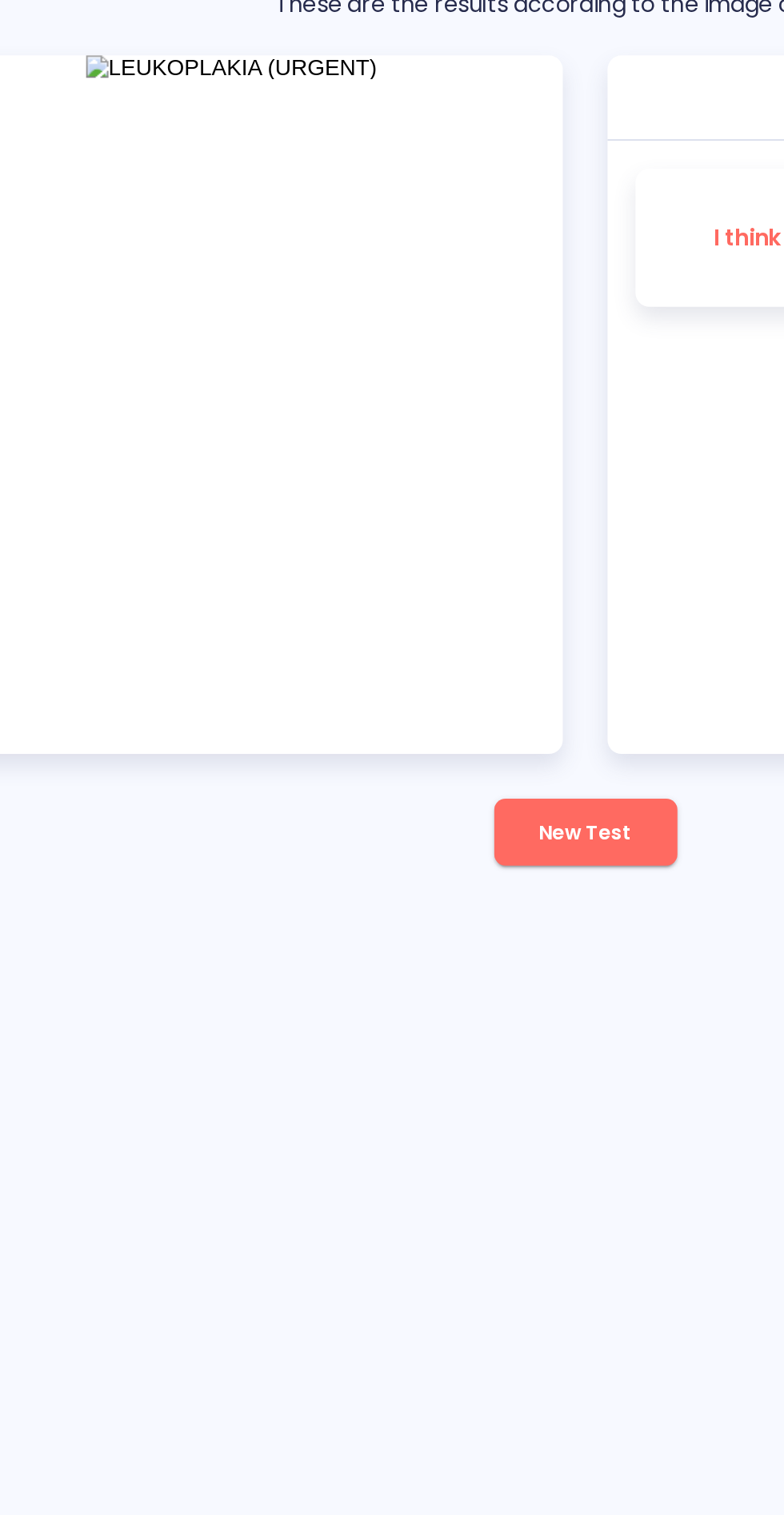
click at [412, 667] on button "New Test" at bounding box center [392, 678] width 104 height 39
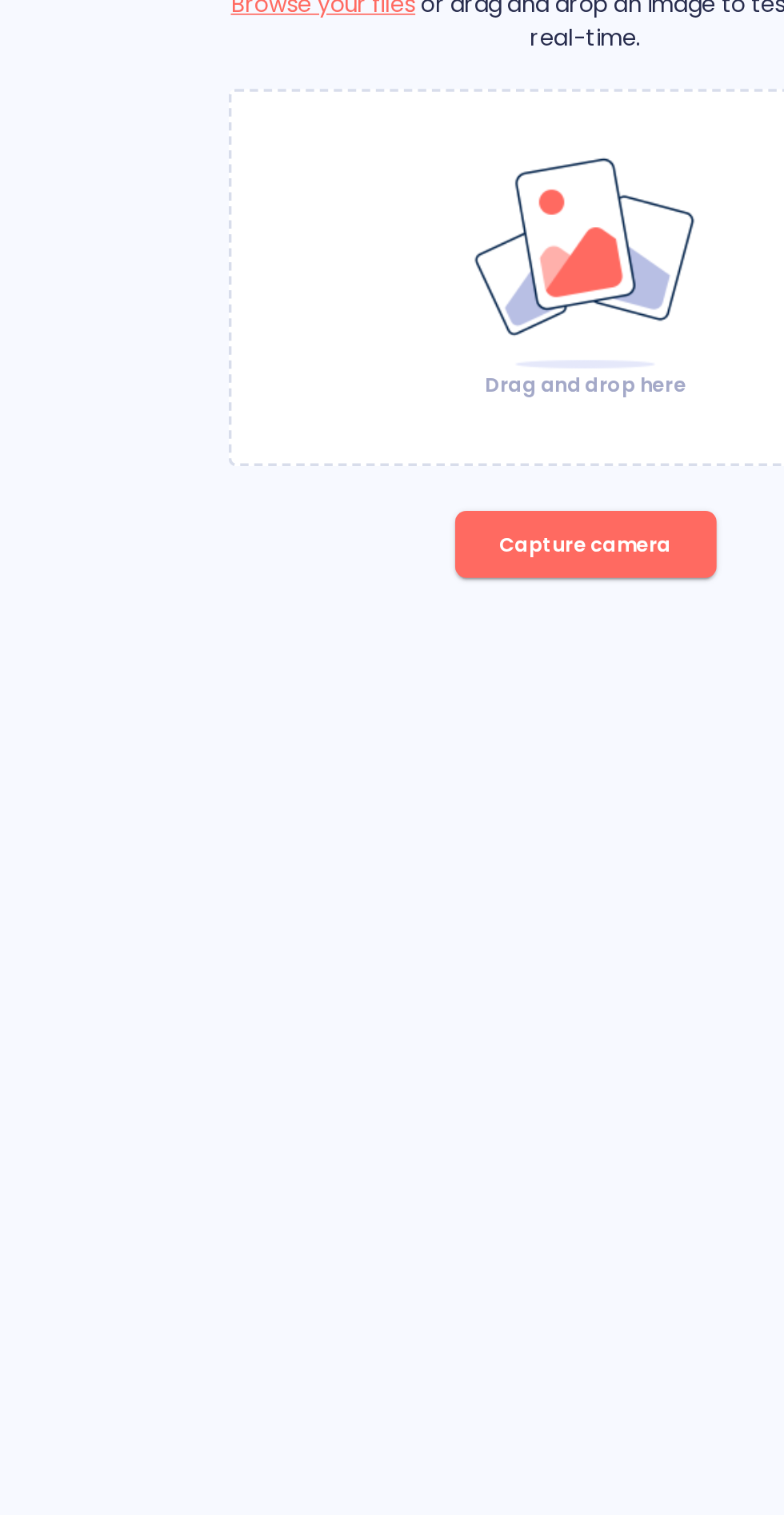
click at [401, 530] on button "Capture camera" at bounding box center [392, 514] width 150 height 39
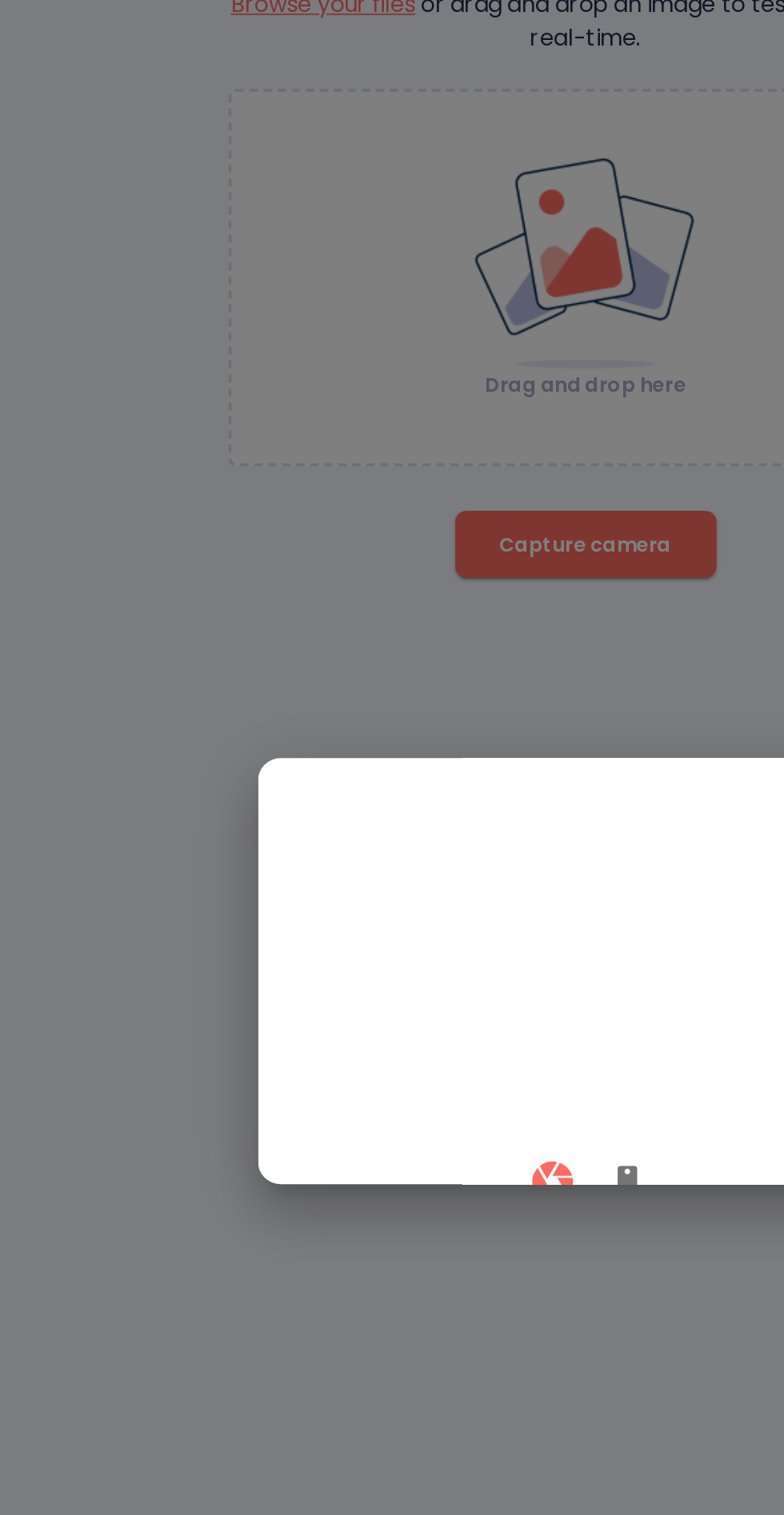
click at [416, 888] on icon "button" at bounding box center [416, 879] width 19 height 19
click at [375, 890] on icon "button" at bounding box center [373, 879] width 23 height 23
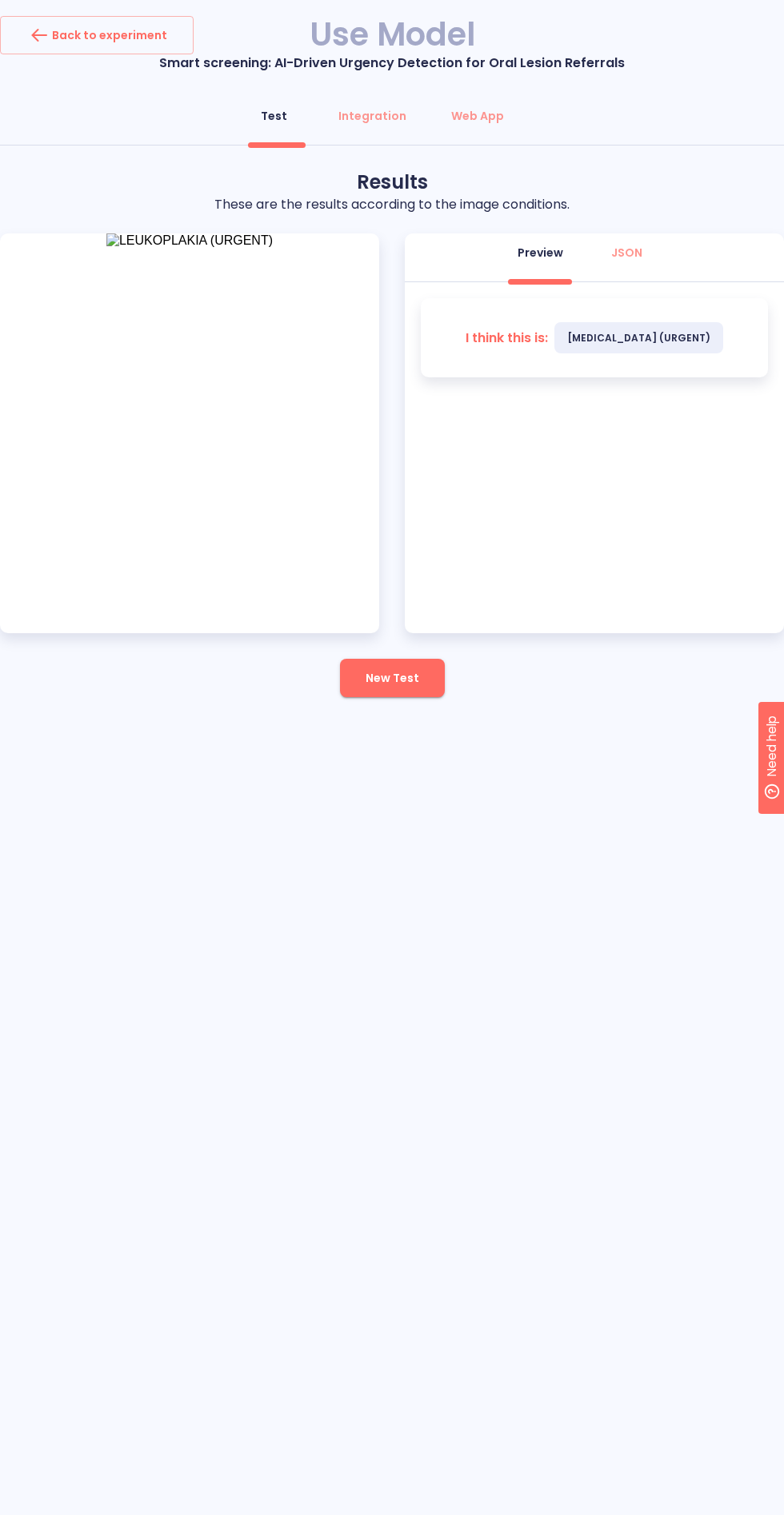
click at [416, 685] on span "New Test" at bounding box center [391, 678] width 53 height 20
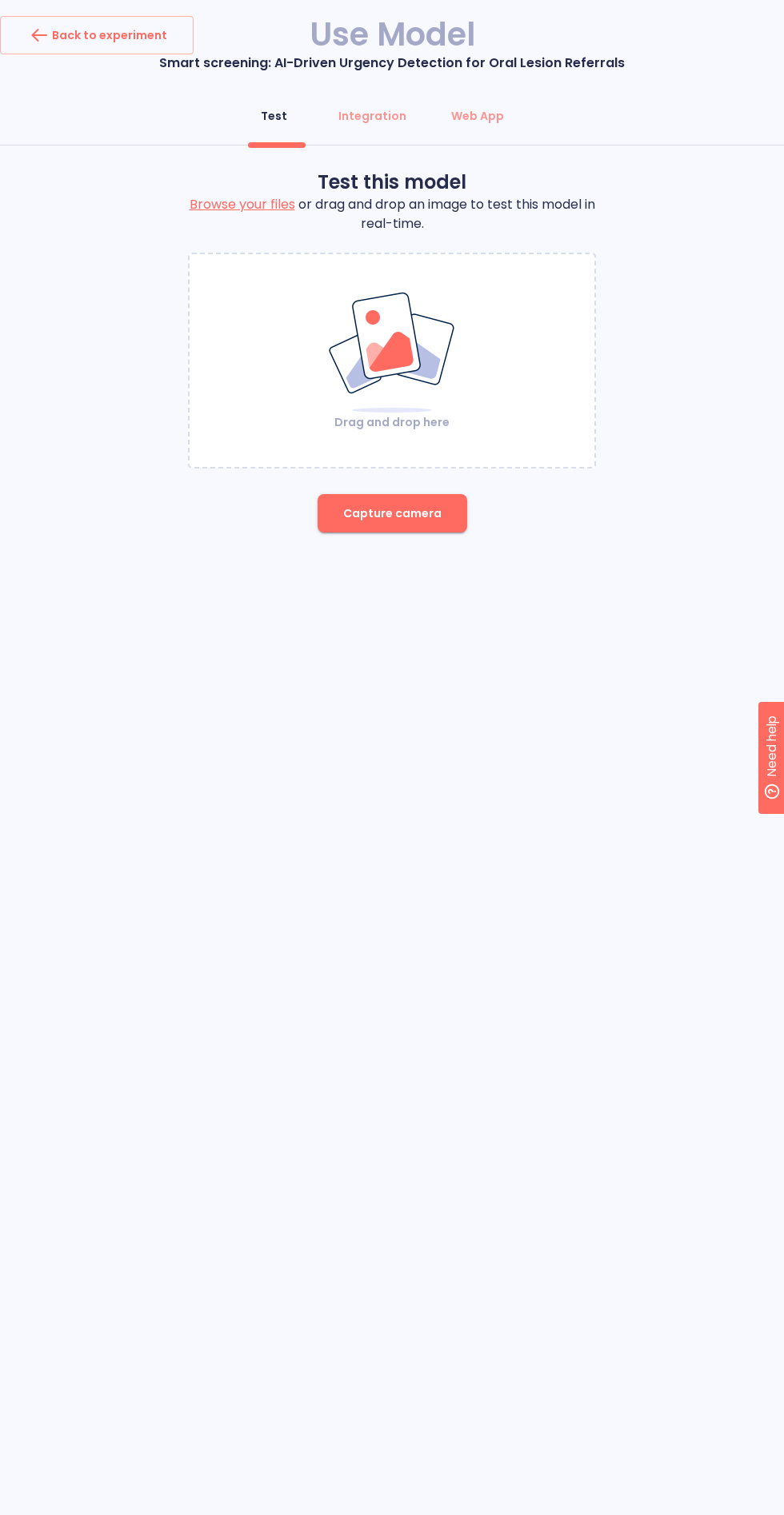
click at [398, 524] on button "Capture camera" at bounding box center [392, 514] width 150 height 39
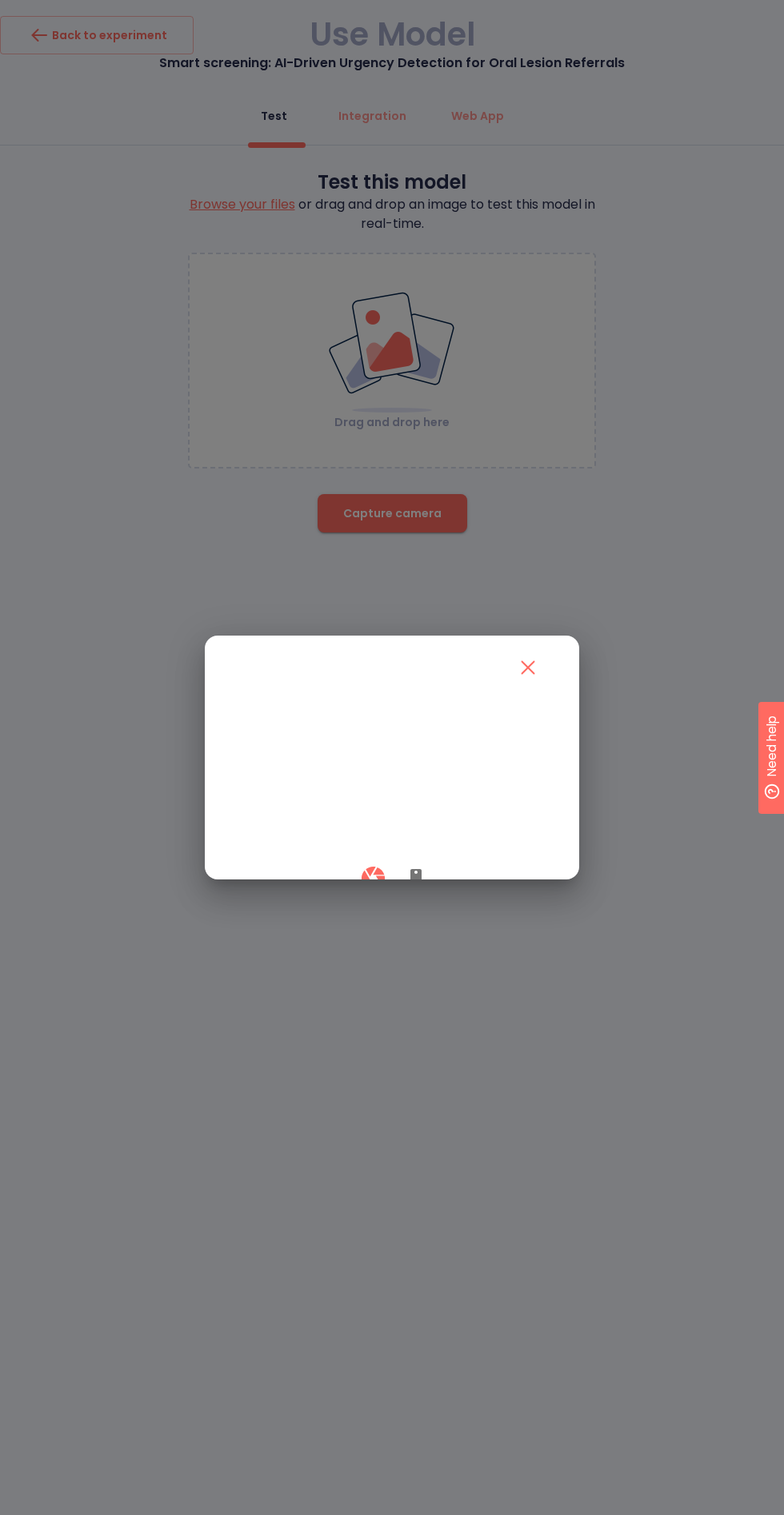
click at [426, 902] on button "button" at bounding box center [416, 878] width 39 height 47
click at [370, 892] on icon "button" at bounding box center [373, 878] width 28 height 28
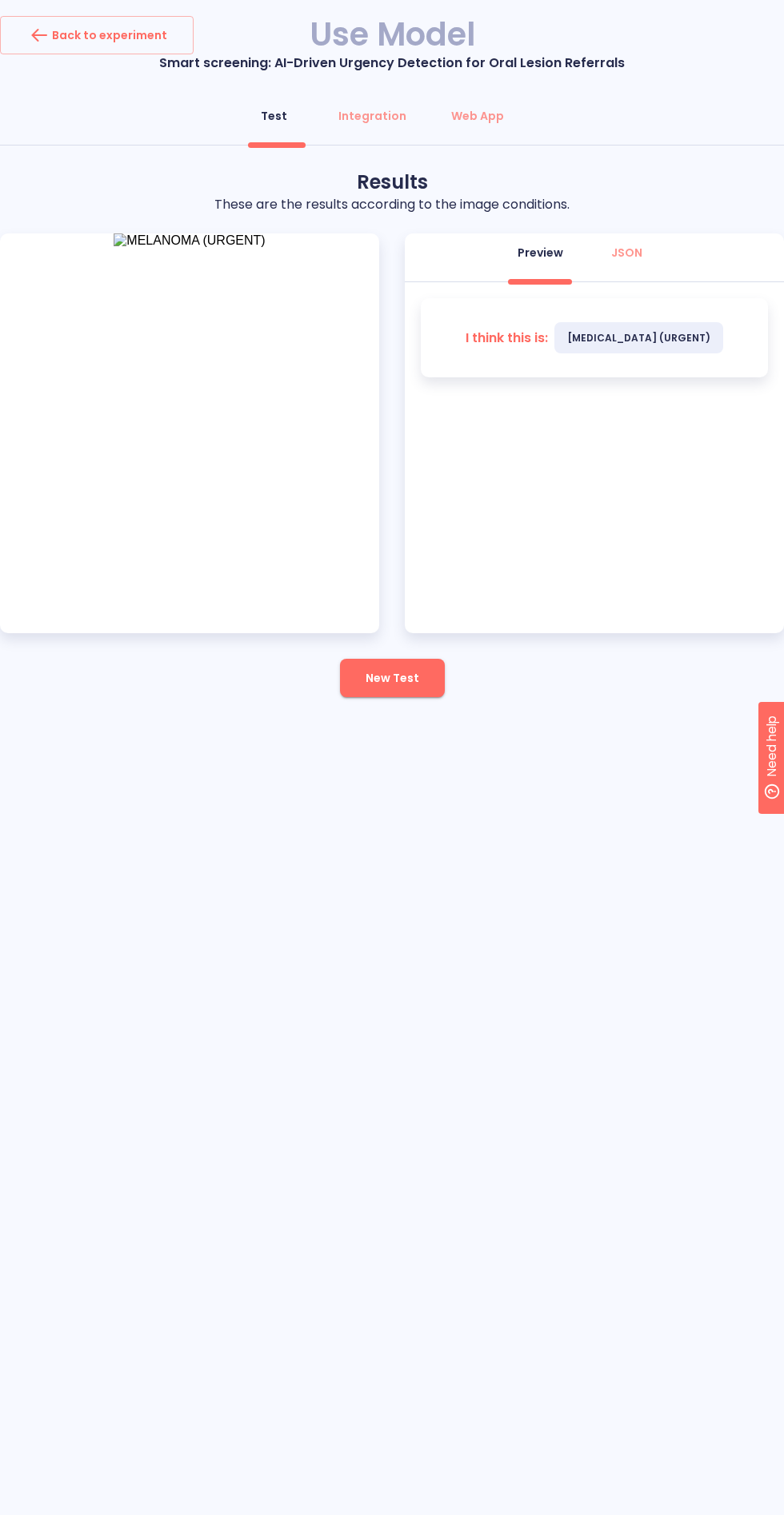
click at [398, 689] on button "New Test" at bounding box center [392, 678] width 104 height 39
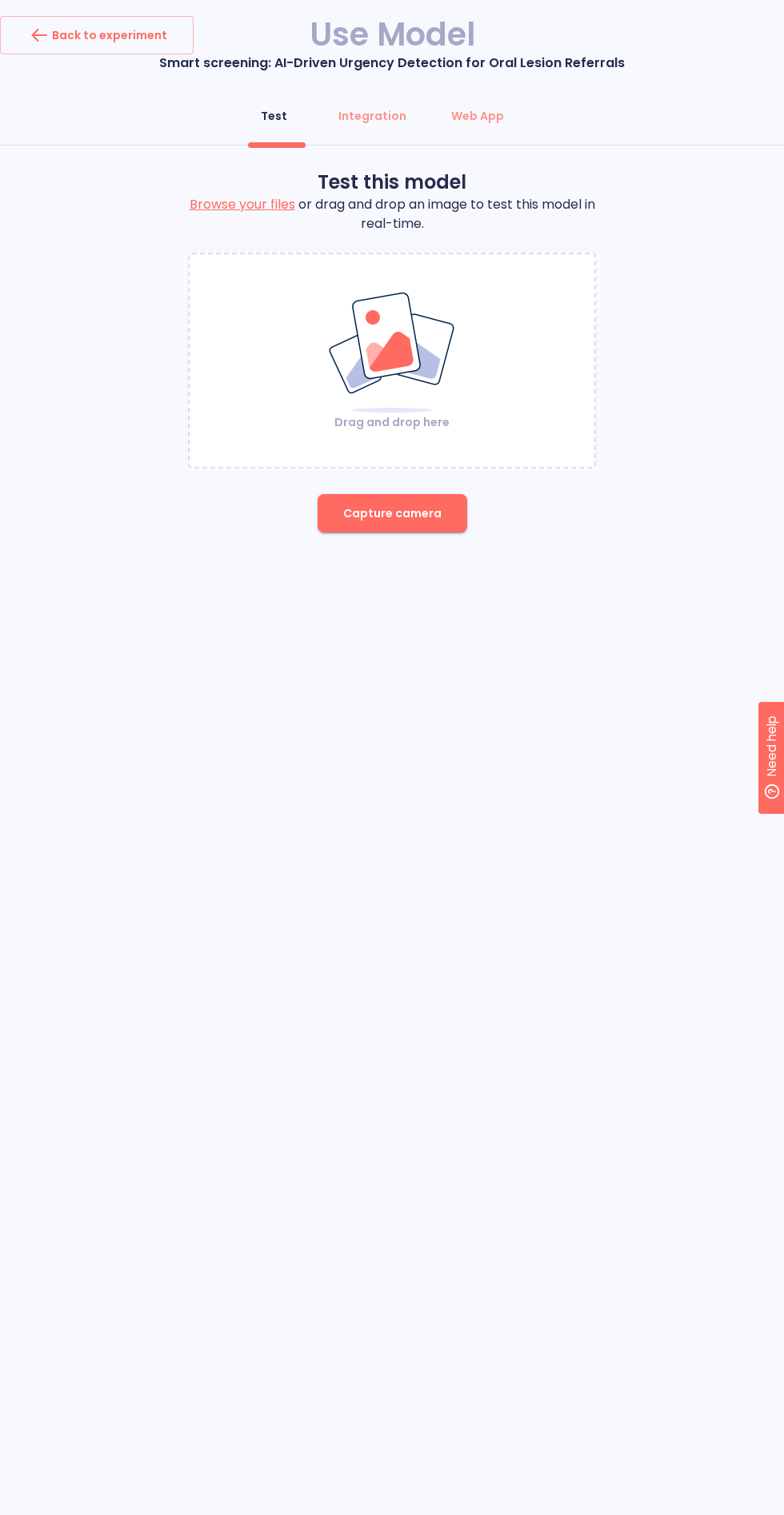
click at [399, 509] on span "Capture camera" at bounding box center [392, 514] width 98 height 20
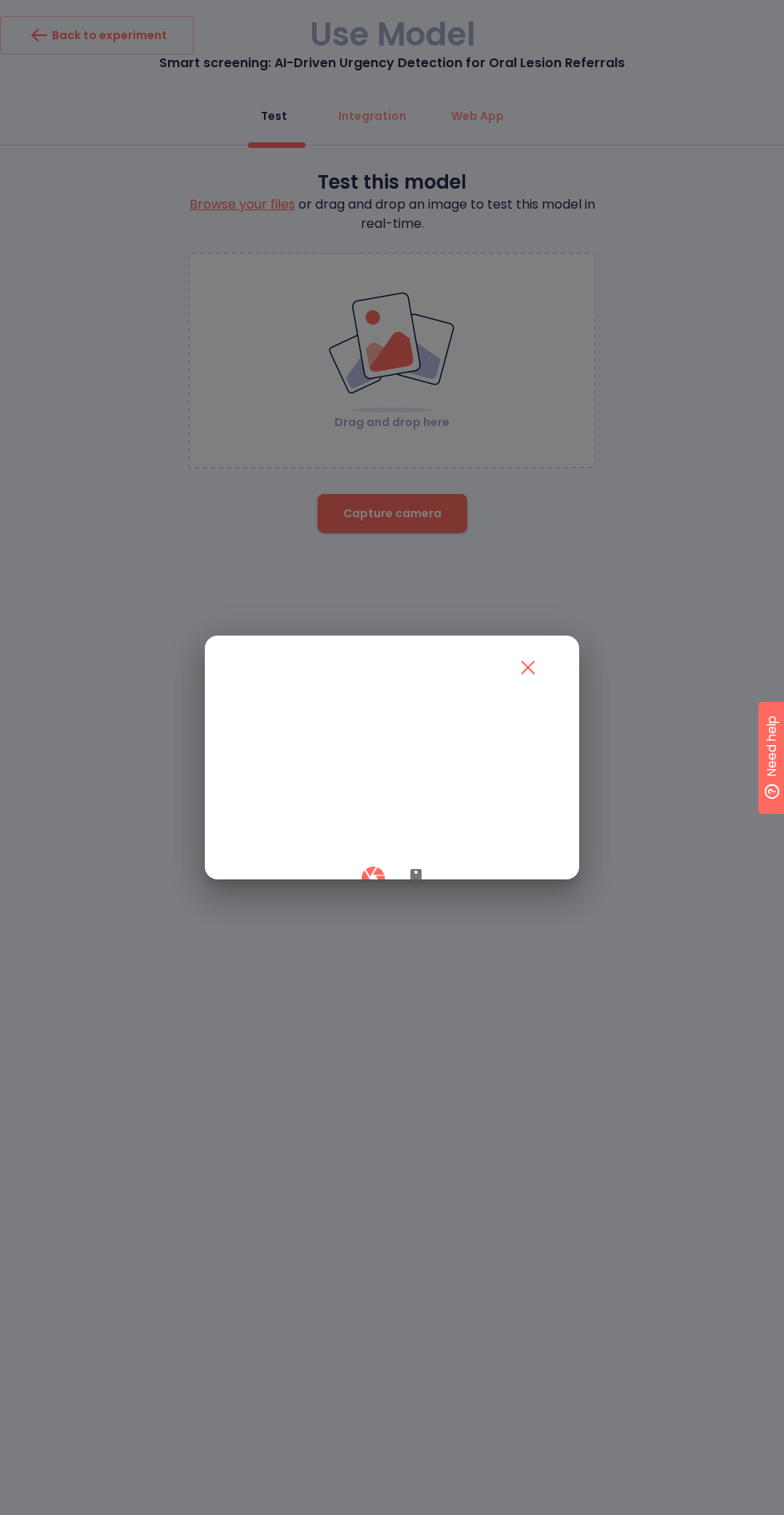
click at [421, 902] on button "button" at bounding box center [416, 878] width 39 height 47
click at [355, 902] on button "button" at bounding box center [373, 878] width 47 height 47
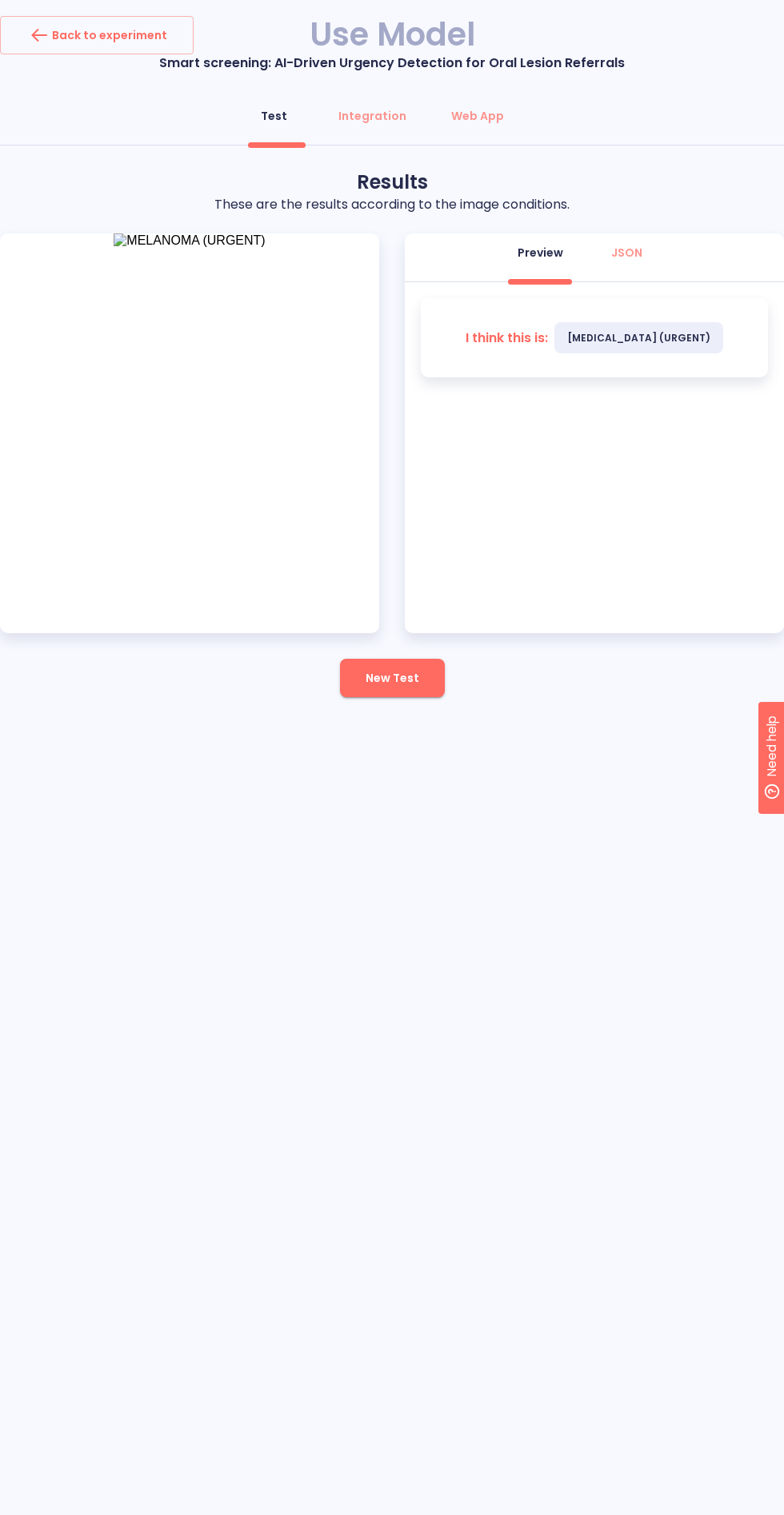
click at [400, 695] on button "New Test" at bounding box center [392, 678] width 104 height 39
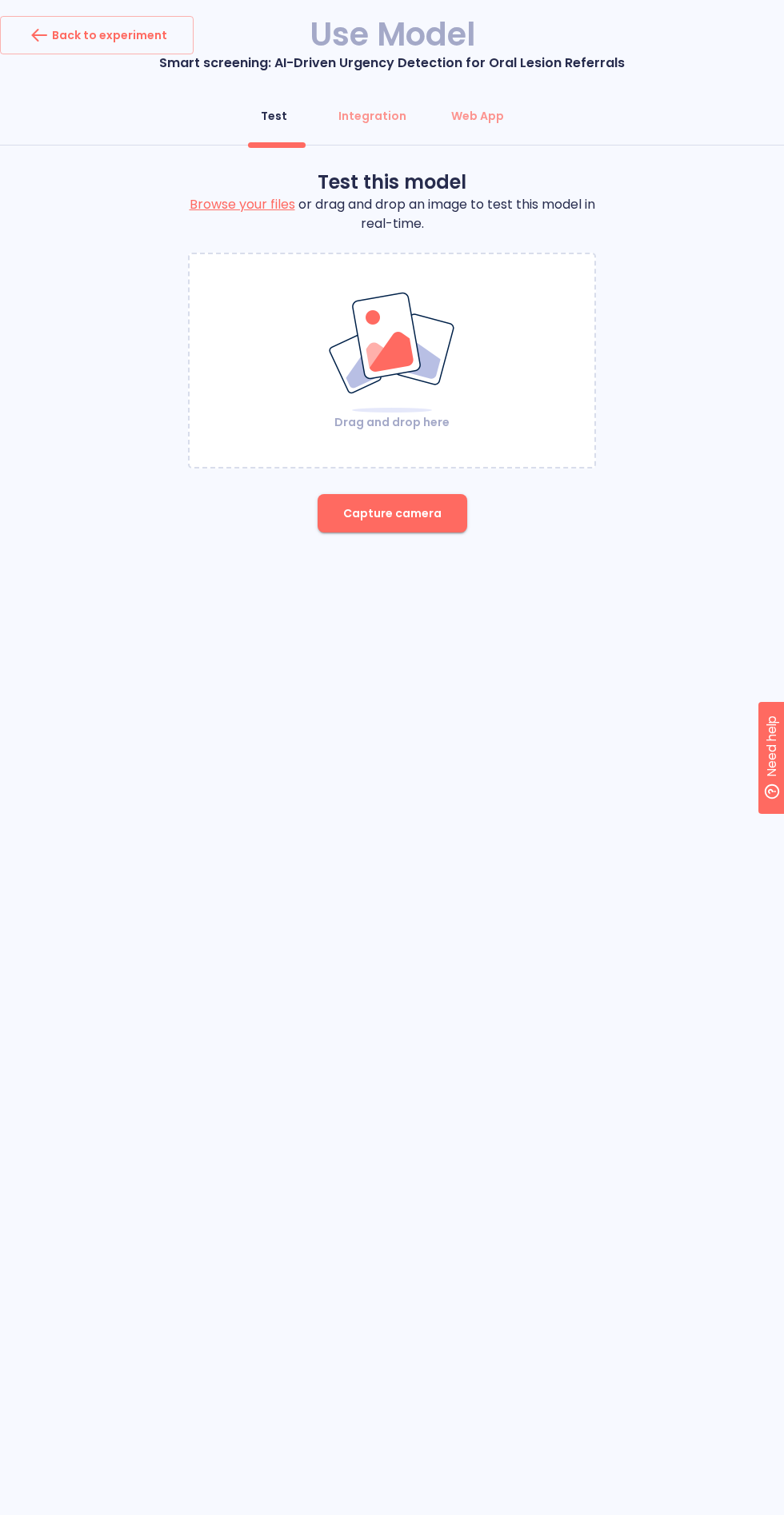
click at [419, 514] on span "Capture camera" at bounding box center [392, 514] width 98 height 20
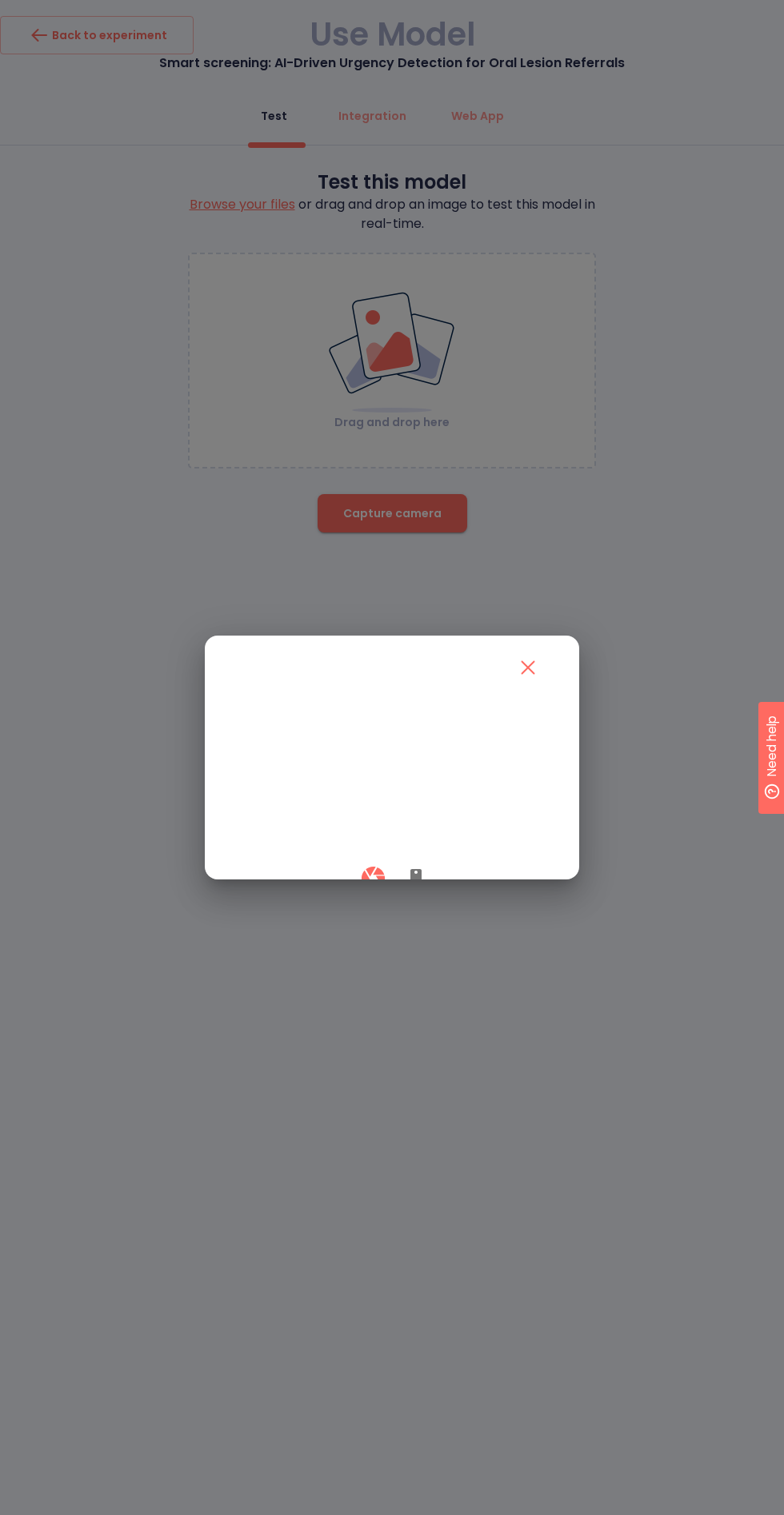
click at [415, 888] on icon "button" at bounding box center [416, 879] width 12 height 19
click at [370, 892] on icon "button" at bounding box center [373, 878] width 28 height 28
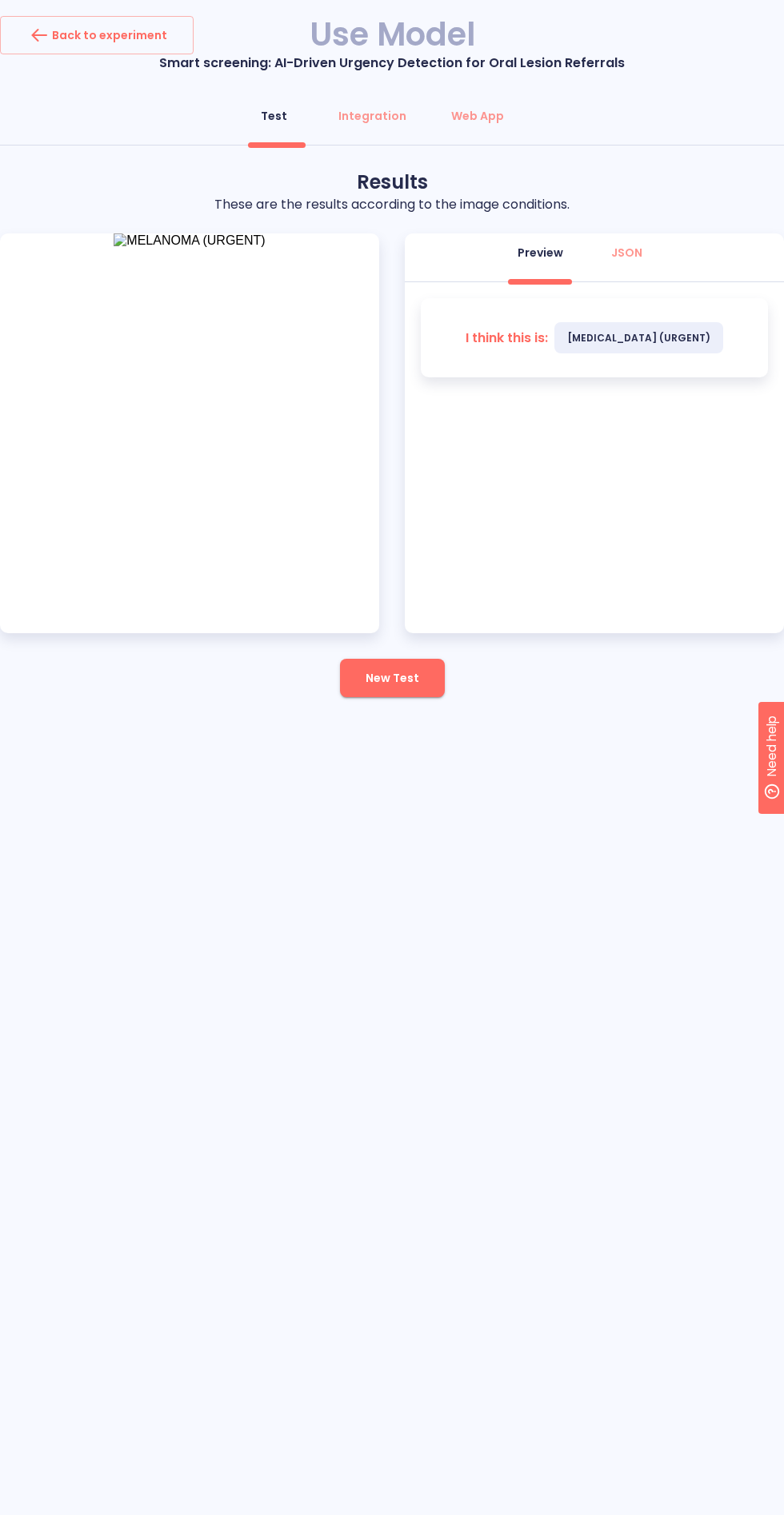
click at [400, 677] on span "New Test" at bounding box center [391, 678] width 53 height 20
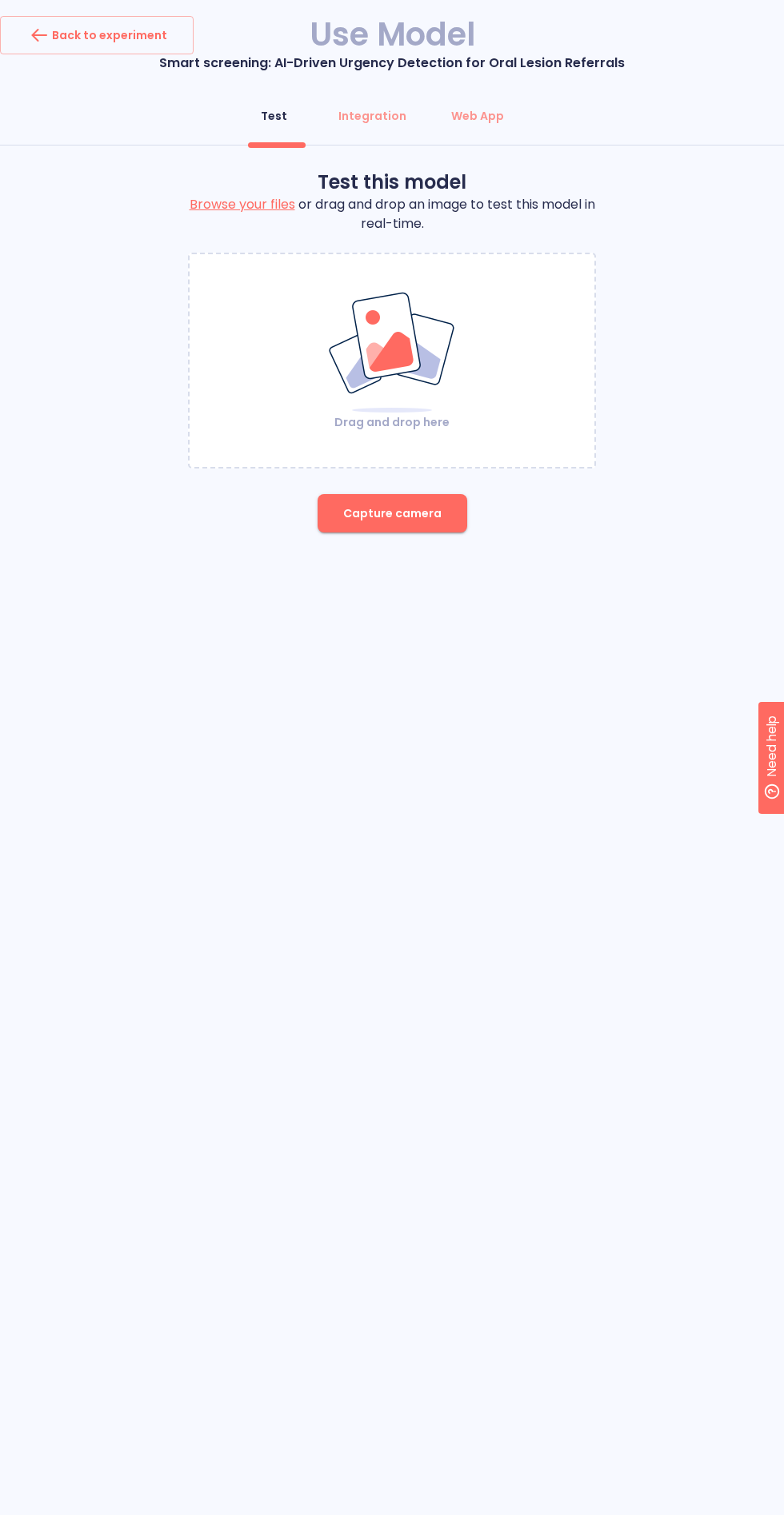
click at [433, 501] on button "Capture camera" at bounding box center [392, 514] width 150 height 39
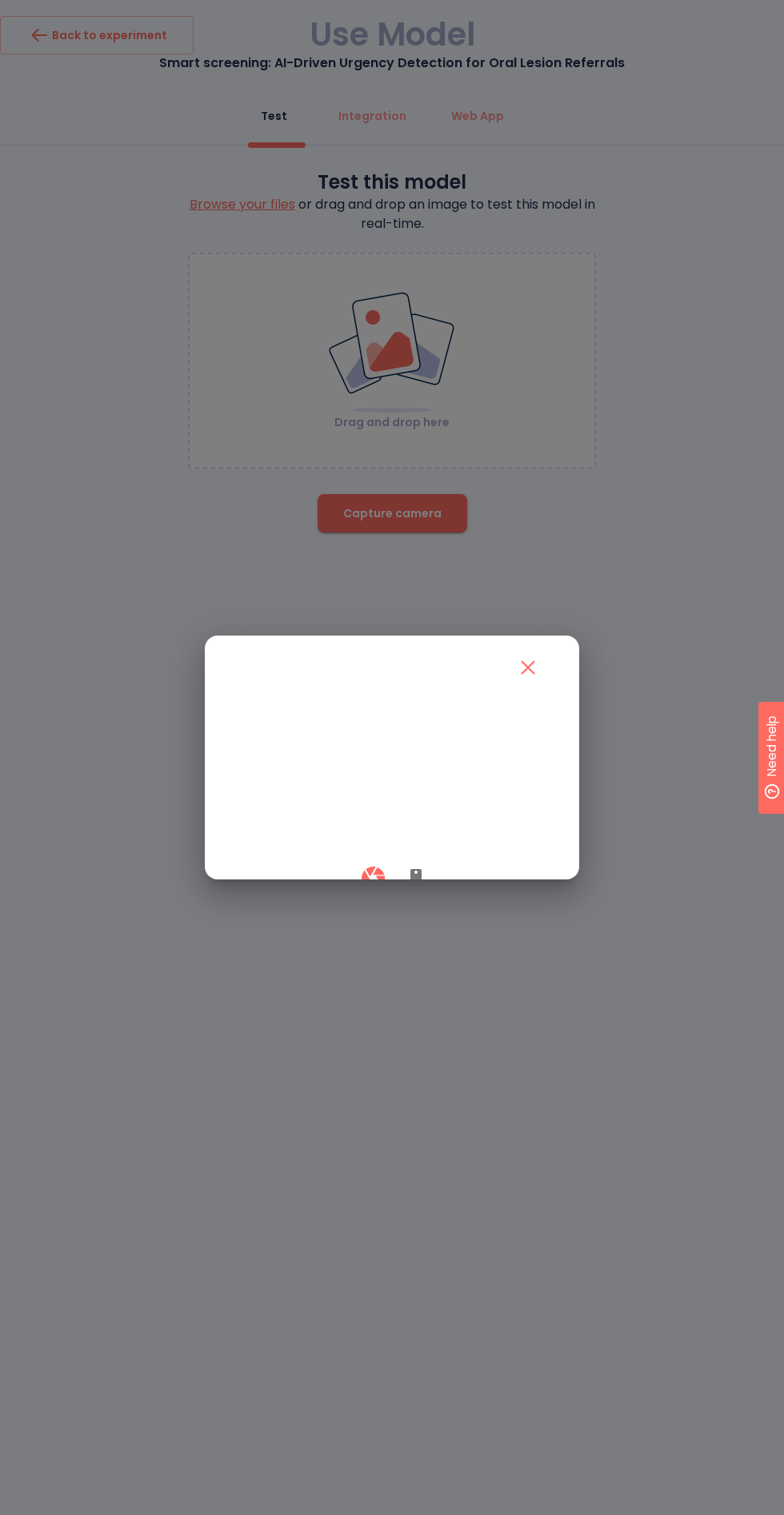
click at [421, 888] on icon "button" at bounding box center [416, 879] width 19 height 19
click at [351, 902] on div at bounding box center [392, 878] width 317 height 47
click at [364, 902] on button "button" at bounding box center [373, 878] width 47 height 47
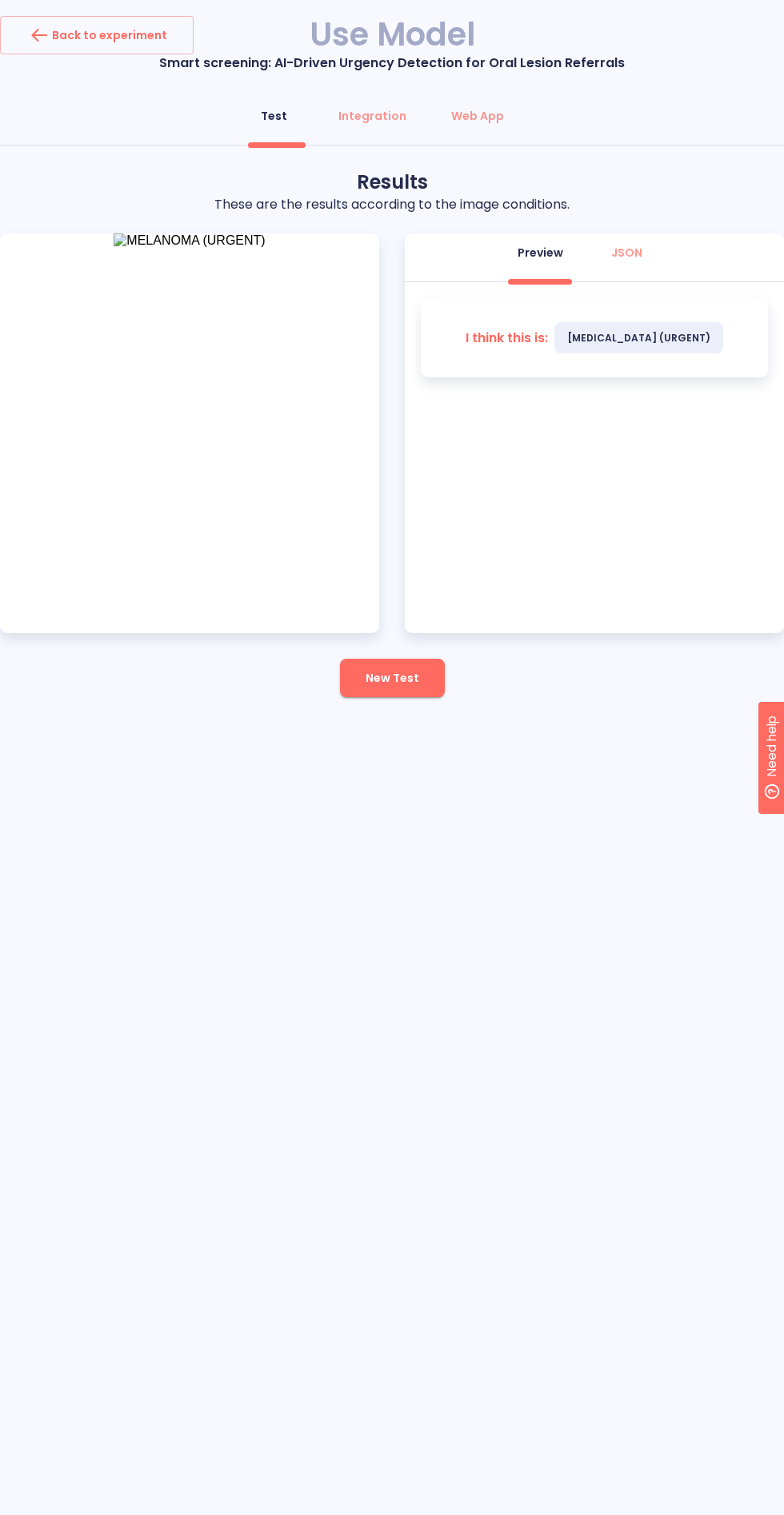
click at [422, 668] on button "New Test" at bounding box center [392, 678] width 104 height 39
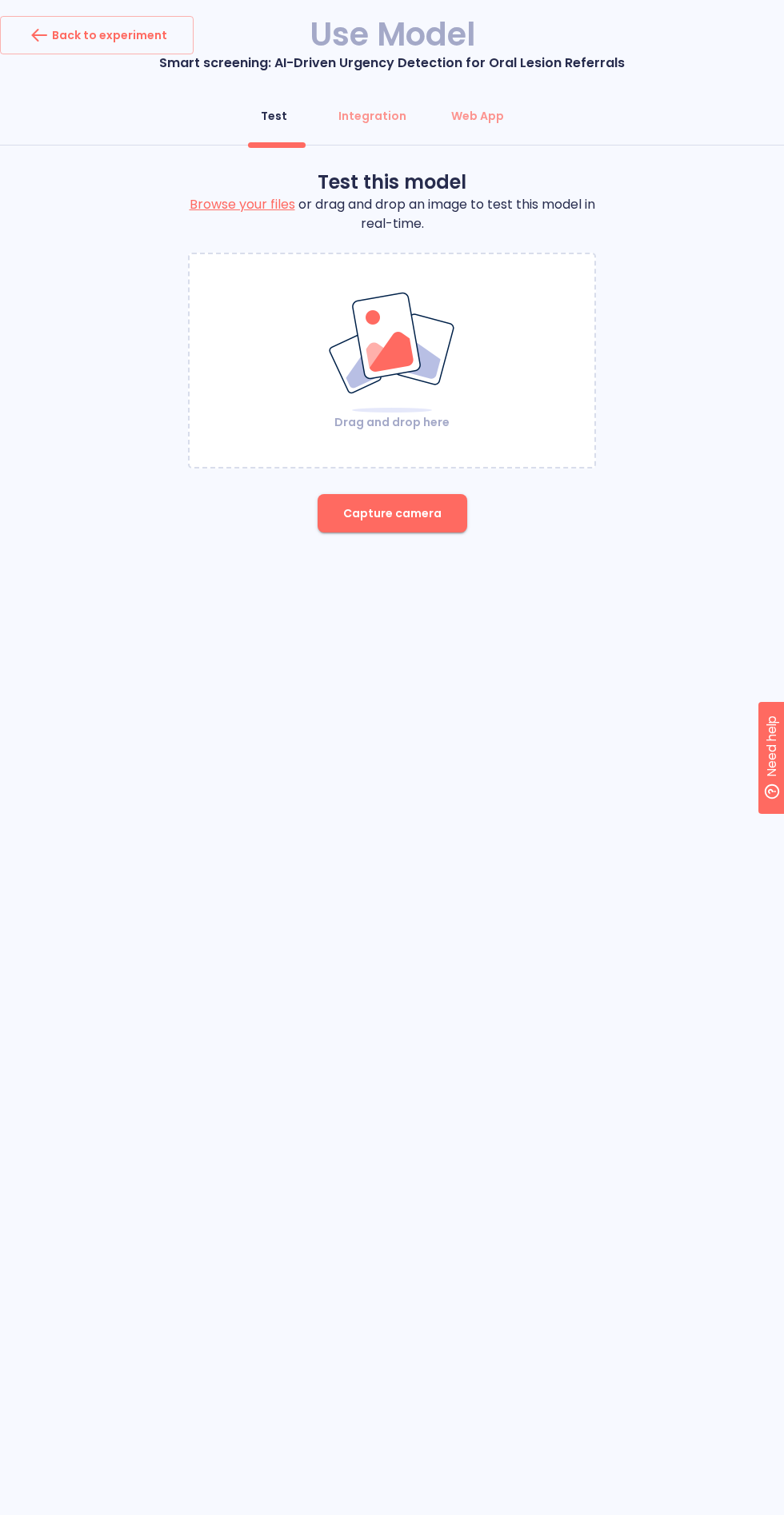
click at [416, 516] on span "Capture camera" at bounding box center [392, 514] width 98 height 20
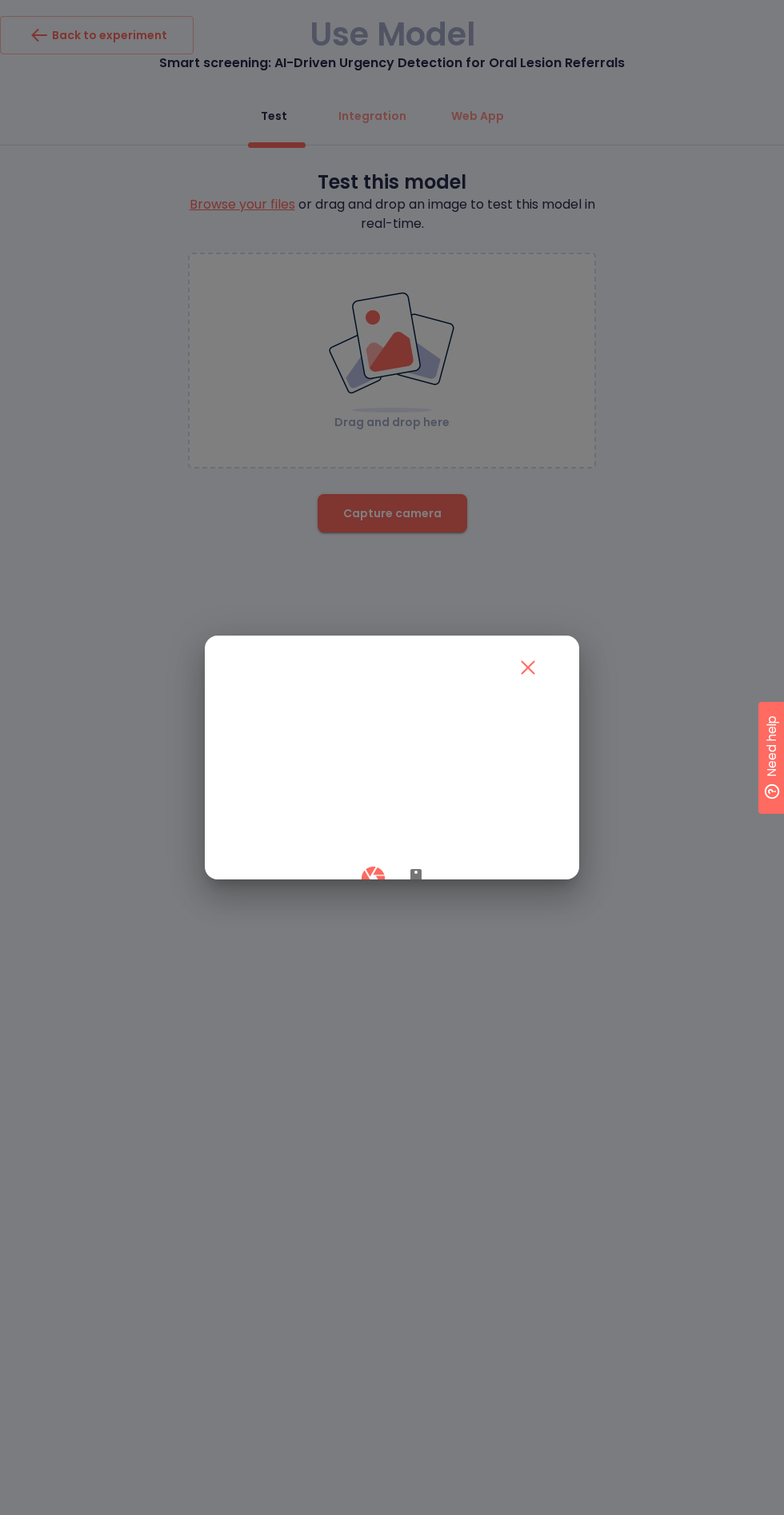
click at [415, 888] on icon "button" at bounding box center [416, 879] width 12 height 19
click at [372, 892] on icon "button" at bounding box center [373, 878] width 28 height 28
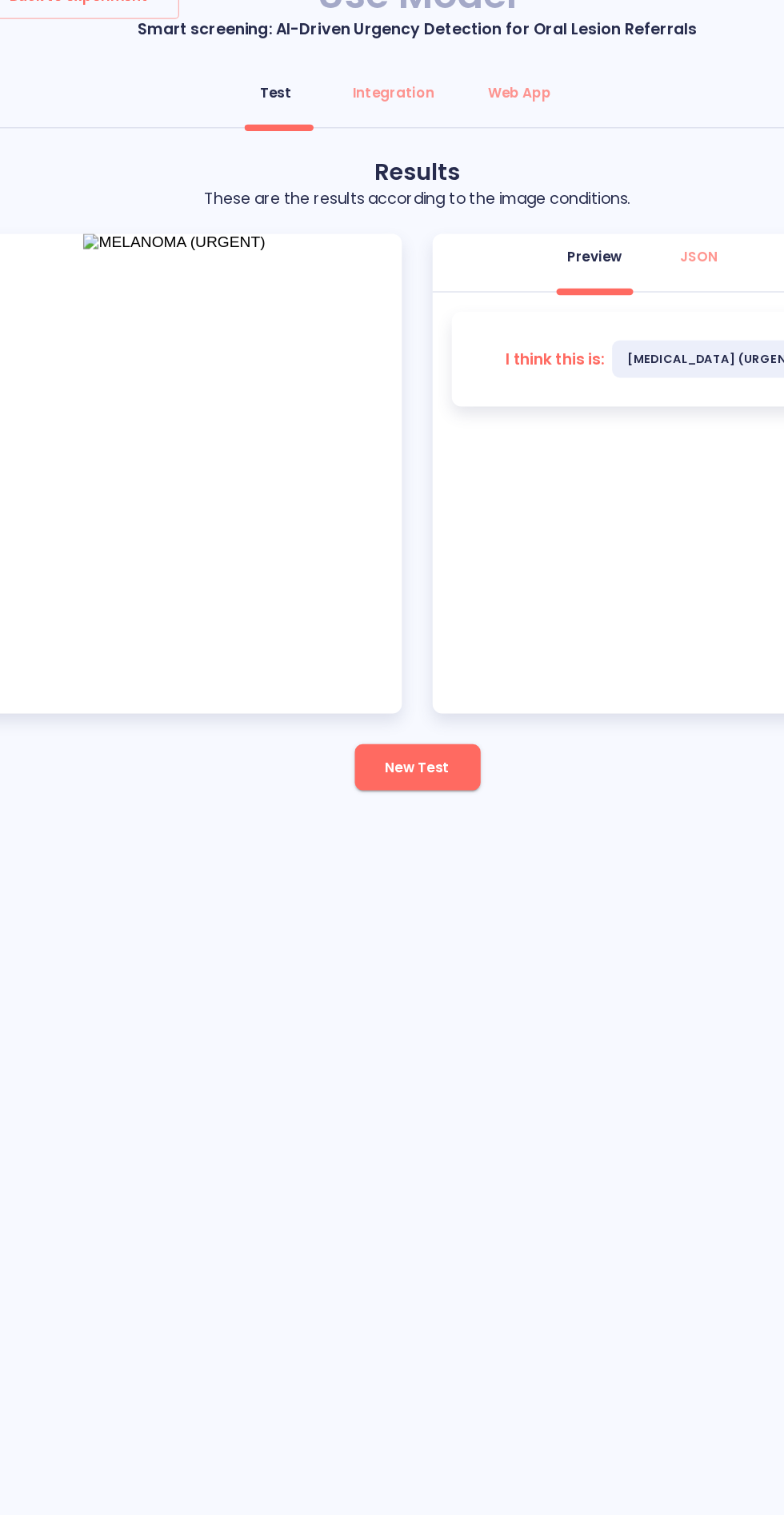
scroll to position [93, 0]
click at [403, 668] on span "New Test" at bounding box center [391, 678] width 53 height 20
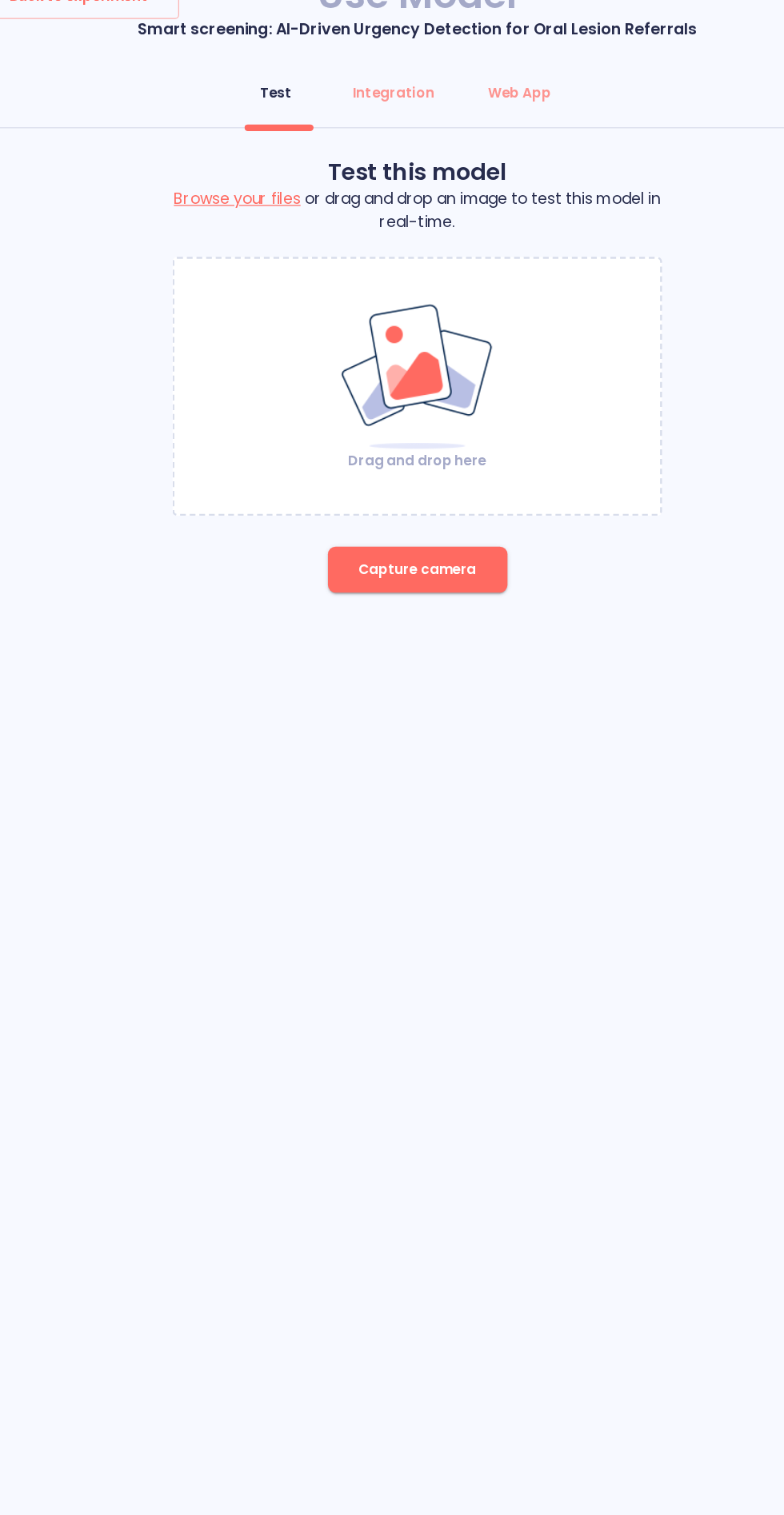
click at [418, 494] on button "Capture camera" at bounding box center [392, 514] width 150 height 39
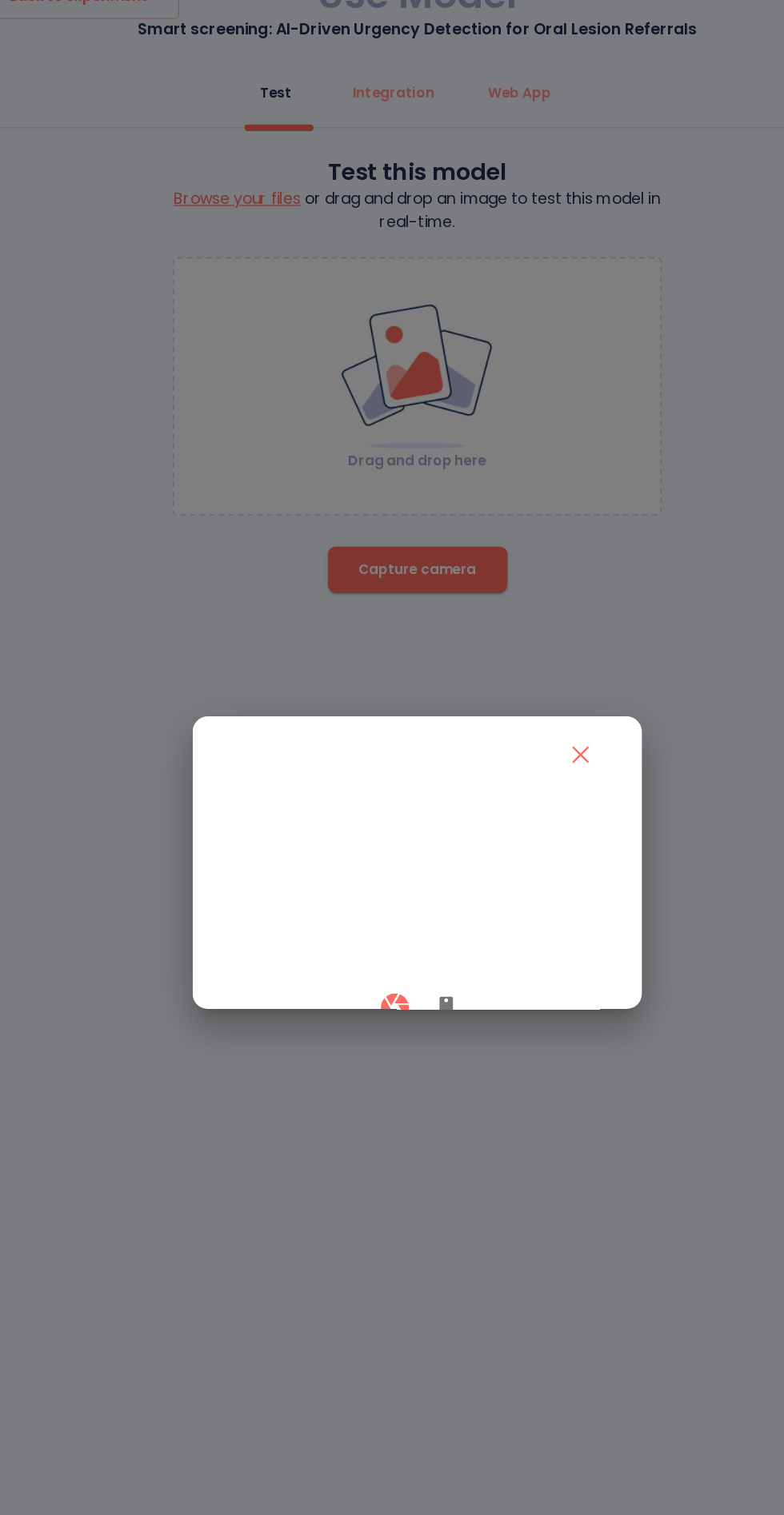
click at [597, 416] on div at bounding box center [392, 757] width 784 height 1515
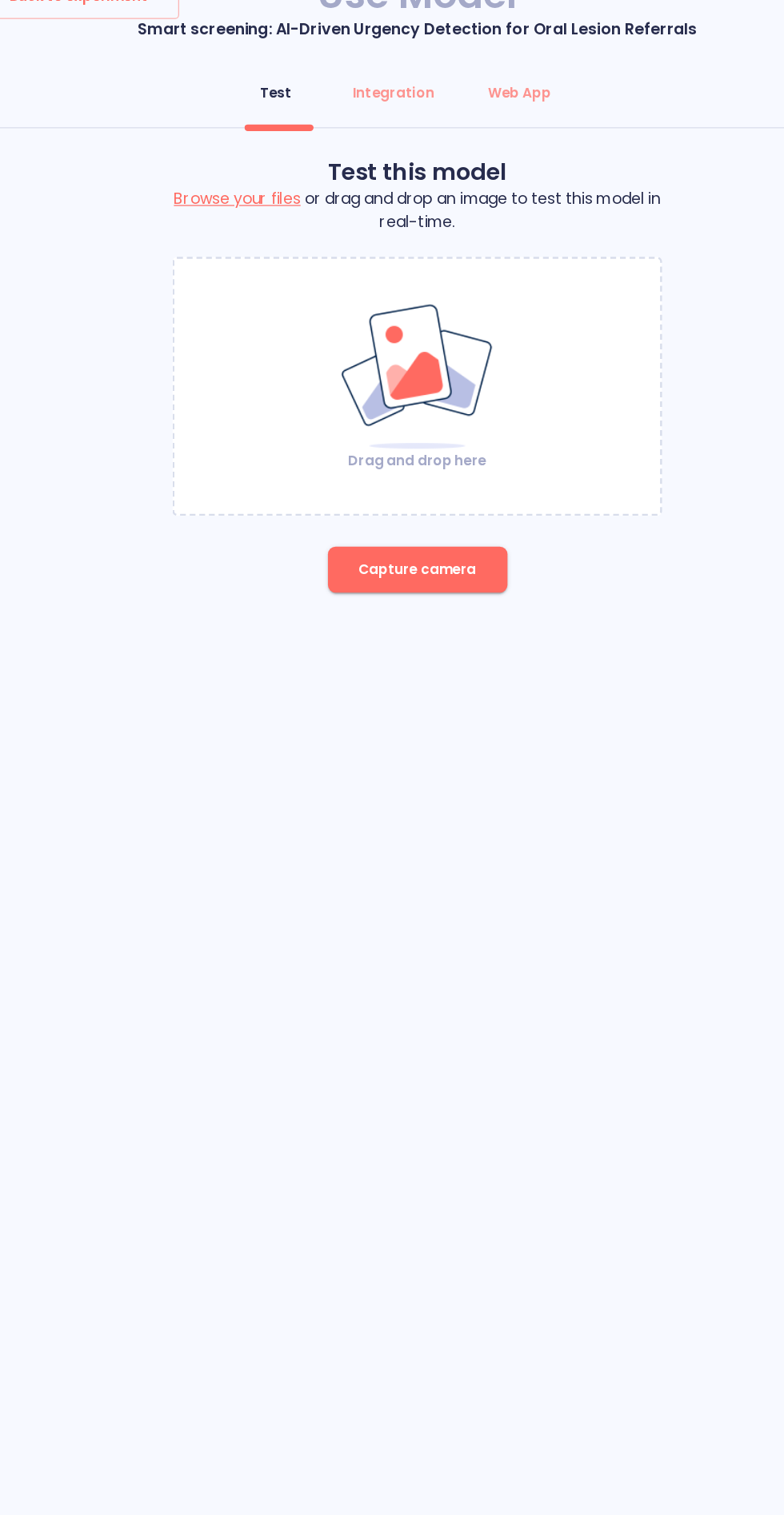
click at [429, 494] on button "Capture camera" at bounding box center [392, 514] width 150 height 39
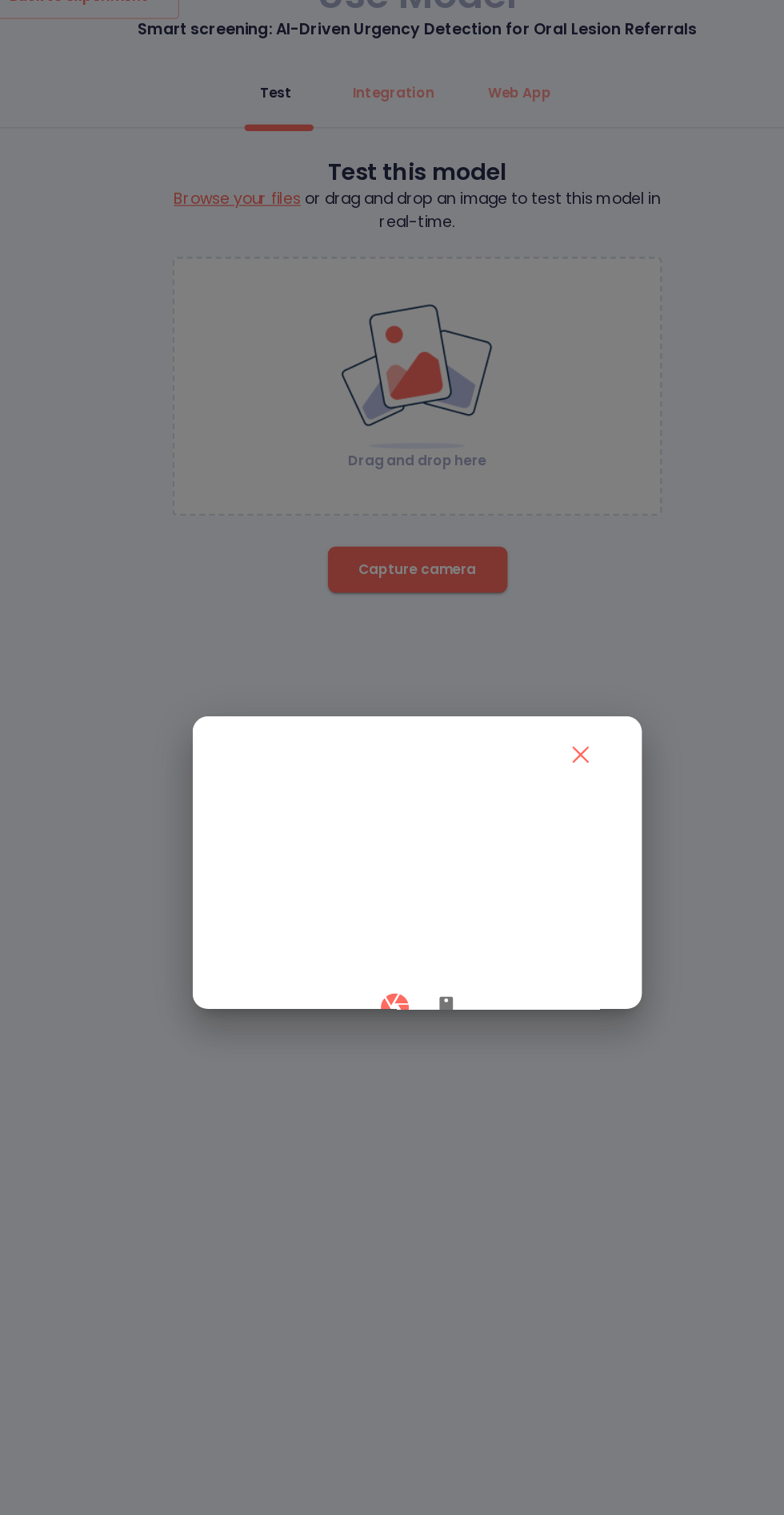
click at [429, 902] on button "button" at bounding box center [416, 878] width 39 height 47
click at [357, 902] on button "button" at bounding box center [373, 878] width 47 height 47
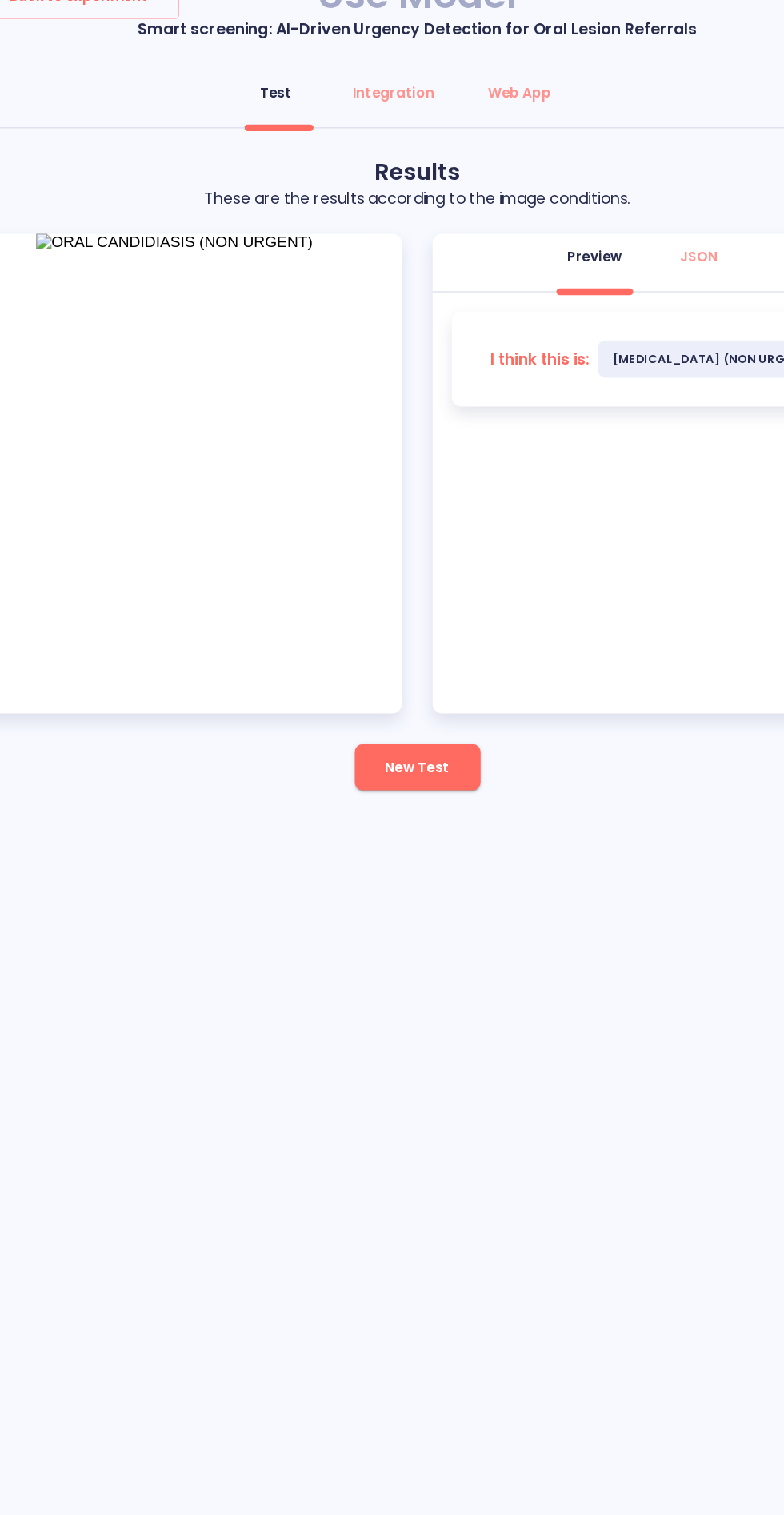
click at [407, 668] on span "New Test" at bounding box center [391, 678] width 53 height 20
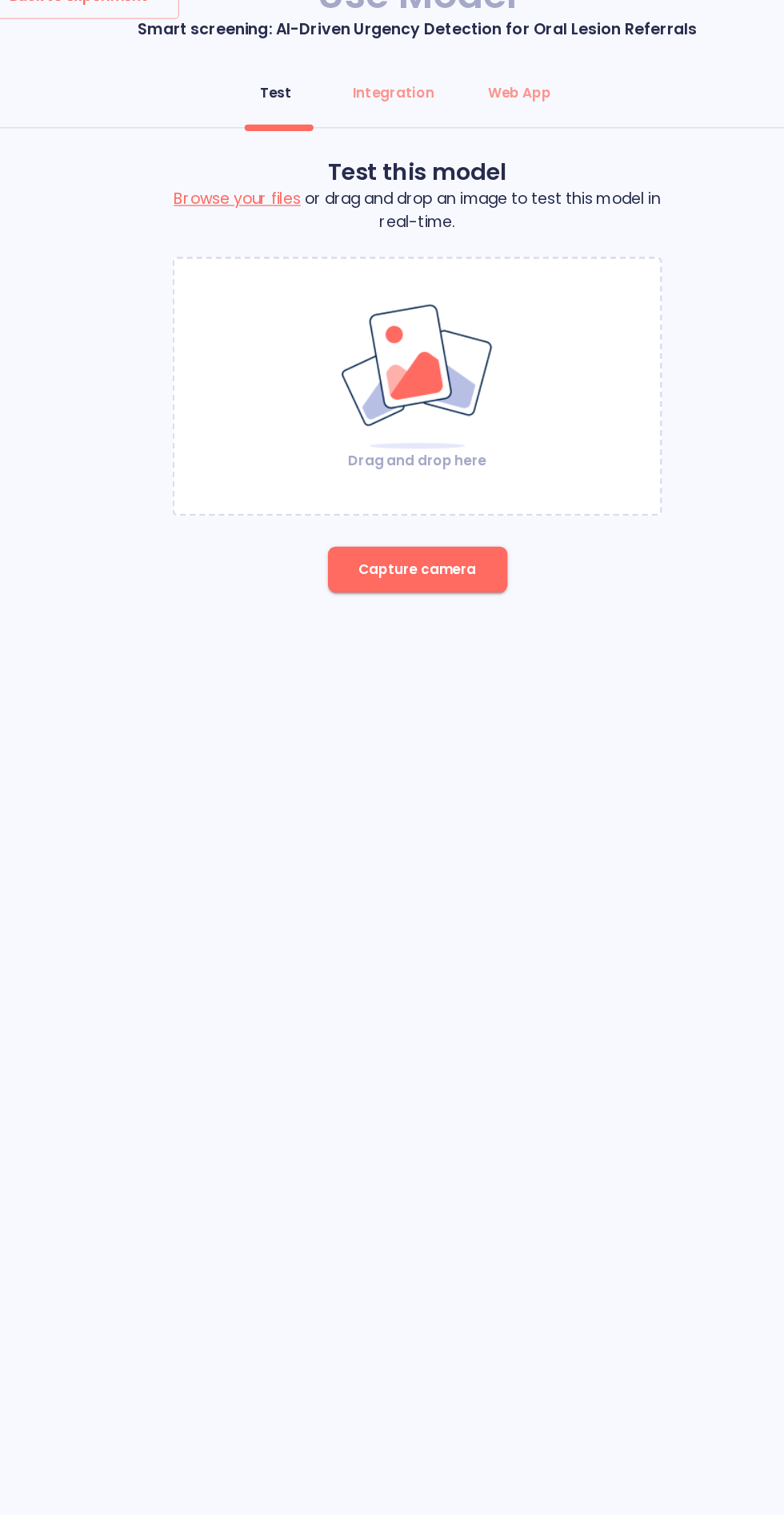
click at [422, 504] on span "Capture camera" at bounding box center [392, 514] width 98 height 20
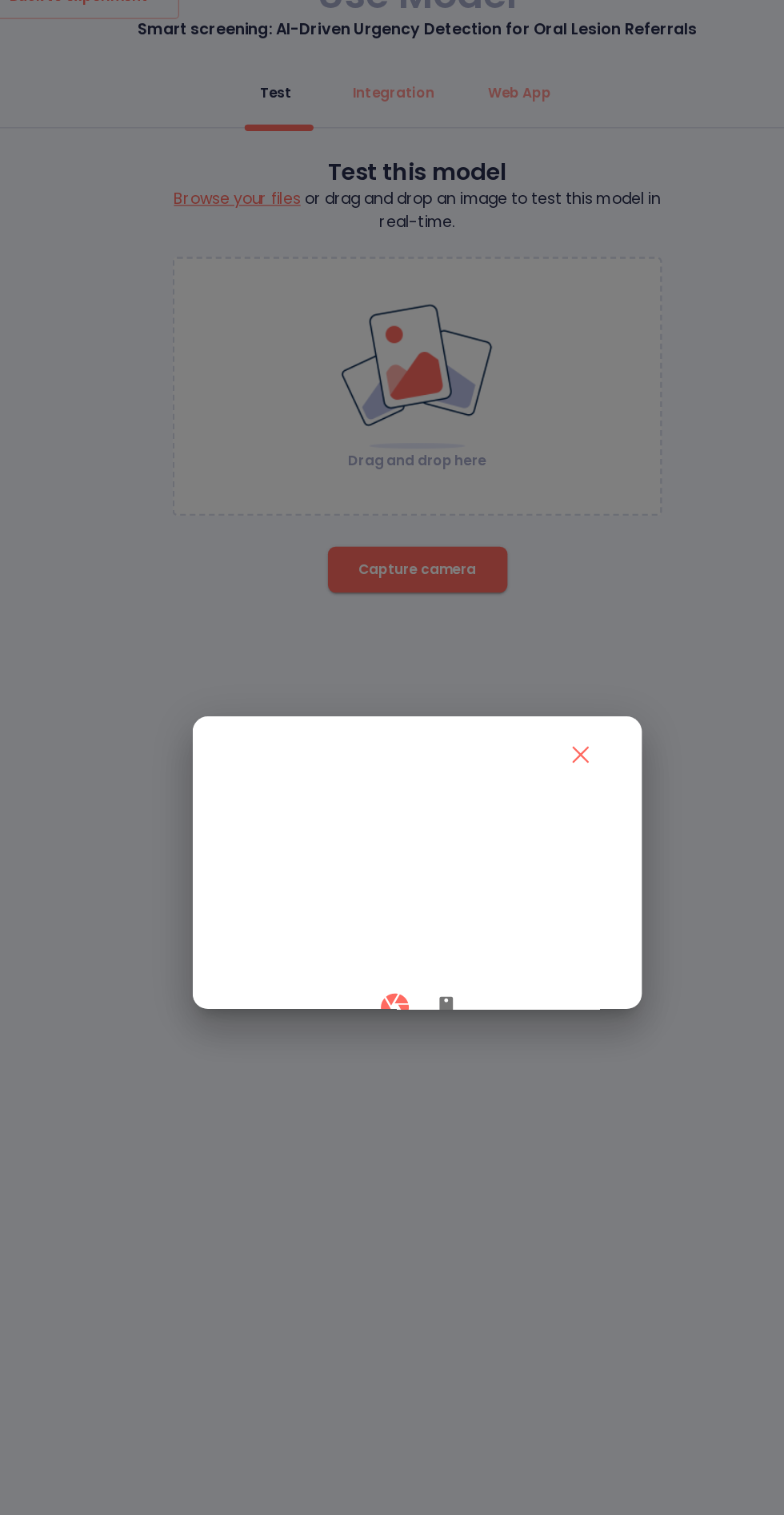
click at [417, 888] on icon "button" at bounding box center [416, 879] width 12 height 19
click at [364, 890] on icon "button" at bounding box center [373, 879] width 23 height 23
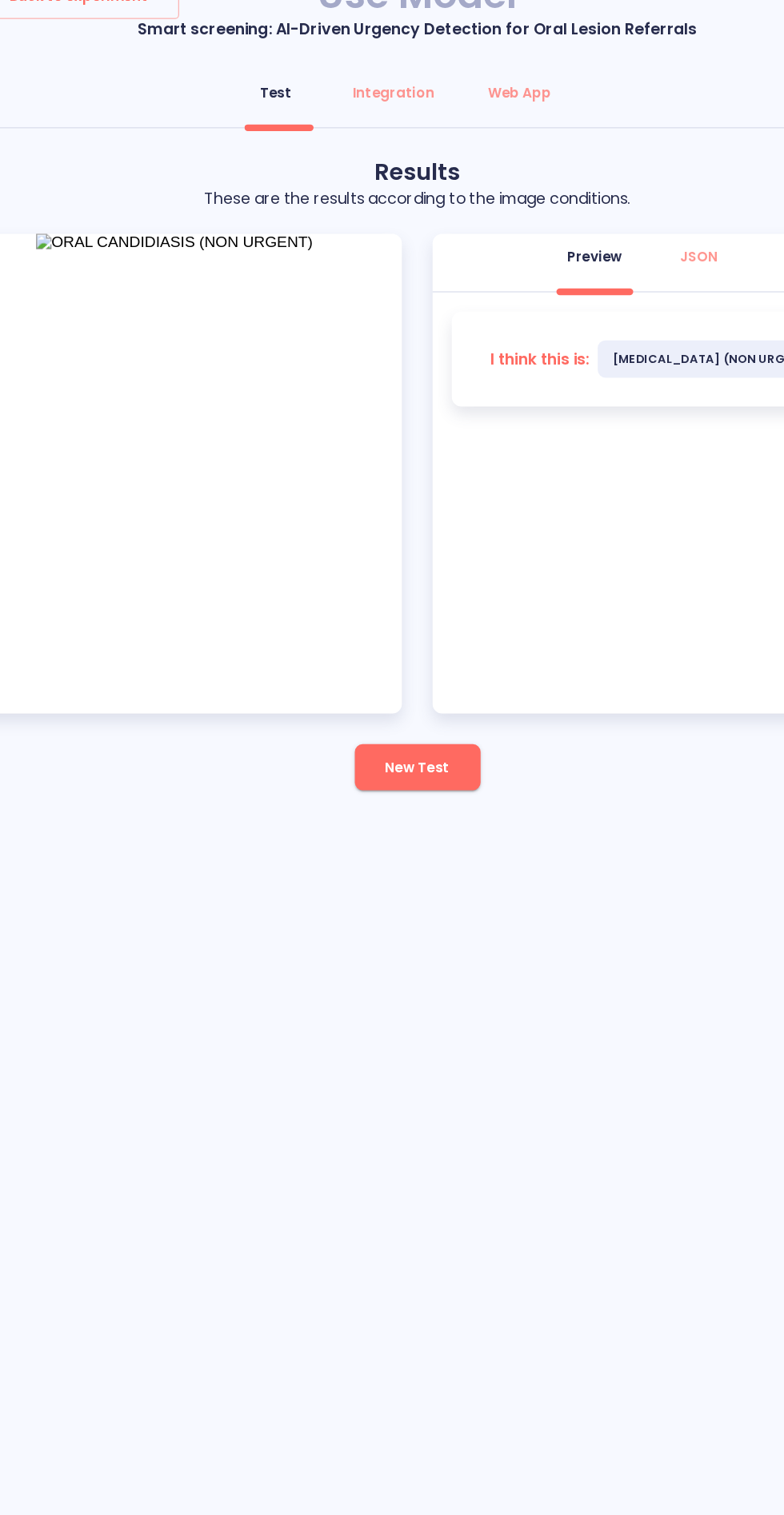
click at [390, 668] on span "New Test" at bounding box center [391, 678] width 53 height 20
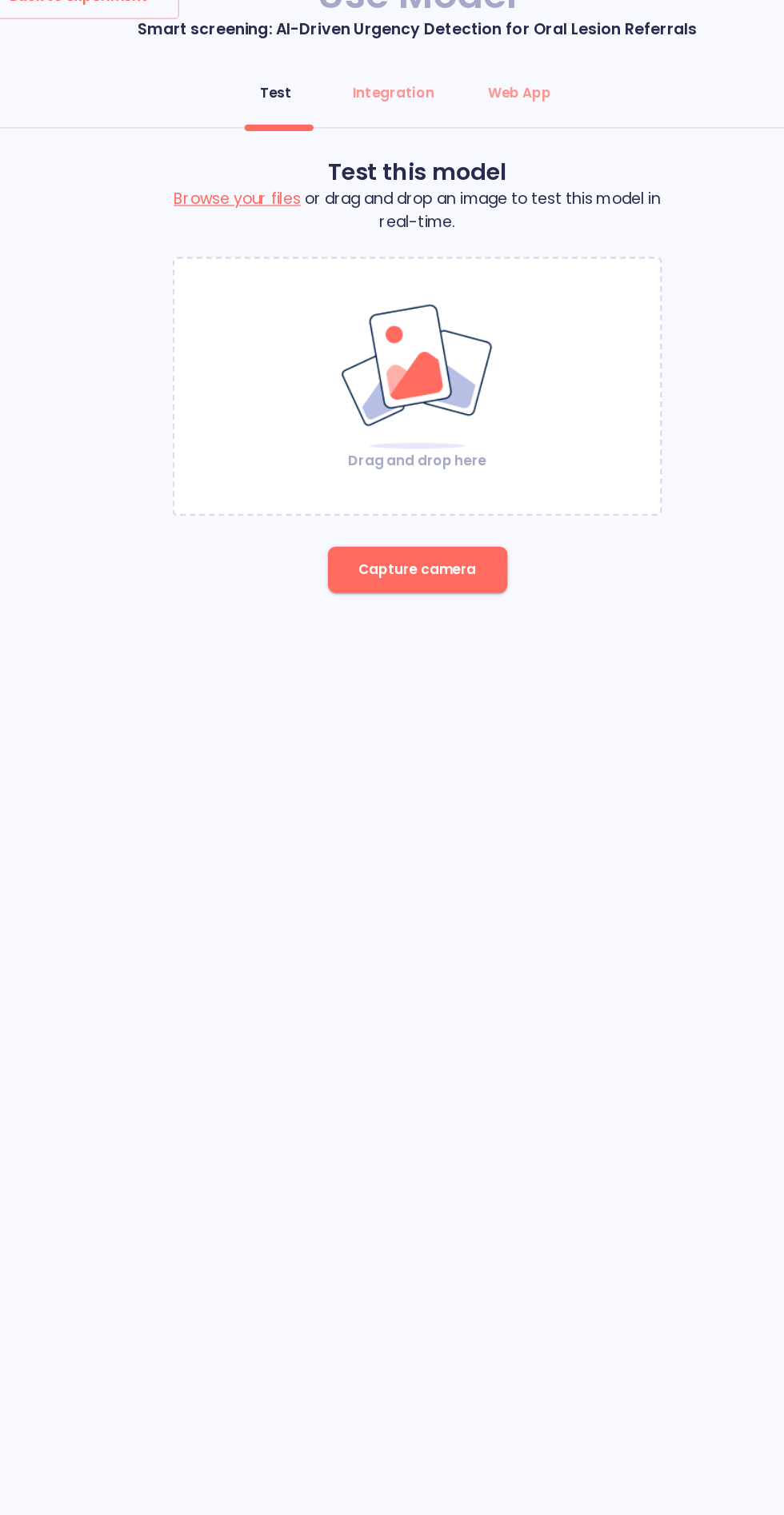
click at [403, 504] on span "Capture camera" at bounding box center [392, 514] width 98 height 20
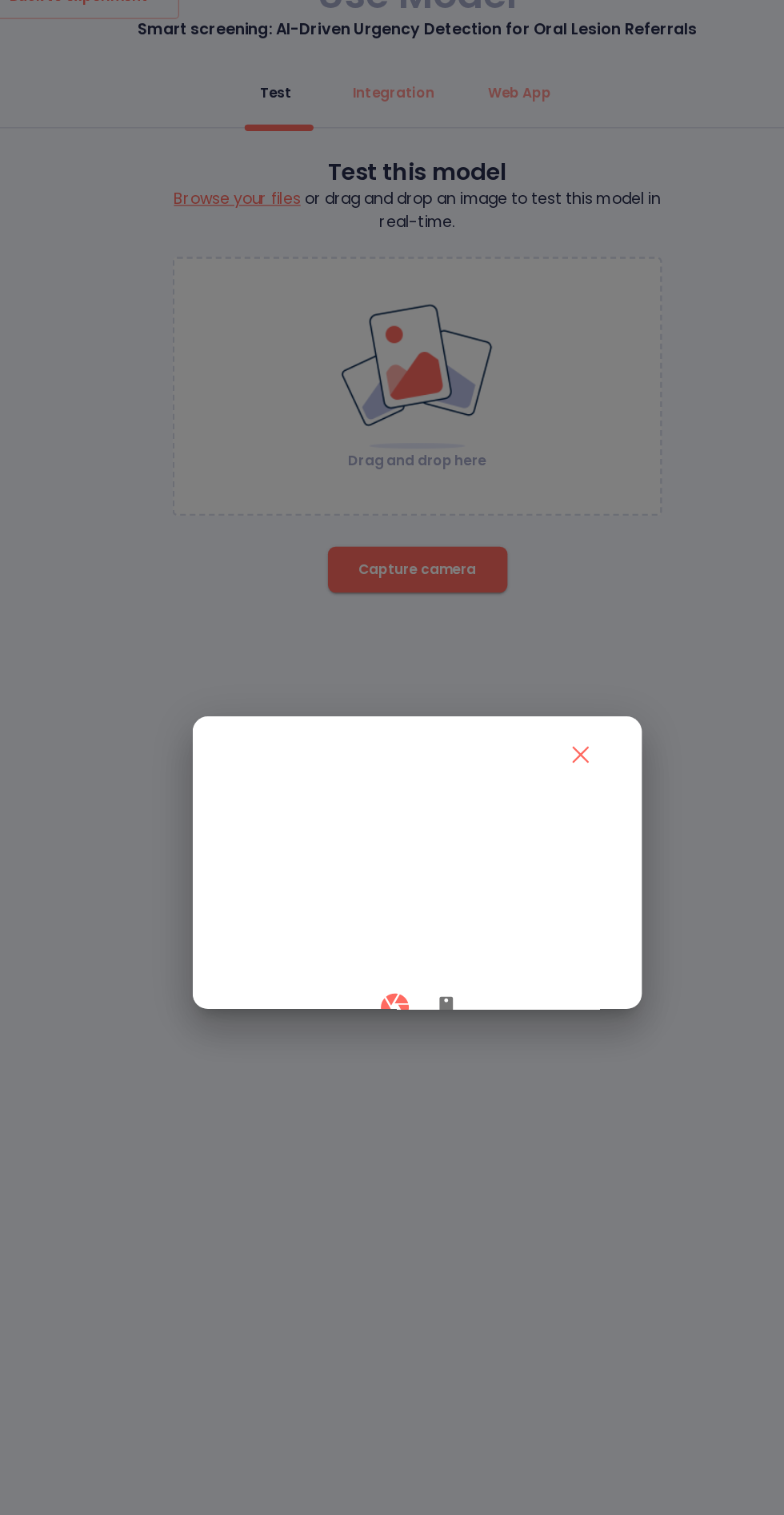
click at [534, 696] on video at bounding box center [392, 775] width 317 height 158
click at [528, 661] on icon "close" at bounding box center [528, 668] width 14 height 14
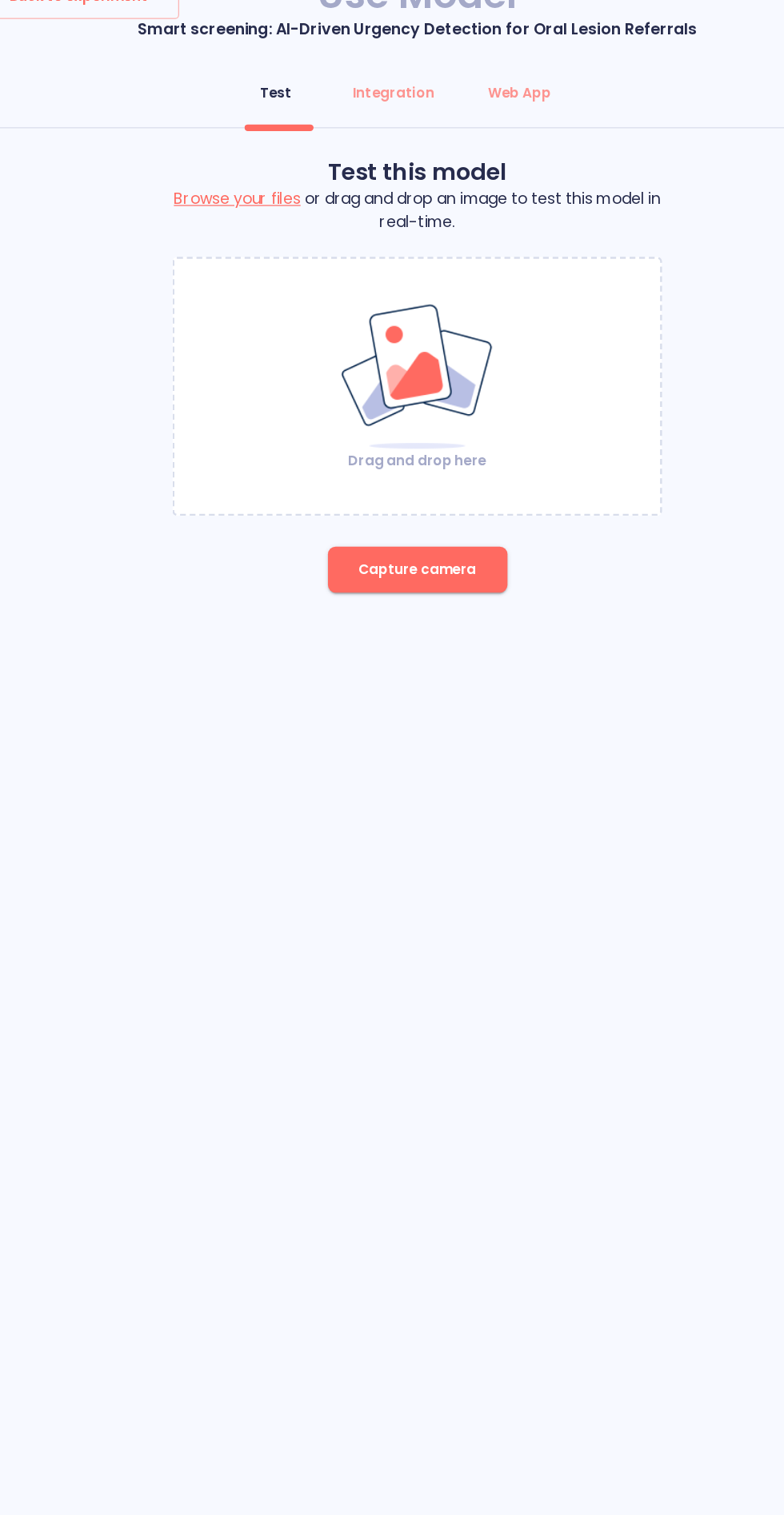
click at [403, 291] on img at bounding box center [392, 352] width 129 height 124
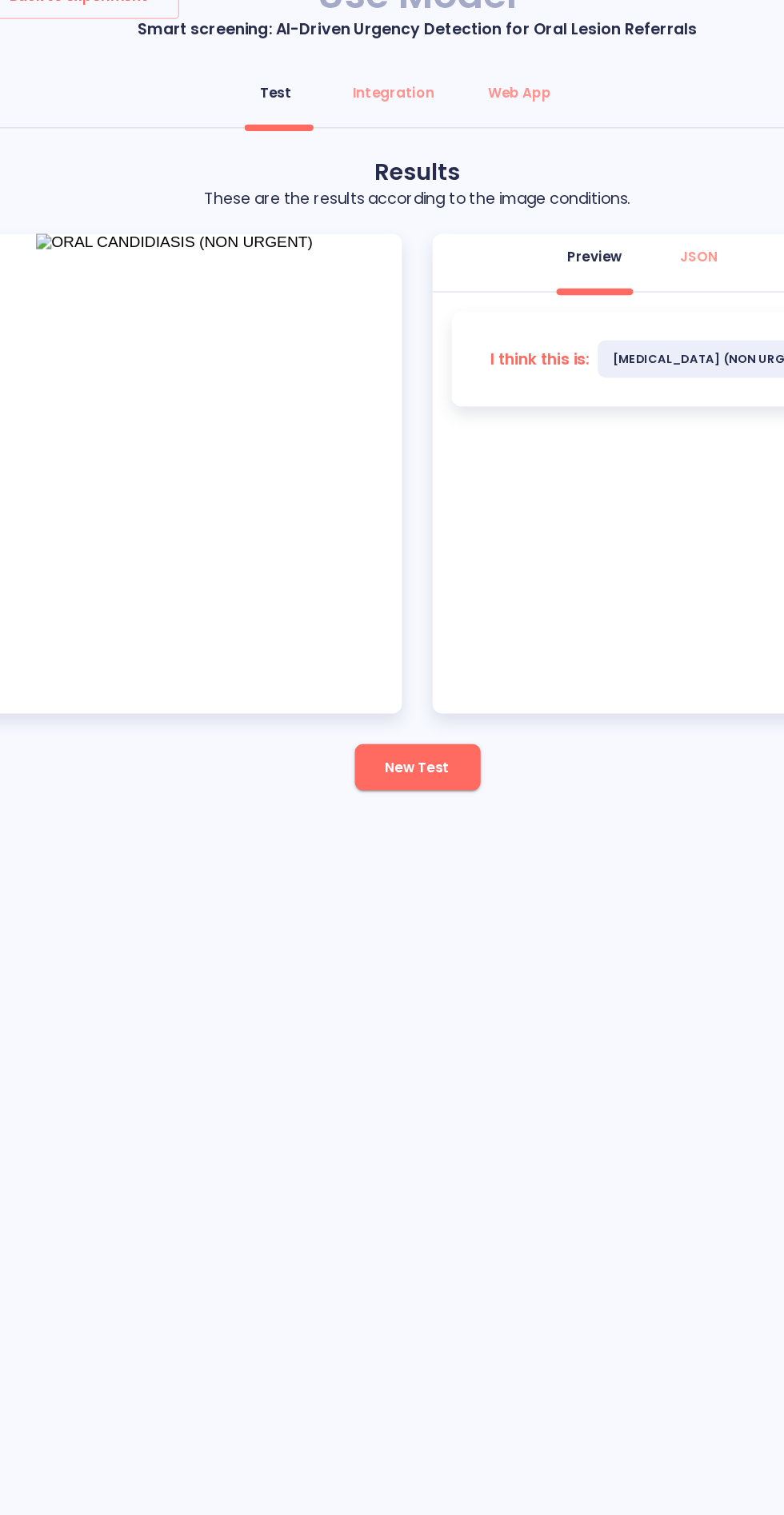
click at [377, 668] on span "New Test" at bounding box center [391, 678] width 53 height 20
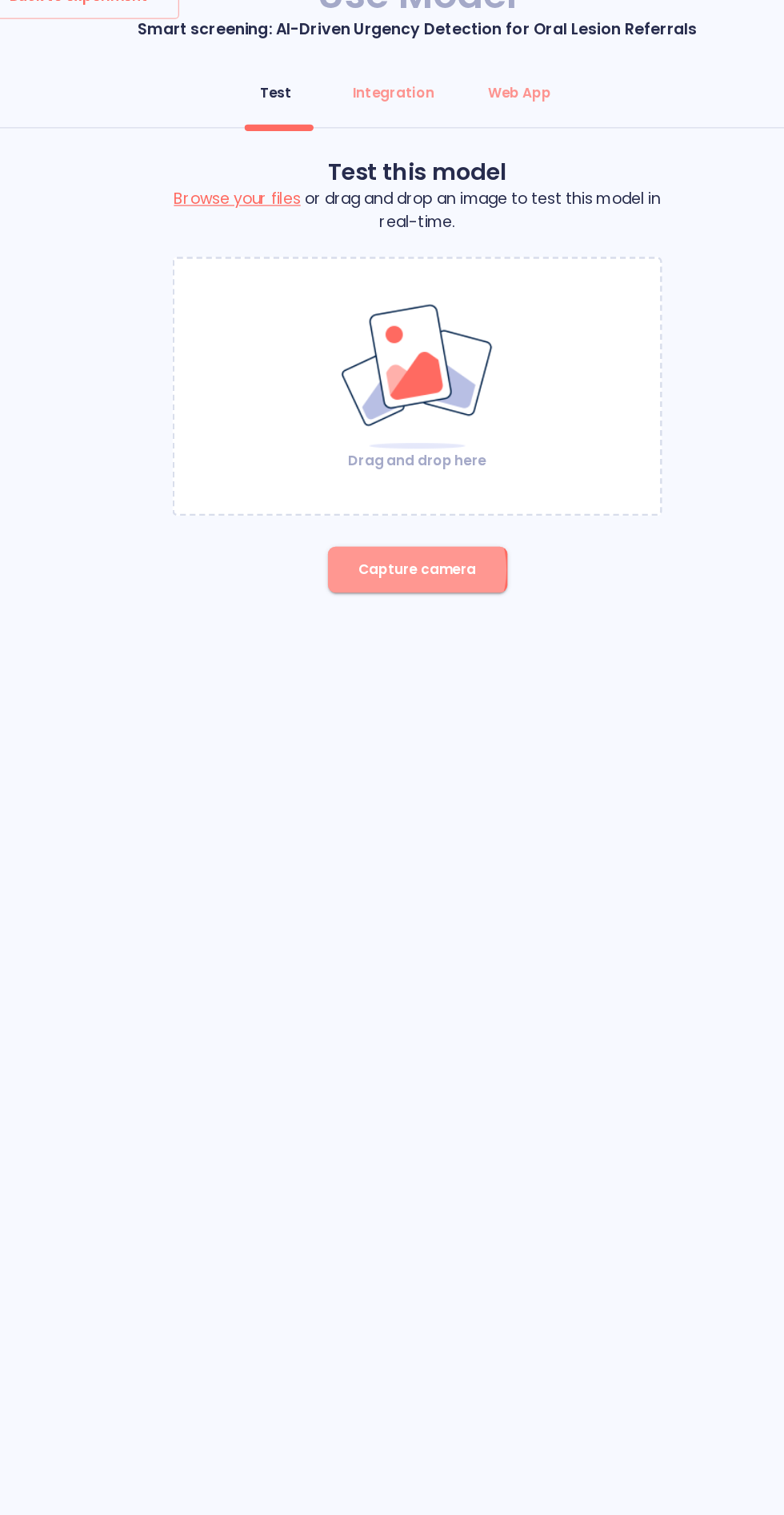
click at [389, 504] on span "Capture camera" at bounding box center [392, 514] width 98 height 20
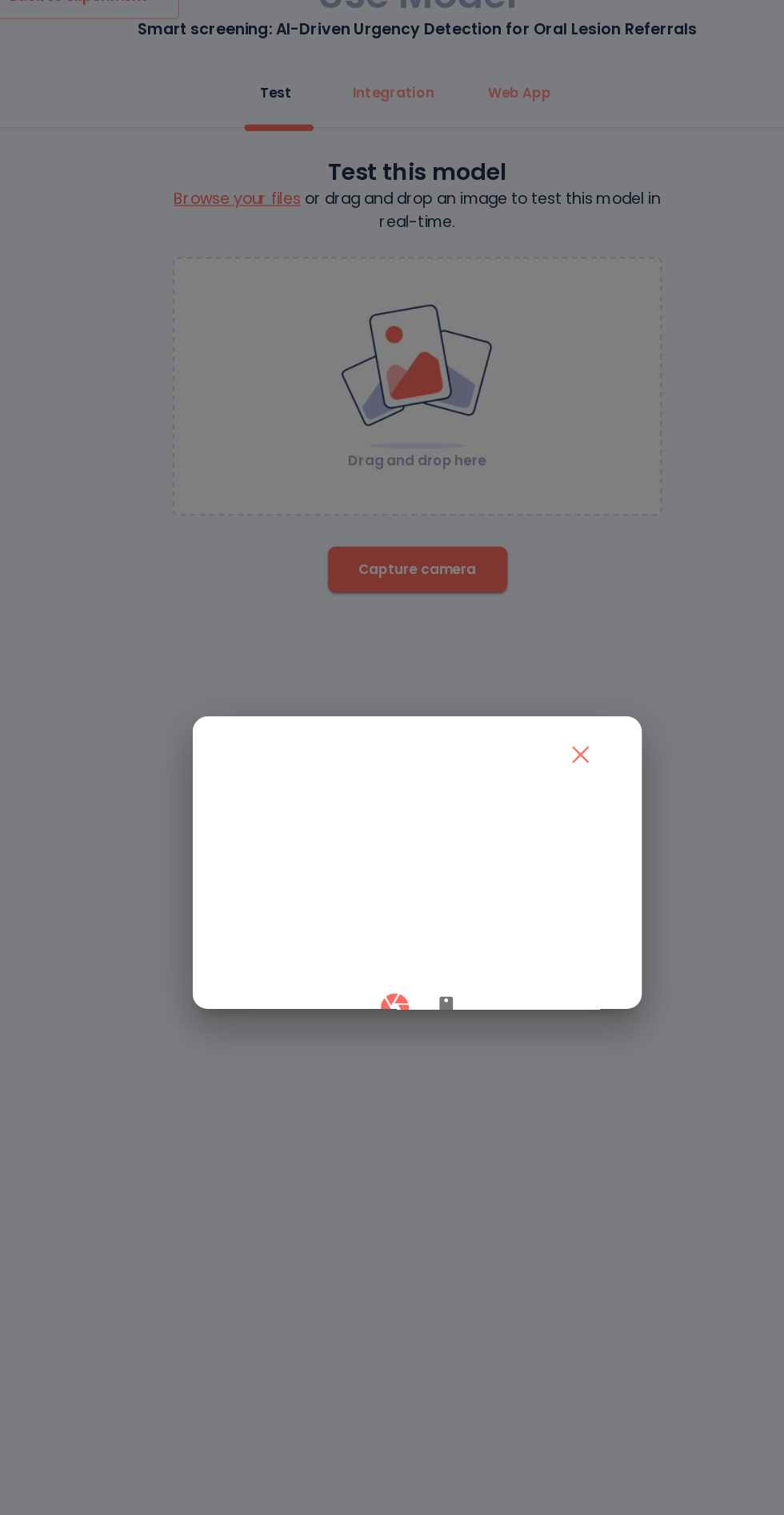
click at [424, 902] on div at bounding box center [392, 878] width 317 height 47
click at [432, 902] on button "button" at bounding box center [416, 878] width 39 height 47
click at [368, 892] on icon "button" at bounding box center [373, 878] width 28 height 28
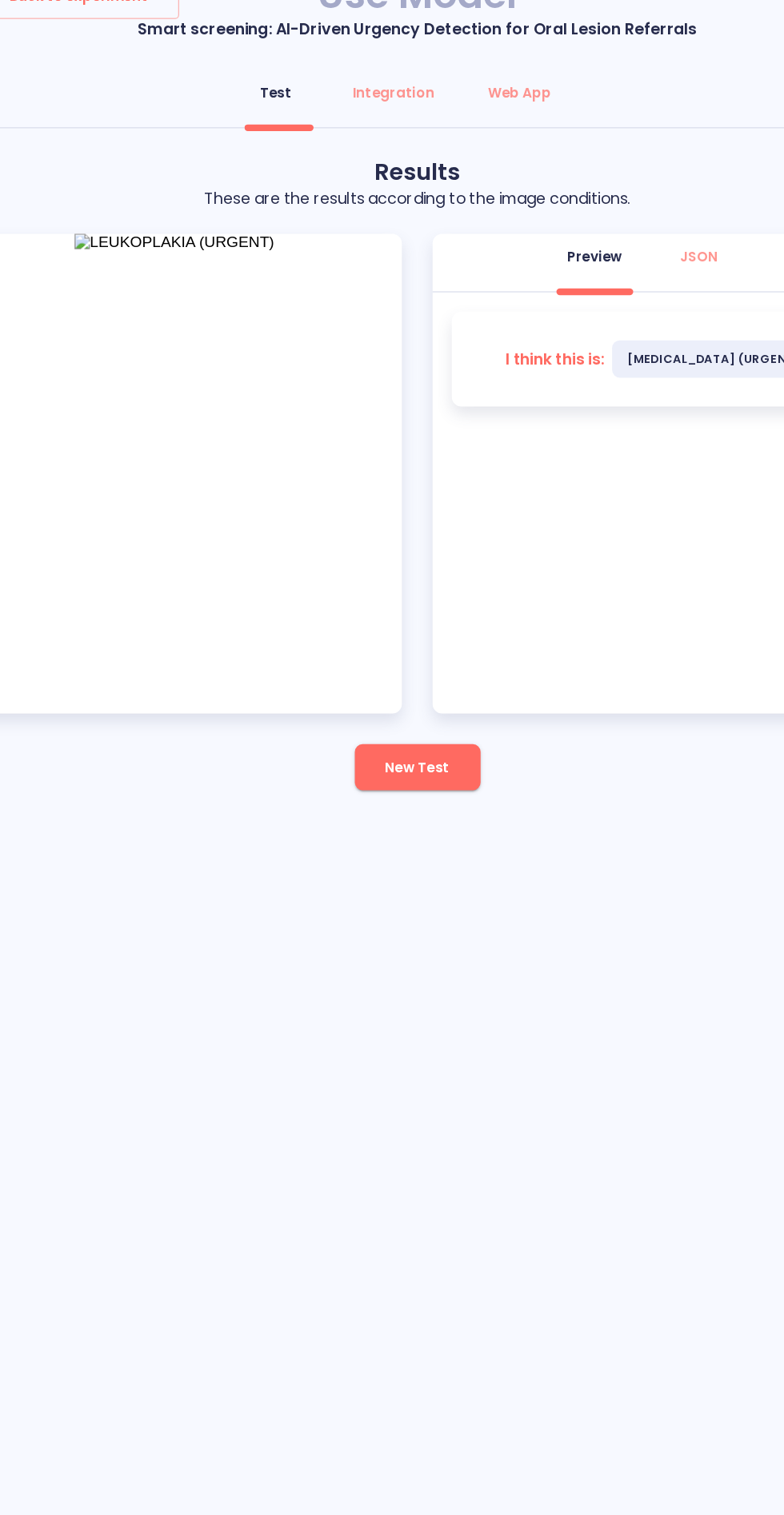
click at [383, 668] on span "New Test" at bounding box center [391, 678] width 53 height 20
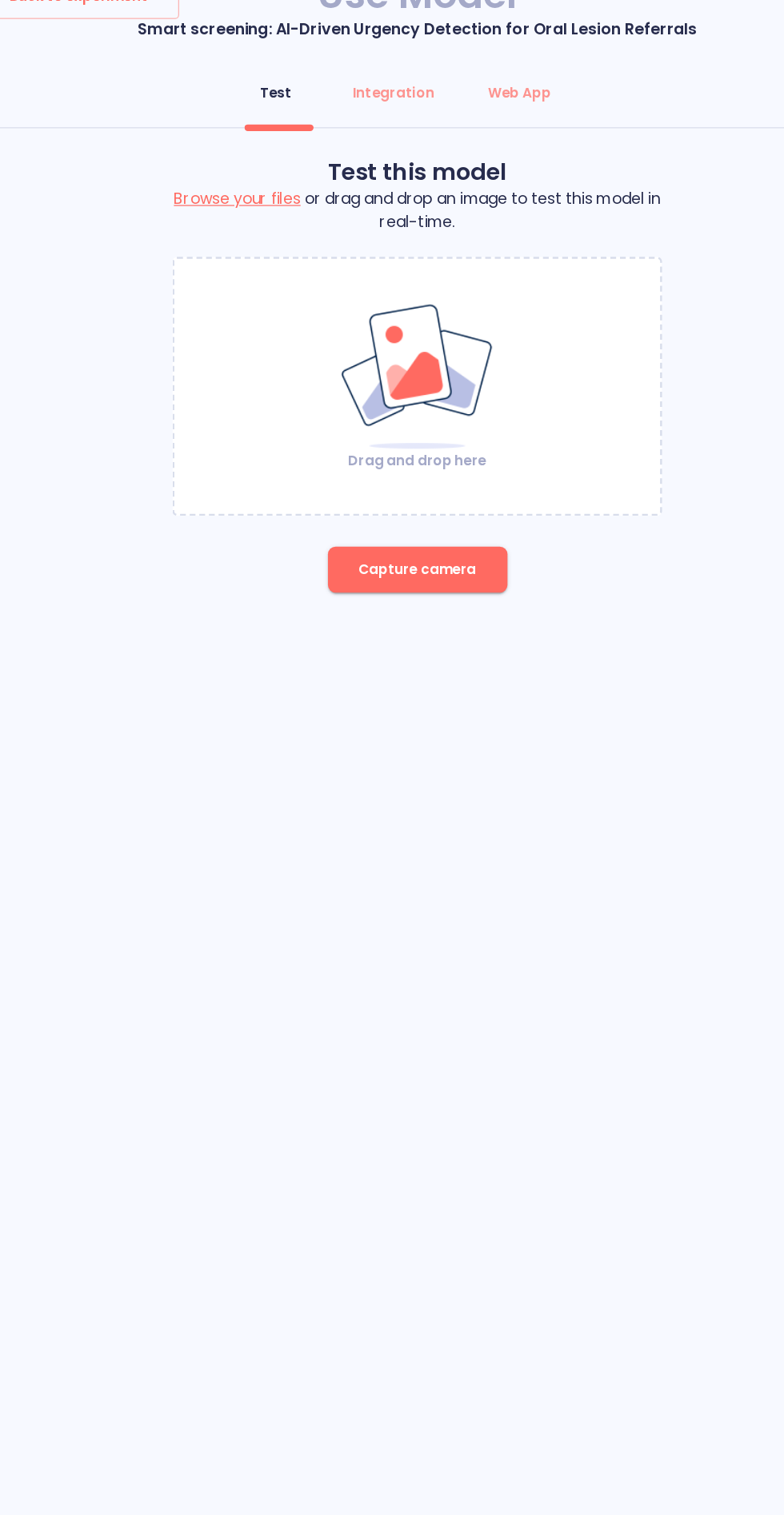
click at [381, 494] on button "Capture camera" at bounding box center [392, 514] width 150 height 39
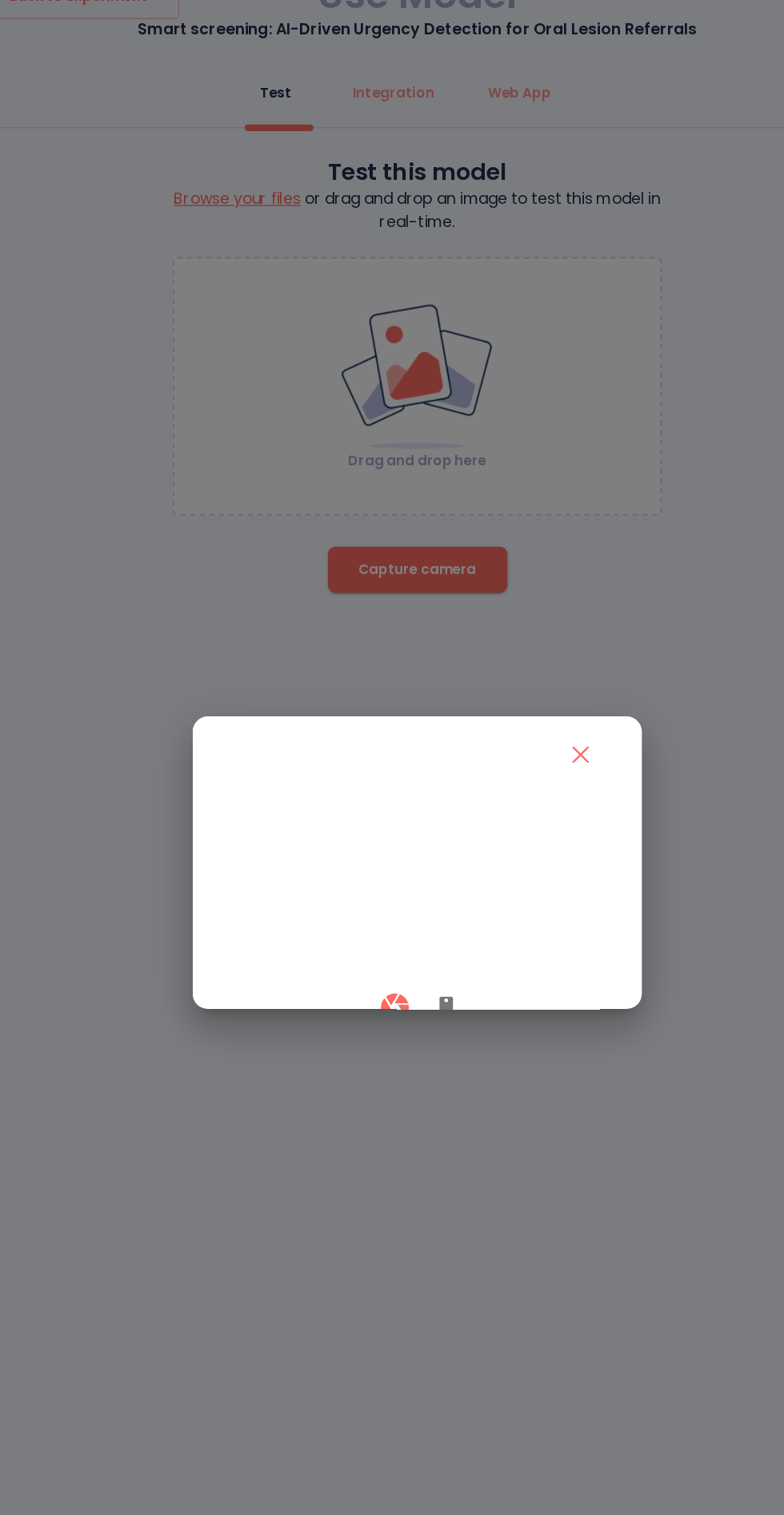
click at [407, 888] on icon "button" at bounding box center [416, 879] width 19 height 19
click at [351, 902] on button "button" at bounding box center [373, 878] width 47 height 47
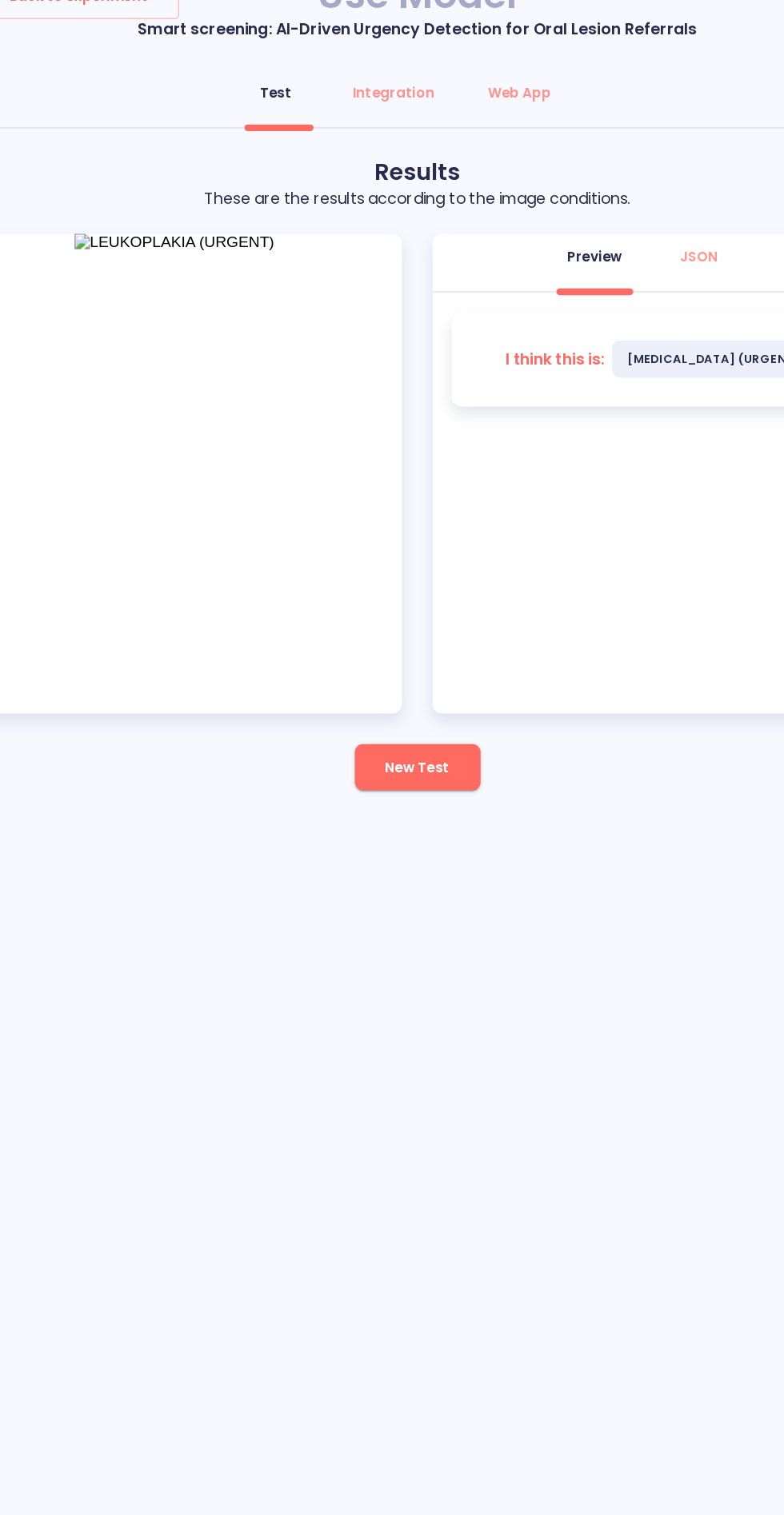
click at [370, 659] on button "New Test" at bounding box center [392, 678] width 104 height 39
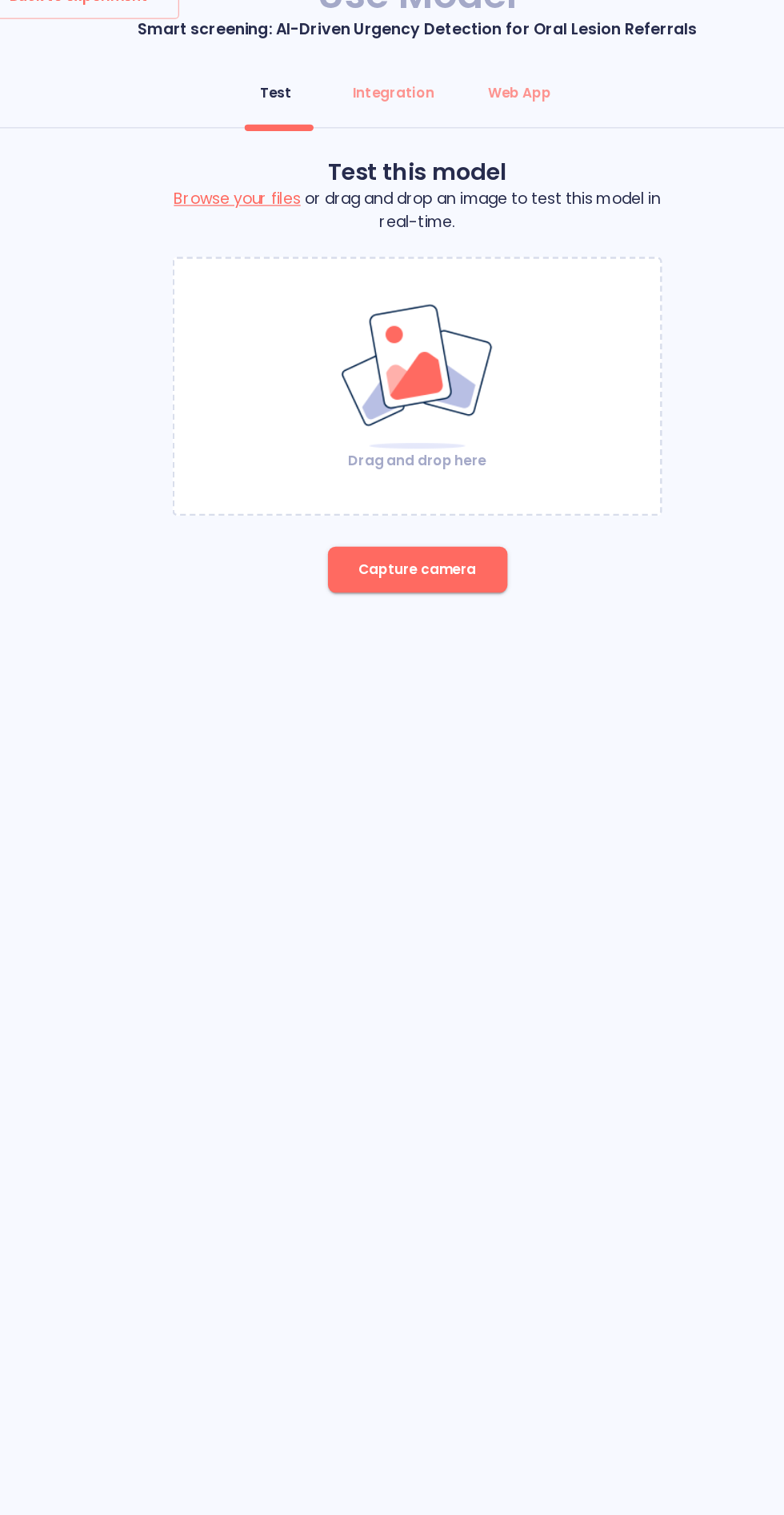
click at [387, 504] on span "Capture camera" at bounding box center [392, 514] width 98 height 20
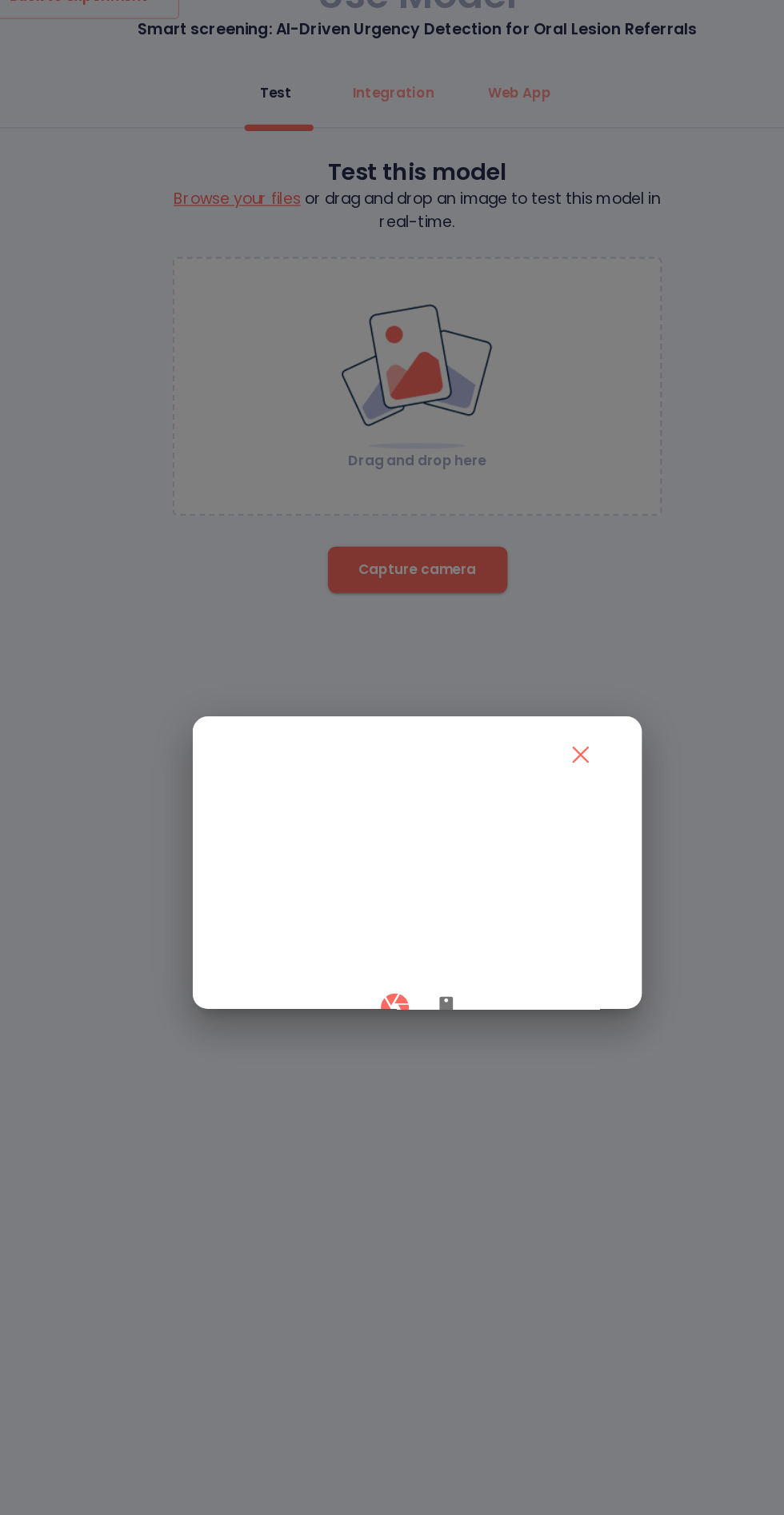
click at [419, 888] on icon "button" at bounding box center [416, 879] width 19 height 19
click at [361, 890] on icon "button" at bounding box center [373, 879] width 23 height 23
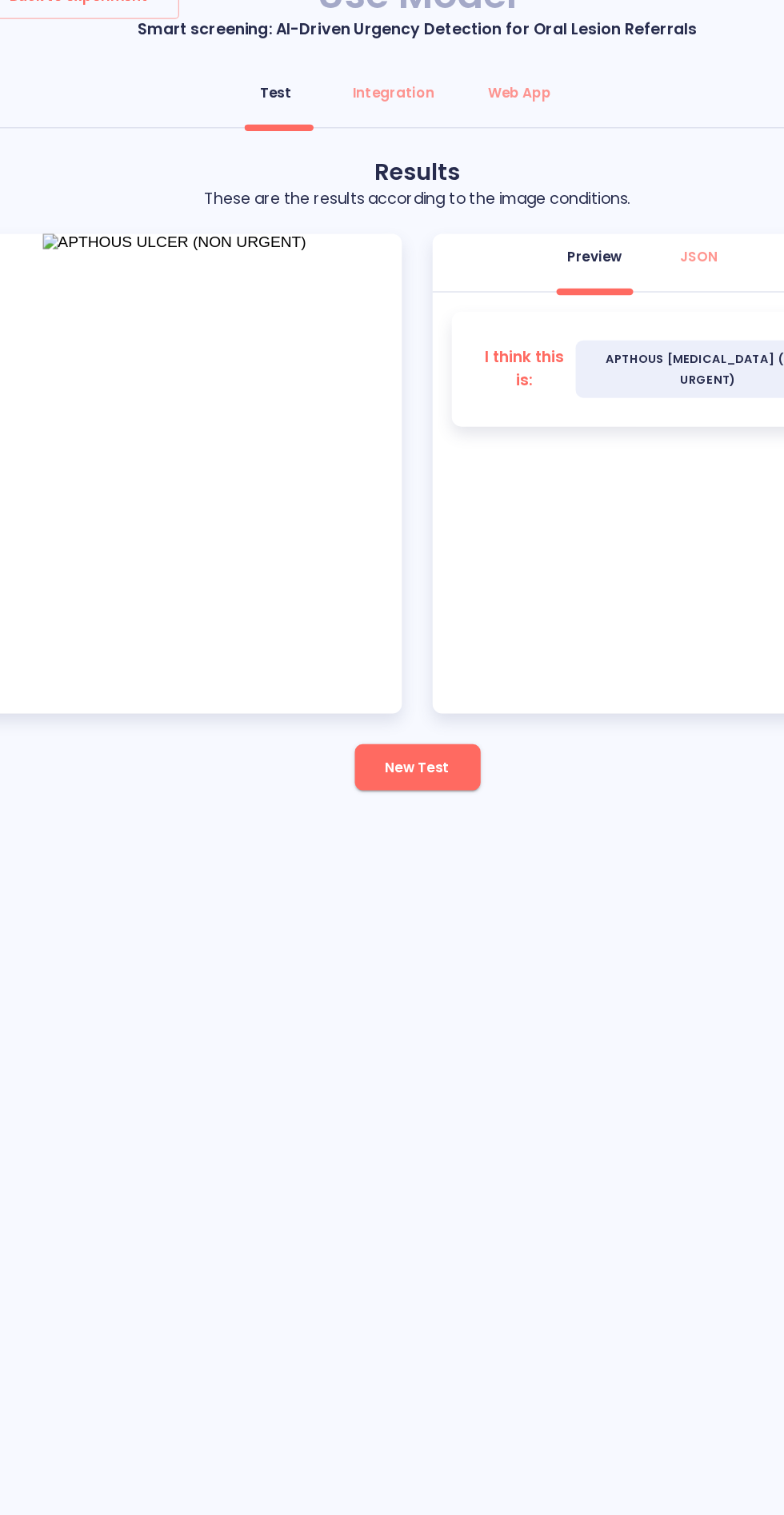
click at [393, 668] on span "New Test" at bounding box center [391, 678] width 53 height 20
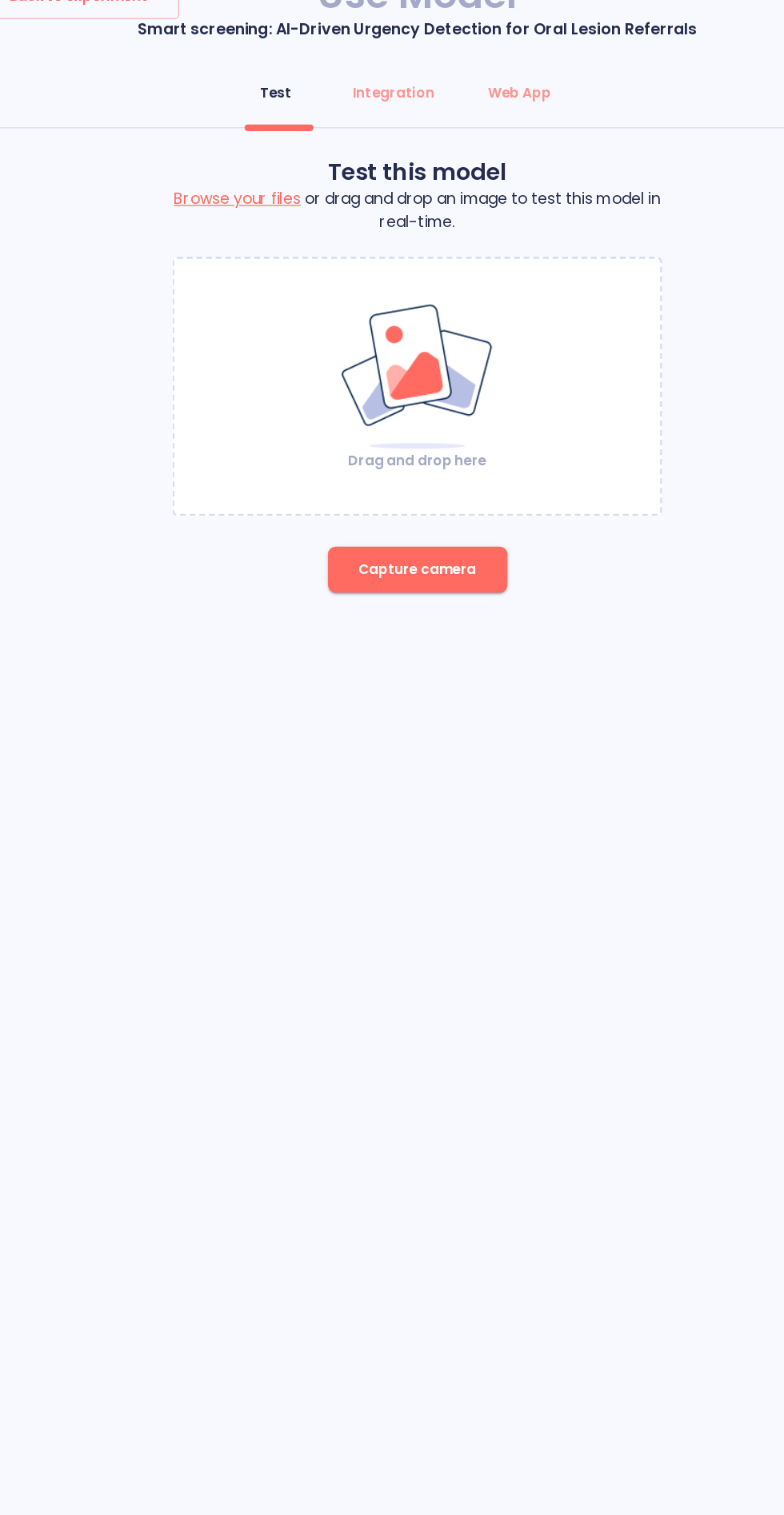
click at [422, 494] on button "Capture camera" at bounding box center [392, 514] width 150 height 39
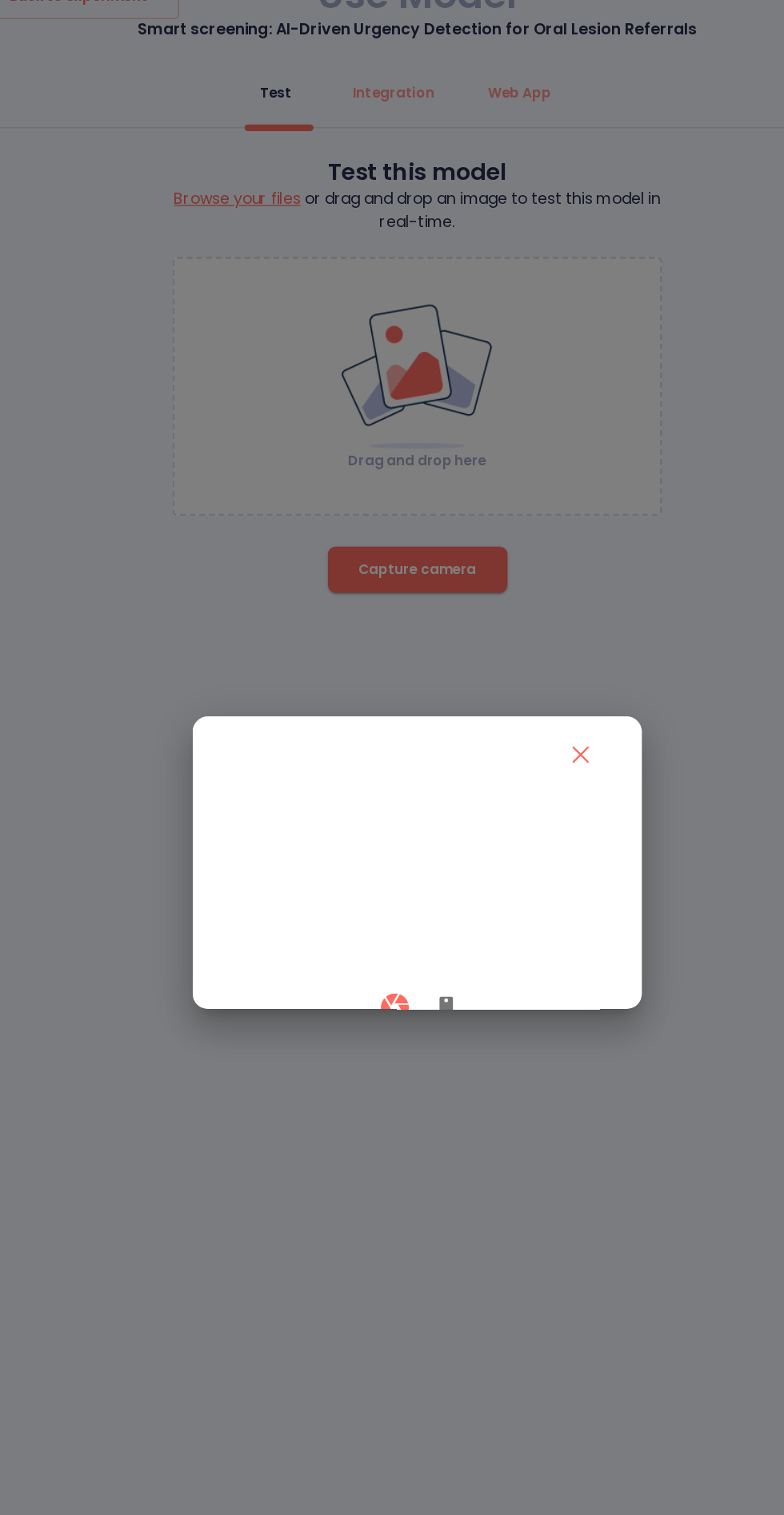
click at [422, 888] on icon "button" at bounding box center [416, 879] width 19 height 19
click at [364, 902] on button "button" at bounding box center [373, 878] width 47 height 47
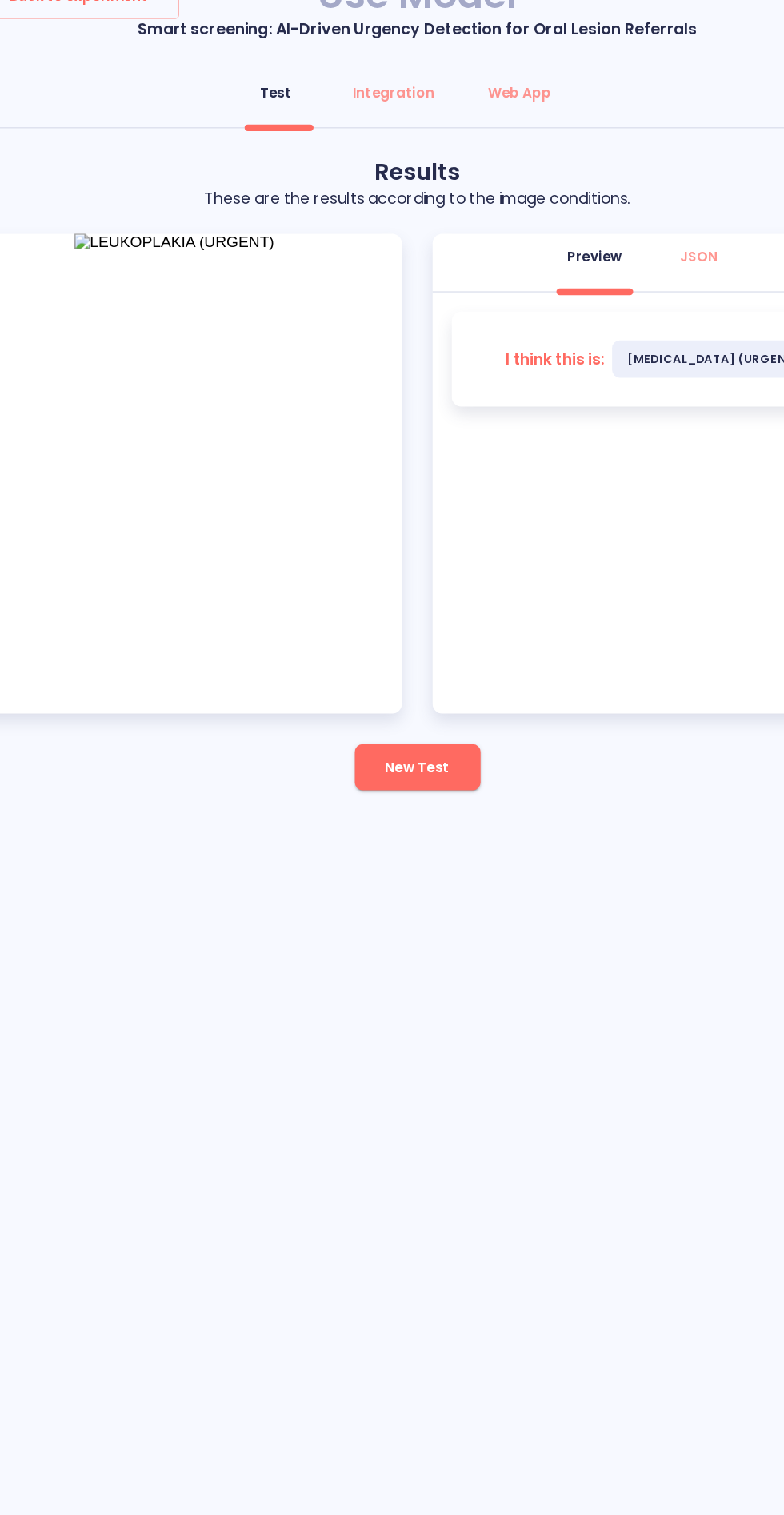
click at [384, 668] on span "New Test" at bounding box center [391, 678] width 53 height 20
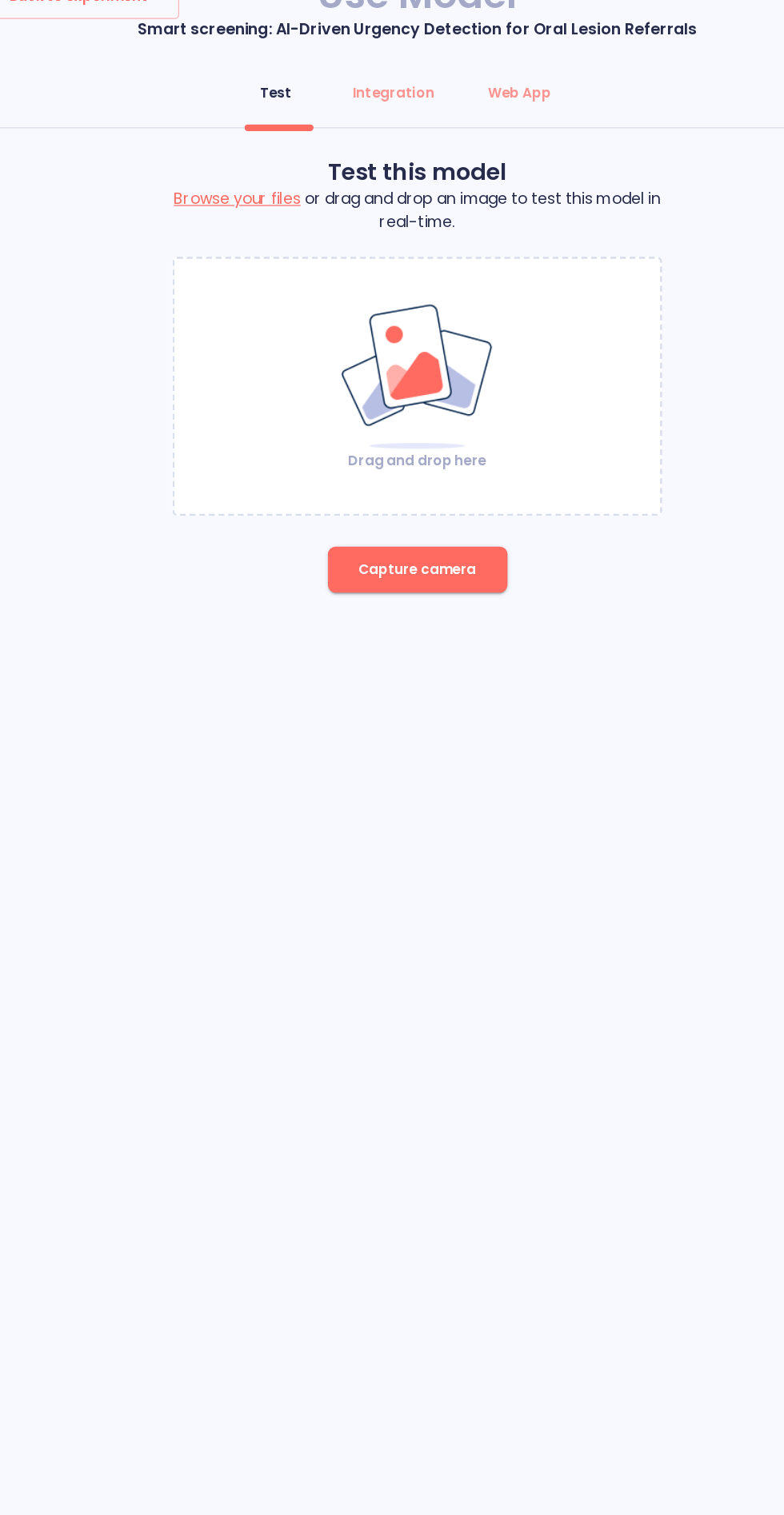
click at [429, 291] on img at bounding box center [392, 352] width 129 height 124
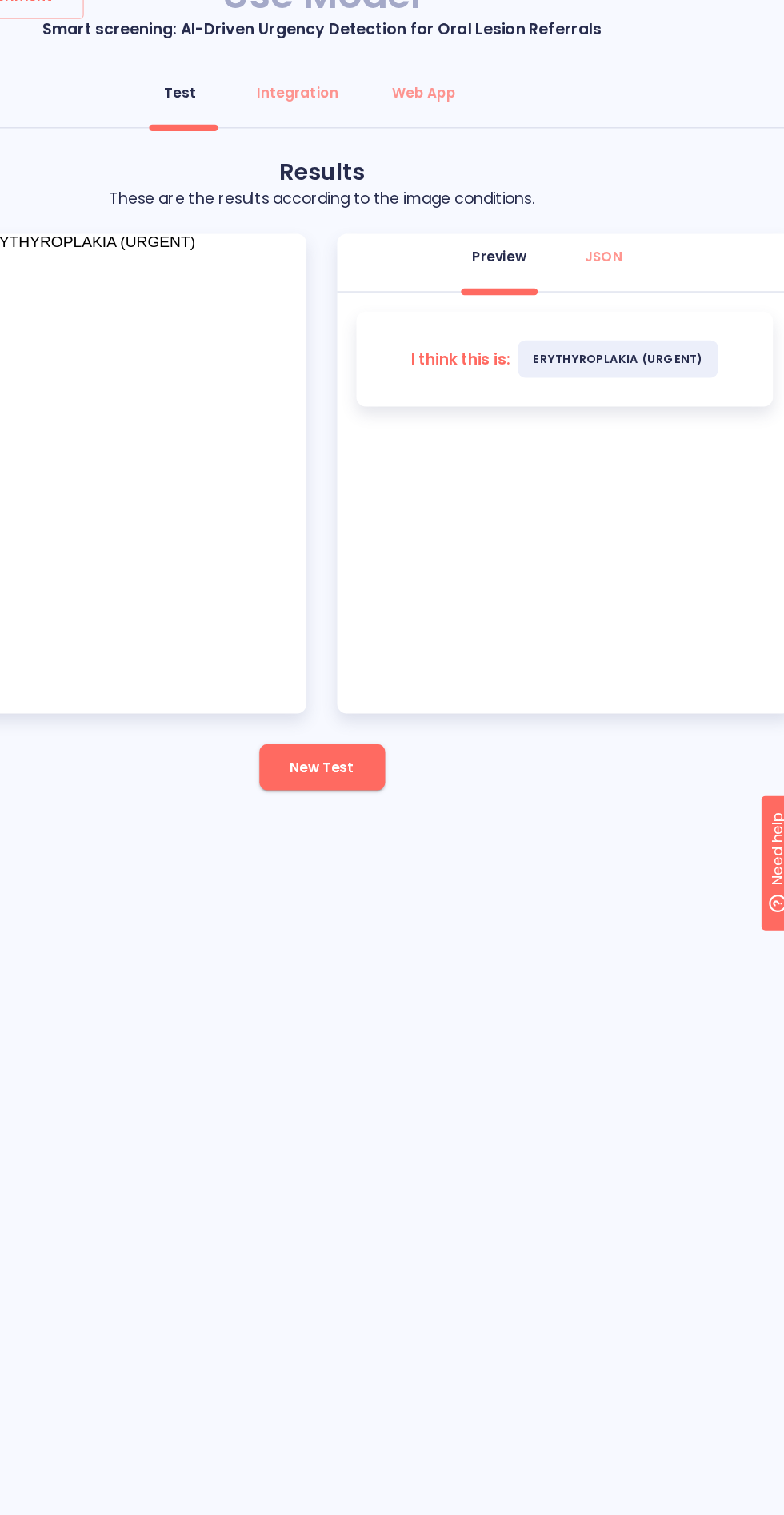
click at [374, 668] on span "New Test" at bounding box center [391, 678] width 53 height 20
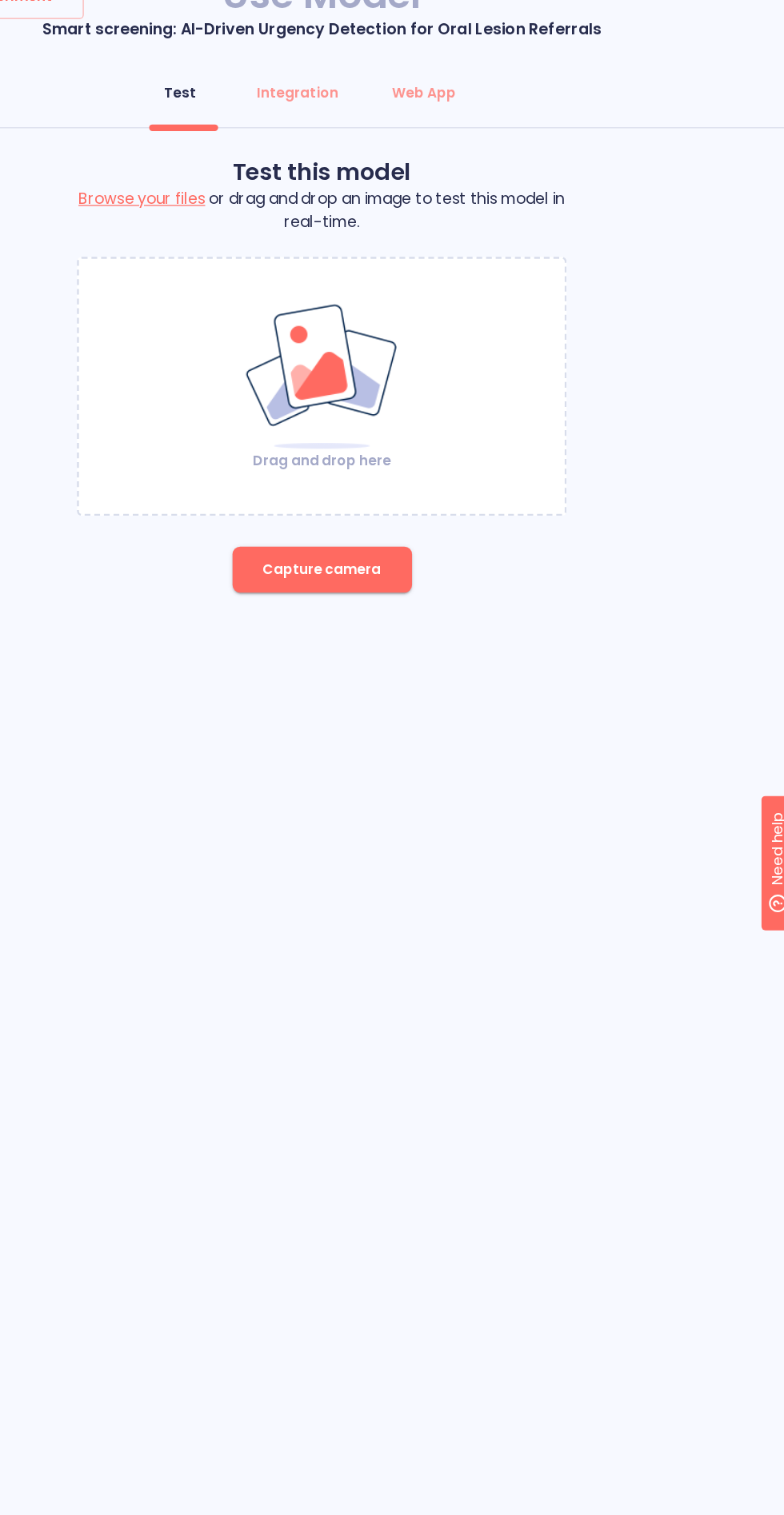
click at [325, 302] on div "Drag and drop here" at bounding box center [391, 360] width 405 height 139
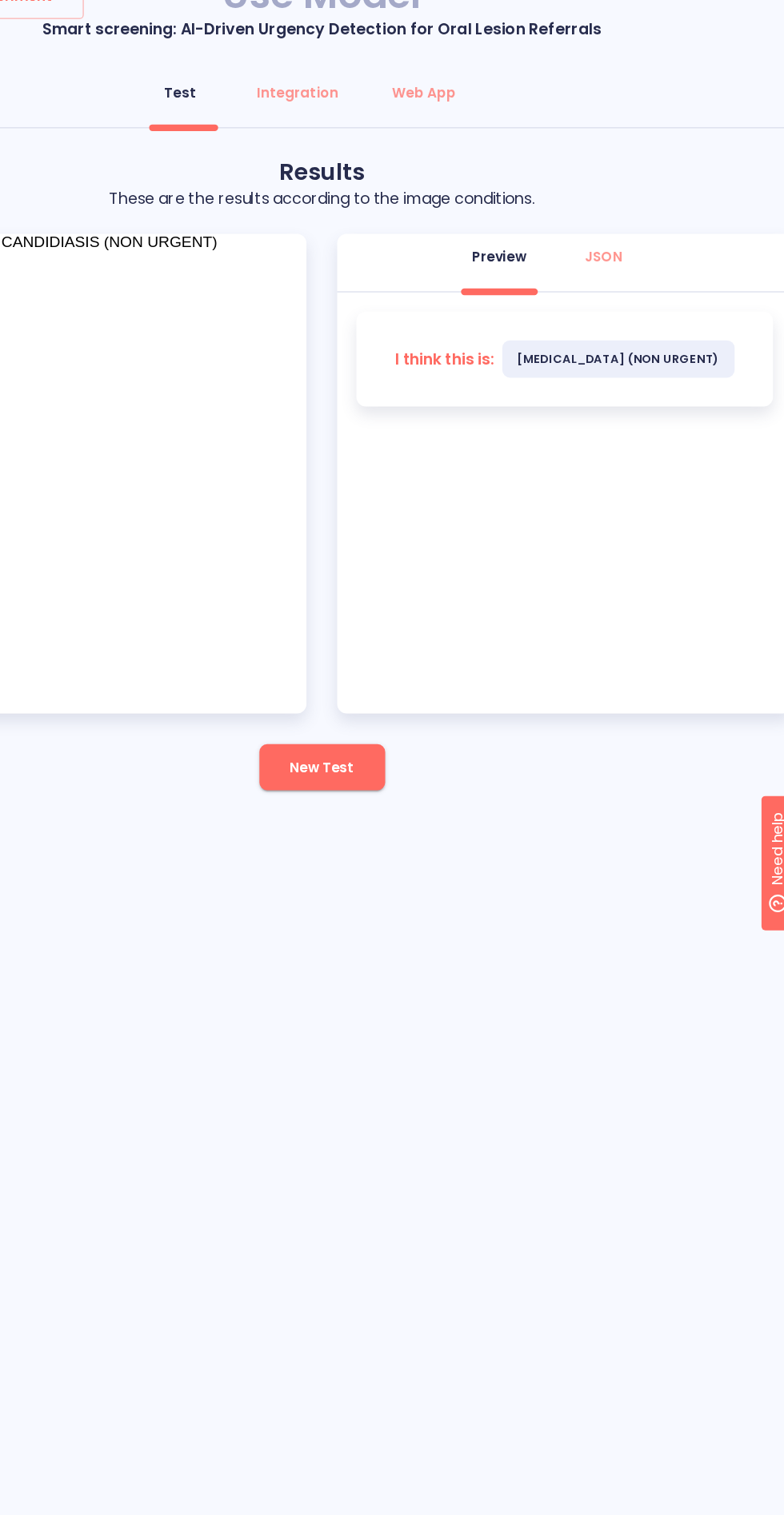
click at [374, 668] on span "New Test" at bounding box center [391, 678] width 53 height 20
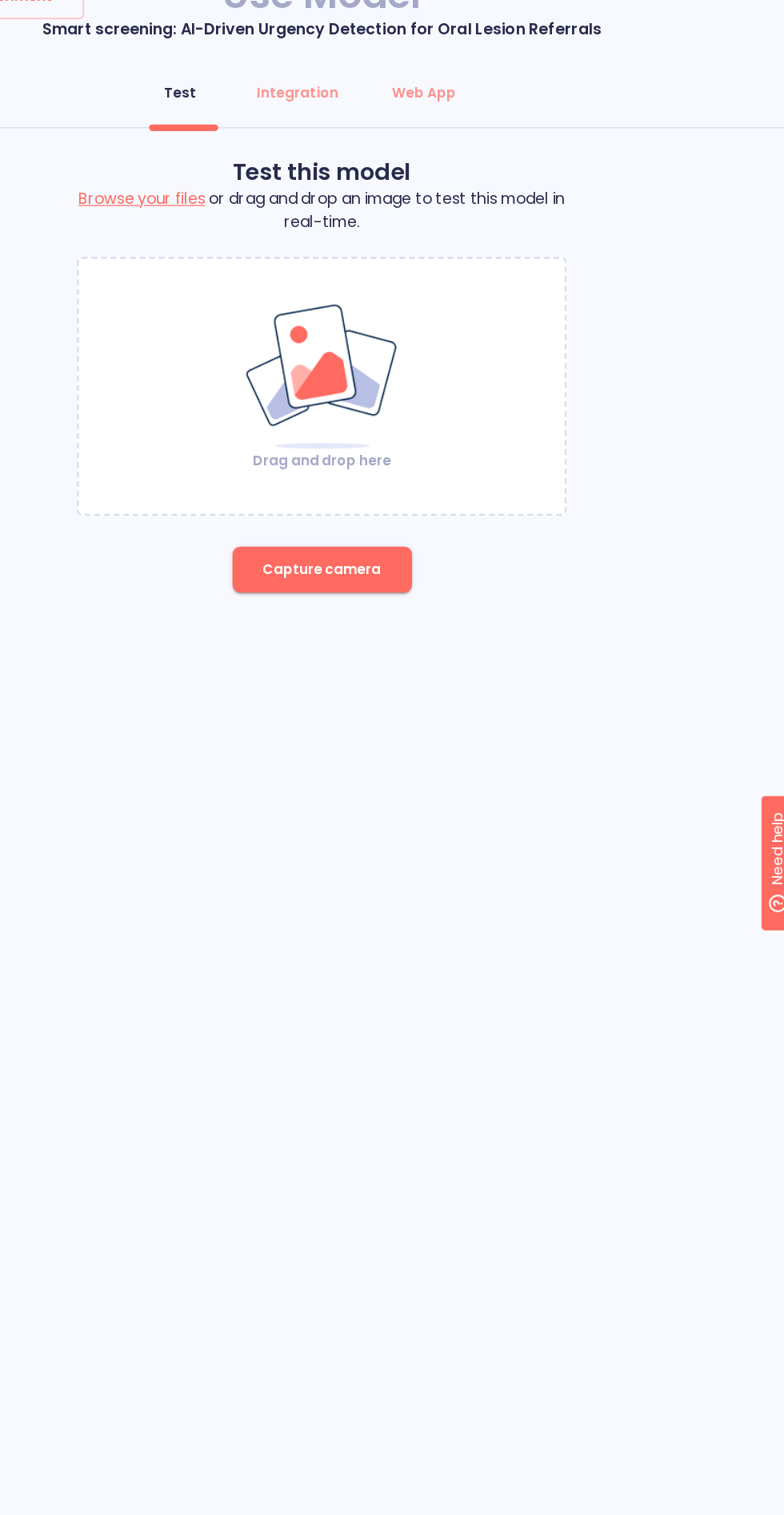
click at [384, 504] on span "Capture camera" at bounding box center [392, 514] width 98 height 20
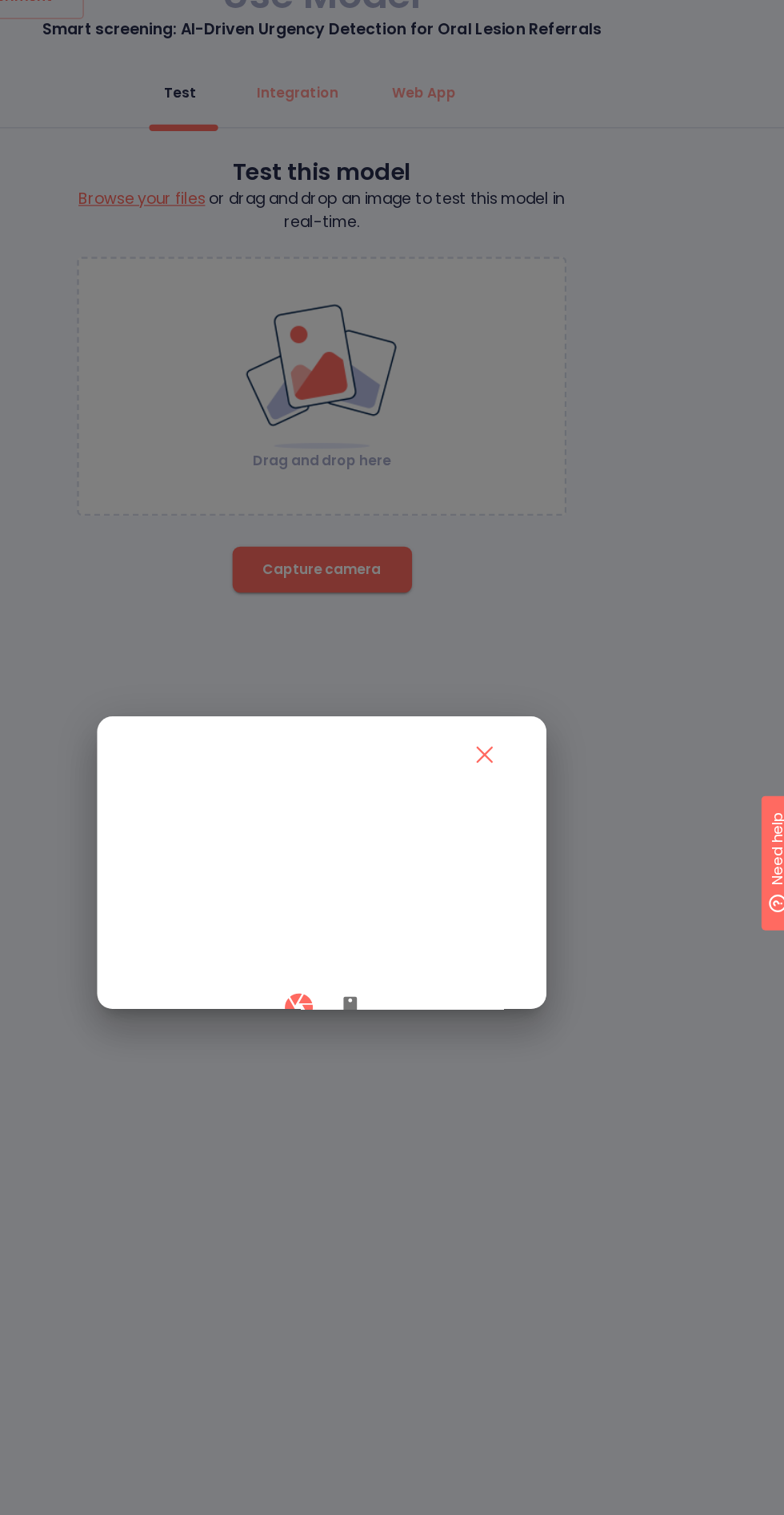
click at [434, 902] on button "button" at bounding box center [416, 878] width 39 height 47
click at [359, 892] on icon "button" at bounding box center [373, 878] width 28 height 28
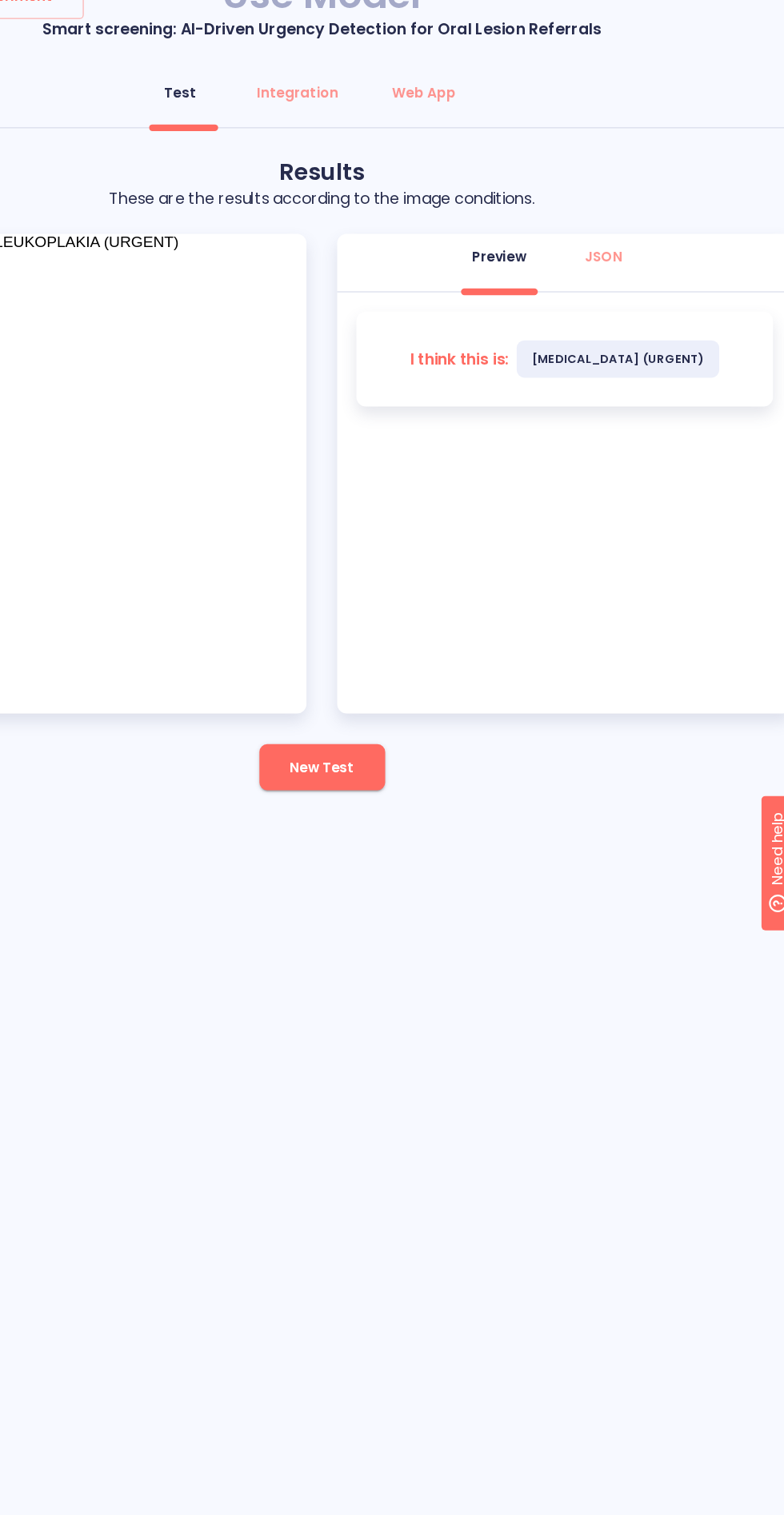
click at [370, 668] on span "New Test" at bounding box center [391, 678] width 53 height 20
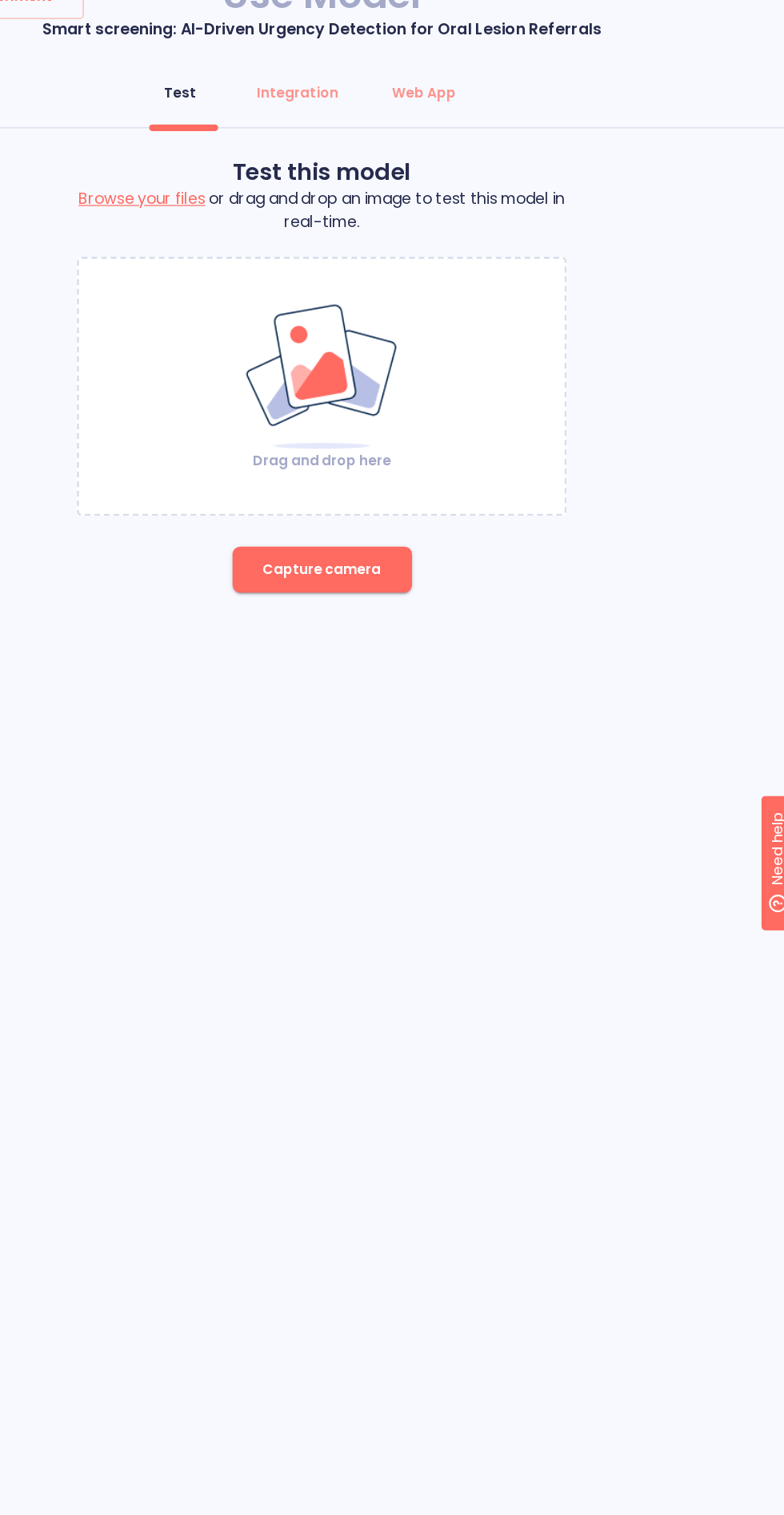
click at [365, 504] on span "Capture camera" at bounding box center [392, 514] width 98 height 20
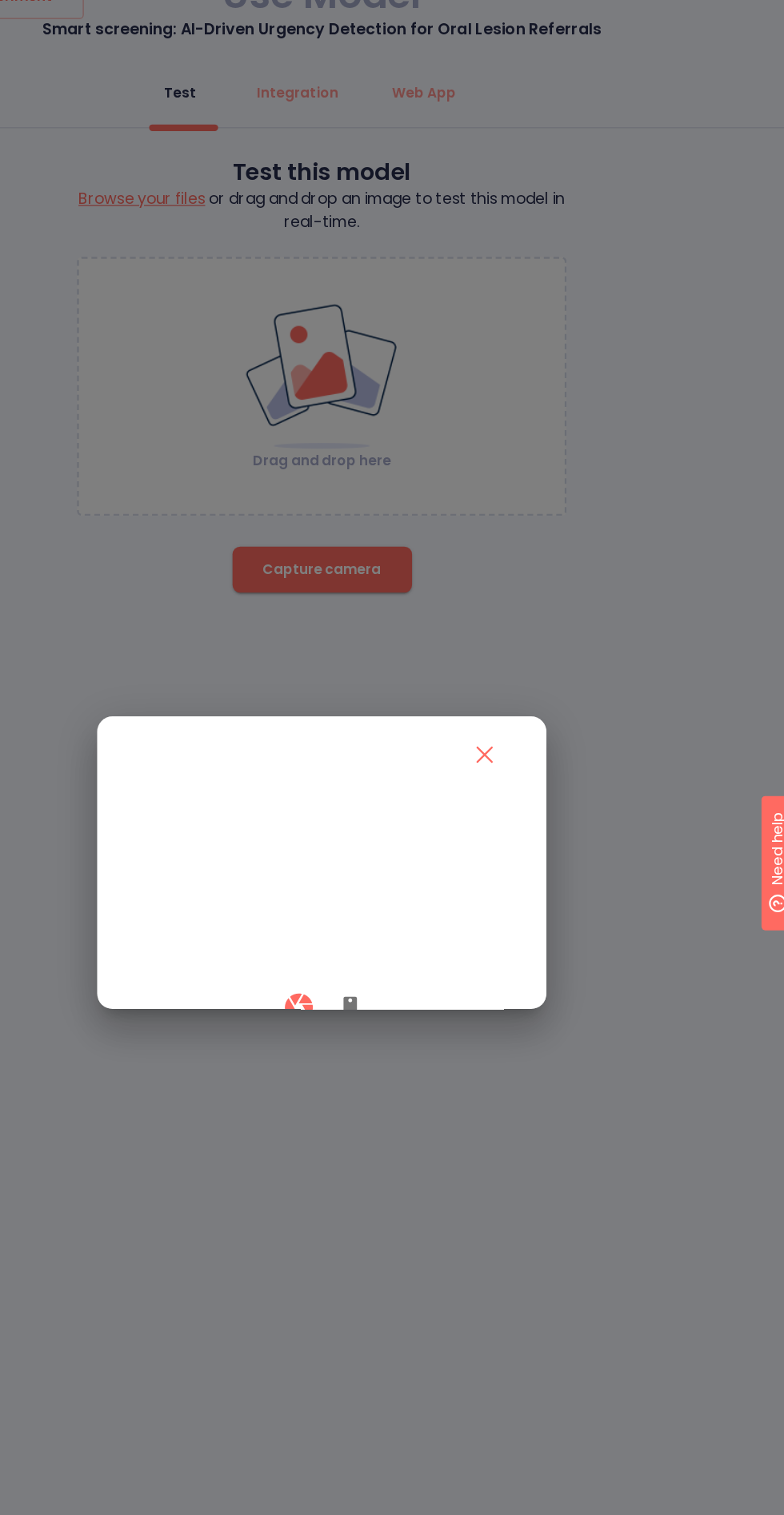
click at [346, 855] on video at bounding box center [392, 775] width 317 height 158
click at [415, 888] on icon "button" at bounding box center [416, 879] width 12 height 19
click at [356, 902] on button "button" at bounding box center [373, 878] width 47 height 47
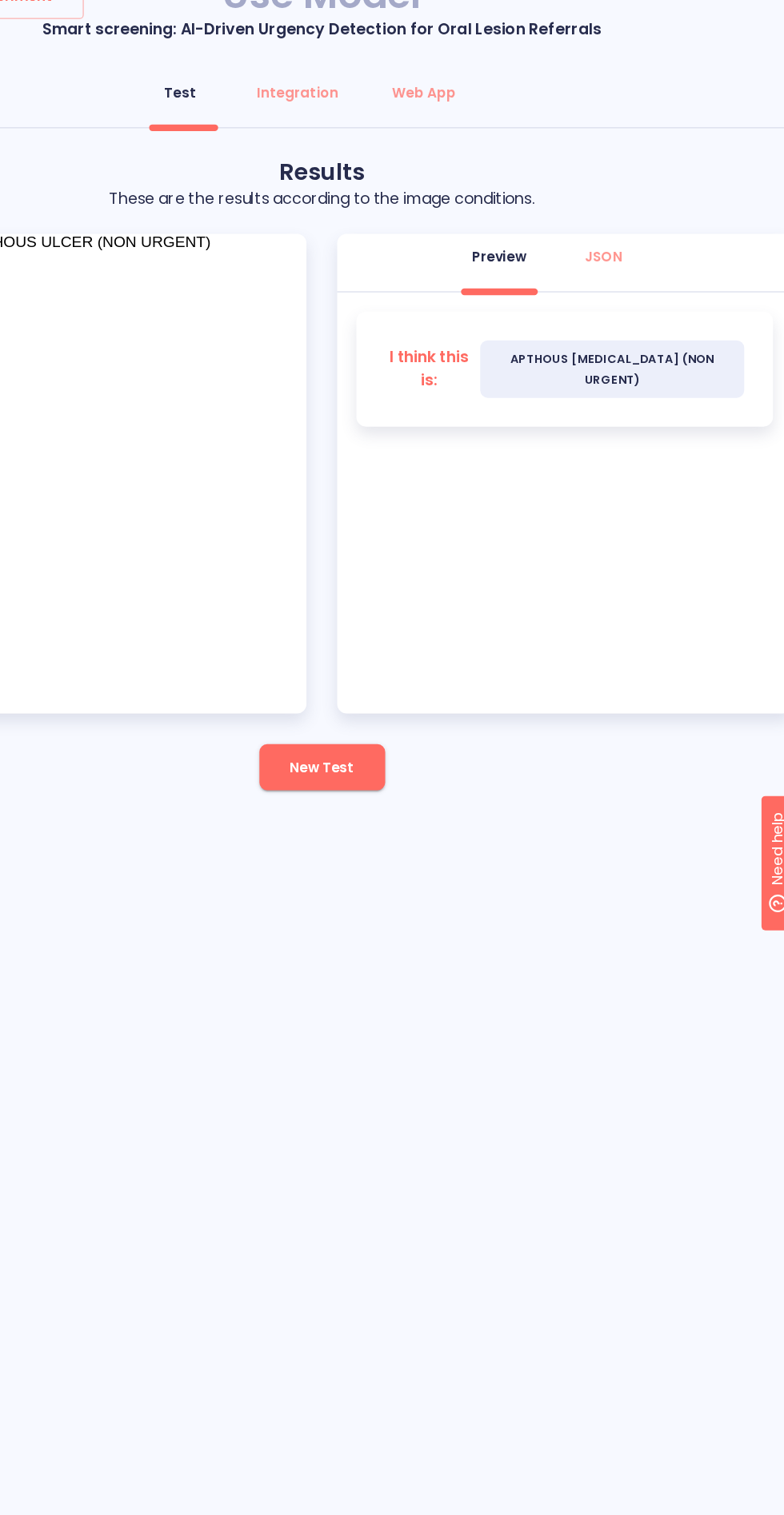
click at [385, 668] on span "New Test" at bounding box center [391, 678] width 53 height 20
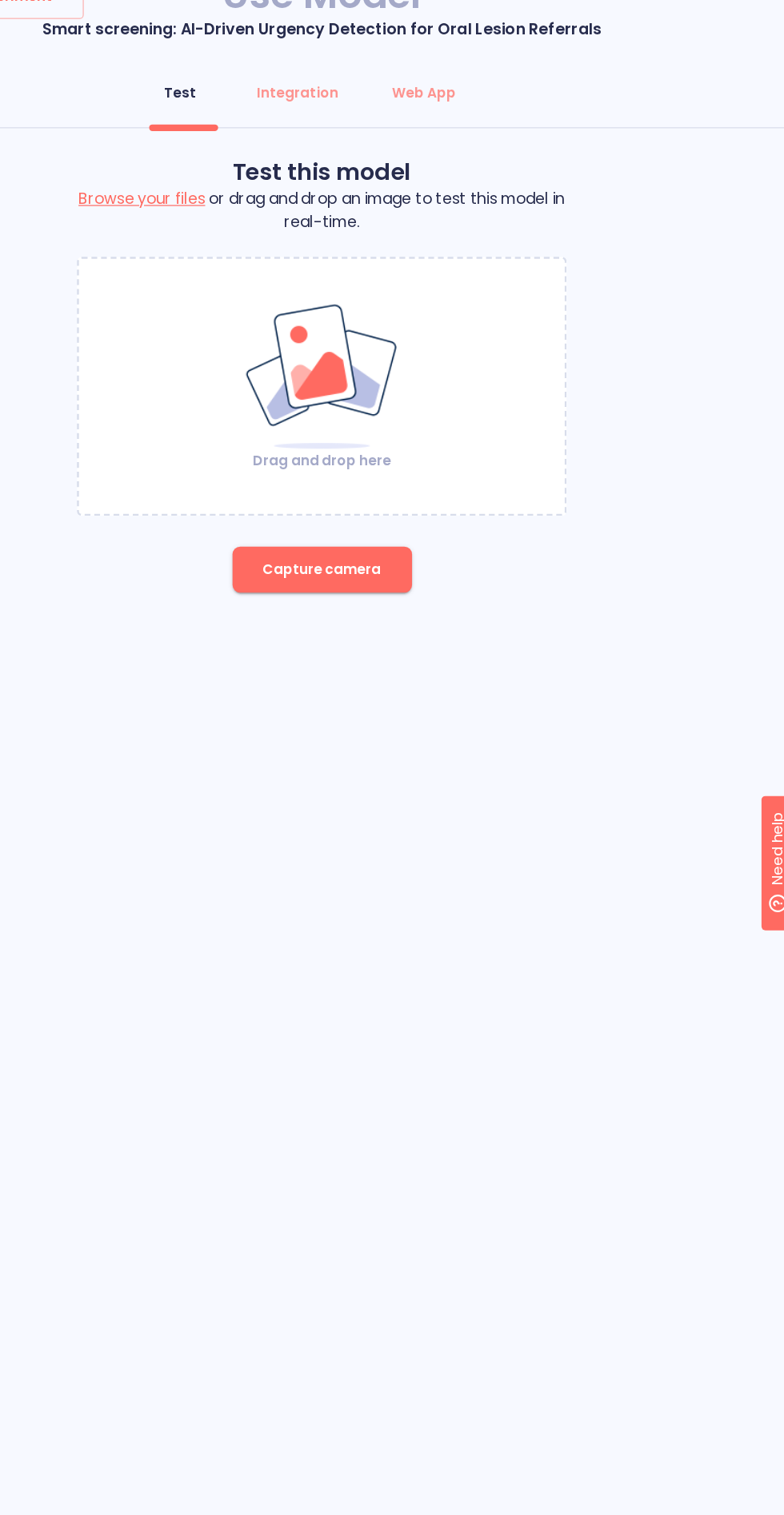
click at [382, 504] on span "Capture camera" at bounding box center [392, 514] width 98 height 20
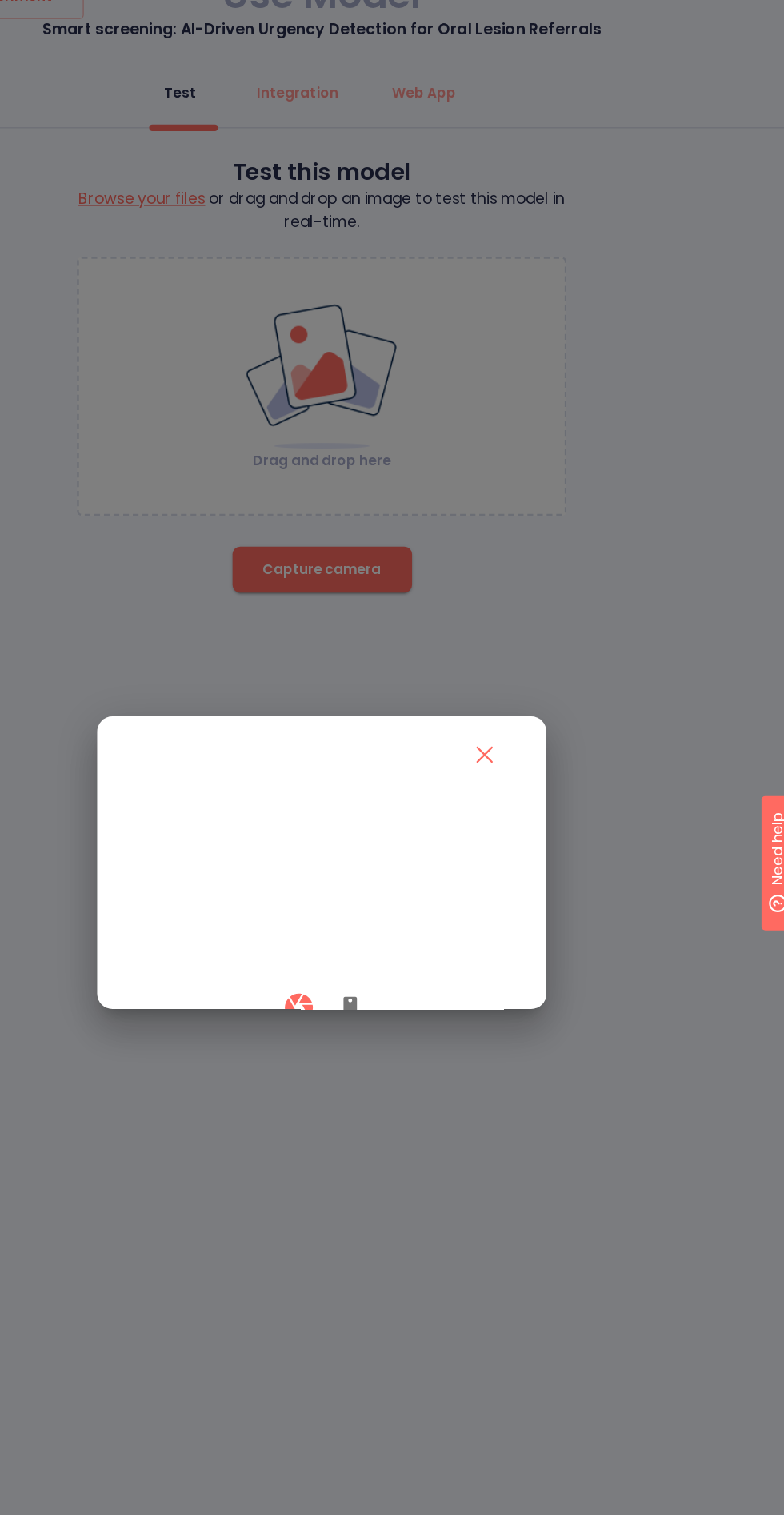
click at [411, 902] on button "button" at bounding box center [416, 878] width 39 height 47
click at [352, 902] on button "button" at bounding box center [373, 878] width 47 height 47
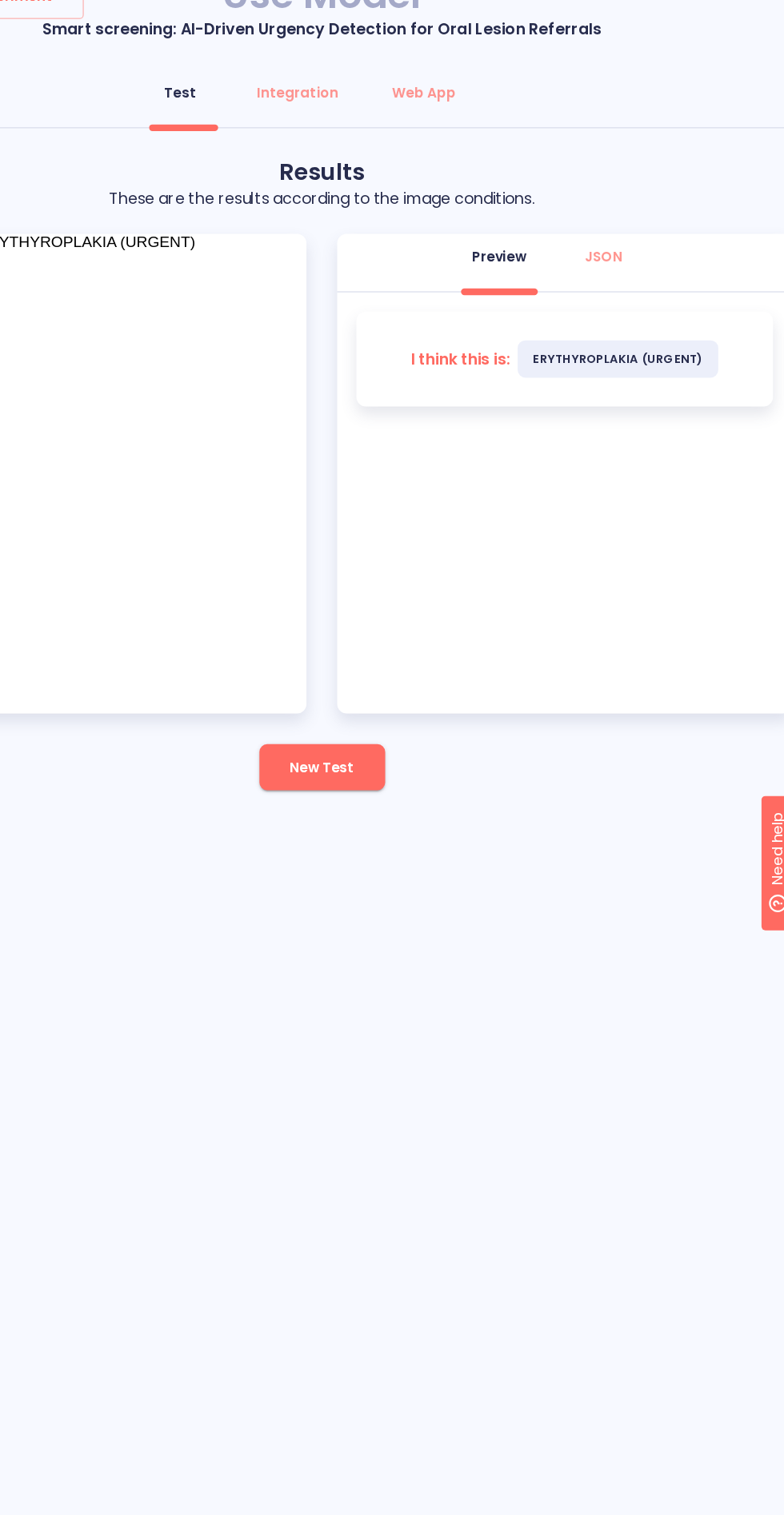
click at [418, 659] on button "New Test" at bounding box center [392, 678] width 104 height 39
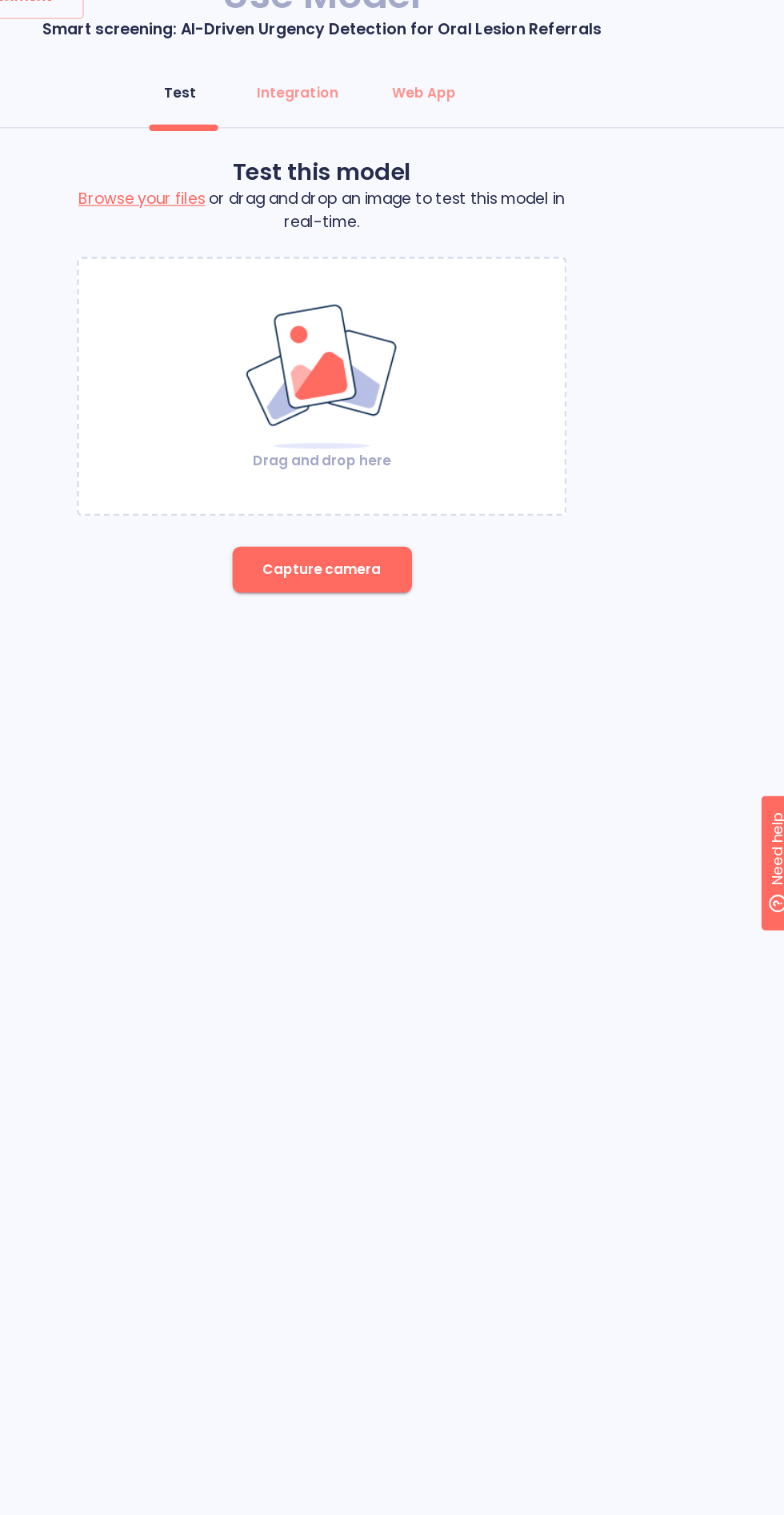
click at [374, 494] on button "Capture camera" at bounding box center [392, 514] width 150 height 39
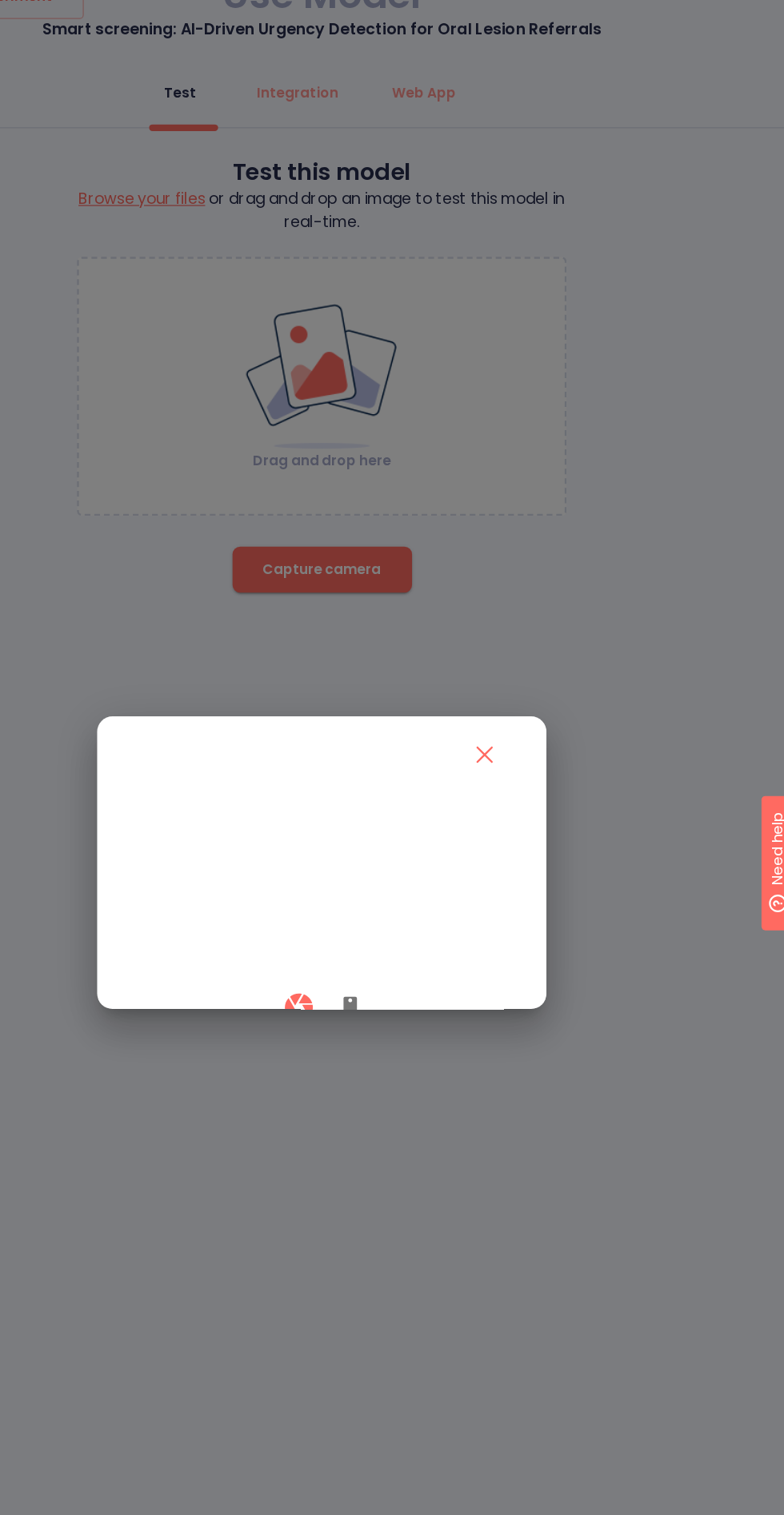
click at [412, 888] on icon "button" at bounding box center [416, 879] width 12 height 19
click at [353, 902] on button "button" at bounding box center [373, 878] width 47 height 47
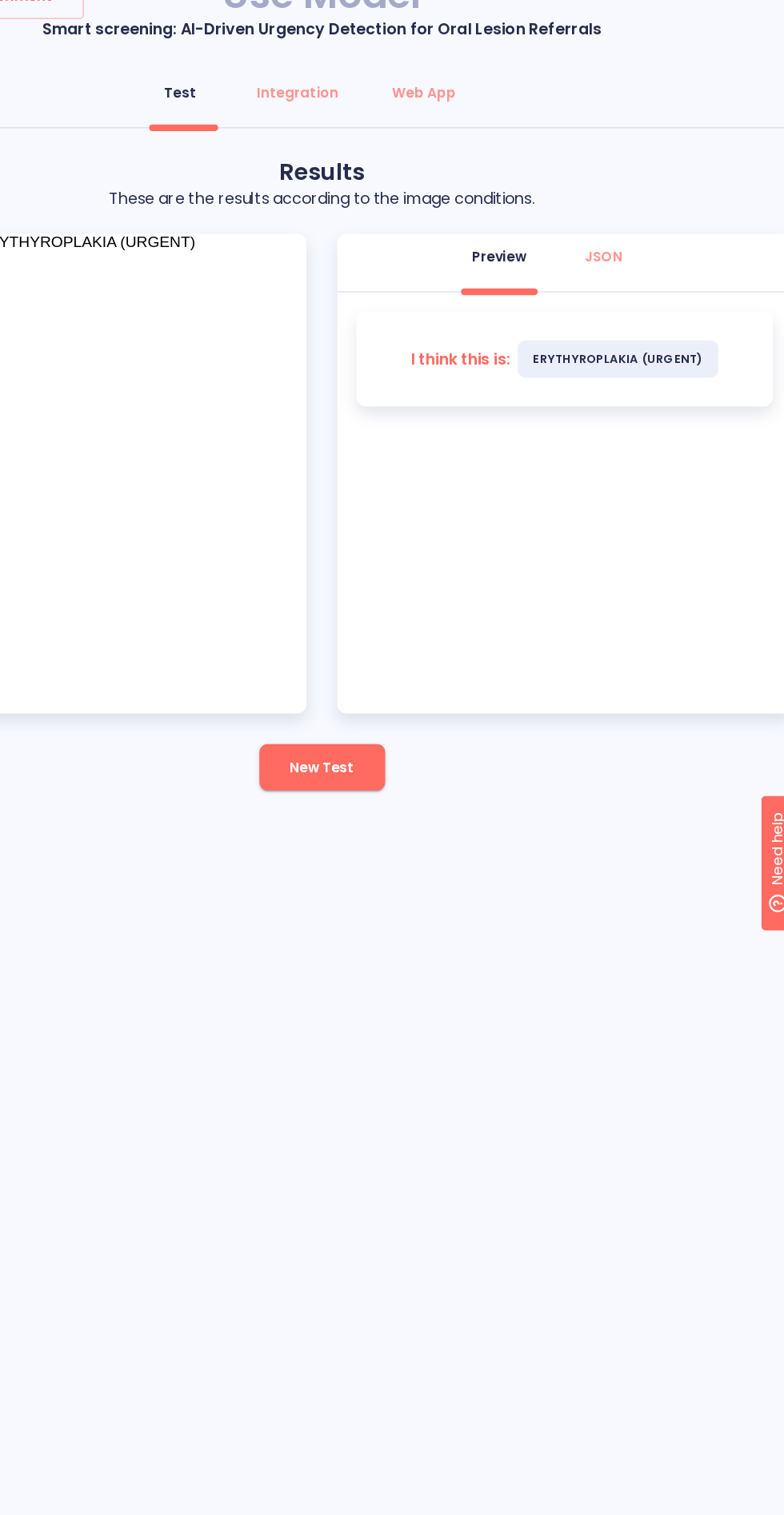
click at [389, 668] on span "New Test" at bounding box center [391, 678] width 53 height 20
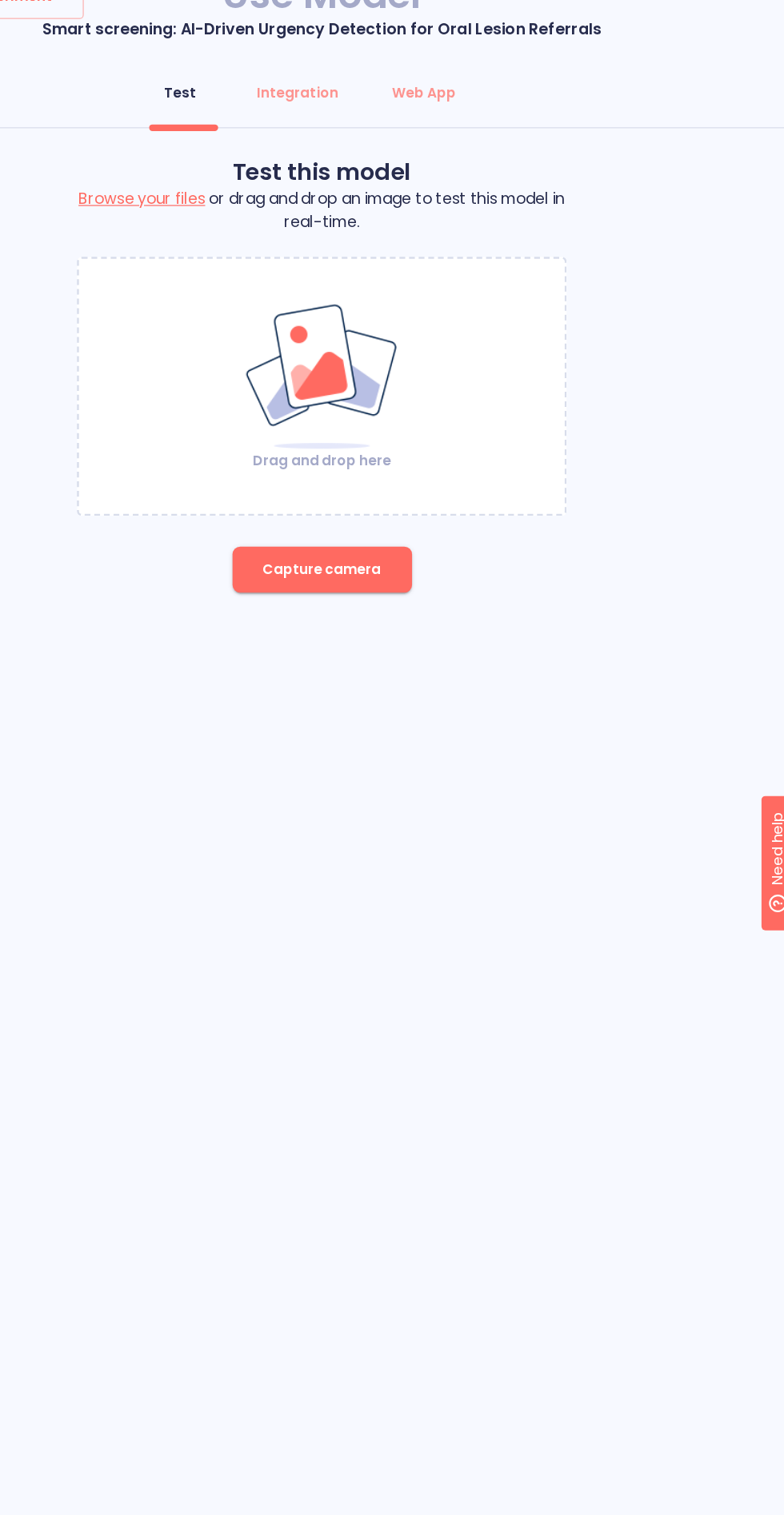
click at [342, 463] on div "Back to experiment Use Model Smart screening: AI-Driven Urgency Detection for O…" at bounding box center [392, 293] width 784 height 553
click at [376, 504] on span "Capture camera" at bounding box center [392, 514] width 98 height 20
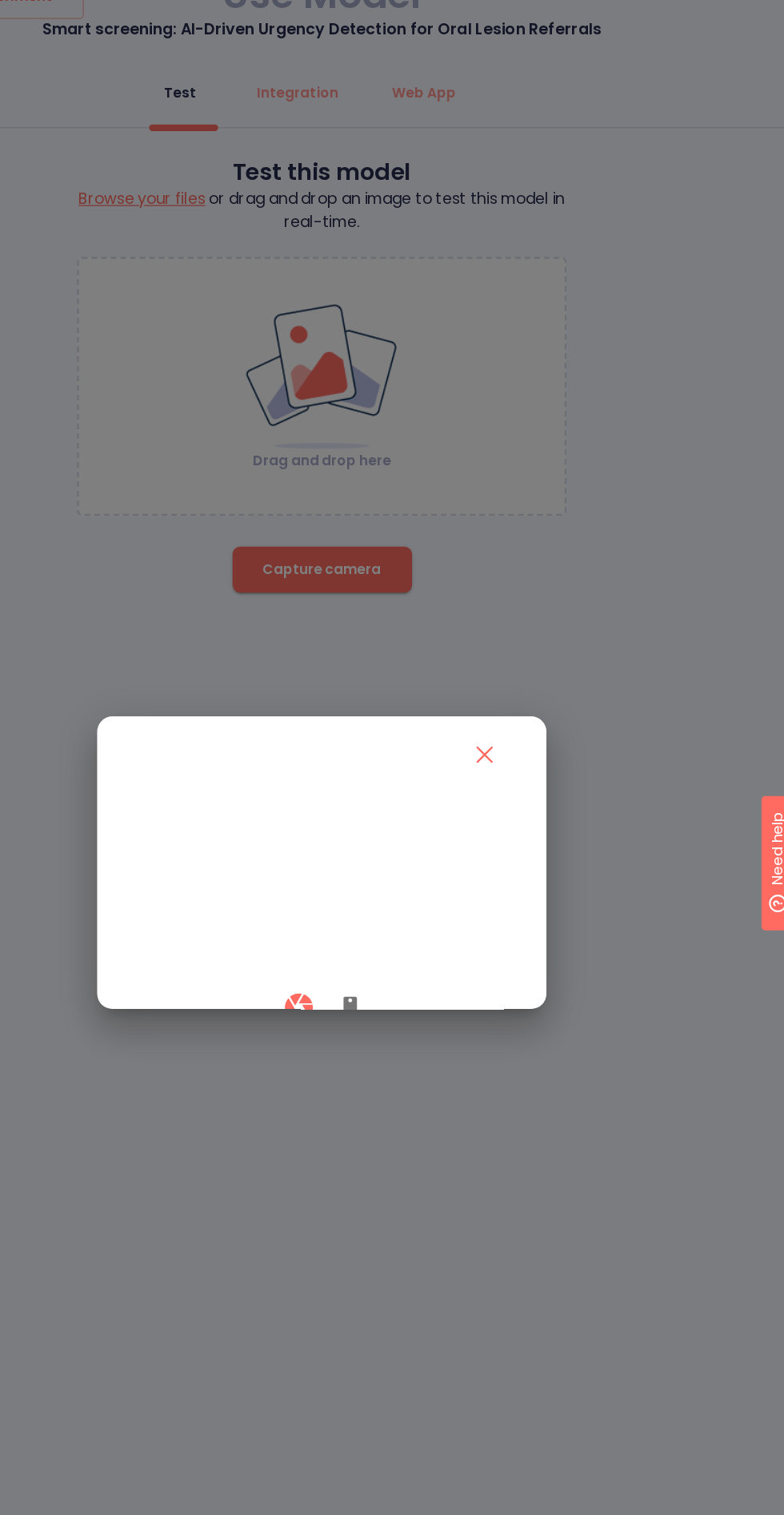
click at [417, 902] on button "button" at bounding box center [416, 878] width 39 height 47
click at [361, 902] on button "button" at bounding box center [373, 878] width 47 height 47
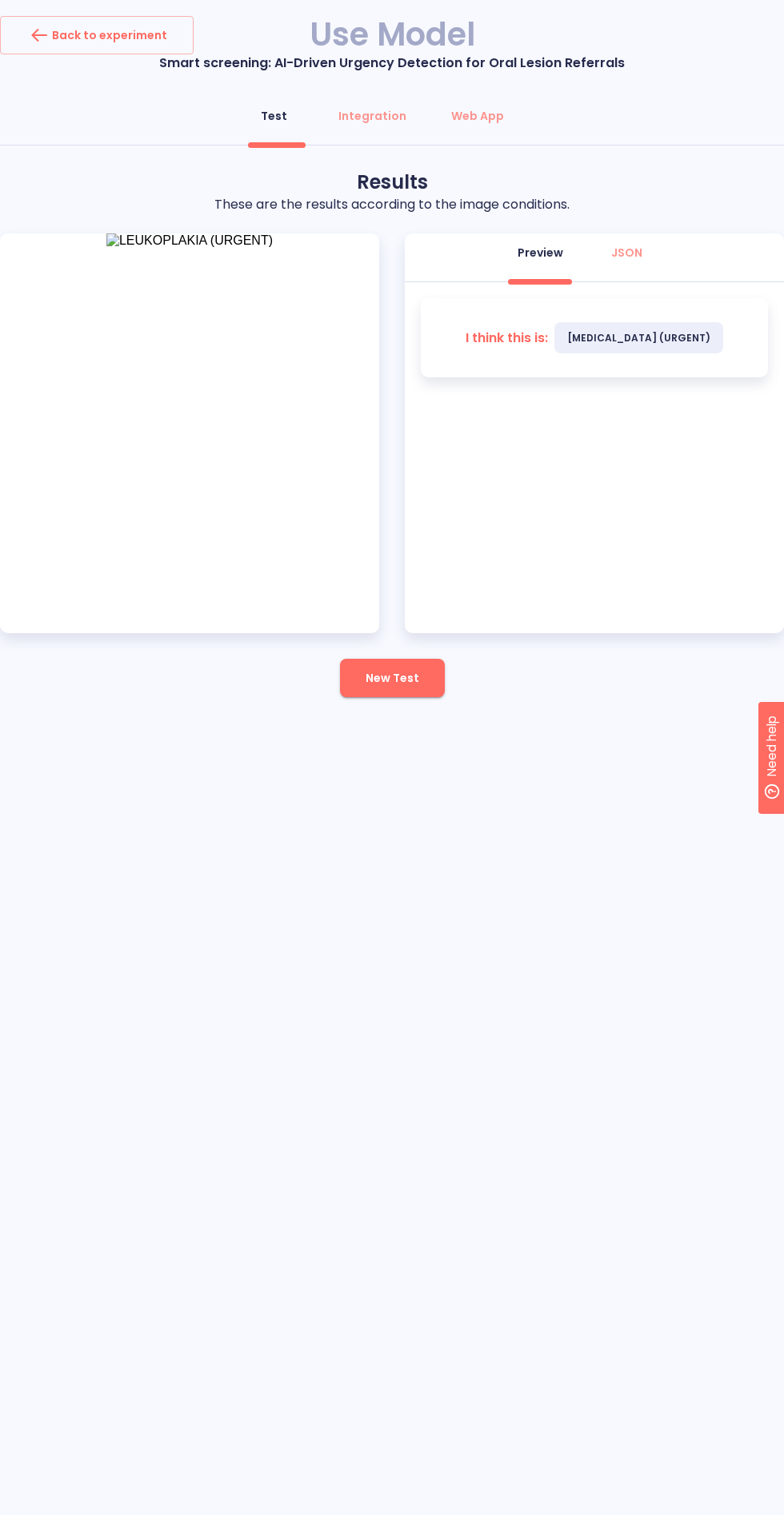
scroll to position [21, 0]
click at [403, 668] on span "New Test" at bounding box center [391, 678] width 53 height 20
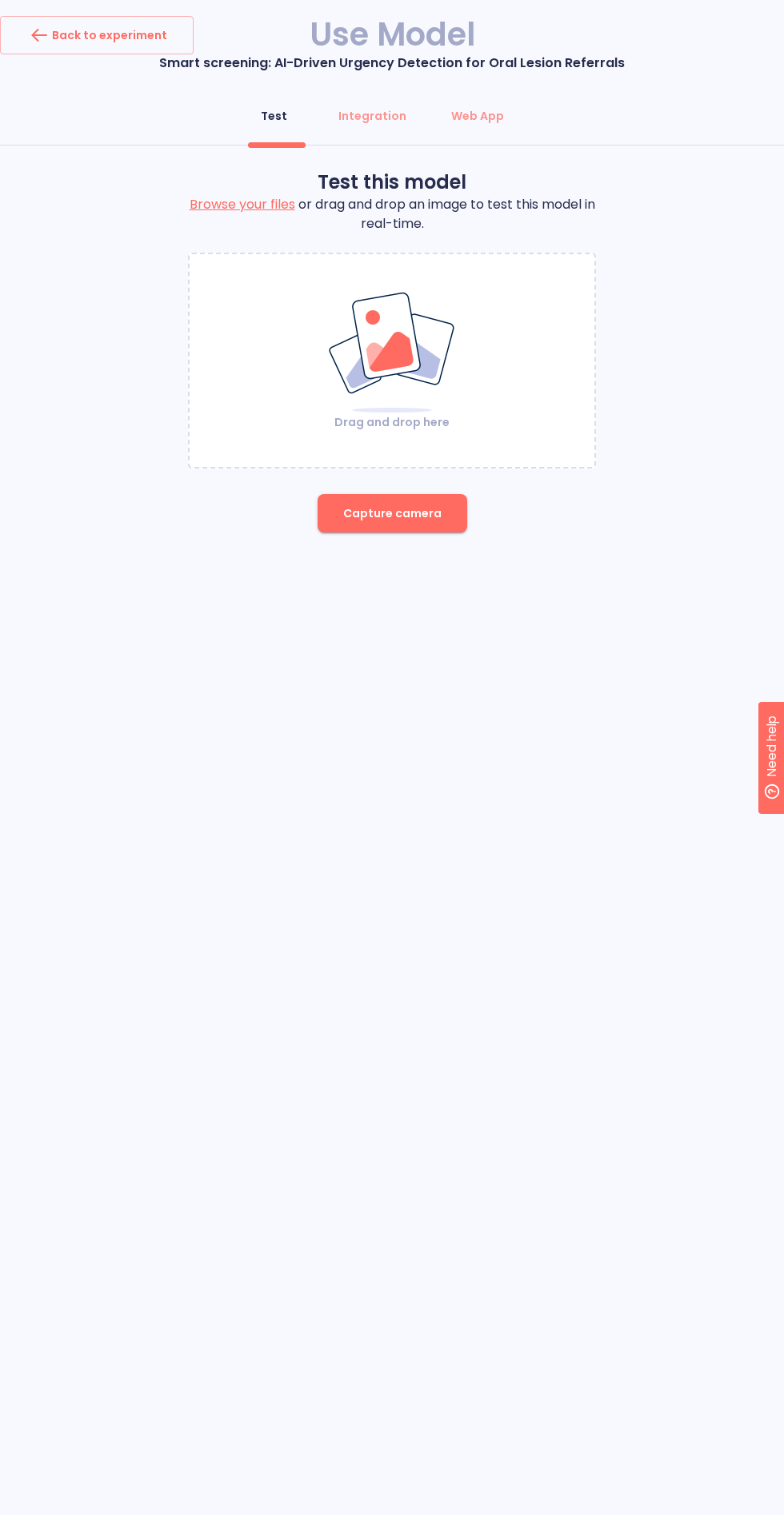
click at [406, 505] on button "Capture camera" at bounding box center [392, 514] width 150 height 39
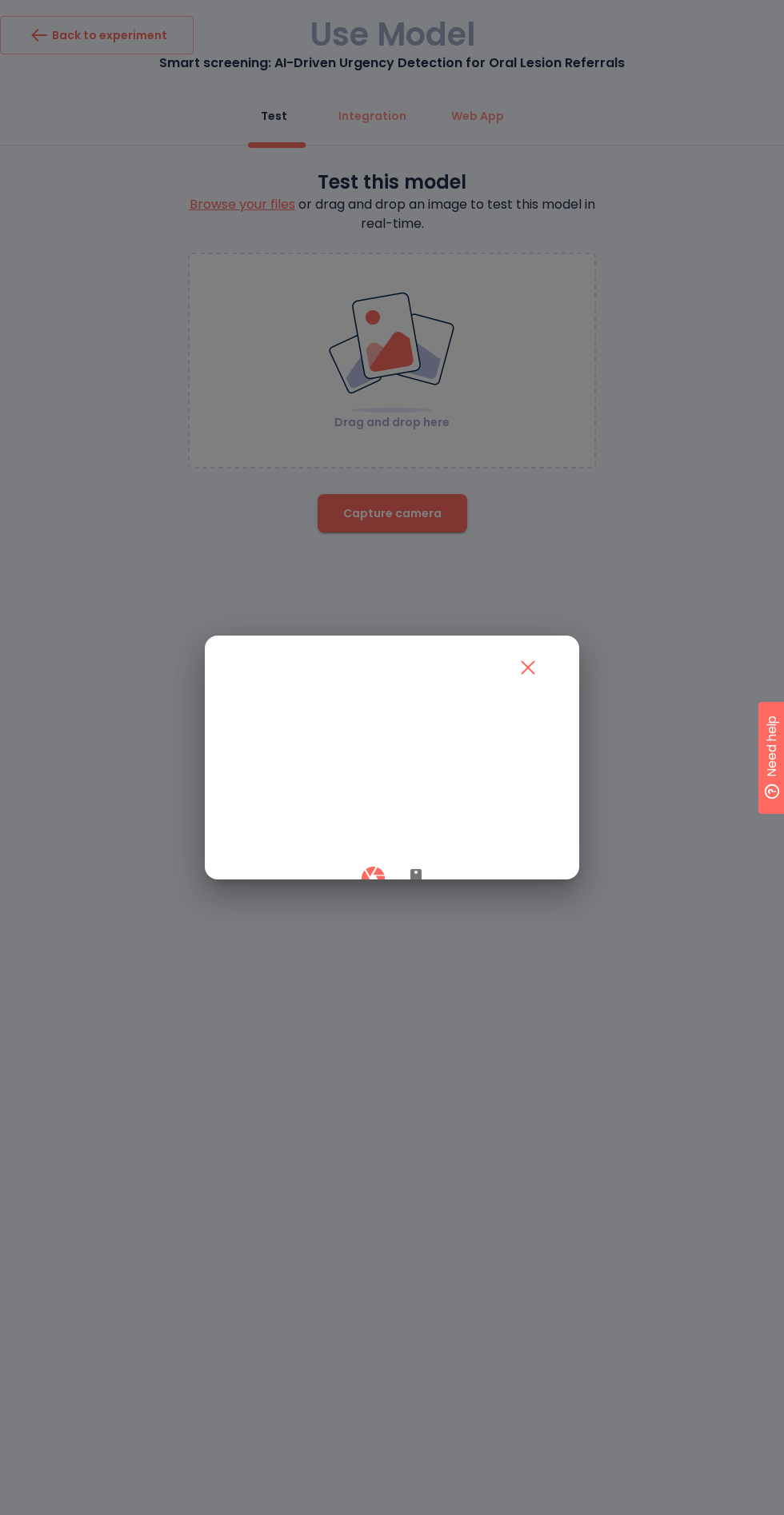
click at [419, 902] on button "button" at bounding box center [416, 878] width 39 height 47
click at [367, 1099] on div at bounding box center [392, 757] width 784 height 1515
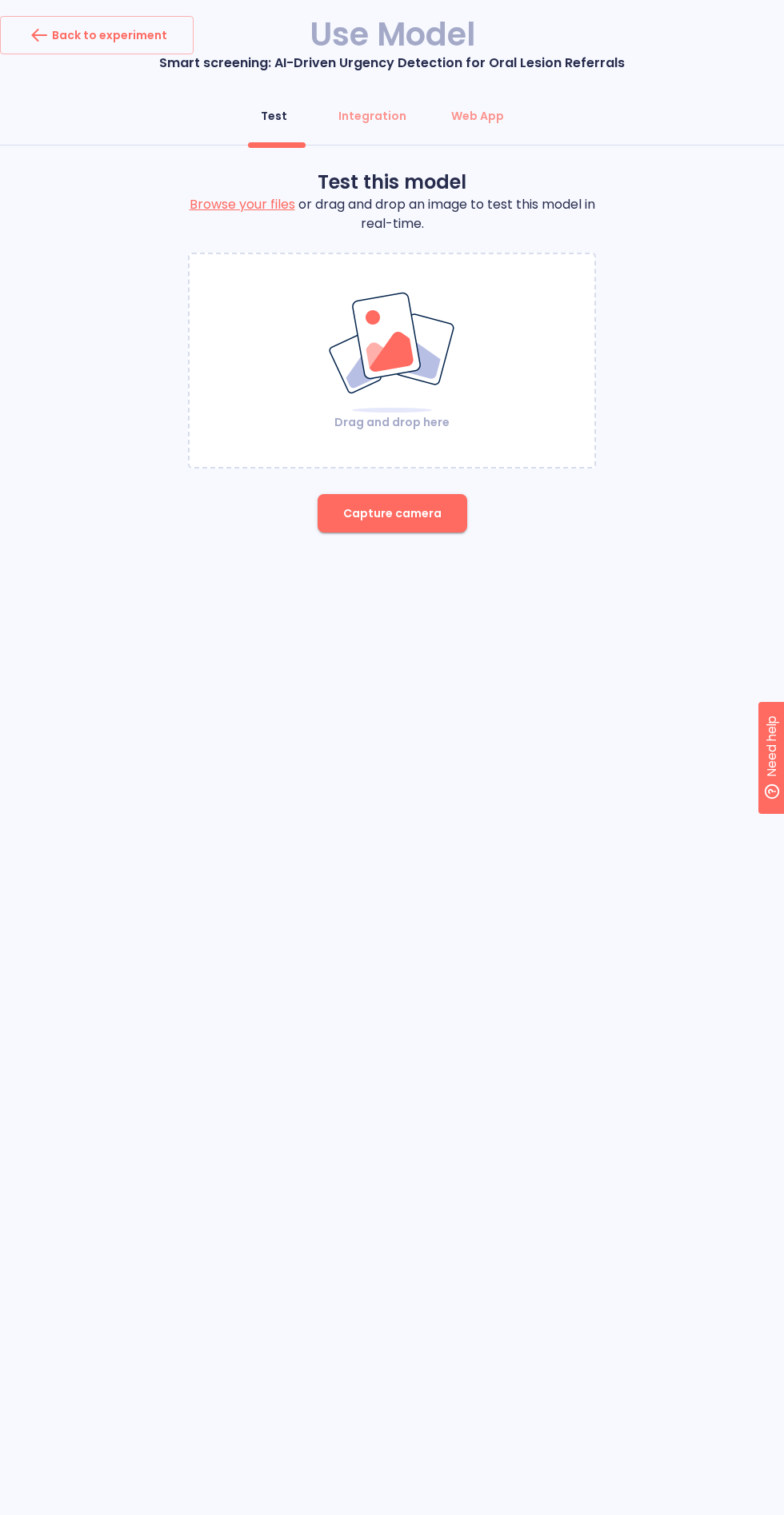
click at [393, 504] on span "Capture camera" at bounding box center [392, 514] width 98 height 20
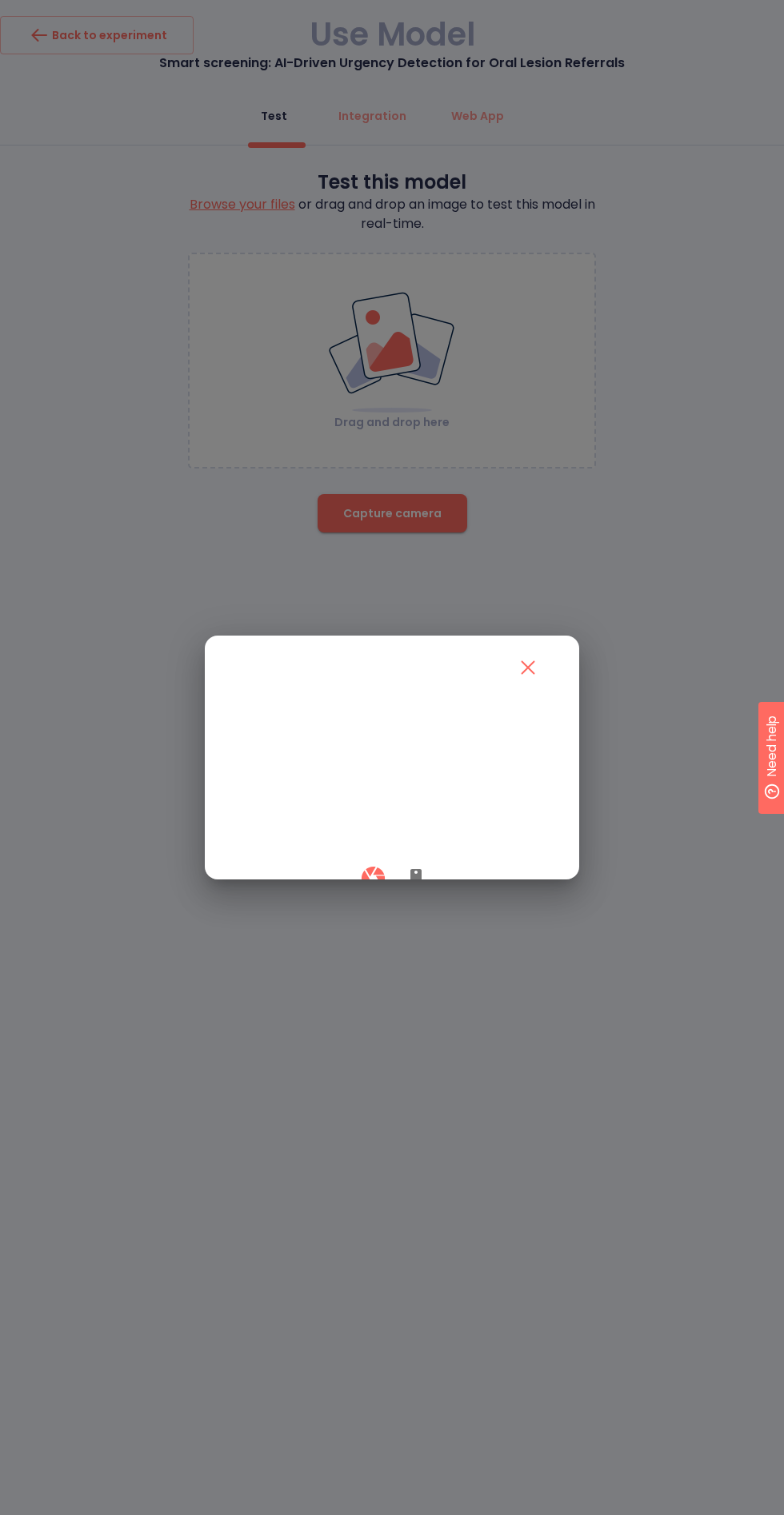
click at [425, 888] on icon "button" at bounding box center [416, 879] width 19 height 19
click at [349, 902] on div at bounding box center [392, 878] width 317 height 47
click at [355, 902] on div at bounding box center [392, 878] width 317 height 47
click at [354, 902] on button "button" at bounding box center [373, 878] width 47 height 47
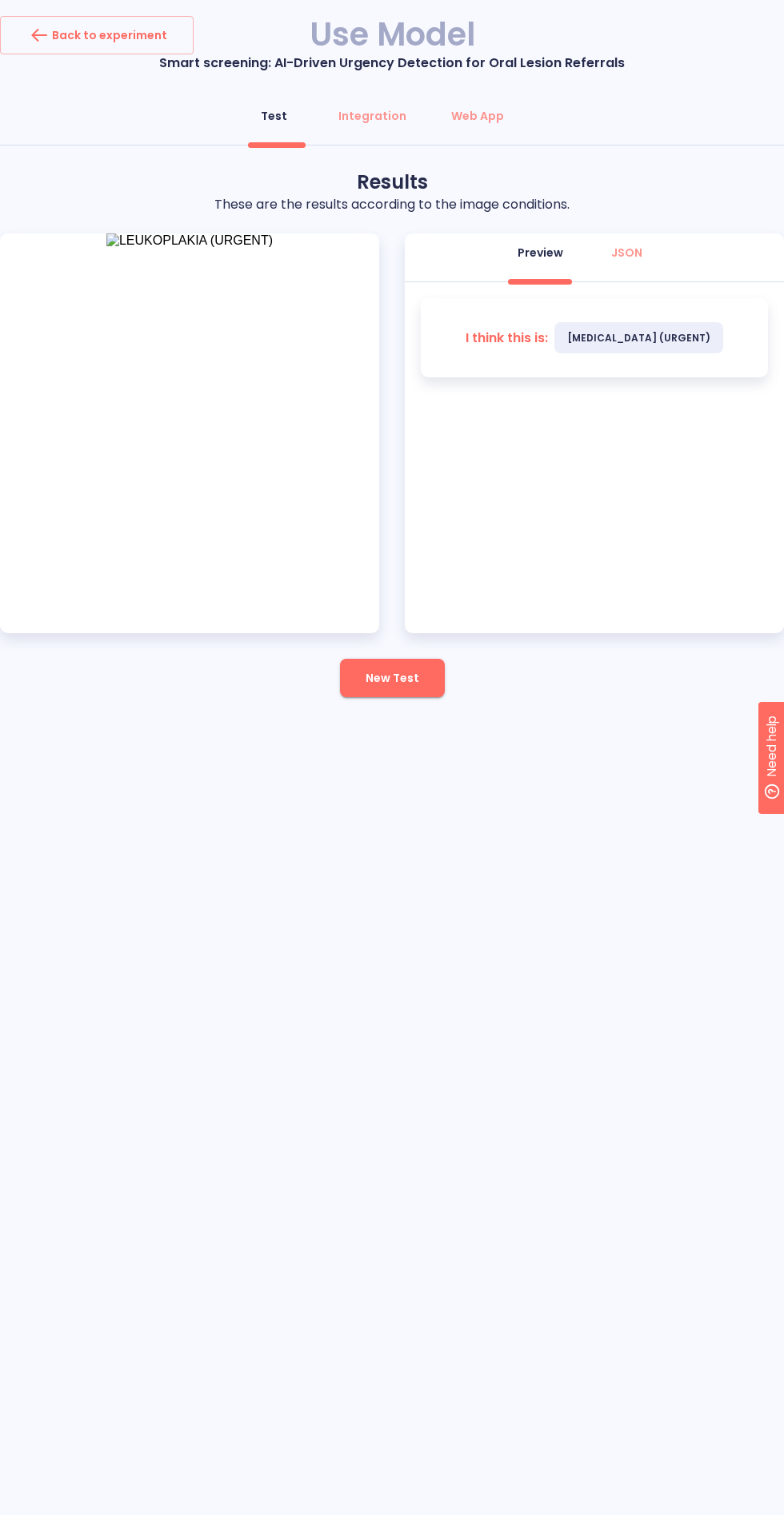
click at [384, 668] on span "New Test" at bounding box center [391, 678] width 53 height 20
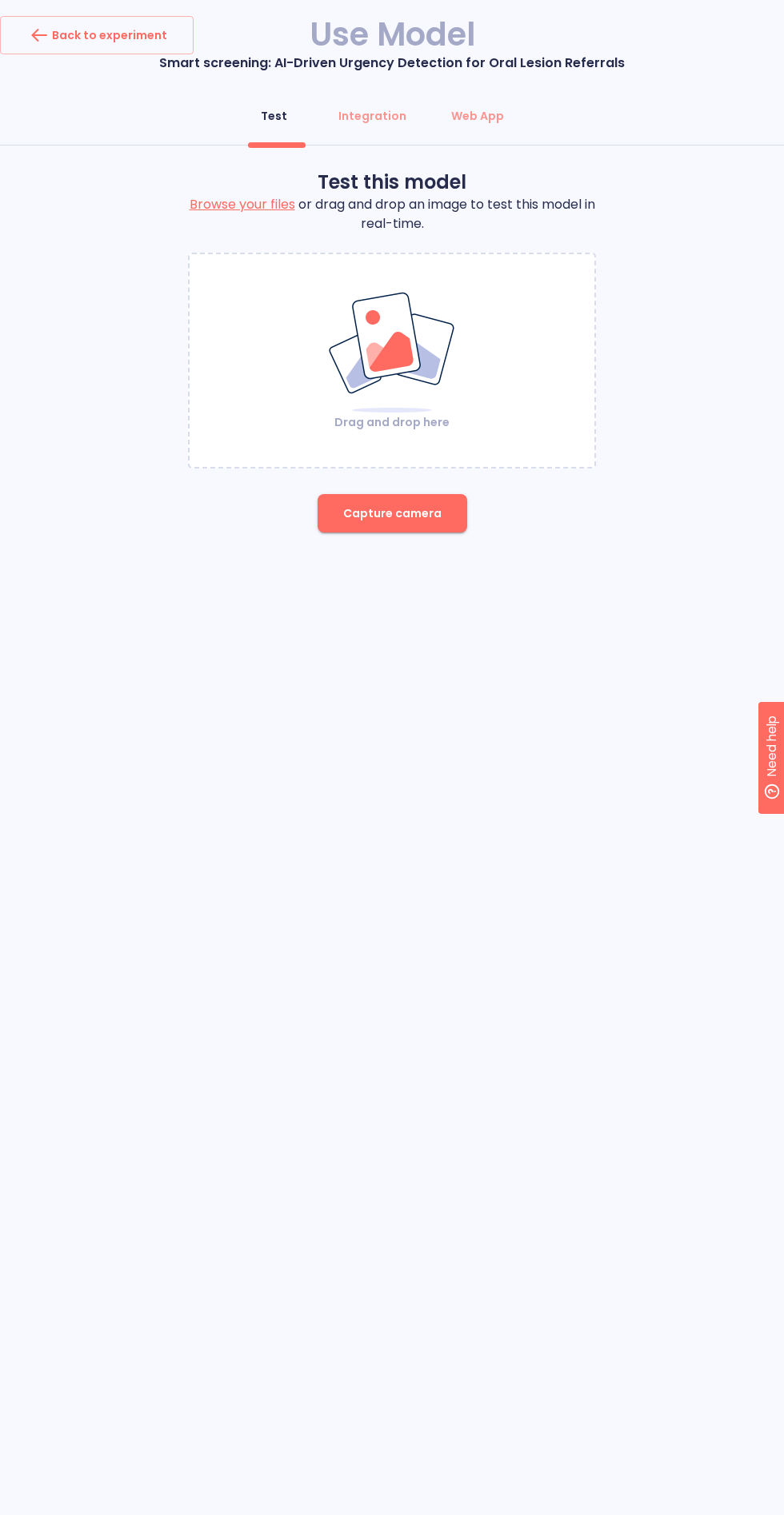
click at [349, 494] on button "Capture camera" at bounding box center [392, 514] width 150 height 39
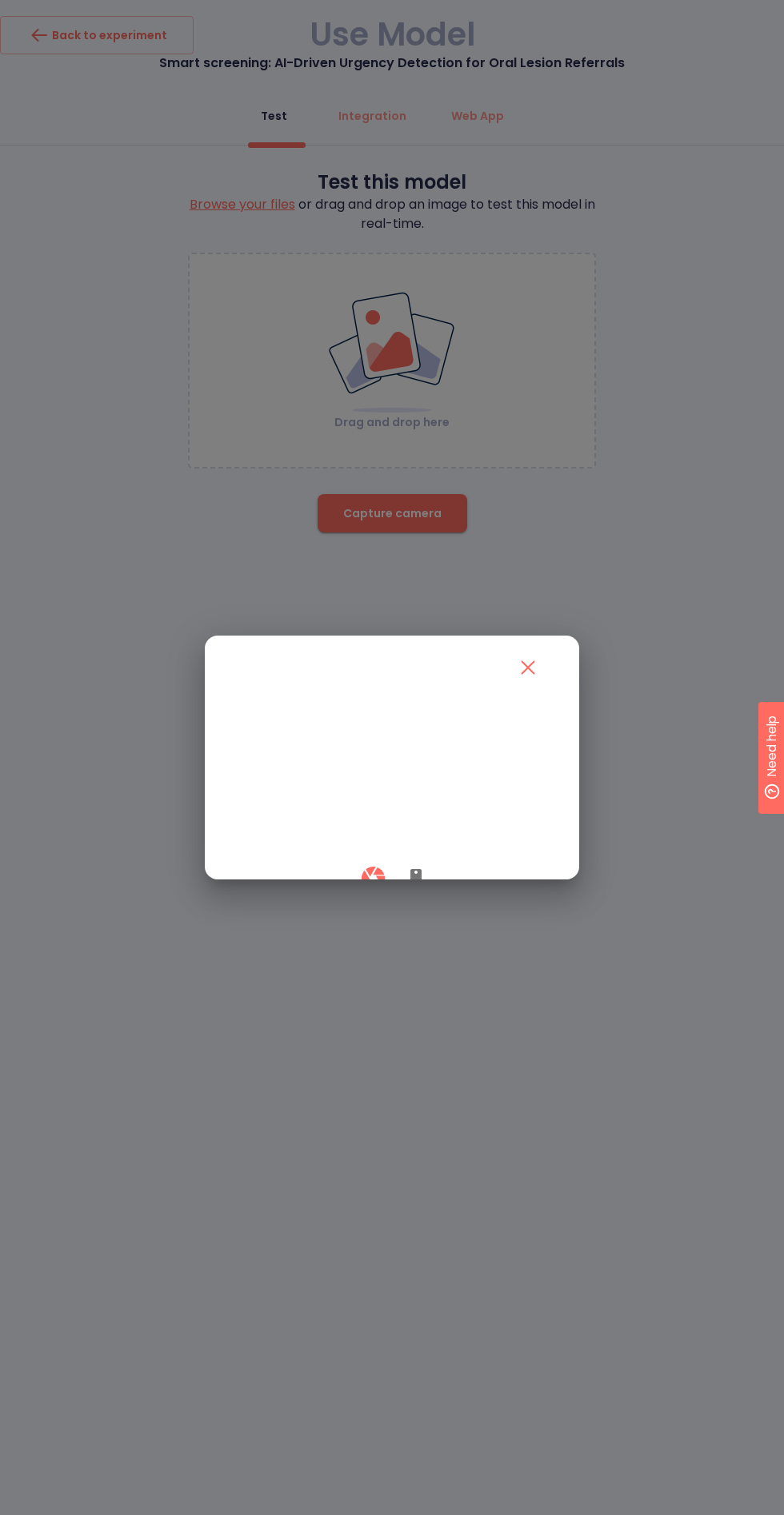
click at [427, 902] on div at bounding box center [392, 878] width 317 height 47
click at [415, 888] on icon "button" at bounding box center [416, 879] width 12 height 19
click at [368, 890] on icon "button" at bounding box center [373, 879] width 23 height 23
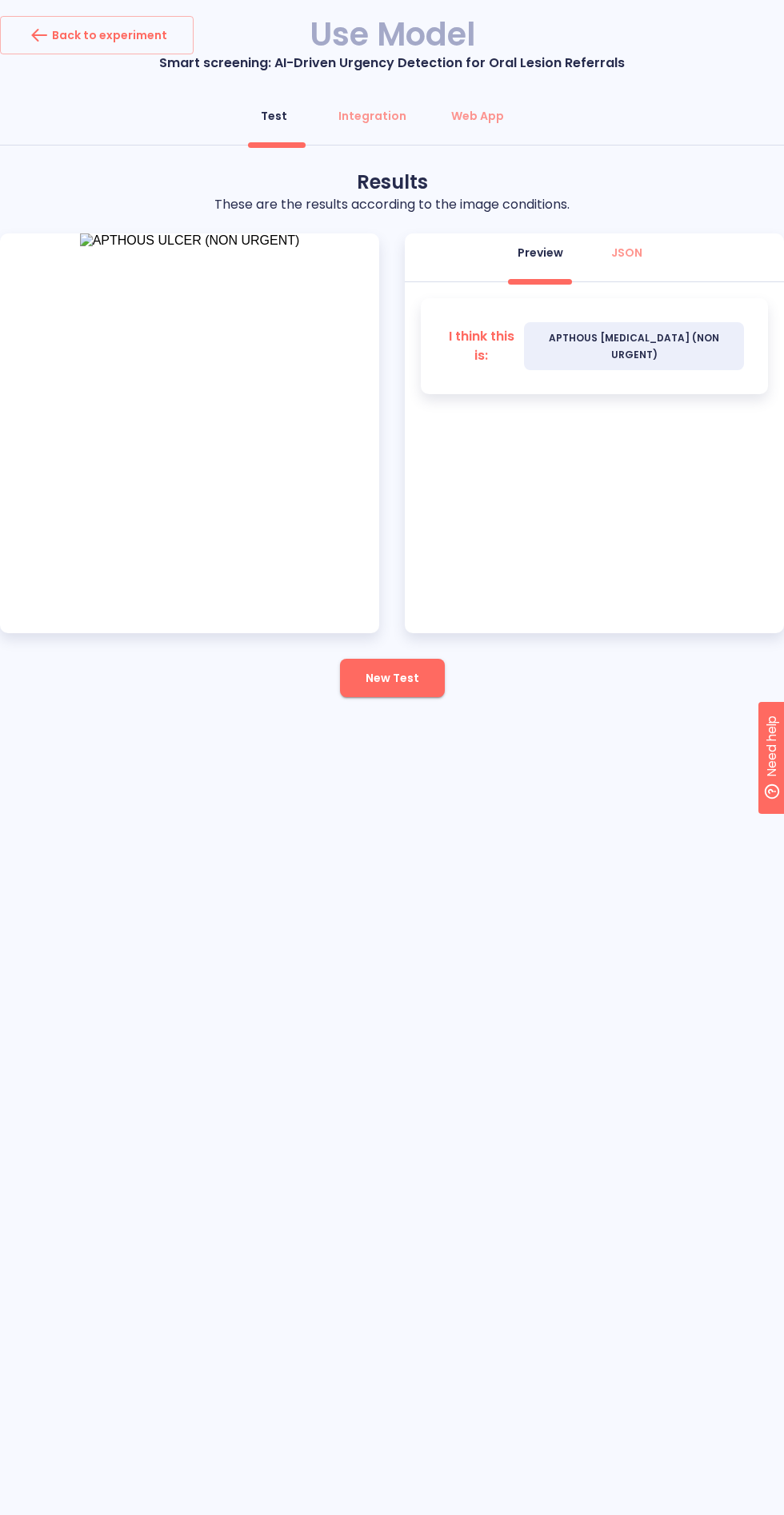
click at [396, 675] on button "New Test" at bounding box center [392, 678] width 104 height 39
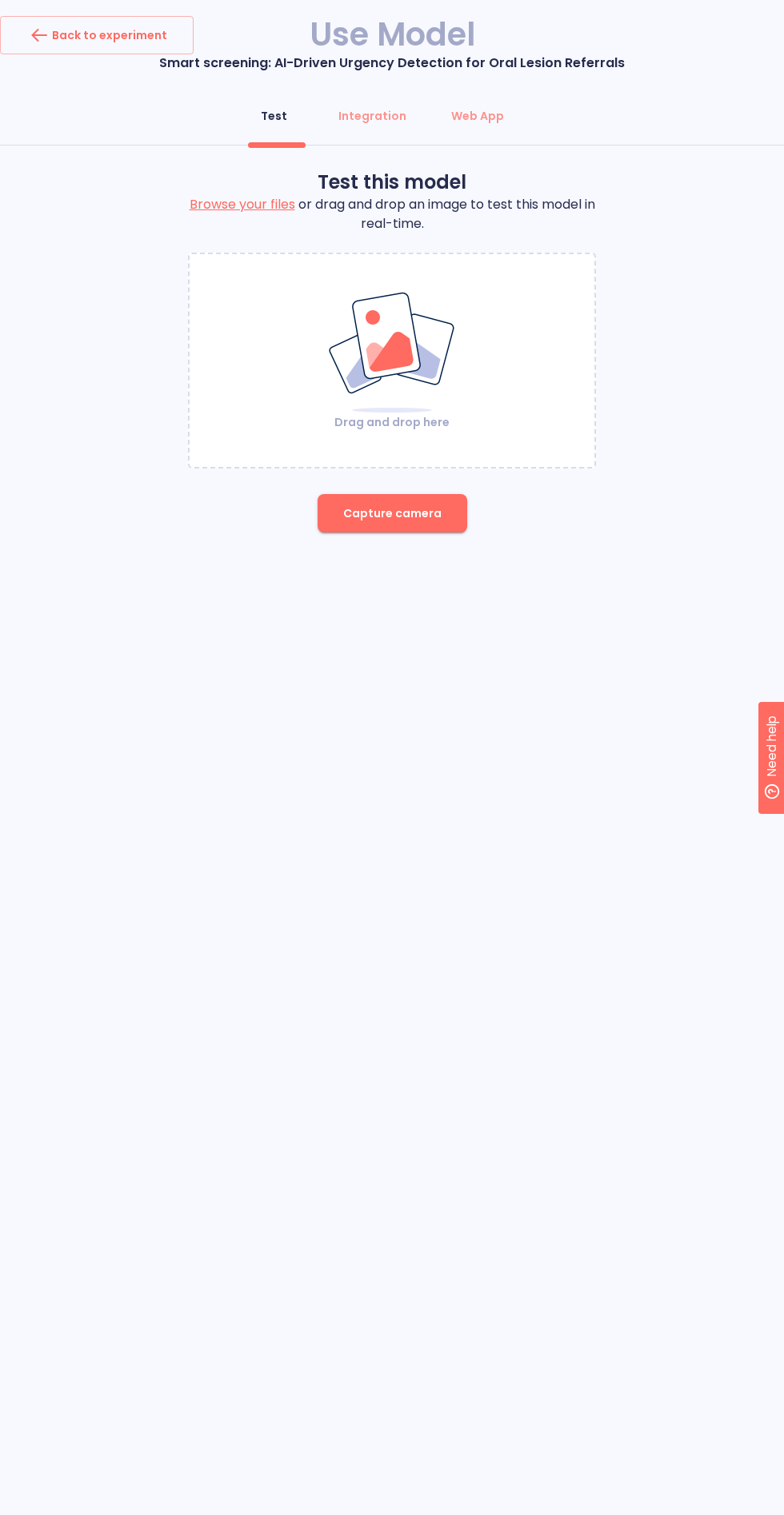
click at [405, 369] on img at bounding box center [392, 352] width 129 height 124
click at [398, 504] on span "Capture camera" at bounding box center [392, 514] width 98 height 20
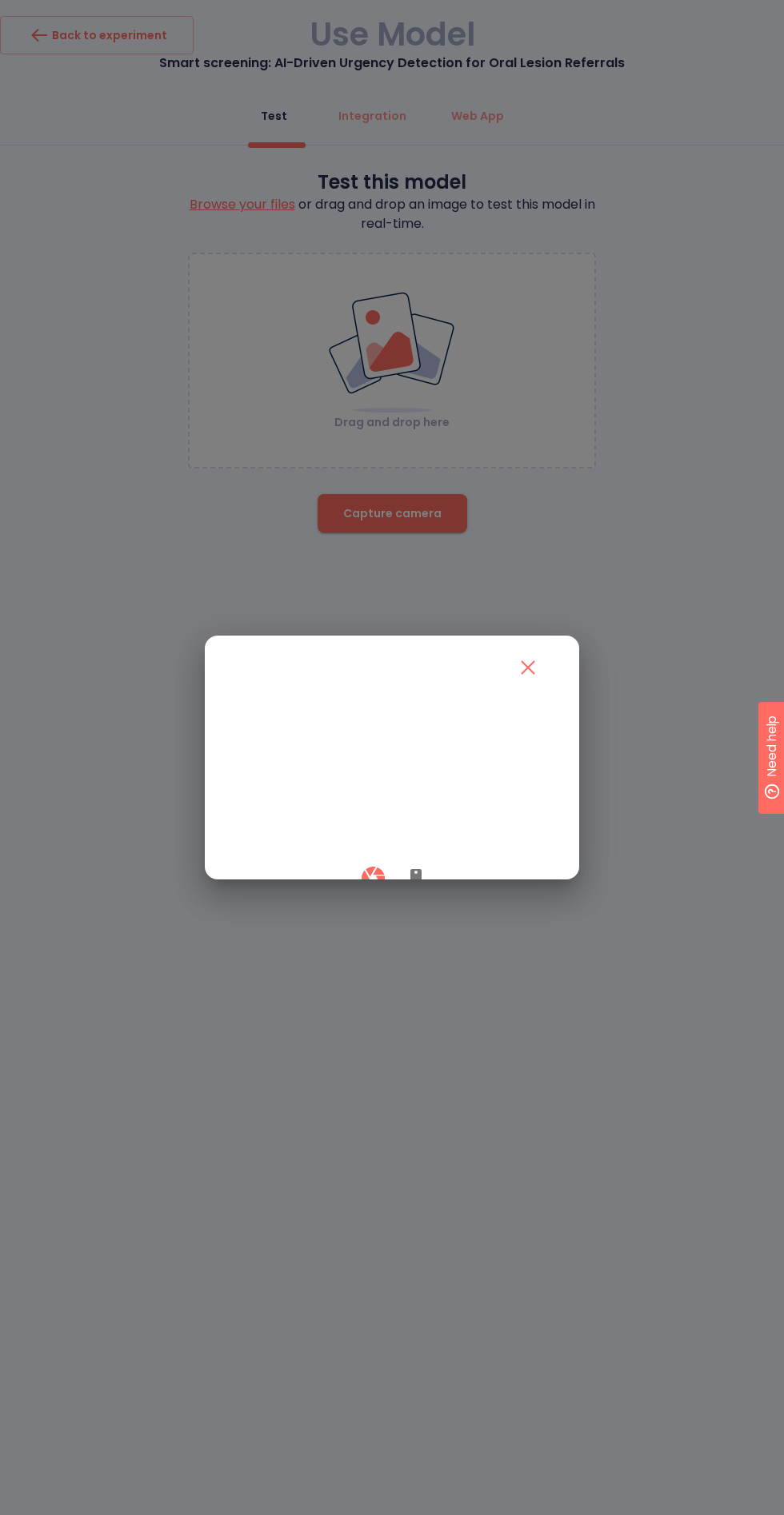
click at [410, 888] on icon "button" at bounding box center [416, 879] width 19 height 19
click at [355, 902] on div at bounding box center [392, 878] width 317 height 47
click at [372, 892] on icon "button" at bounding box center [373, 878] width 28 height 28
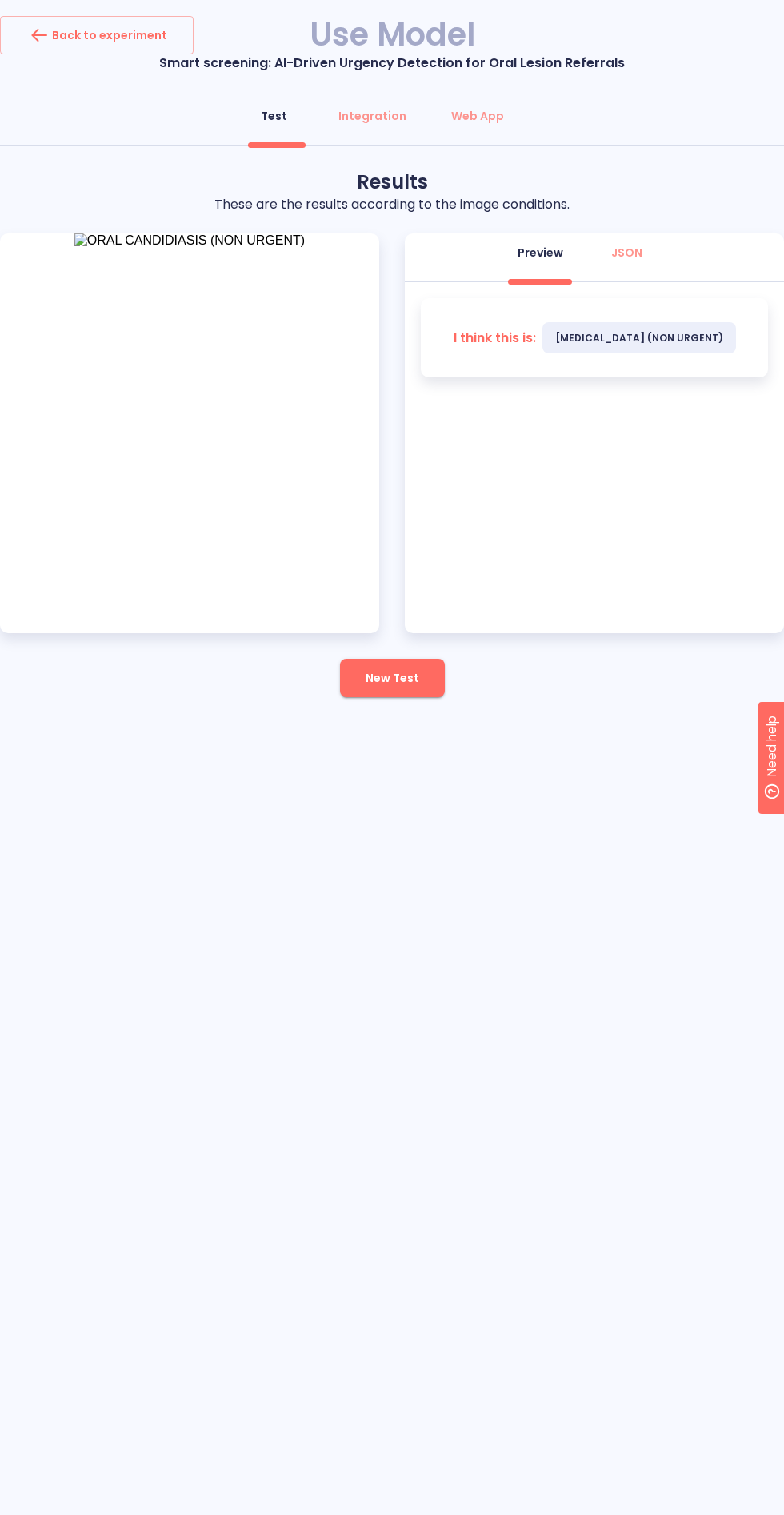
click at [411, 668] on span "New Test" at bounding box center [391, 678] width 53 height 20
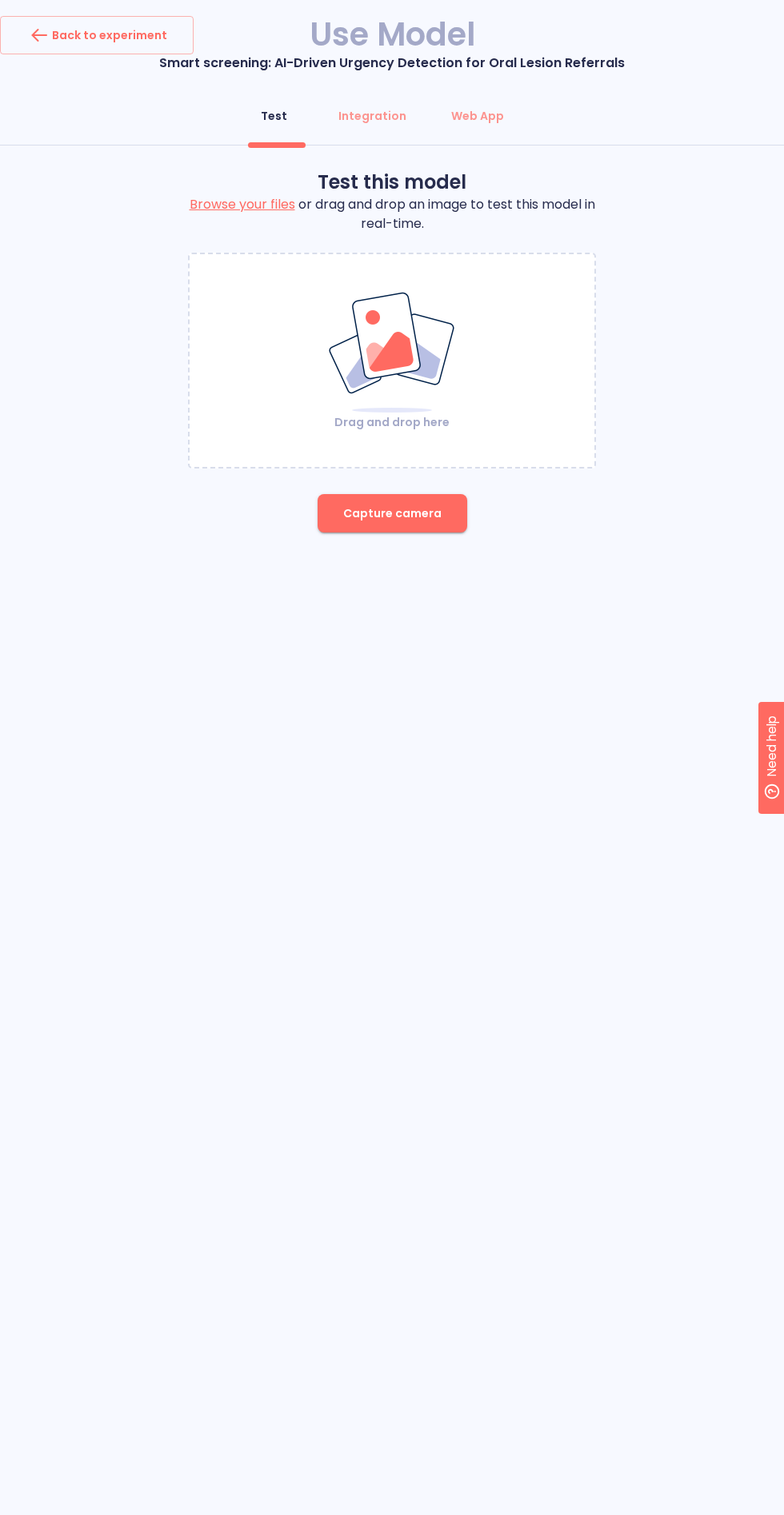
click at [399, 504] on span "Capture camera" at bounding box center [392, 514] width 98 height 20
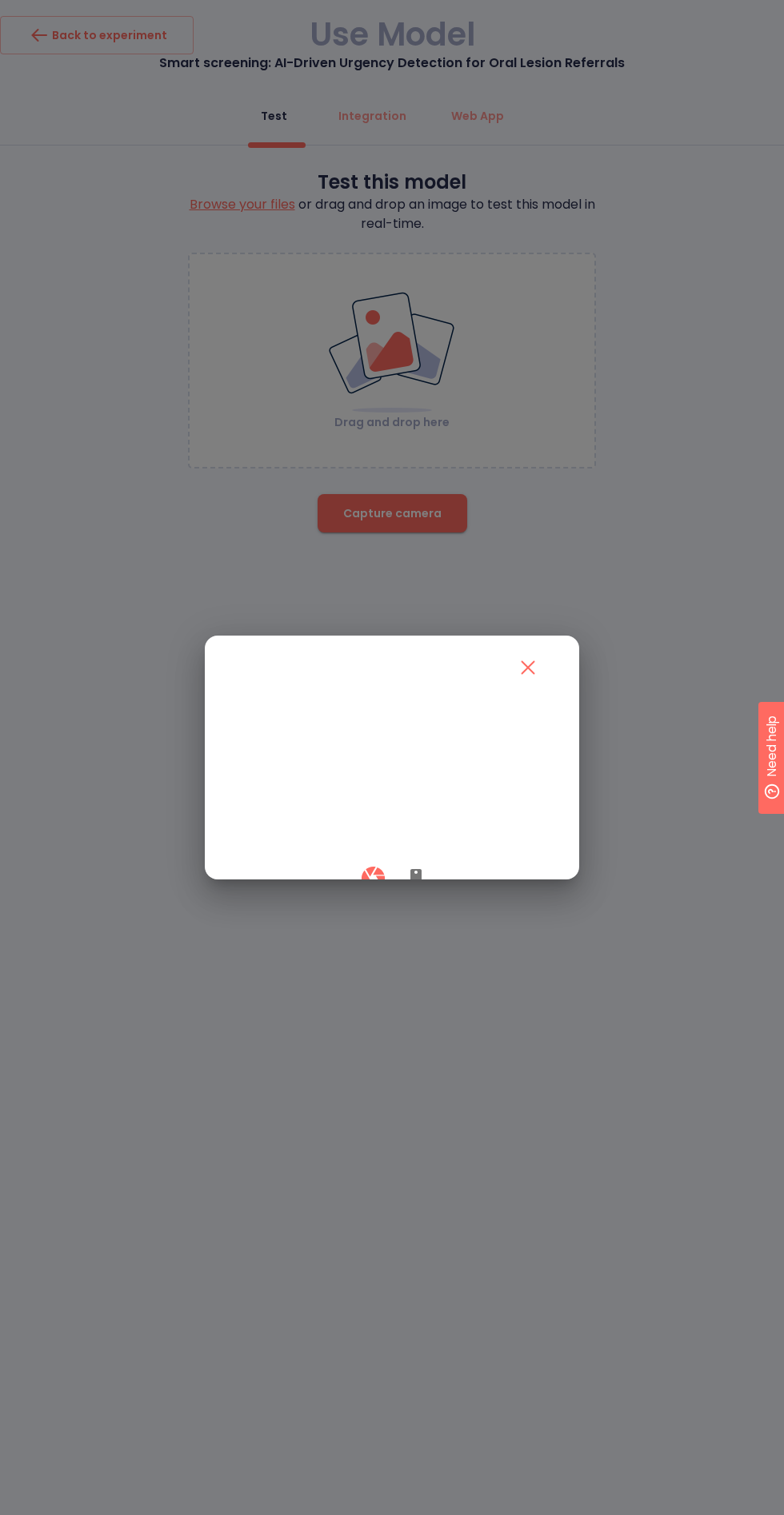
click at [421, 888] on icon "button" at bounding box center [416, 879] width 19 height 19
click at [354, 902] on button "button" at bounding box center [373, 878] width 47 height 47
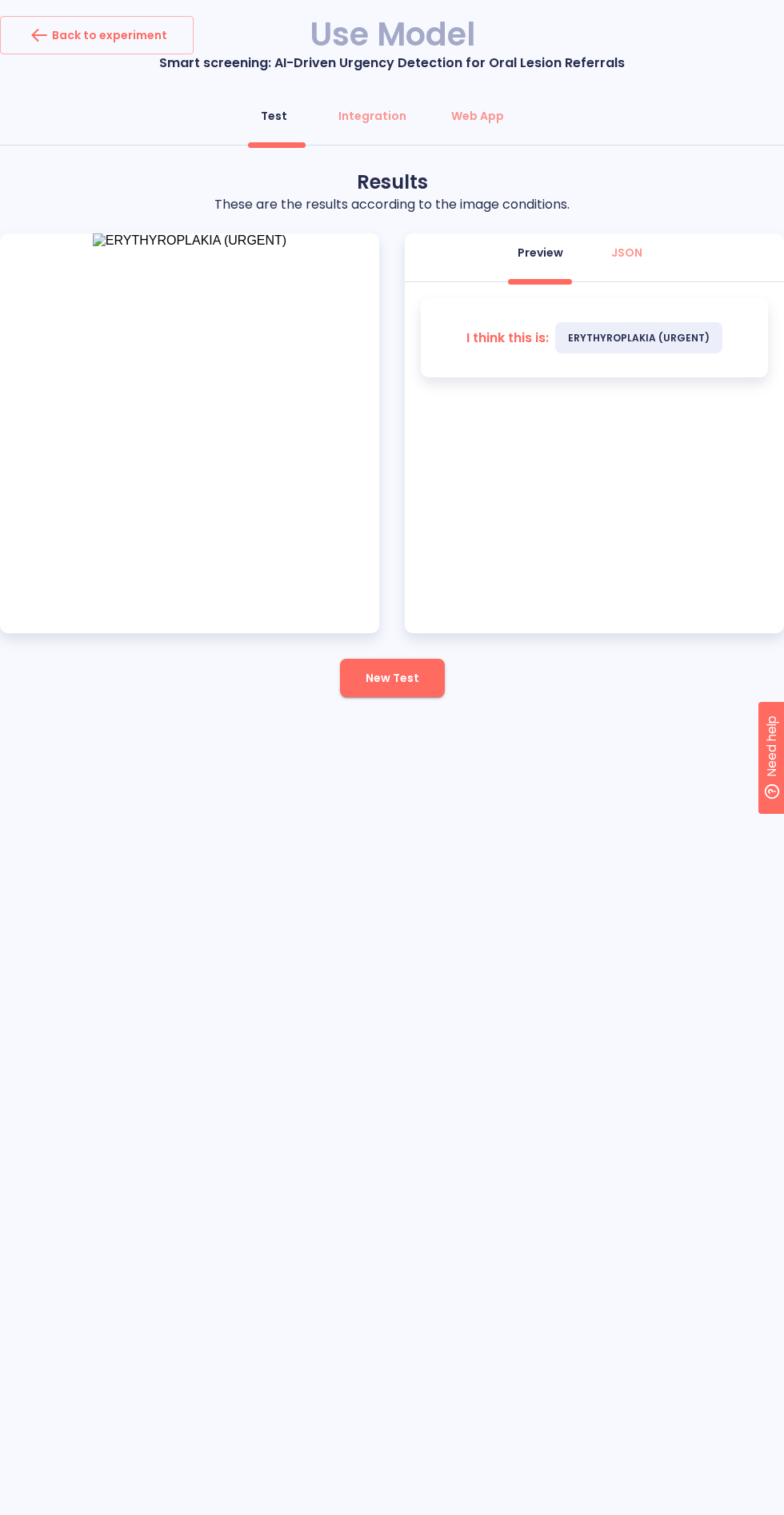
click at [342, 690] on div "Back to experiment Use Model Smart screening: AI-Driven Urgency Detection for O…" at bounding box center [392, 376] width 784 height 718
click at [411, 668] on span "New Test" at bounding box center [391, 678] width 53 height 20
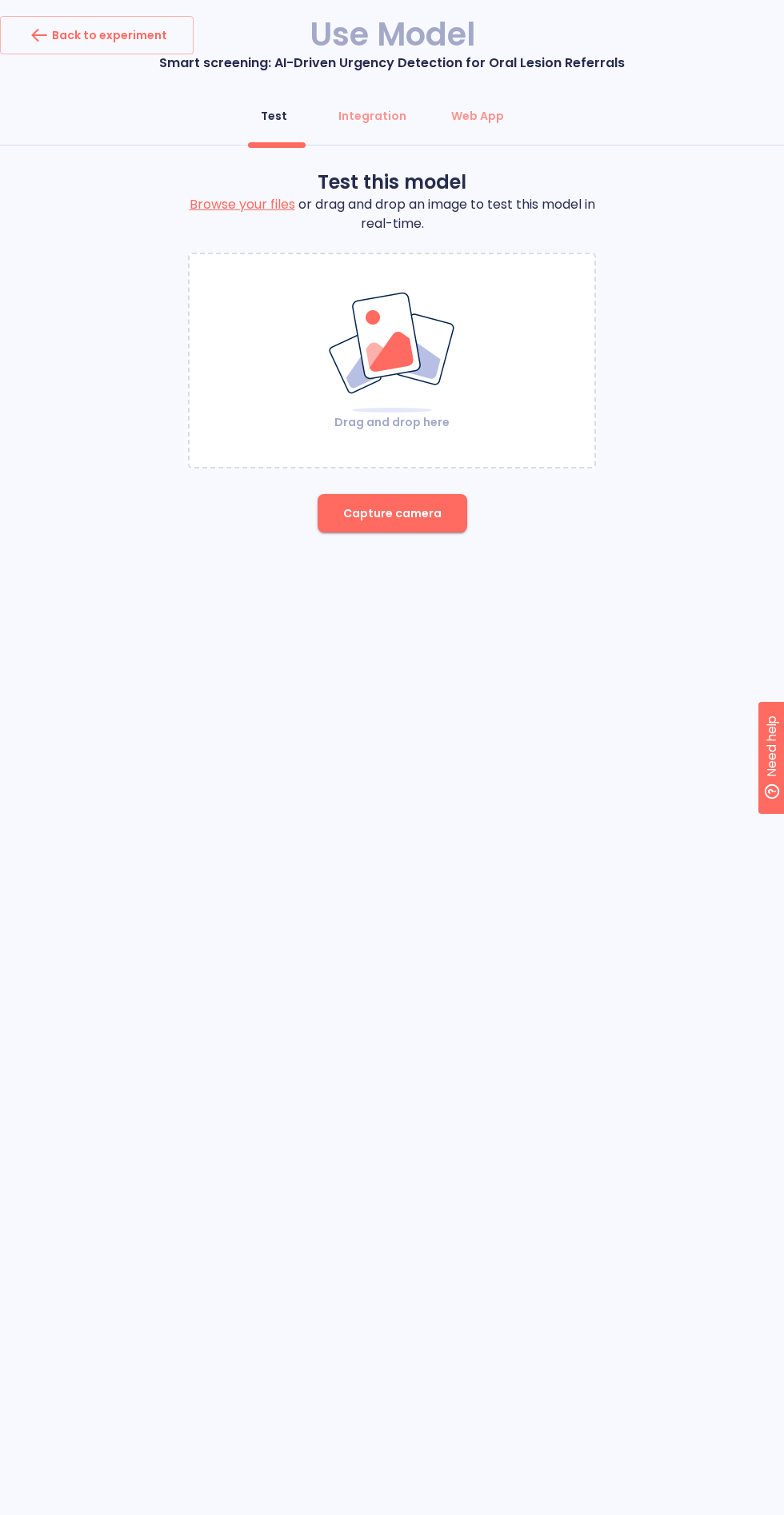
click at [437, 504] on span "Capture camera" at bounding box center [392, 514] width 98 height 20
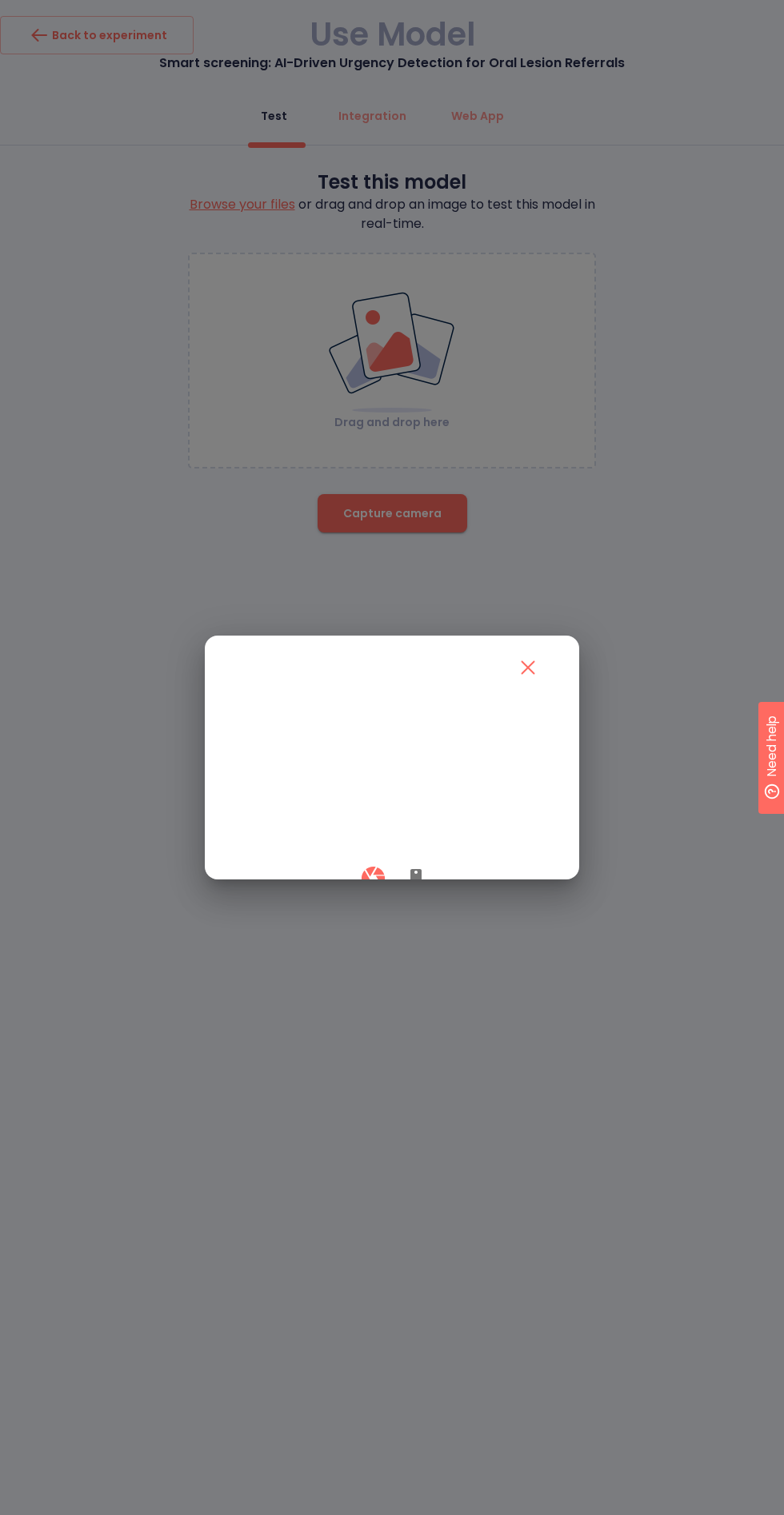
click at [418, 888] on icon "button" at bounding box center [416, 879] width 12 height 19
click at [367, 902] on button "button" at bounding box center [373, 878] width 47 height 47
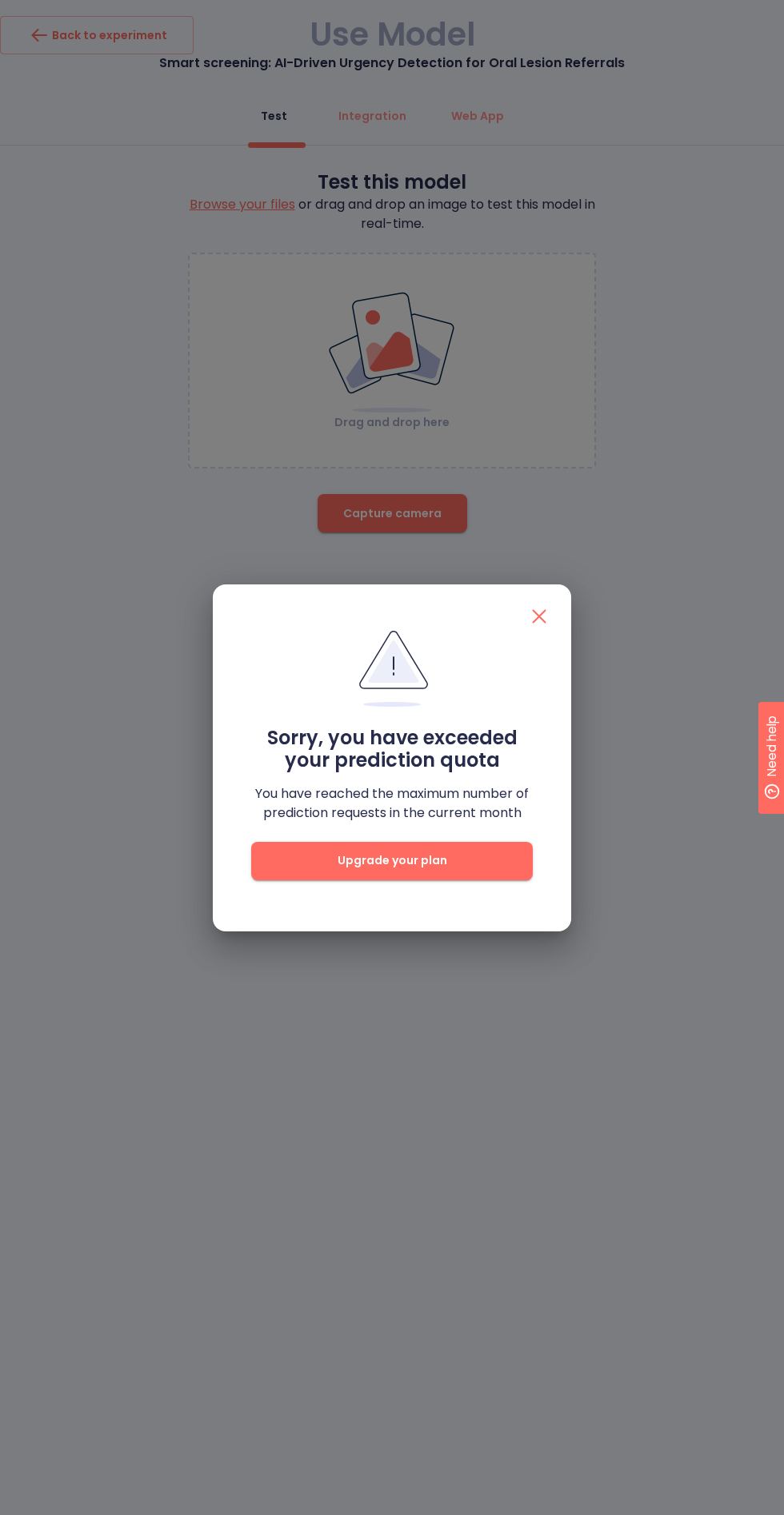
click at [543, 637] on button "button" at bounding box center [539, 616] width 44 height 44
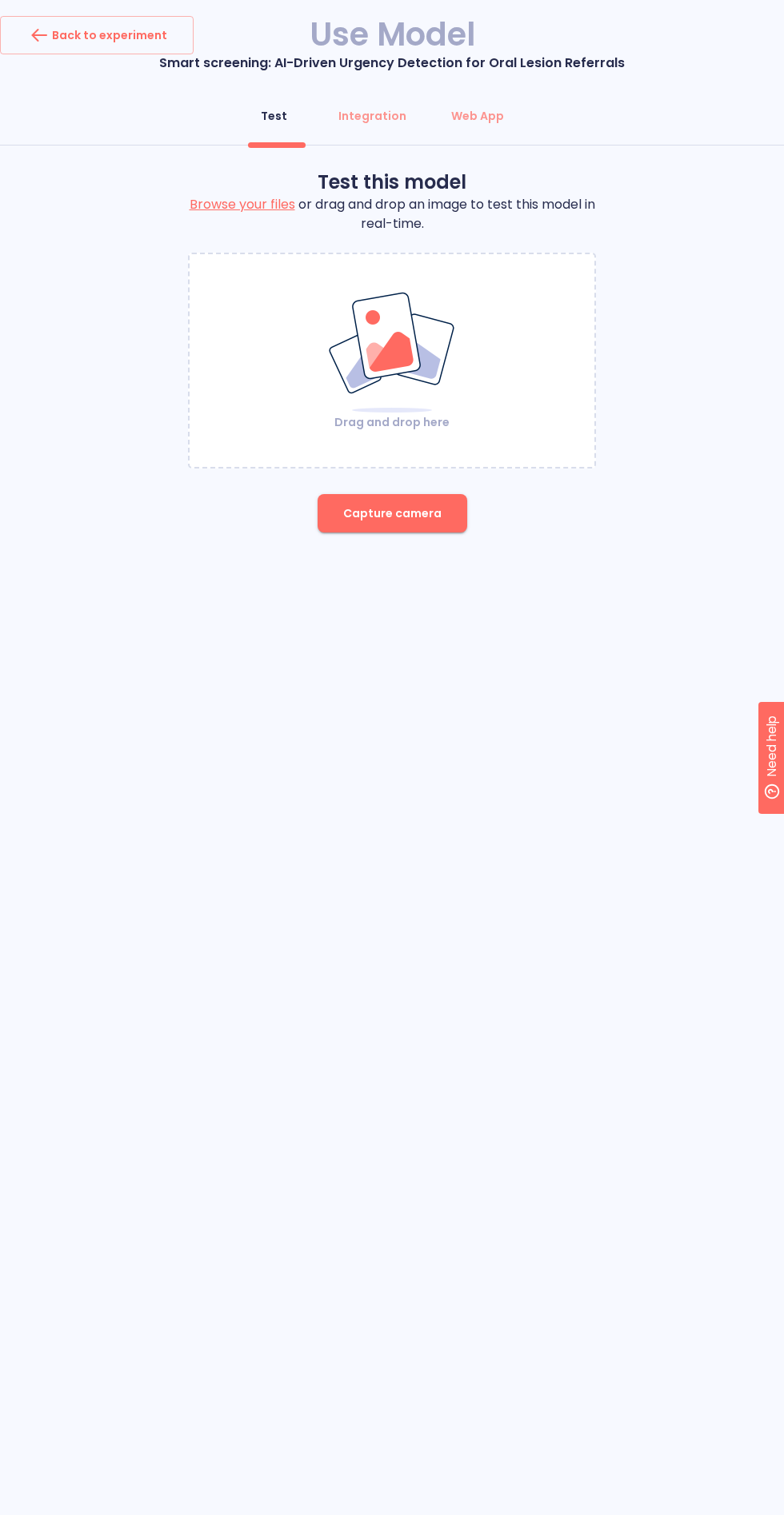
scroll to position [0, 0]
click at [123, 40] on div "Back to experiment" at bounding box center [97, 35] width 141 height 26
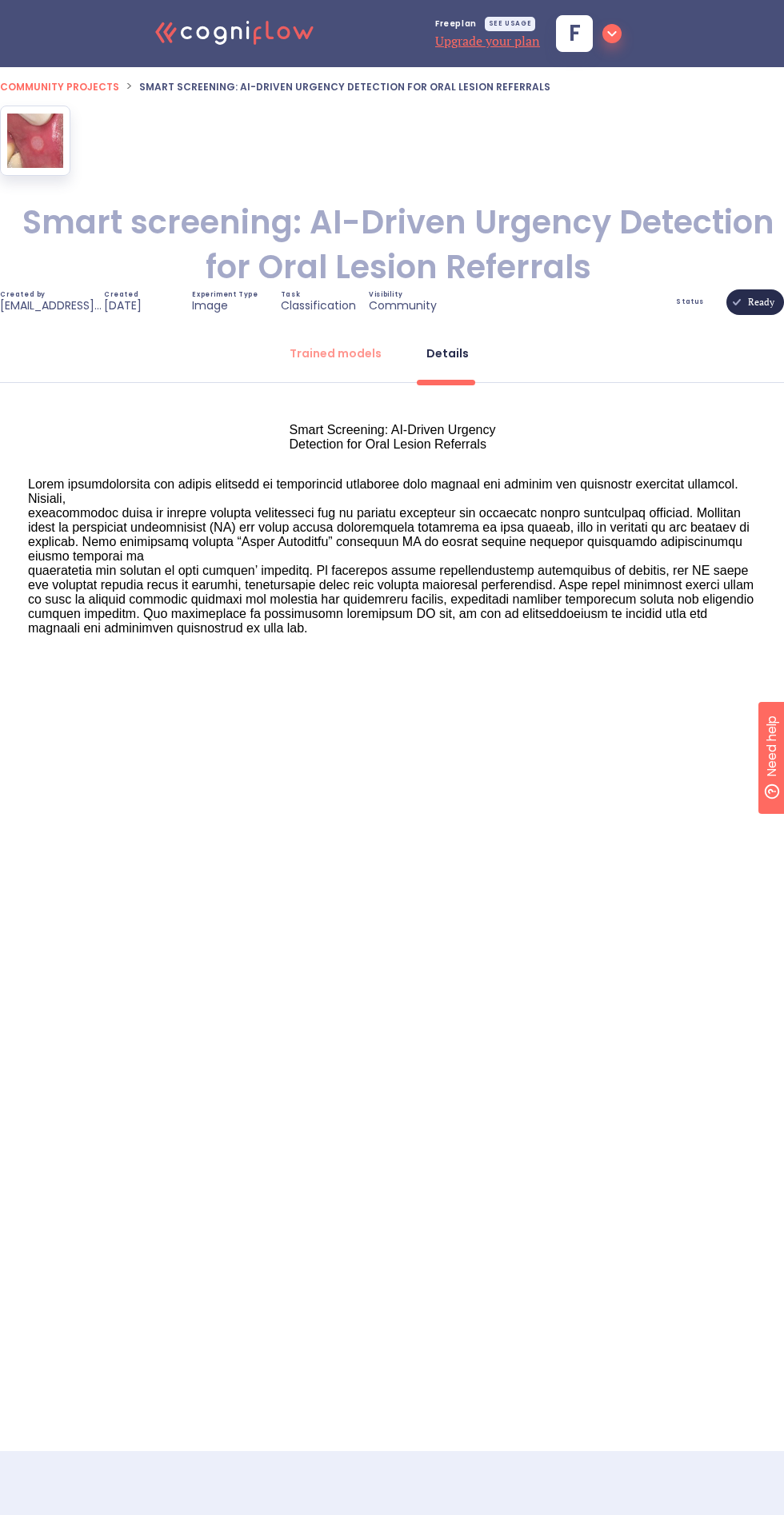
click at [591, 53] on button "f" at bounding box center [588, 34] width 78 height 46
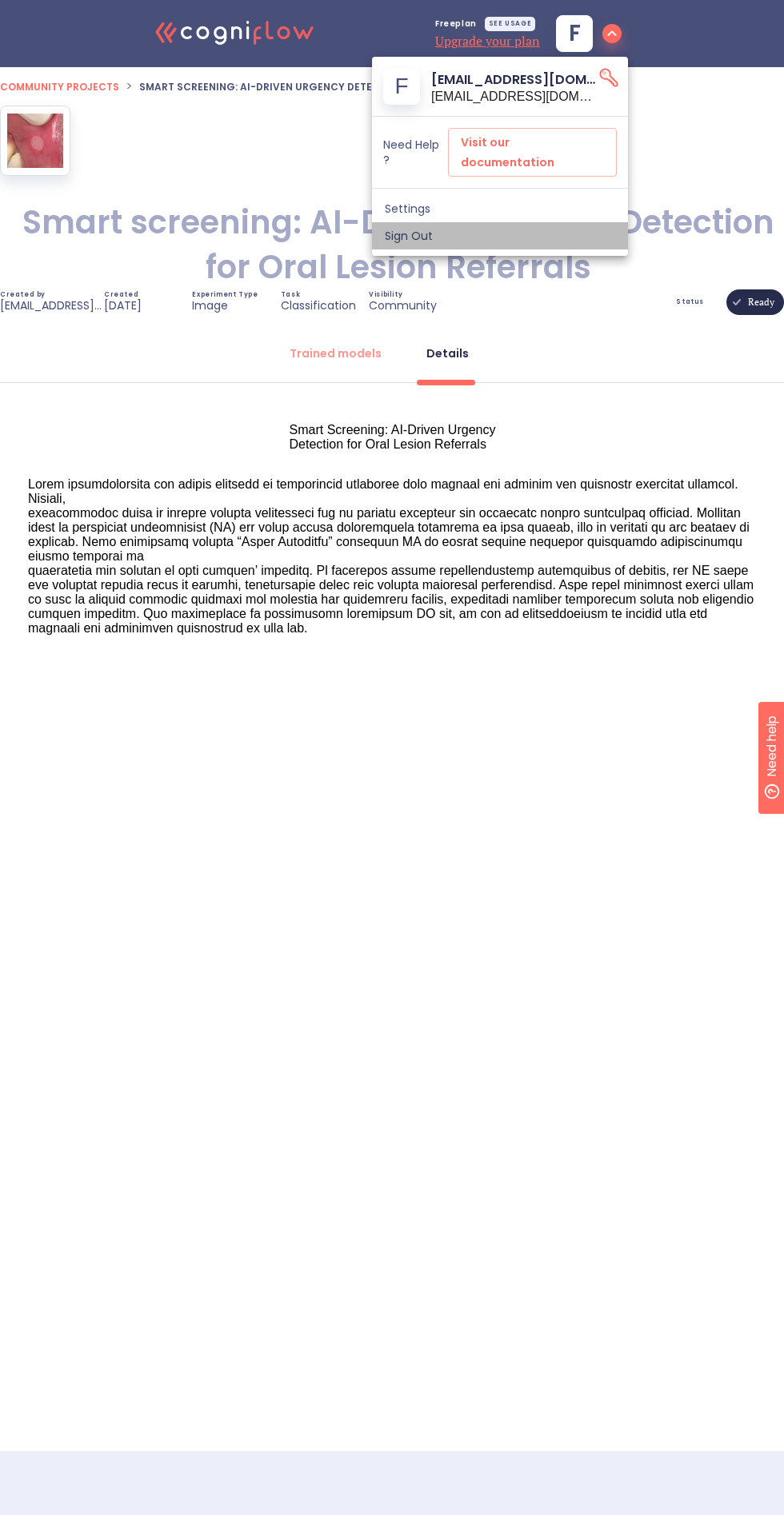
click at [443, 229] on span "Sign Out" at bounding box center [499, 236] width 231 height 14
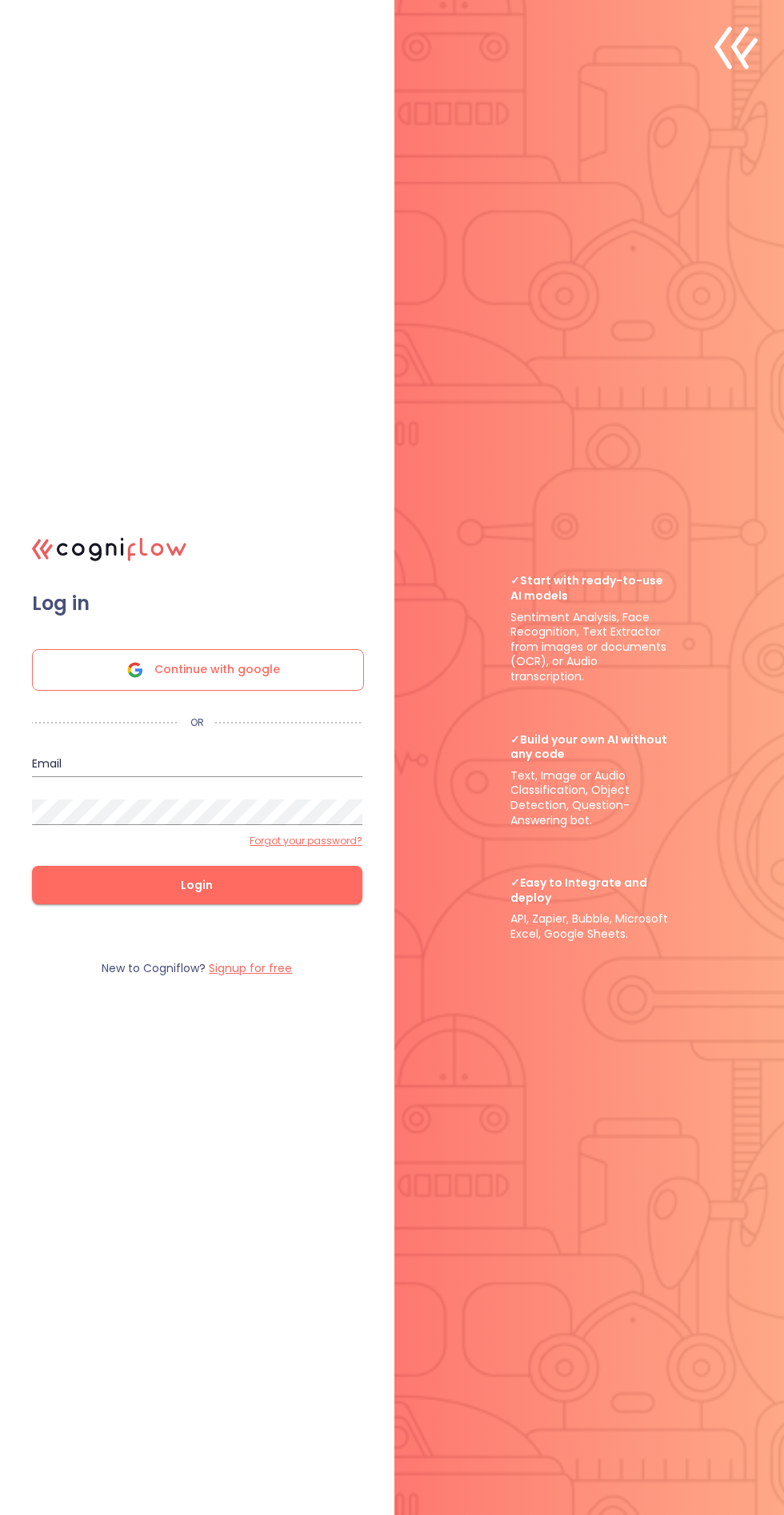
click at [104, 691] on div "Continue with google" at bounding box center [198, 669] width 332 height 42
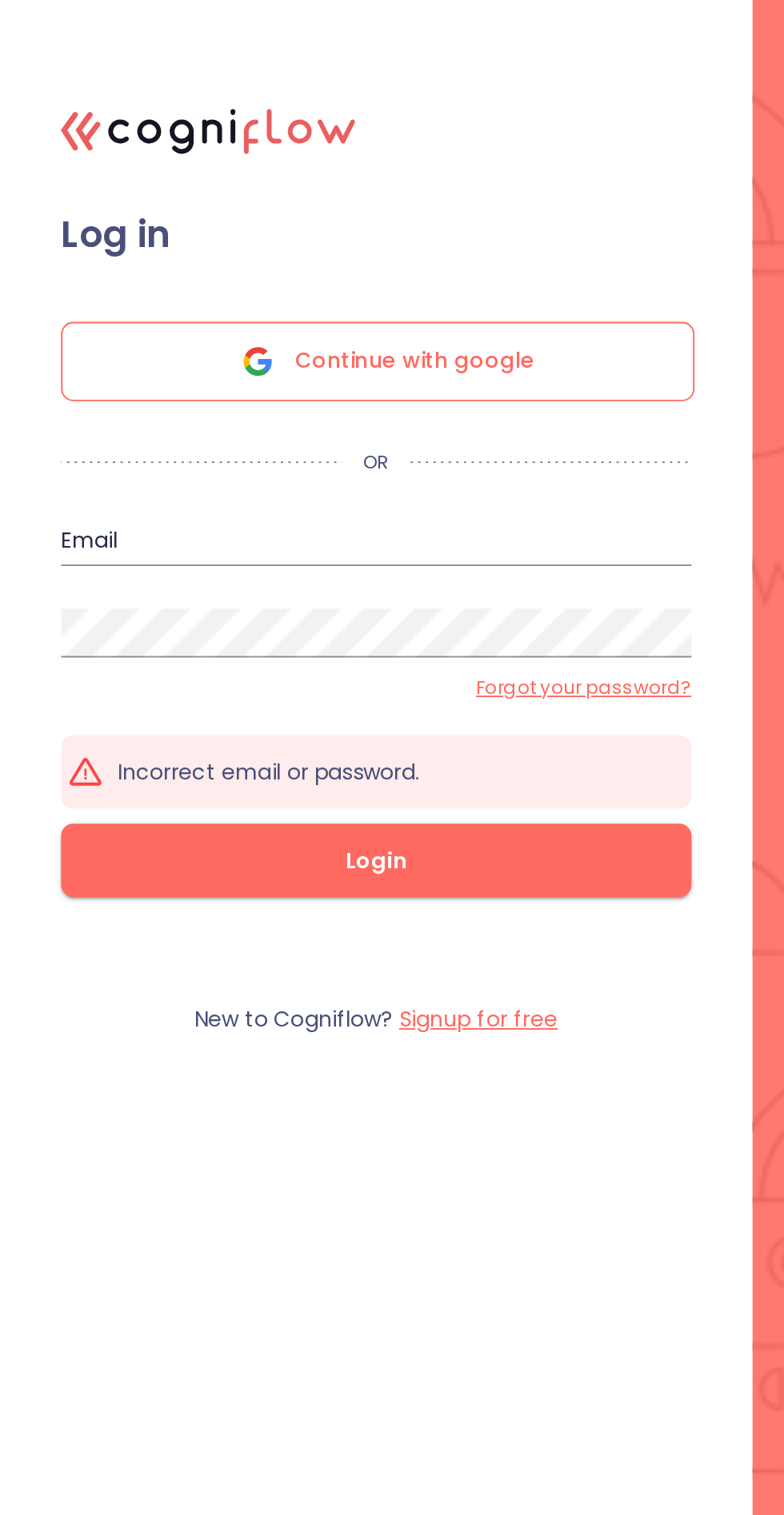
click at [266, 999] on label "Signup for free" at bounding box center [250, 992] width 83 height 16
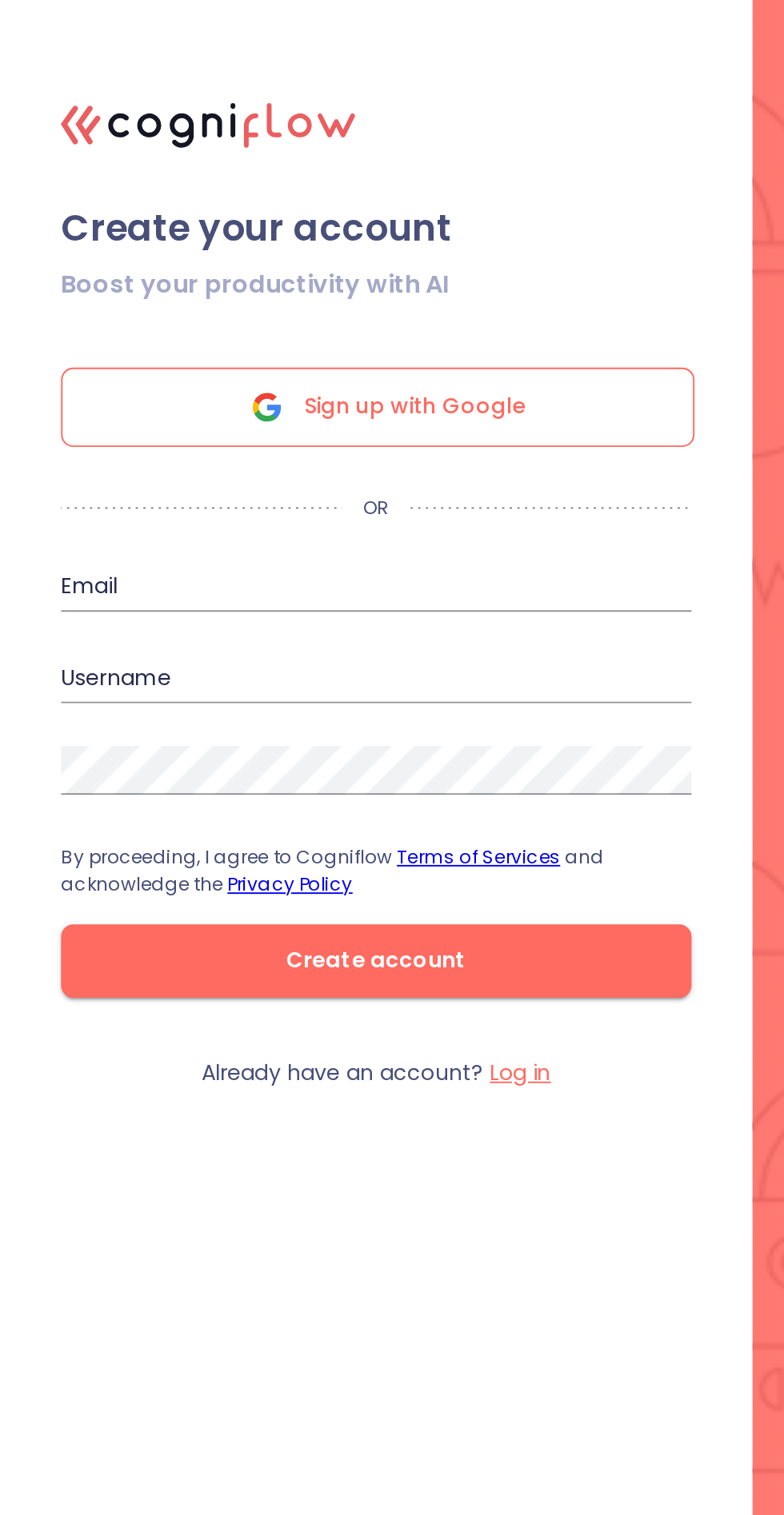
click at [300, 691] on div "Sign up with Google" at bounding box center [198, 670] width 332 height 42
